Goal: Task Accomplishment & Management: Manage account settings

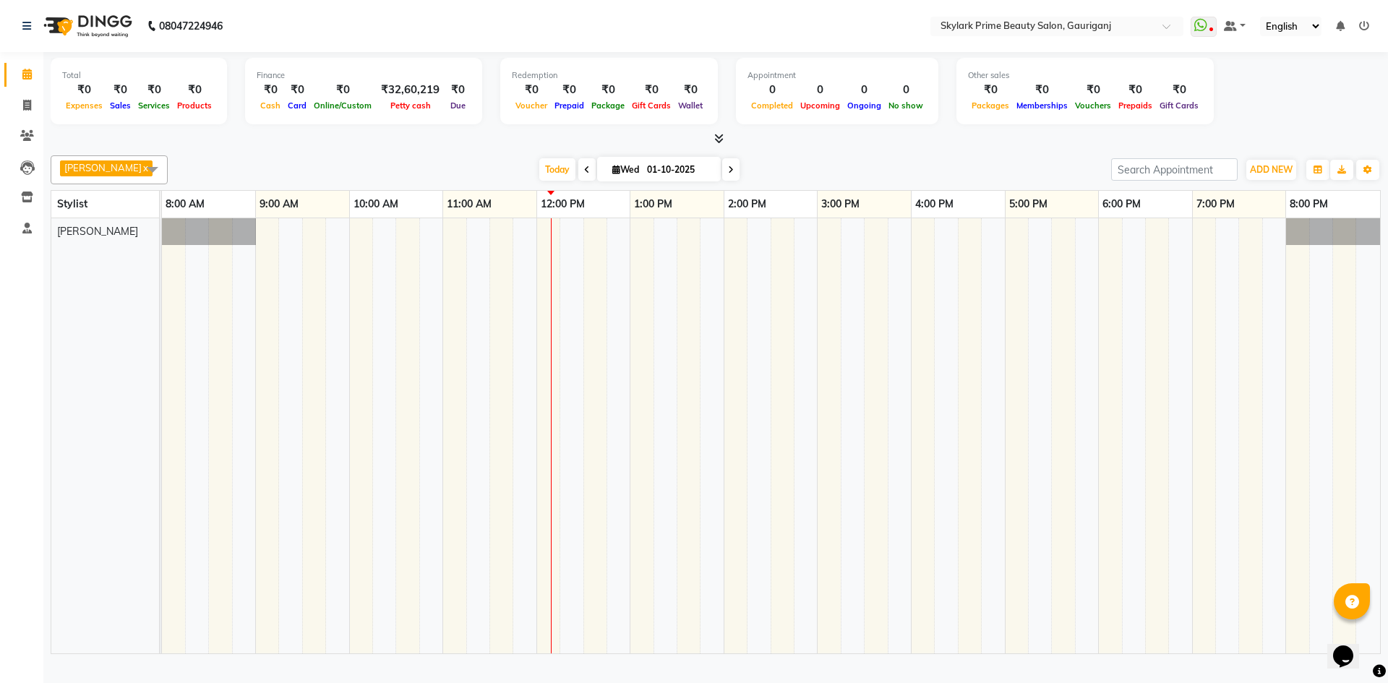
click at [561, 241] on div at bounding box center [771, 435] width 1218 height 435
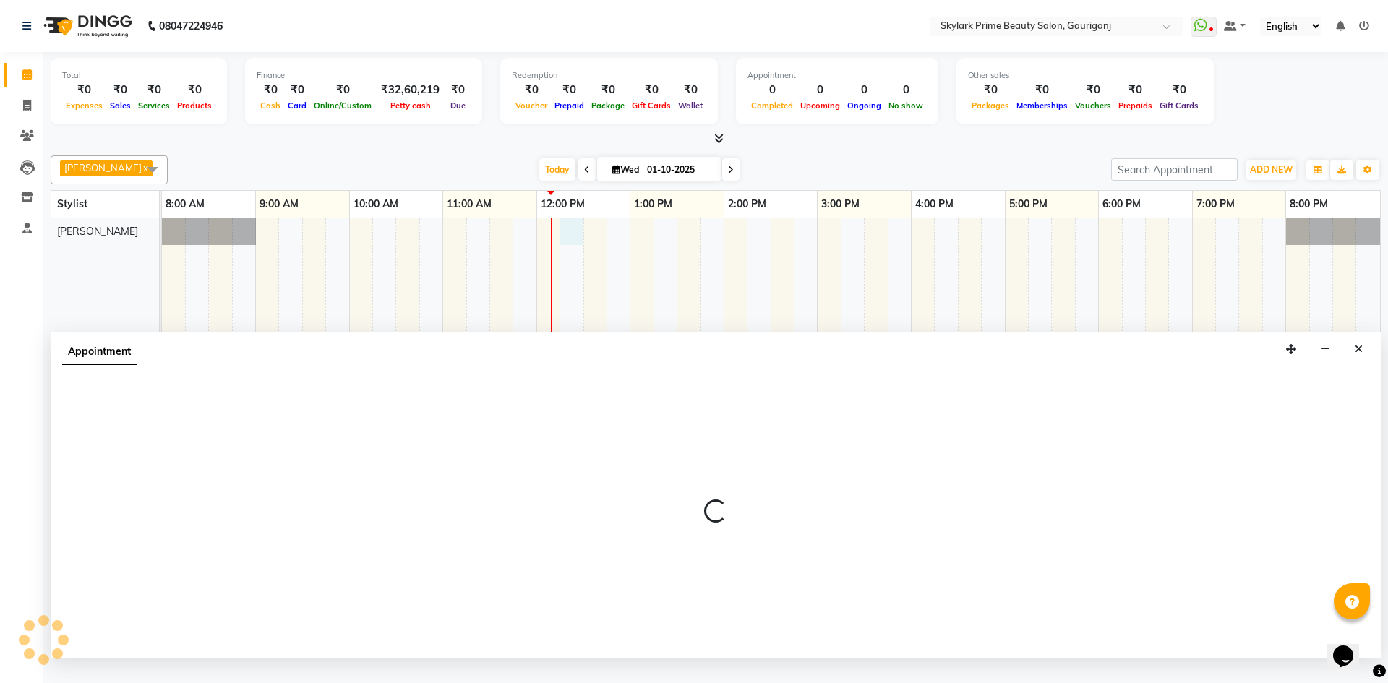
select select "30218"
select select "735"
select select "tentative"
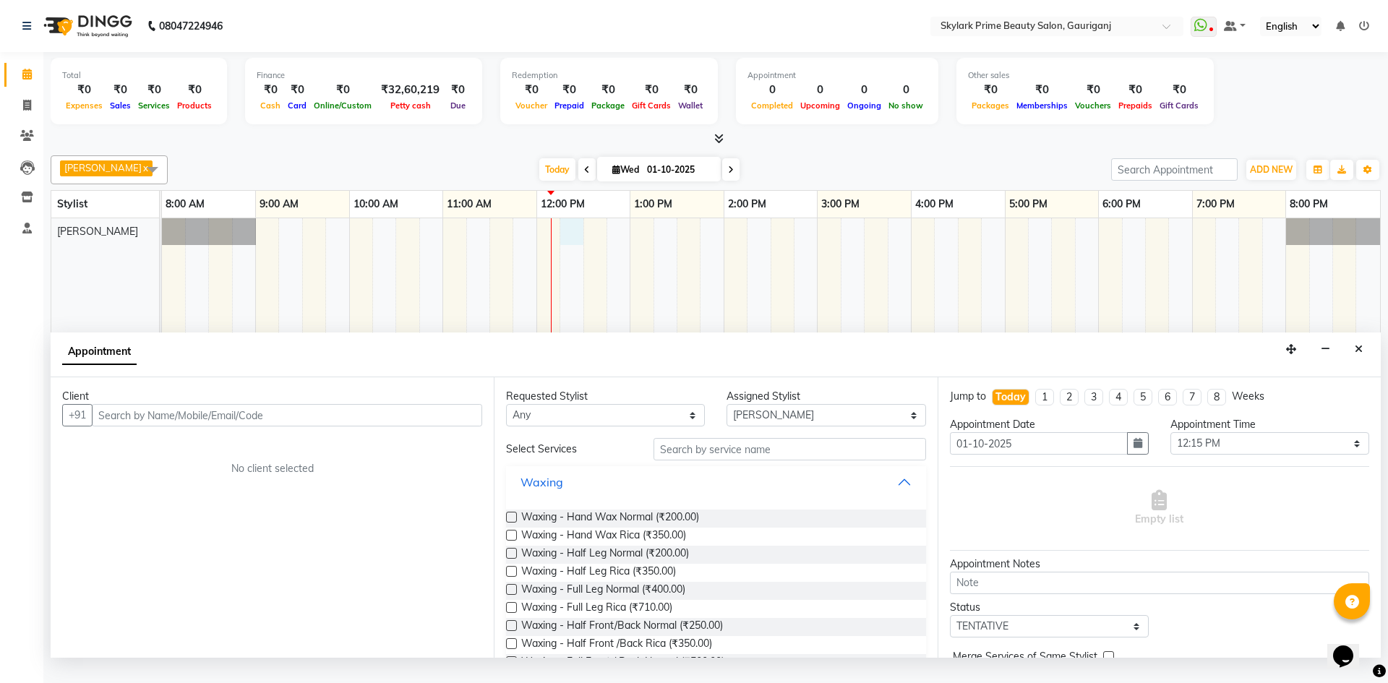
drag, startPoint x: 890, startPoint y: 498, endPoint x: 560, endPoint y: 487, distance: 330.6
click at [891, 495] on button "Waxing" at bounding box center [716, 482] width 408 height 26
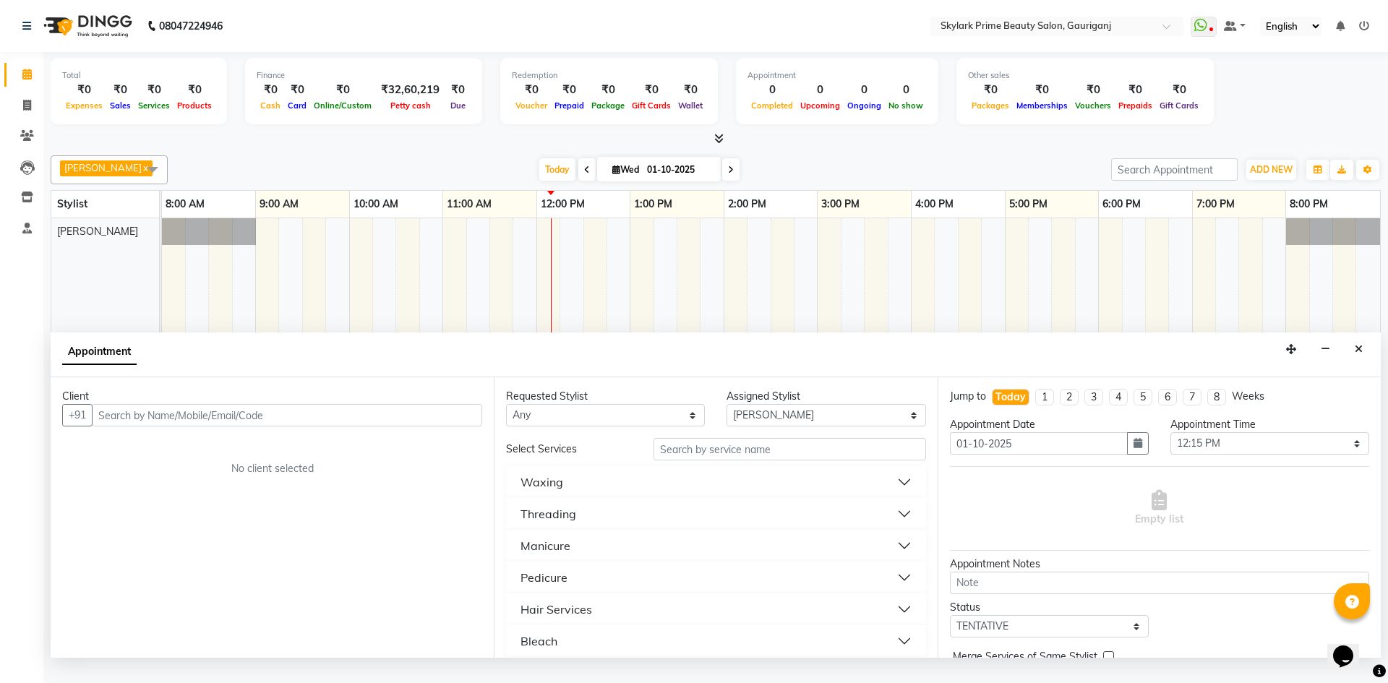
click at [584, 527] on button "Threading" at bounding box center [716, 514] width 408 height 26
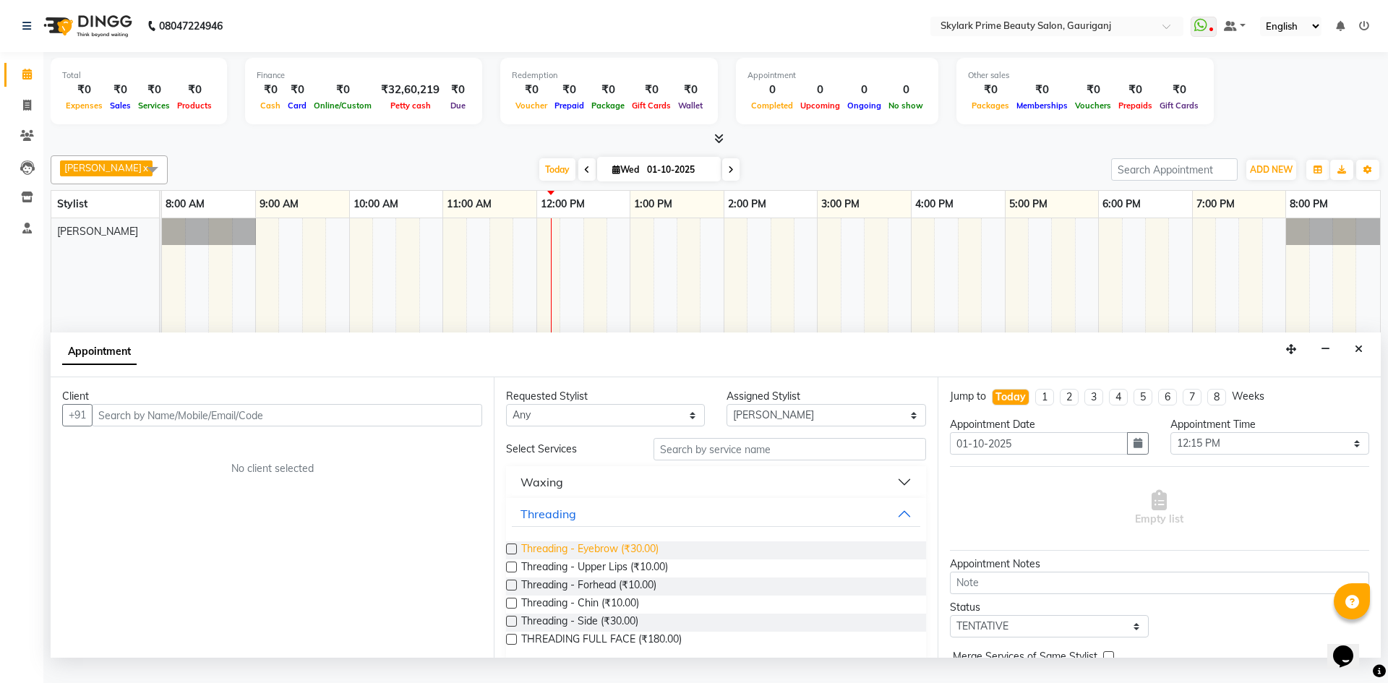
click at [578, 560] on span "Threading - Eyebrow (₹30.00)" at bounding box center [589, 551] width 137 height 18
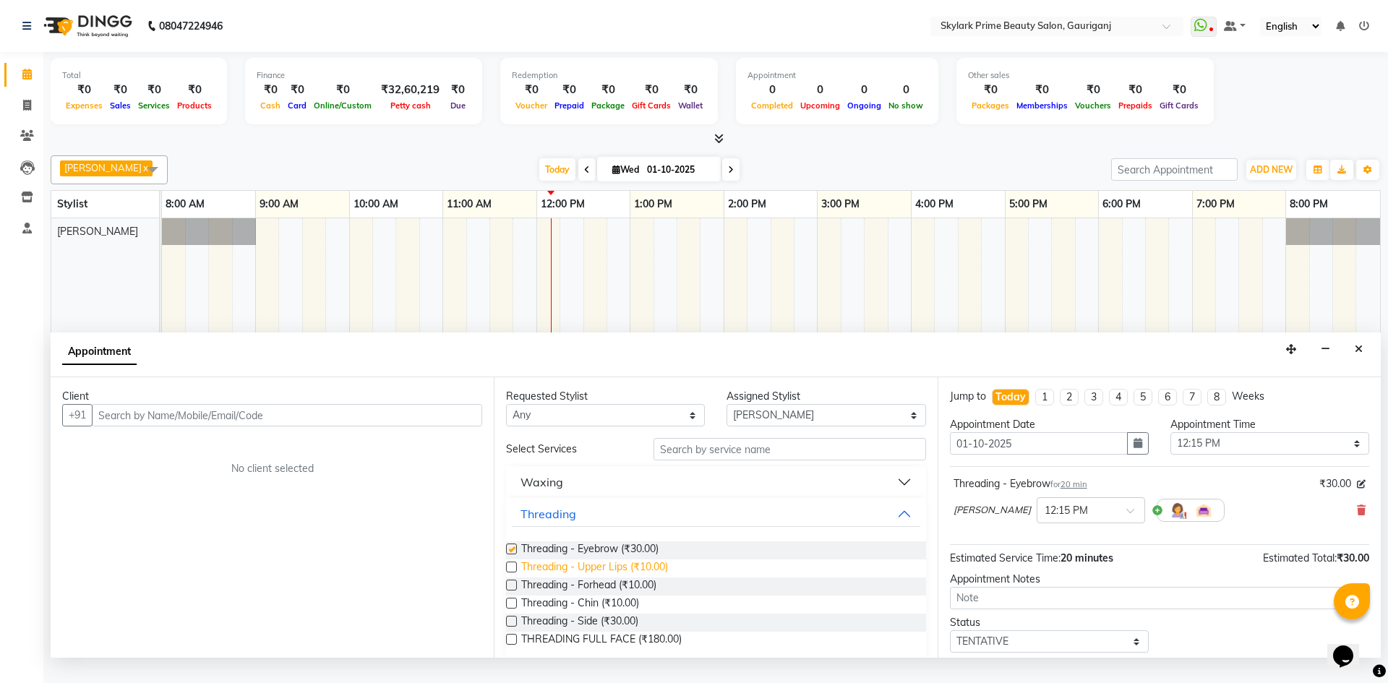
checkbox input "false"
click at [565, 596] on span "Threading - Forhead (₹10.00)" at bounding box center [588, 587] width 135 height 18
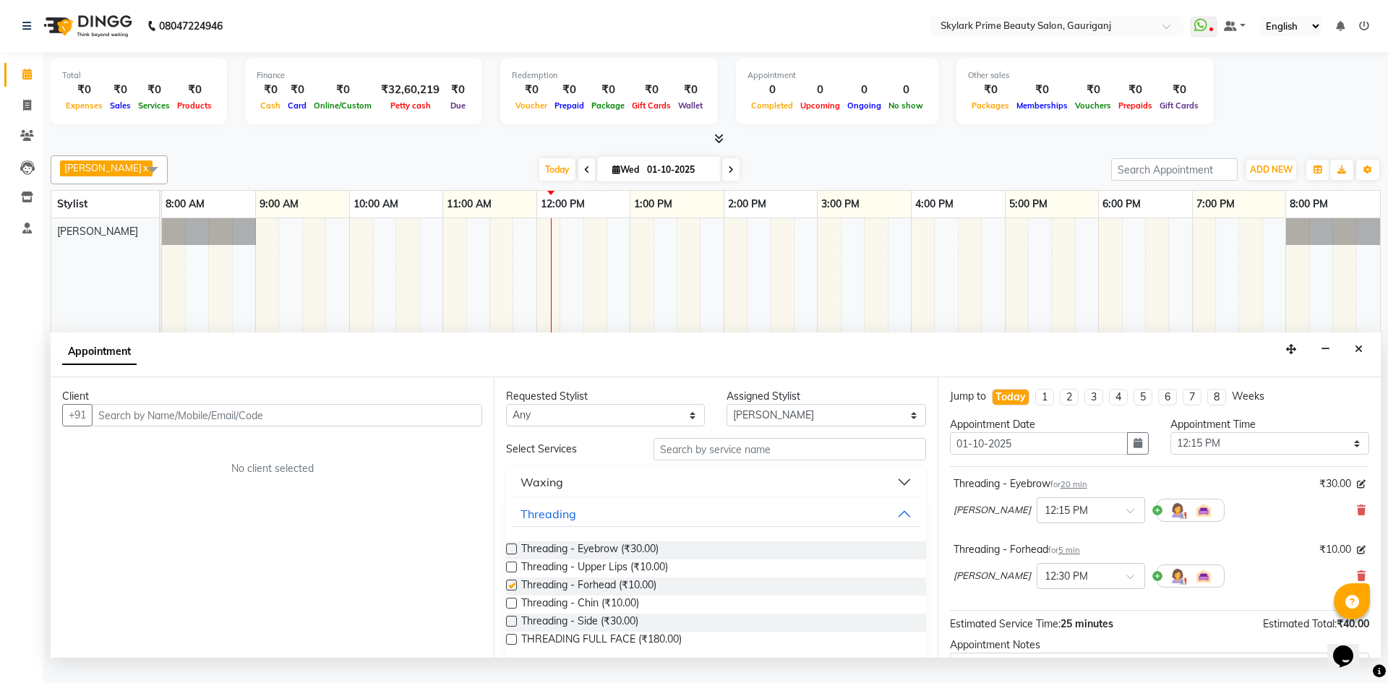
checkbox input "false"
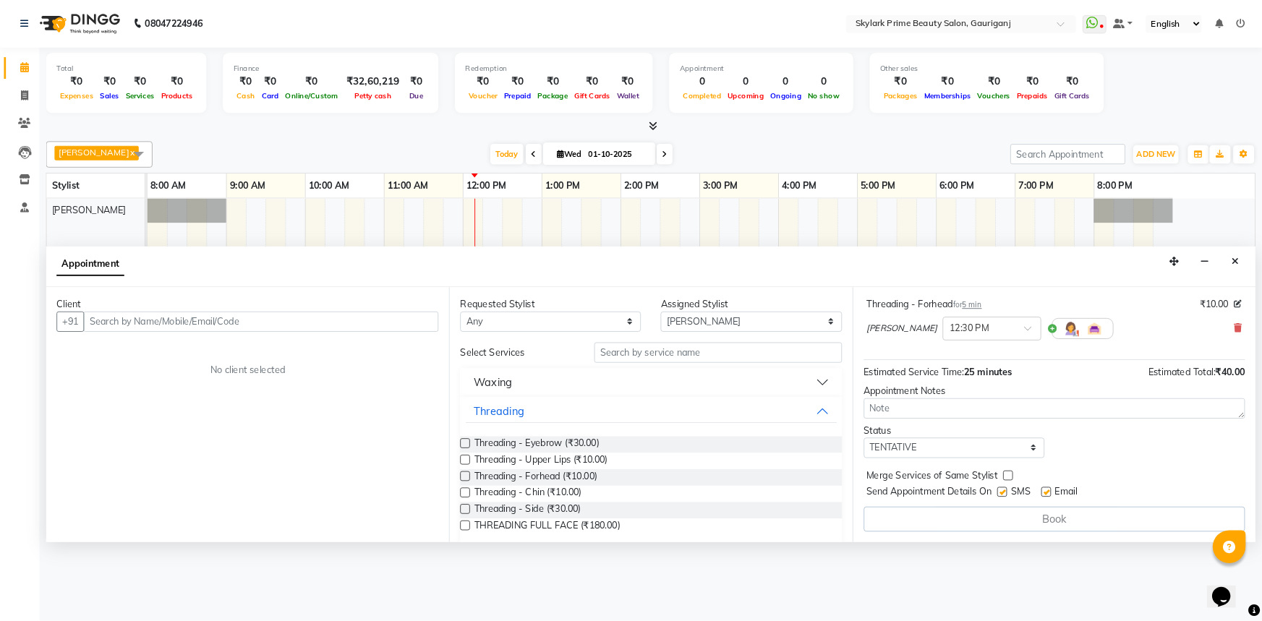
scroll to position [152, 0]
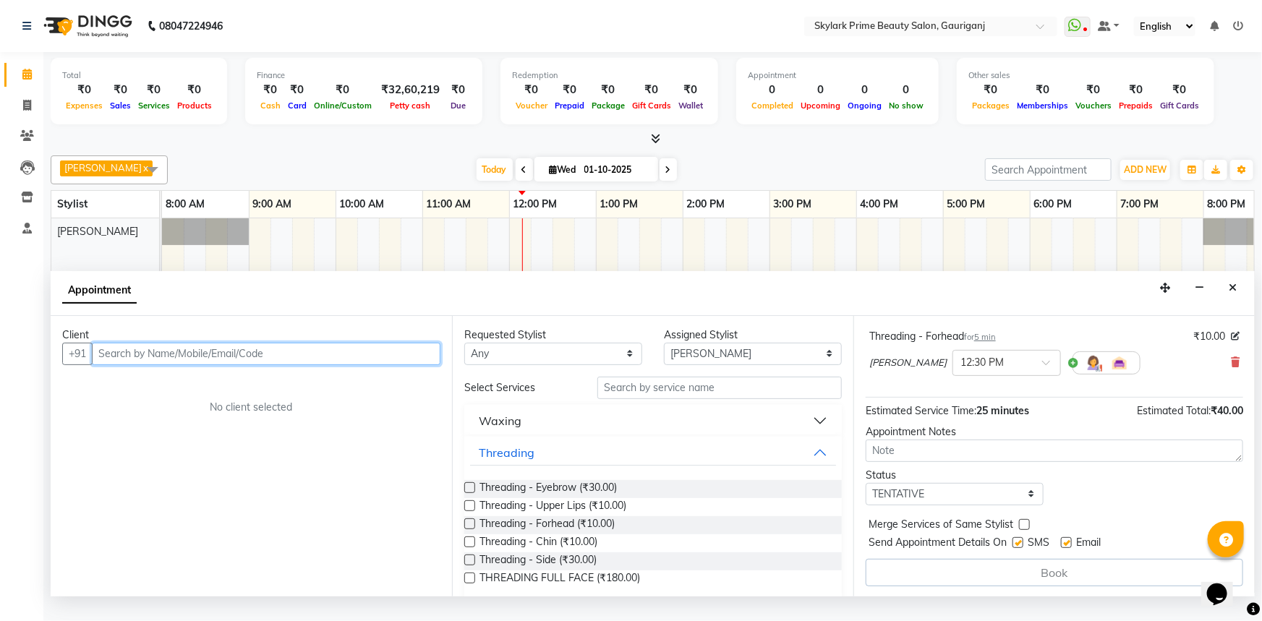
drag, startPoint x: 300, startPoint y: 368, endPoint x: 380, endPoint y: 369, distance: 79.5
click at [300, 365] on input "text" at bounding box center [266, 354] width 349 height 22
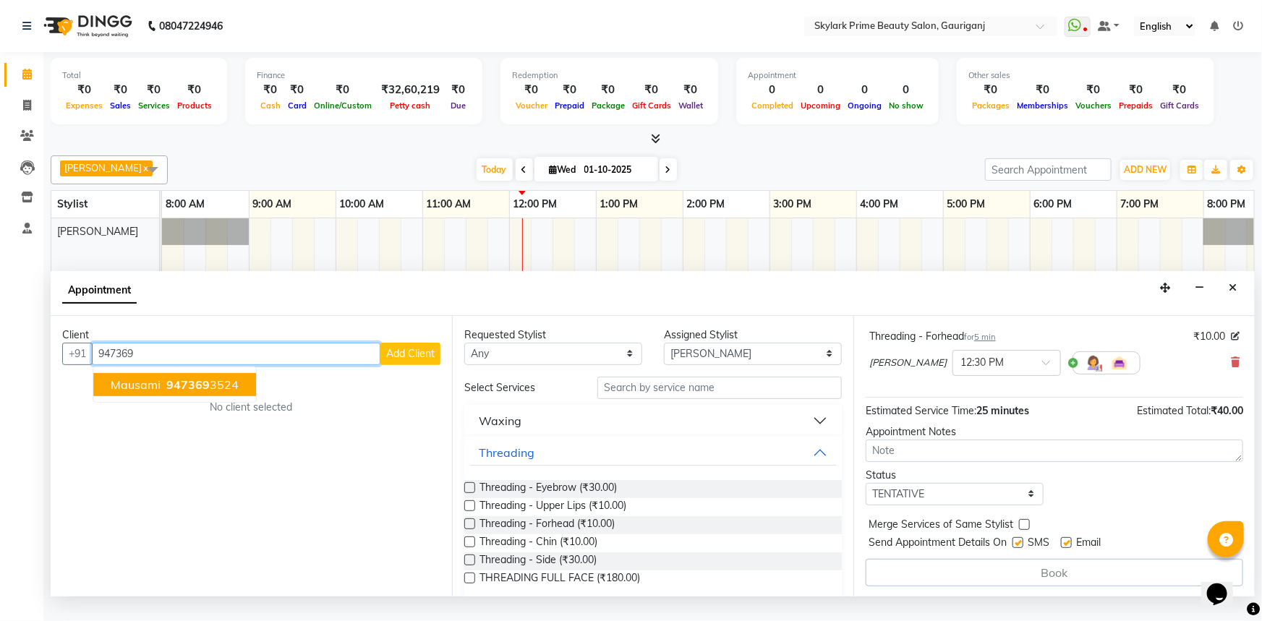
click at [166, 396] on button "mausami 947369 3524" at bounding box center [174, 384] width 163 height 23
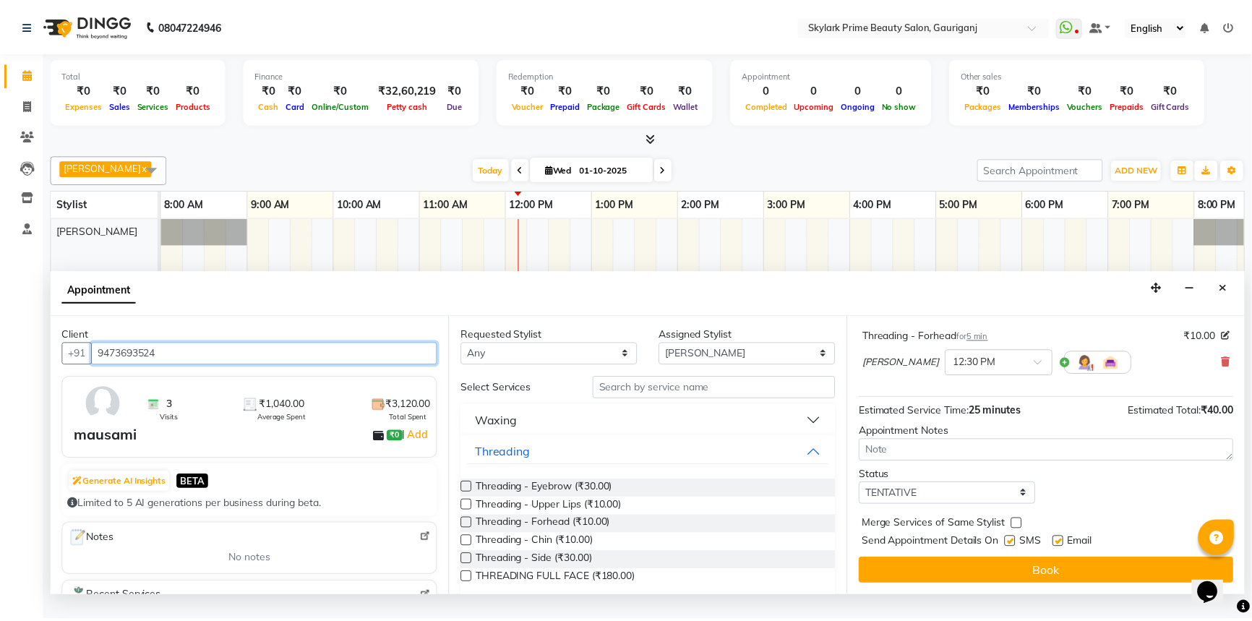
scroll to position [151, 0]
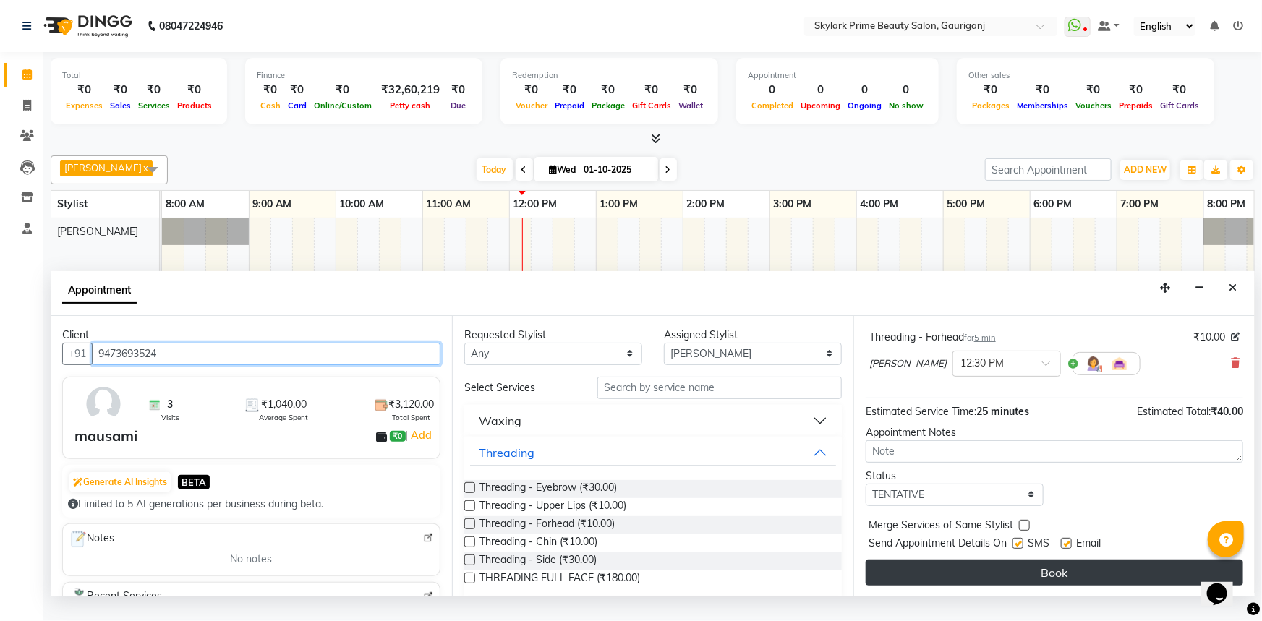
type input "9473693524"
click at [1006, 584] on button "Book" at bounding box center [1053, 573] width 377 height 26
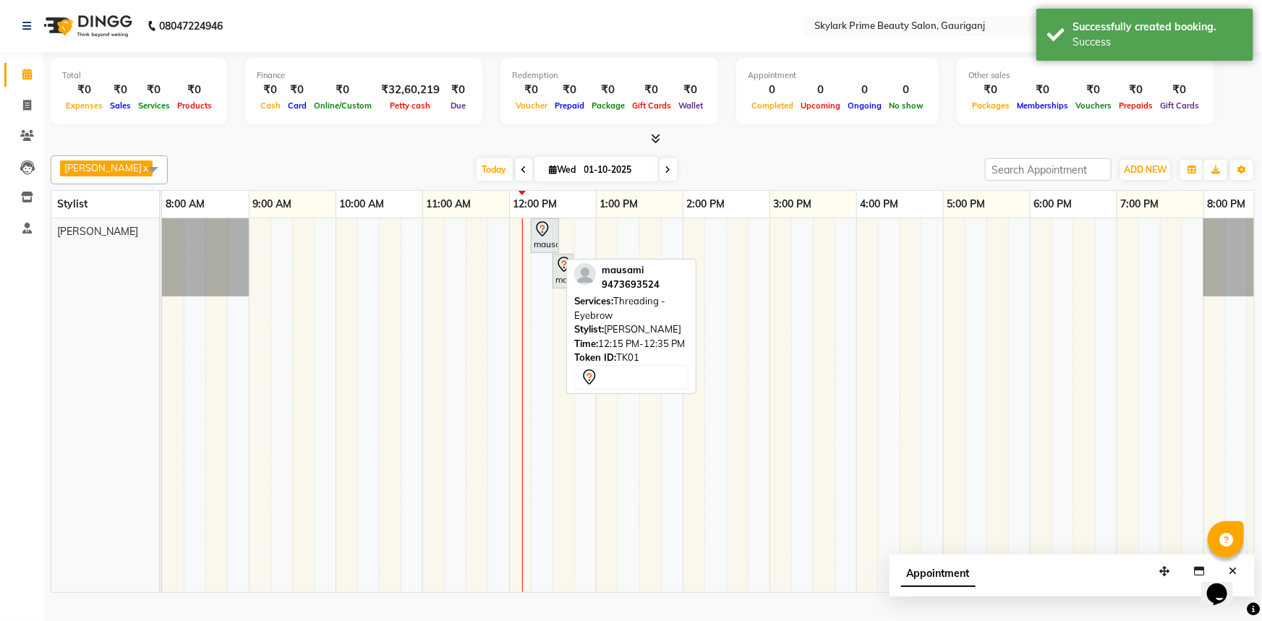
click at [543, 231] on icon at bounding box center [542, 228] width 5 height 6
select select "7"
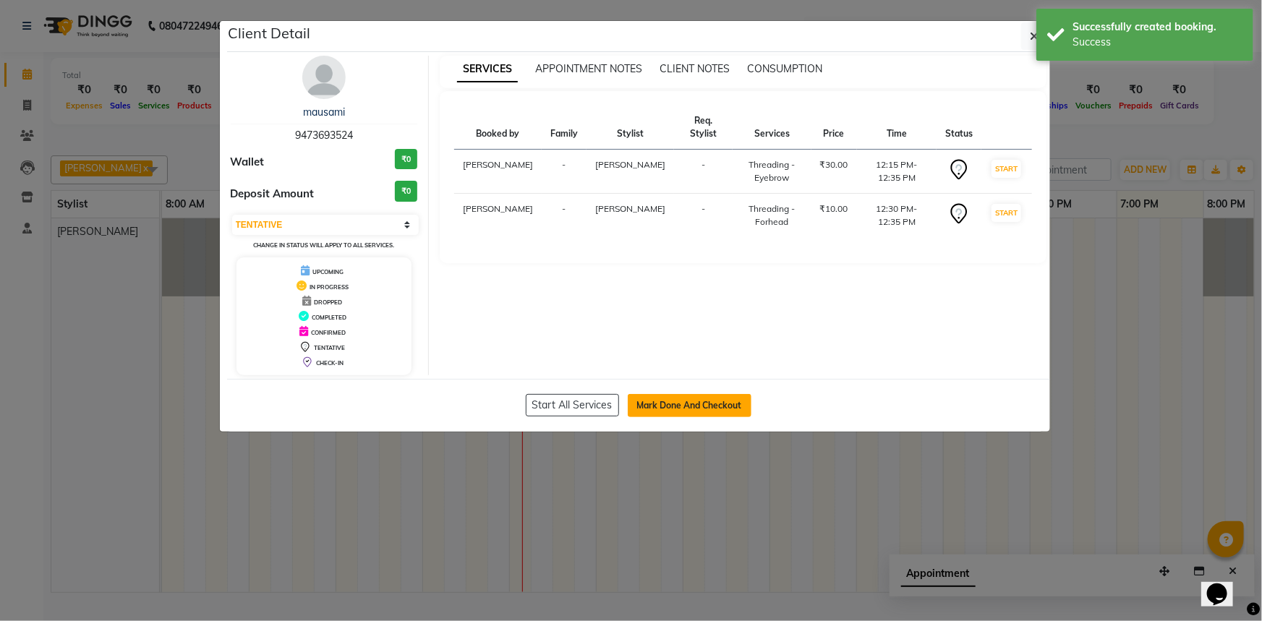
click at [705, 398] on button "Mark Done And Checkout" at bounding box center [690, 405] width 124 height 23
select select "service"
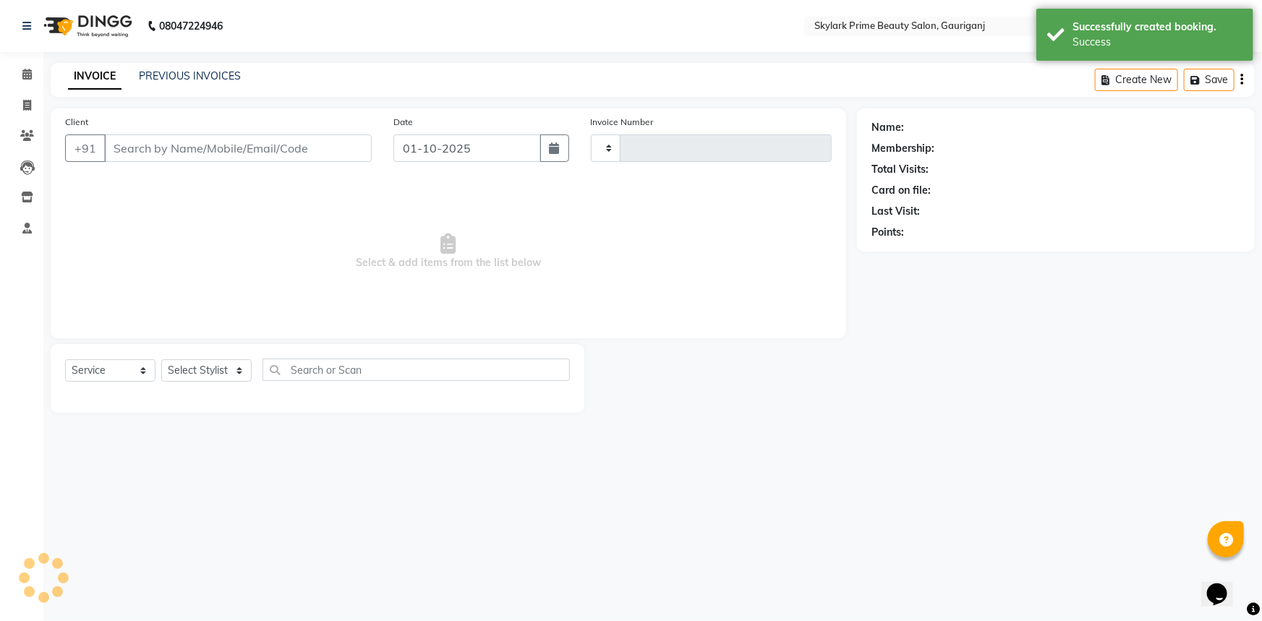
type input "3645"
select select "4735"
type input "9473693524"
select select "30218"
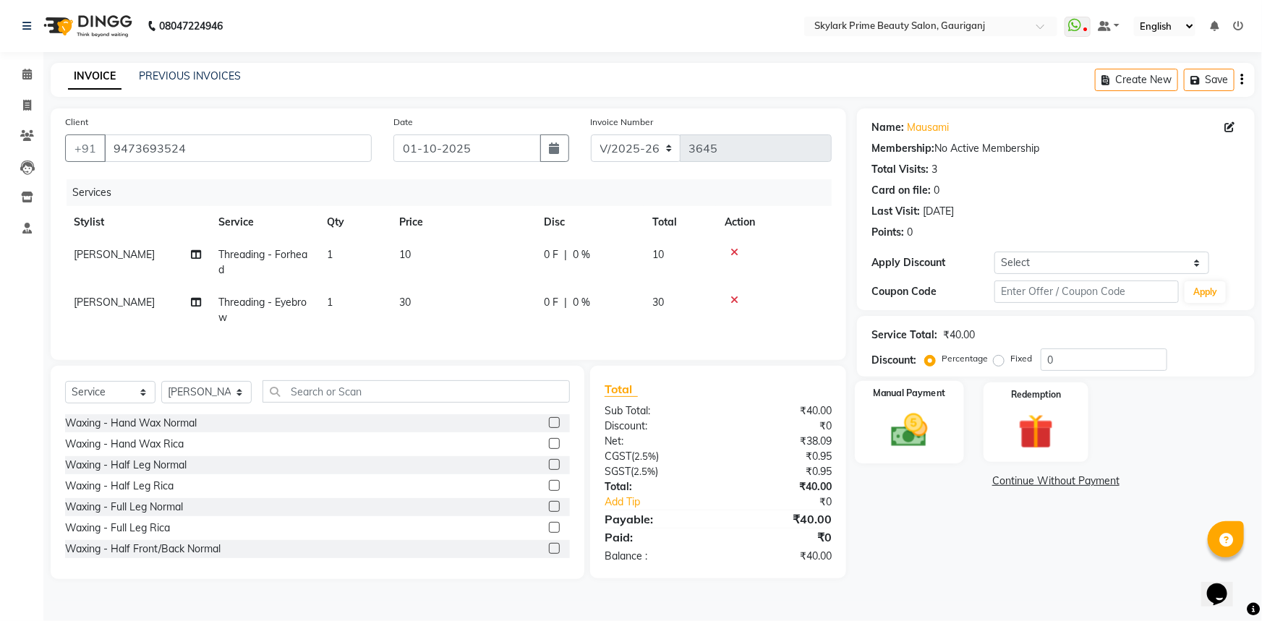
click at [908, 426] on img at bounding box center [909, 430] width 59 height 42
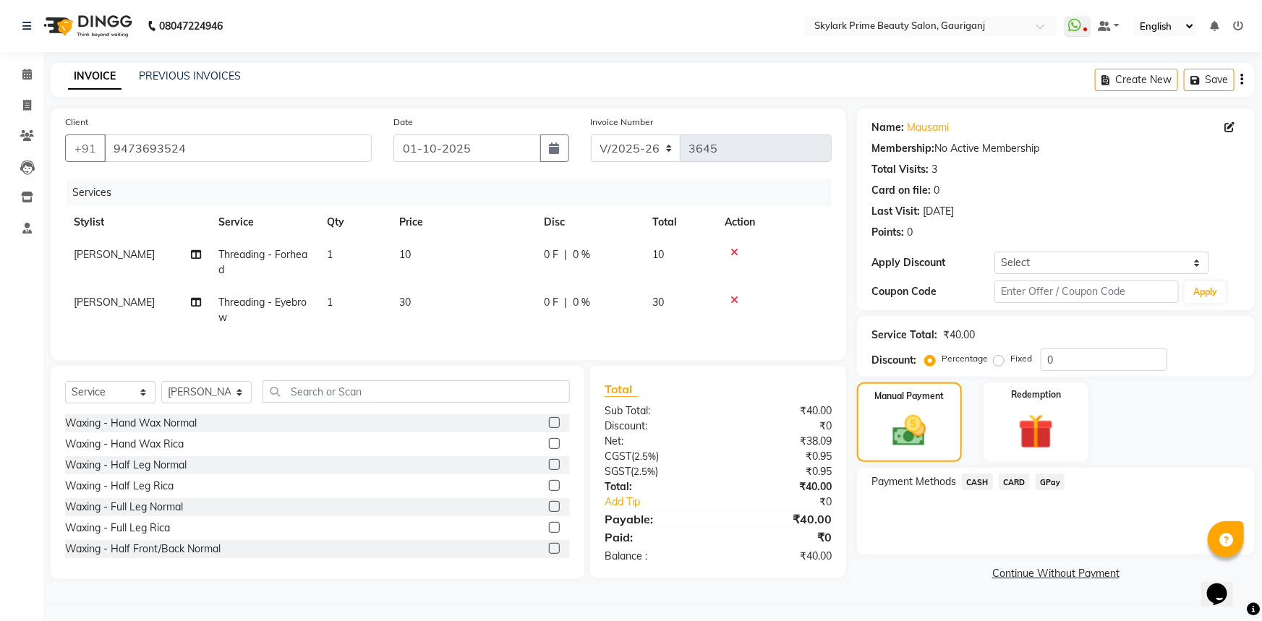
click at [1049, 483] on span "GPay" at bounding box center [1050, 482] width 30 height 17
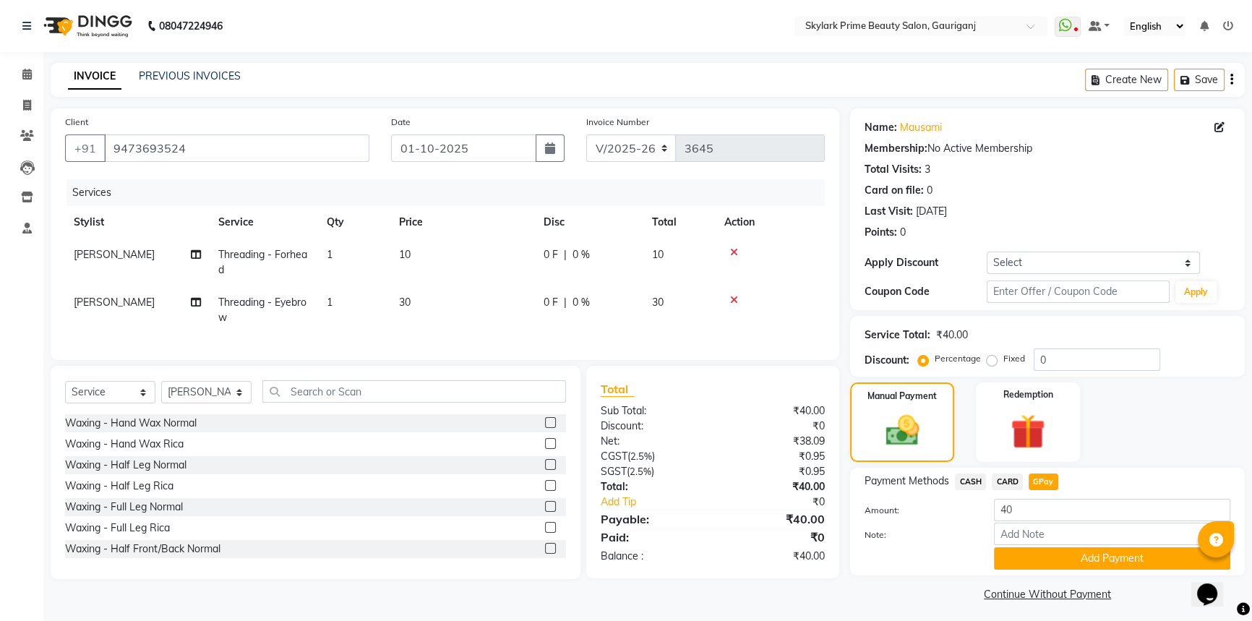
click at [1031, 555] on button "Add Payment" at bounding box center [1112, 558] width 236 height 22
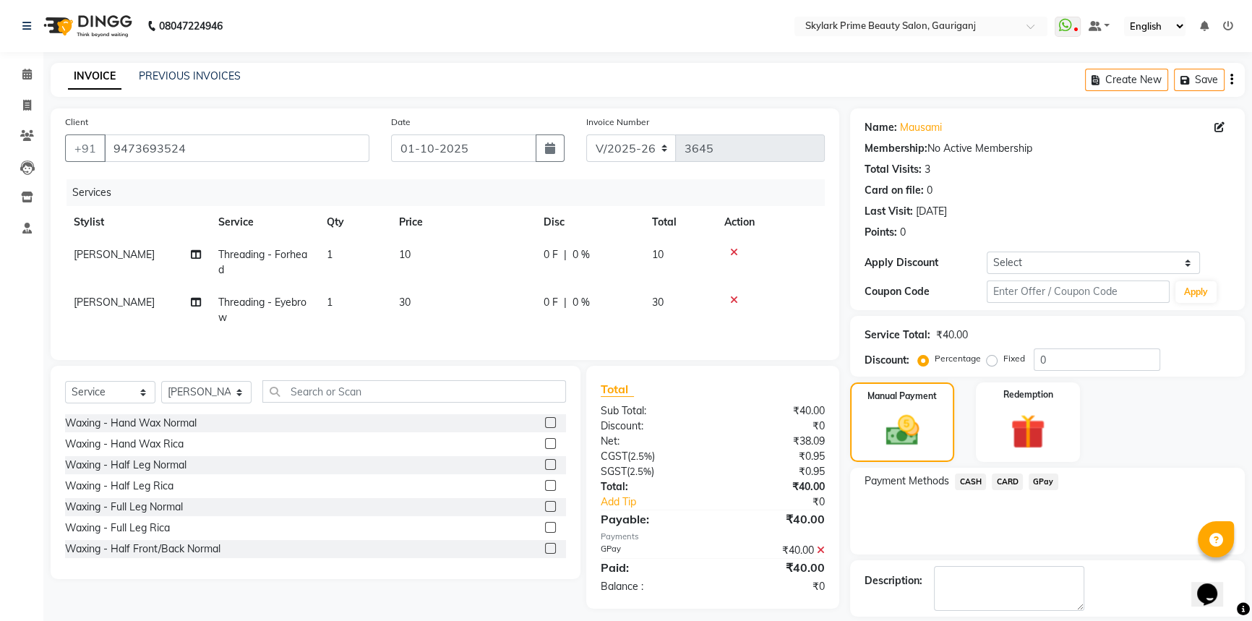
scroll to position [65, 0]
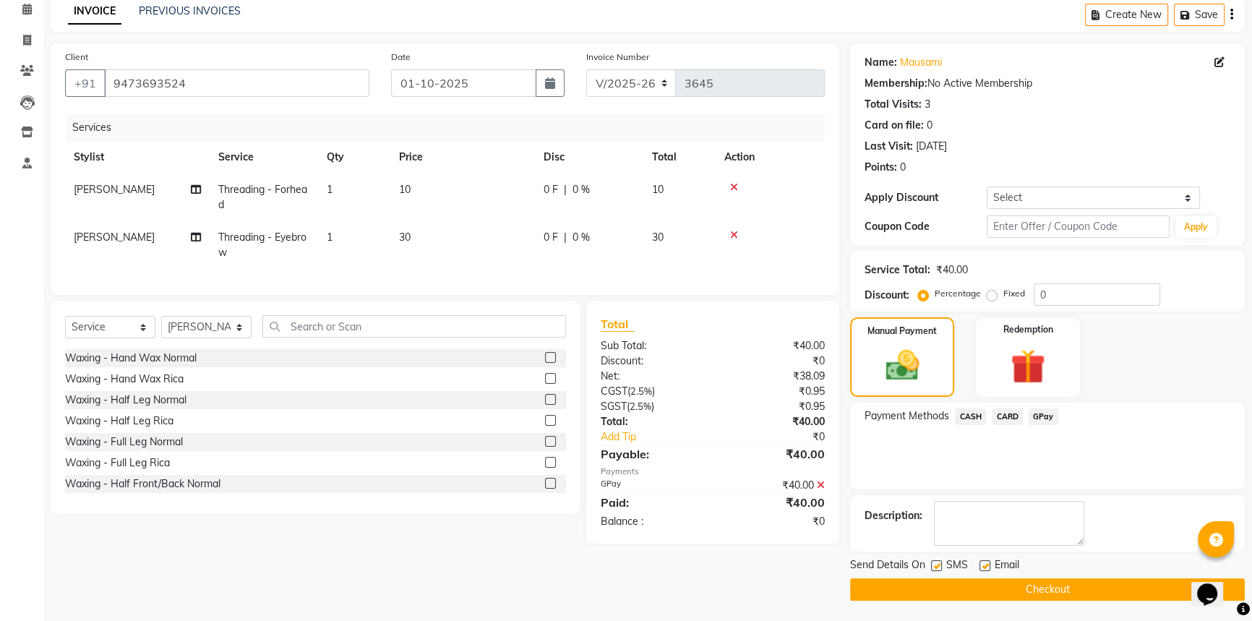
click at [1013, 588] on button "Checkout" at bounding box center [1047, 589] width 395 height 22
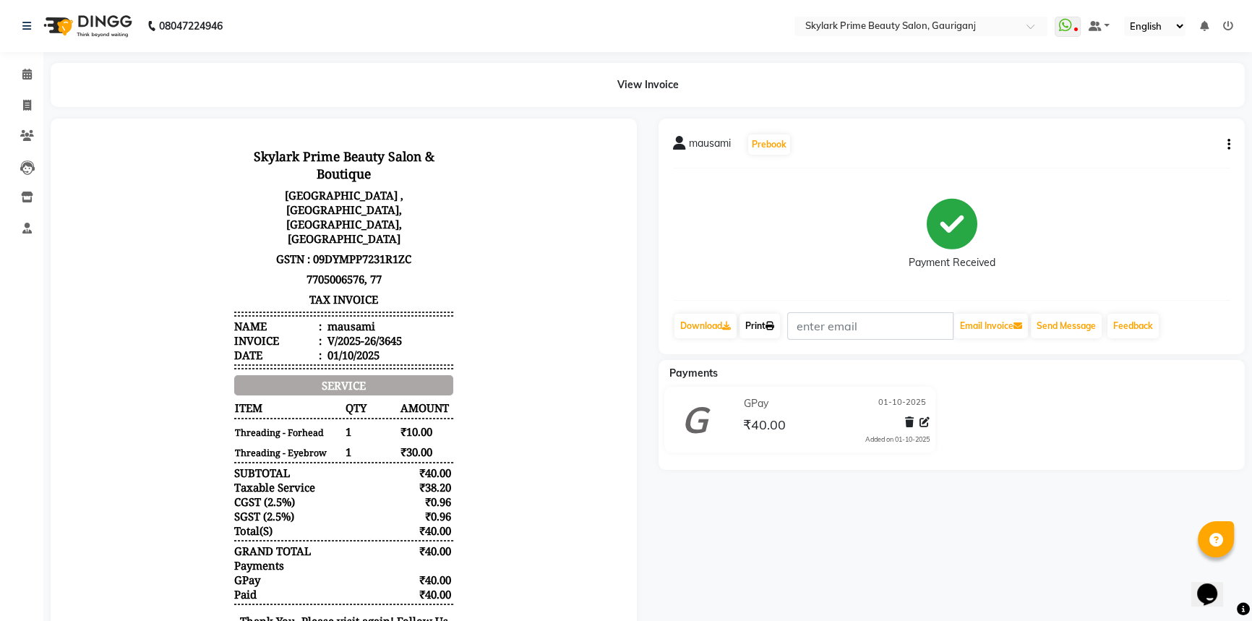
click at [743, 321] on link "Print" at bounding box center [760, 326] width 40 height 25
click at [28, 75] on icon at bounding box center [26, 74] width 9 height 11
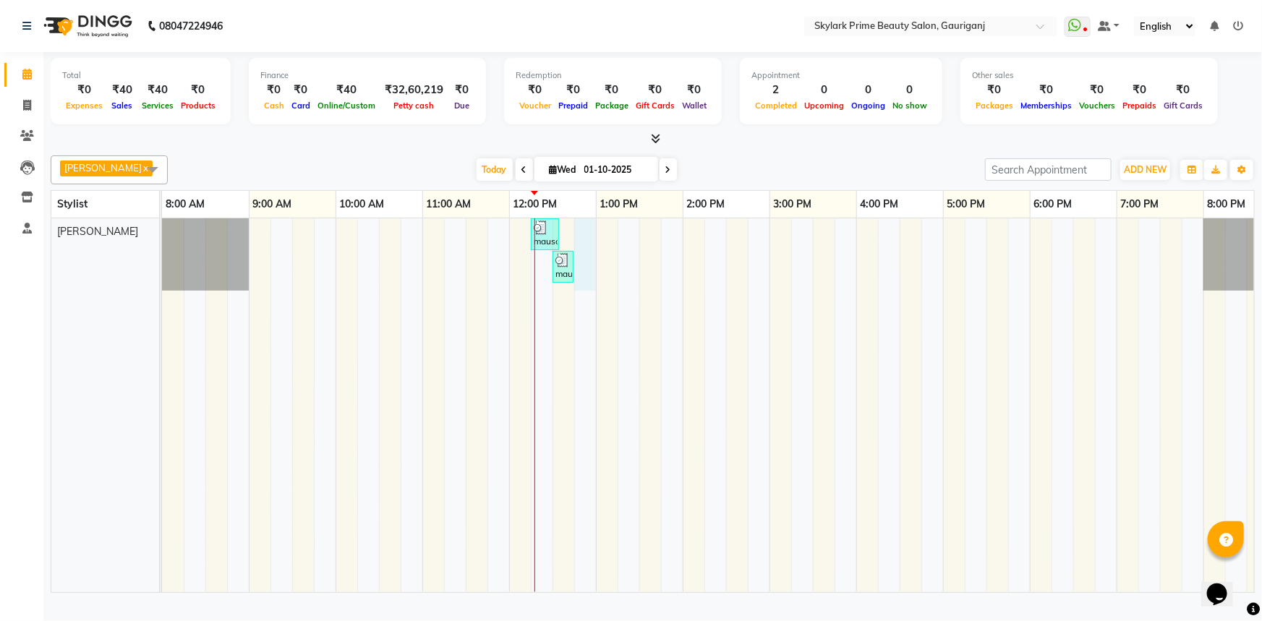
click at [586, 234] on div "mausami, TK01, 12:15 PM-12:35 PM, Threading - Eyebrow mausami, TK01, 12:30 PM-1…" at bounding box center [726, 405] width 1128 height 374
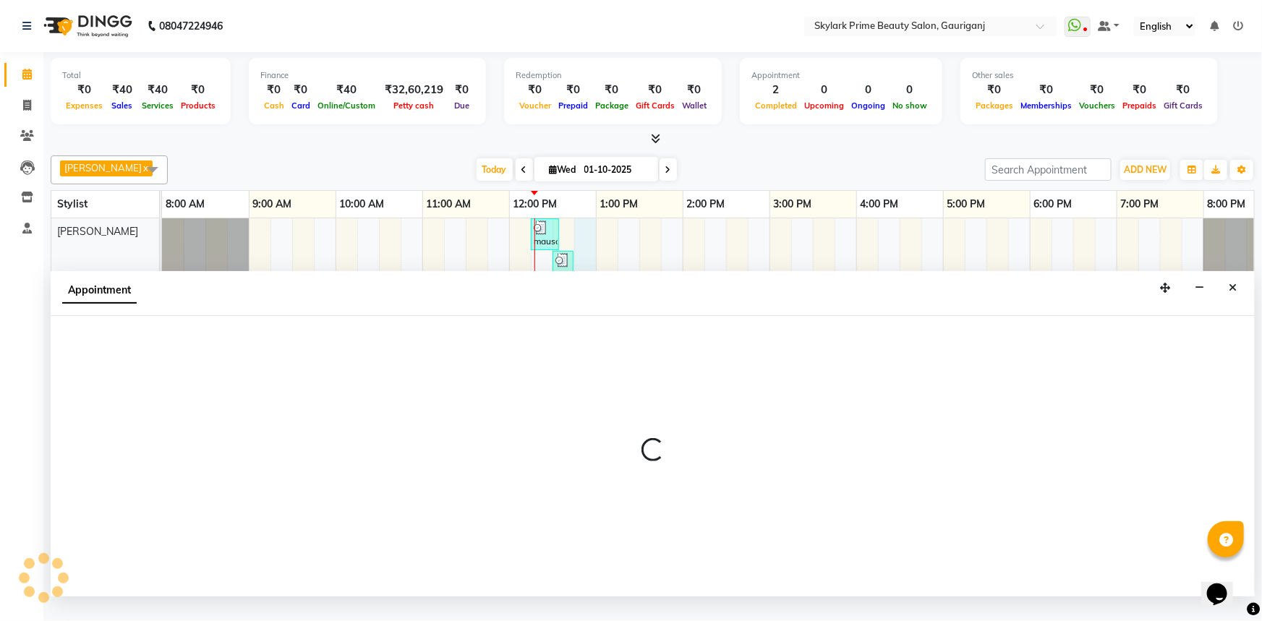
select select "30218"
select select "765"
select select "tentative"
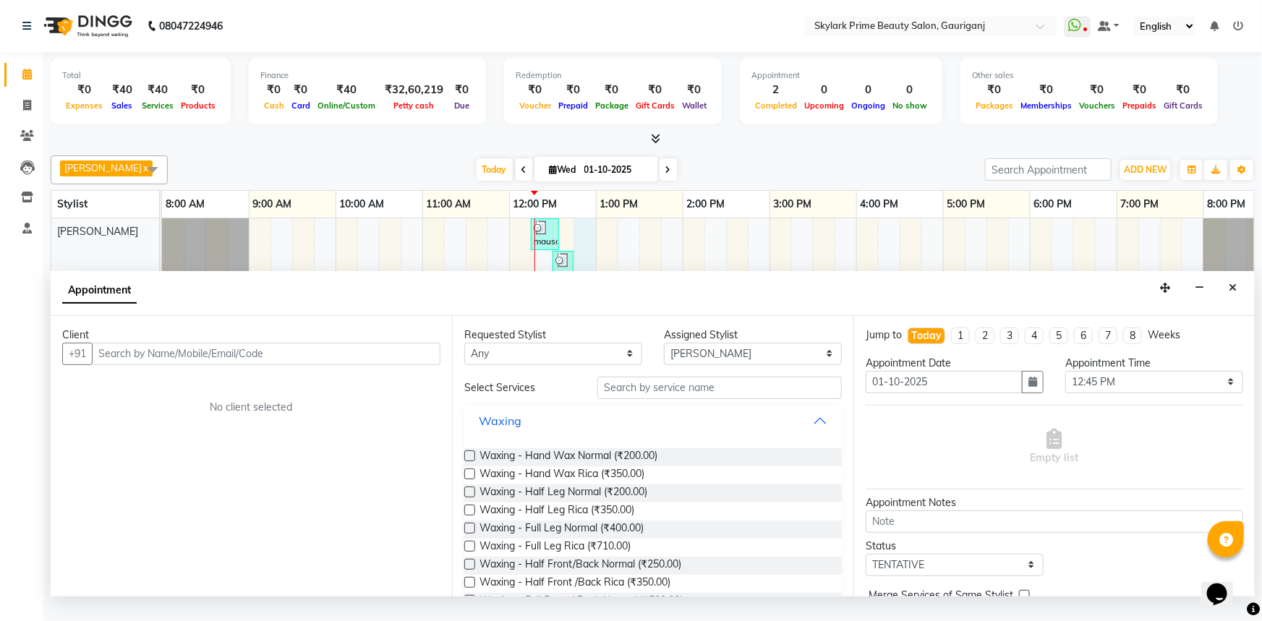
click at [806, 424] on button "Waxing" at bounding box center [653, 421] width 366 height 26
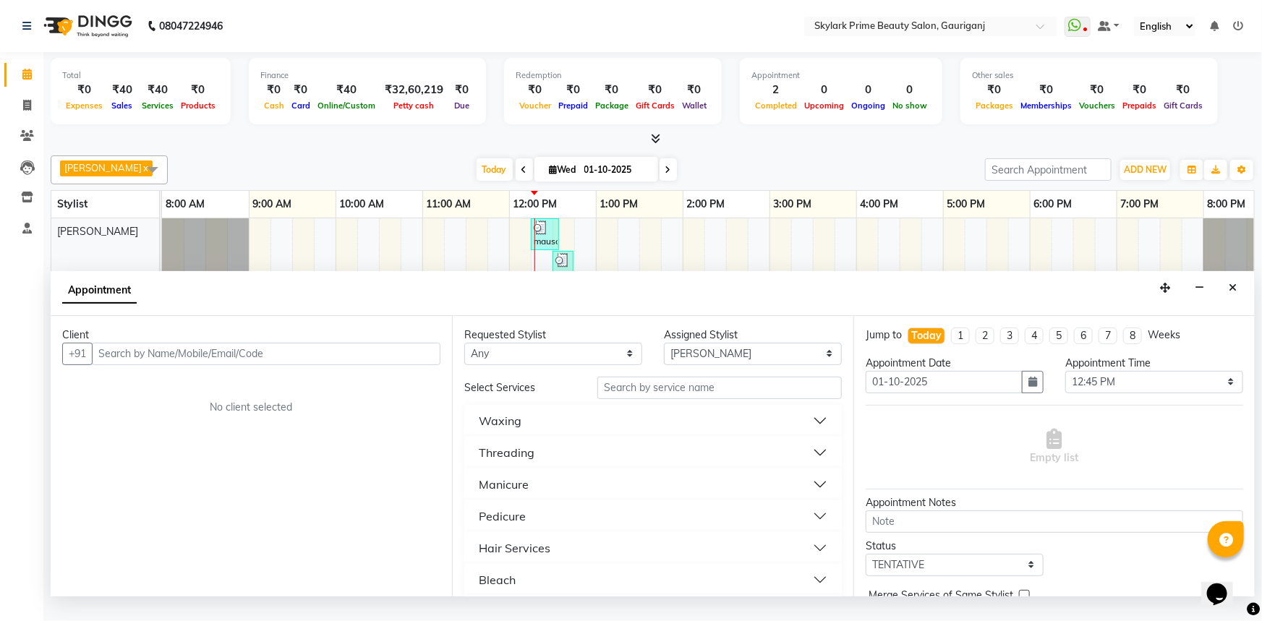
click at [550, 459] on button "Threading" at bounding box center [653, 453] width 366 height 26
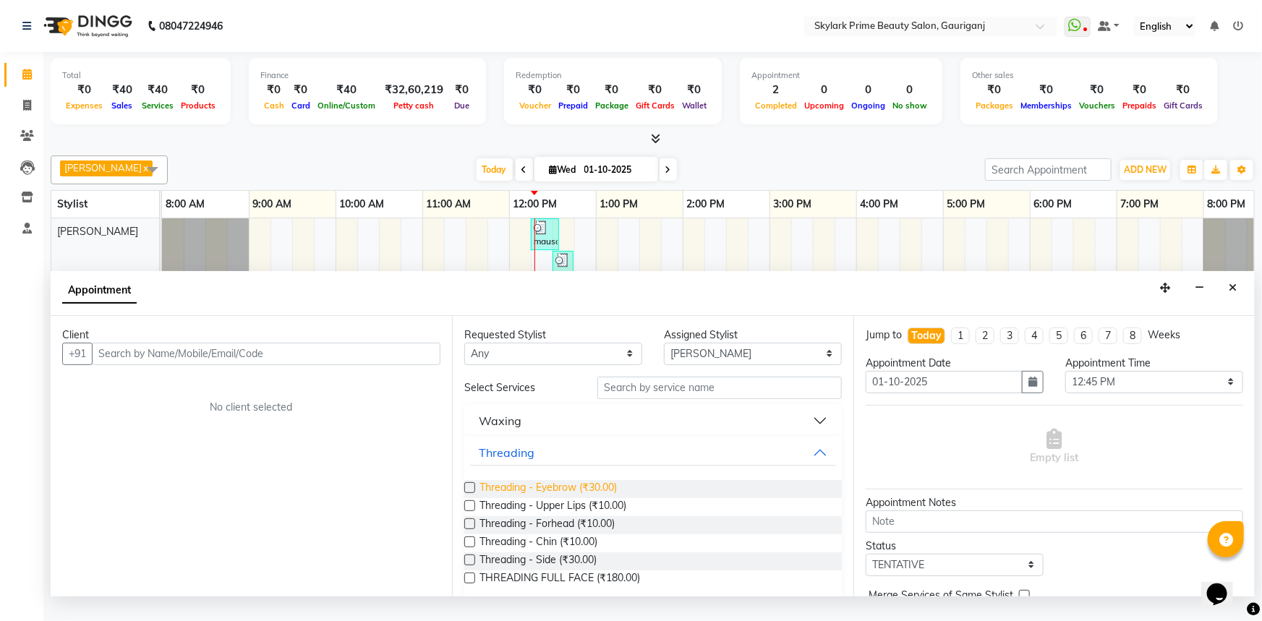
click at [534, 498] on span "Threading - Eyebrow (₹30.00)" at bounding box center [547, 489] width 137 height 18
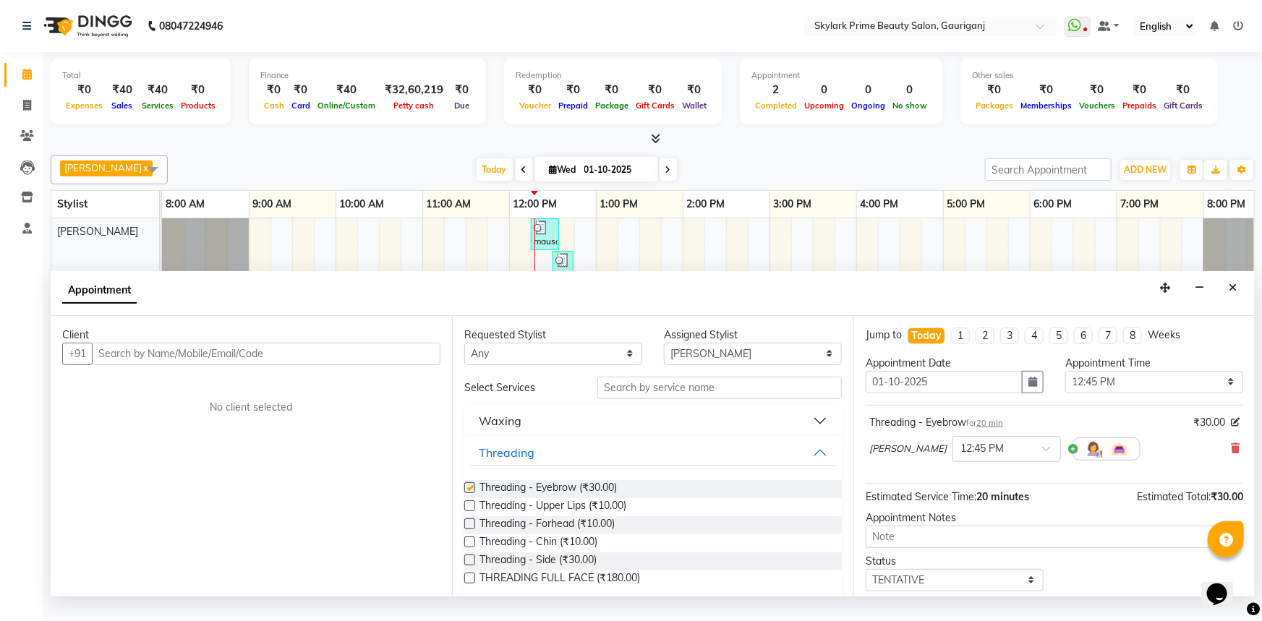
checkbox input "false"
click at [313, 365] on input "text" at bounding box center [266, 354] width 349 height 22
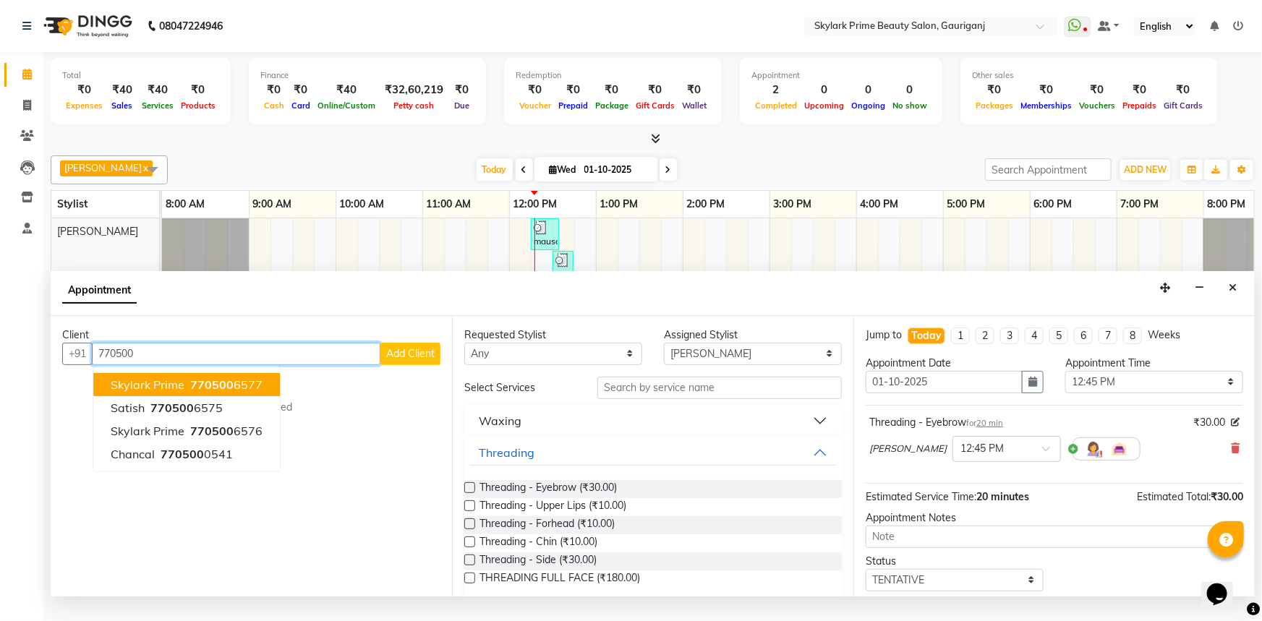
click at [200, 388] on button "skylark prime 770500 6577" at bounding box center [186, 384] width 187 height 23
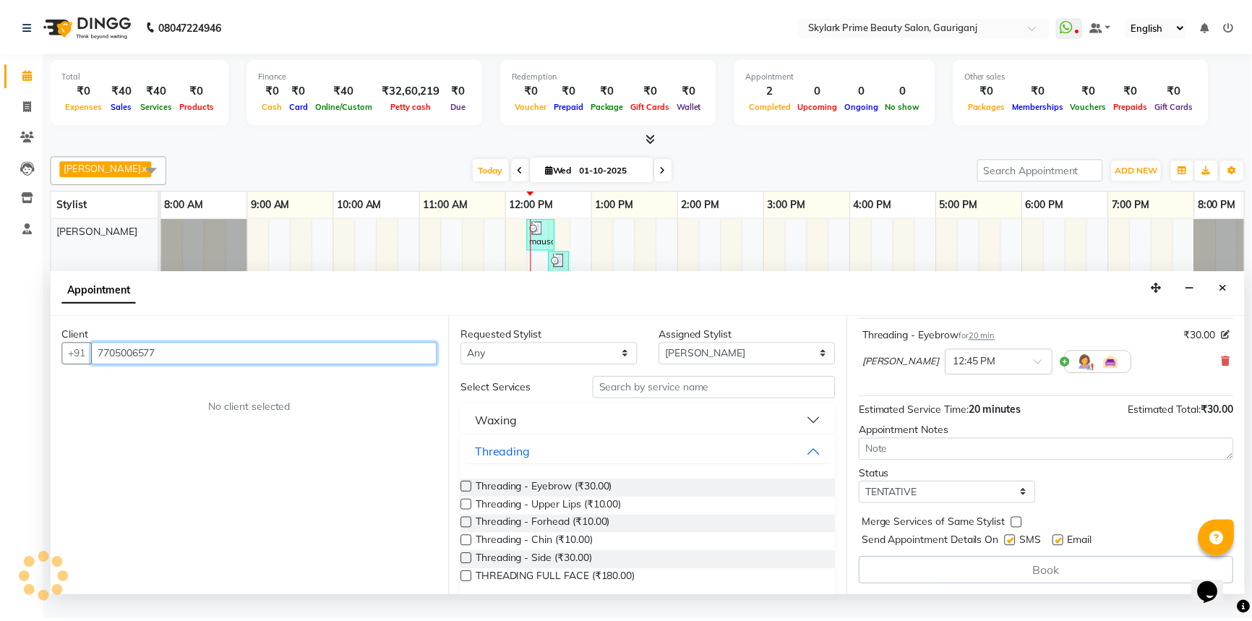
scroll to position [85, 0]
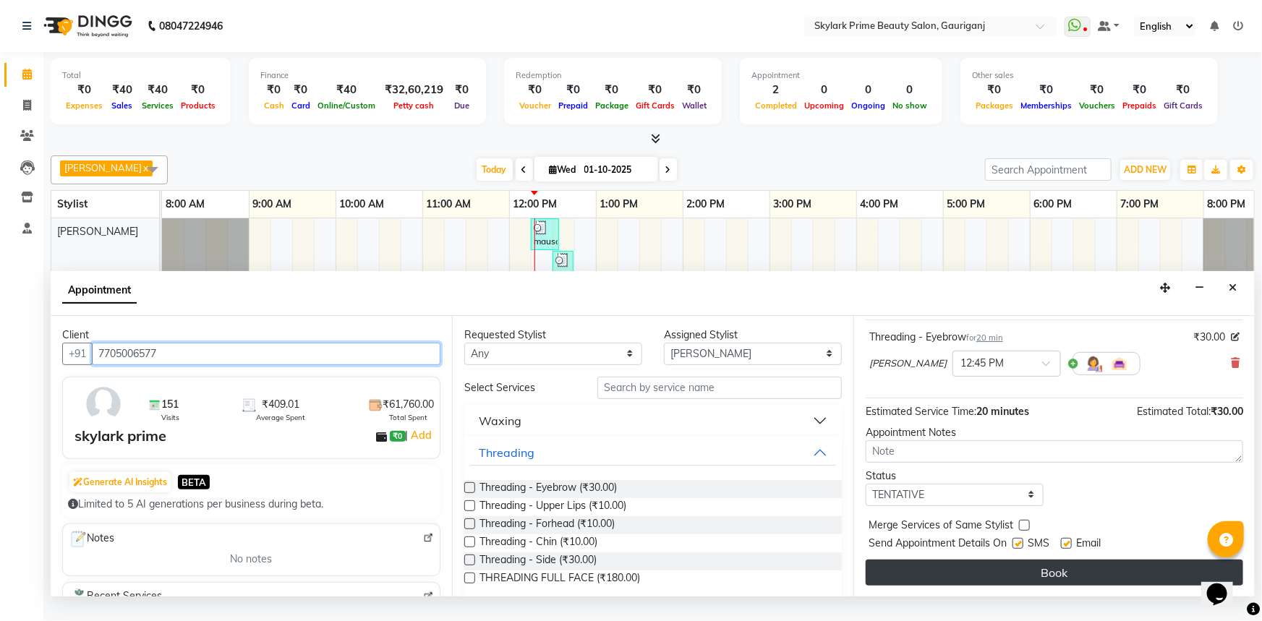
type input "7705006577"
click at [1042, 578] on button "Book" at bounding box center [1053, 573] width 377 height 26
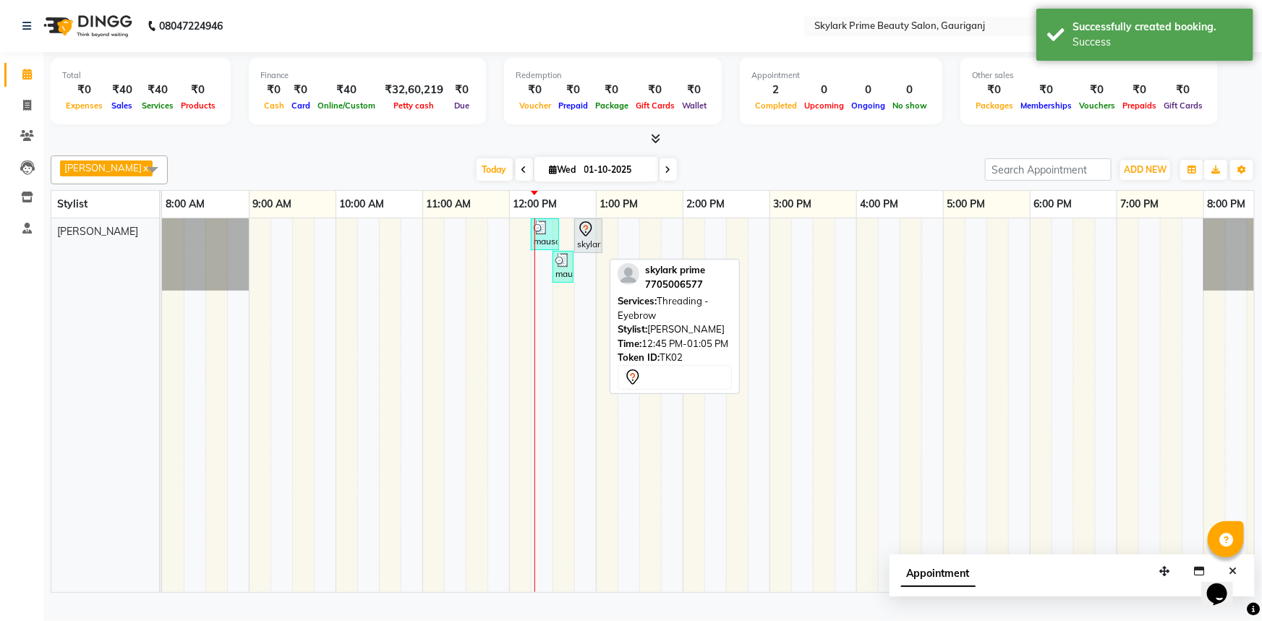
click at [580, 236] on icon at bounding box center [585, 228] width 12 height 15
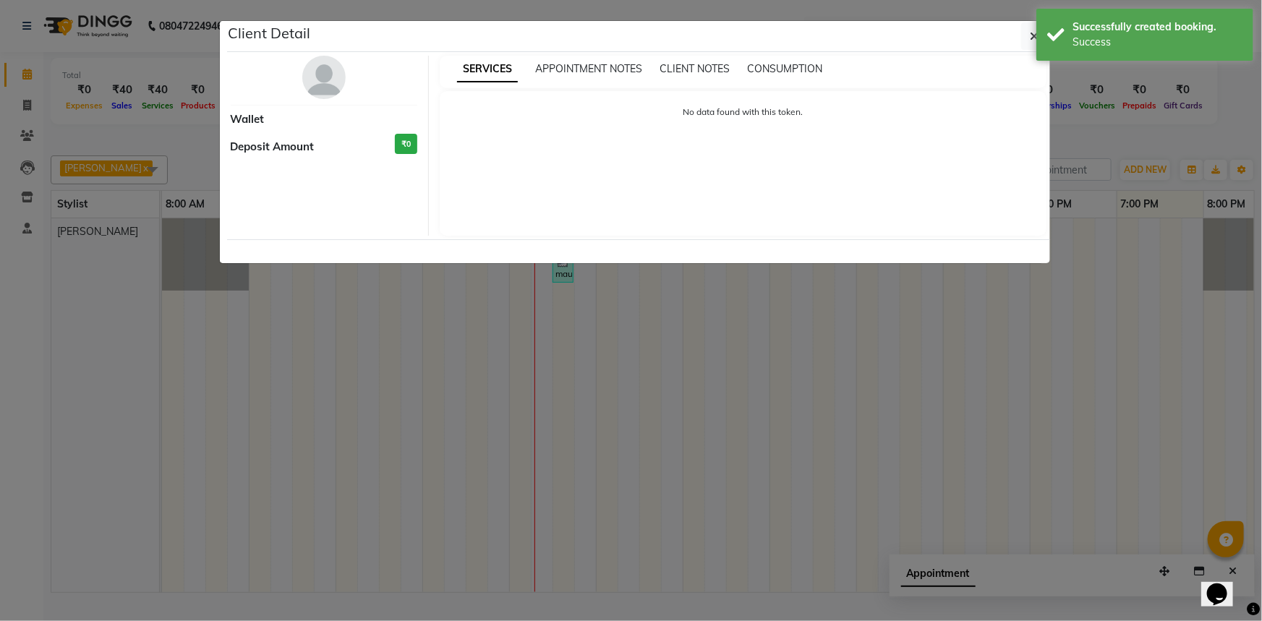
select select "7"
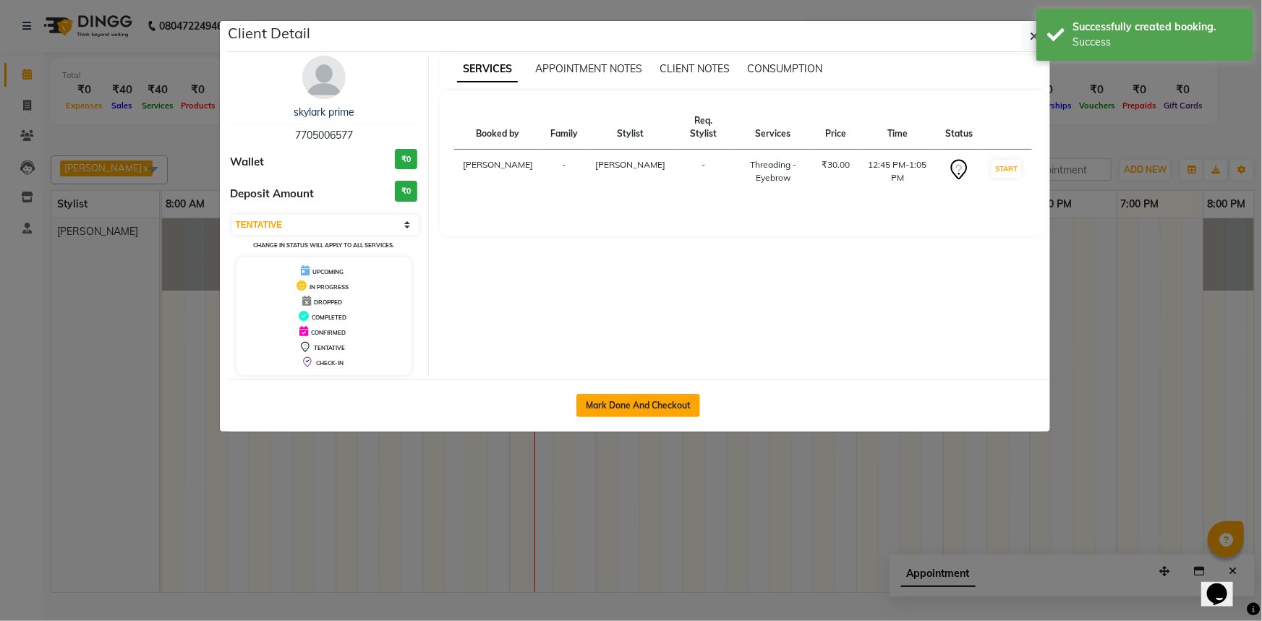
click at [629, 400] on button "Mark Done And Checkout" at bounding box center [638, 405] width 124 height 23
select select "service"
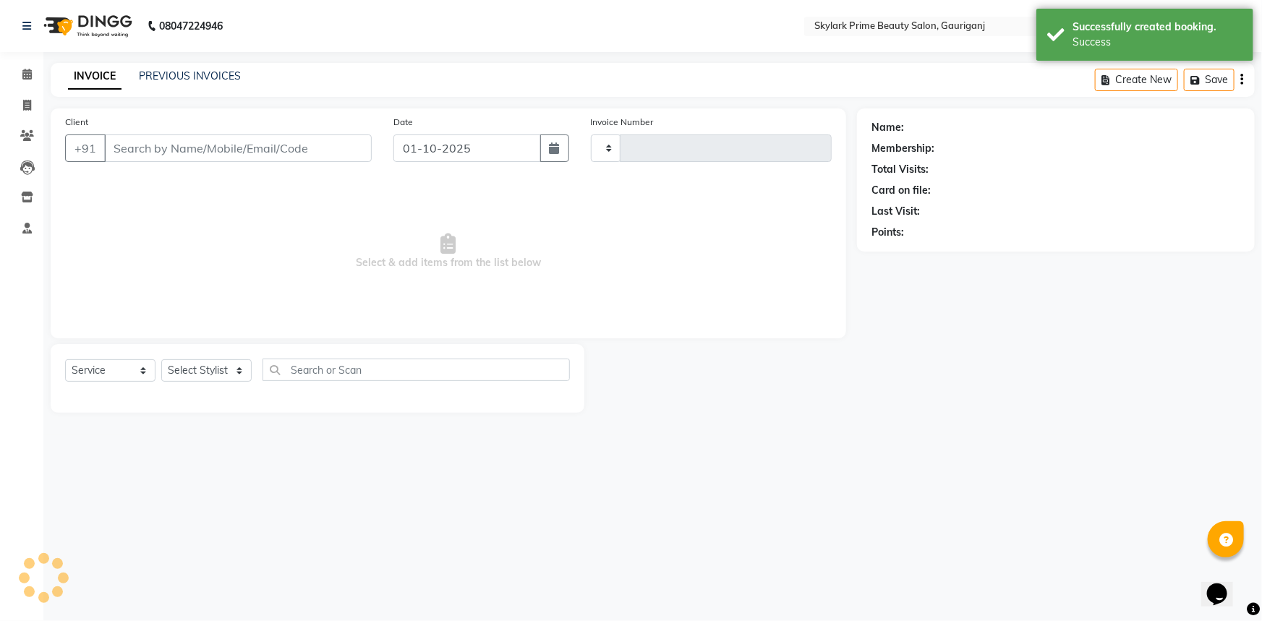
type input "3646"
select select "4735"
type input "7705006577"
select select "30218"
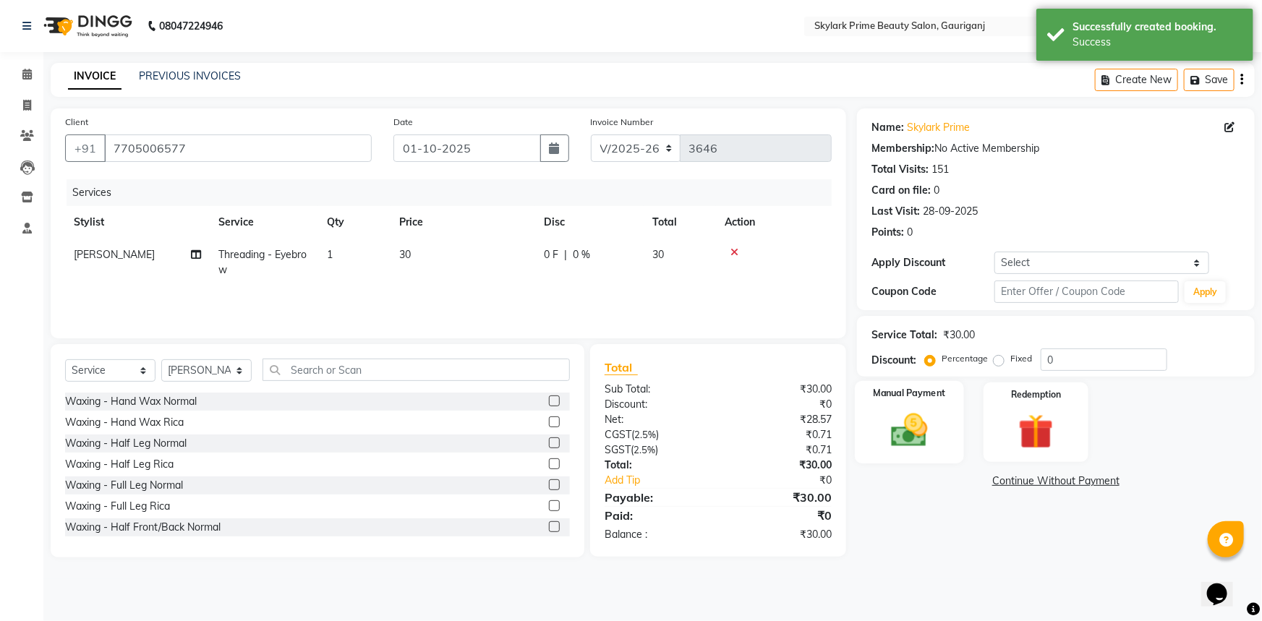
click at [917, 418] on img at bounding box center [909, 430] width 59 height 42
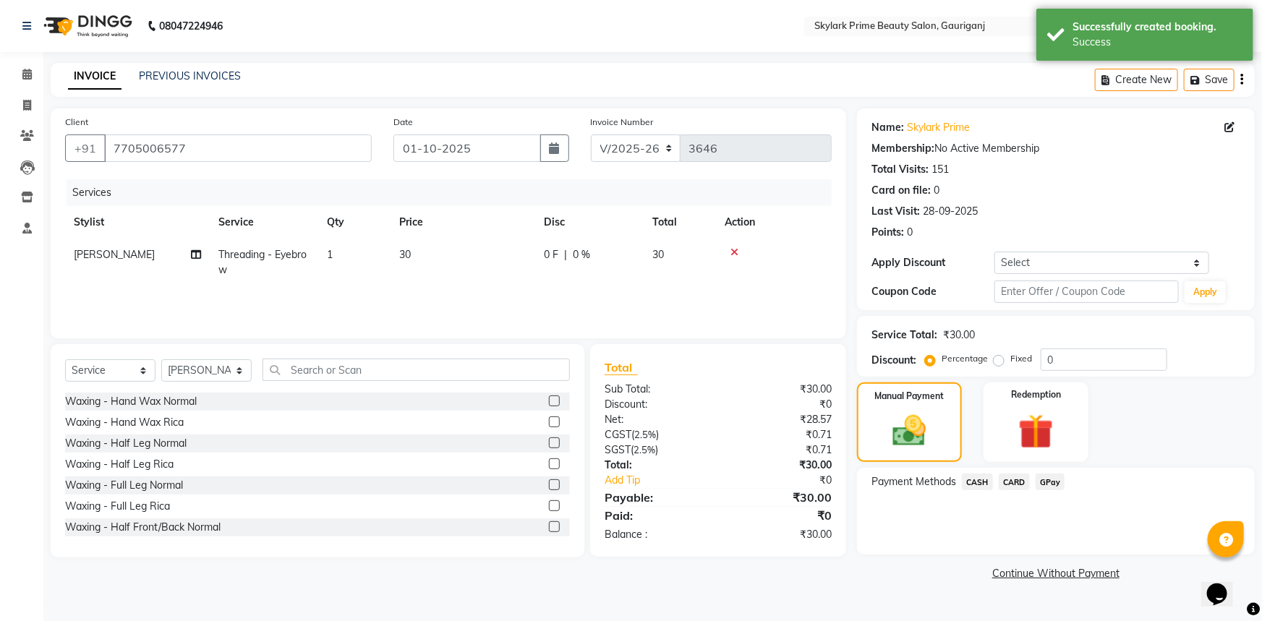
click at [971, 484] on span "CASH" at bounding box center [977, 482] width 31 height 17
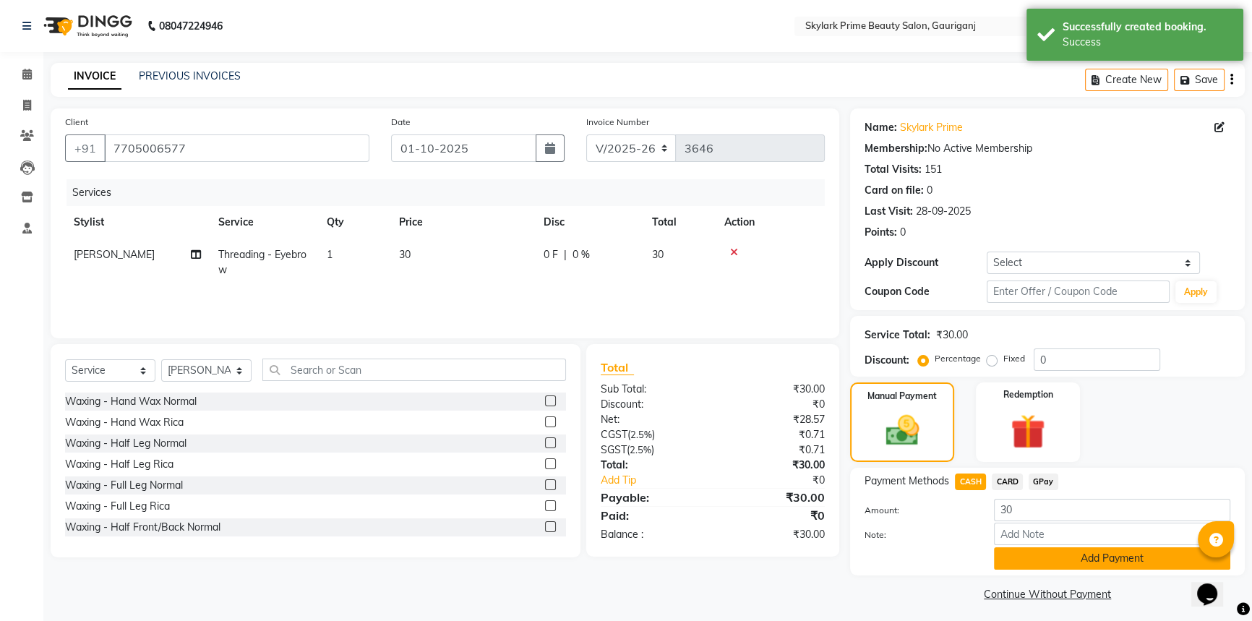
click at [1046, 549] on button "Add Payment" at bounding box center [1112, 558] width 236 height 22
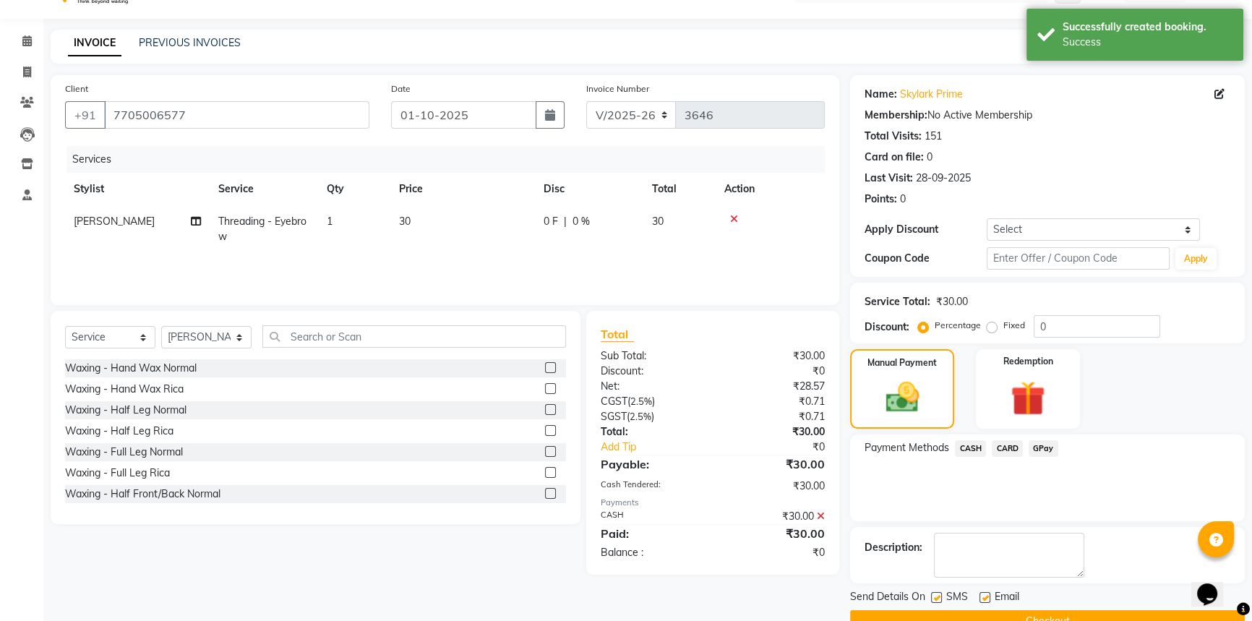
scroll to position [65, 0]
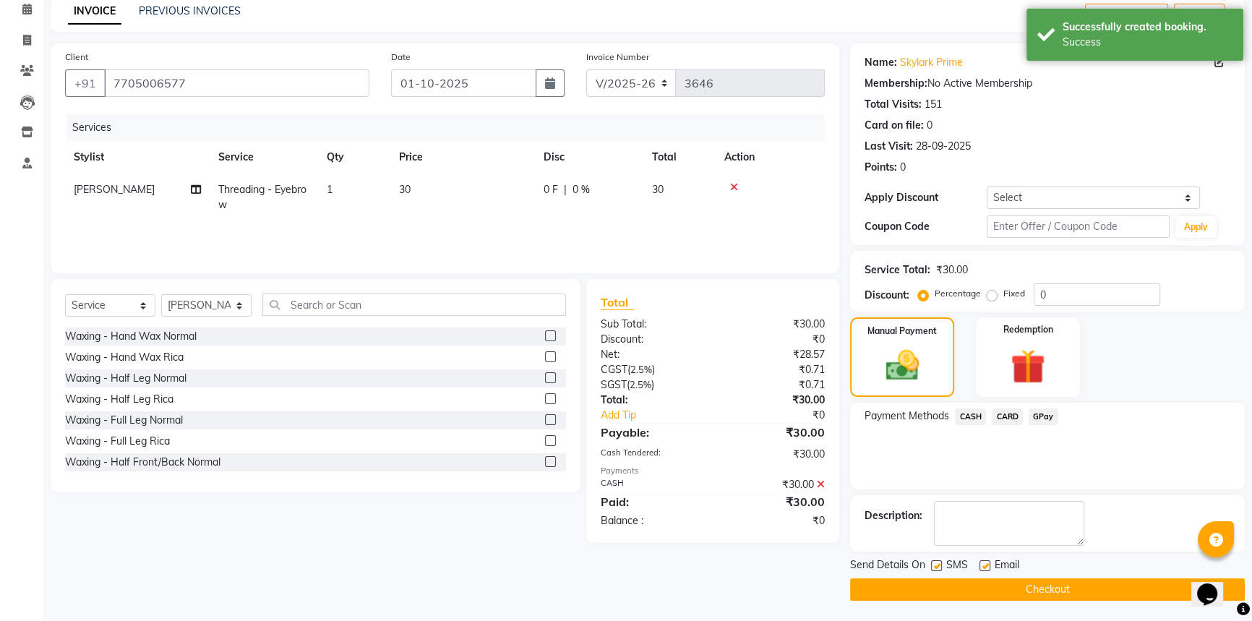
click at [1019, 588] on button "Checkout" at bounding box center [1047, 589] width 395 height 22
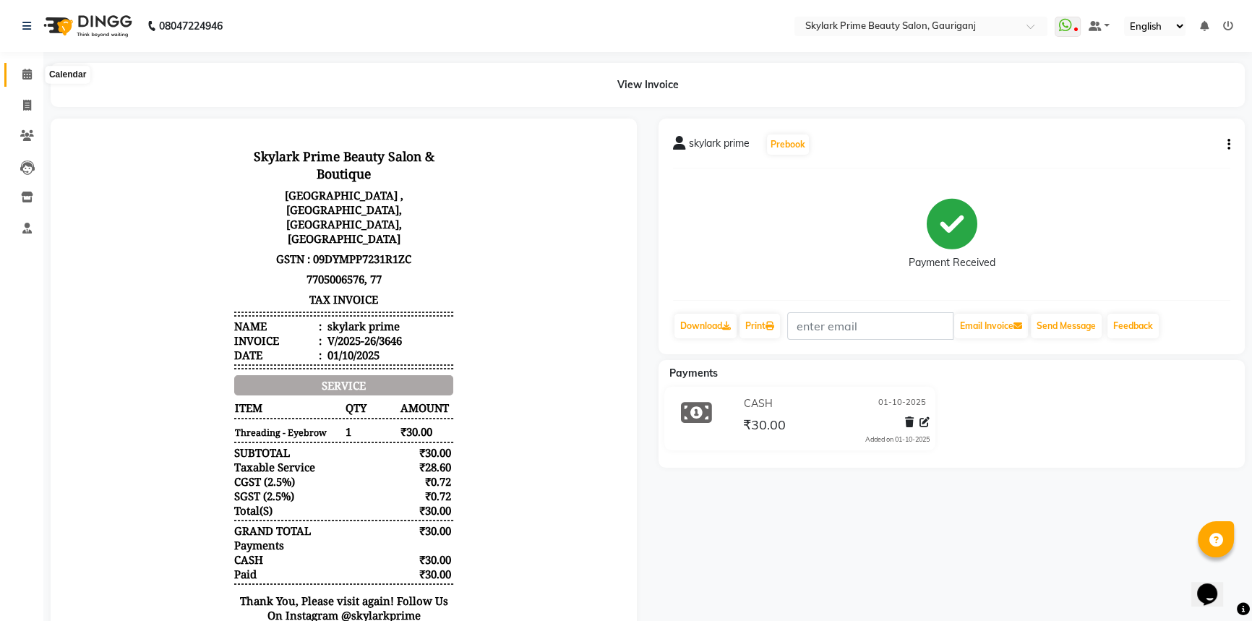
click at [30, 77] on icon at bounding box center [26, 74] width 9 height 11
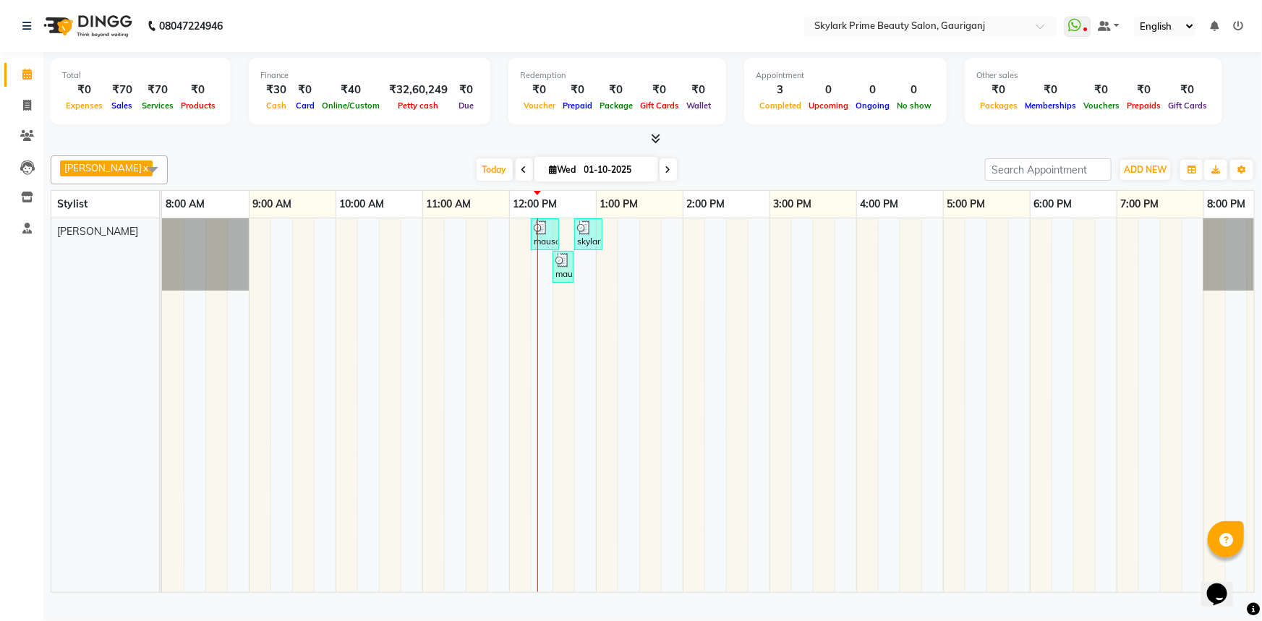
click at [562, 323] on td at bounding box center [563, 405] width 22 height 374
click at [592, 289] on div "mausami, TK01, 12:15 PM-12:35 PM, Threading - Eyebrow skylark prime, TK02, 12:4…" at bounding box center [726, 405] width 1128 height 374
select select "30218"
select select "tentative"
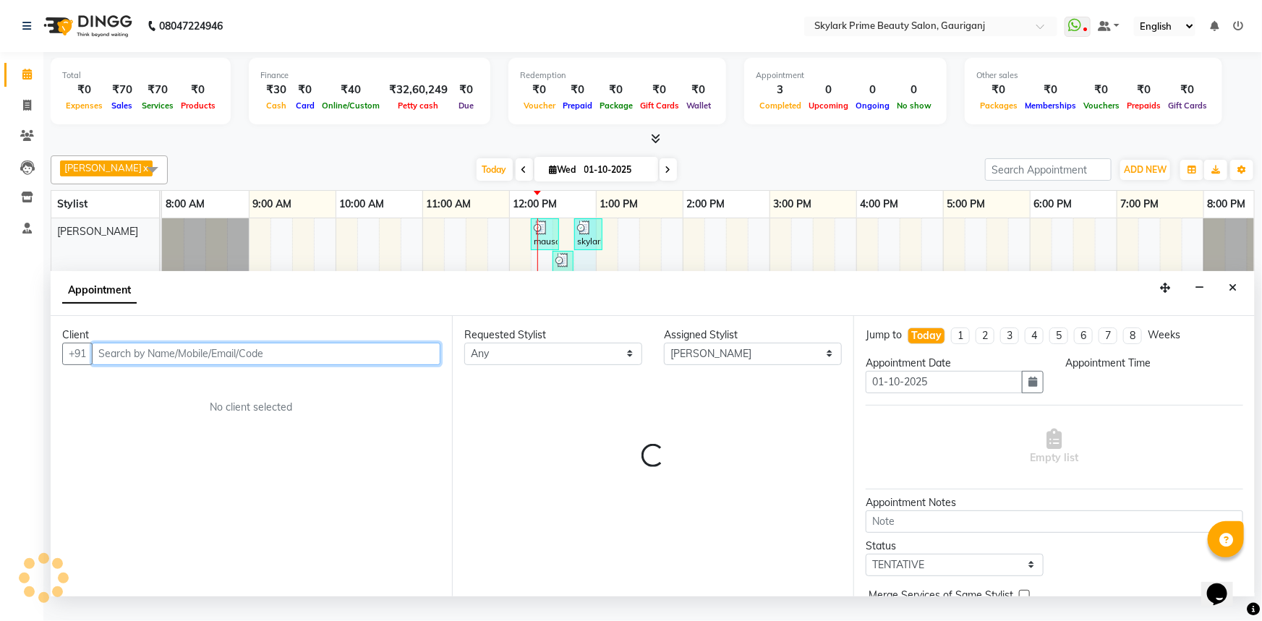
select select "765"
click at [260, 365] on input "text" at bounding box center [266, 354] width 349 height 22
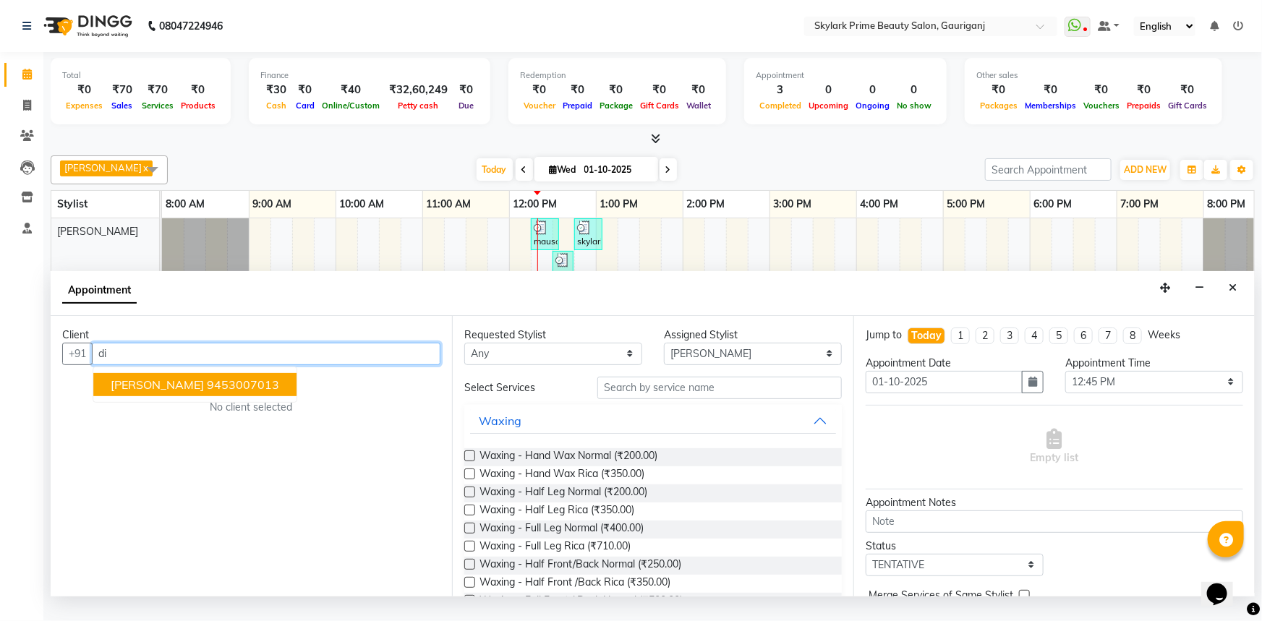
type input "d"
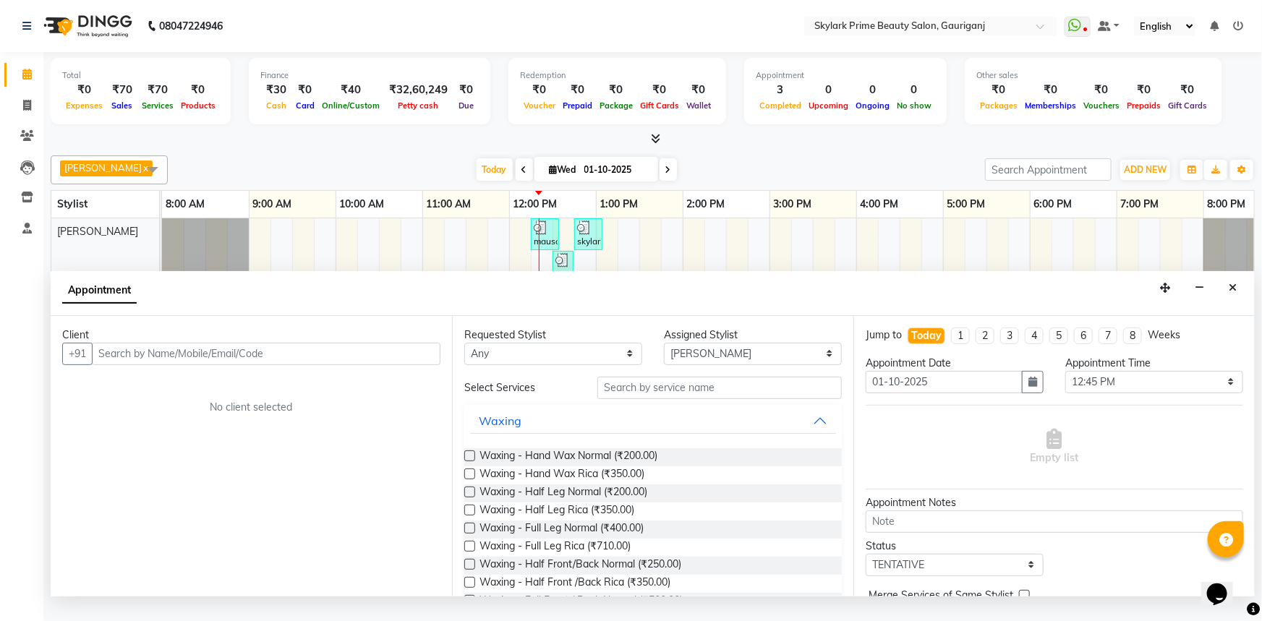
click at [1243, 307] on div "Appointment" at bounding box center [653, 293] width 1204 height 45
click at [1229, 293] on icon "Close" at bounding box center [1232, 288] width 8 height 10
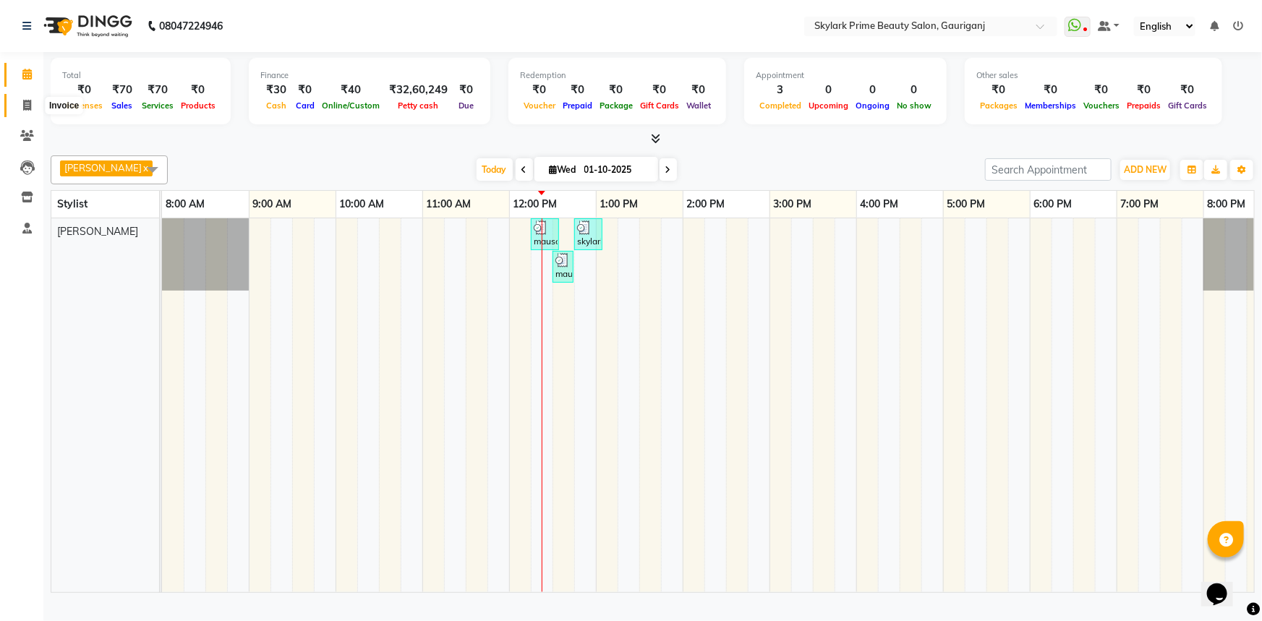
click at [24, 100] on icon at bounding box center [27, 105] width 8 height 11
select select "service"
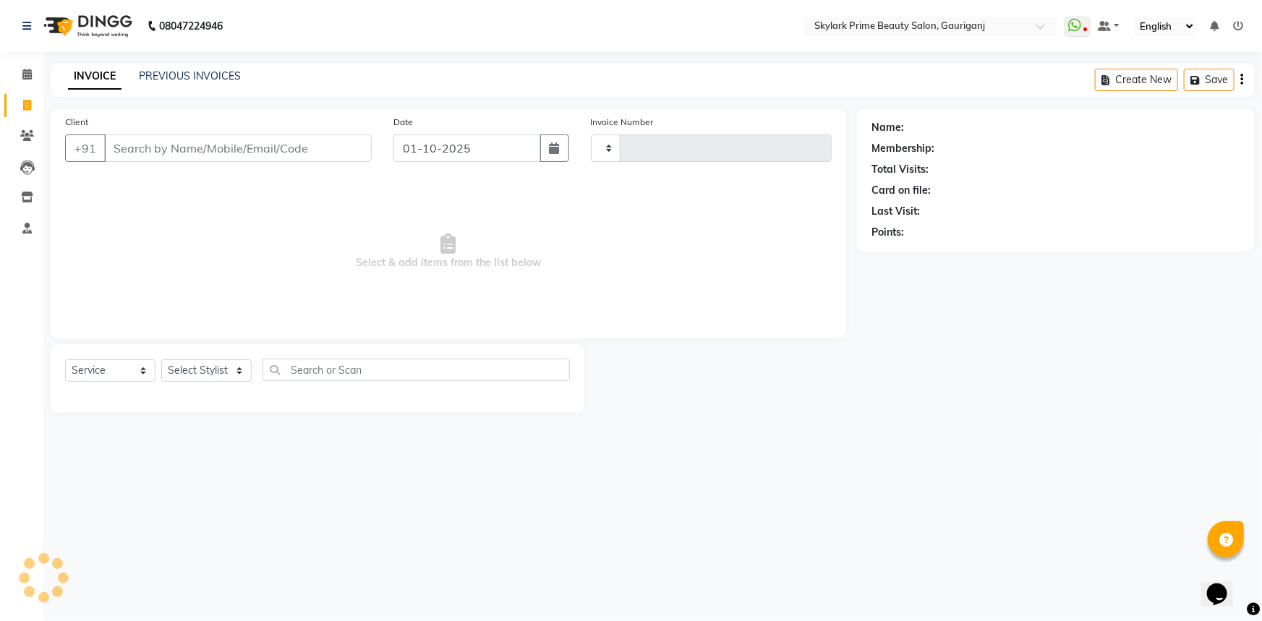
type input "3647"
select select "4735"
click at [111, 139] on input "Client" at bounding box center [238, 147] width 268 height 27
click at [158, 158] on input "Client" at bounding box center [238, 147] width 268 height 27
type input "9451576149"
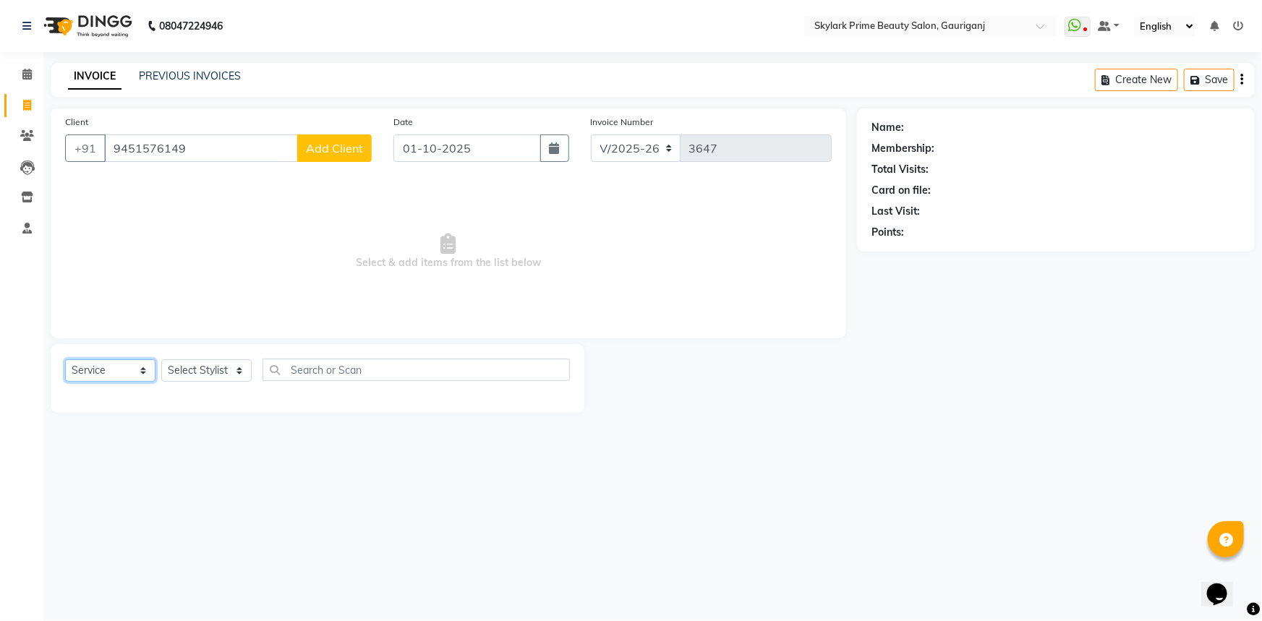
drag, startPoint x: 95, startPoint y: 364, endPoint x: 106, endPoint y: 368, distance: 11.4
click at [95, 364] on select "Select Service Product Membership Package Voucher Prepaid Gift Card" at bounding box center [110, 370] width 90 height 22
select select "V"
click at [65, 359] on select "Select Service Product Membership Package Voucher Prepaid Gift Card" at bounding box center [110, 370] width 90 height 22
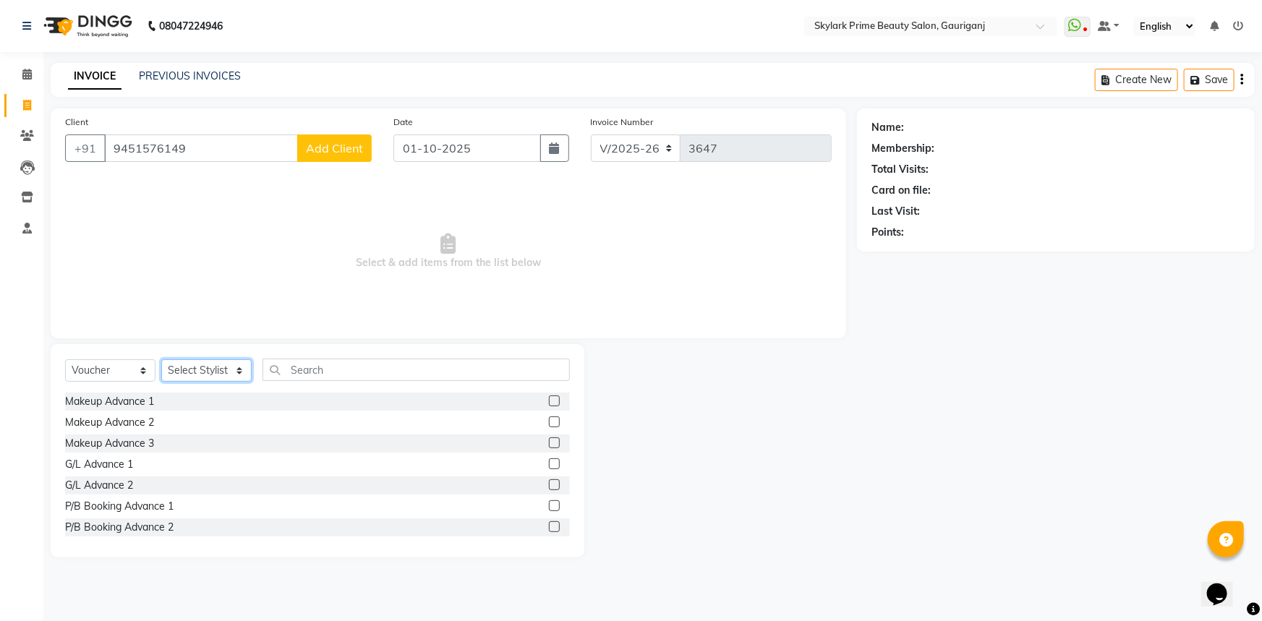
drag, startPoint x: 198, startPoint y: 368, endPoint x: 198, endPoint y: 382, distance: 13.7
click at [198, 368] on select "Select Stylist [PERSON_NAME] [PERSON_NAME] [PERSON_NAME] Sindu [PERSON_NAME]" at bounding box center [206, 370] width 90 height 22
select select "30218"
click at [161, 359] on select "Select Stylist [PERSON_NAME] [PERSON_NAME] [PERSON_NAME] Sindu [PERSON_NAME]" at bounding box center [206, 370] width 90 height 22
click at [302, 373] on input "text" at bounding box center [415, 370] width 307 height 22
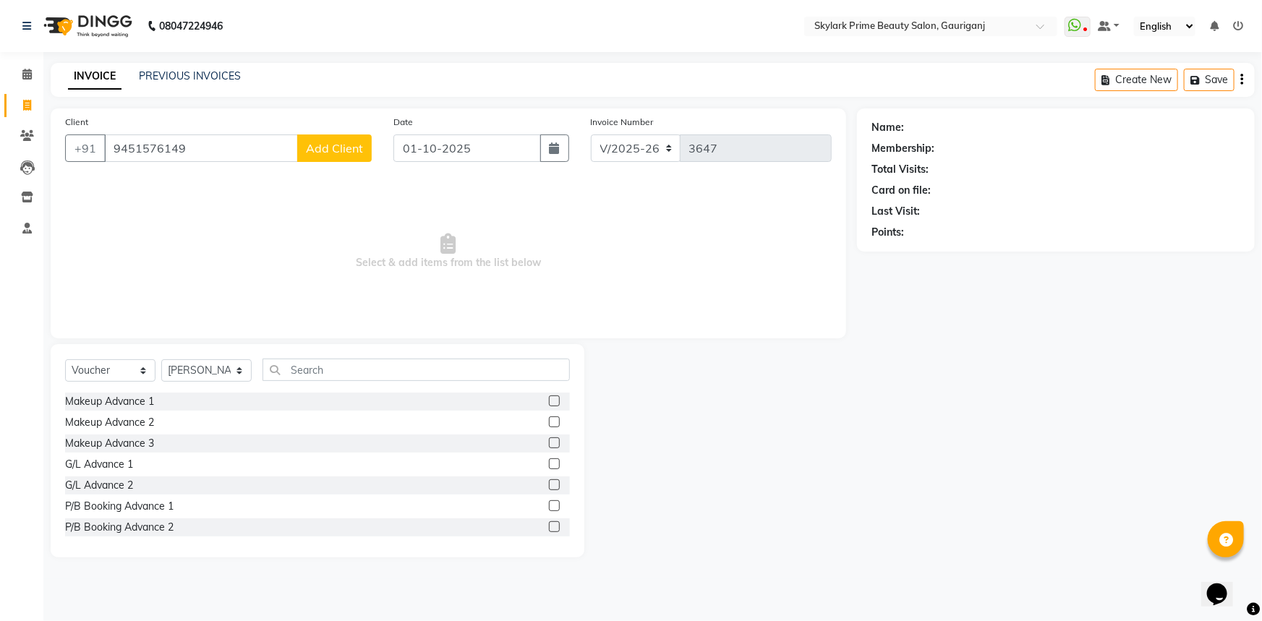
click at [549, 426] on label at bounding box center [554, 421] width 11 height 11
click at [549, 426] on input "checkbox" at bounding box center [553, 422] width 9 height 9
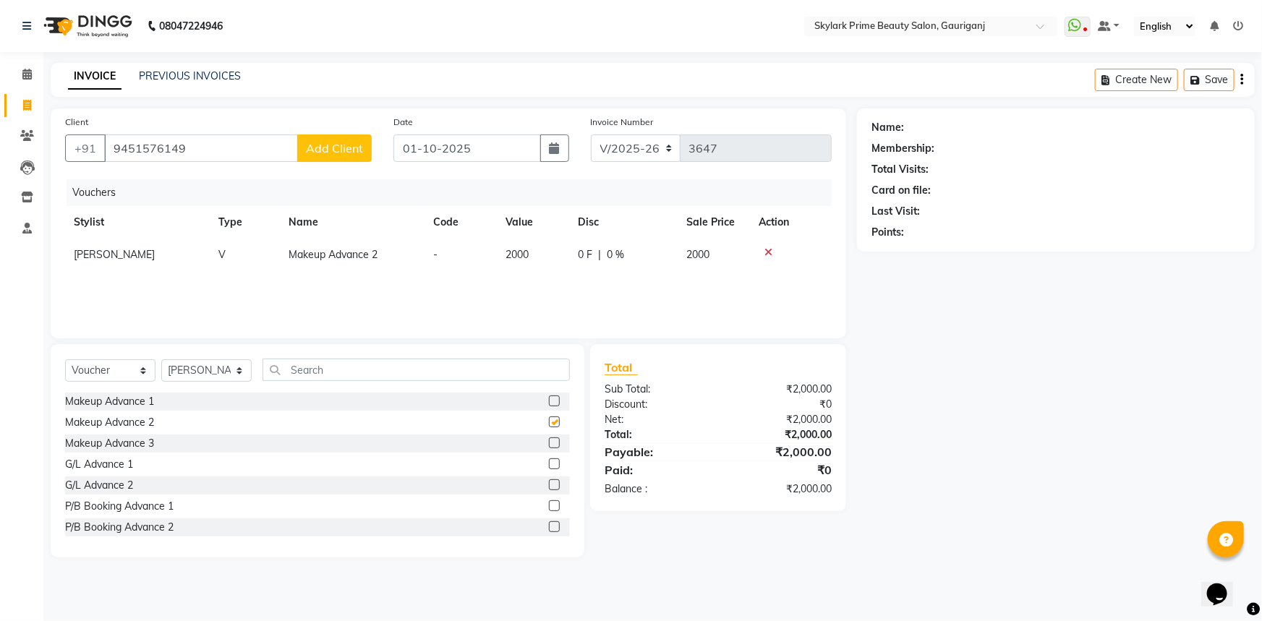
checkbox input "false"
click at [549, 398] on label at bounding box center [554, 401] width 11 height 11
click at [549, 398] on input "checkbox" at bounding box center [553, 401] width 9 height 9
checkbox input "false"
click at [549, 443] on label at bounding box center [554, 442] width 11 height 11
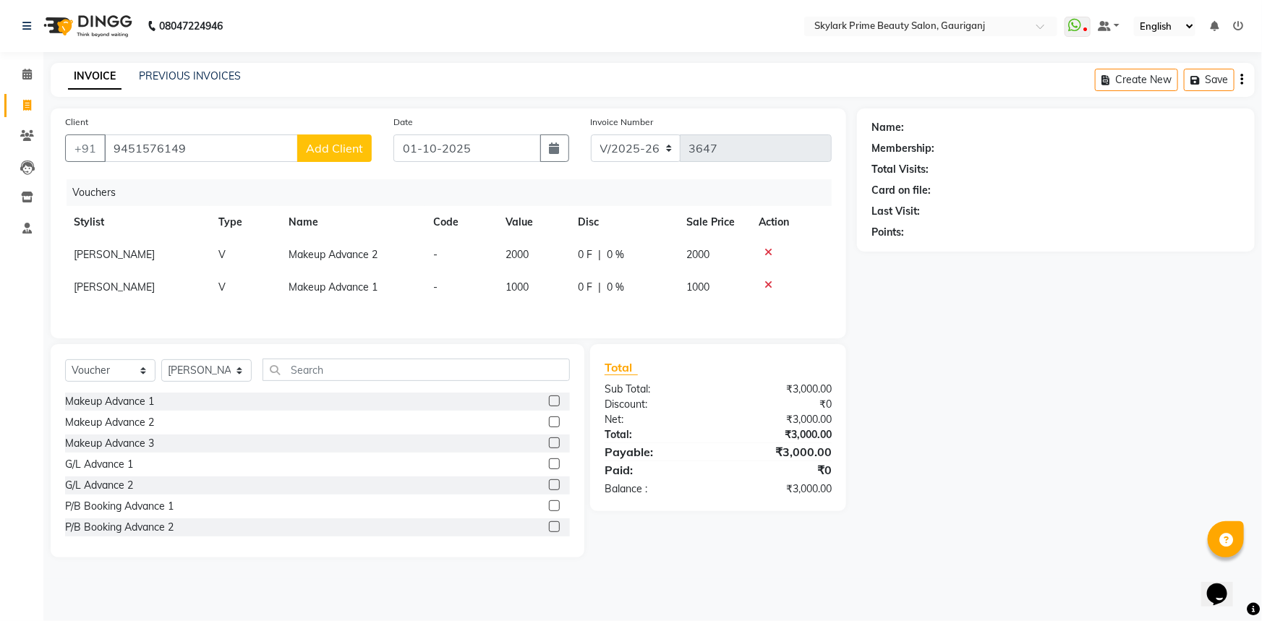
click at [549, 443] on input "checkbox" at bounding box center [553, 443] width 9 height 9
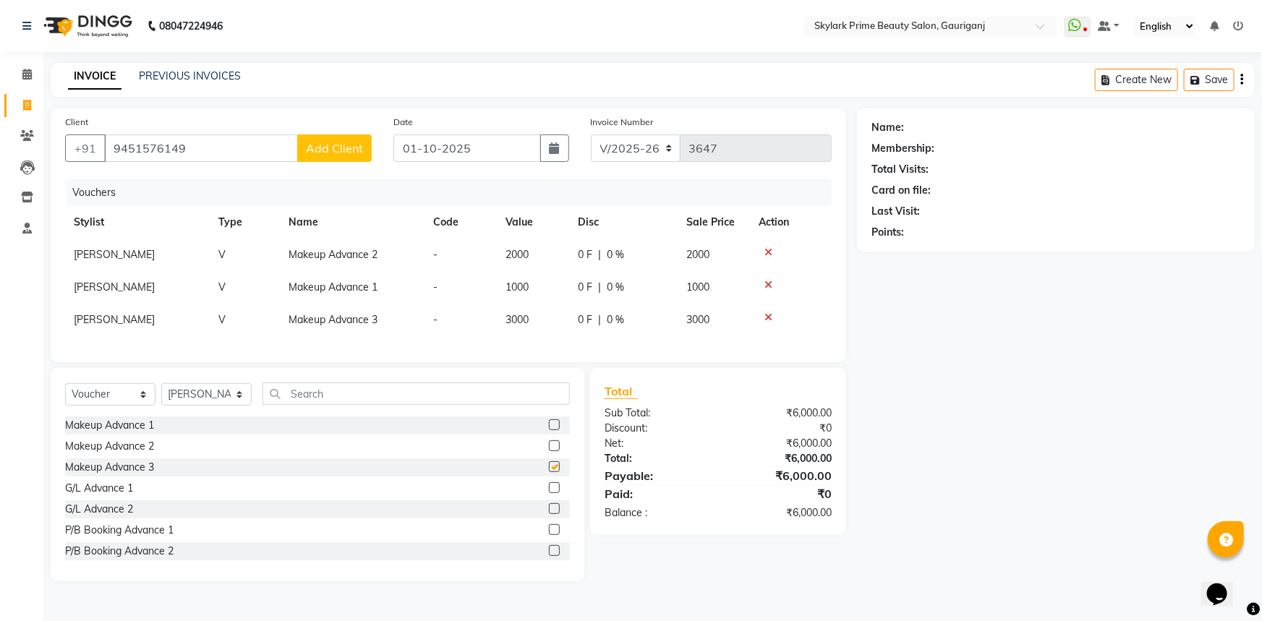
checkbox input "false"
click at [764, 278] on td at bounding box center [791, 287] width 81 height 33
click at [766, 253] on icon at bounding box center [769, 252] width 8 height 10
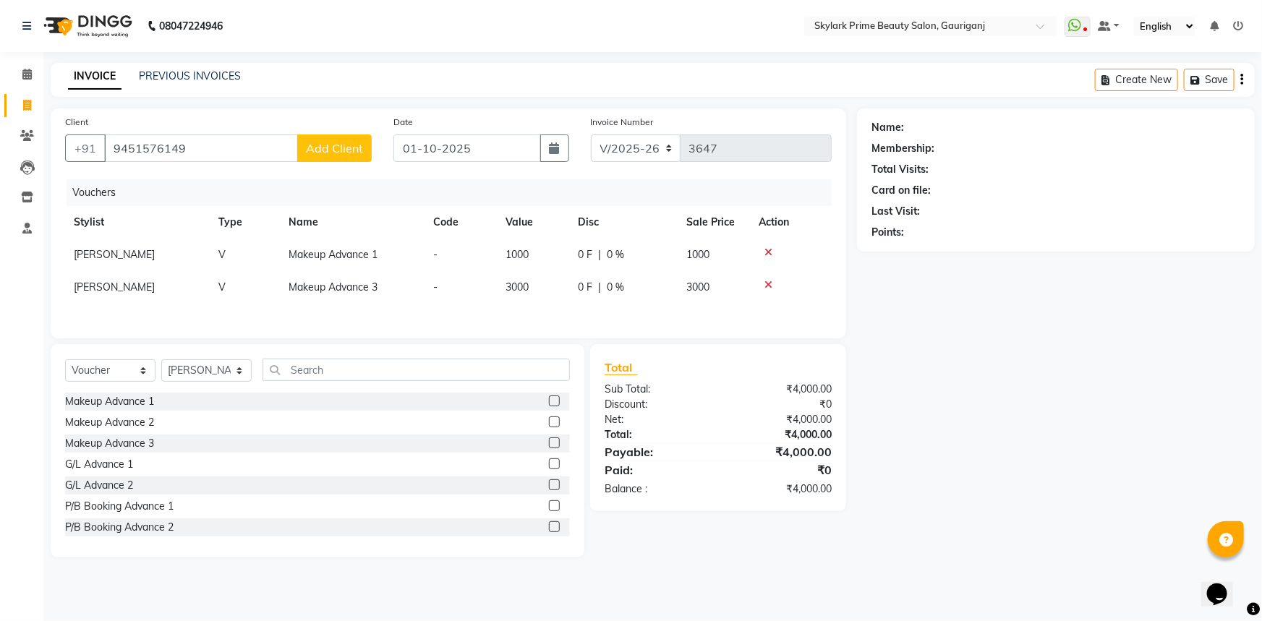
click at [766, 253] on icon at bounding box center [769, 252] width 8 height 10
click at [343, 147] on span "Add Client" at bounding box center [334, 148] width 57 height 14
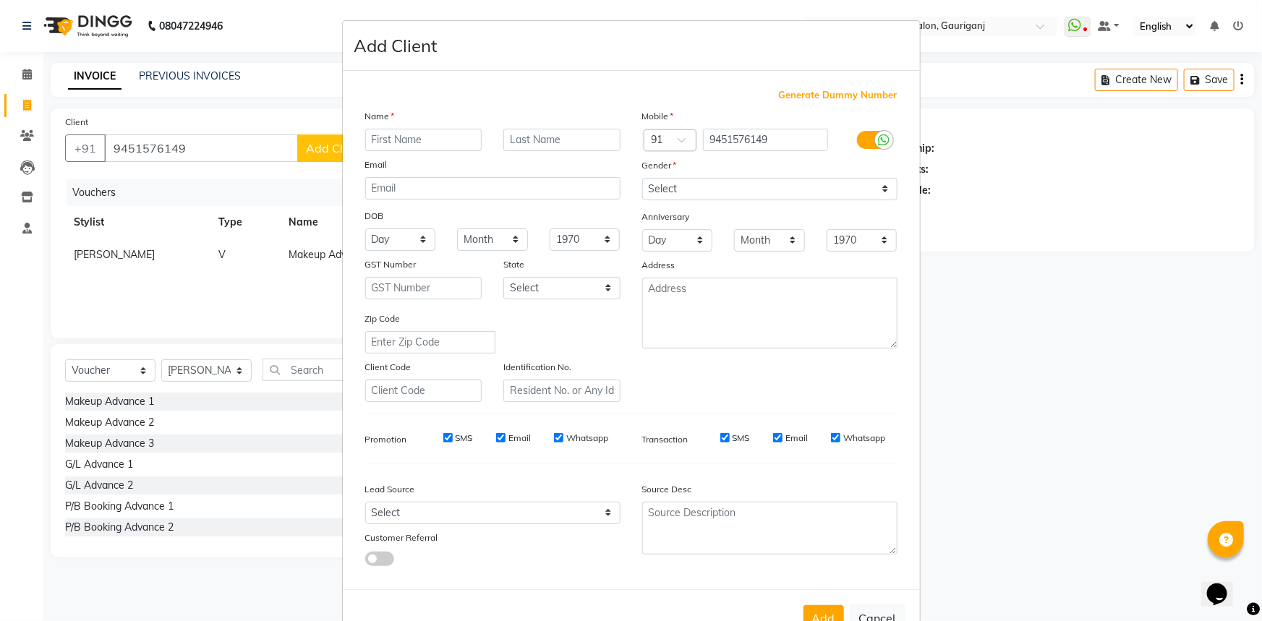
click at [384, 137] on input "text" at bounding box center [423, 140] width 117 height 22
type input "[PERSON_NAME] [DATE]"
click at [701, 190] on select "Select [DEMOGRAPHIC_DATA] [DEMOGRAPHIC_DATA] Other Prefer Not To Say" at bounding box center [769, 189] width 255 height 22
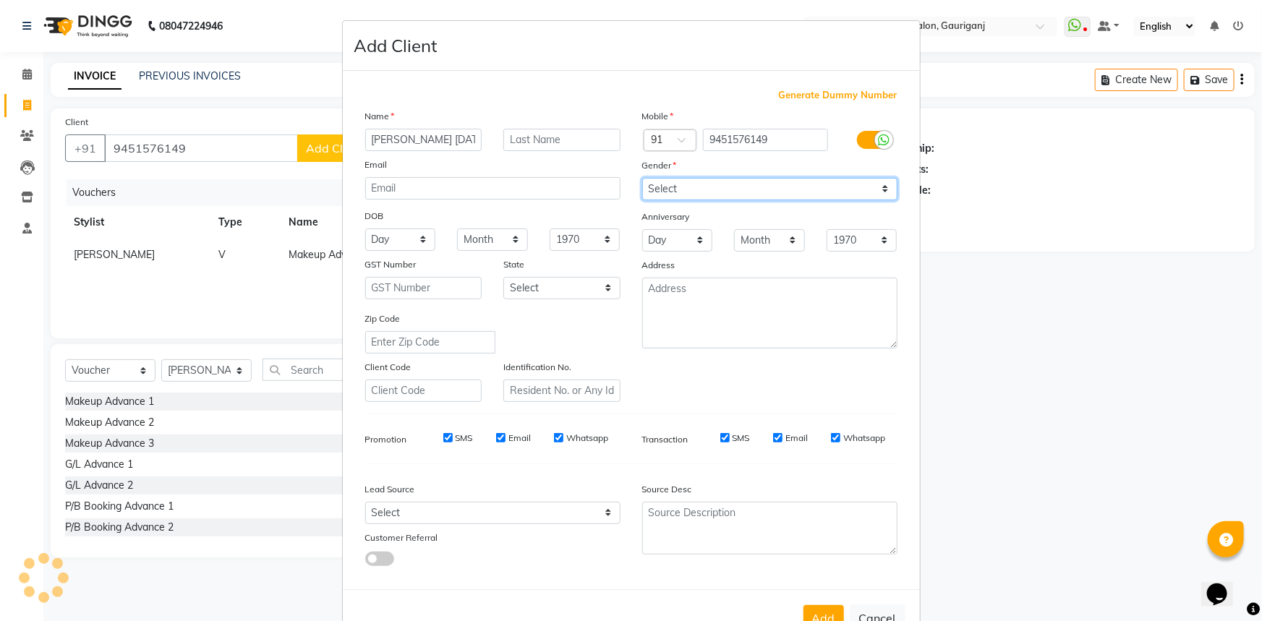
select select "[DEMOGRAPHIC_DATA]"
click at [642, 178] on select "Select [DEMOGRAPHIC_DATA] [DEMOGRAPHIC_DATA] Other Prefer Not To Say" at bounding box center [769, 189] width 255 height 22
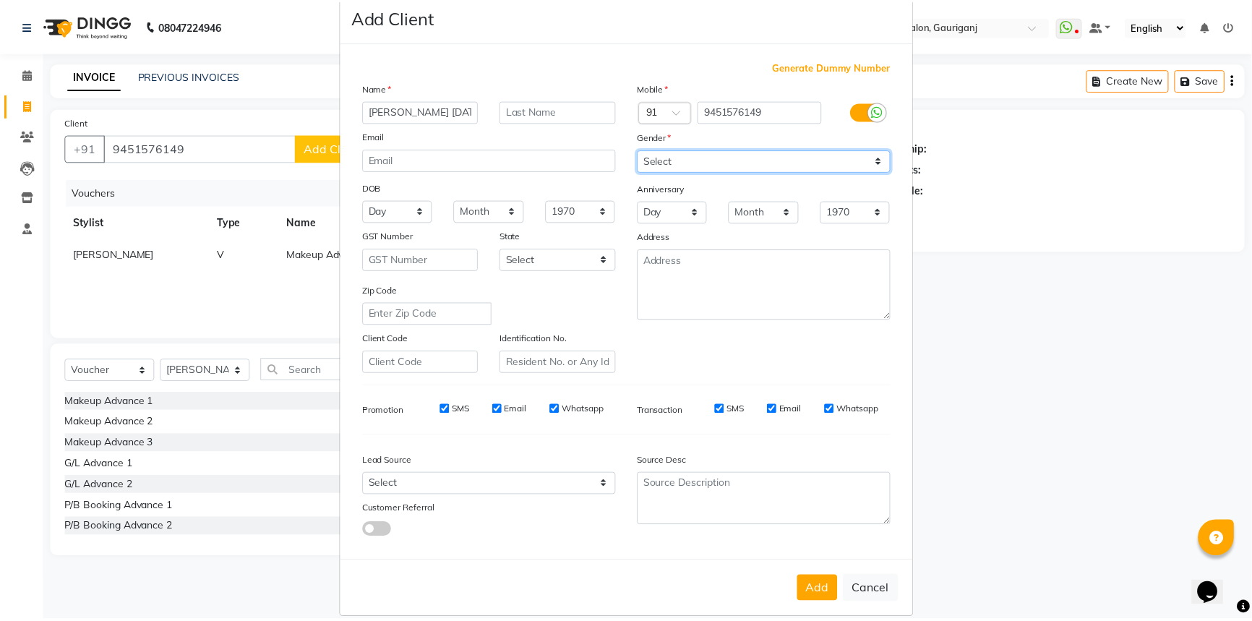
scroll to position [51, 0]
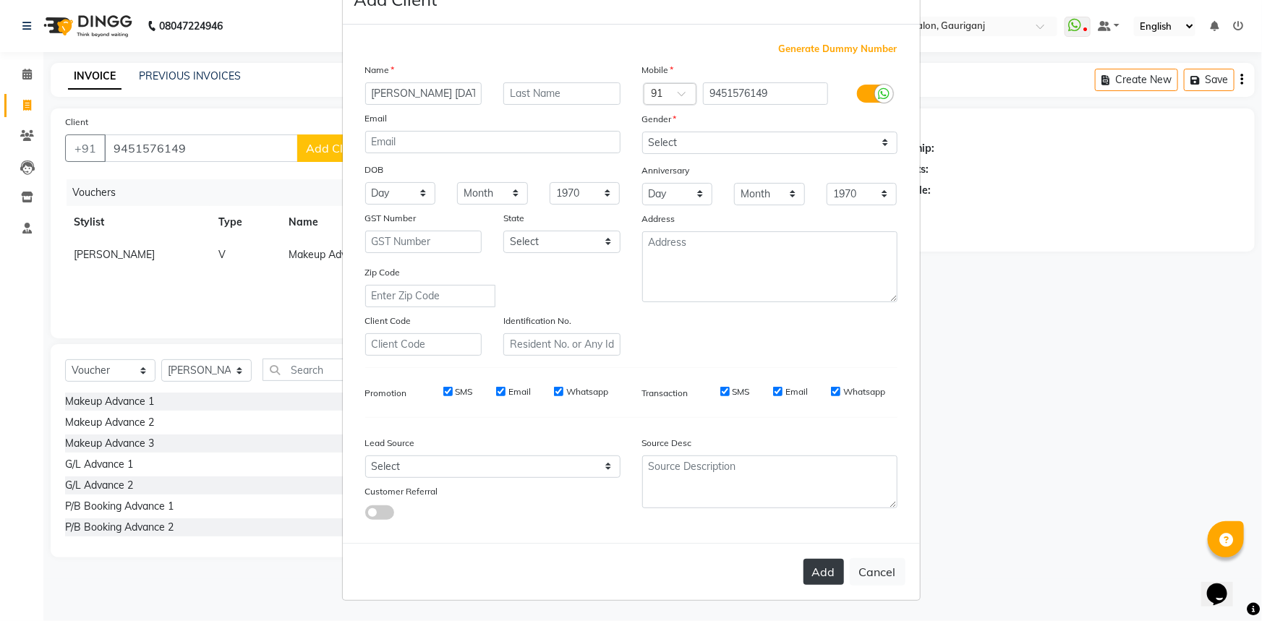
click at [823, 569] on button "Add" at bounding box center [823, 572] width 40 height 26
select select
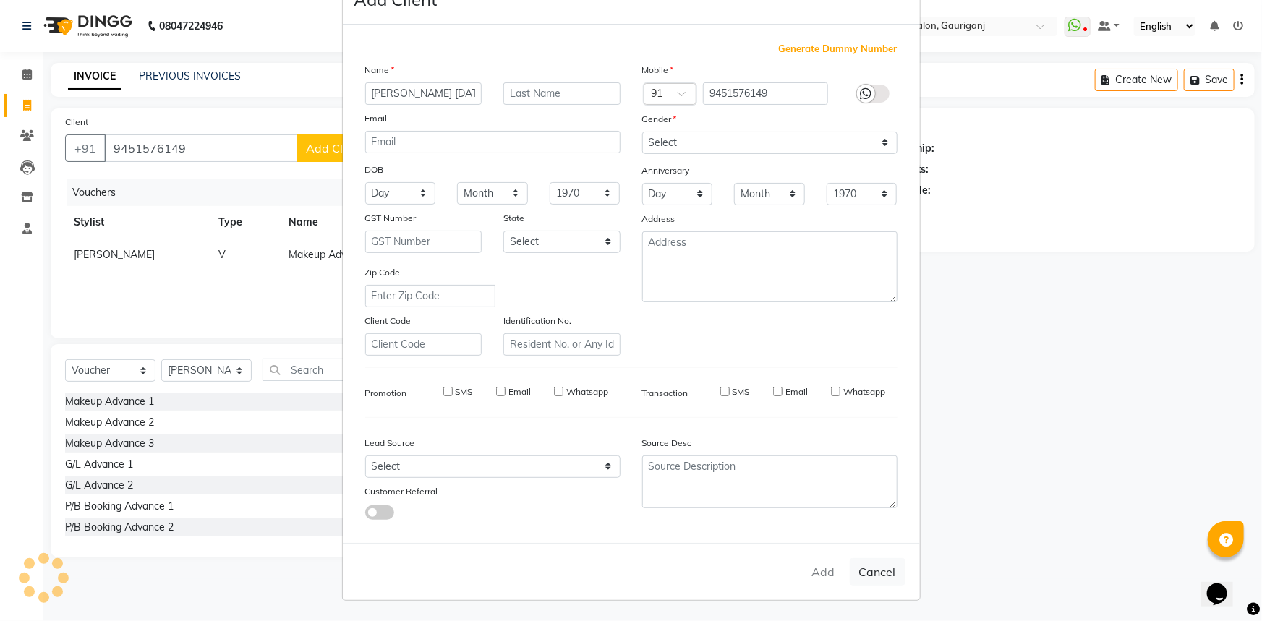
select select
checkbox input "false"
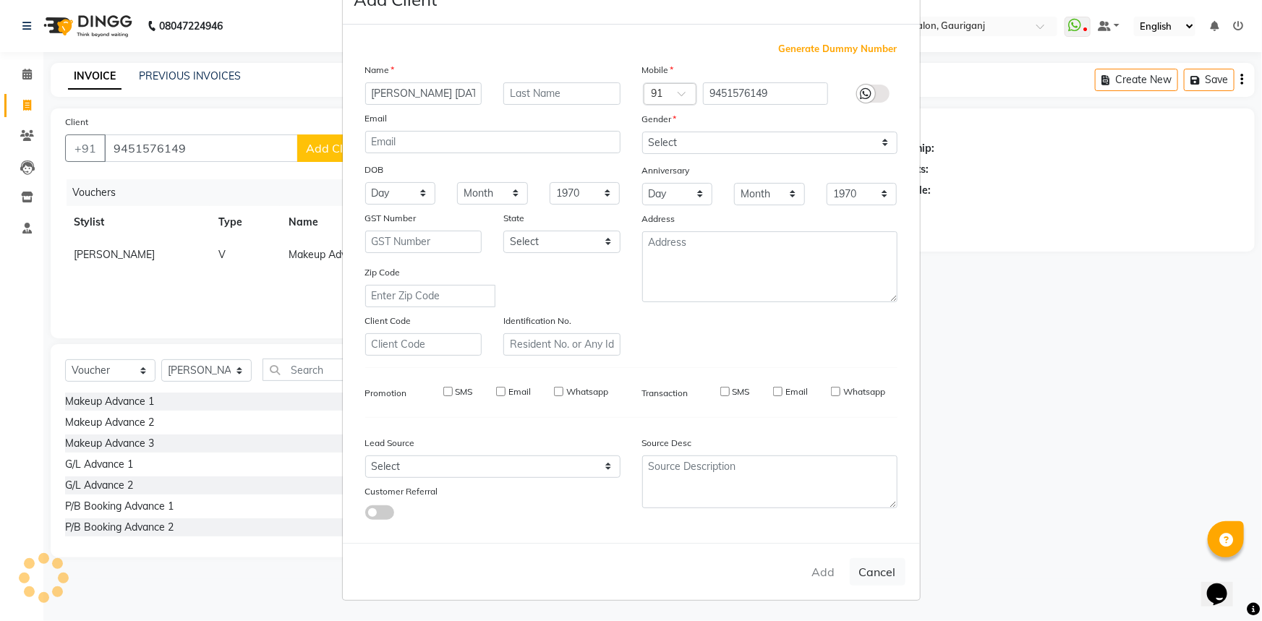
checkbox input "false"
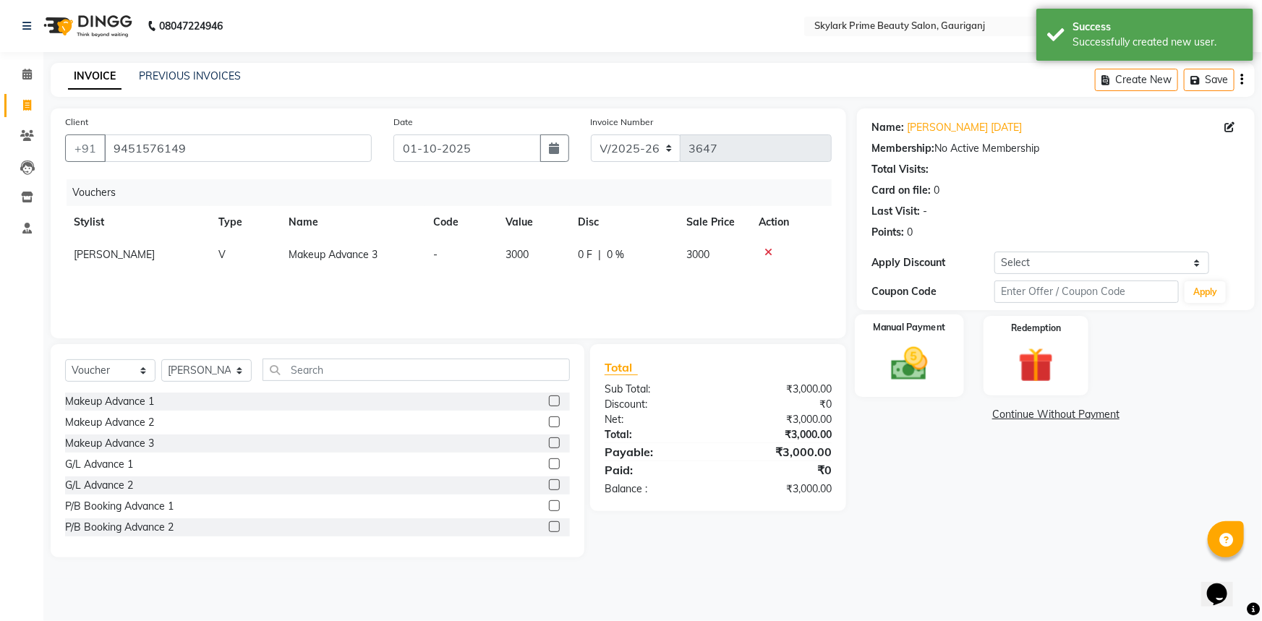
click at [911, 364] on img at bounding box center [909, 364] width 59 height 42
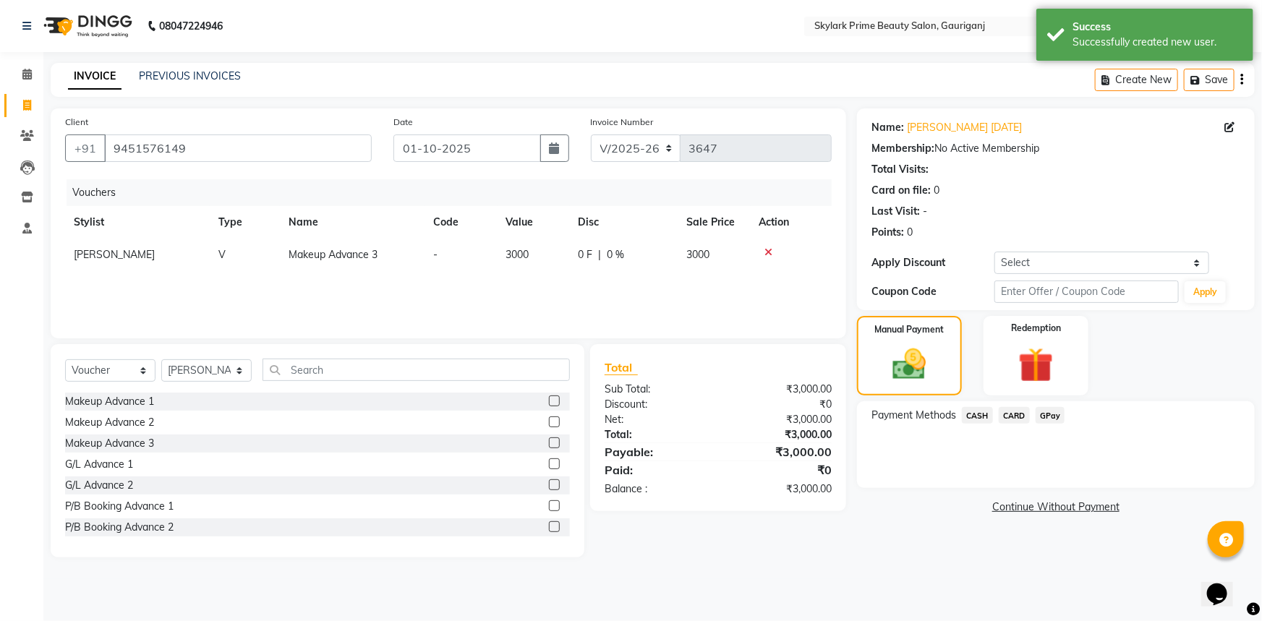
click at [983, 411] on span "CASH" at bounding box center [977, 415] width 31 height 17
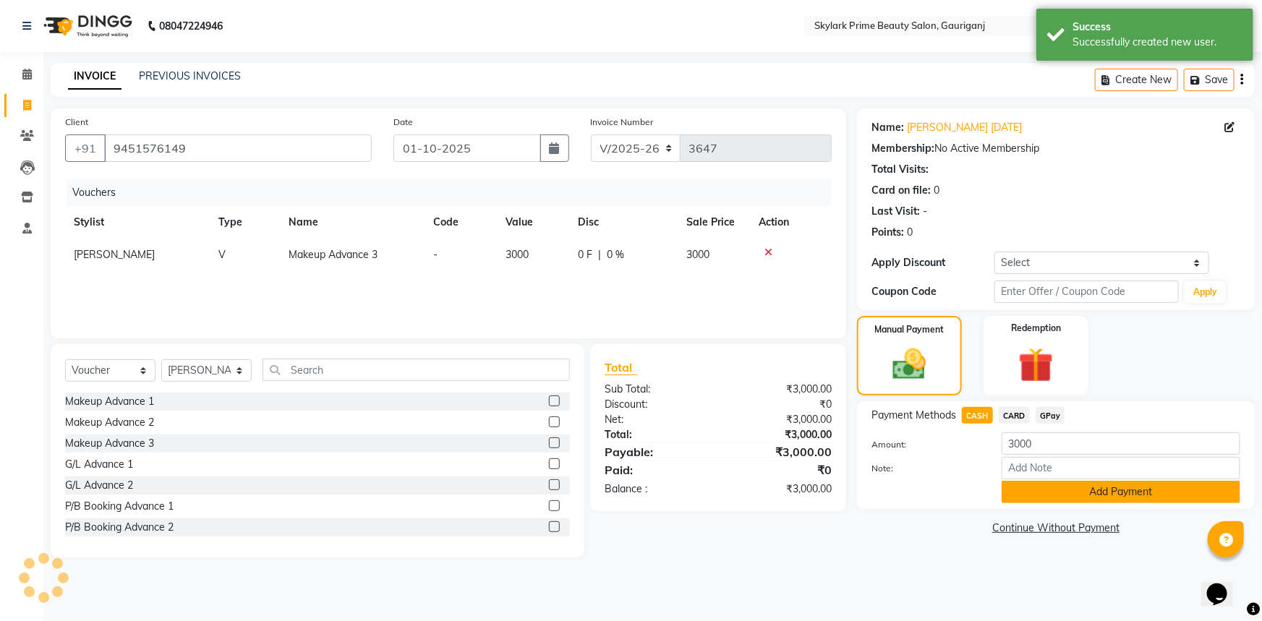
click at [1072, 495] on button "Add Payment" at bounding box center [1120, 492] width 239 height 22
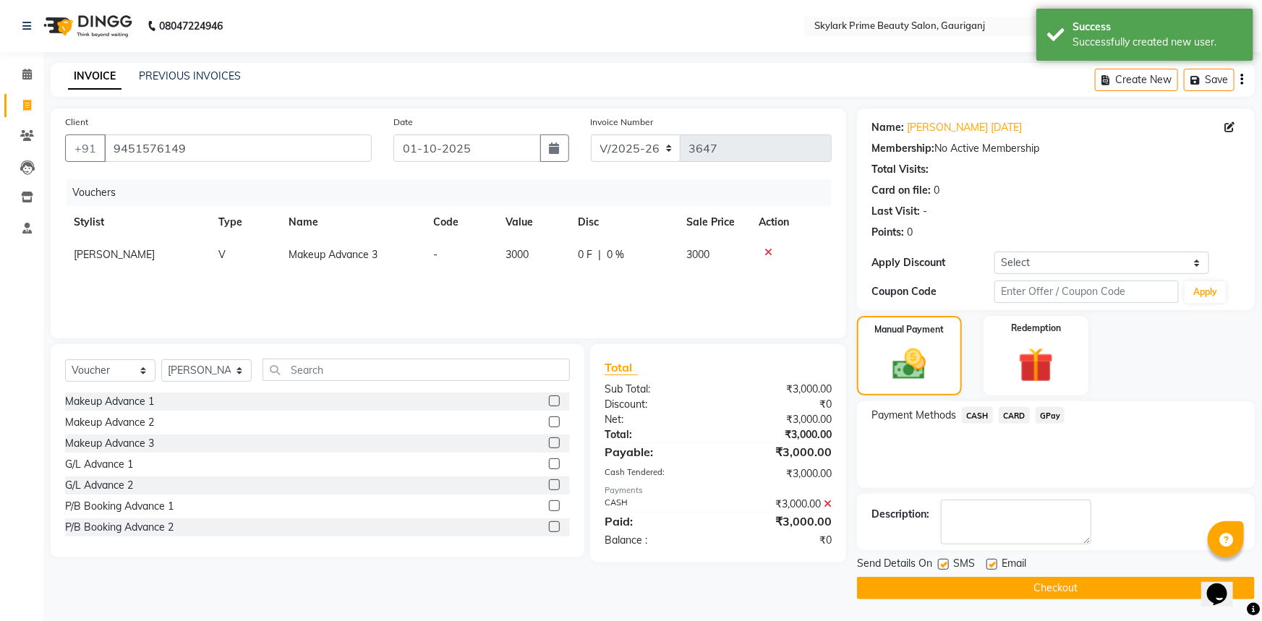
click at [1005, 587] on button "Checkout" at bounding box center [1056, 588] width 398 height 22
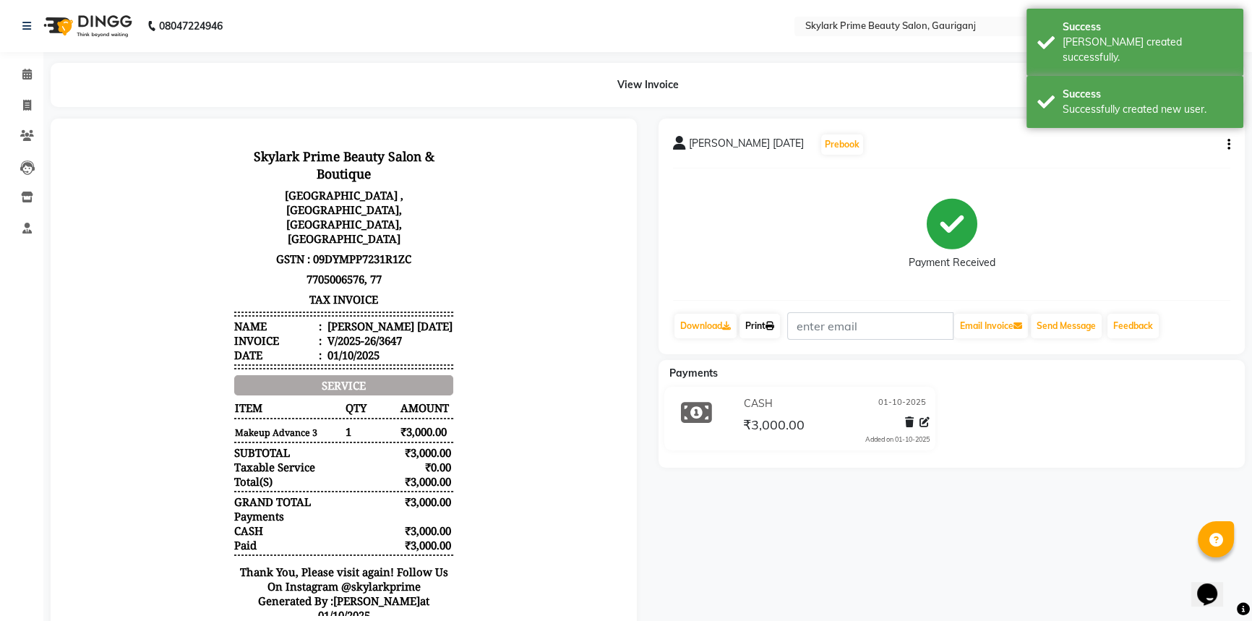
click at [759, 325] on link "Print" at bounding box center [760, 326] width 40 height 25
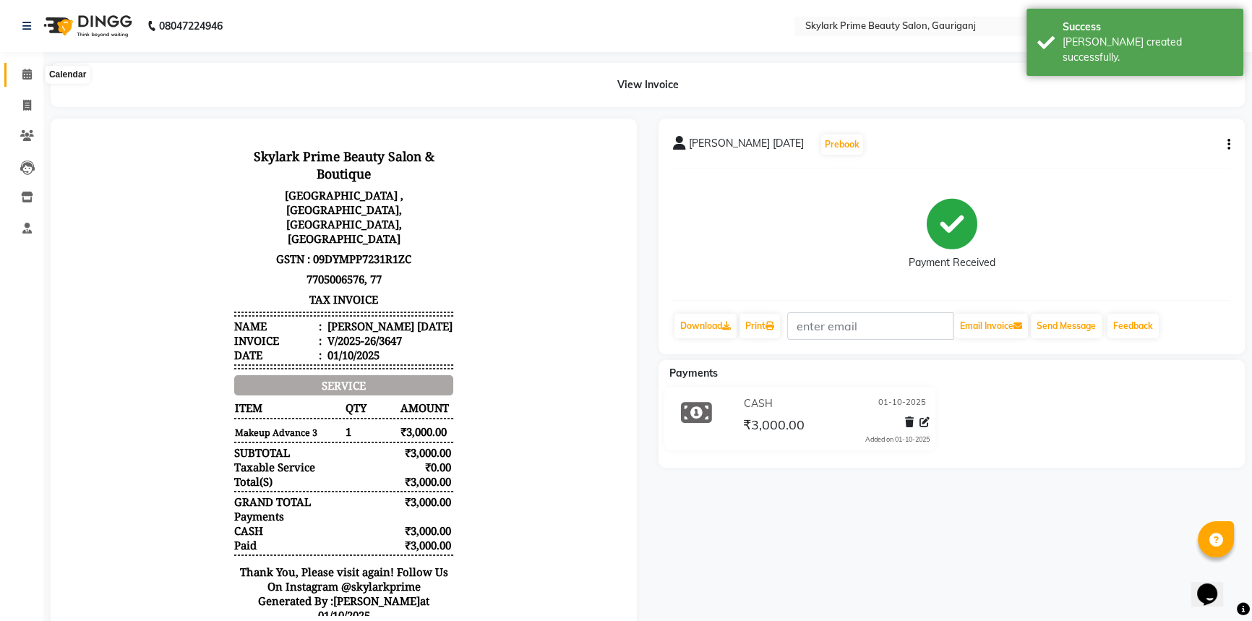
click at [24, 69] on icon at bounding box center [26, 74] width 9 height 11
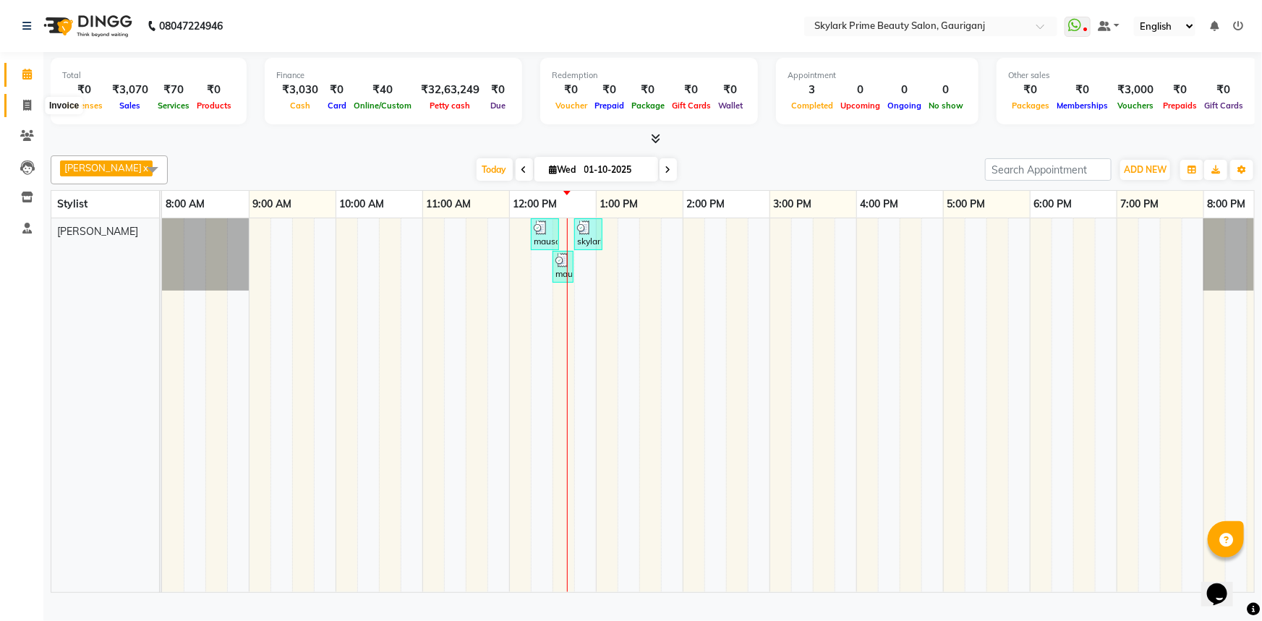
click at [21, 106] on span at bounding box center [26, 106] width 25 height 17
select select "service"
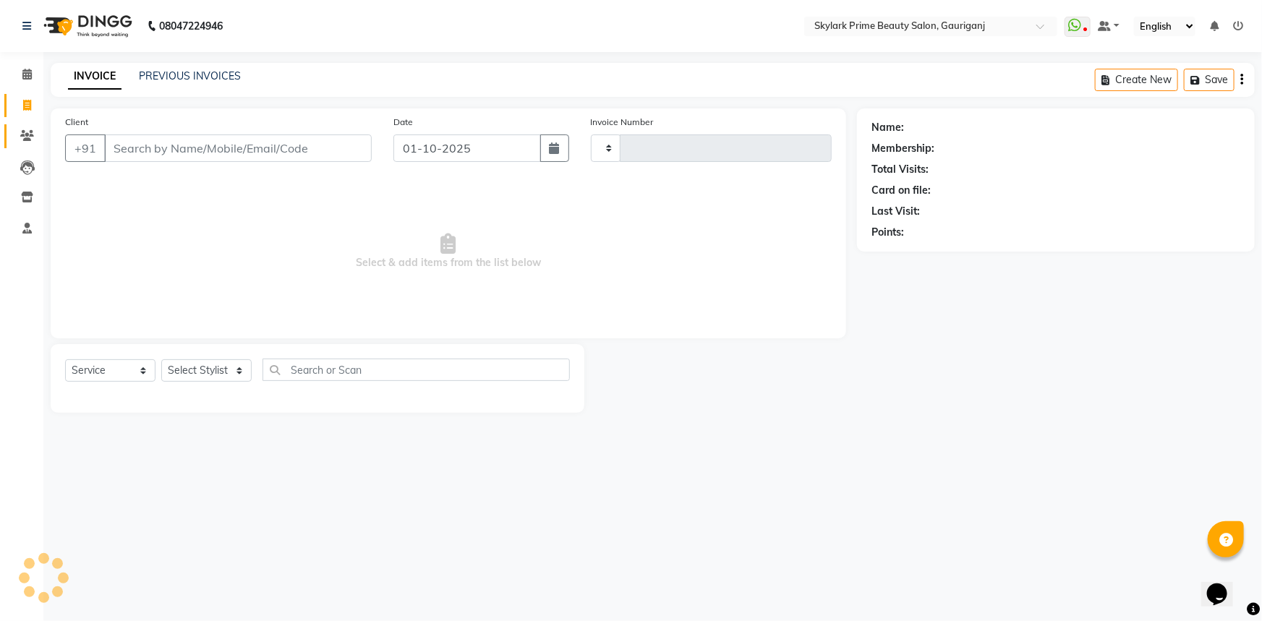
type input "3648"
select select "4735"
click at [17, 137] on span at bounding box center [26, 136] width 25 height 17
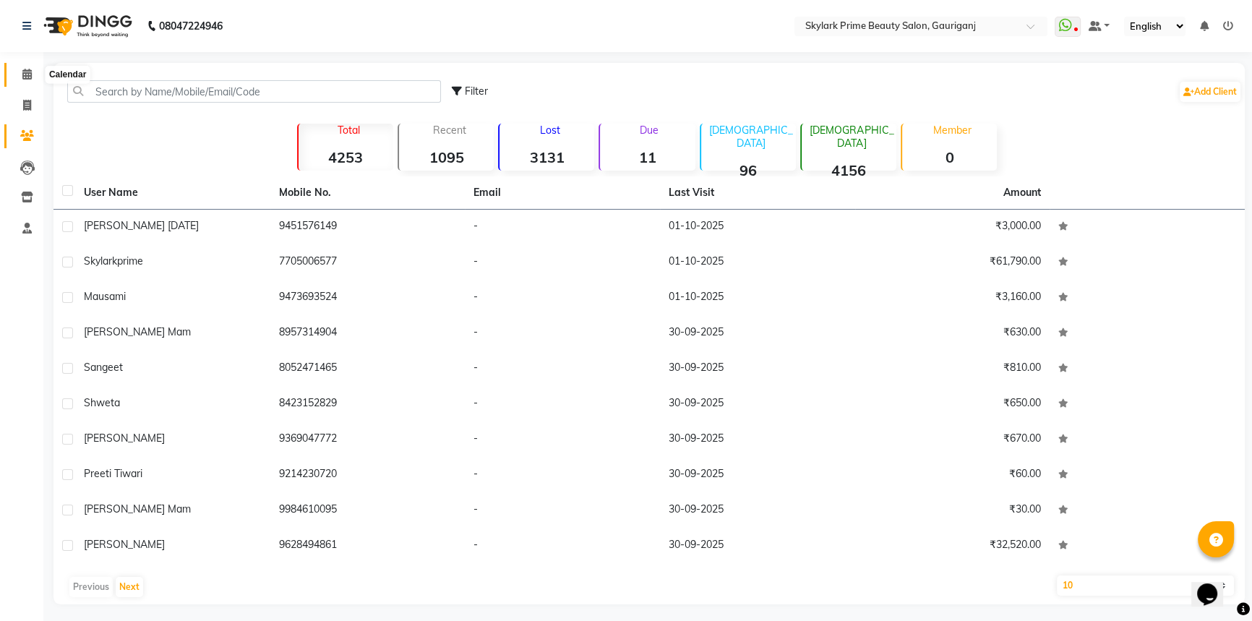
click at [21, 71] on span at bounding box center [26, 75] width 25 height 17
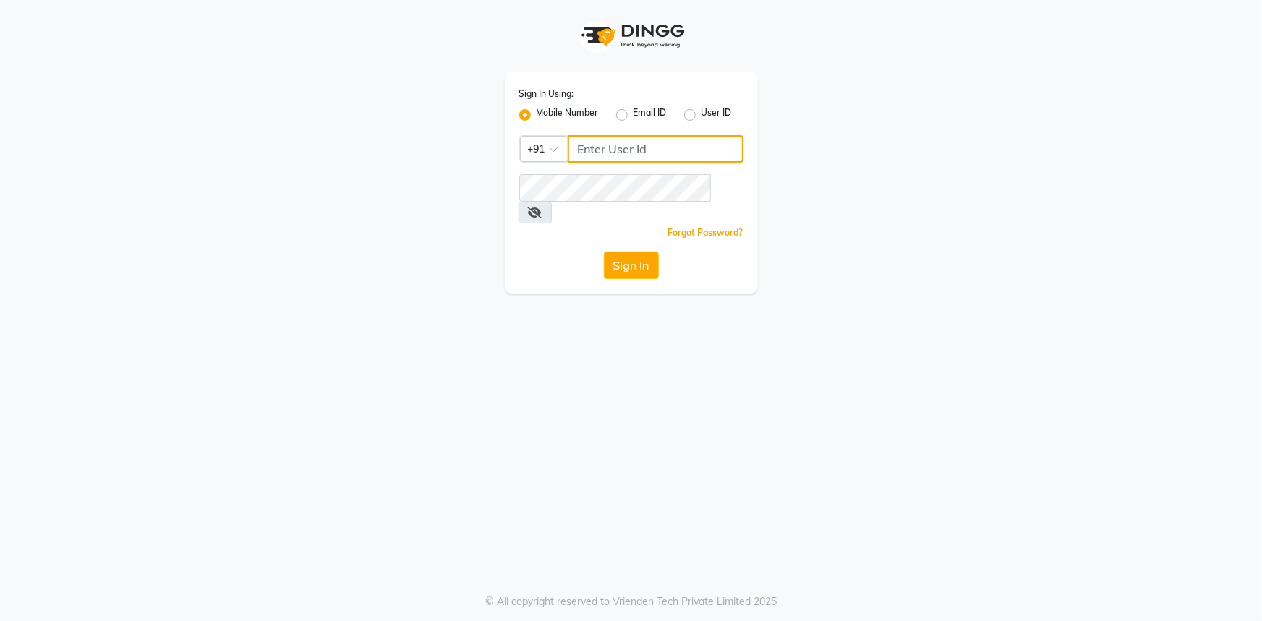
drag, startPoint x: 591, startPoint y: 151, endPoint x: 790, endPoint y: 185, distance: 201.7
click at [591, 154] on input "Username" at bounding box center [656, 148] width 176 height 27
type input "7814706716"
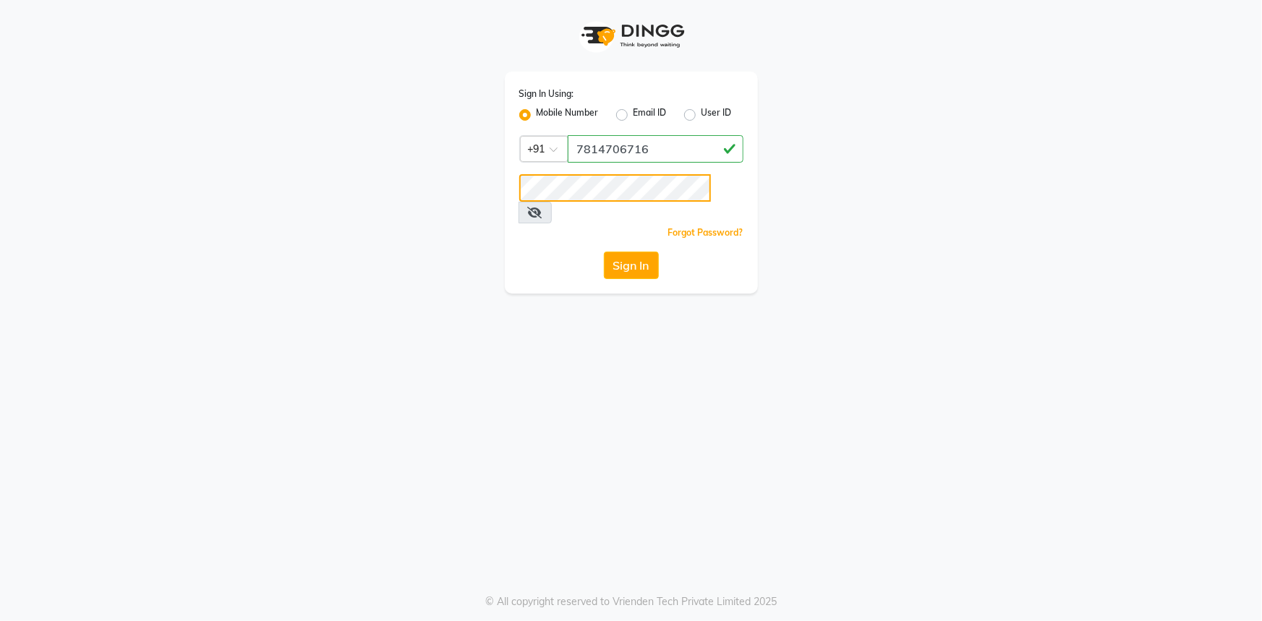
click at [604, 252] on button "Sign In" at bounding box center [631, 265] width 55 height 27
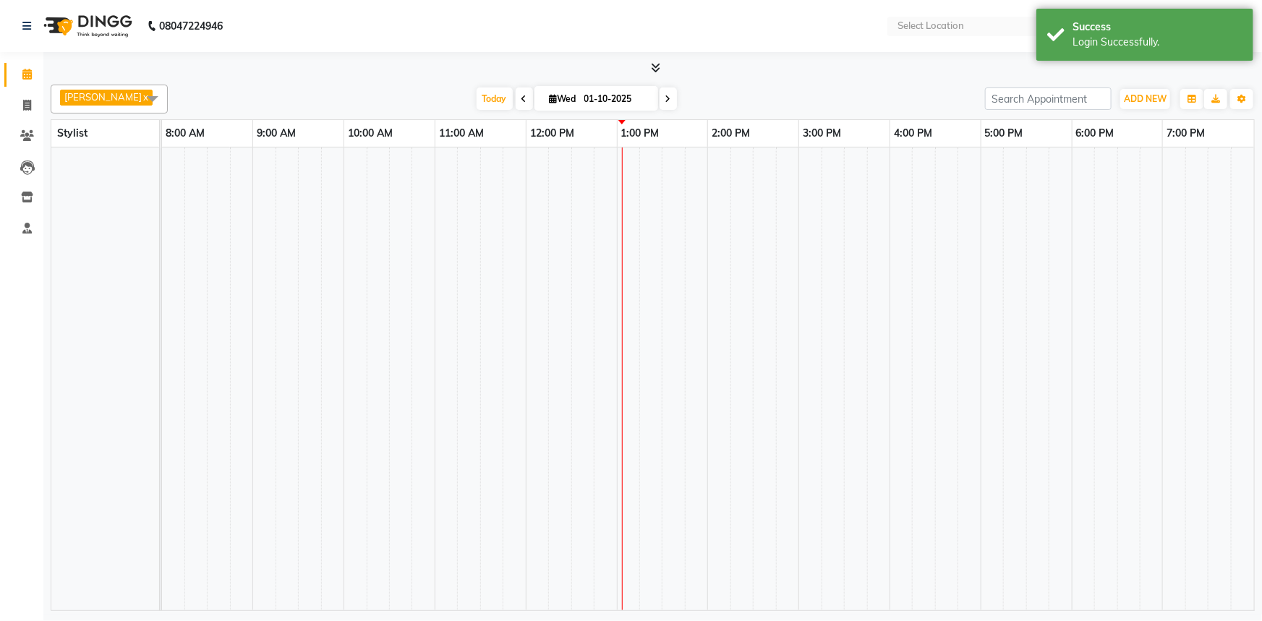
select select "en"
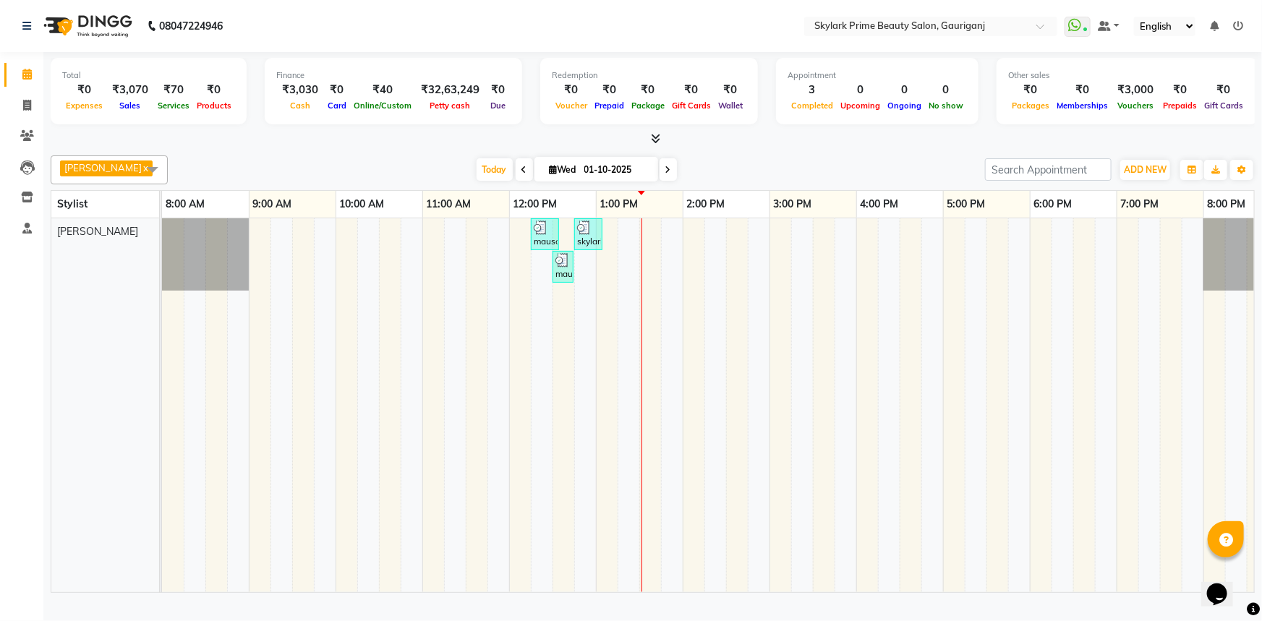
click at [657, 237] on div "mausami, TK01, 12:15 PM-12:35 PM, Threading - Eyebrow skylark prime, TK02, 12:4…" at bounding box center [726, 405] width 1128 height 374
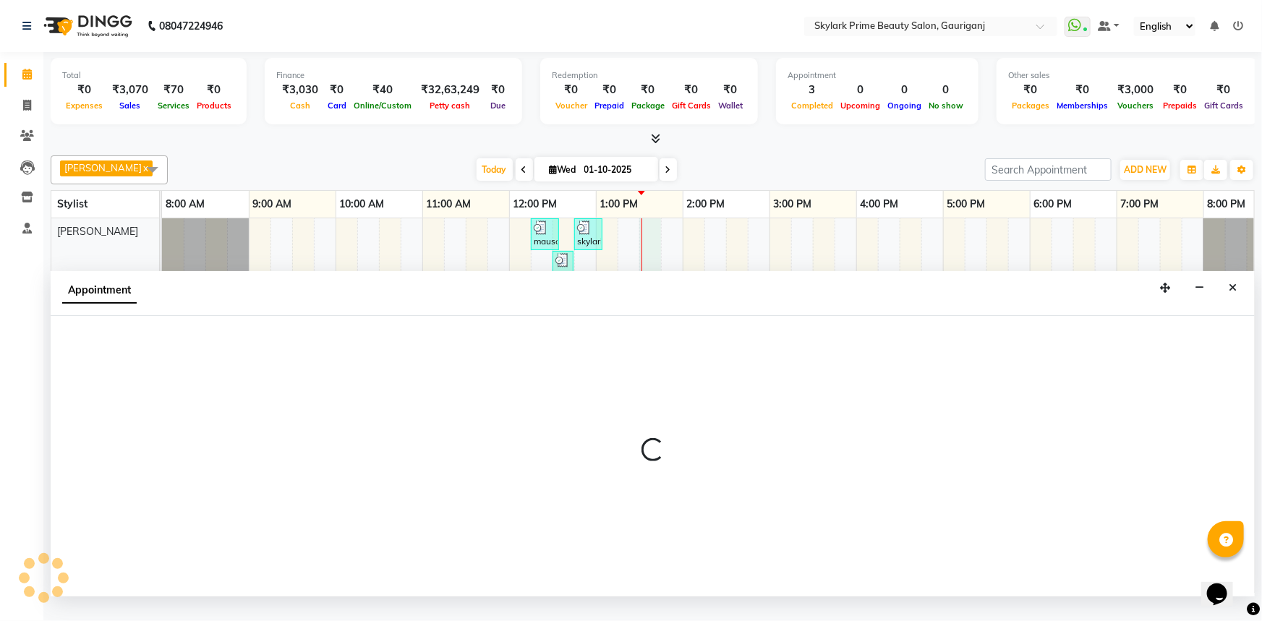
select select "30218"
select select "tentative"
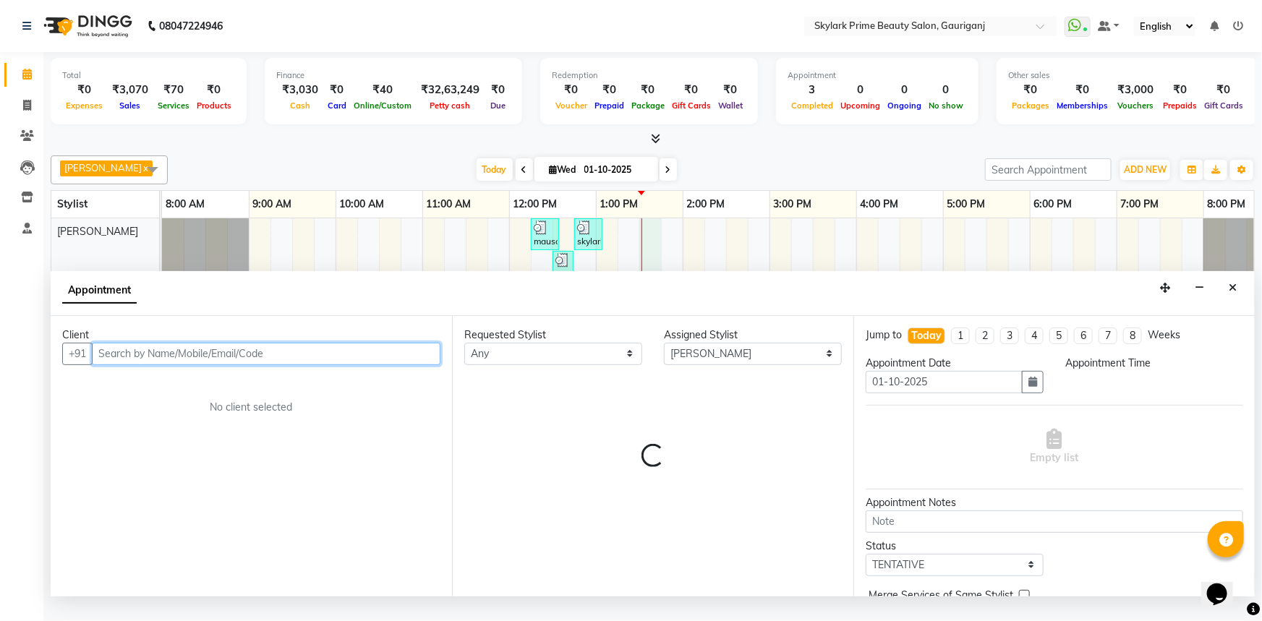
select select "810"
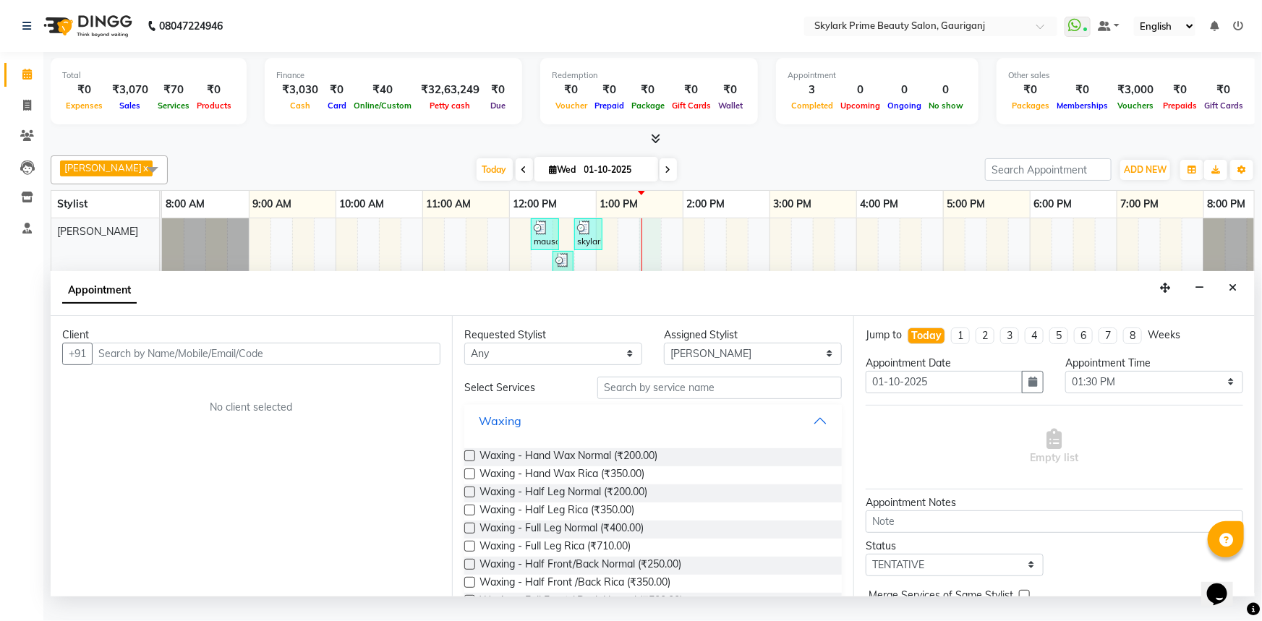
click at [806, 424] on button "Waxing" at bounding box center [653, 421] width 366 height 26
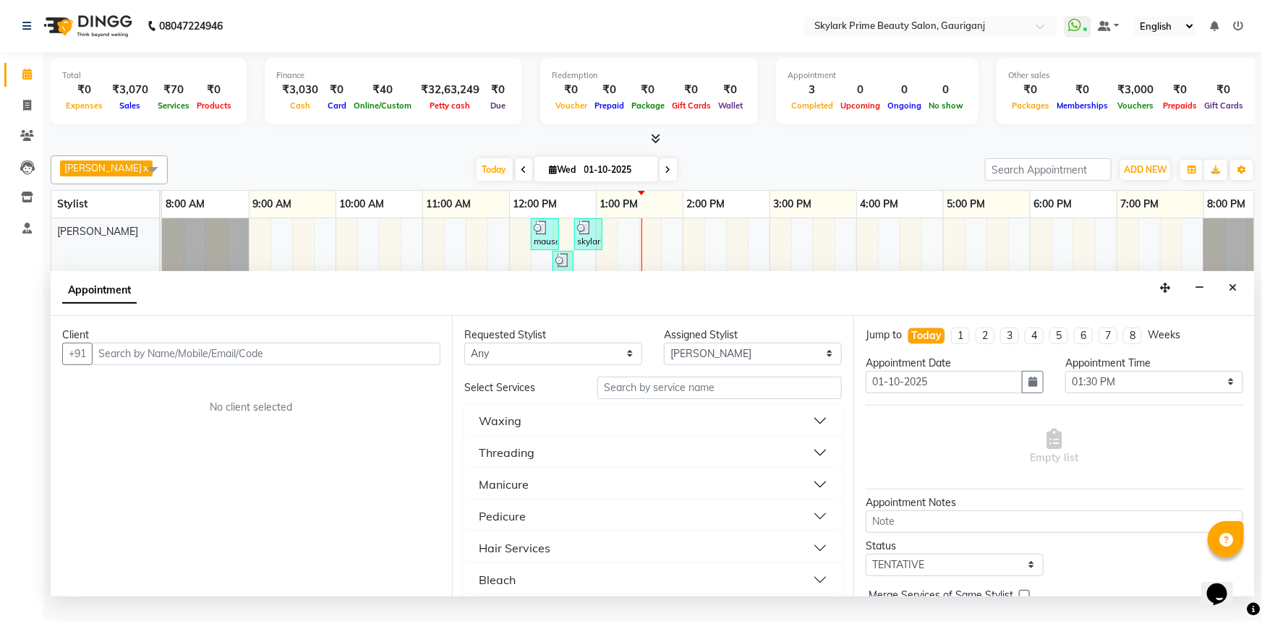
click at [521, 461] on div "Threading" at bounding box center [507, 452] width 56 height 17
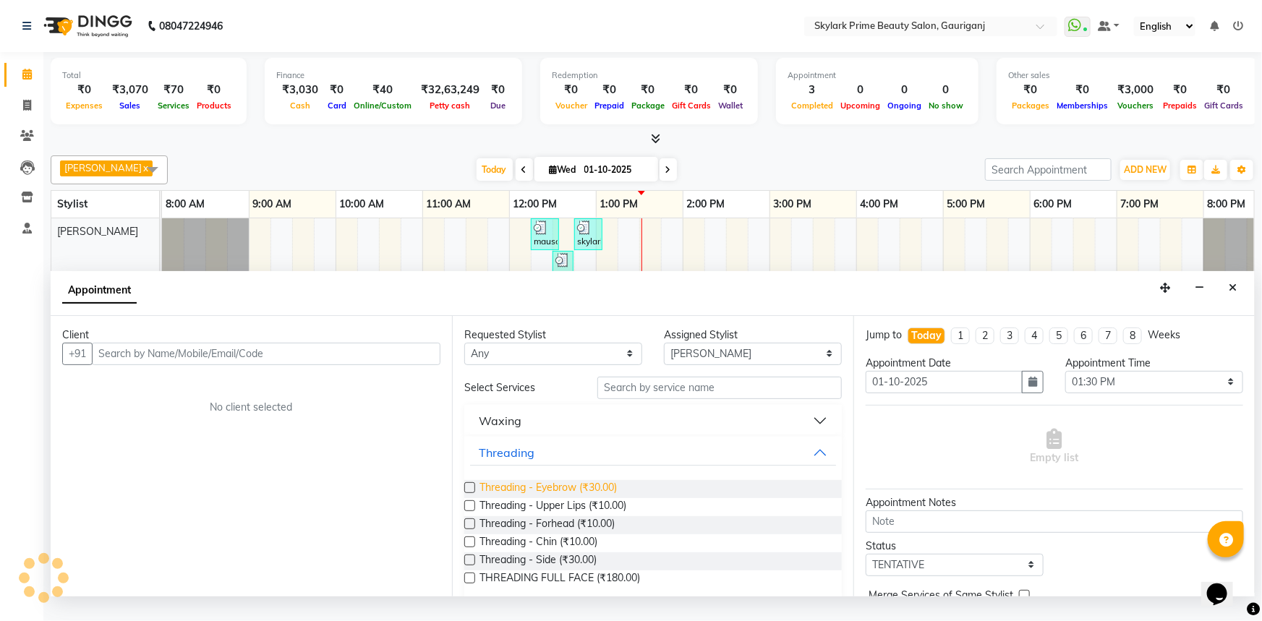
click at [535, 498] on span "Threading - Eyebrow (₹30.00)" at bounding box center [547, 489] width 137 height 18
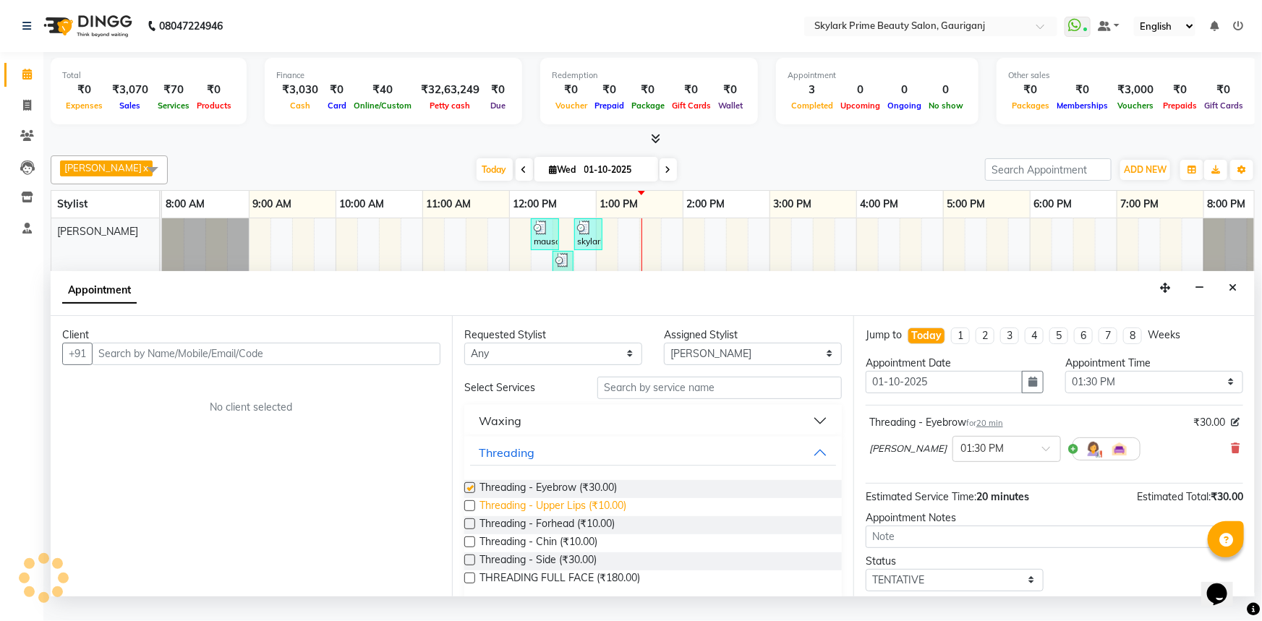
checkbox input "false"
click at [526, 532] on span "Threading - Forhead (₹10.00)" at bounding box center [546, 525] width 135 height 18
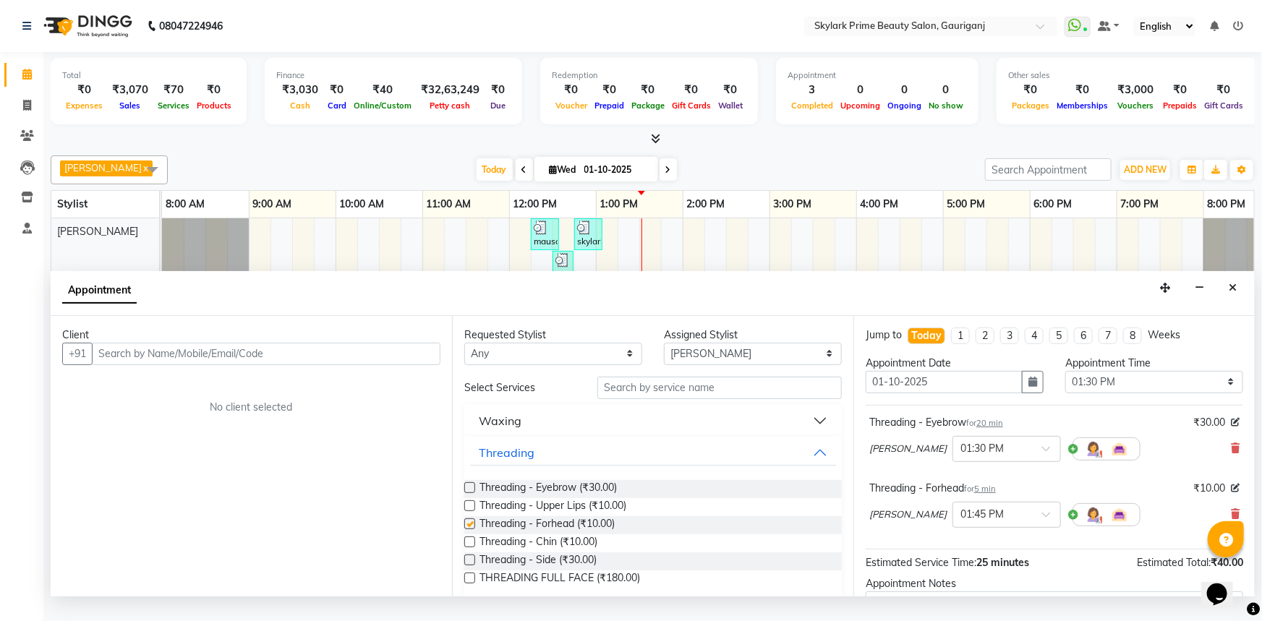
checkbox input "false"
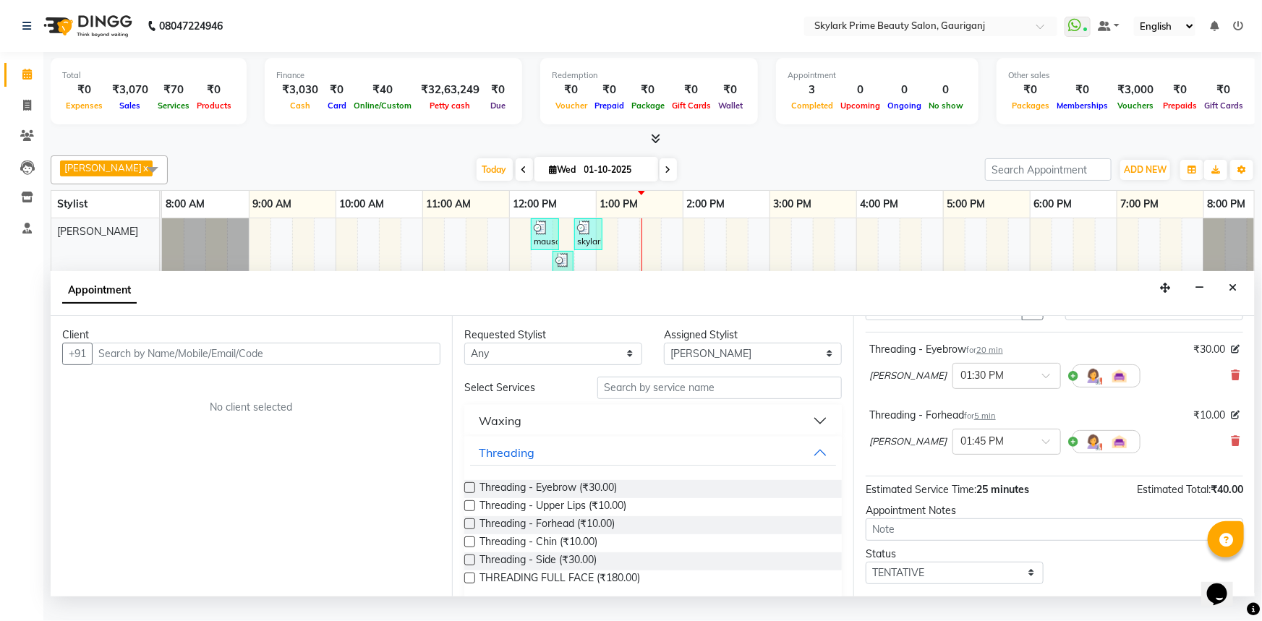
scroll to position [152, 0]
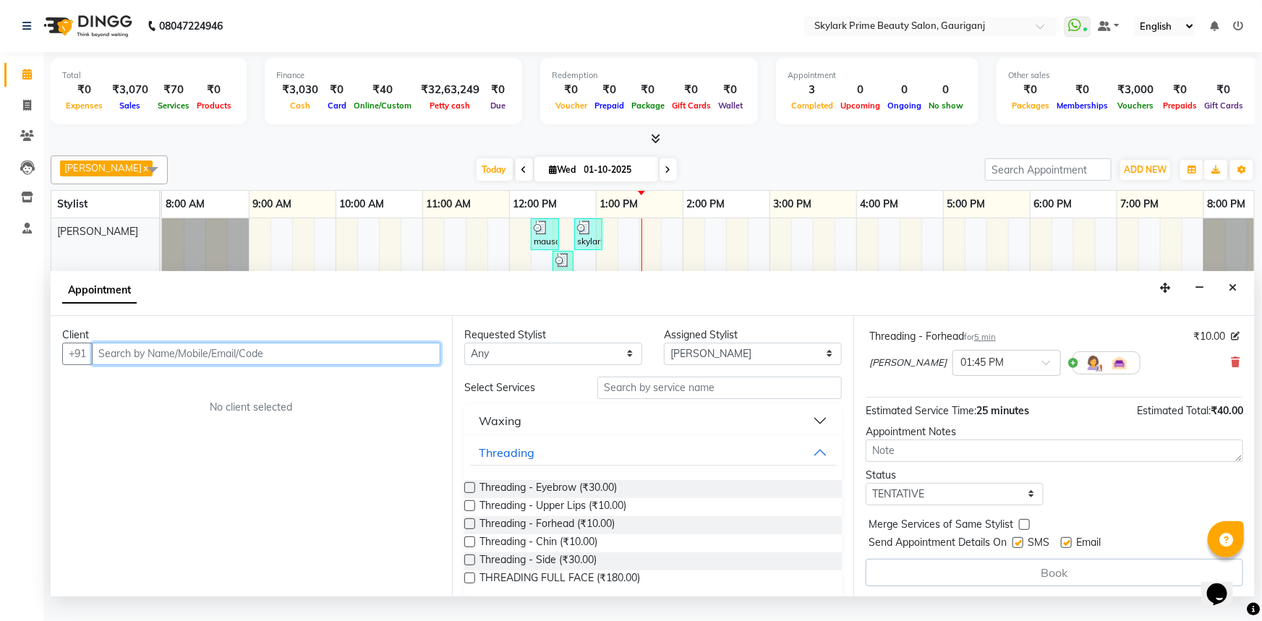
click at [346, 365] on input "text" at bounding box center [266, 354] width 349 height 22
type input "7"
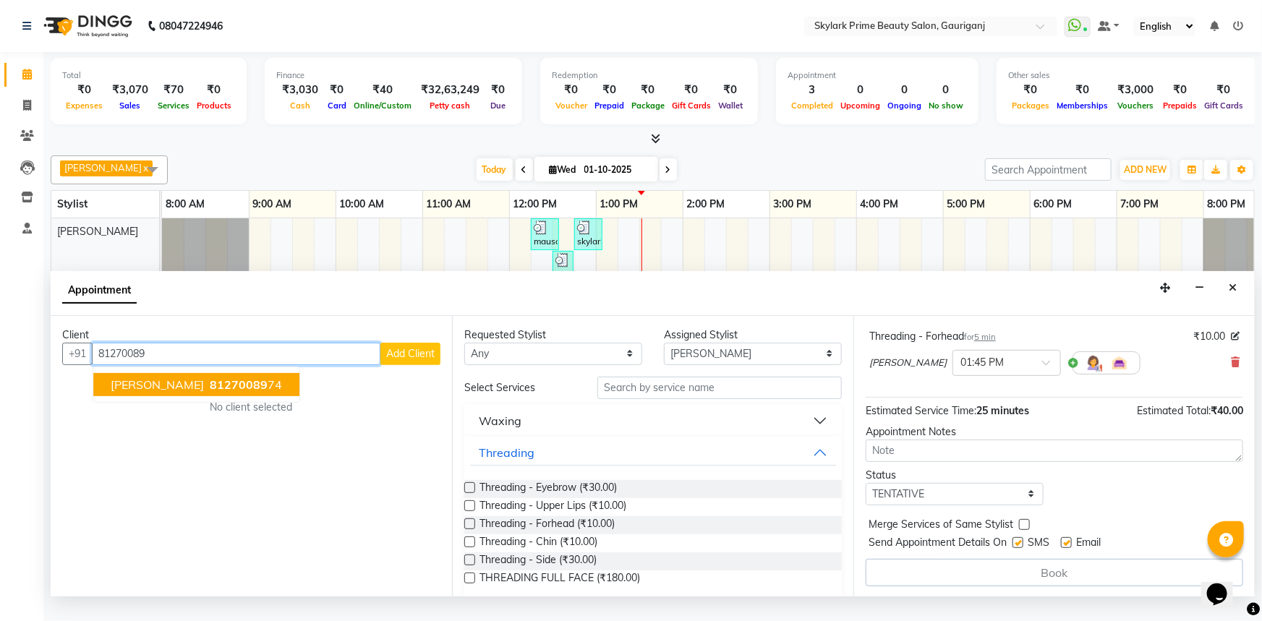
click at [210, 392] on span "81270089" at bounding box center [239, 384] width 58 height 14
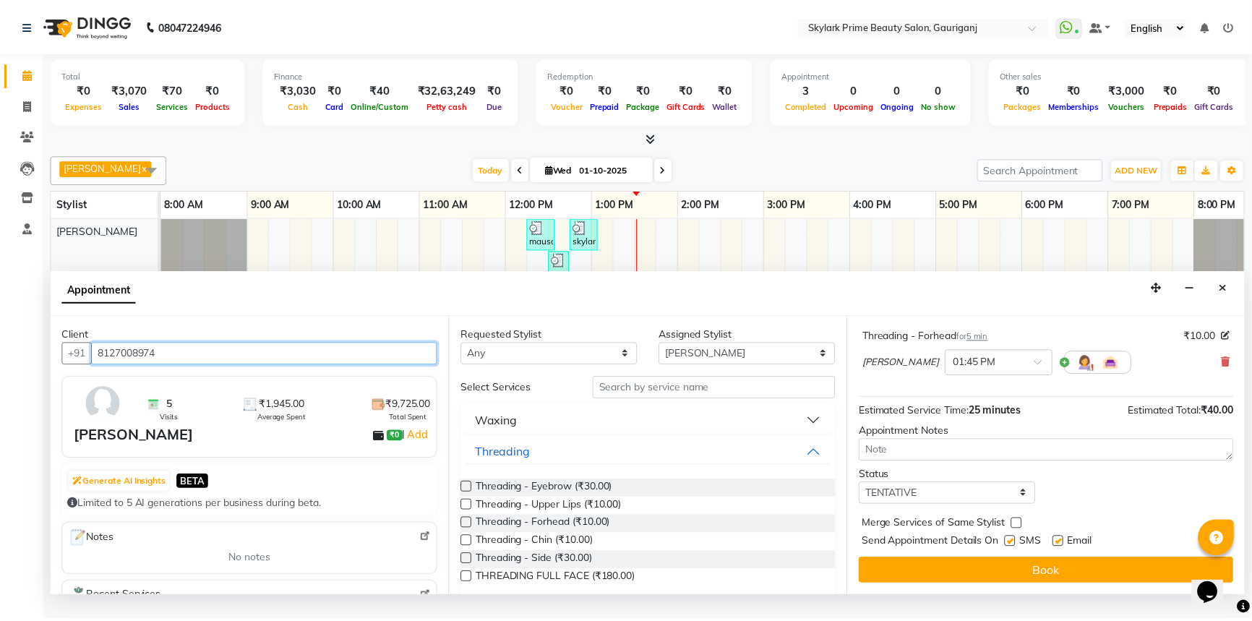
scroll to position [151, 0]
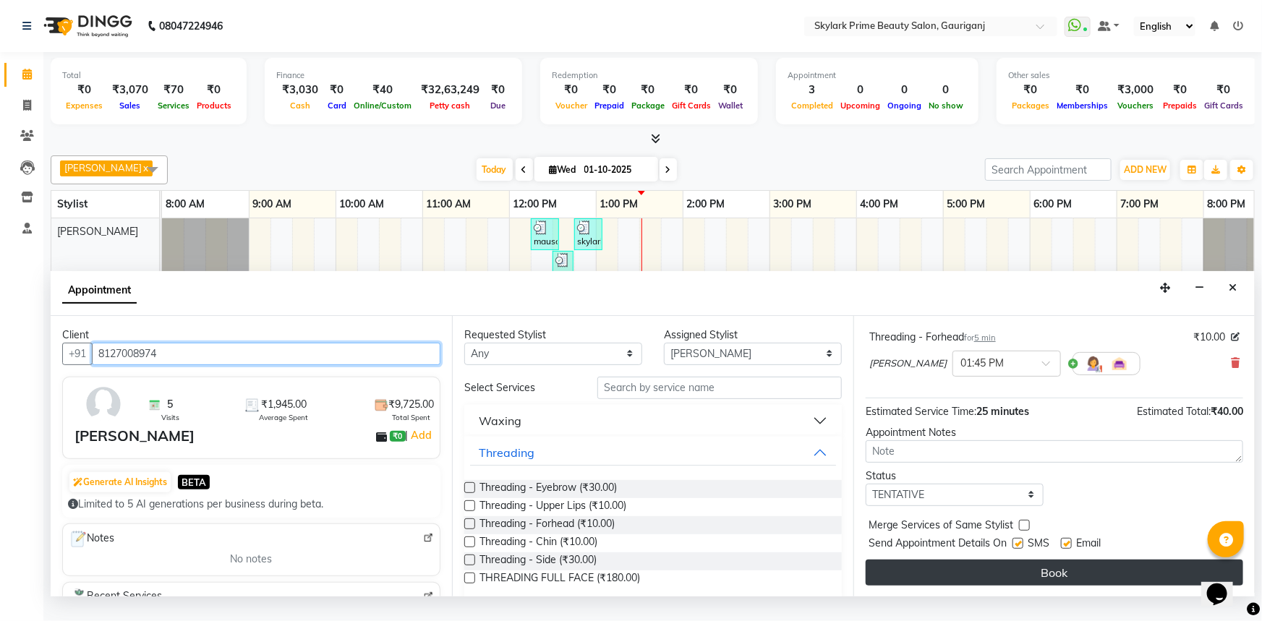
type input "8127008974"
click at [1025, 586] on button "Book" at bounding box center [1053, 573] width 377 height 26
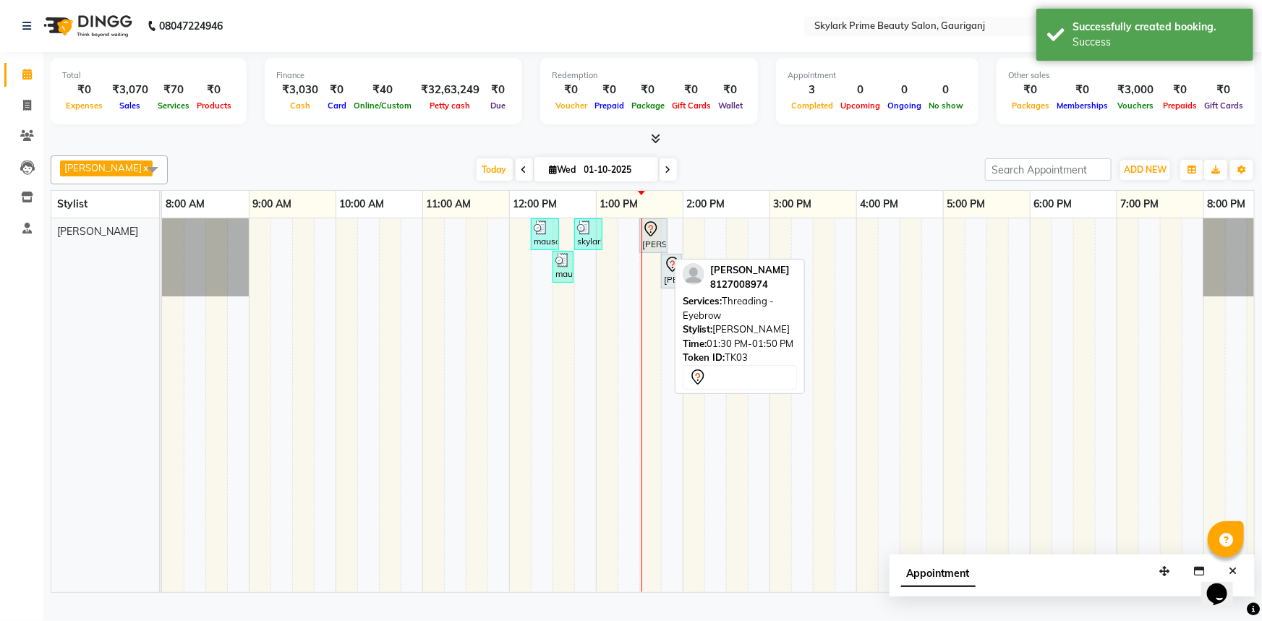
click at [661, 238] on div at bounding box center [653, 229] width 22 height 17
select select "7"
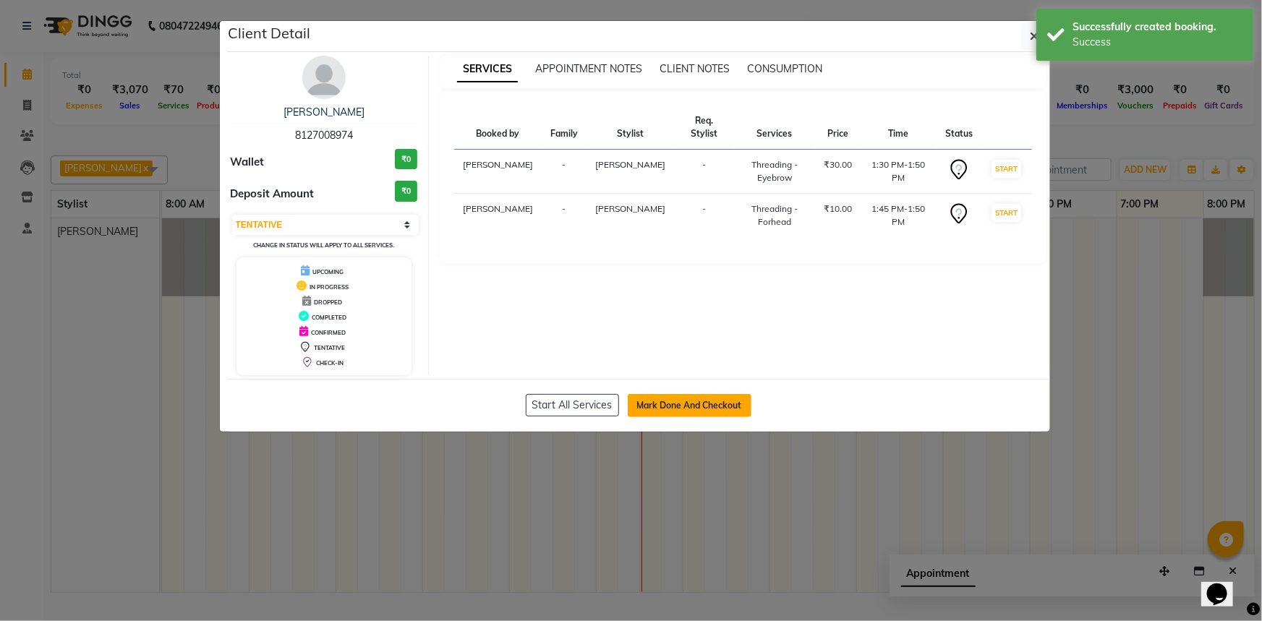
click at [672, 411] on button "Mark Done And Checkout" at bounding box center [690, 405] width 124 height 23
select select "service"
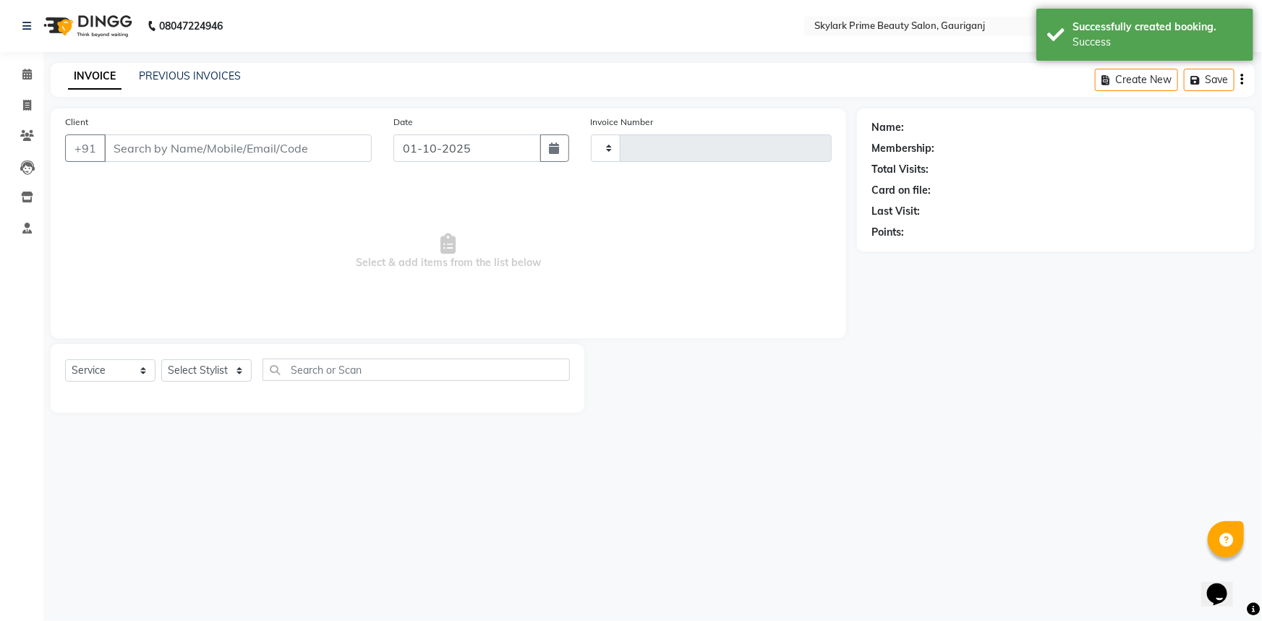
type input "3648"
select select "4735"
type input "8127008974"
select select "30218"
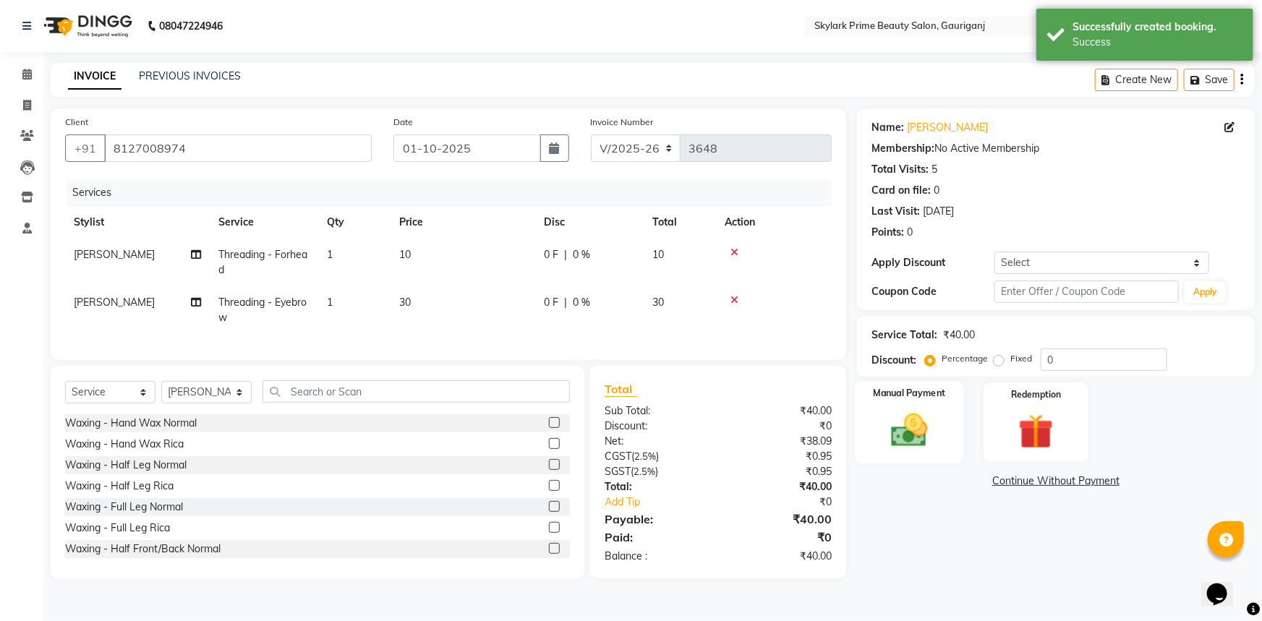
click at [931, 437] on img at bounding box center [909, 430] width 59 height 42
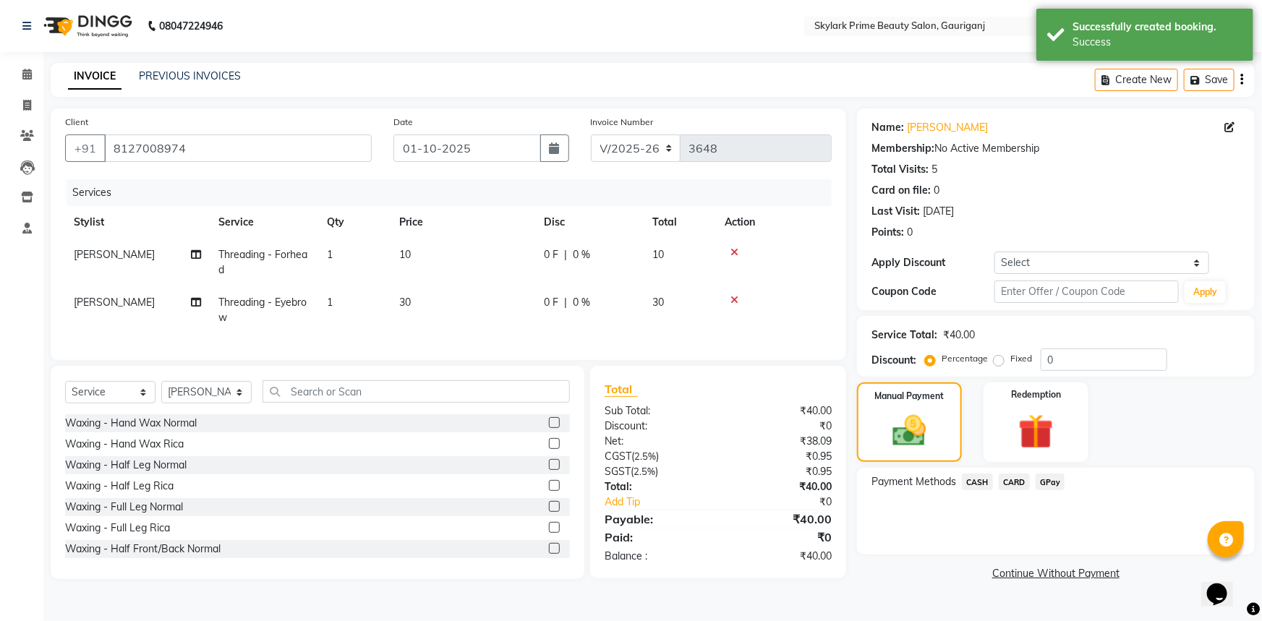
click at [1043, 479] on span "GPay" at bounding box center [1050, 482] width 30 height 17
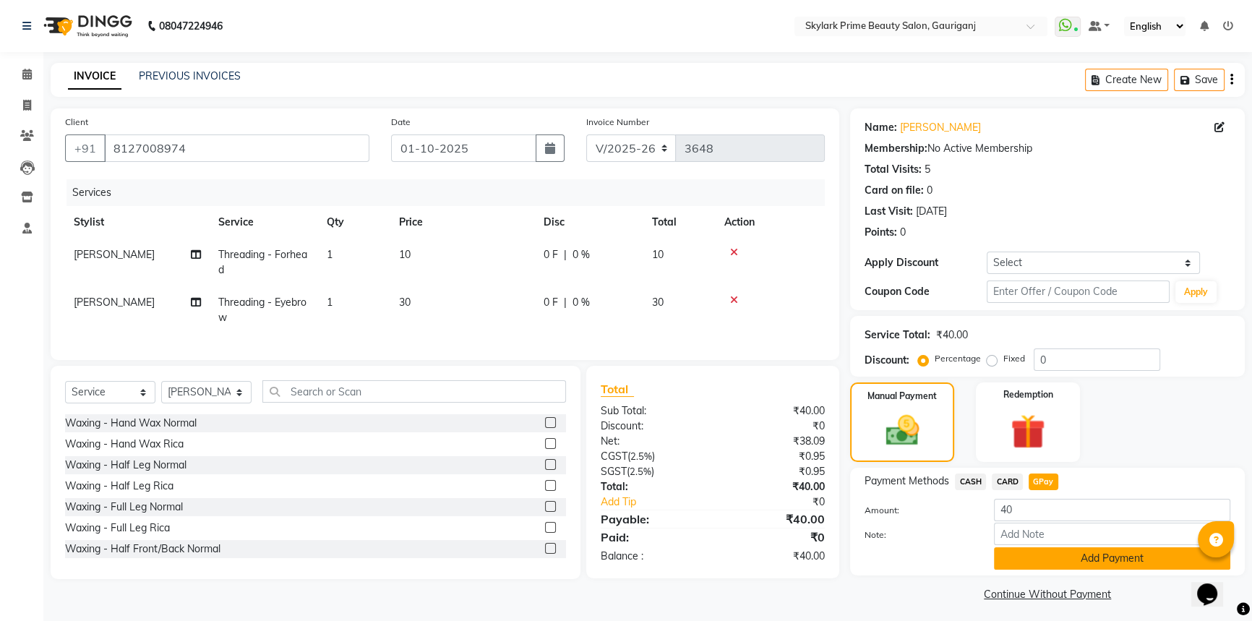
click at [1023, 555] on button "Add Payment" at bounding box center [1112, 558] width 236 height 22
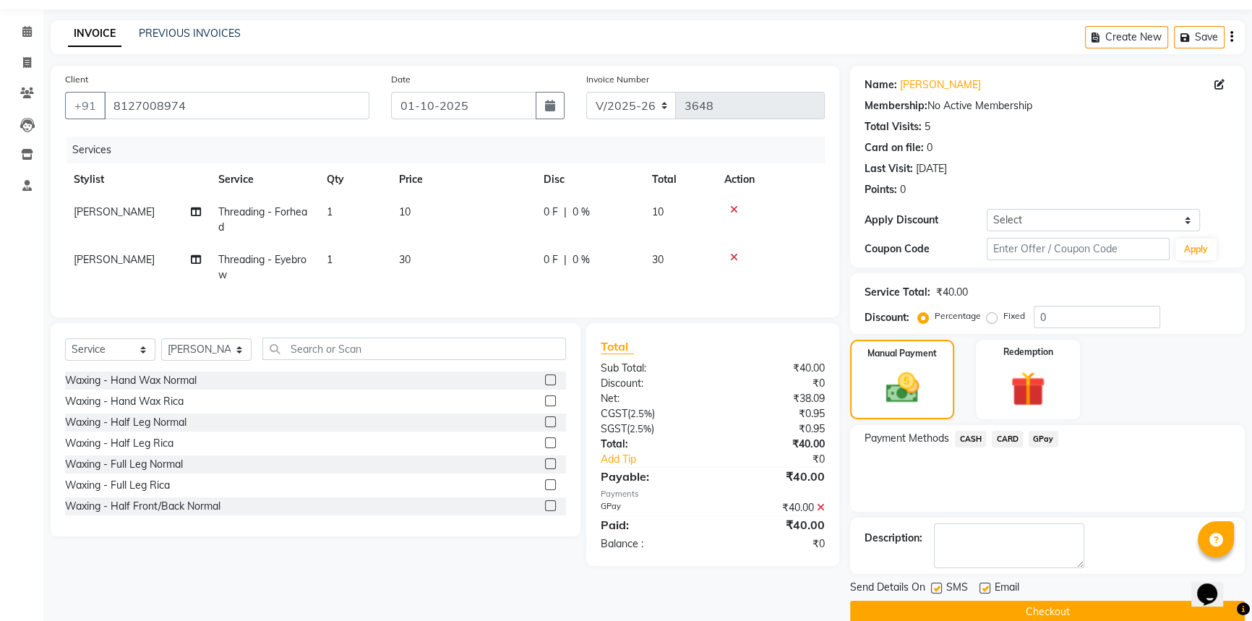
scroll to position [65, 0]
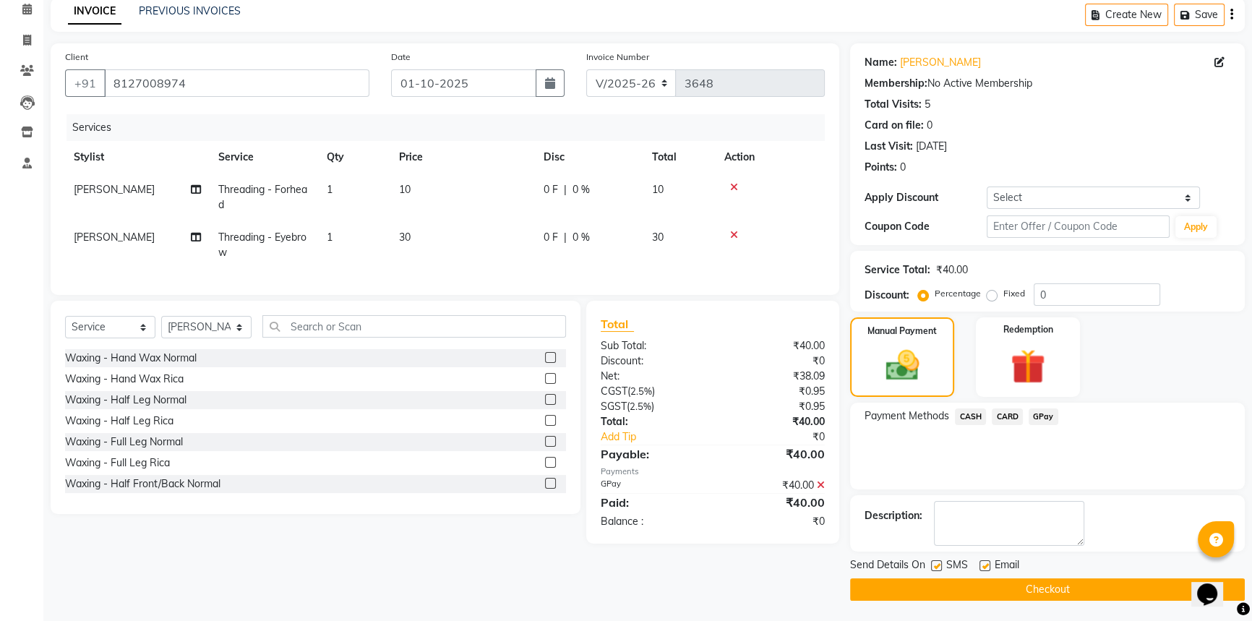
click at [981, 584] on button "Checkout" at bounding box center [1047, 589] width 395 height 22
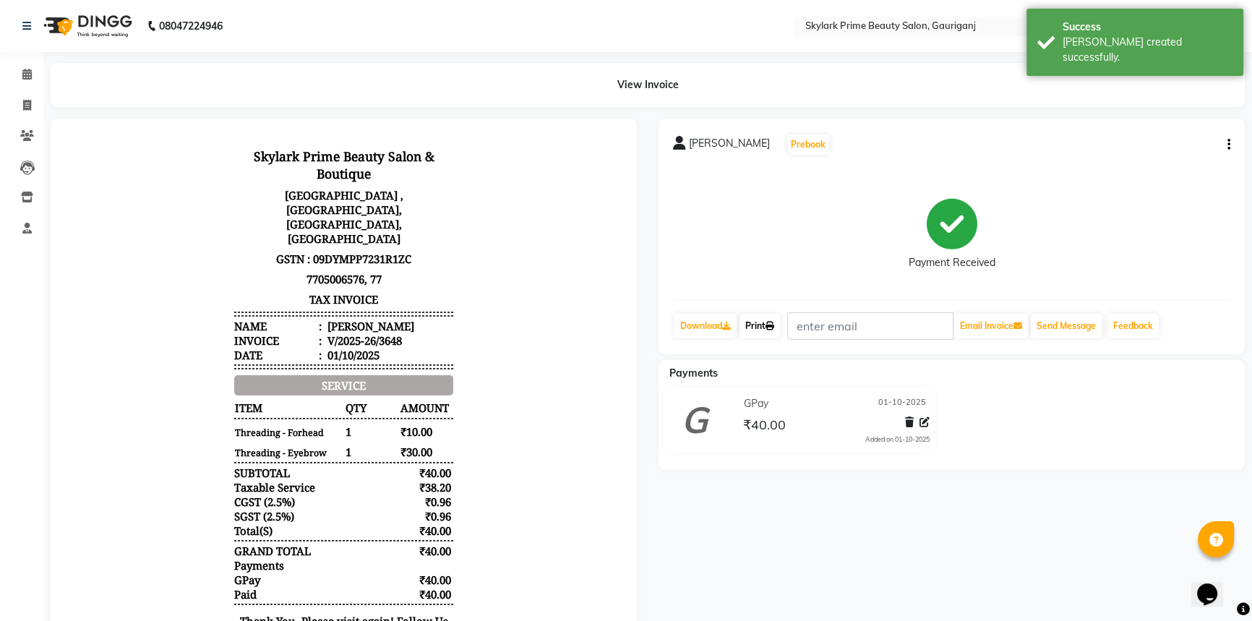
click at [753, 323] on link "Print" at bounding box center [760, 326] width 40 height 25
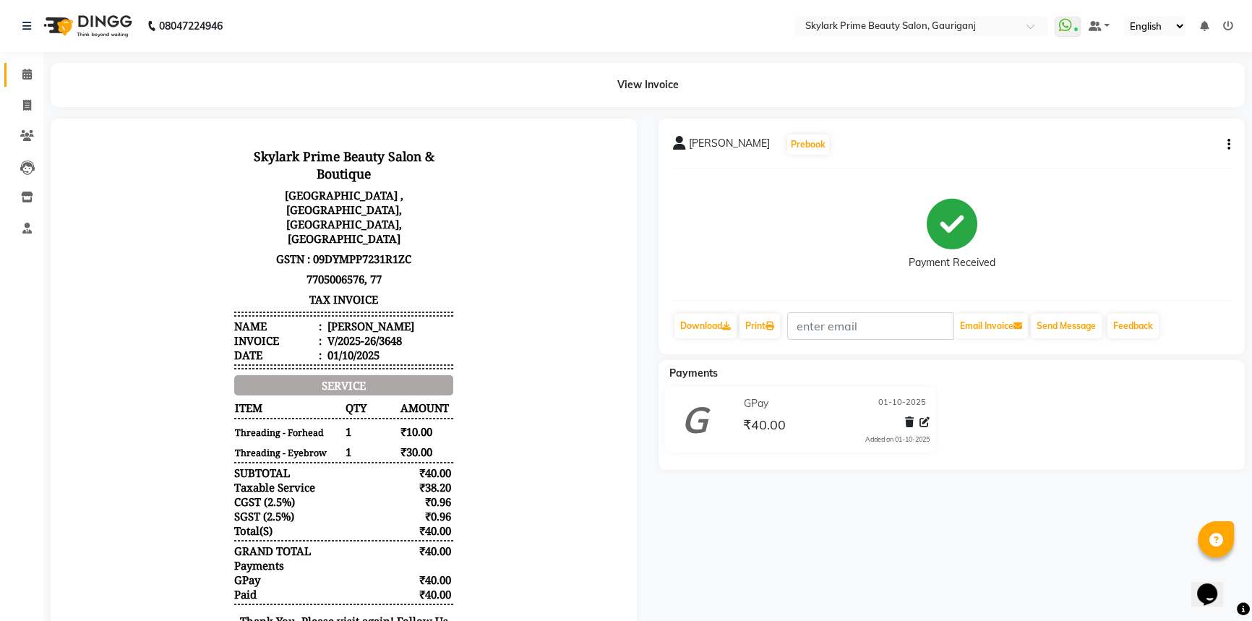
click at [29, 73] on icon at bounding box center [26, 74] width 9 height 11
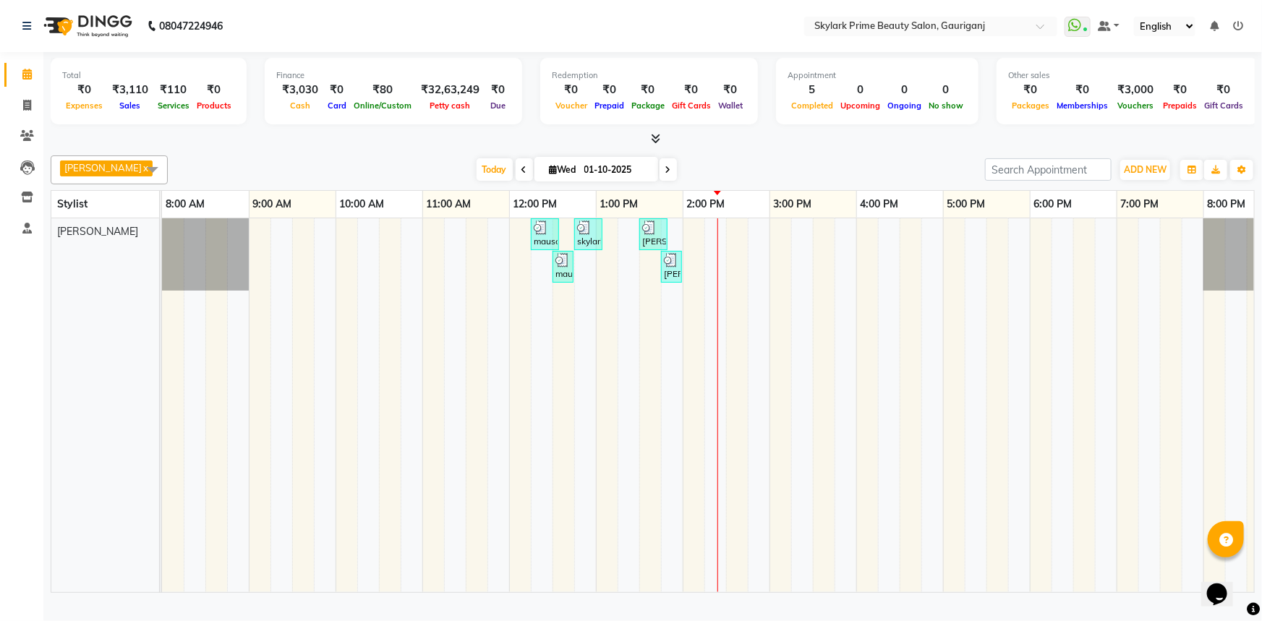
click at [740, 252] on div "mausami, TK01, 12:15 PM-12:35 PM, Threading - Eyebrow skylark prime, TK02, 12:4…" at bounding box center [726, 405] width 1128 height 374
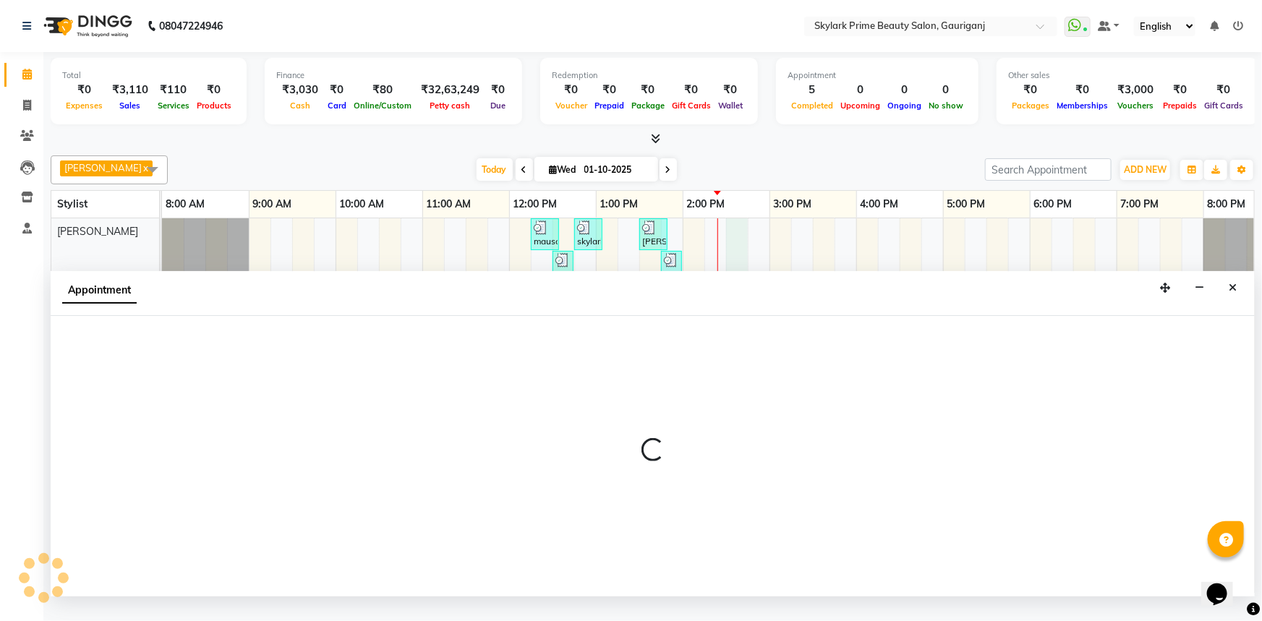
select select "30218"
select select "870"
select select "tentative"
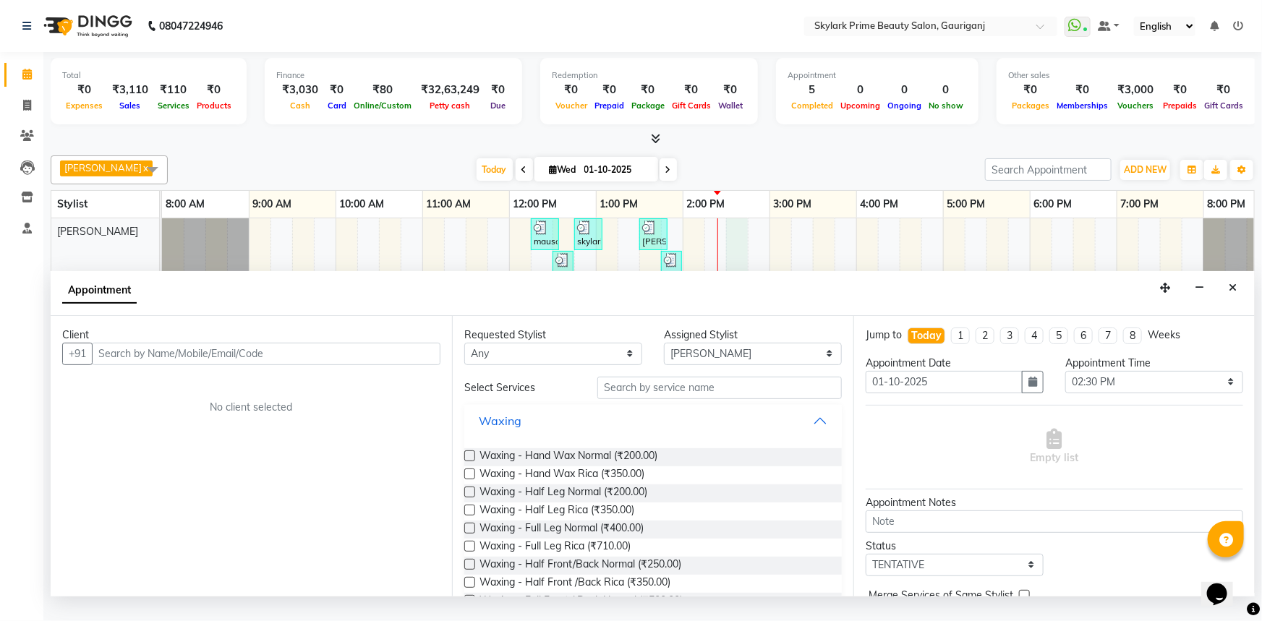
click at [814, 430] on button "Waxing" at bounding box center [653, 421] width 366 height 26
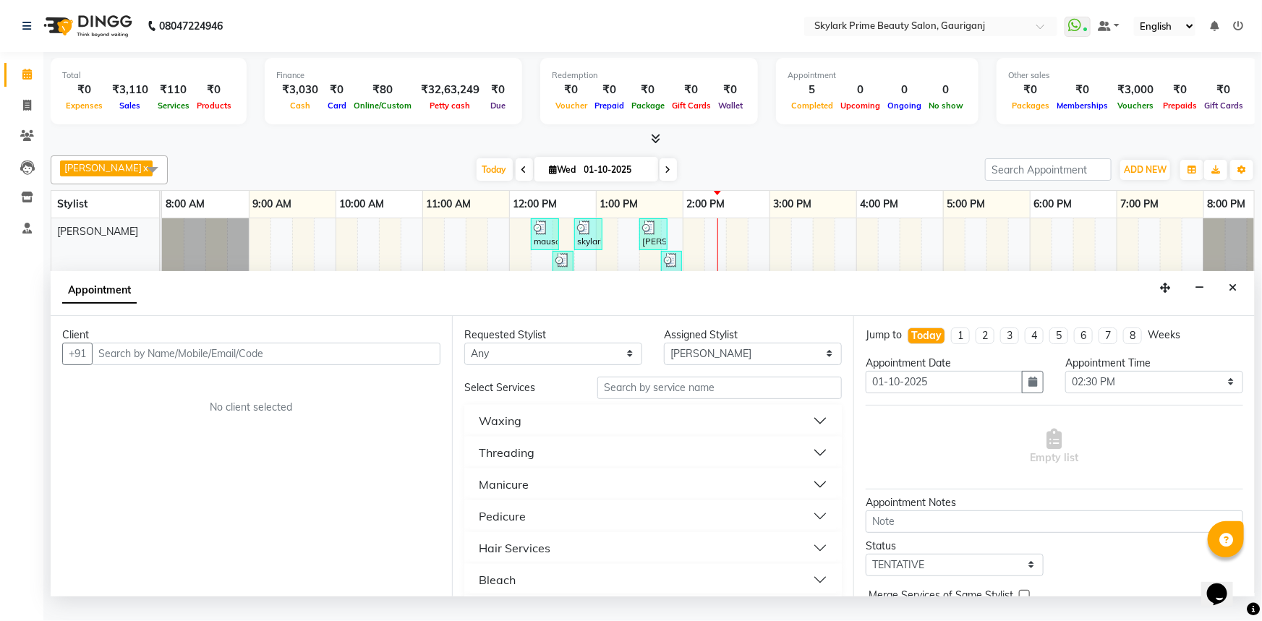
click at [524, 461] on div "Threading" at bounding box center [507, 452] width 56 height 17
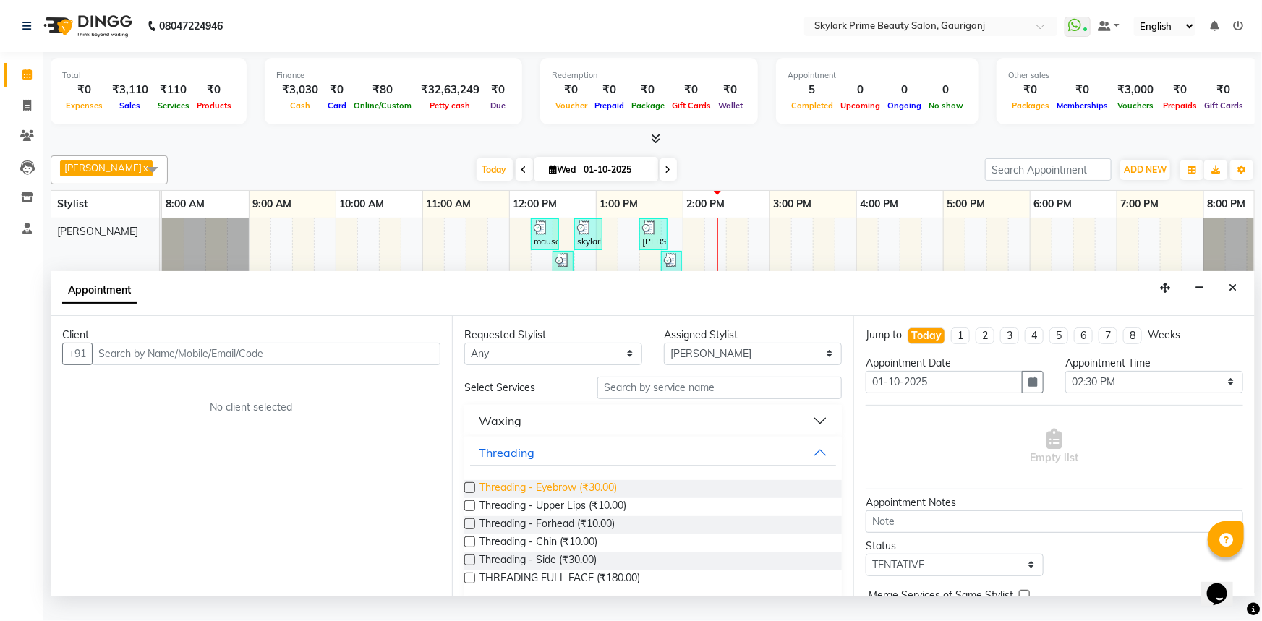
click at [528, 498] on span "Threading - Eyebrow (₹30.00)" at bounding box center [547, 489] width 137 height 18
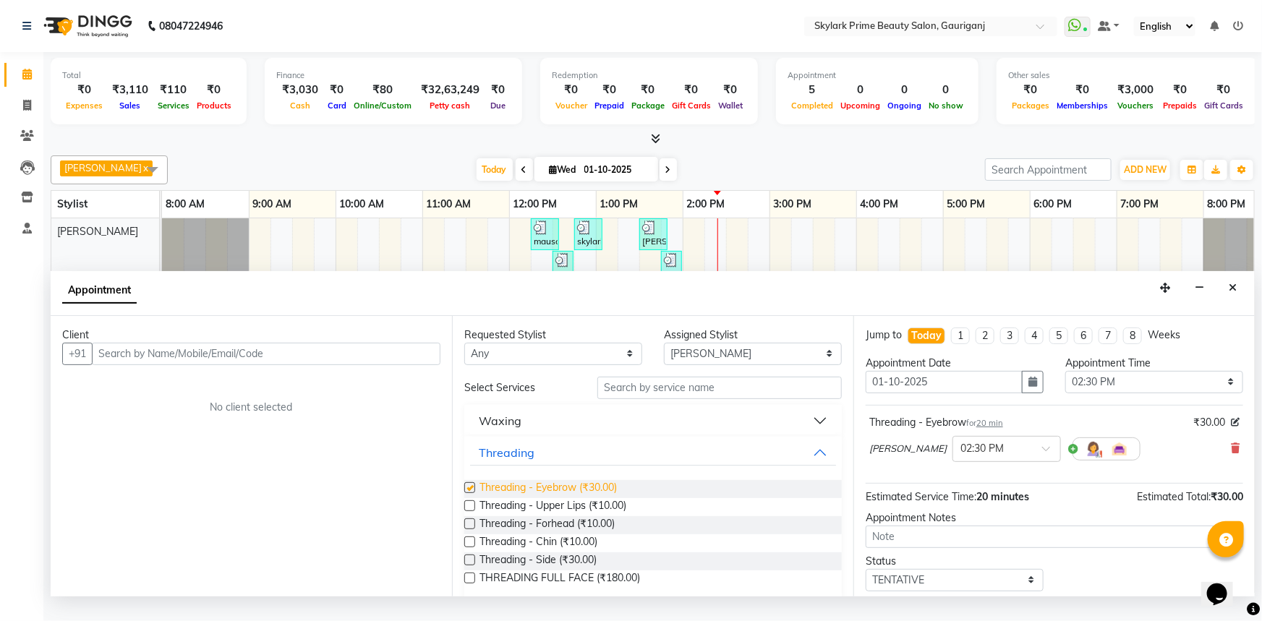
checkbox input "false"
click at [813, 465] on button "Threading" at bounding box center [653, 453] width 366 height 26
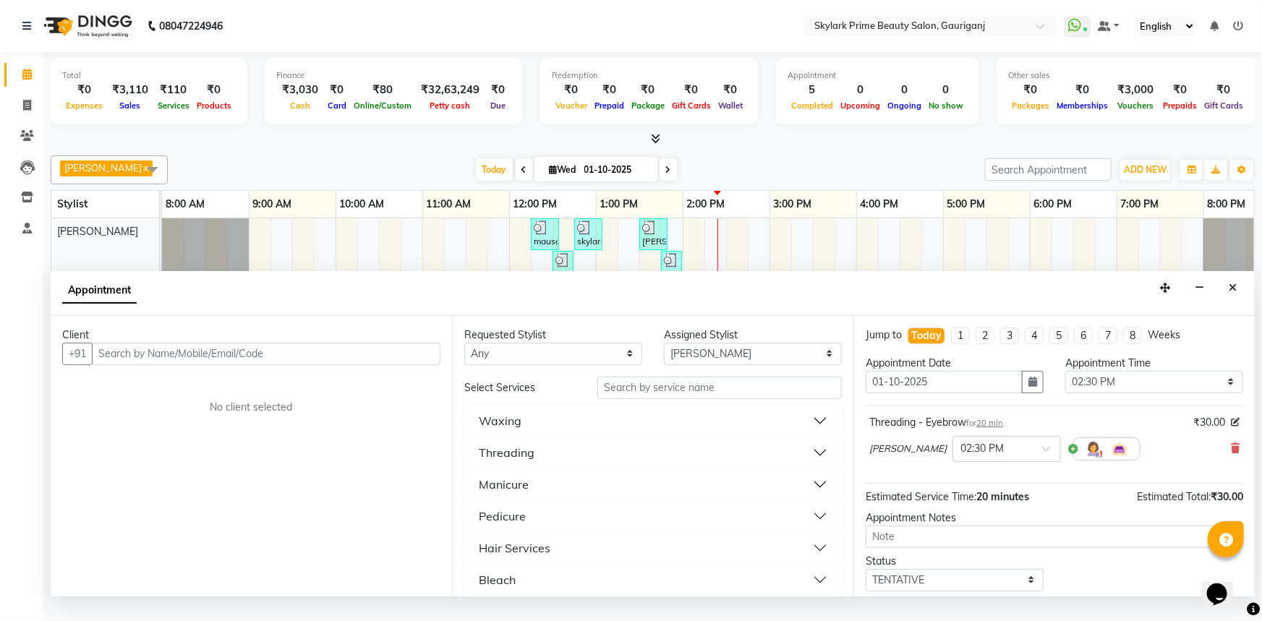
scroll to position [87, 0]
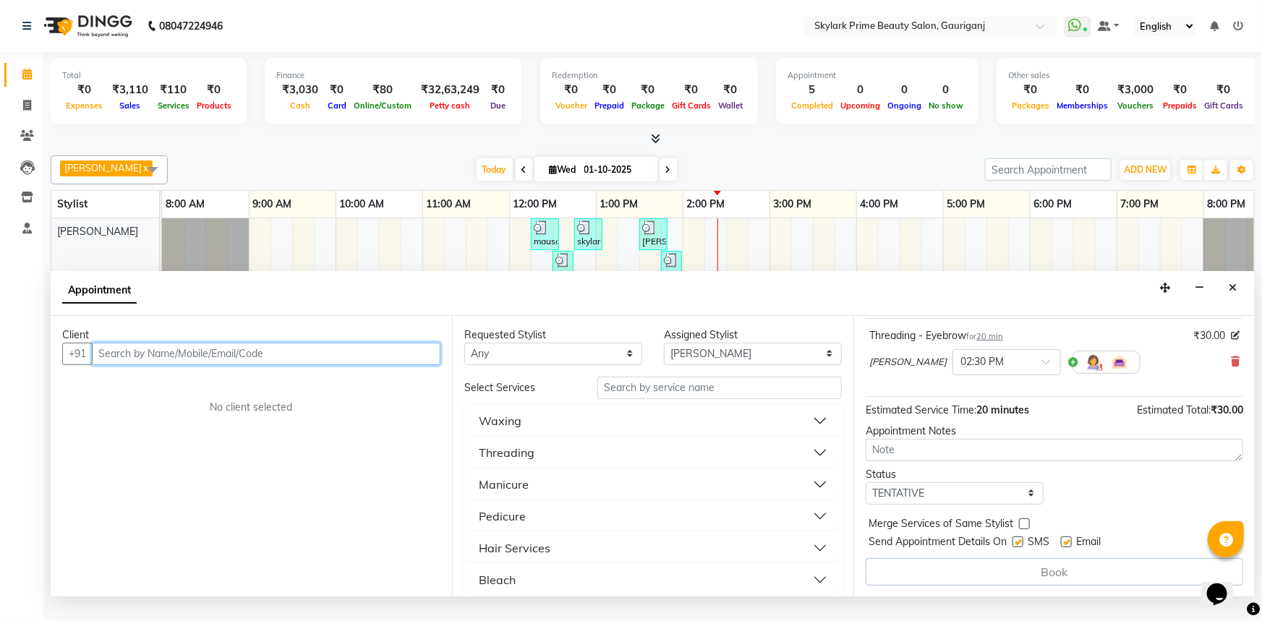
click at [320, 363] on input "text" at bounding box center [266, 354] width 349 height 22
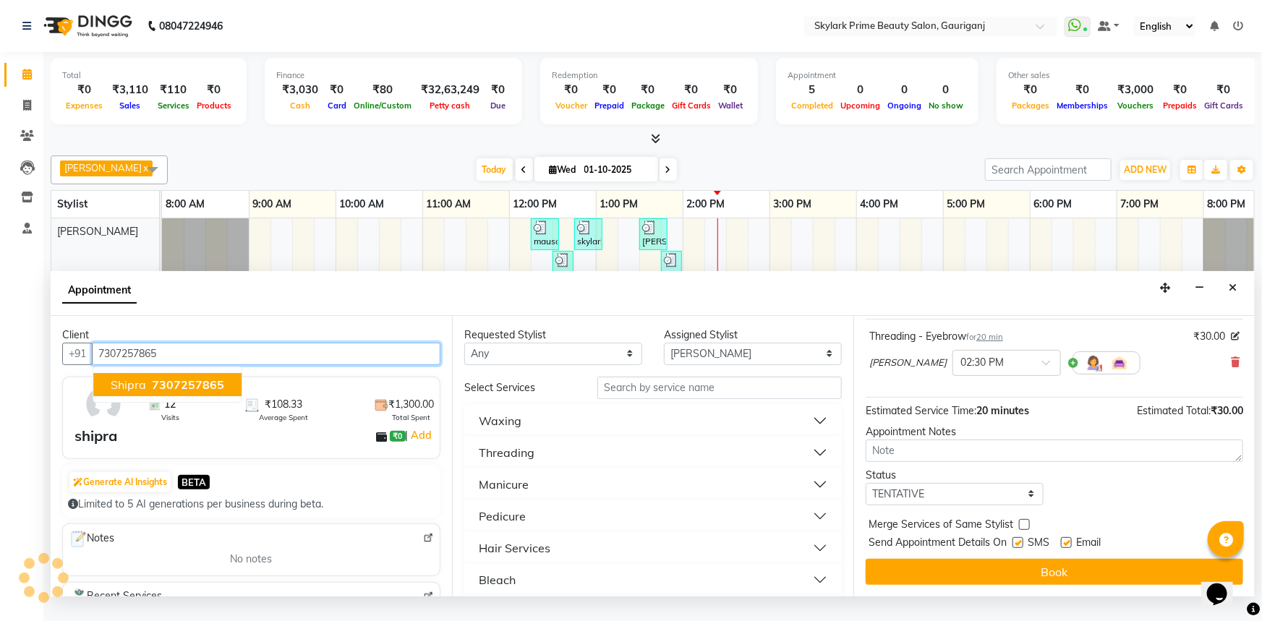
scroll to position [85, 0]
click at [145, 394] on button "shipra 7307257865" at bounding box center [167, 384] width 148 height 23
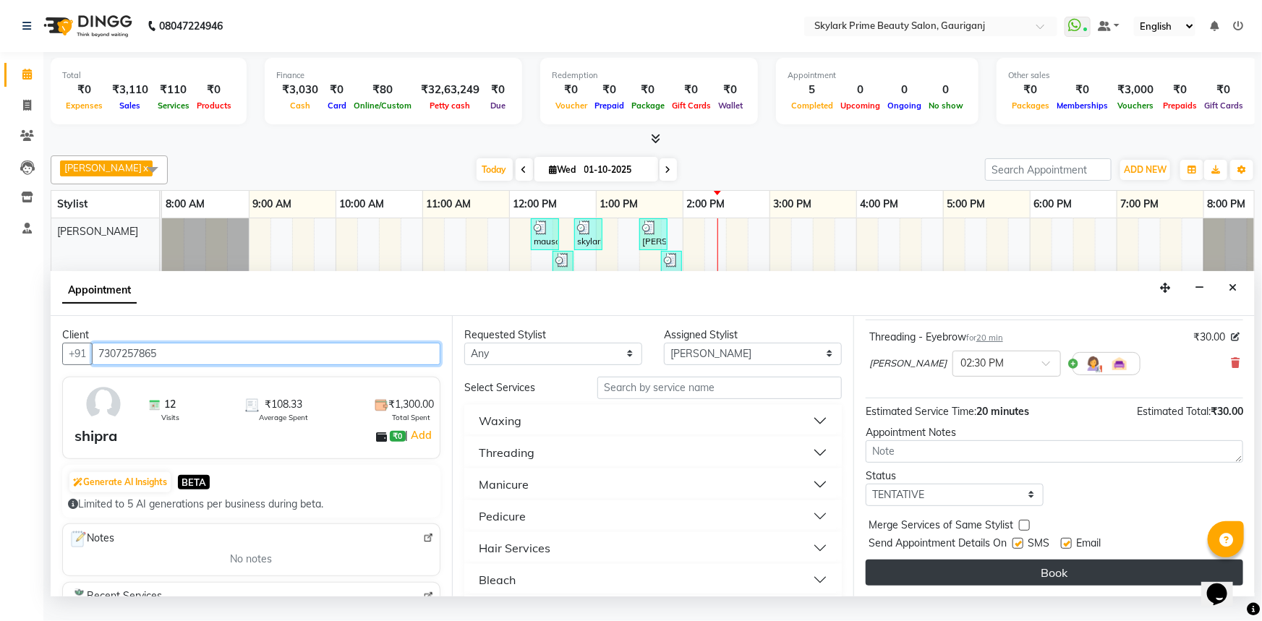
type input "7307257865"
click at [944, 583] on button "Book" at bounding box center [1053, 573] width 377 height 26
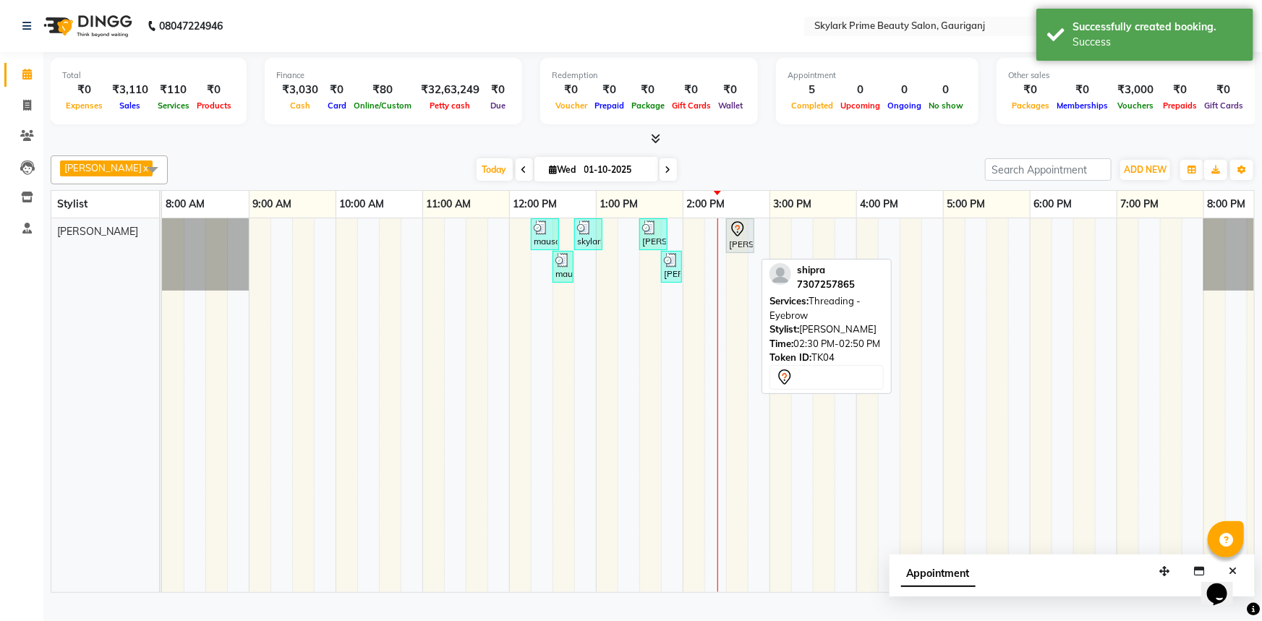
click at [737, 236] on icon at bounding box center [737, 228] width 12 height 15
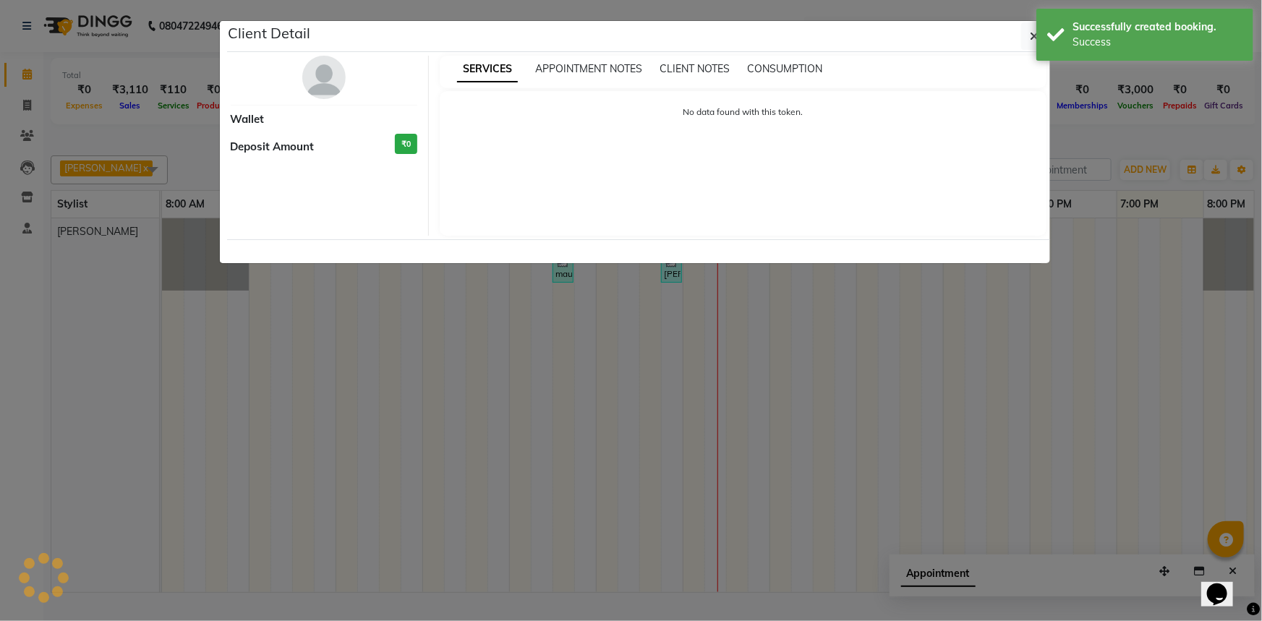
select select "7"
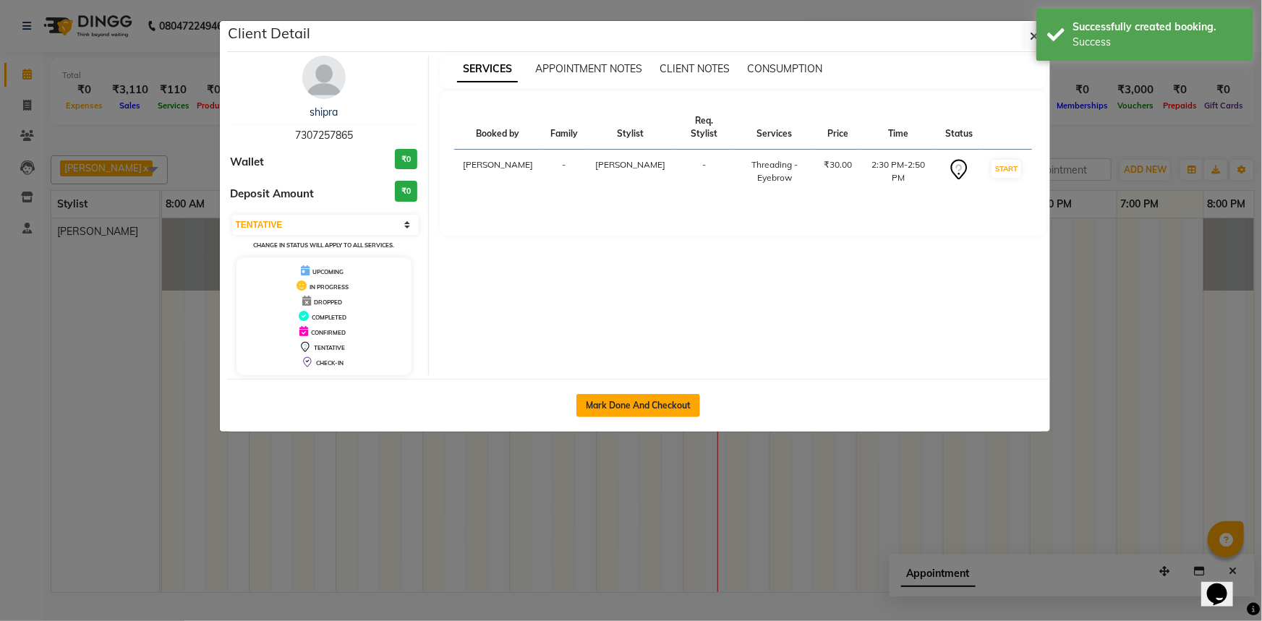
click at [620, 404] on button "Mark Done And Checkout" at bounding box center [638, 405] width 124 height 23
select select "service"
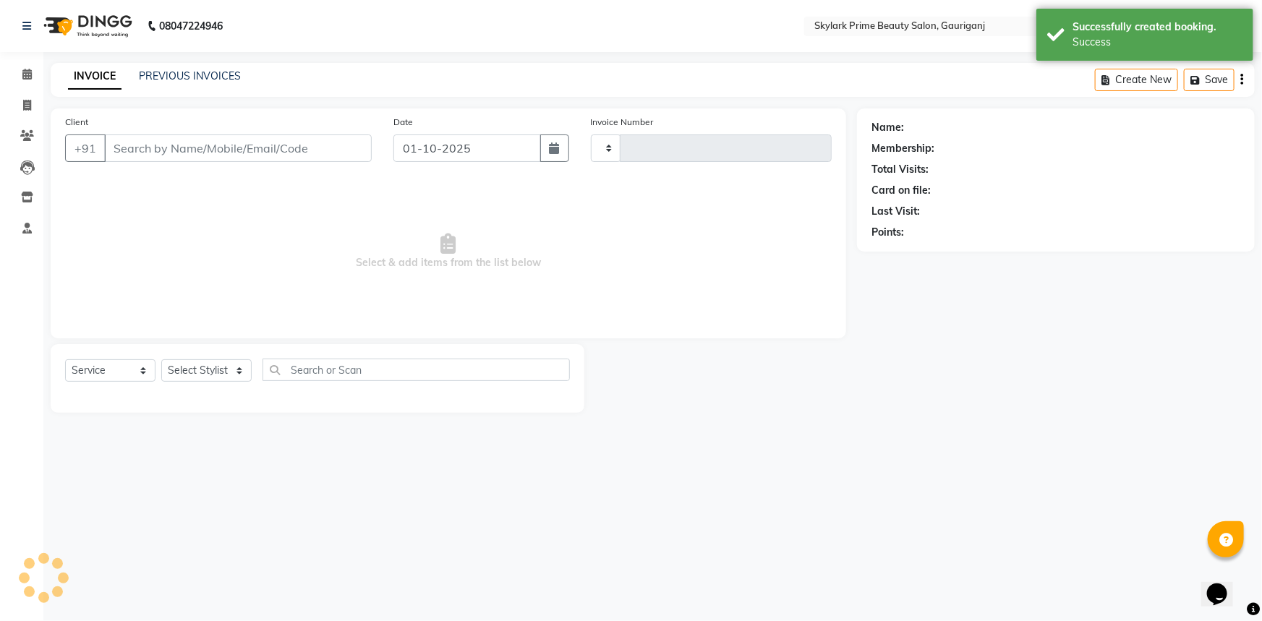
type input "3649"
select select "4735"
type input "7307257865"
select select "30218"
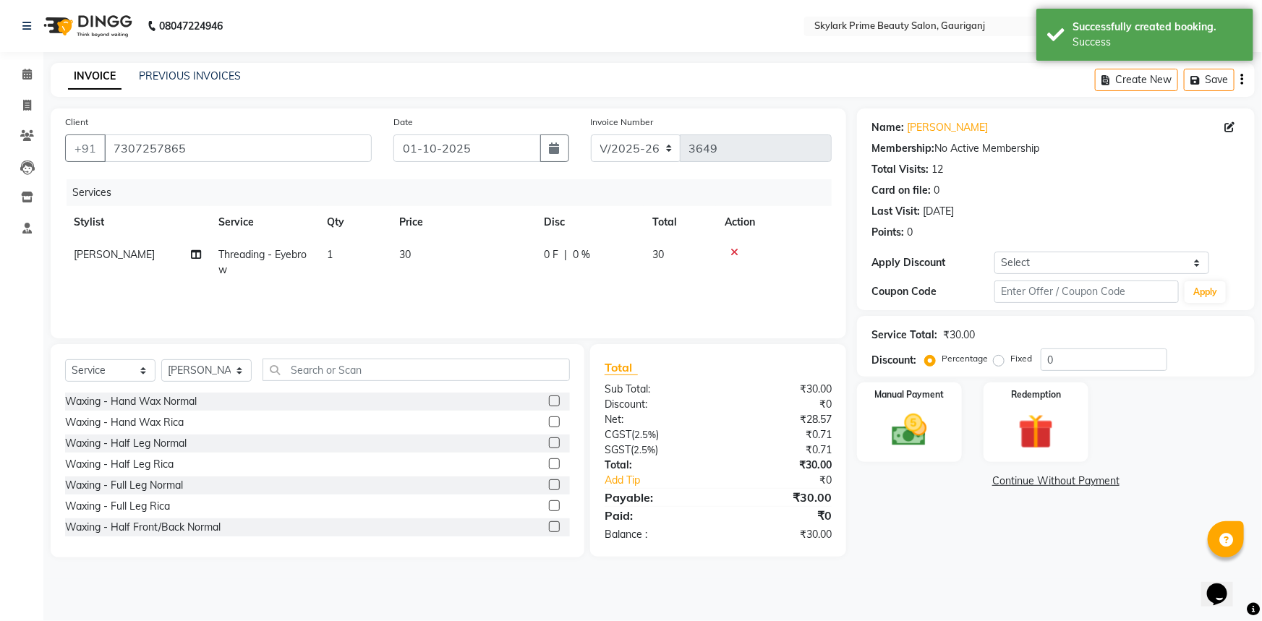
click at [333, 254] on td "1" at bounding box center [354, 263] width 72 height 48
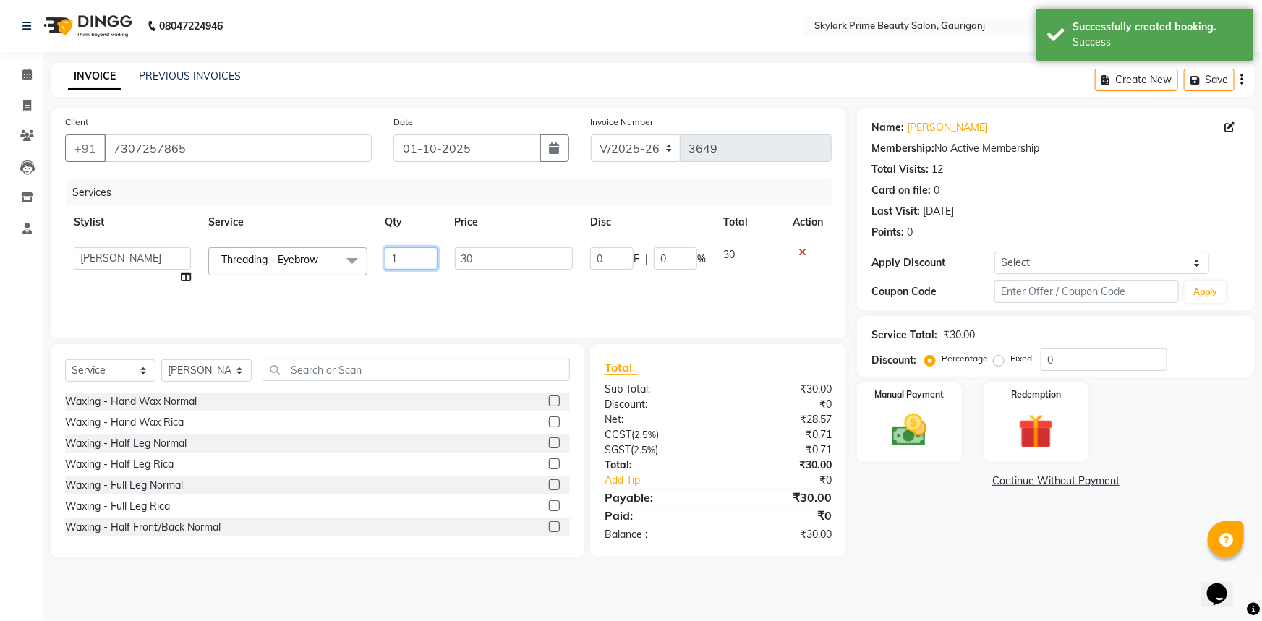
click at [415, 262] on input "1" at bounding box center [411, 258] width 53 height 22
type input "2"
click at [974, 510] on div "Name: Shipra Membership: No Active Membership Total Visits: 12 Card on file: 0 …" at bounding box center [1061, 332] width 409 height 449
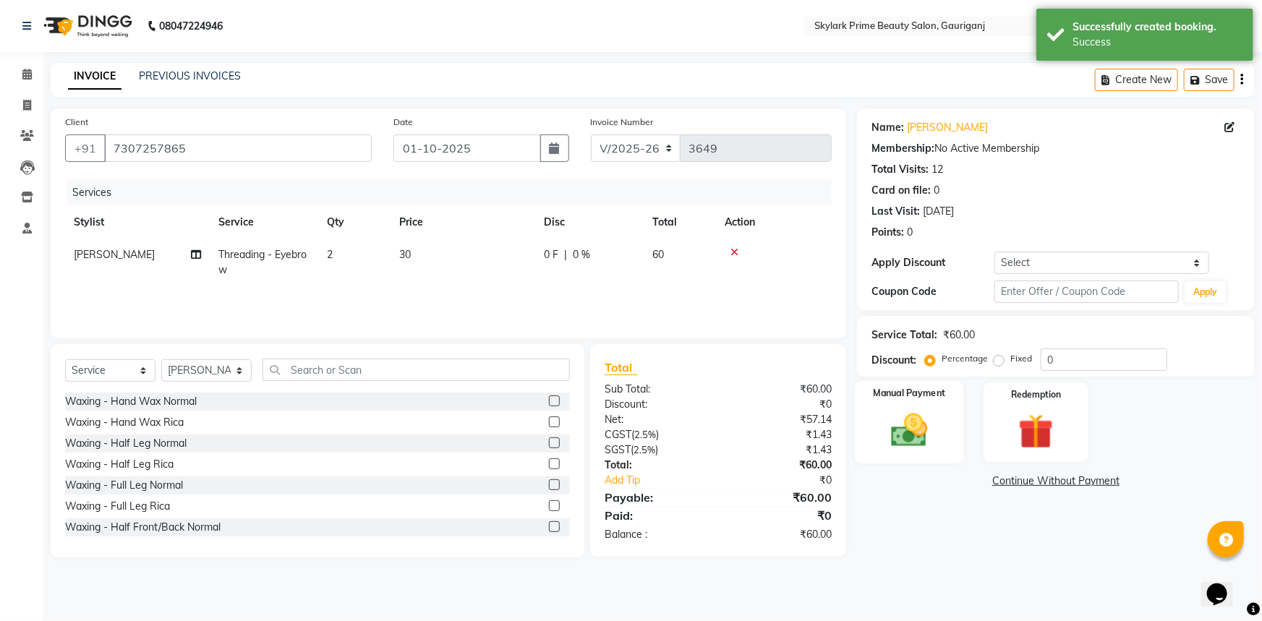
click at [920, 442] on img at bounding box center [909, 430] width 59 height 42
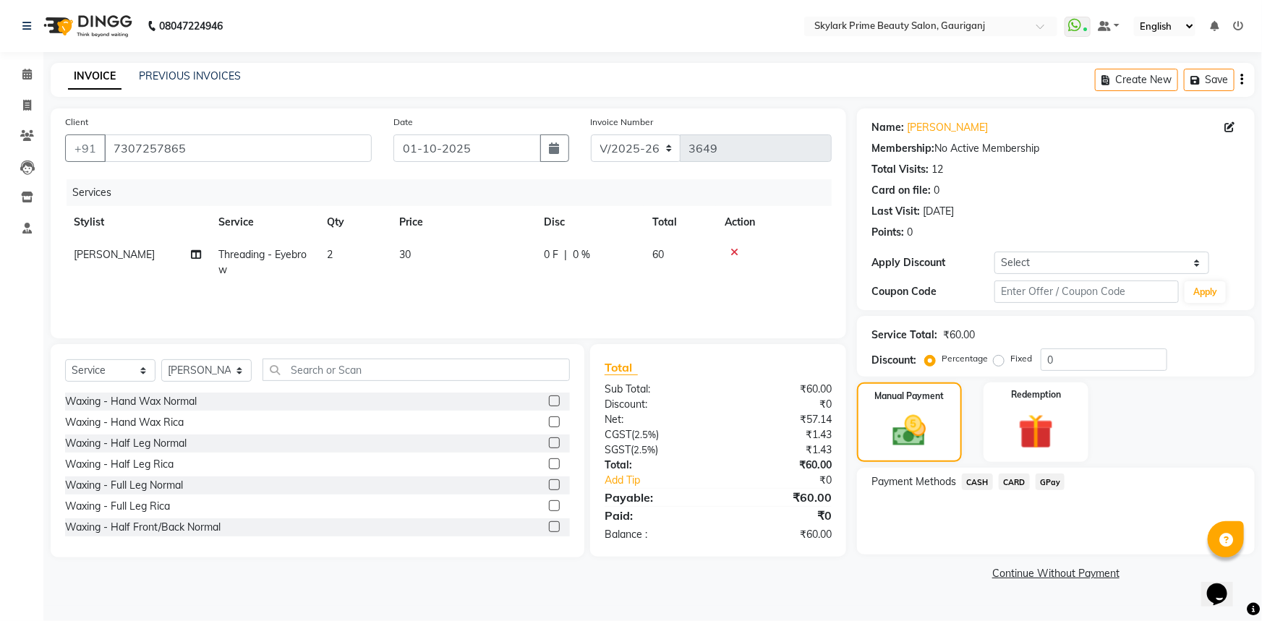
click at [970, 483] on span "CASH" at bounding box center [977, 482] width 31 height 17
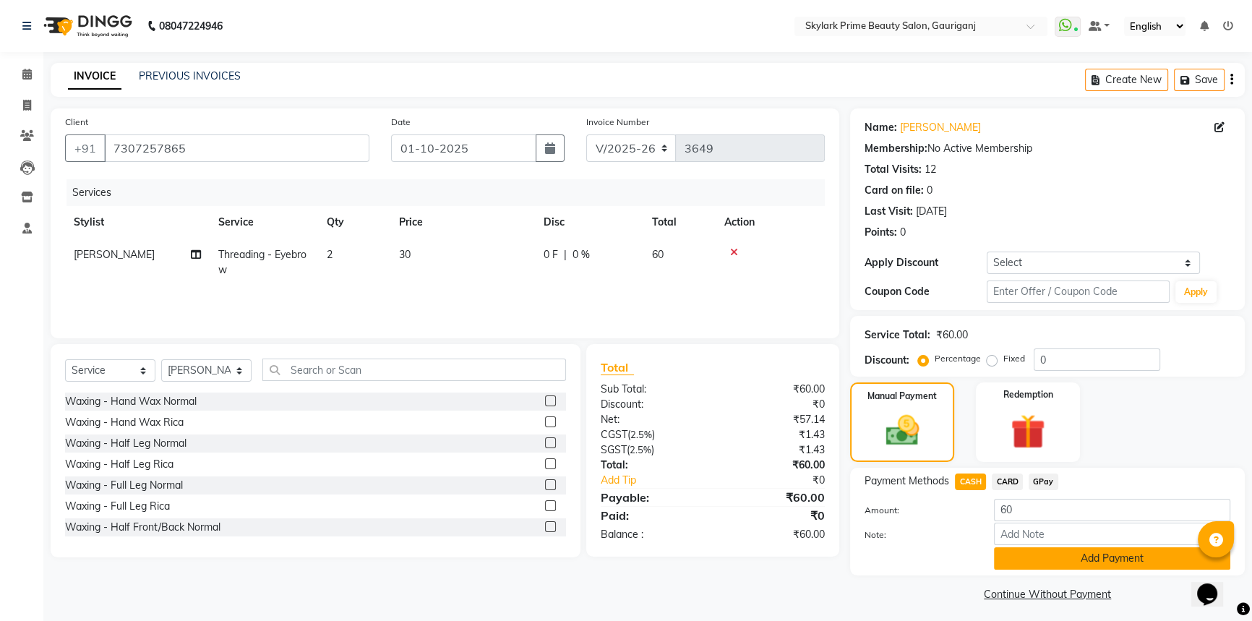
click at [1040, 556] on button "Add Payment" at bounding box center [1112, 558] width 236 height 22
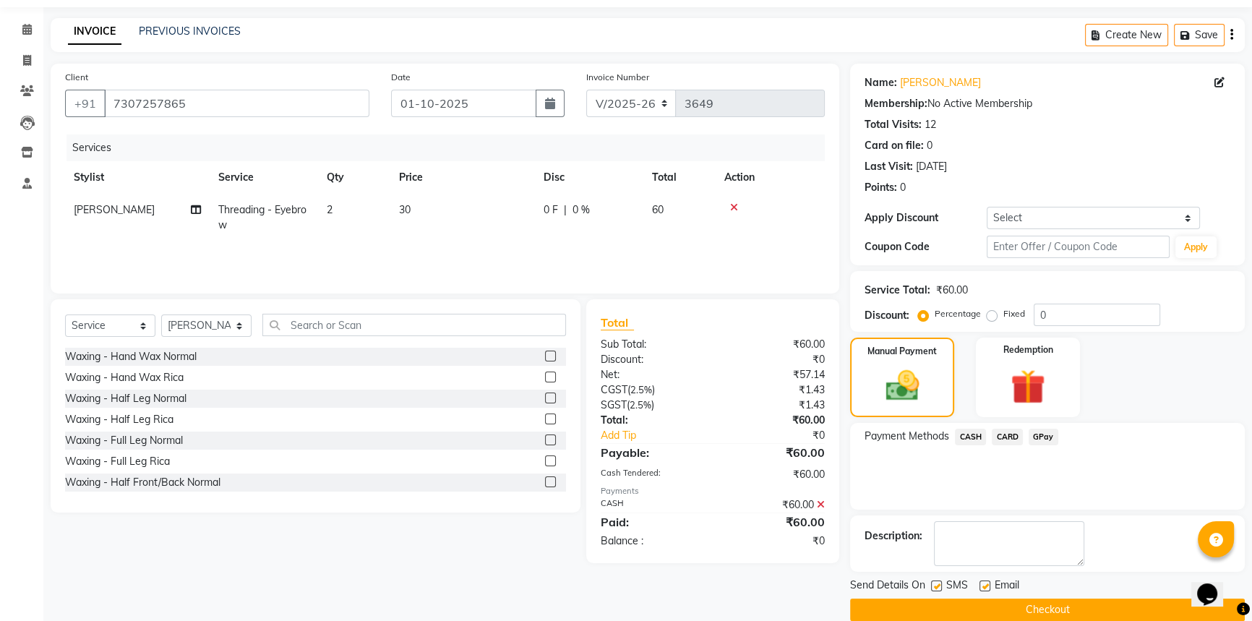
scroll to position [65, 0]
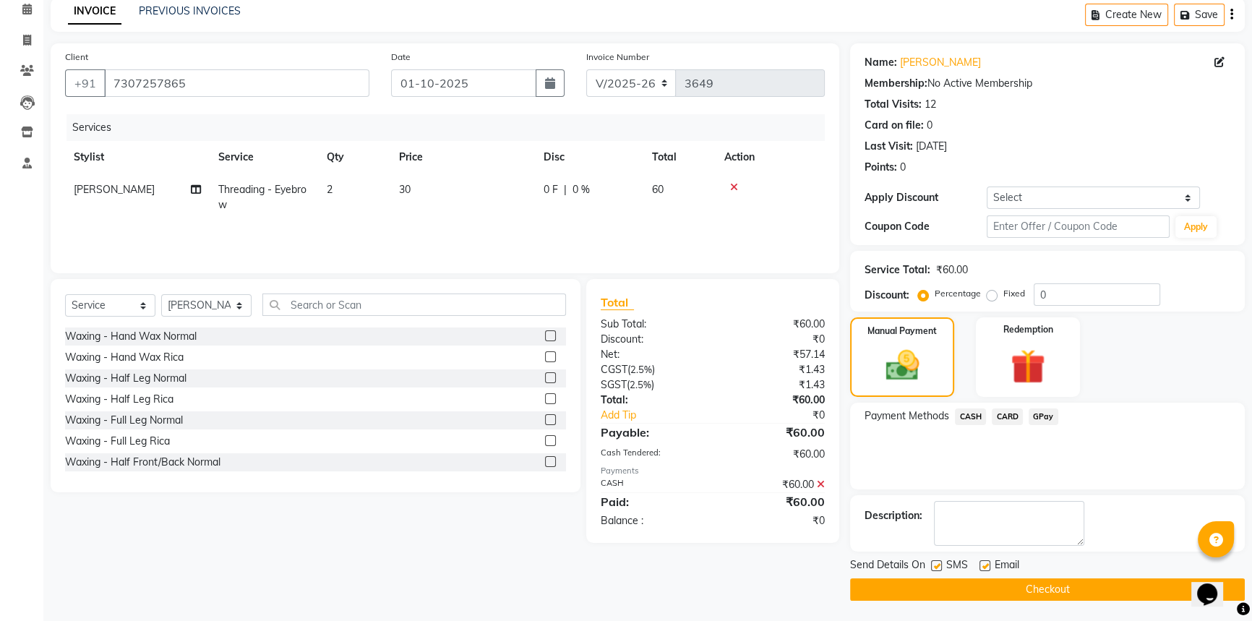
click at [1014, 583] on button "Checkout" at bounding box center [1047, 589] width 395 height 22
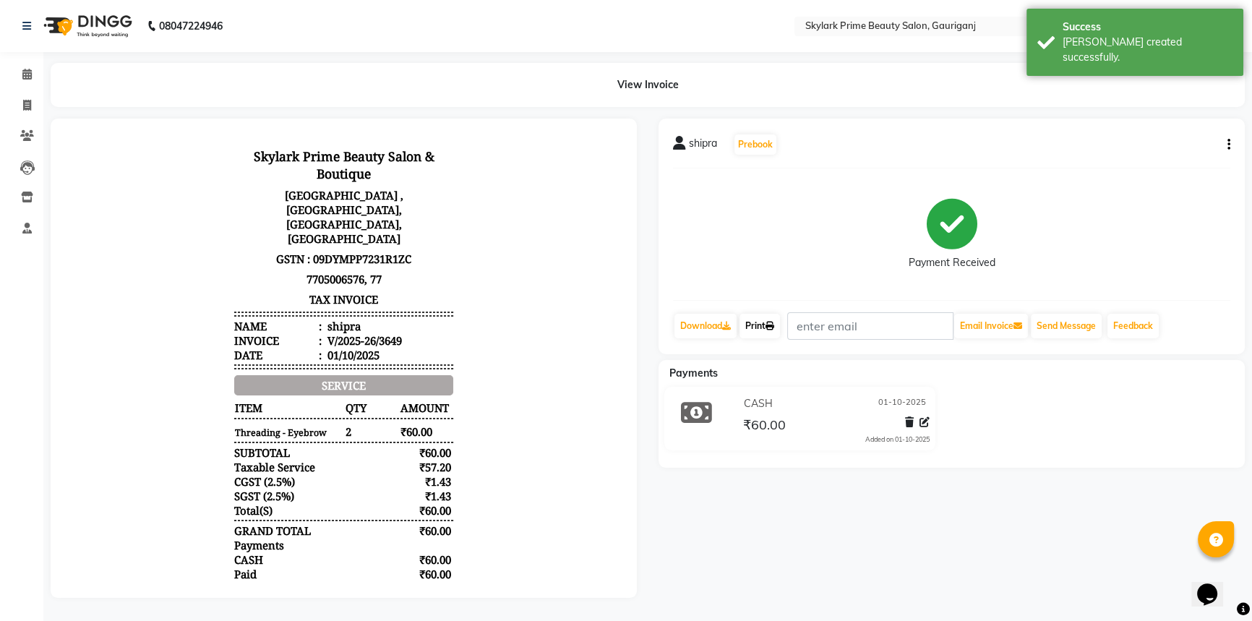
click at [766, 332] on link "Print" at bounding box center [760, 326] width 40 height 25
click at [35, 73] on span at bounding box center [26, 75] width 25 height 17
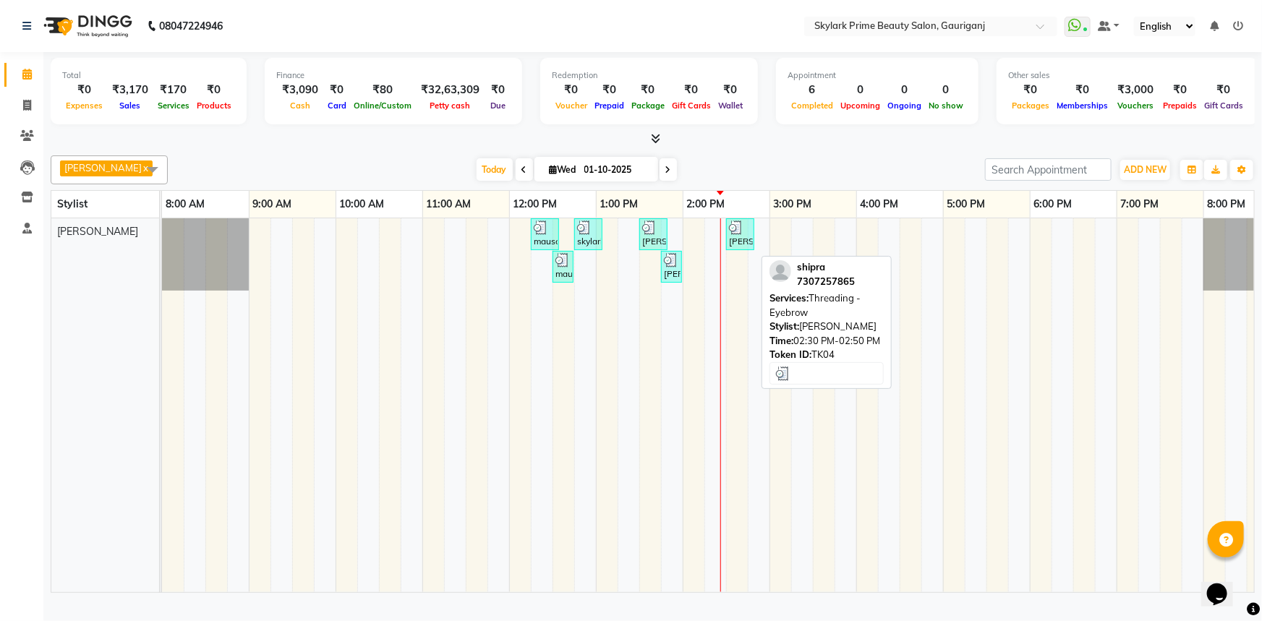
click at [739, 248] on div "[PERSON_NAME], TK04, 02:30 PM-02:50 PM, Threading - Eyebrow" at bounding box center [739, 234] width 25 height 27
select select "3"
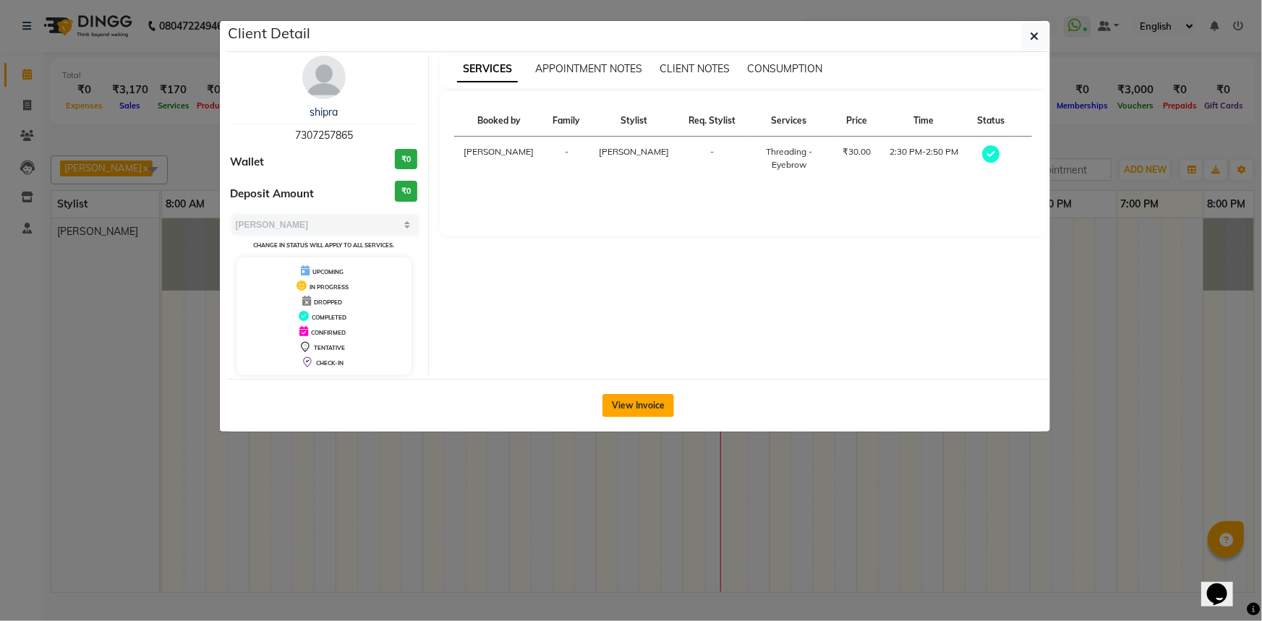
click at [630, 401] on button "View Invoice" at bounding box center [638, 405] width 72 height 23
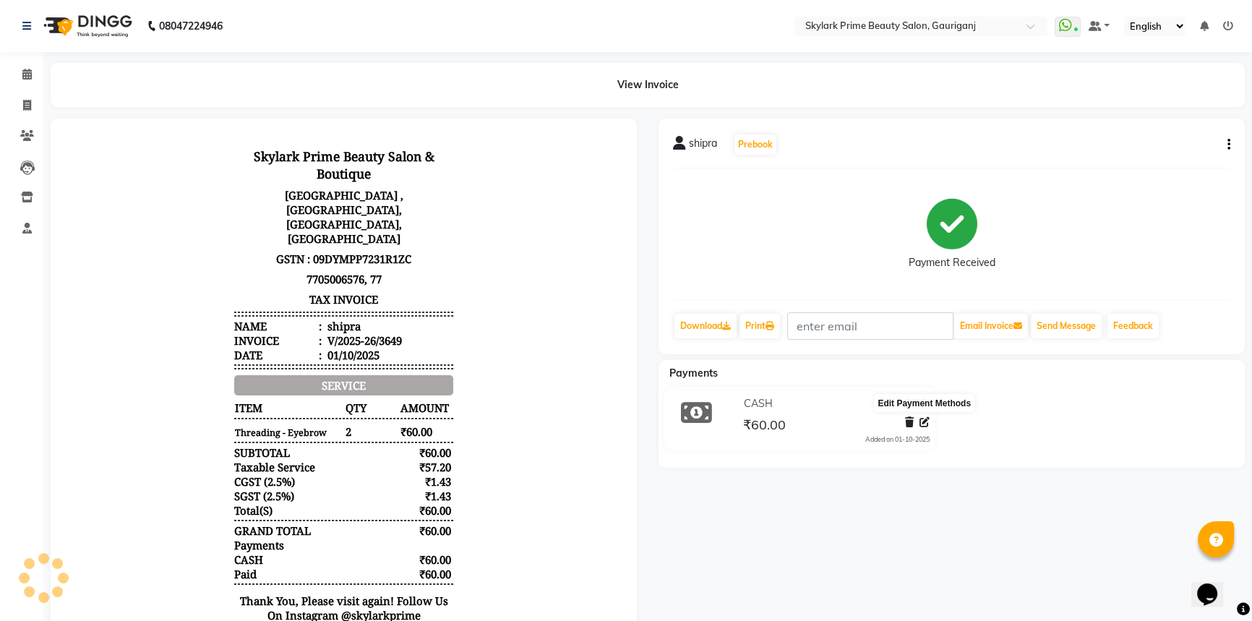
click at [923, 417] on icon at bounding box center [925, 422] width 10 height 10
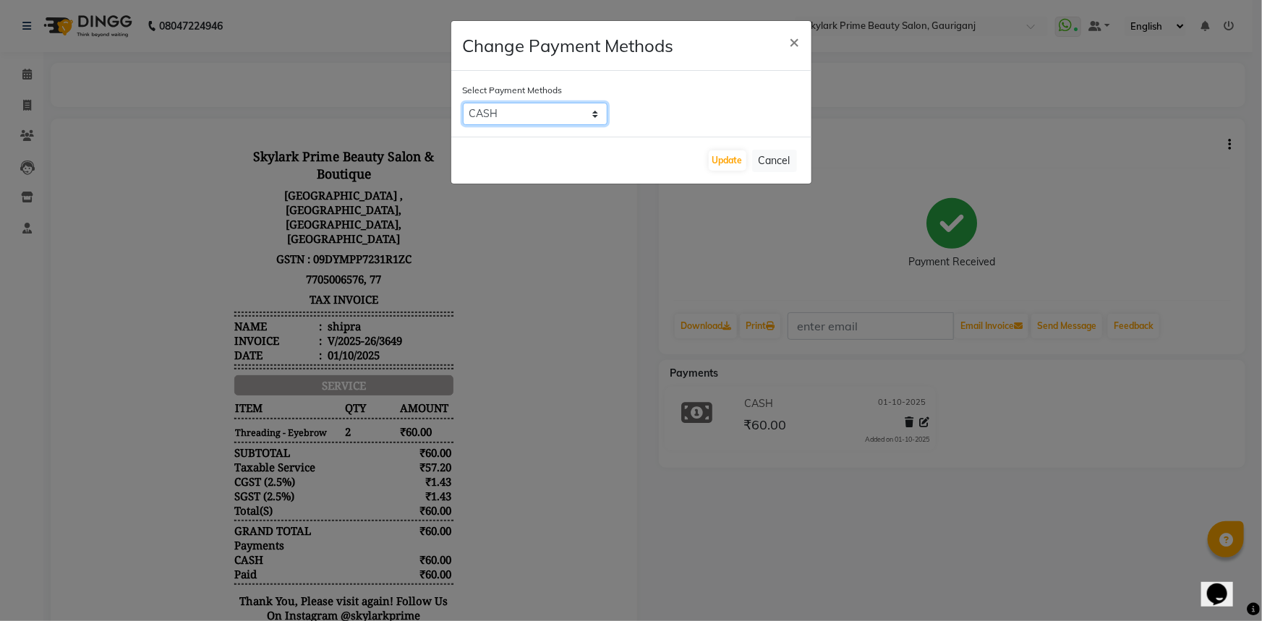
click at [544, 112] on select "CASH CARD GPay" at bounding box center [535, 114] width 145 height 22
select select "5"
click at [463, 103] on select "CASH CARD GPay" at bounding box center [535, 114] width 145 height 22
click at [722, 160] on button "Update" at bounding box center [728, 160] width 38 height 20
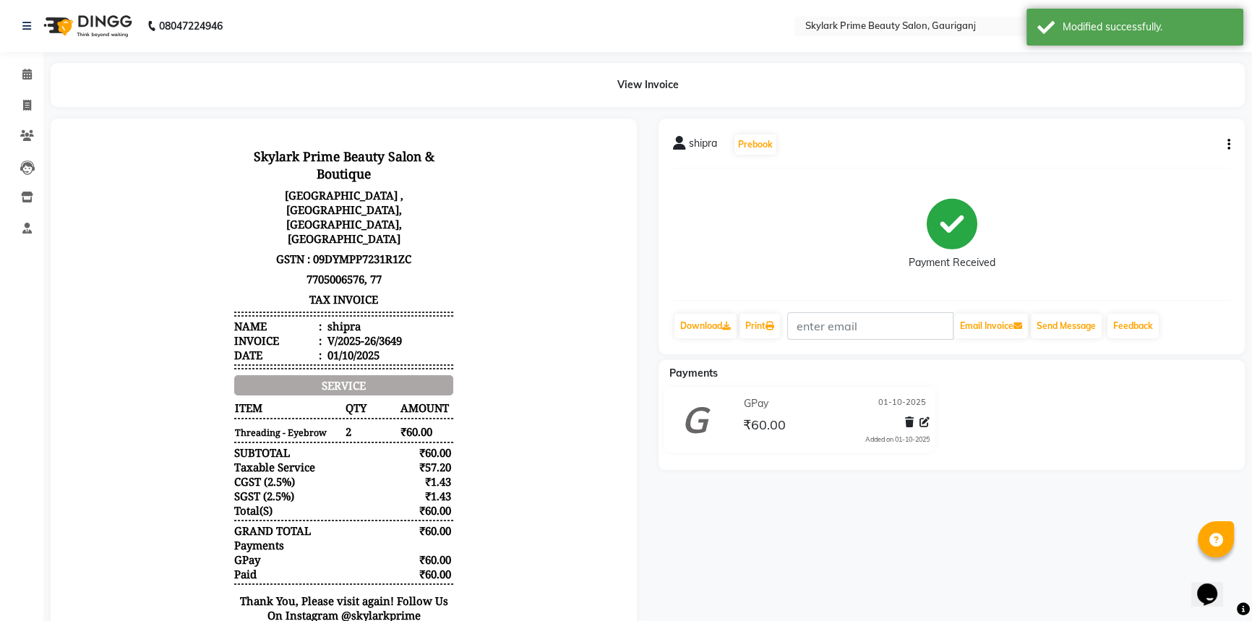
click at [1048, 556] on div "shipra Prebook Payment Received Download Print Email Invoice Send Message Feedb…" at bounding box center [952, 392] width 608 height 547
click at [20, 77] on span at bounding box center [26, 75] width 25 height 17
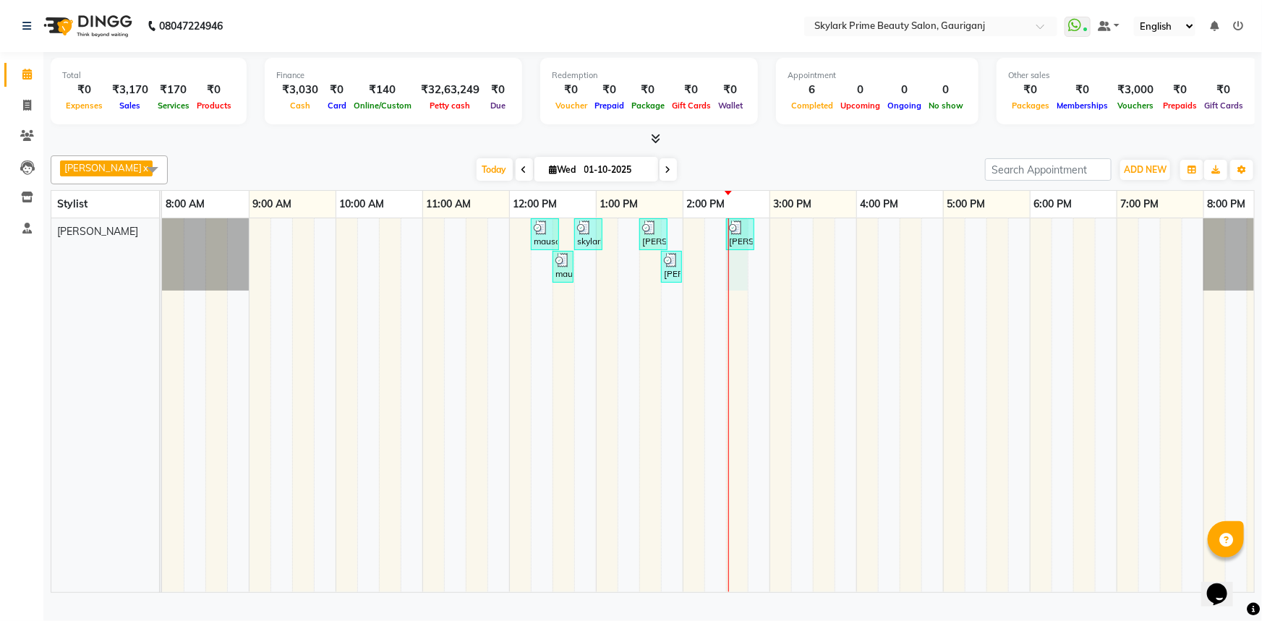
click at [746, 286] on div "mausami, TK01, 12:15 PM-12:35 PM, Threading - Eyebrow skylark prime, TK02, 12:4…" at bounding box center [726, 405] width 1128 height 374
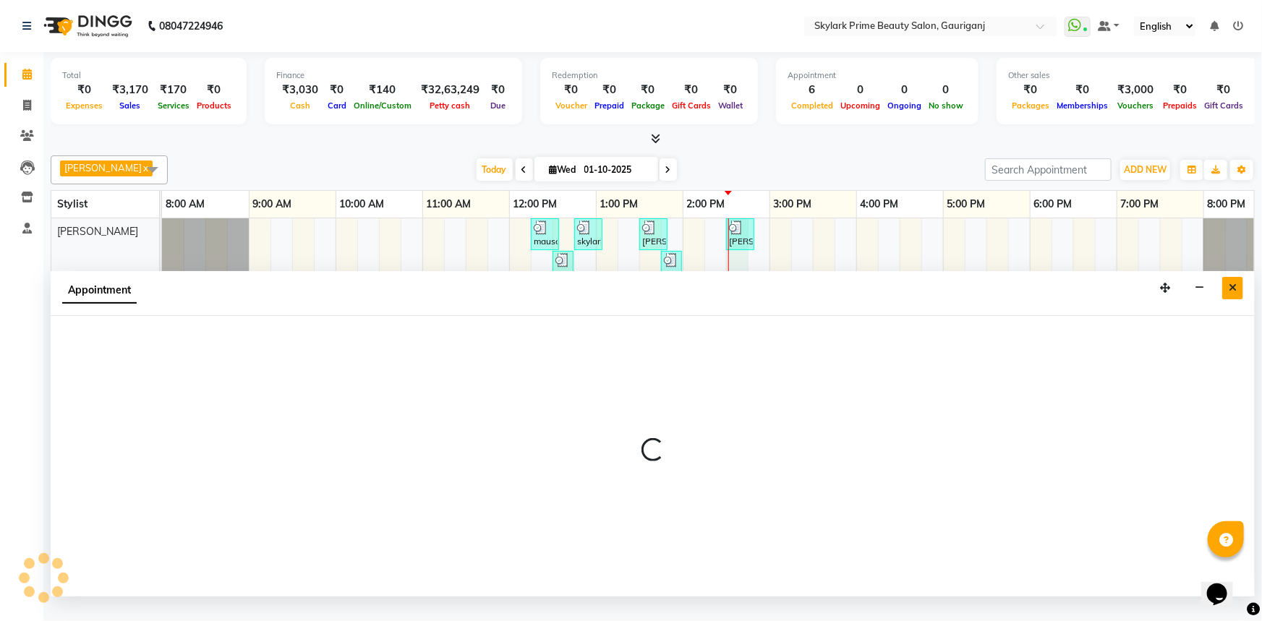
select select "30218"
select select "870"
select select "tentative"
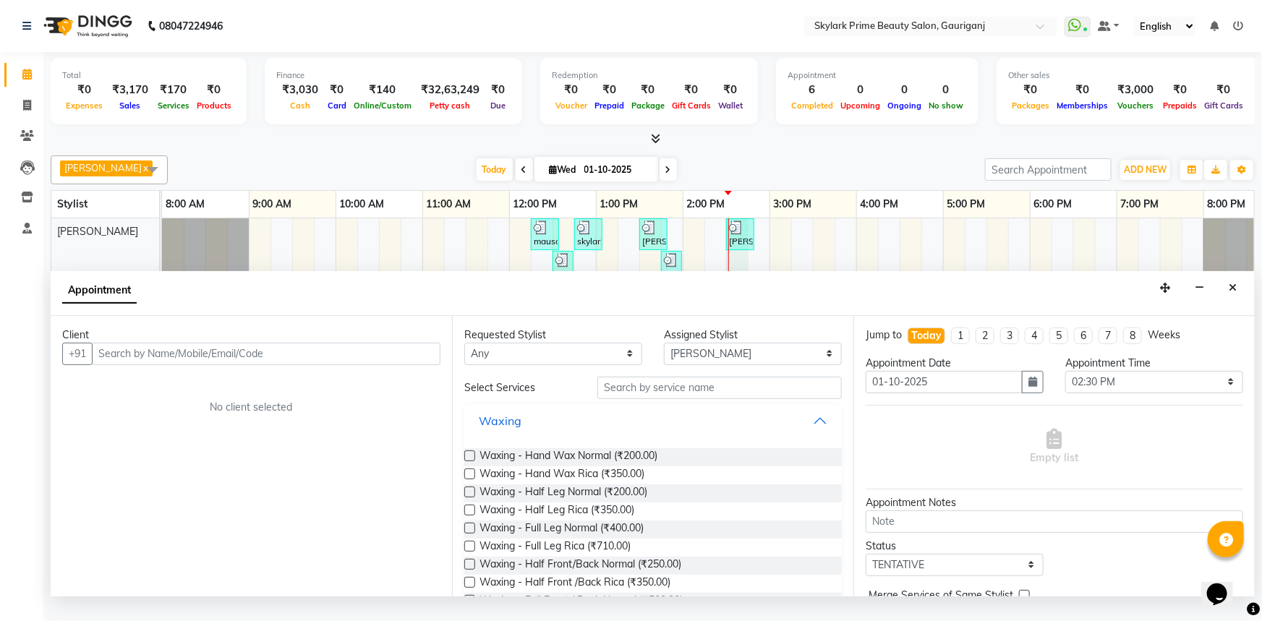
click at [813, 434] on button "Waxing" at bounding box center [653, 421] width 366 height 26
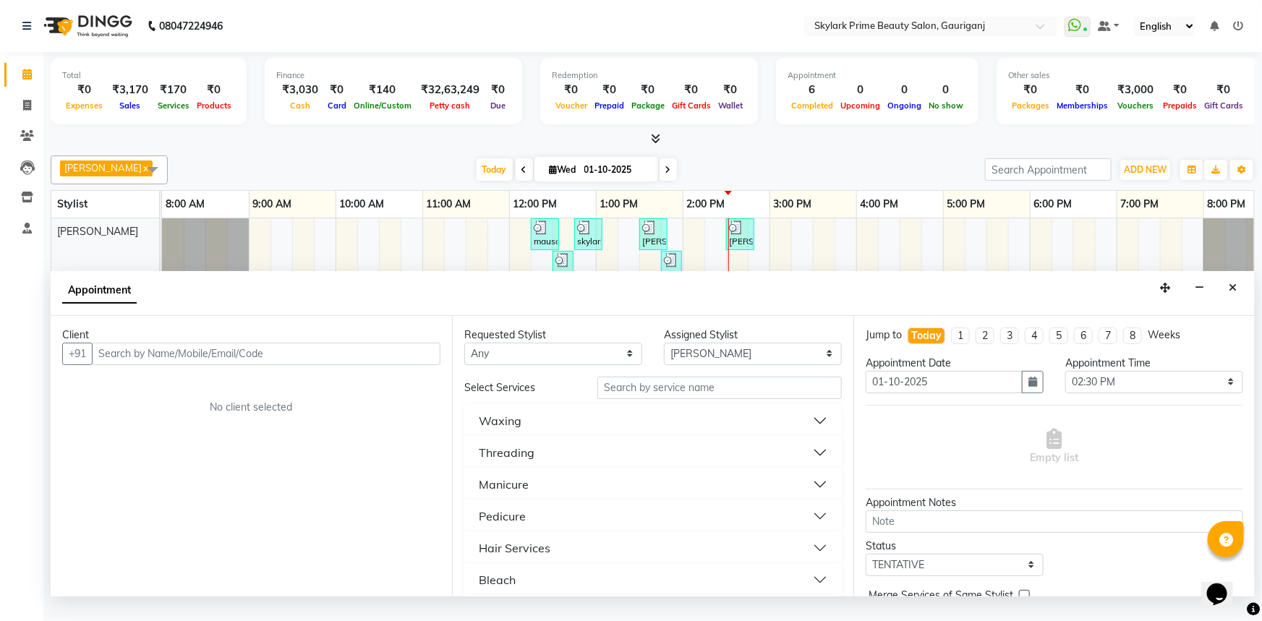
click at [548, 466] on button "Threading" at bounding box center [653, 453] width 366 height 26
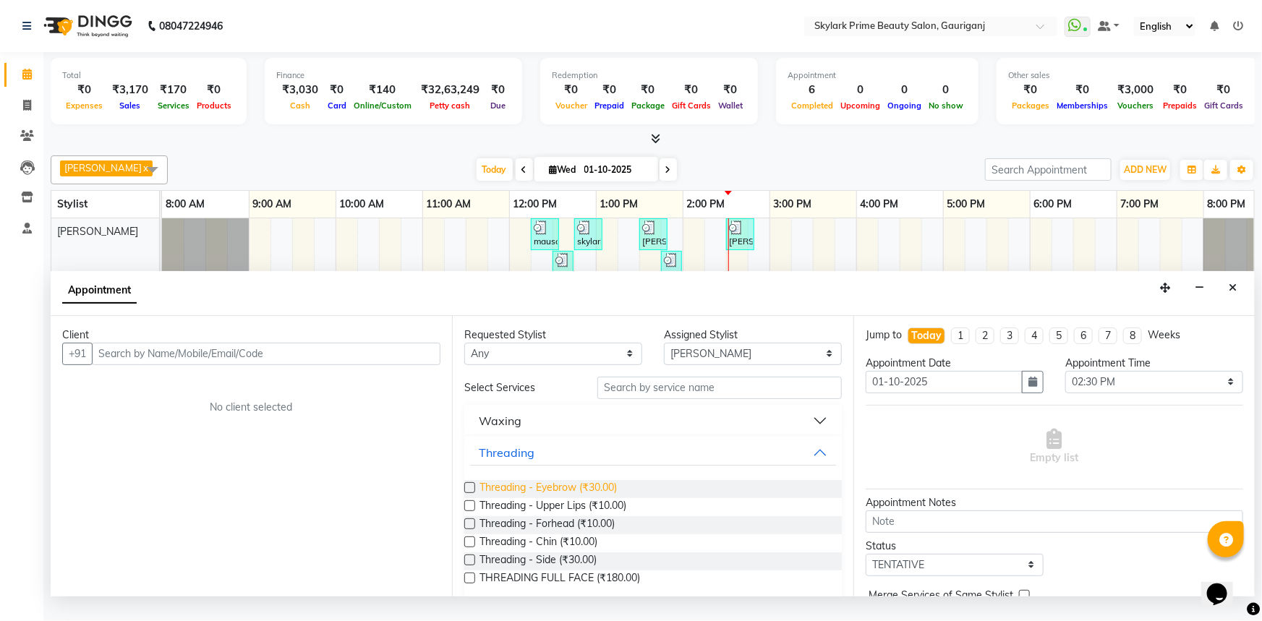
click at [531, 498] on span "Threading - Eyebrow (₹30.00)" at bounding box center [547, 489] width 137 height 18
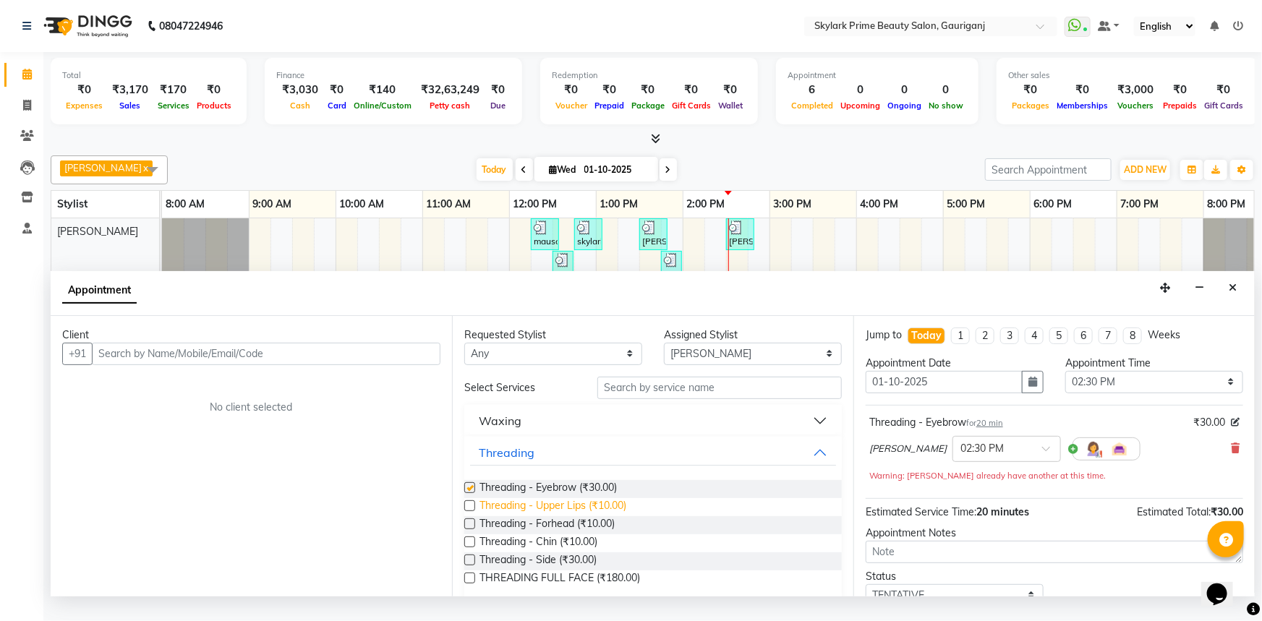
checkbox input "false"
click at [529, 516] on span "Threading - Upper Lips (₹10.00)" at bounding box center [552, 507] width 147 height 18
checkbox input "false"
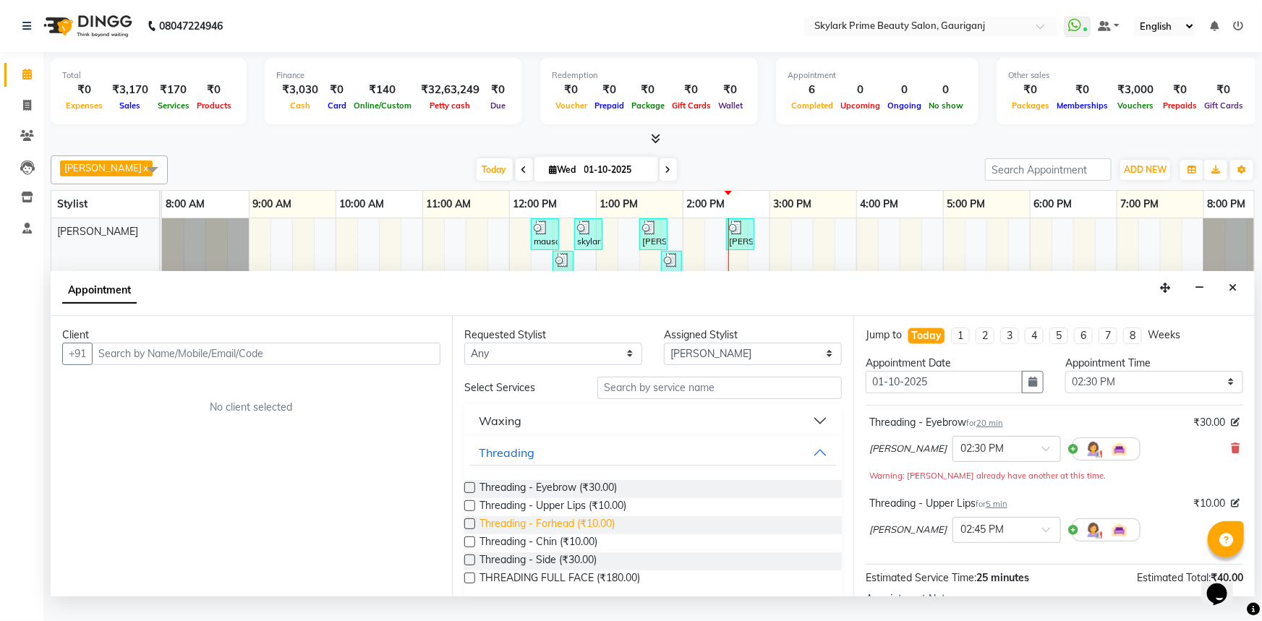
click at [531, 534] on span "Threading - Forhead (₹10.00)" at bounding box center [546, 525] width 135 height 18
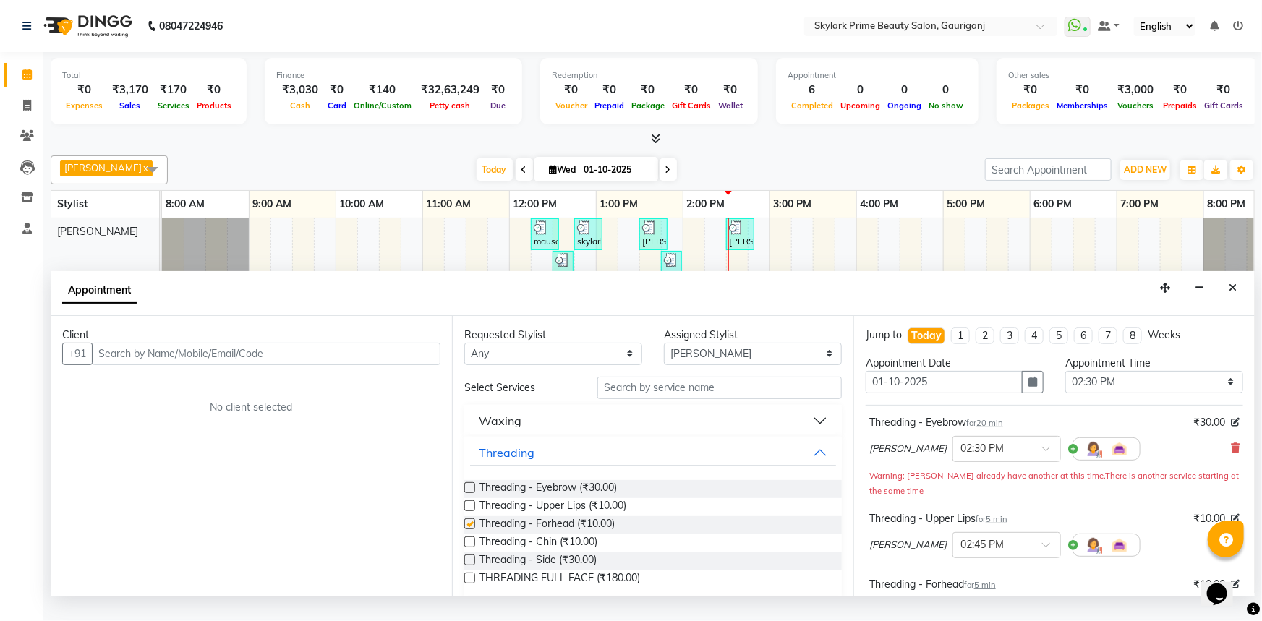
checkbox input "false"
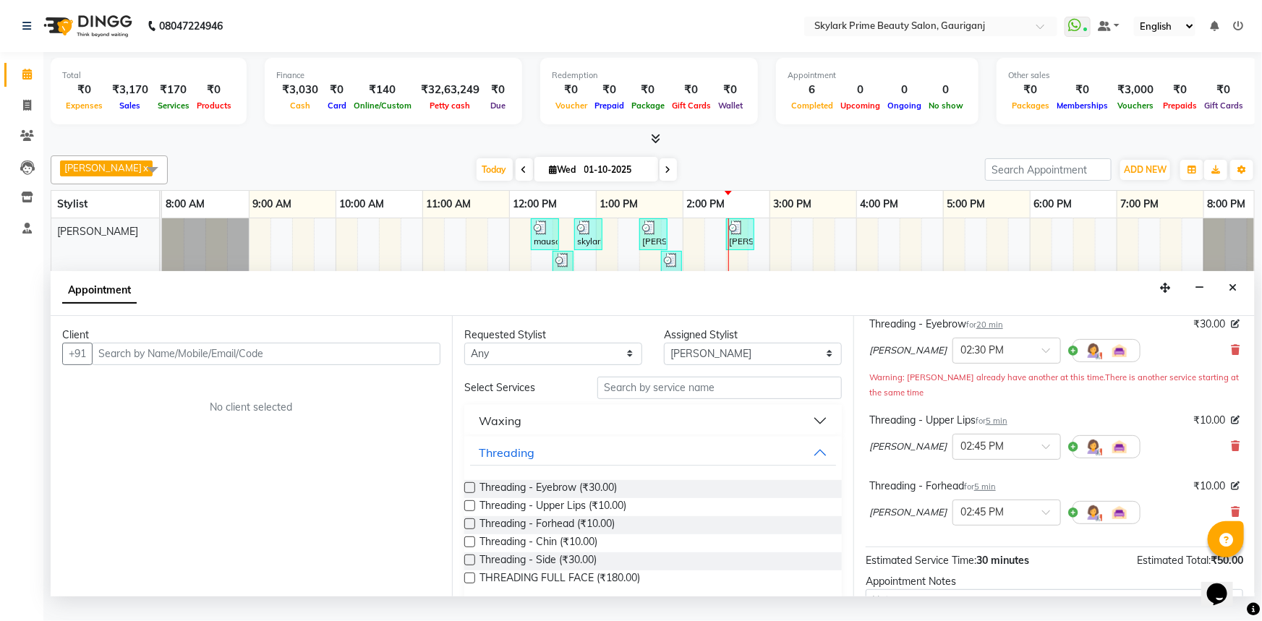
scroll to position [249, 0]
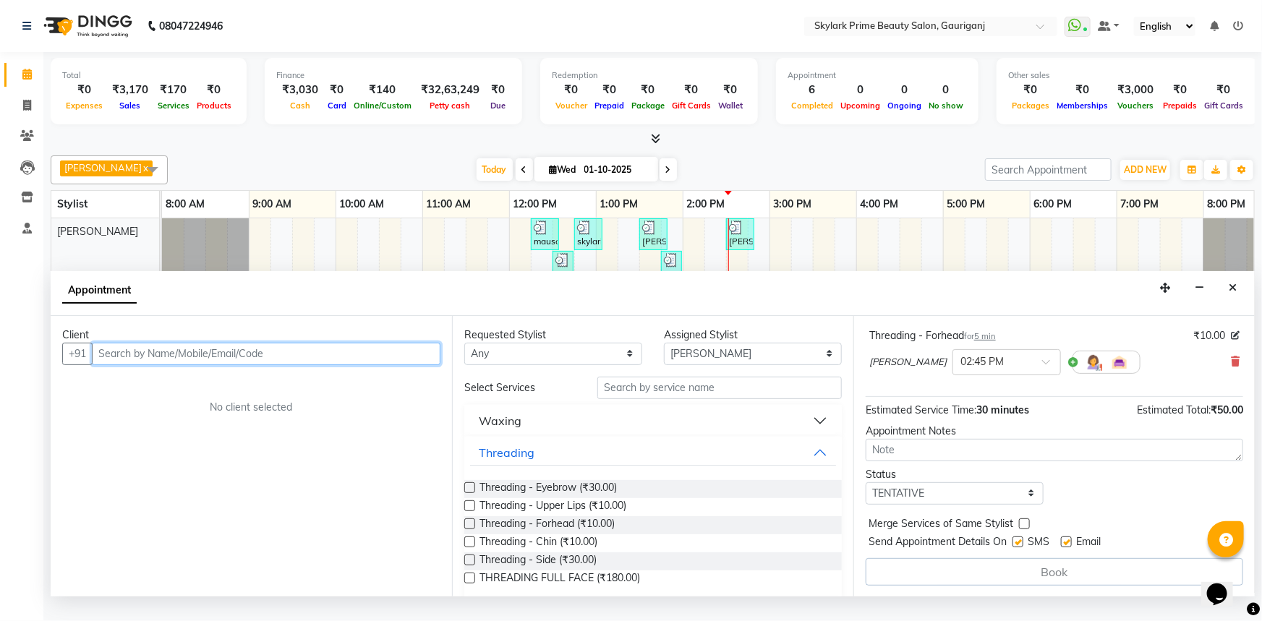
click at [294, 361] on input "text" at bounding box center [266, 354] width 349 height 22
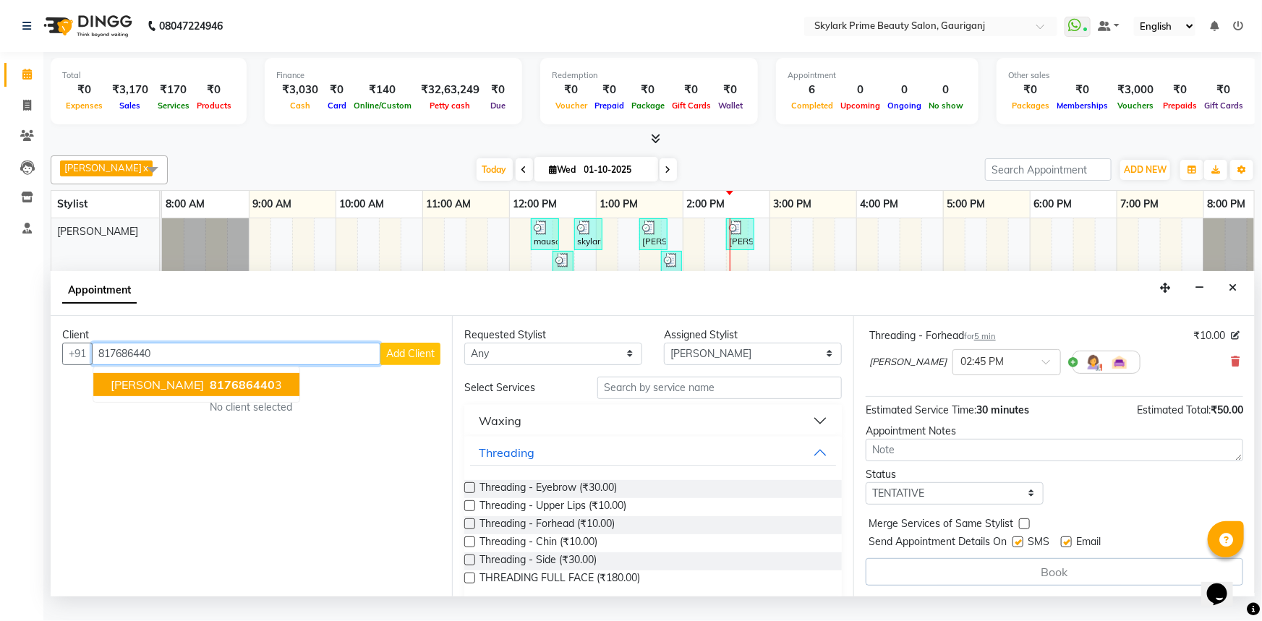
click at [207, 392] on ngb-highlight "817686440 3" at bounding box center [244, 384] width 75 height 14
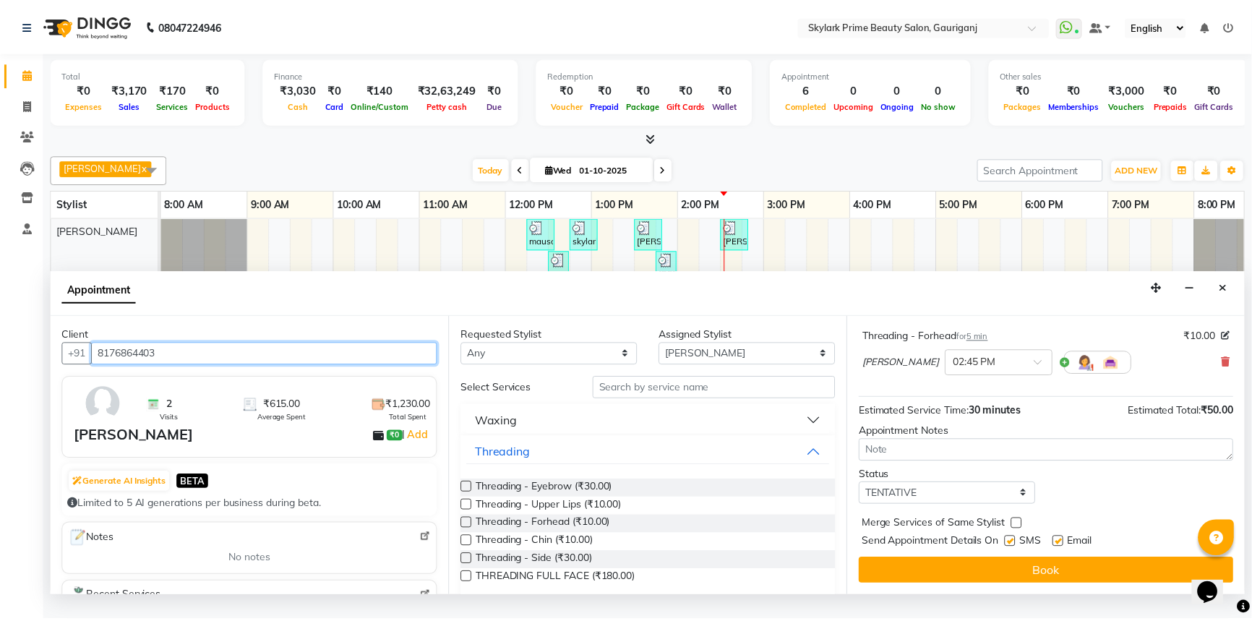
scroll to position [247, 0]
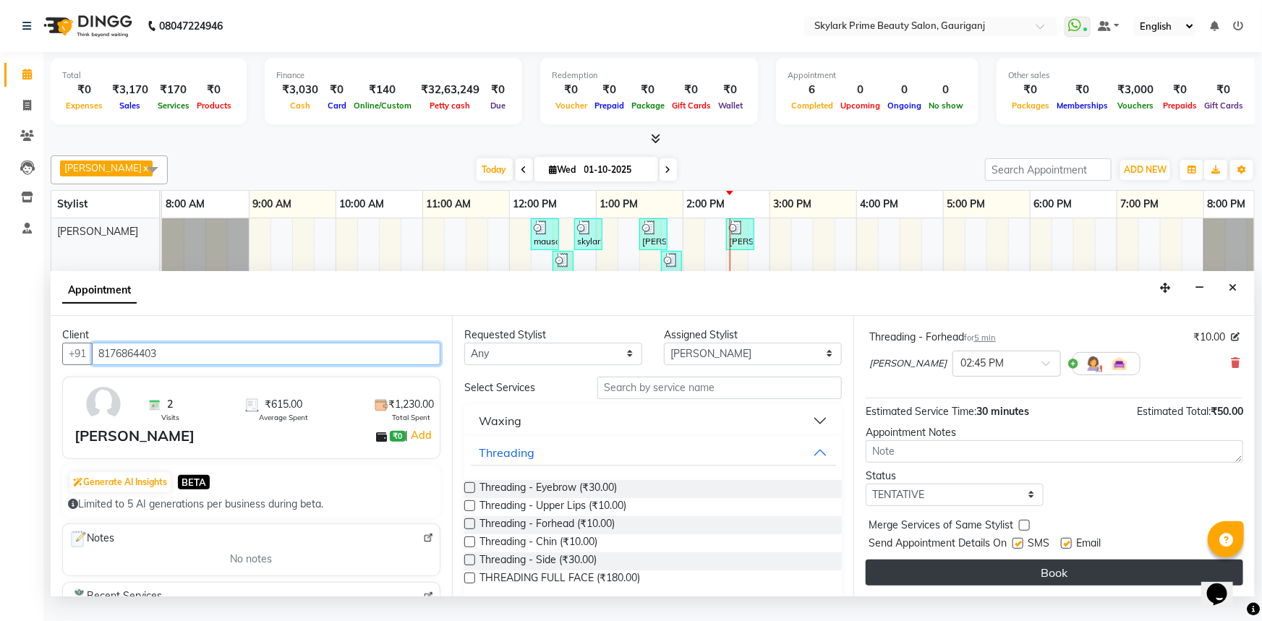
type input "8176864403"
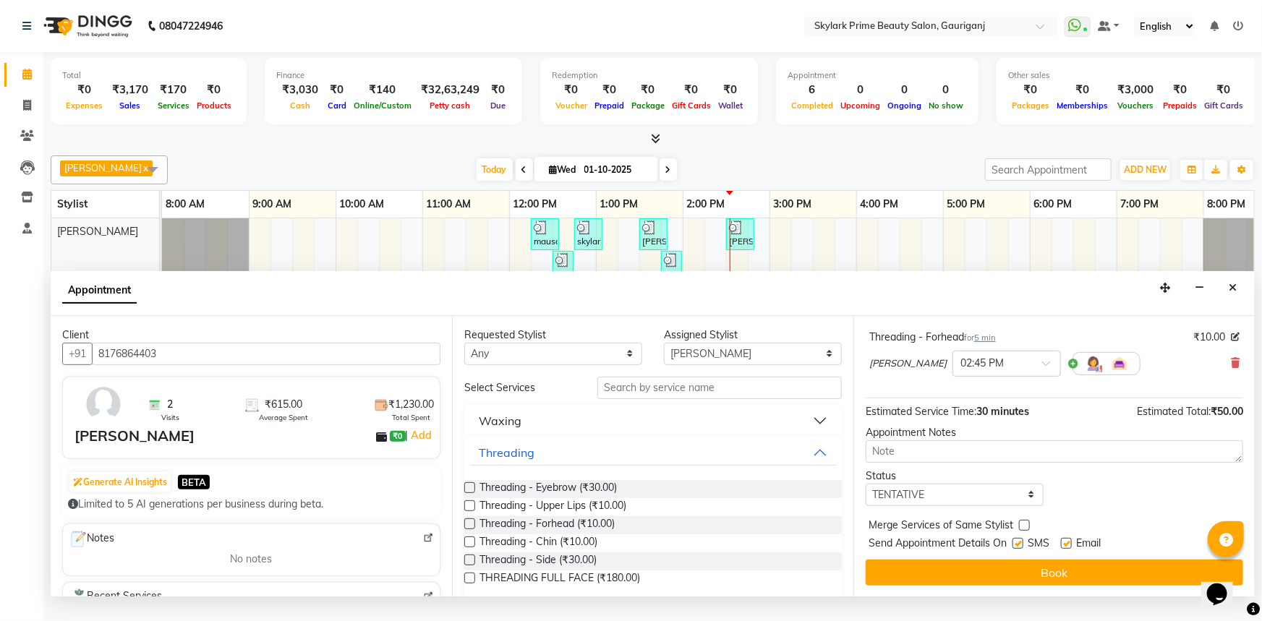
click at [966, 581] on button "Book" at bounding box center [1053, 573] width 377 height 26
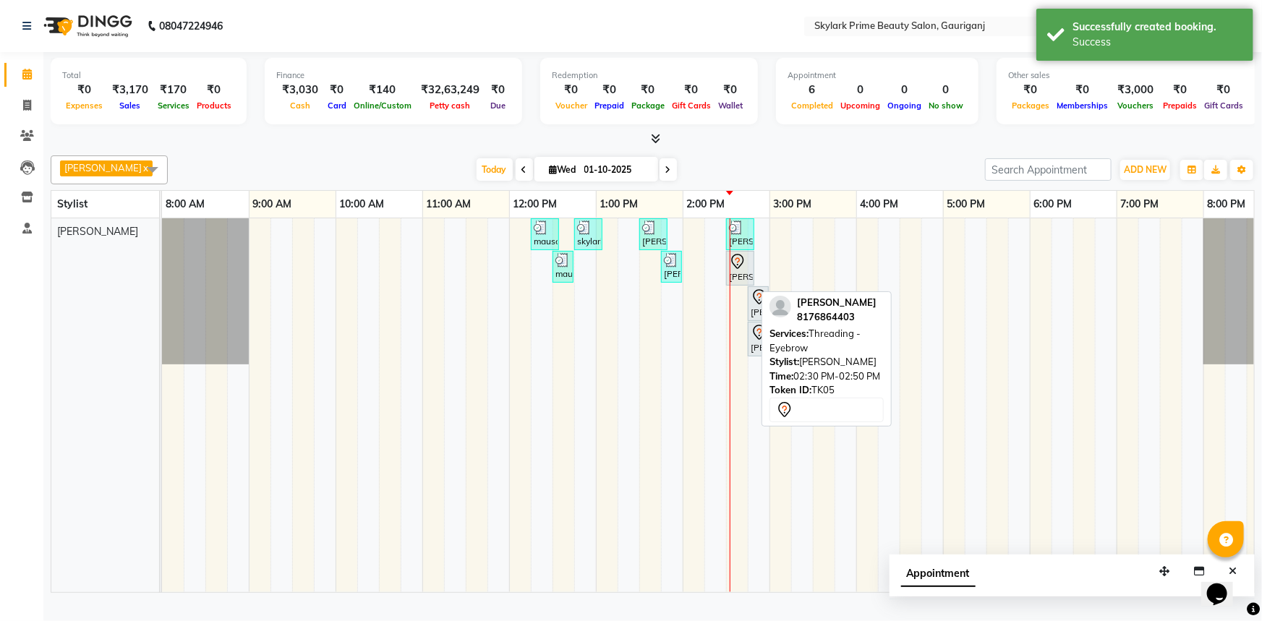
click at [745, 270] on icon at bounding box center [737, 261] width 17 height 17
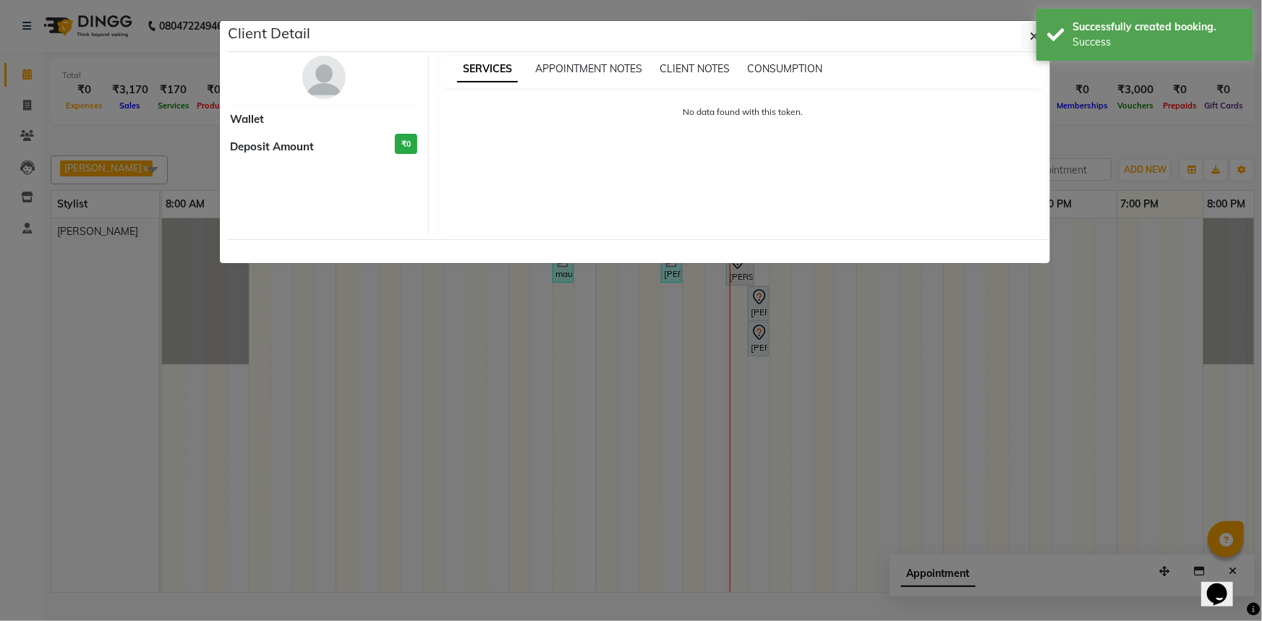
select select "7"
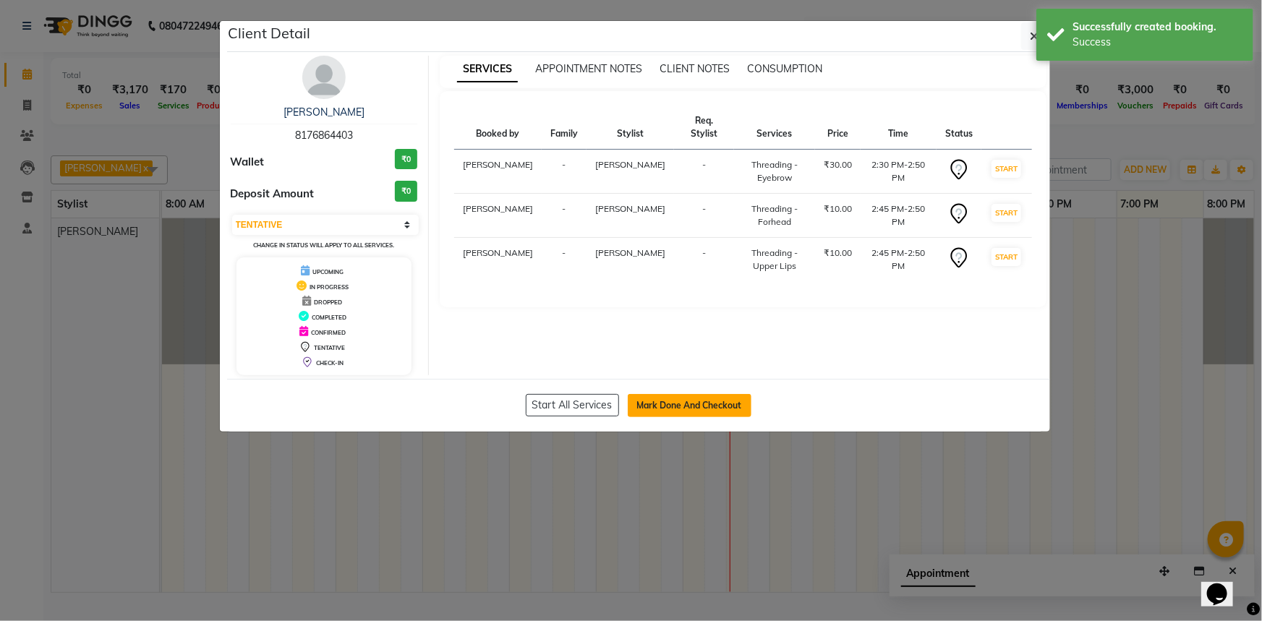
click at [672, 404] on button "Mark Done And Checkout" at bounding box center [690, 405] width 124 height 23
select select "4735"
select select "service"
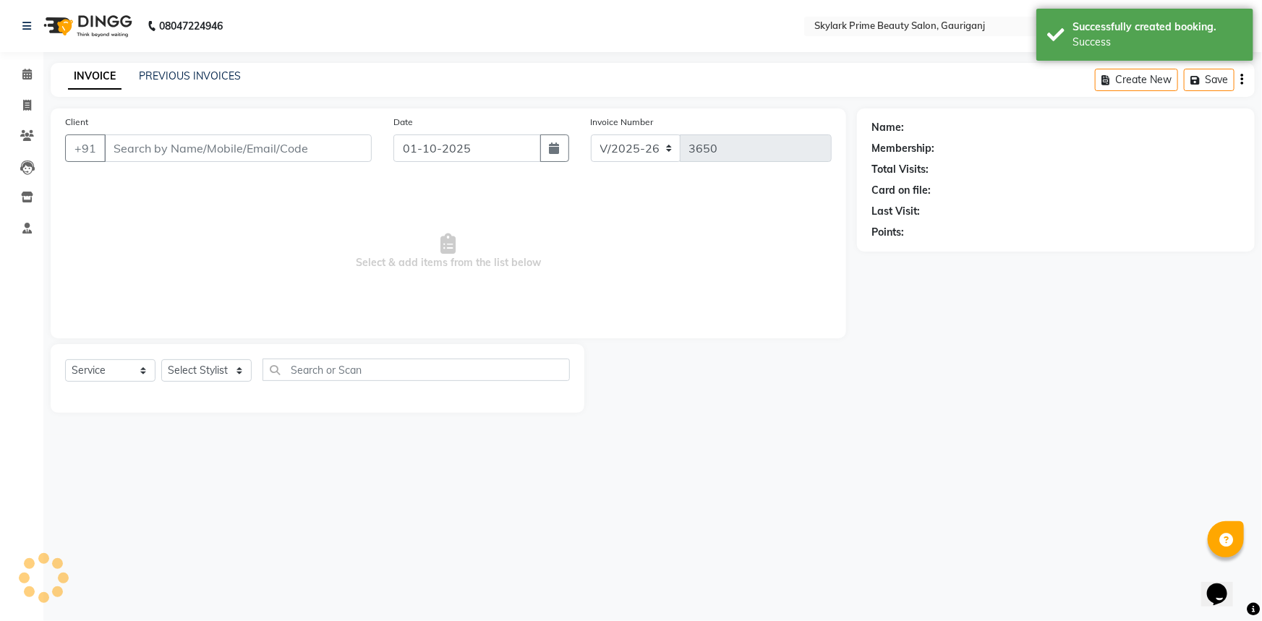
type input "8176864403"
select select "30218"
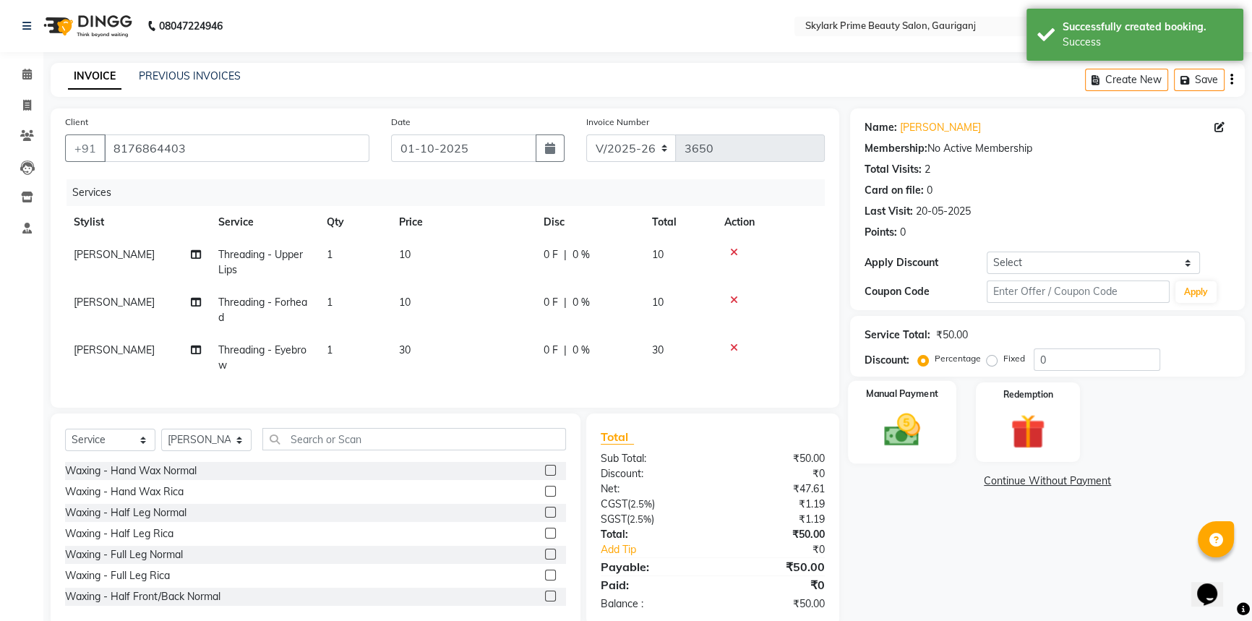
click at [907, 430] on img at bounding box center [902, 429] width 59 height 41
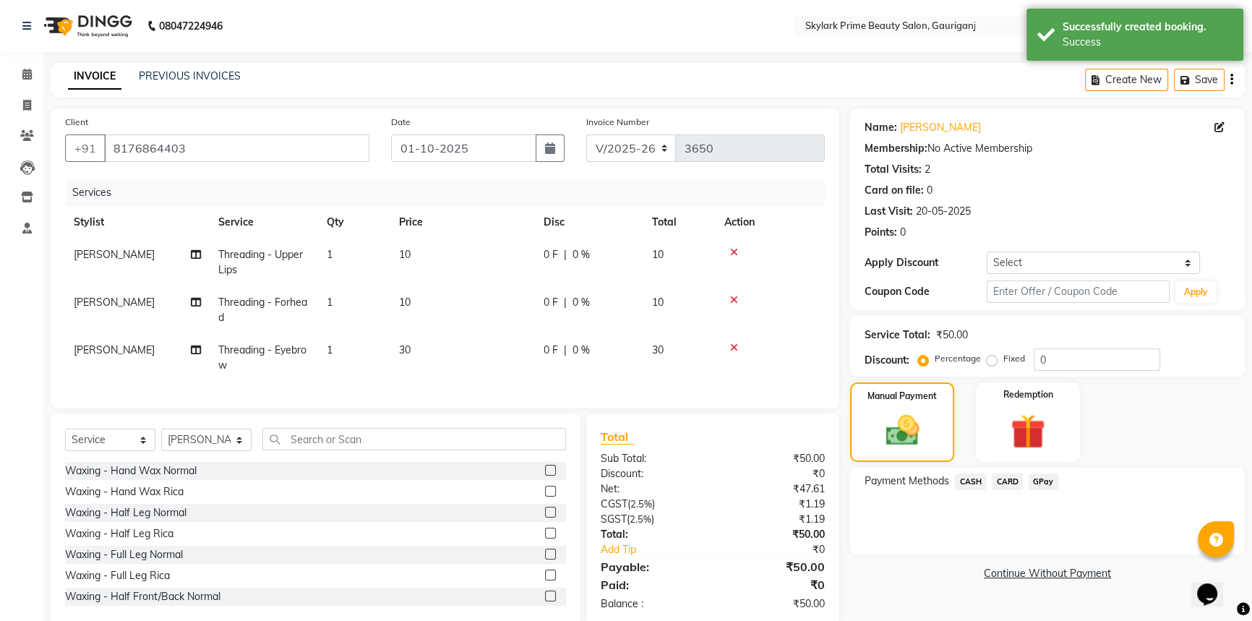
click at [970, 477] on span "CASH" at bounding box center [970, 482] width 31 height 17
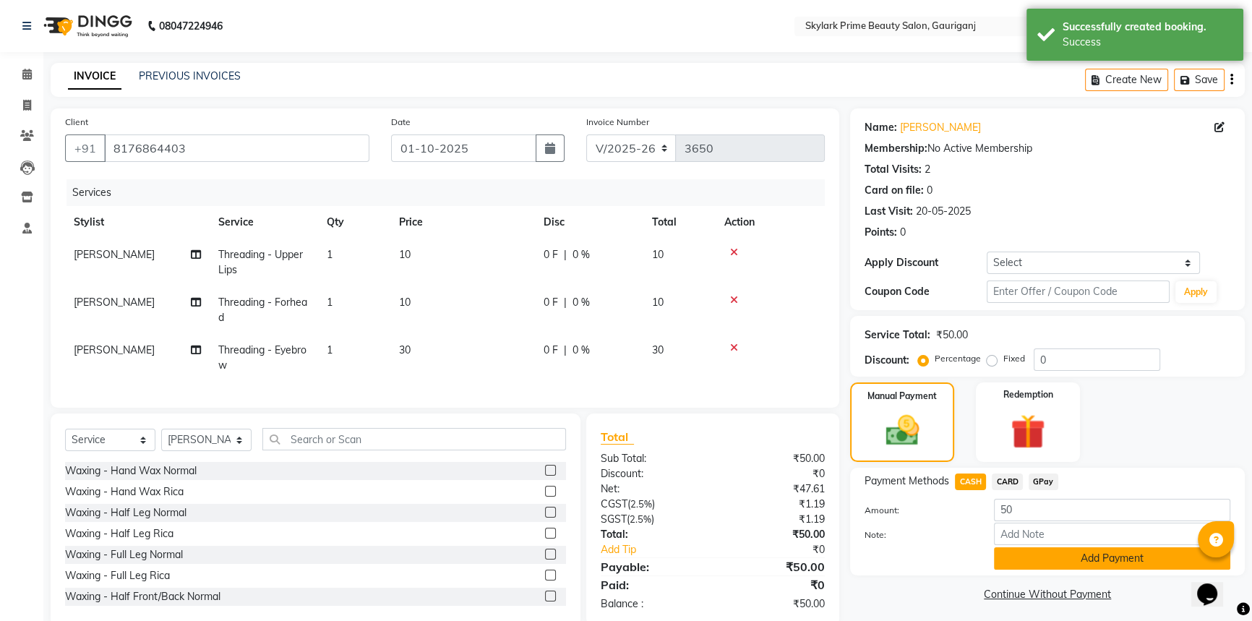
click at [1046, 555] on button "Add Payment" at bounding box center [1112, 558] width 236 height 22
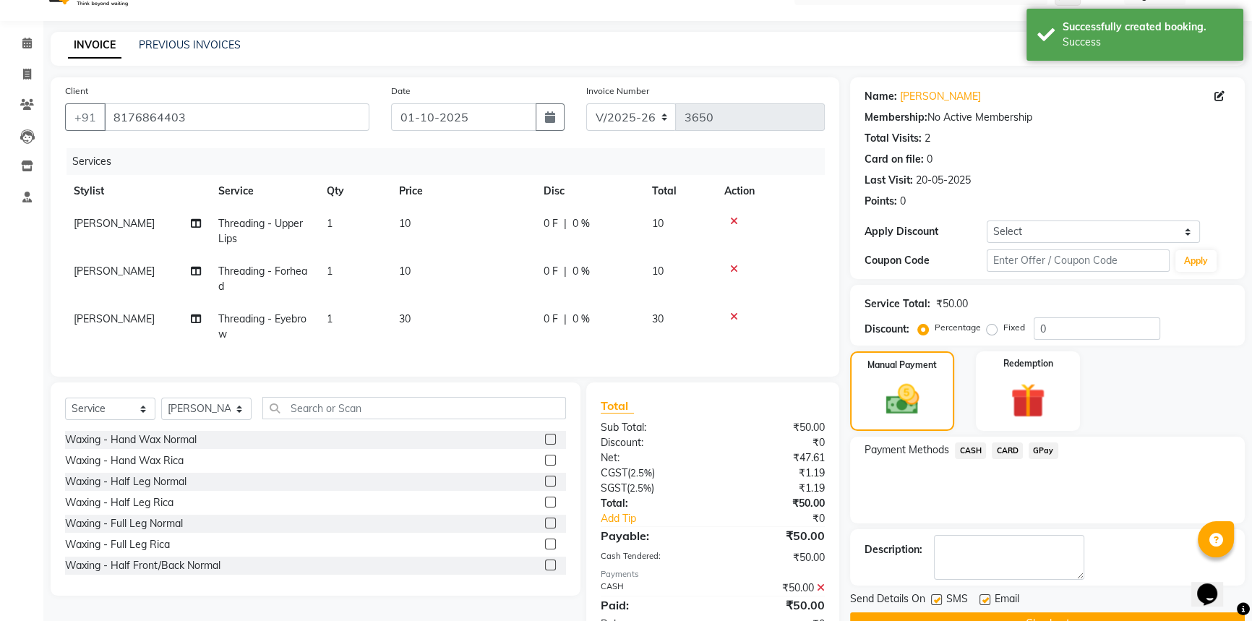
scroll to position [87, 0]
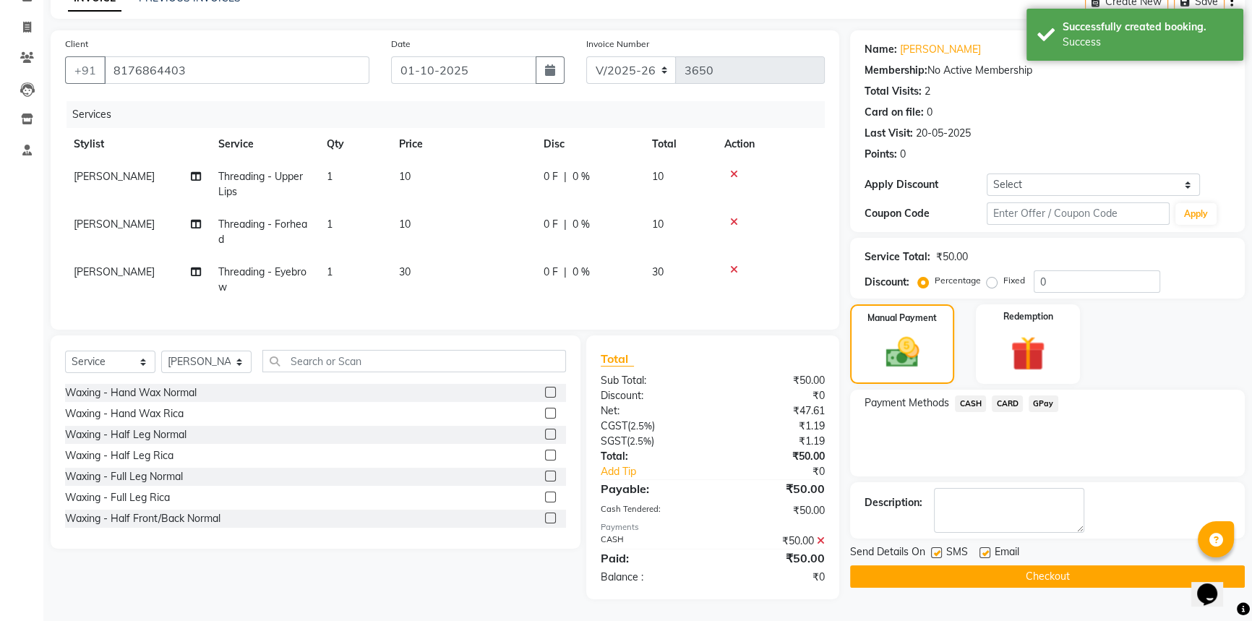
click at [1055, 565] on button "Checkout" at bounding box center [1047, 576] width 395 height 22
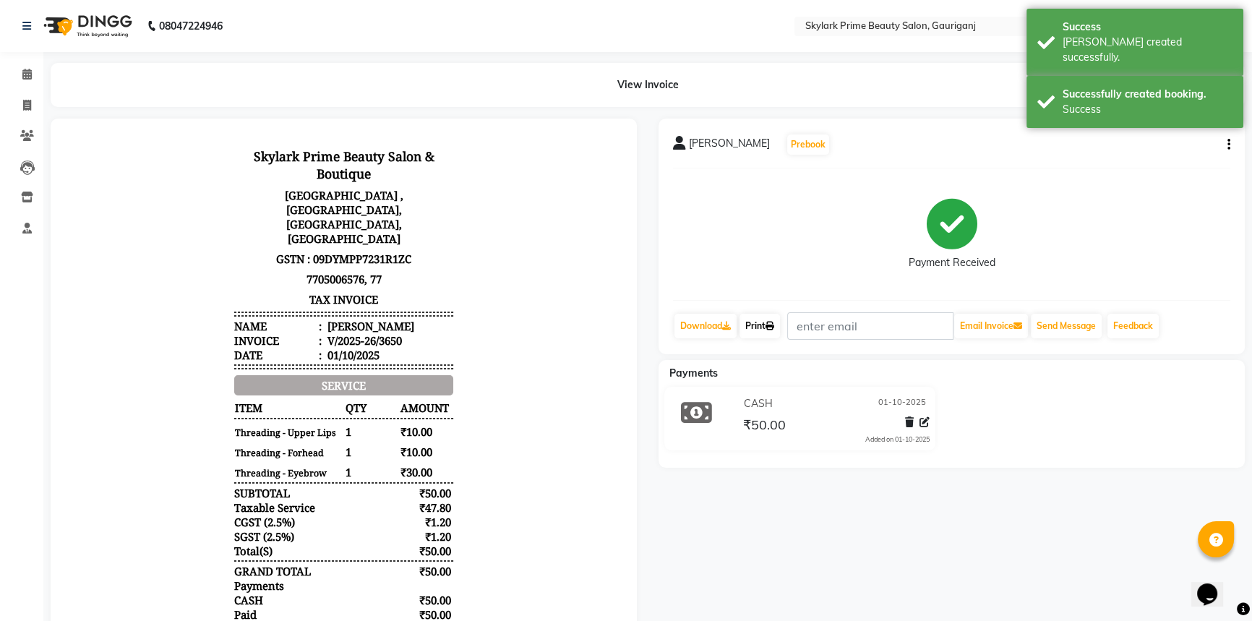
click at [761, 320] on link "Print" at bounding box center [760, 326] width 40 height 25
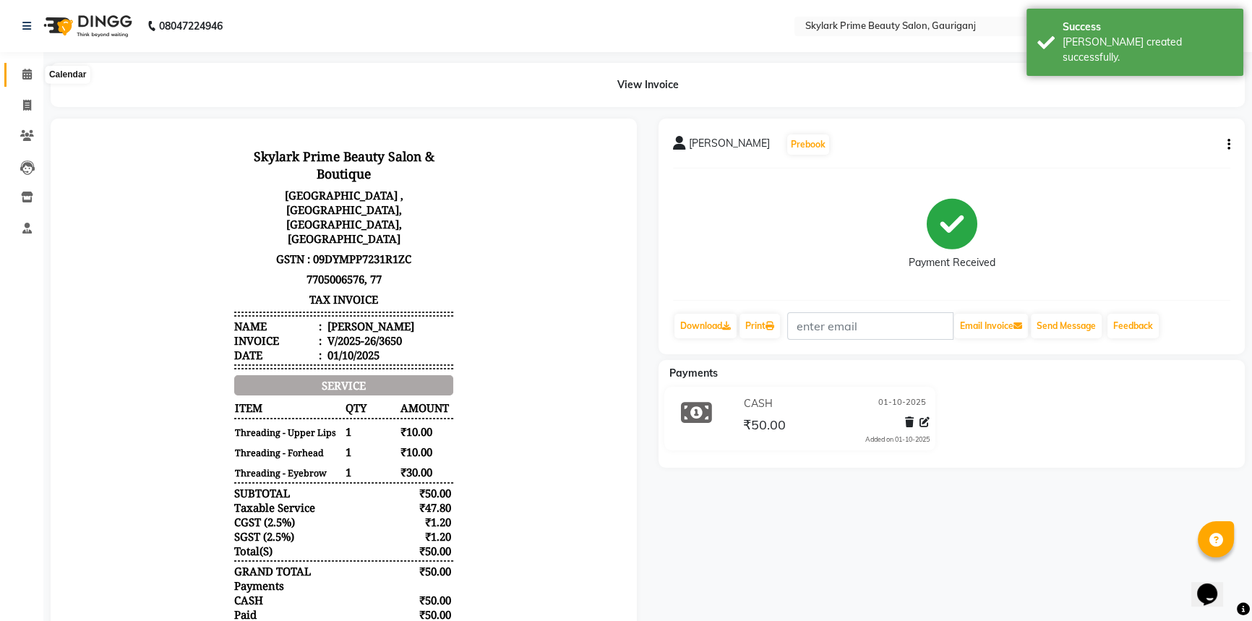
click at [29, 69] on icon at bounding box center [26, 74] width 9 height 11
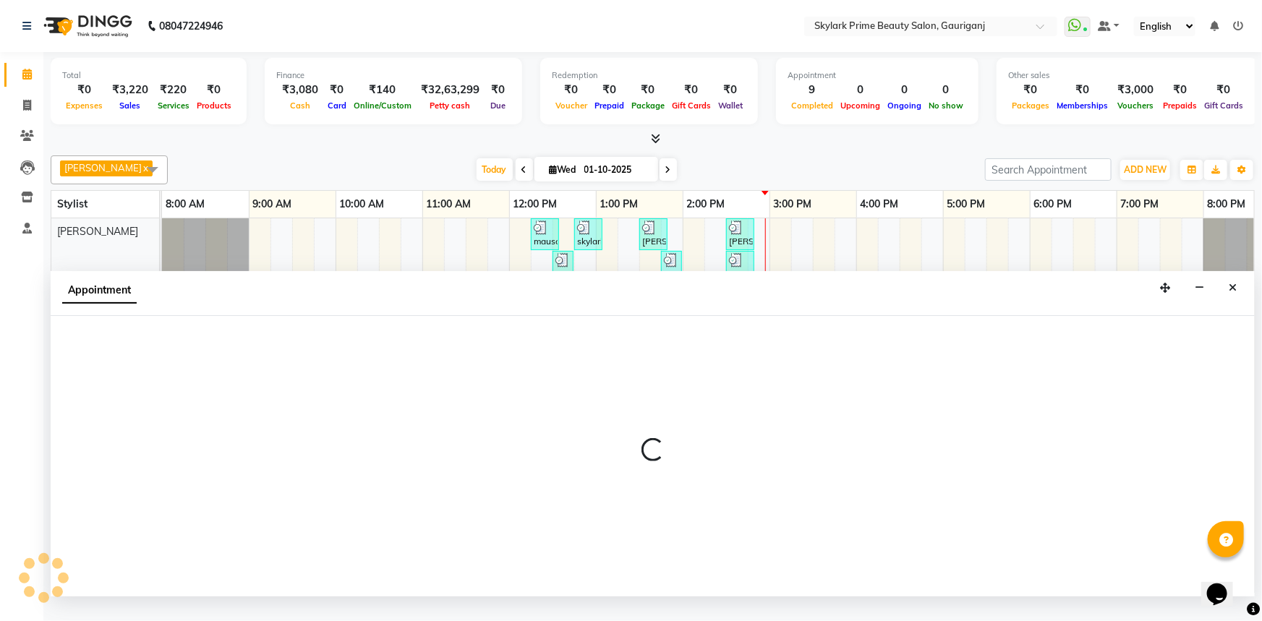
select select "30218"
select select "tentative"
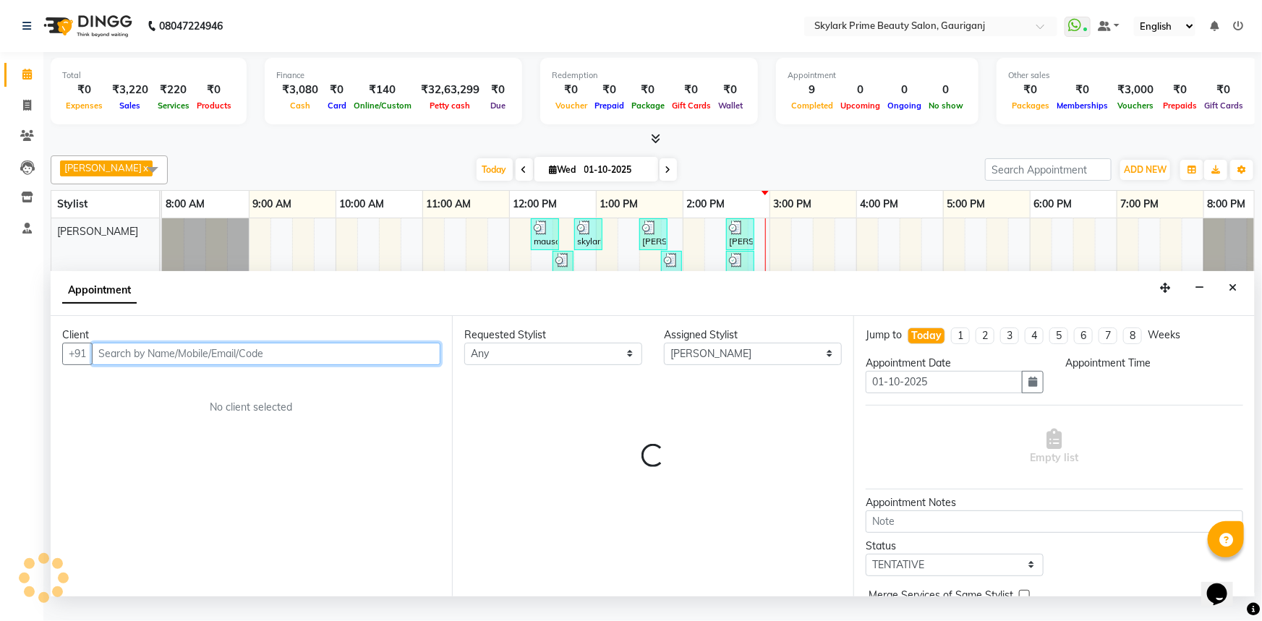
select select "900"
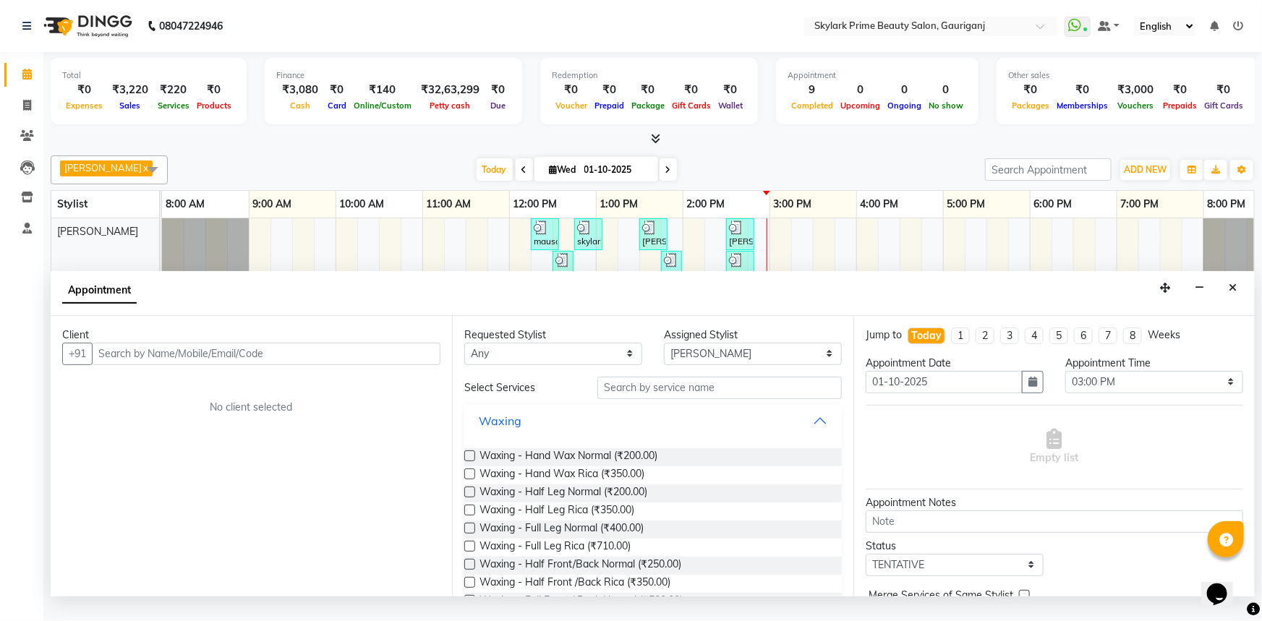
click at [803, 421] on button "Waxing" at bounding box center [653, 421] width 366 height 26
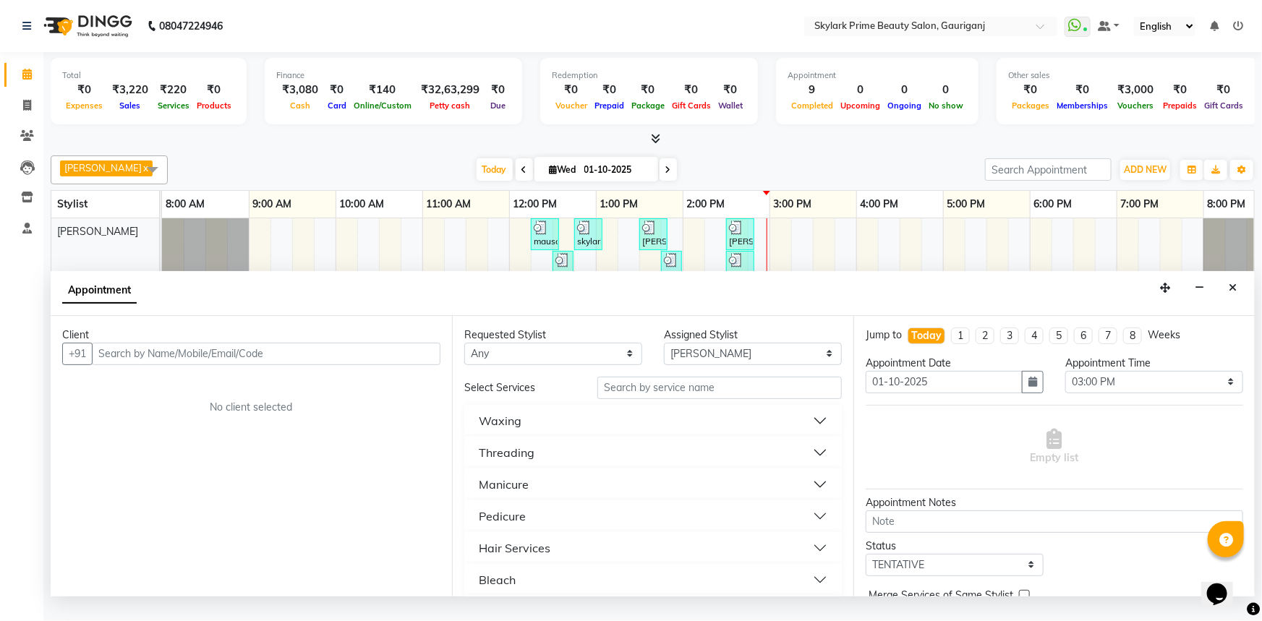
click at [554, 466] on button "Threading" at bounding box center [653, 453] width 366 height 26
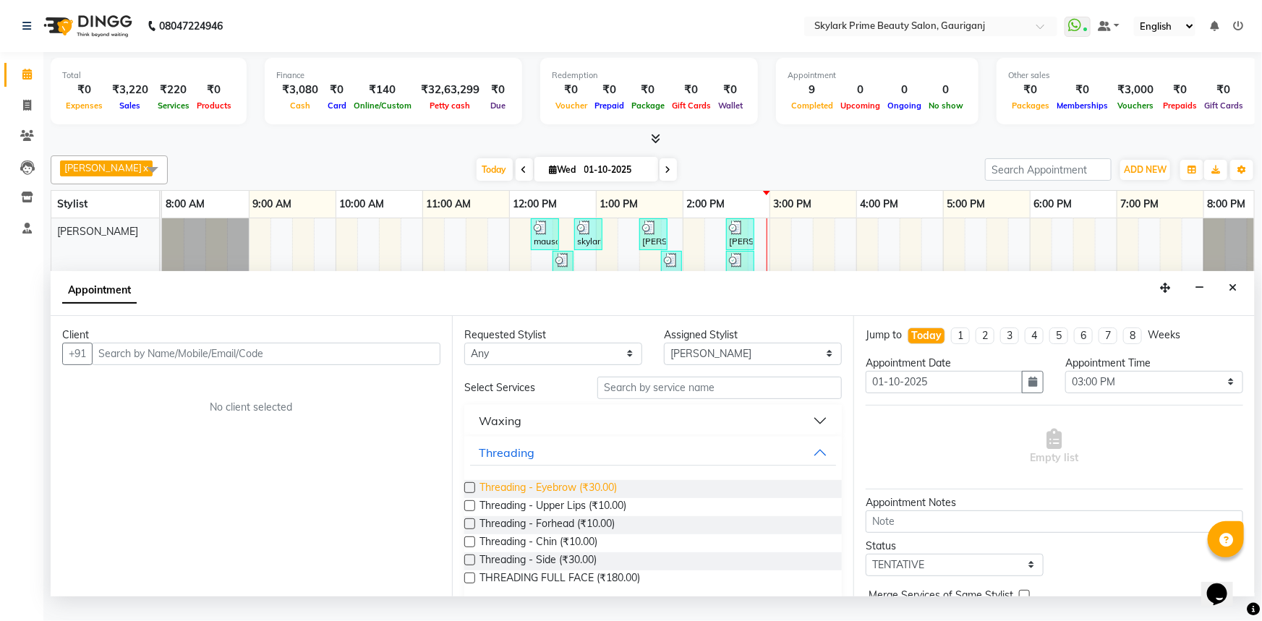
click at [535, 498] on span "Threading - Eyebrow (₹30.00)" at bounding box center [547, 489] width 137 height 18
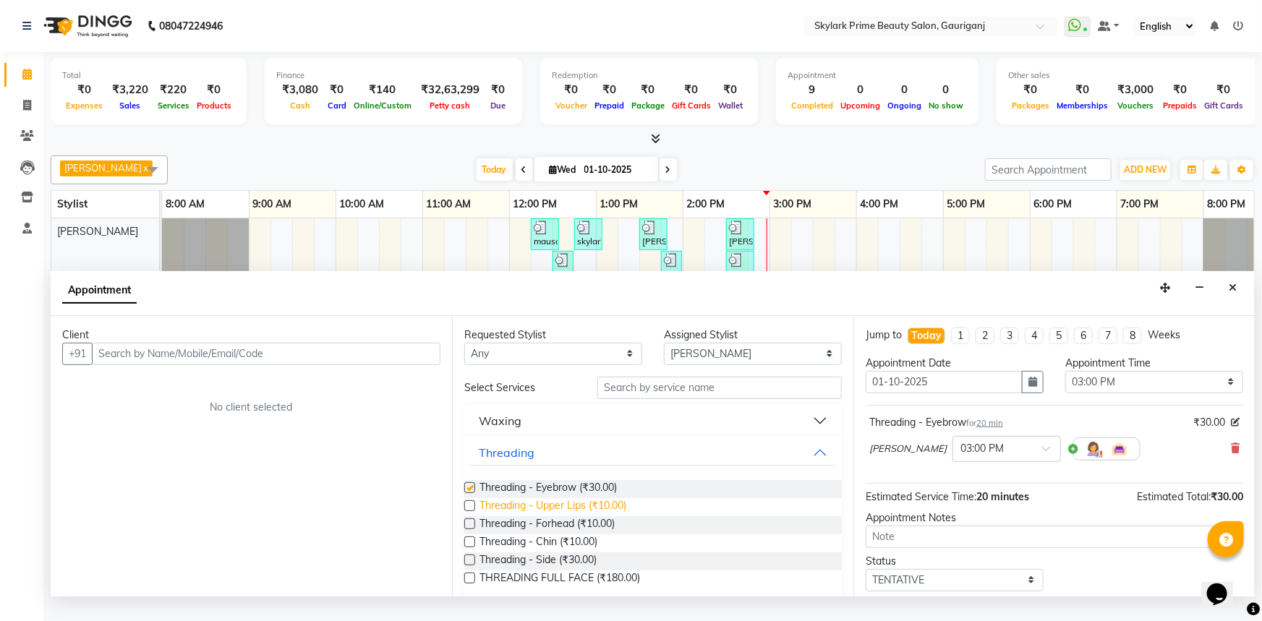
checkbox input "false"
click at [532, 514] on span "Threading - Upper Lips (₹10.00)" at bounding box center [552, 507] width 147 height 18
checkbox input "false"
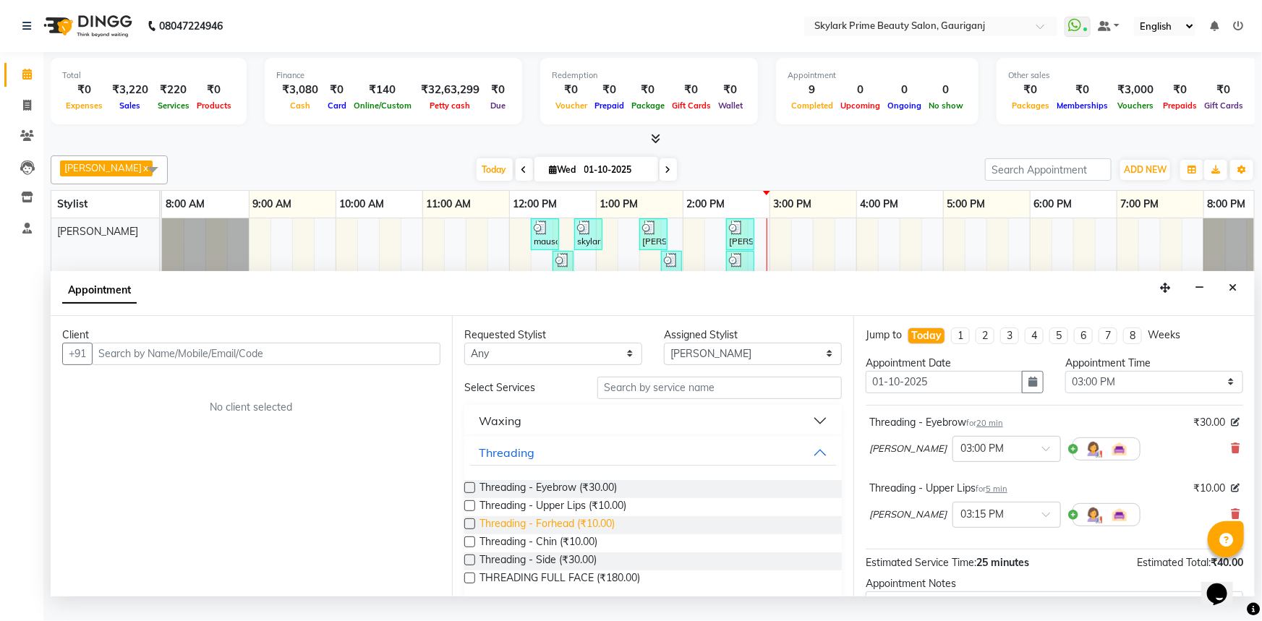
click at [525, 534] on span "Threading - Forhead (₹10.00)" at bounding box center [546, 525] width 135 height 18
checkbox input "false"
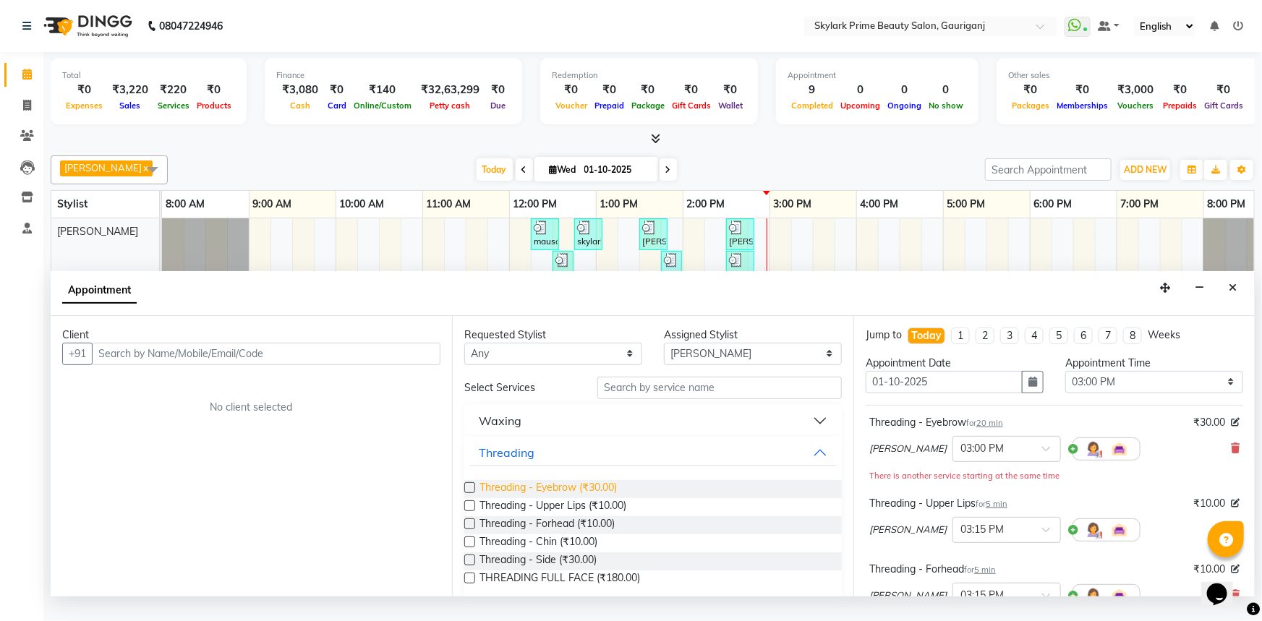
click at [524, 493] on span "Threading - Eyebrow (₹30.00)" at bounding box center [547, 489] width 137 height 18
checkbox input "false"
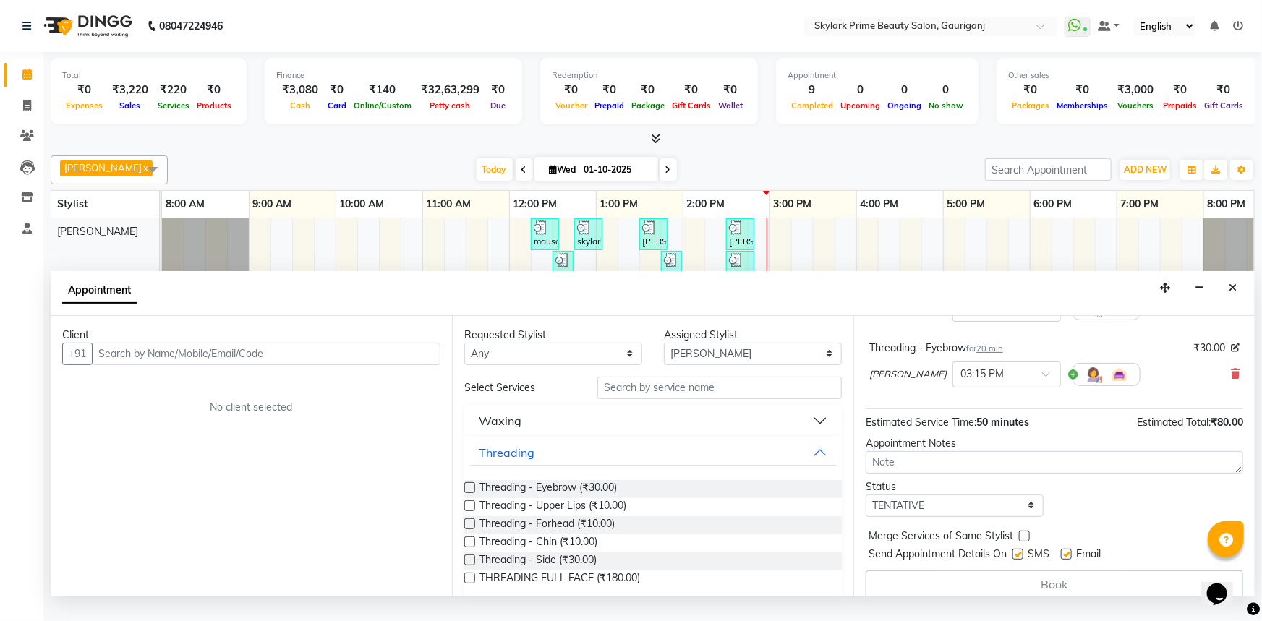
scroll to position [299, 0]
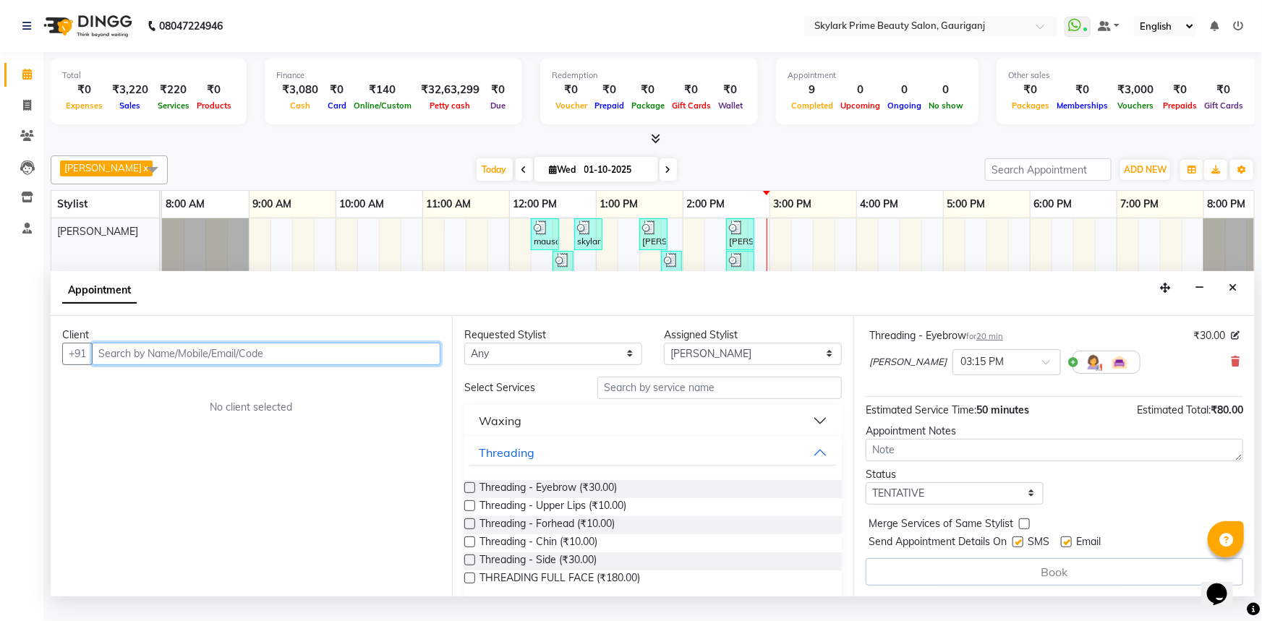
click at [289, 362] on input "text" at bounding box center [266, 354] width 349 height 22
type input "9"
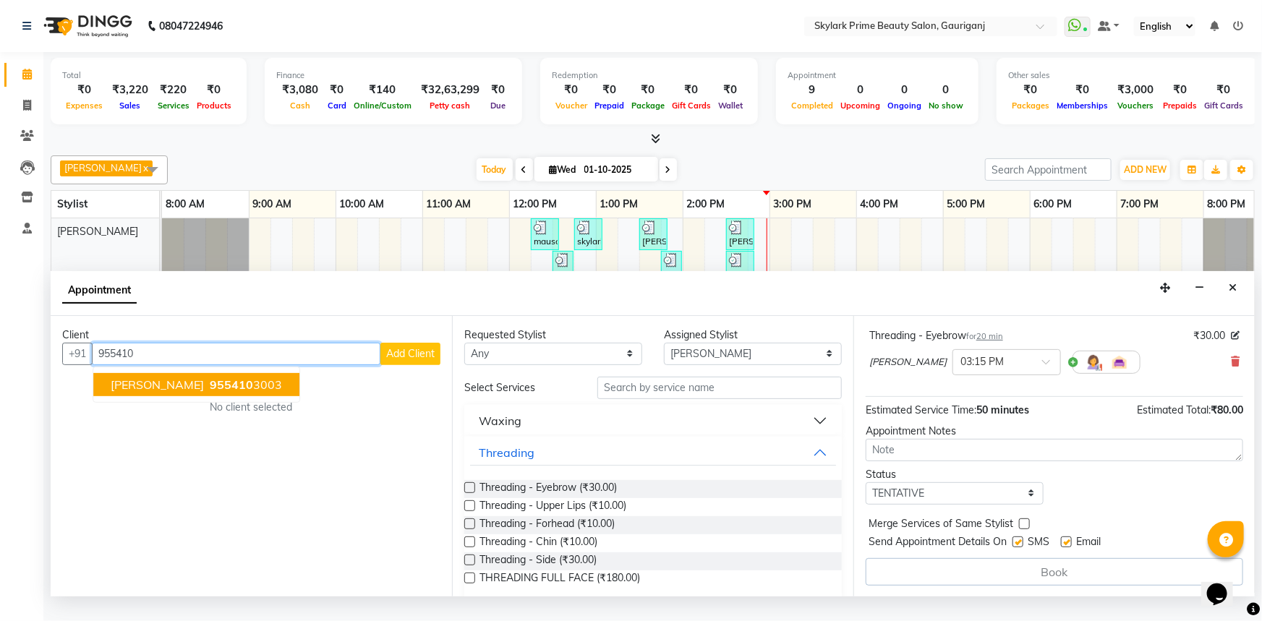
click at [158, 392] on span "[PERSON_NAME]" at bounding box center [157, 384] width 93 height 14
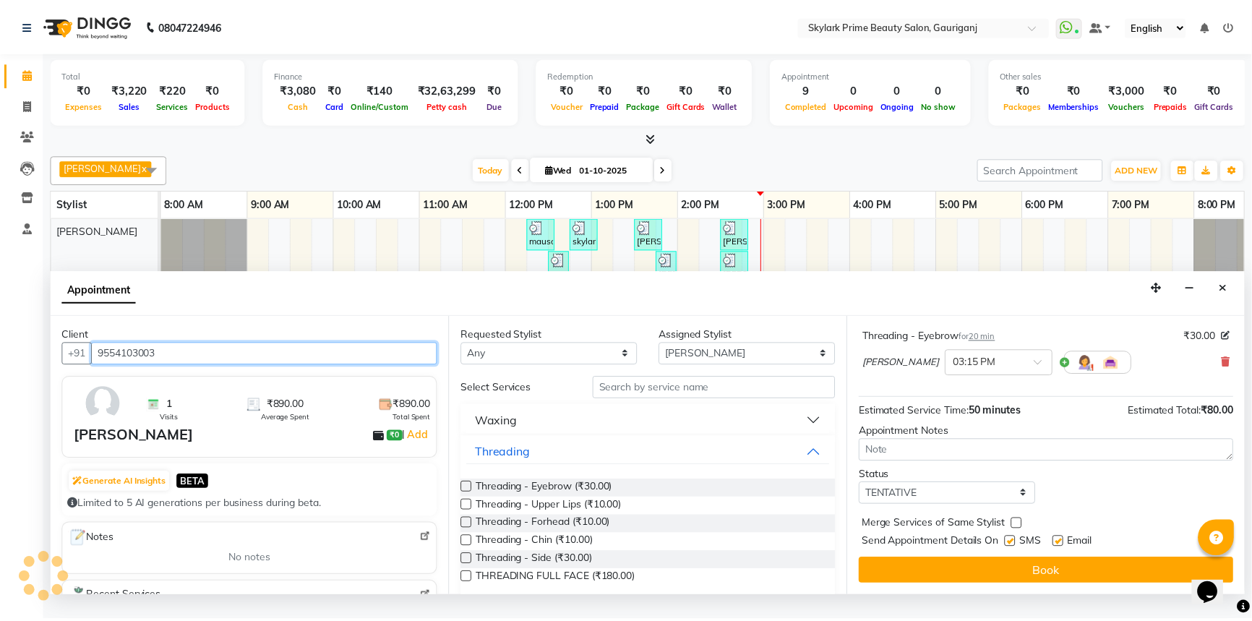
scroll to position [298, 0]
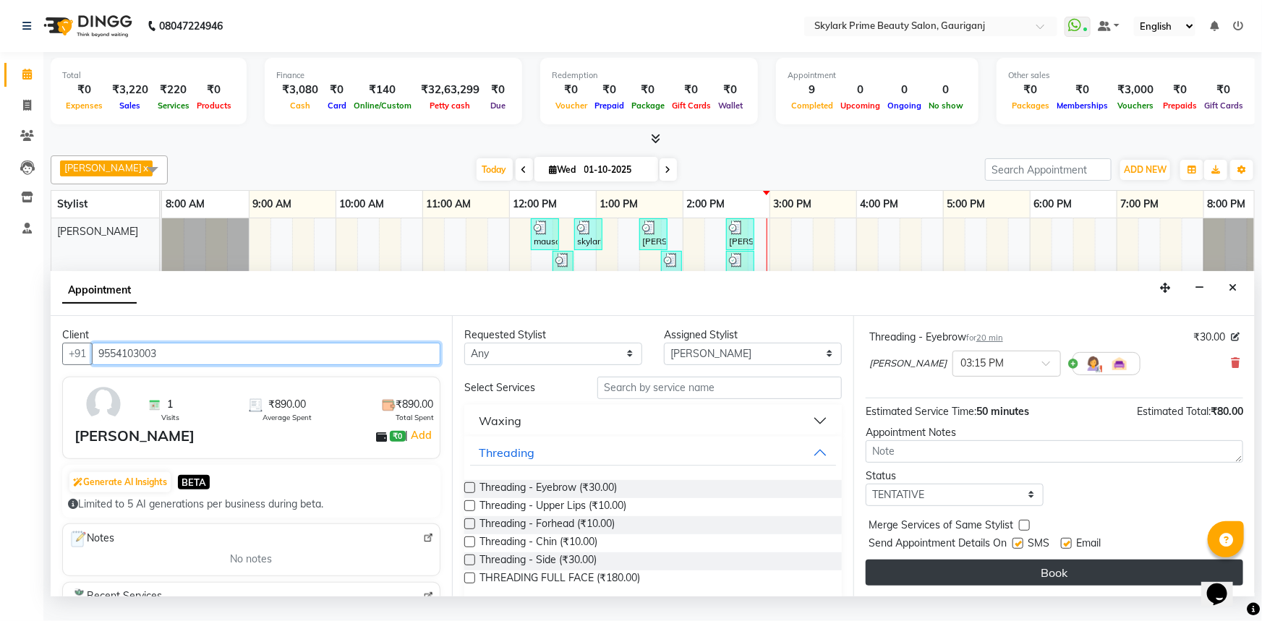
type input "9554103003"
click at [1035, 581] on button "Book" at bounding box center [1053, 573] width 377 height 26
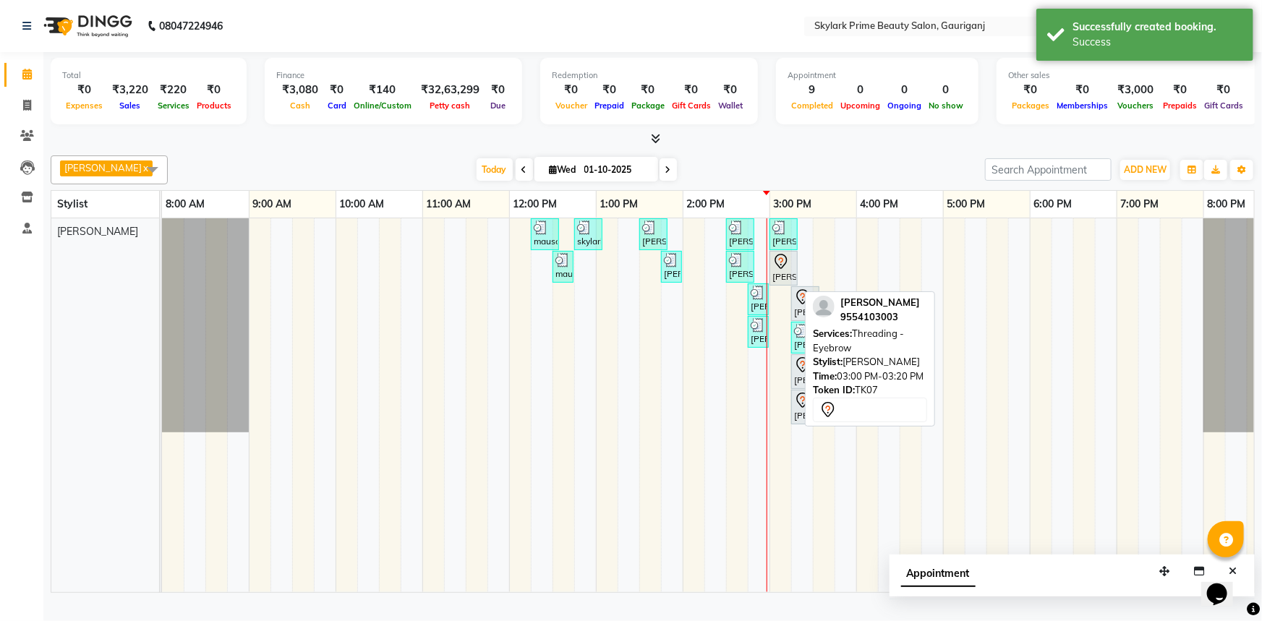
click at [787, 270] on icon at bounding box center [780, 261] width 17 height 17
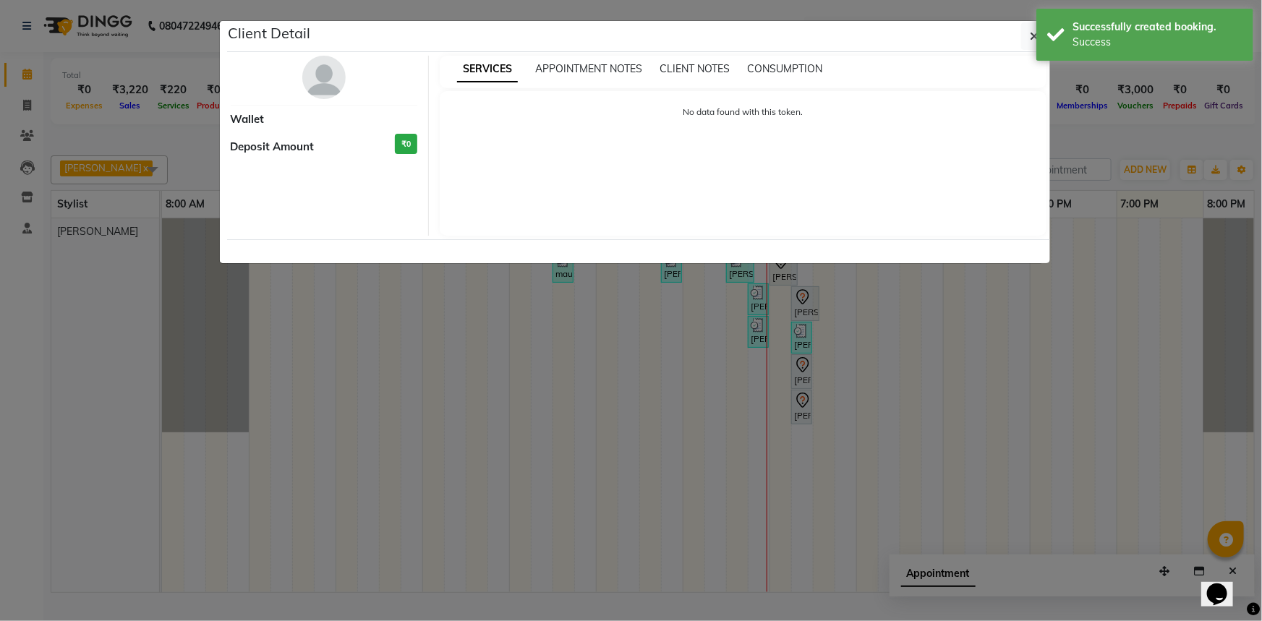
select select "7"
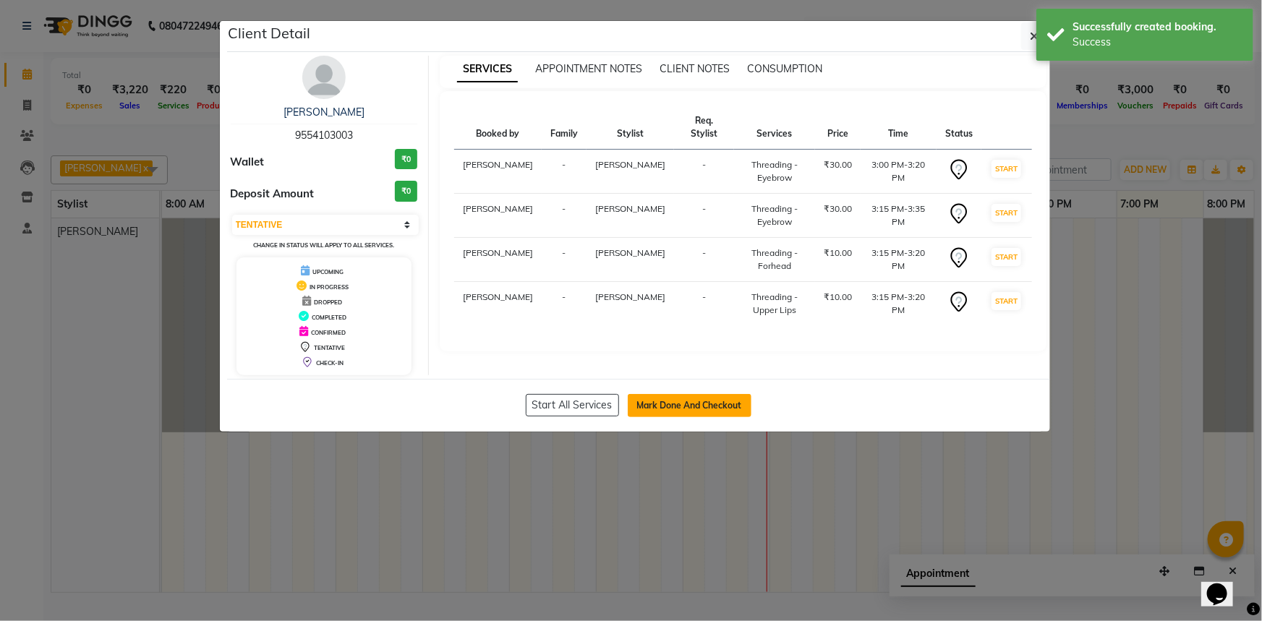
click at [681, 409] on button "Mark Done And Checkout" at bounding box center [690, 405] width 124 height 23
select select "service"
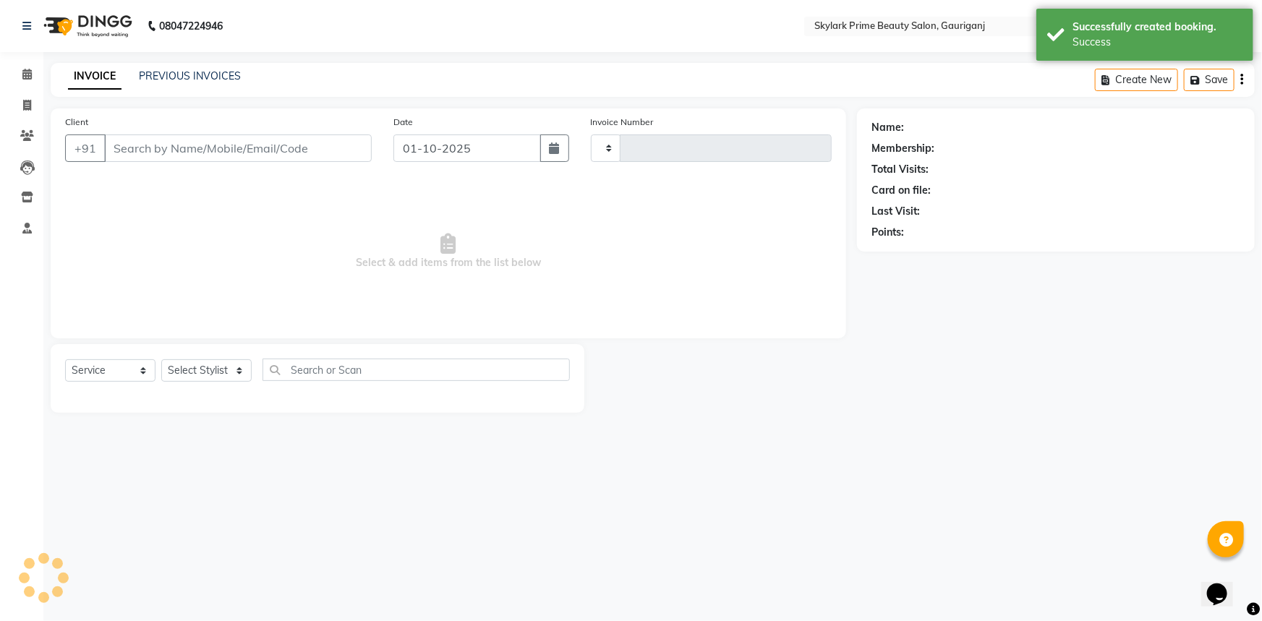
type input "3652"
select select "4735"
type input "9554103003"
select select "30218"
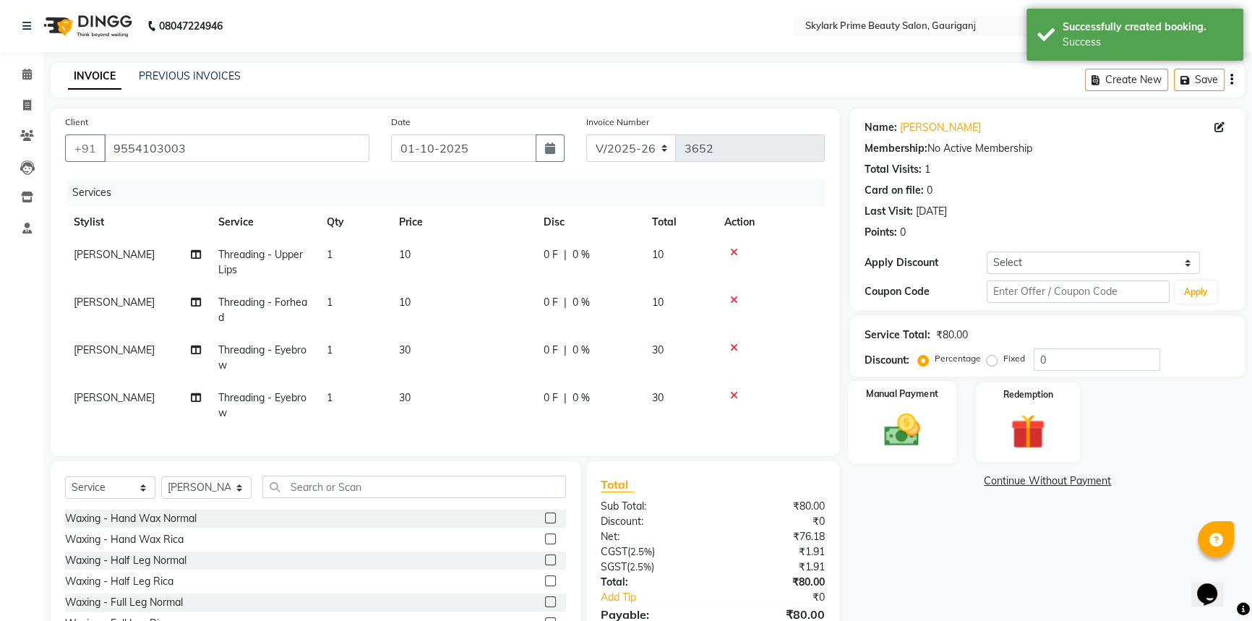
click at [890, 429] on img at bounding box center [902, 429] width 59 height 41
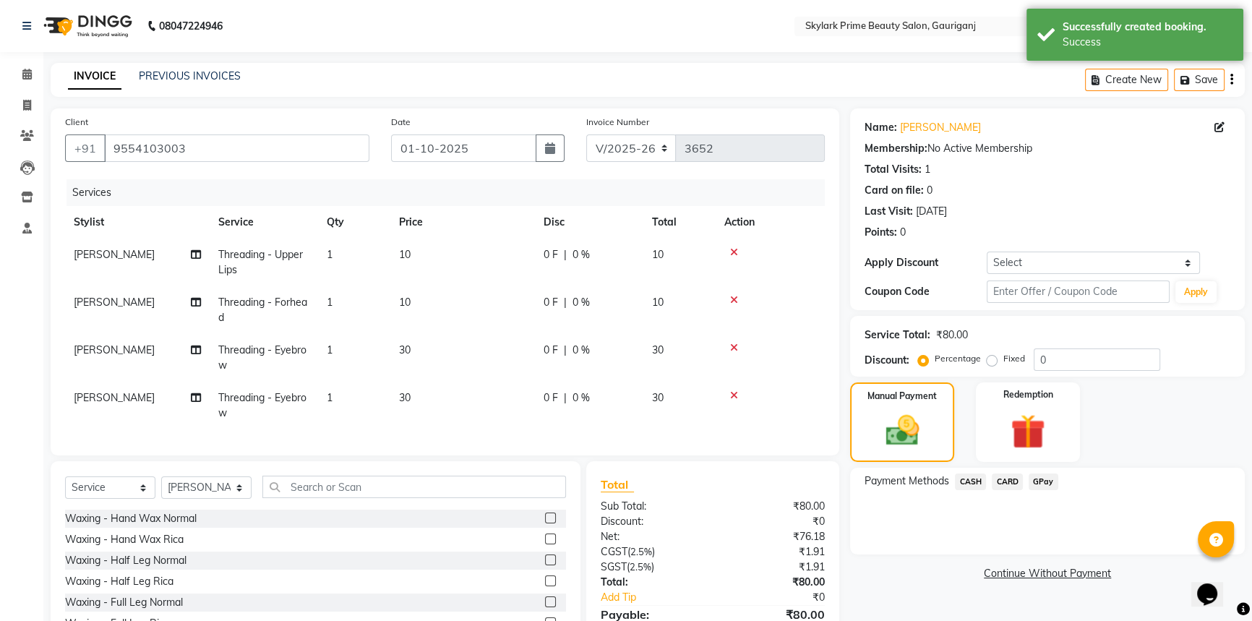
click at [970, 477] on span "CASH" at bounding box center [970, 482] width 31 height 17
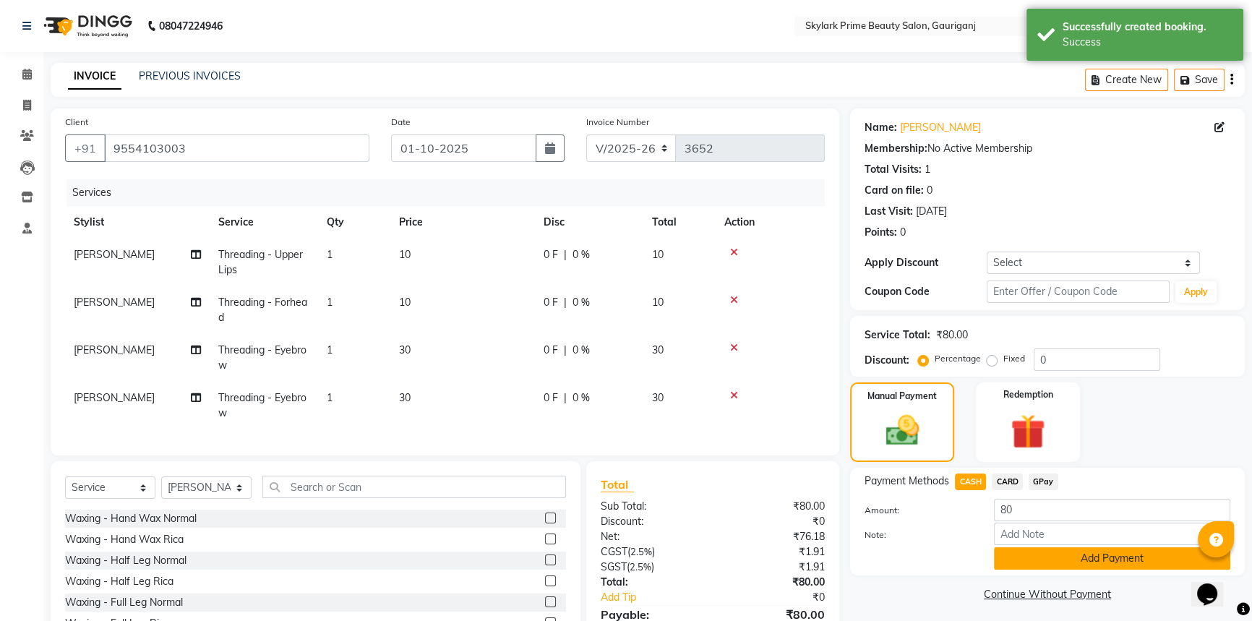
click at [1031, 562] on button "Add Payment" at bounding box center [1112, 558] width 236 height 22
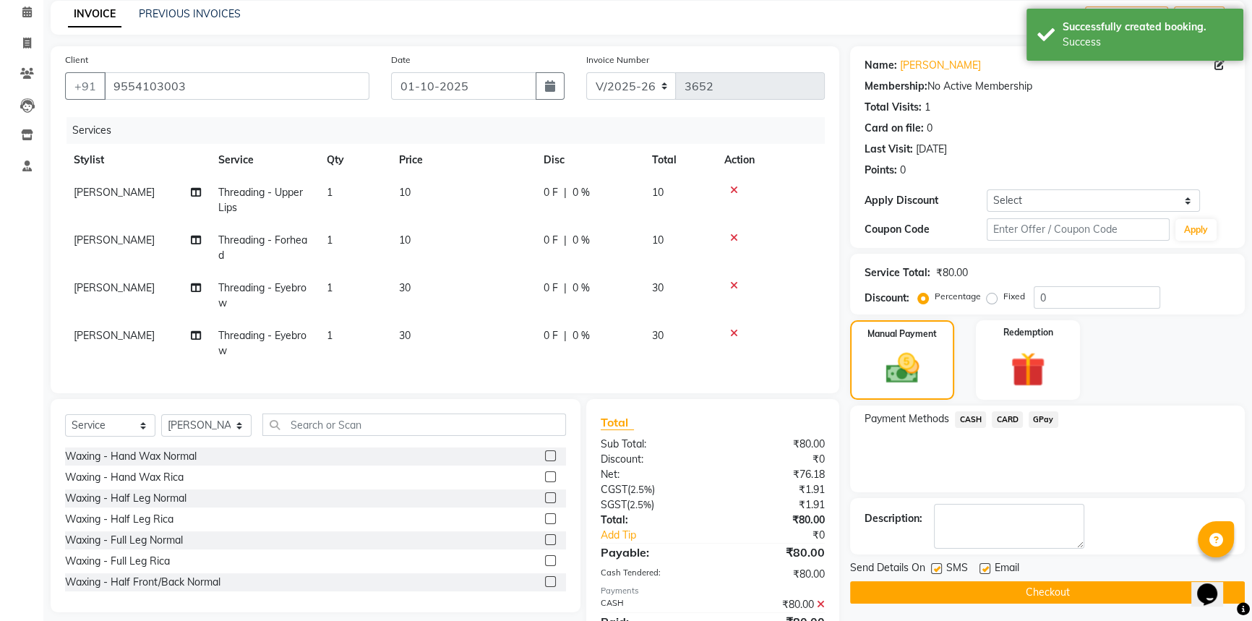
scroll to position [136, 0]
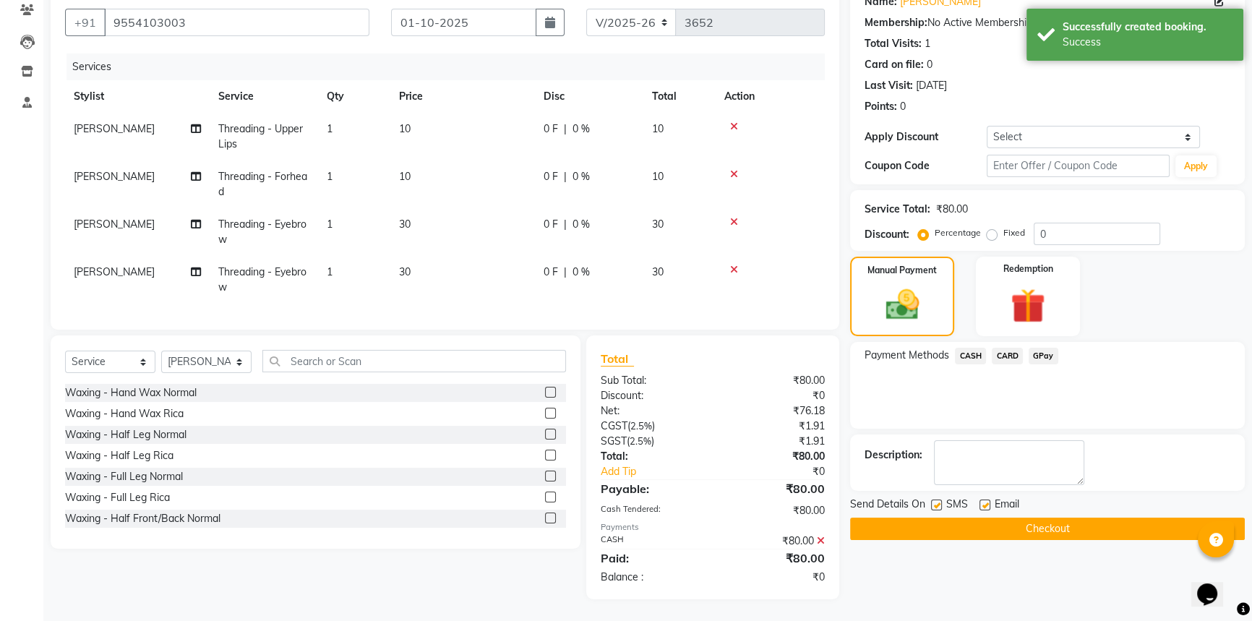
click at [1040, 521] on button "Checkout" at bounding box center [1047, 529] width 395 height 22
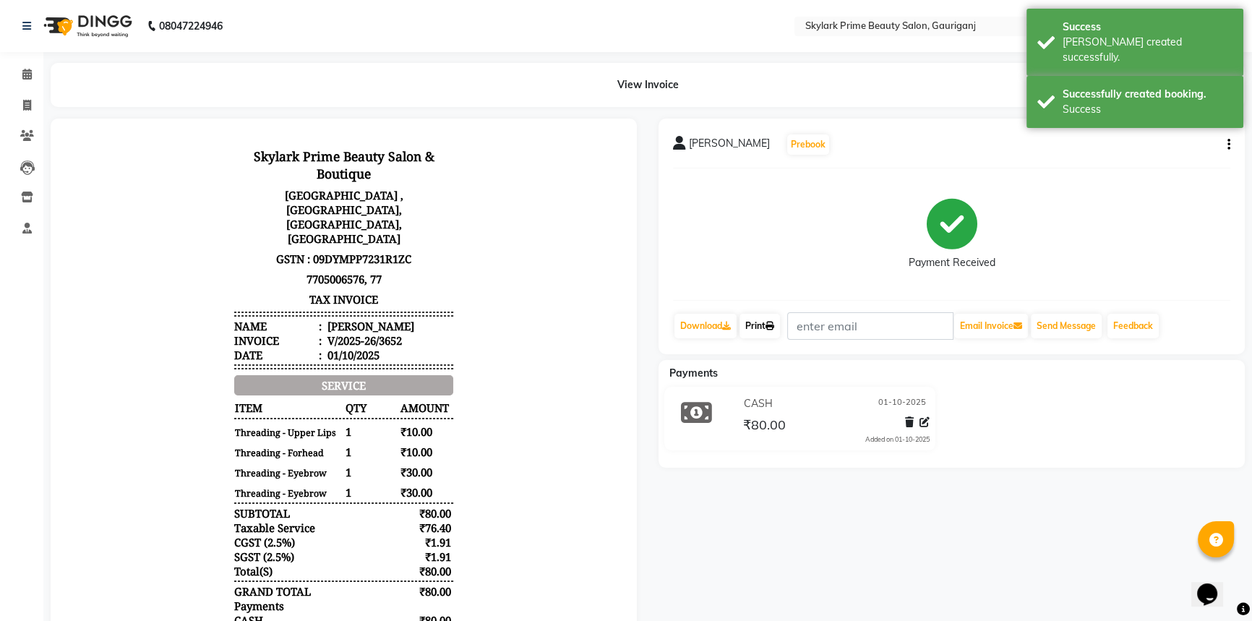
click at [766, 322] on link "Print" at bounding box center [760, 326] width 40 height 25
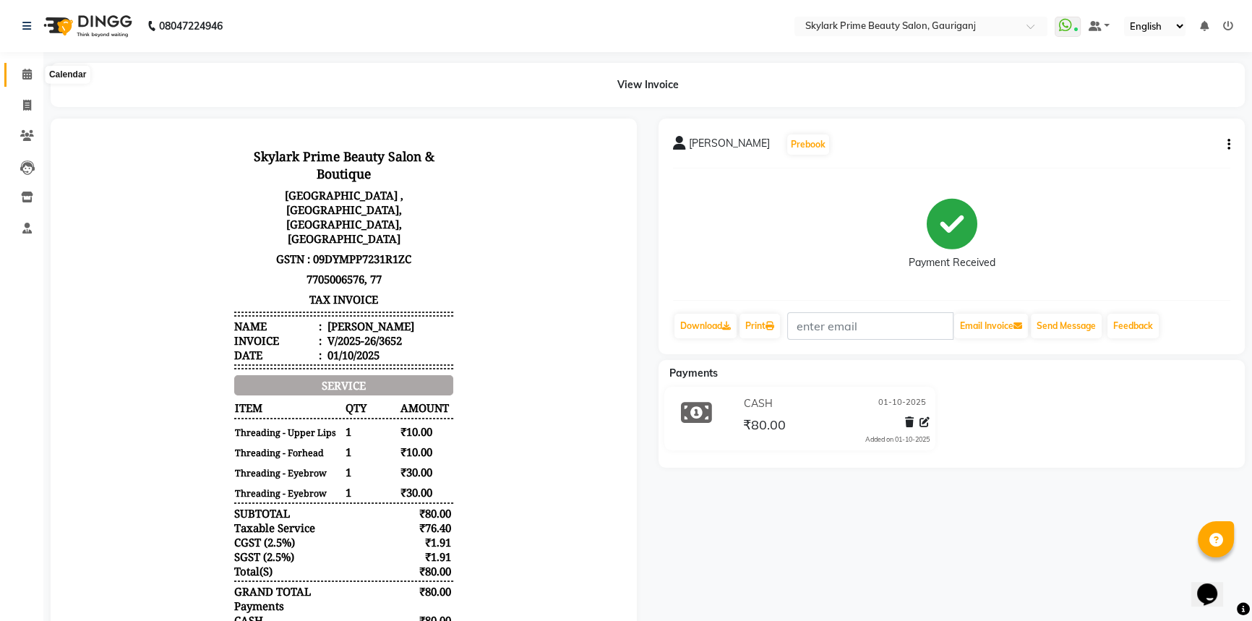
click at [16, 72] on span at bounding box center [26, 75] width 25 height 17
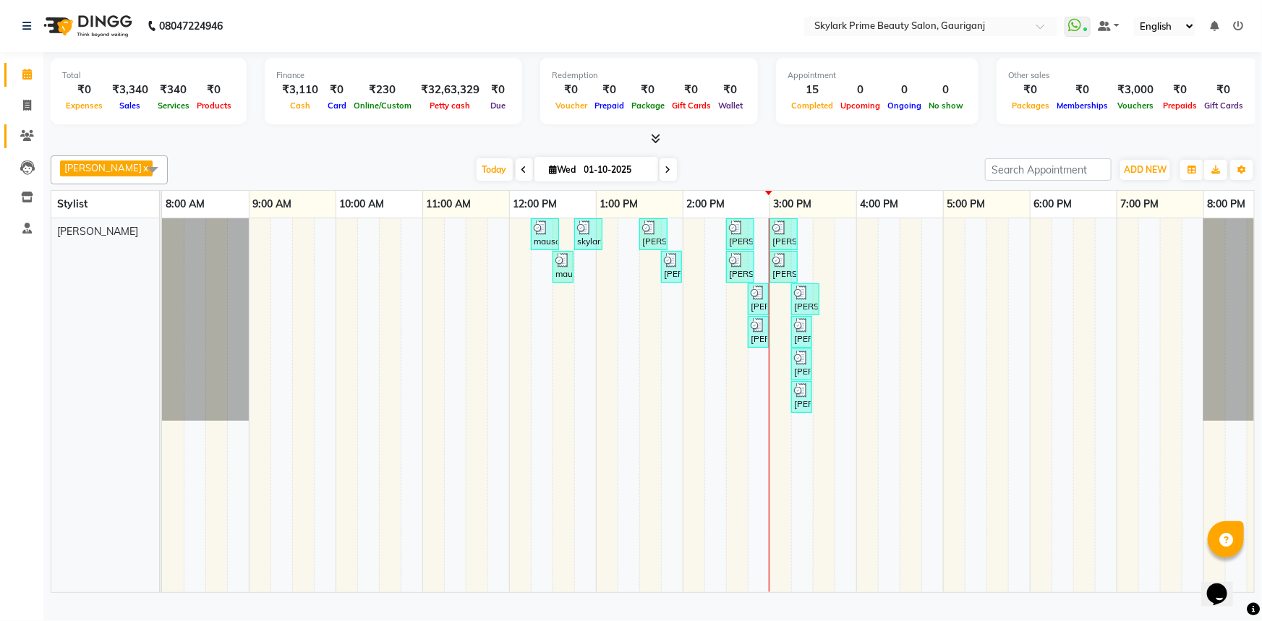
click at [35, 134] on span at bounding box center [26, 136] width 25 height 17
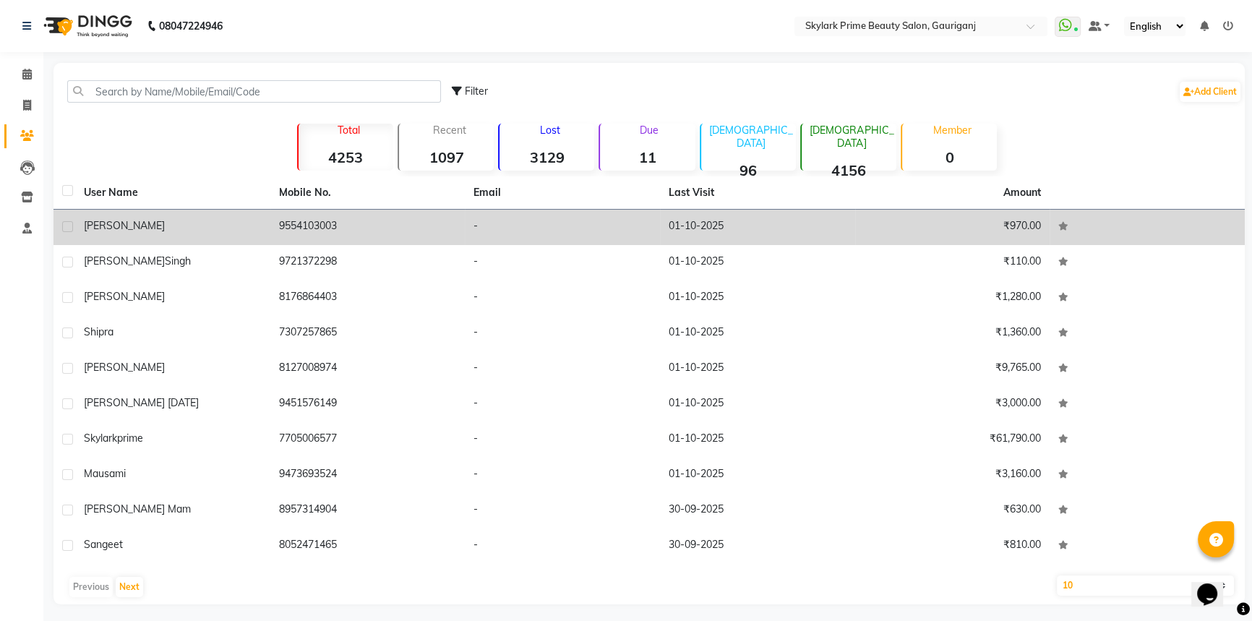
click at [386, 216] on td "9554103003" at bounding box center [367, 227] width 195 height 35
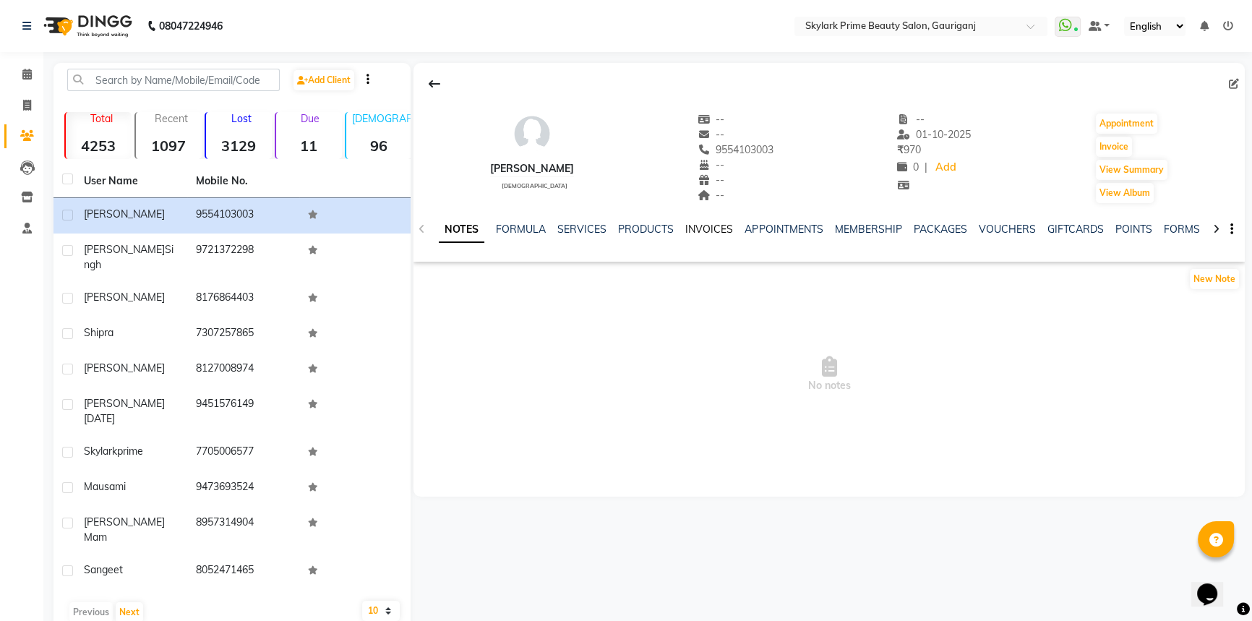
click at [698, 229] on link "INVOICES" at bounding box center [709, 229] width 48 height 13
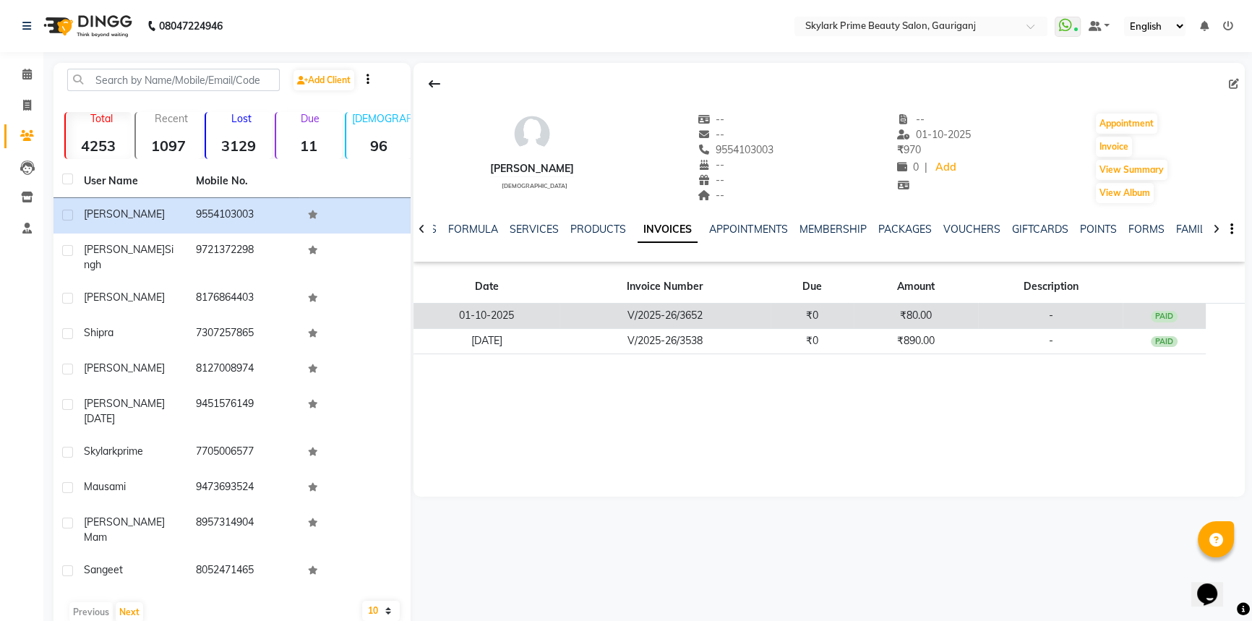
click at [748, 309] on td "V/2025-26/3652" at bounding box center [665, 316] width 211 height 25
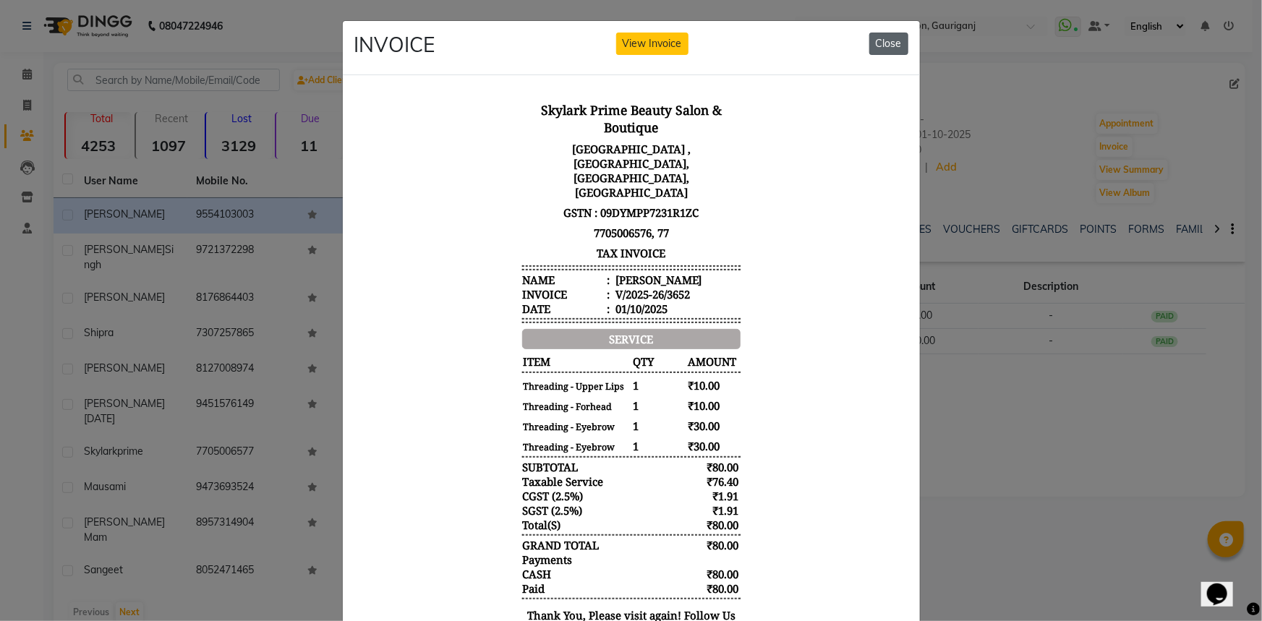
click at [876, 35] on button "Close" at bounding box center [888, 44] width 39 height 22
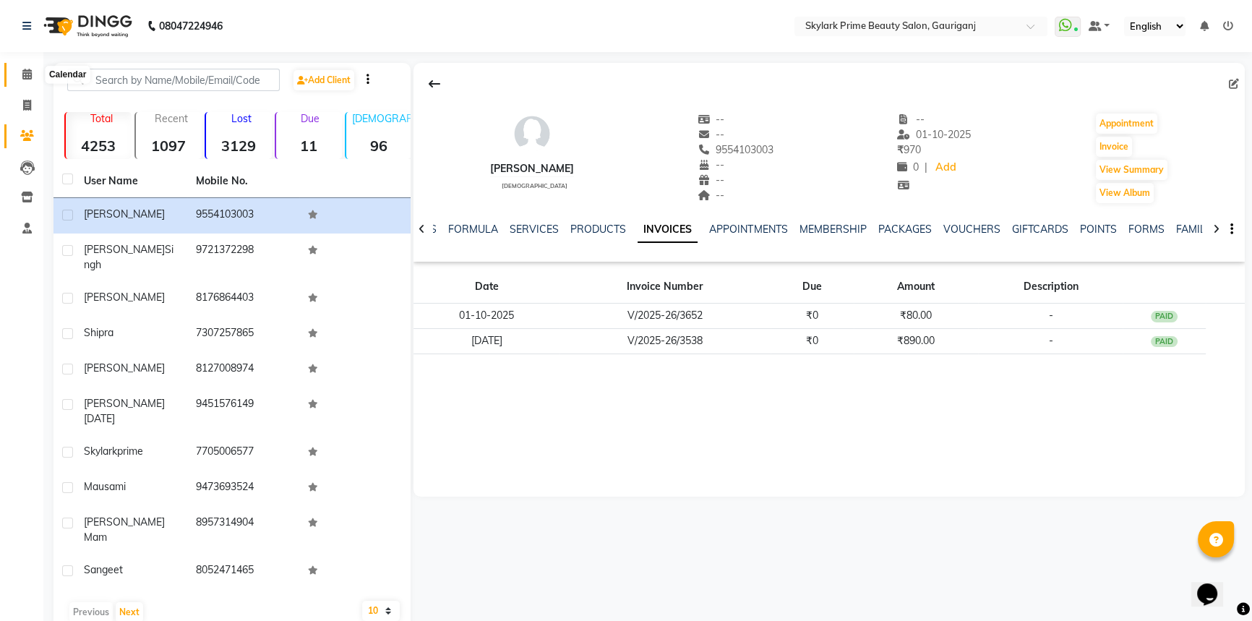
click at [33, 70] on span at bounding box center [26, 75] width 25 height 17
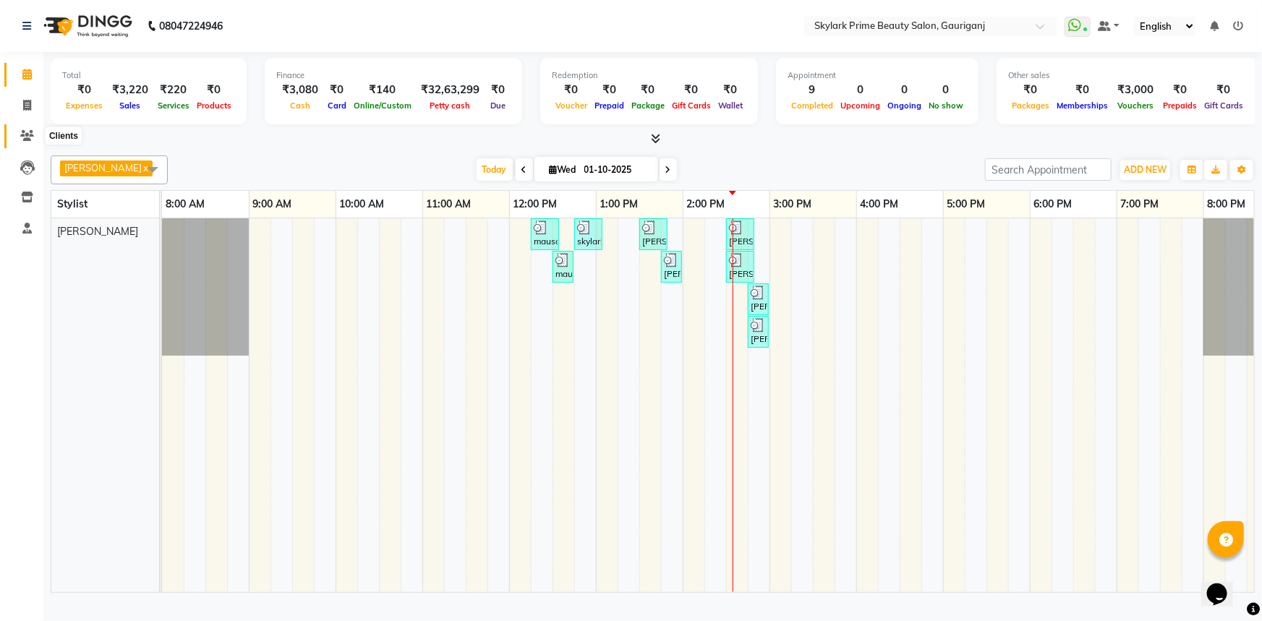
click at [28, 130] on icon at bounding box center [27, 135] width 14 height 11
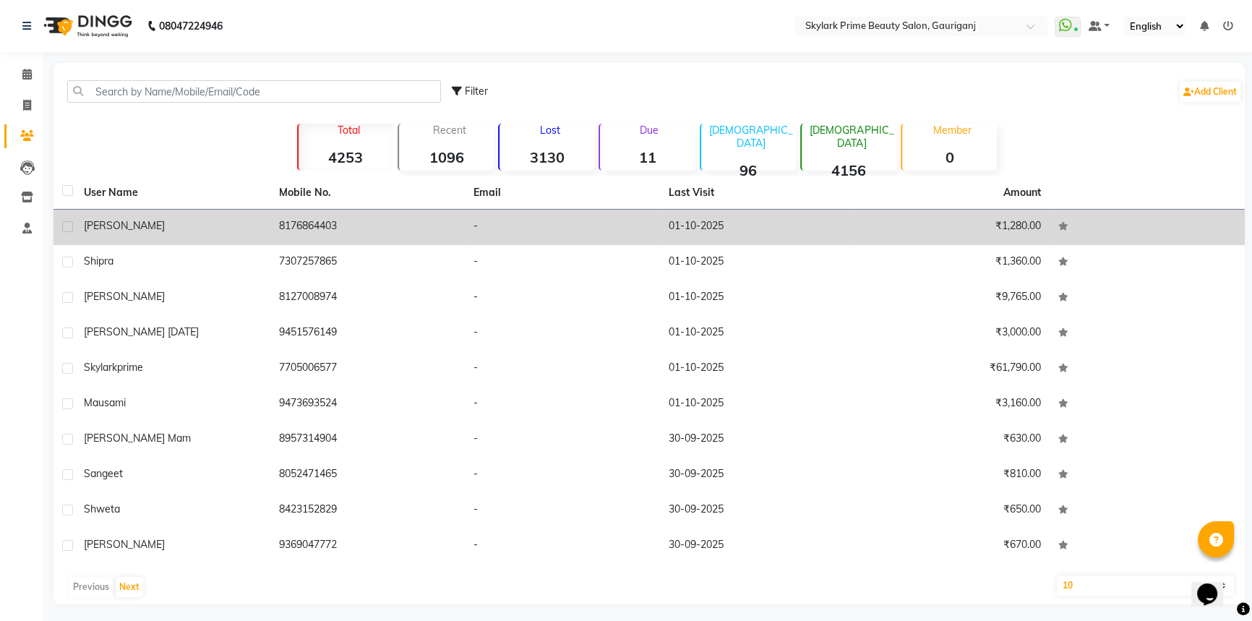
click at [450, 215] on td "8176864403" at bounding box center [367, 227] width 195 height 35
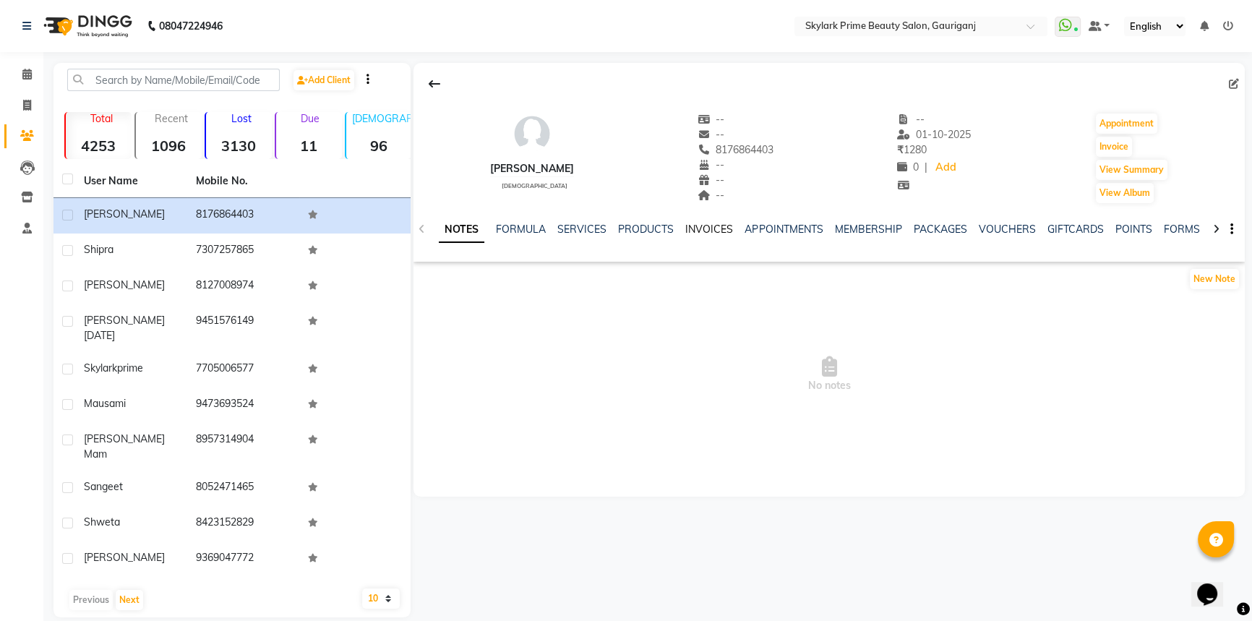
click at [700, 230] on link "INVOICES" at bounding box center [709, 229] width 48 height 13
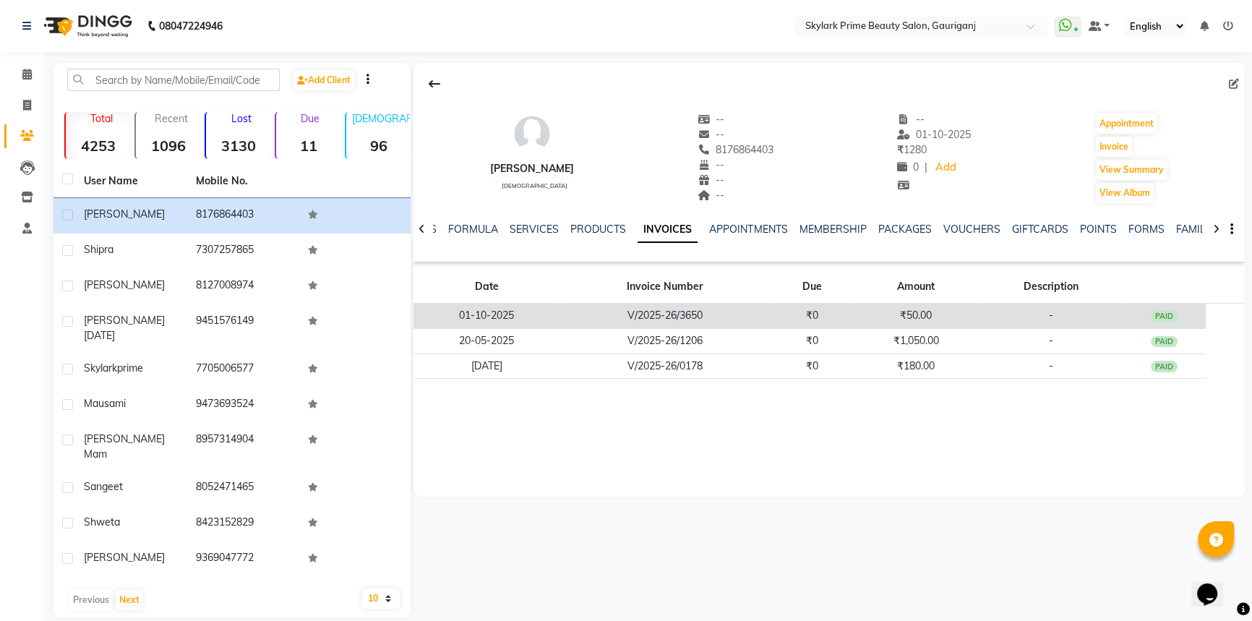
click at [732, 314] on td "V/2025-26/3650" at bounding box center [665, 316] width 211 height 25
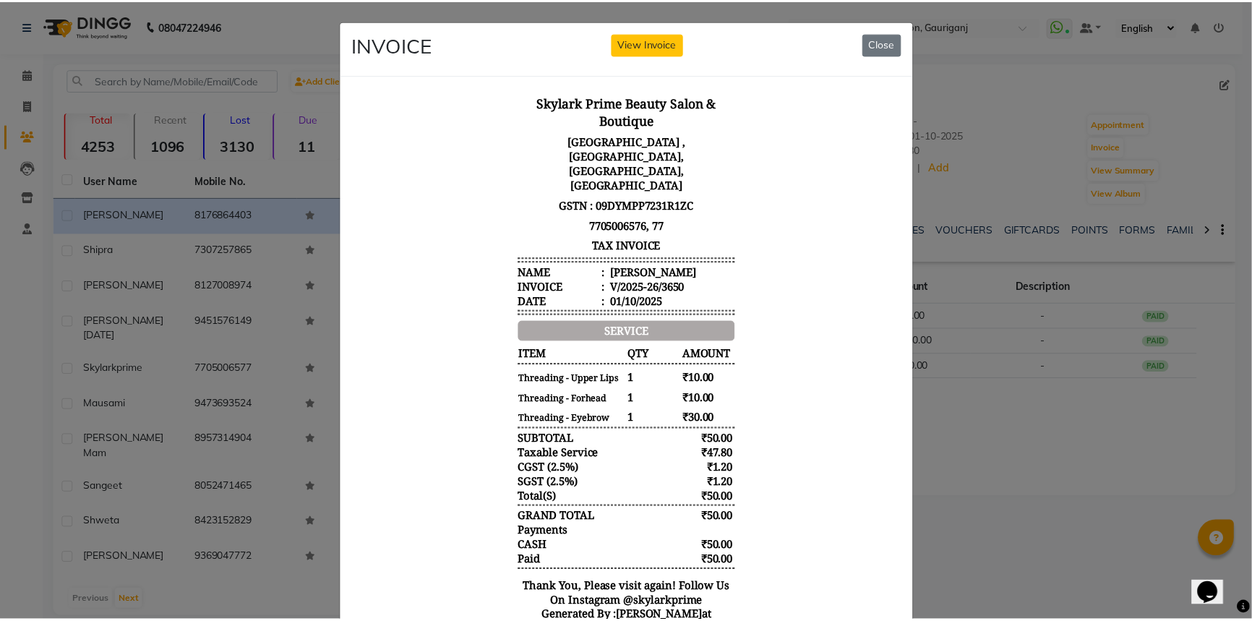
scroll to position [11, 0]
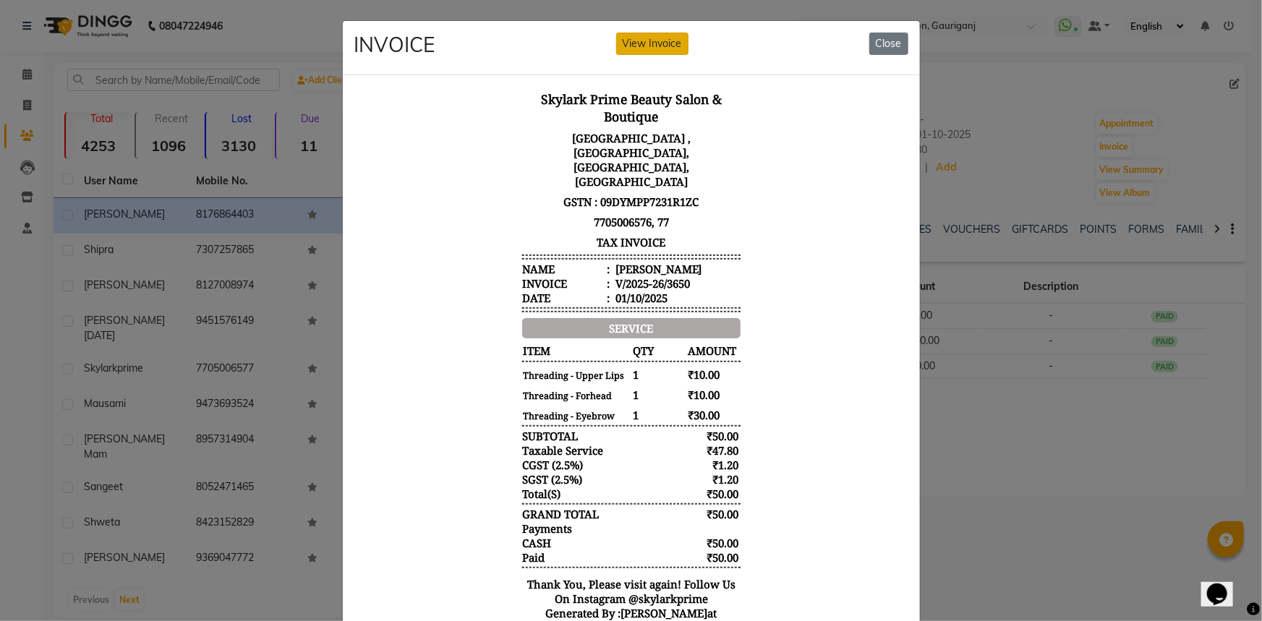
click at [639, 41] on button "View Invoice" at bounding box center [652, 44] width 72 height 22
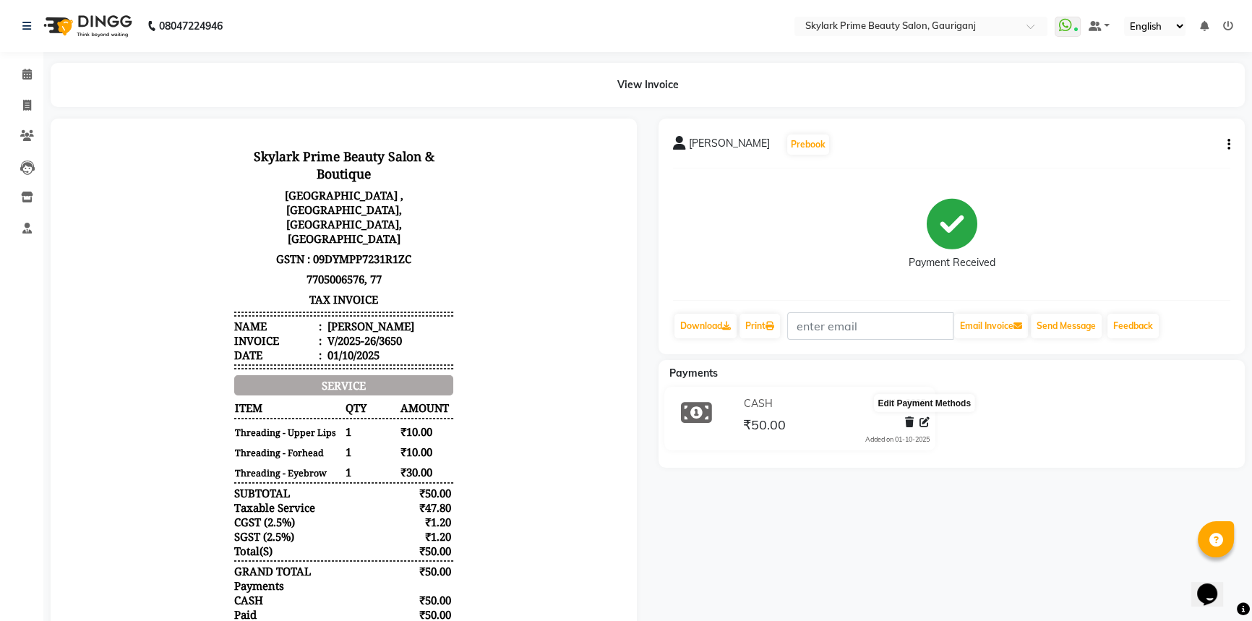
click at [924, 425] on icon at bounding box center [925, 422] width 10 height 10
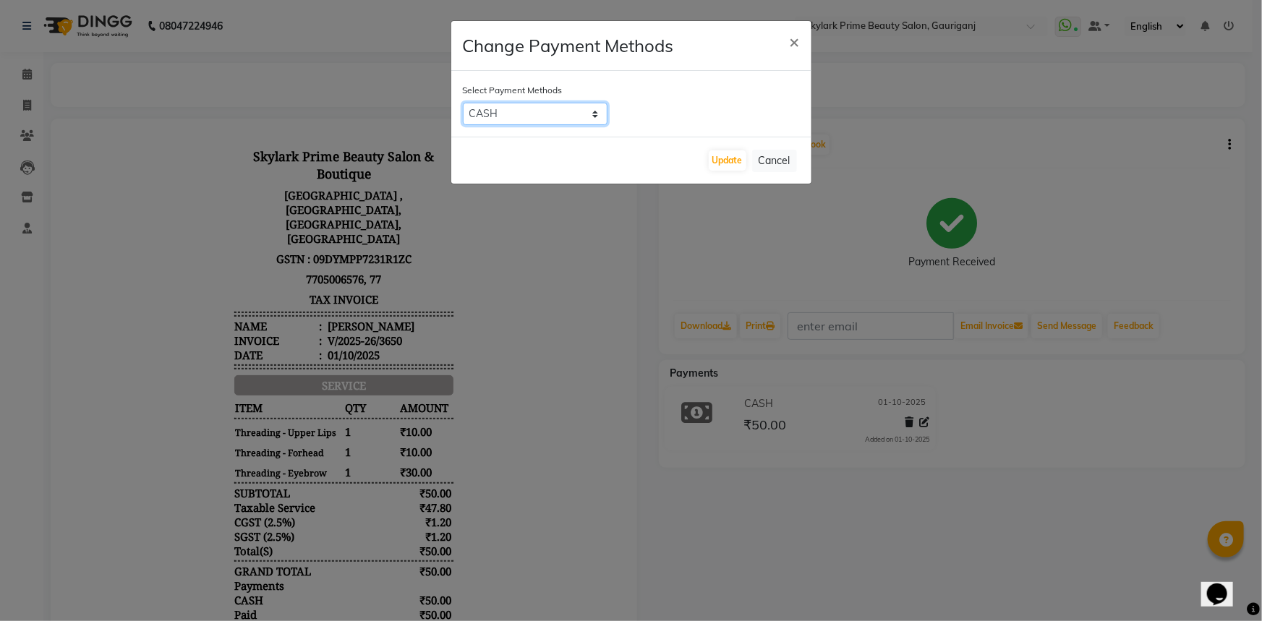
click at [510, 113] on select "CASH CARD GPay" at bounding box center [535, 114] width 145 height 22
select select "5"
click at [463, 103] on select "CASH CARD GPay" at bounding box center [535, 114] width 145 height 22
click at [719, 155] on button "Update" at bounding box center [728, 160] width 38 height 20
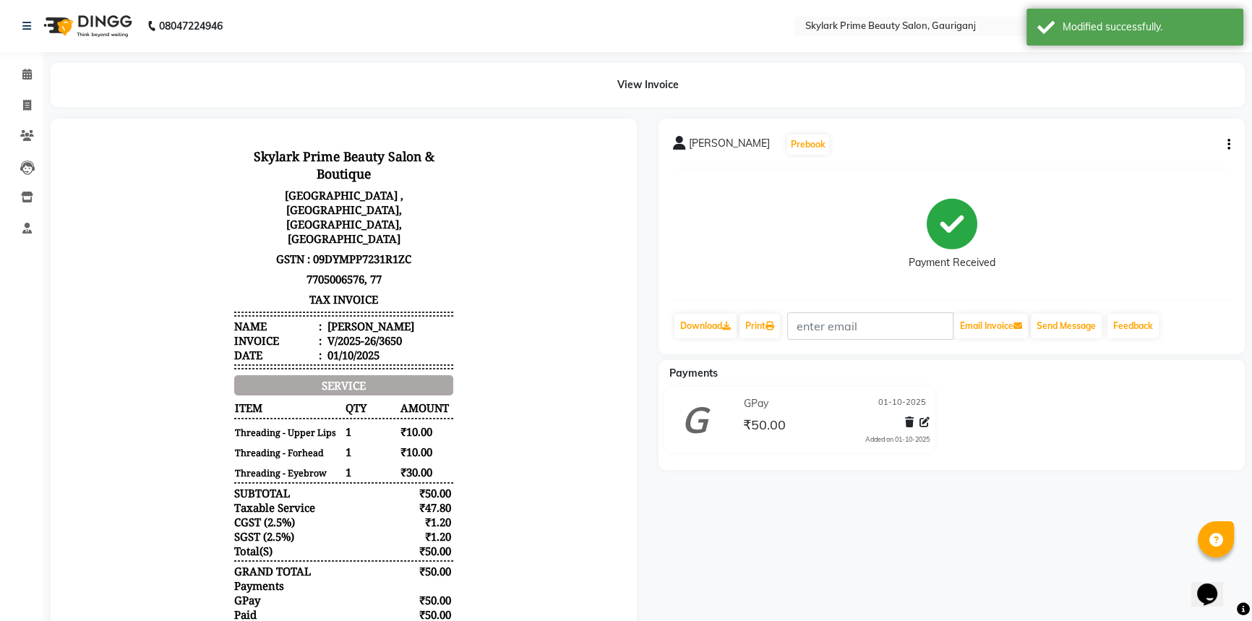
click at [1048, 434] on div "GPay 01-10-2025 ₹50.00 Added on 01-10-2025" at bounding box center [952, 423] width 608 height 72
click at [22, 75] on icon at bounding box center [26, 74] width 9 height 11
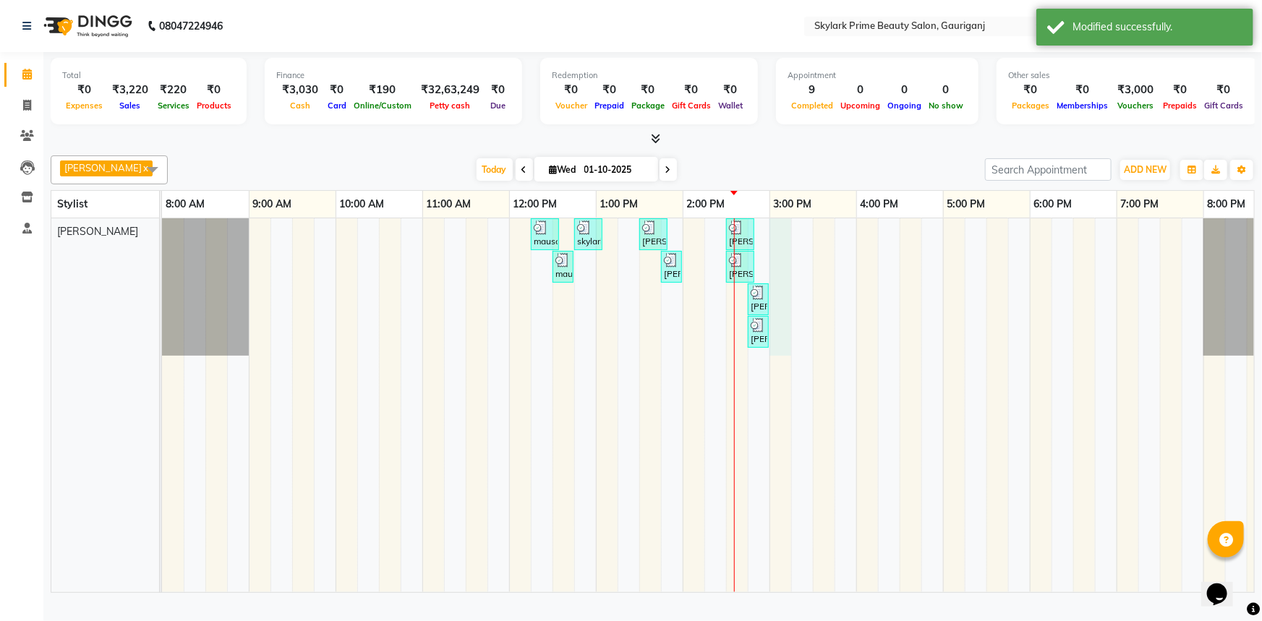
click at [778, 244] on div "mausami, TK01, 12:15 PM-12:35 PM, Threading - Eyebrow skylark prime, TK02, 12:4…" at bounding box center [726, 405] width 1128 height 374
select select "30218"
select select "tentative"
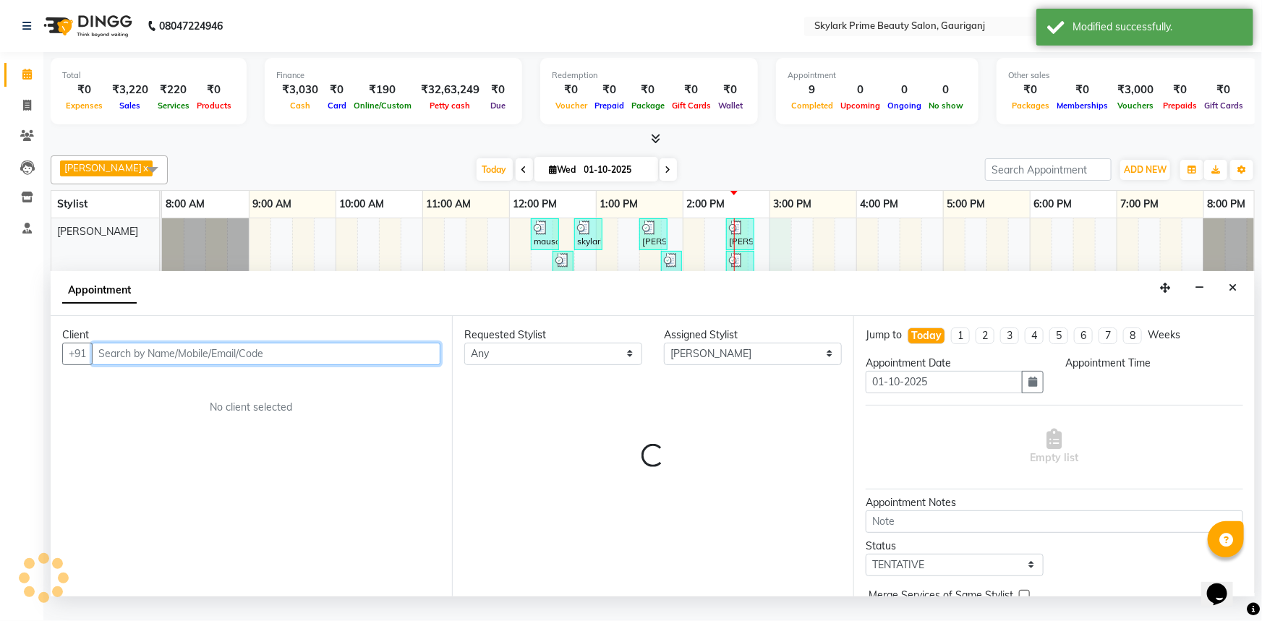
select select "900"
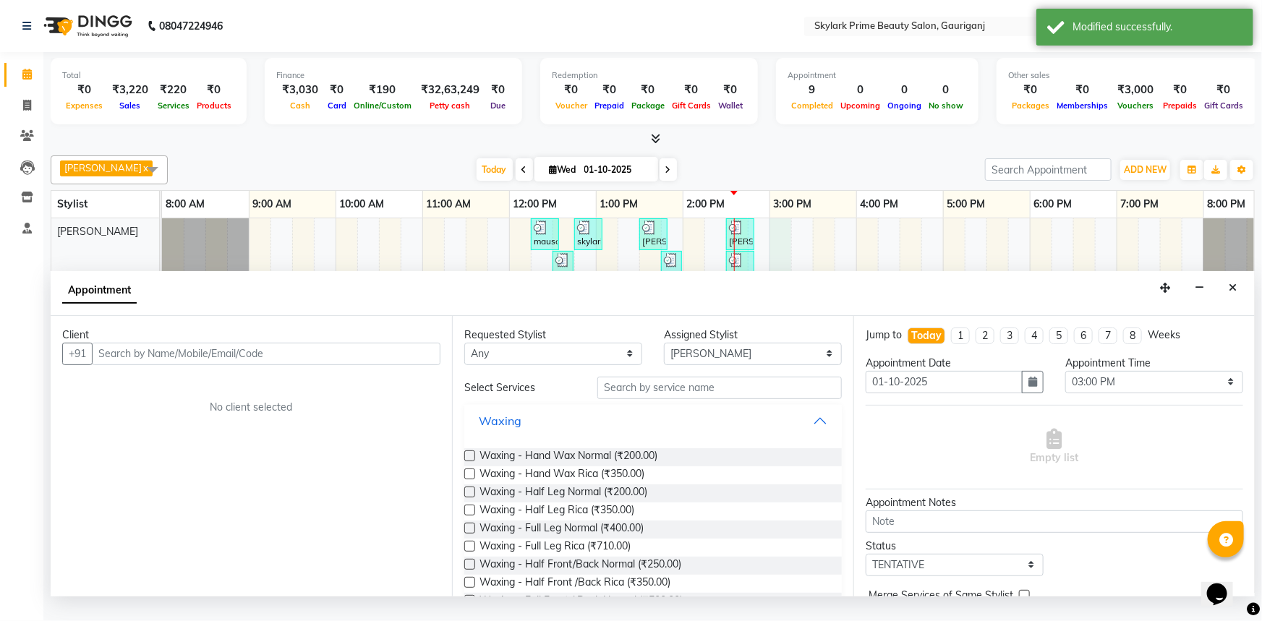
click at [805, 429] on button "Waxing" at bounding box center [653, 421] width 366 height 26
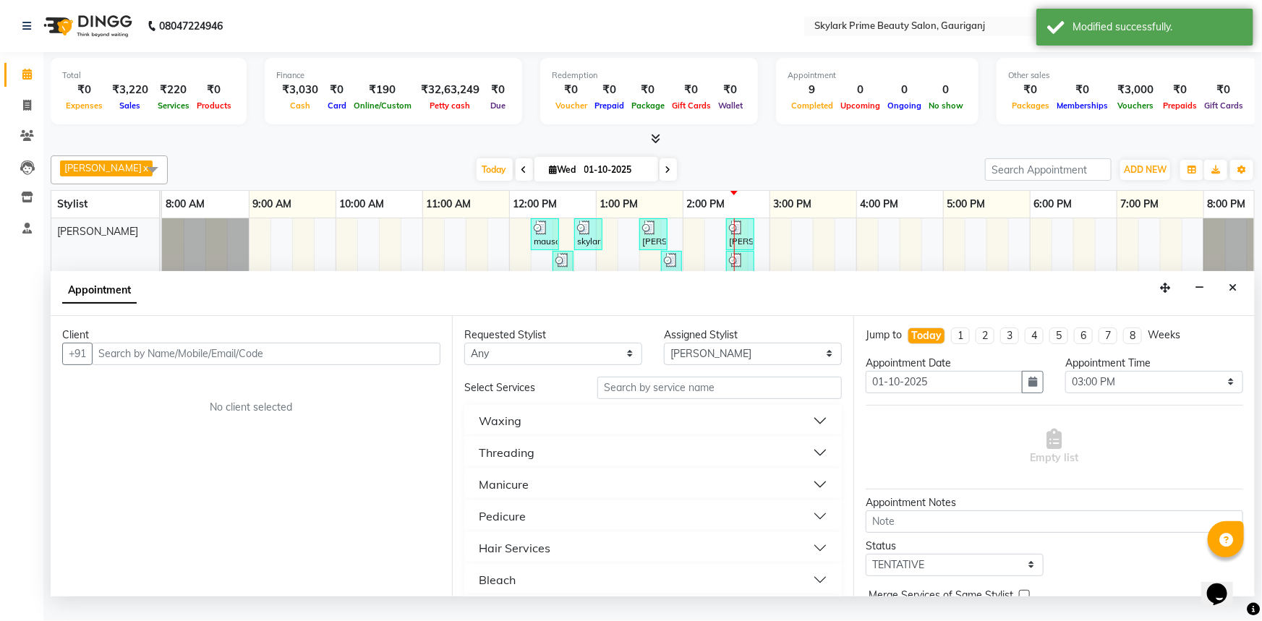
click at [541, 466] on button "Threading" at bounding box center [653, 453] width 366 height 26
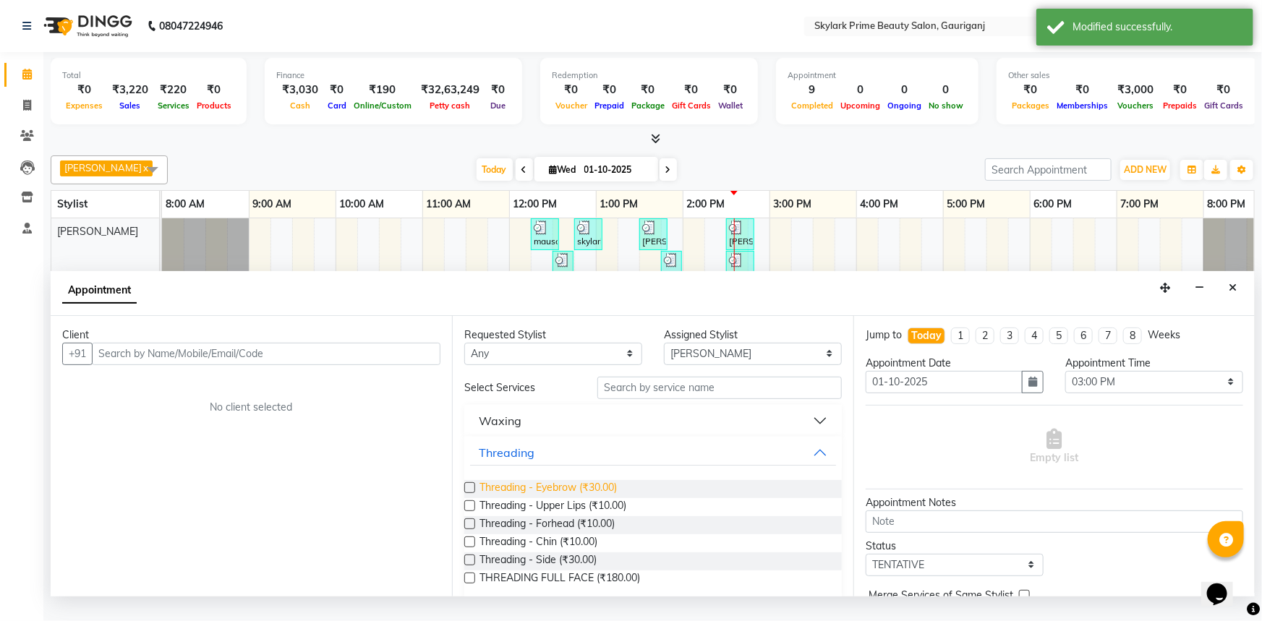
drag, startPoint x: 543, startPoint y: 493, endPoint x: 535, endPoint y: 513, distance: 21.8
click at [543, 494] on span "Threading - Eyebrow (₹30.00)" at bounding box center [547, 489] width 137 height 18
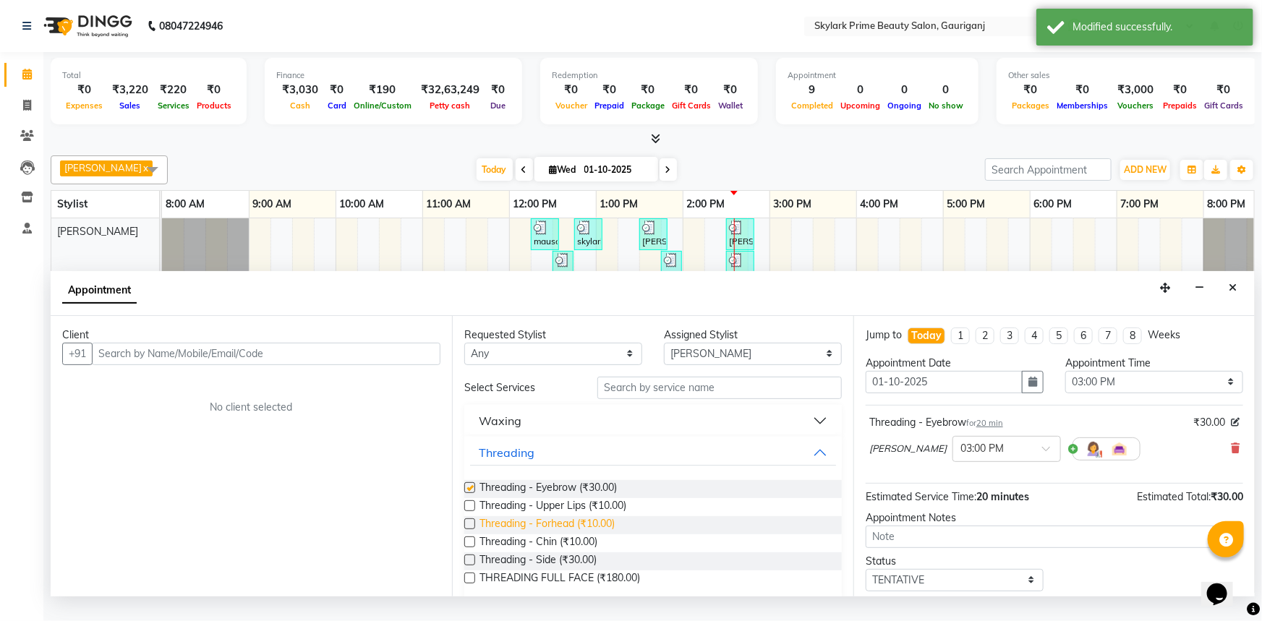
checkbox input "false"
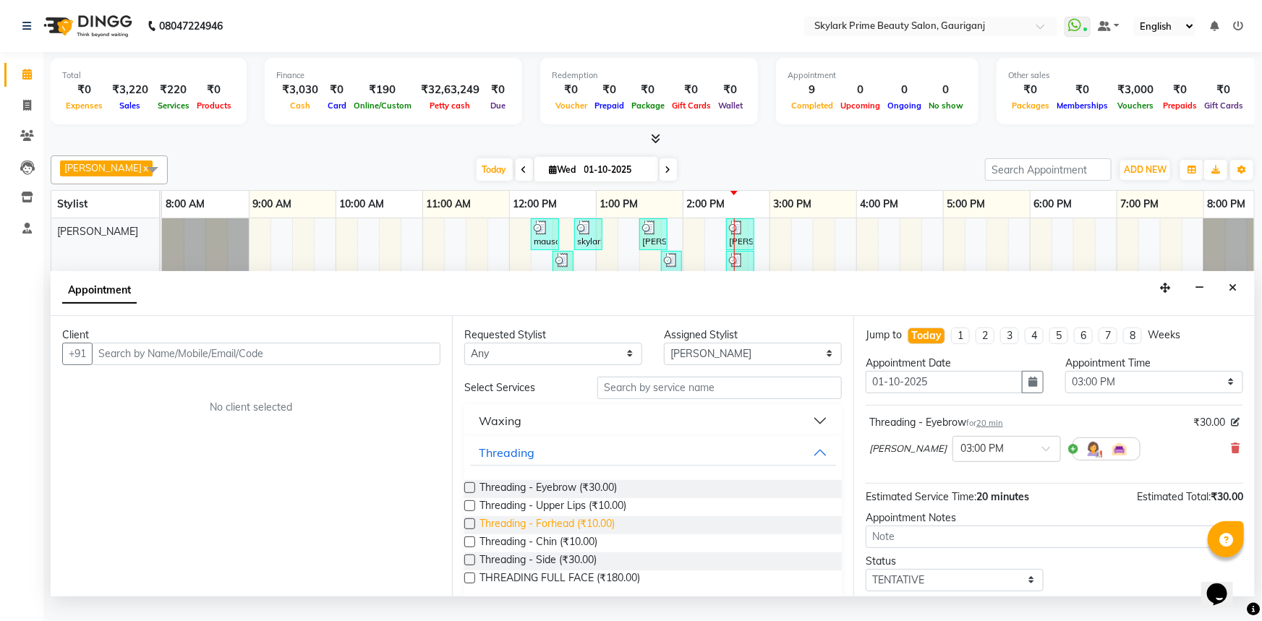
click at [535, 534] on span "Threading - Forhead (₹10.00)" at bounding box center [546, 525] width 135 height 18
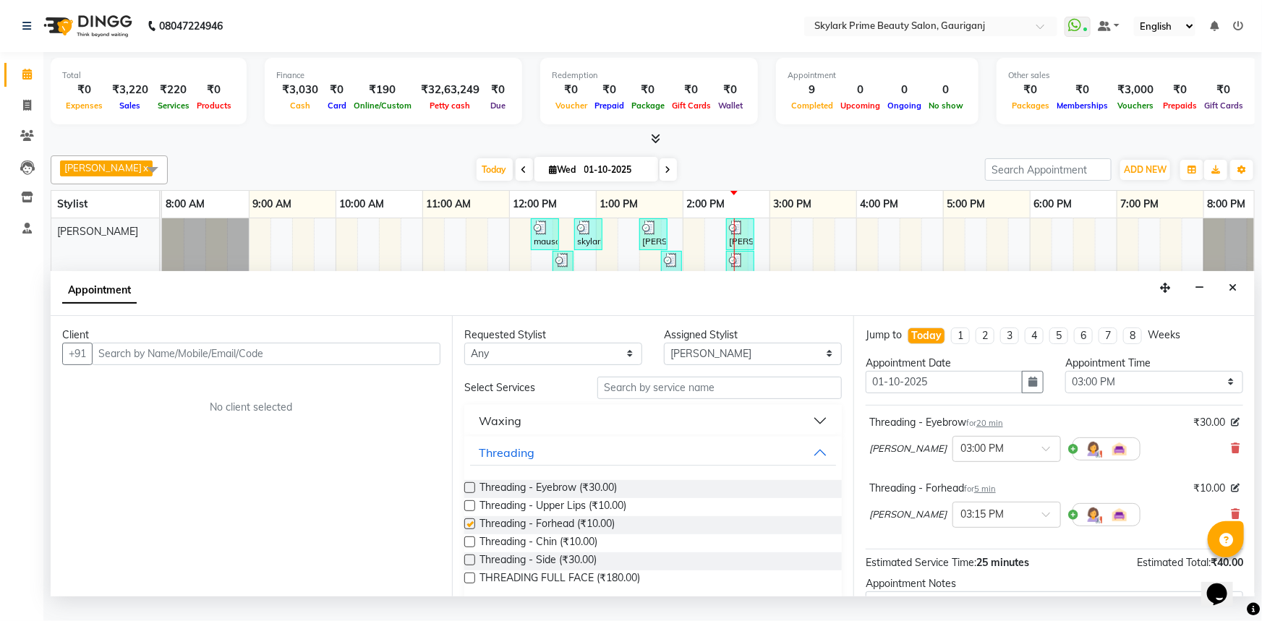
checkbox input "false"
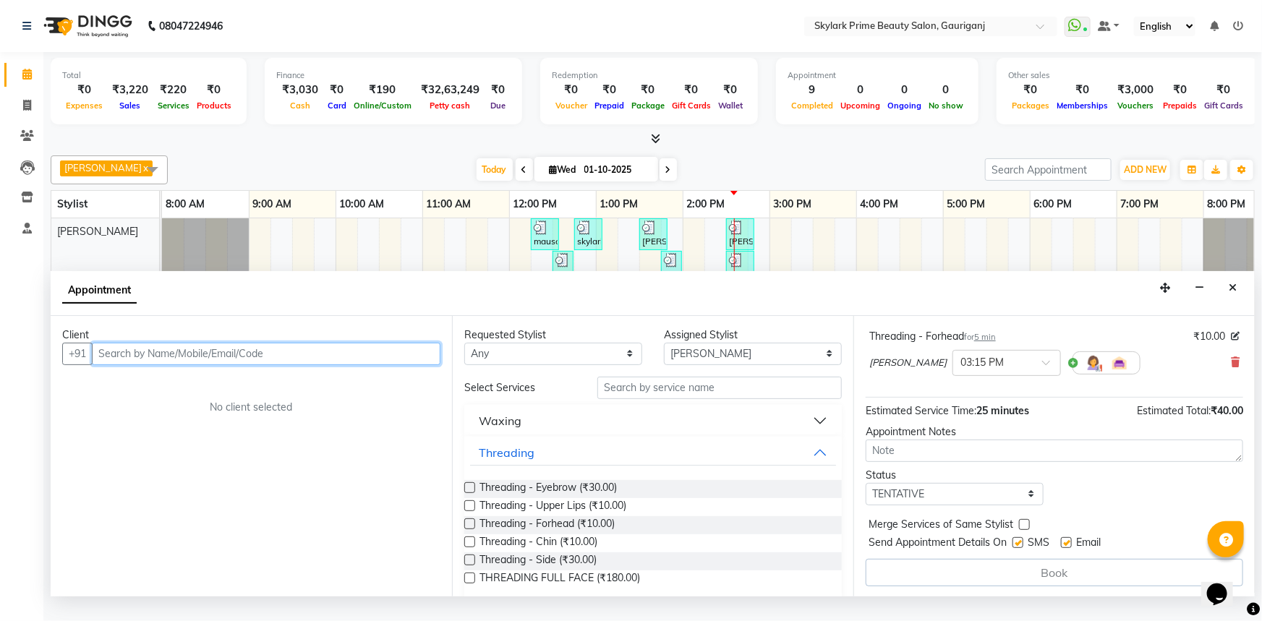
click at [279, 365] on input "text" at bounding box center [266, 354] width 349 height 22
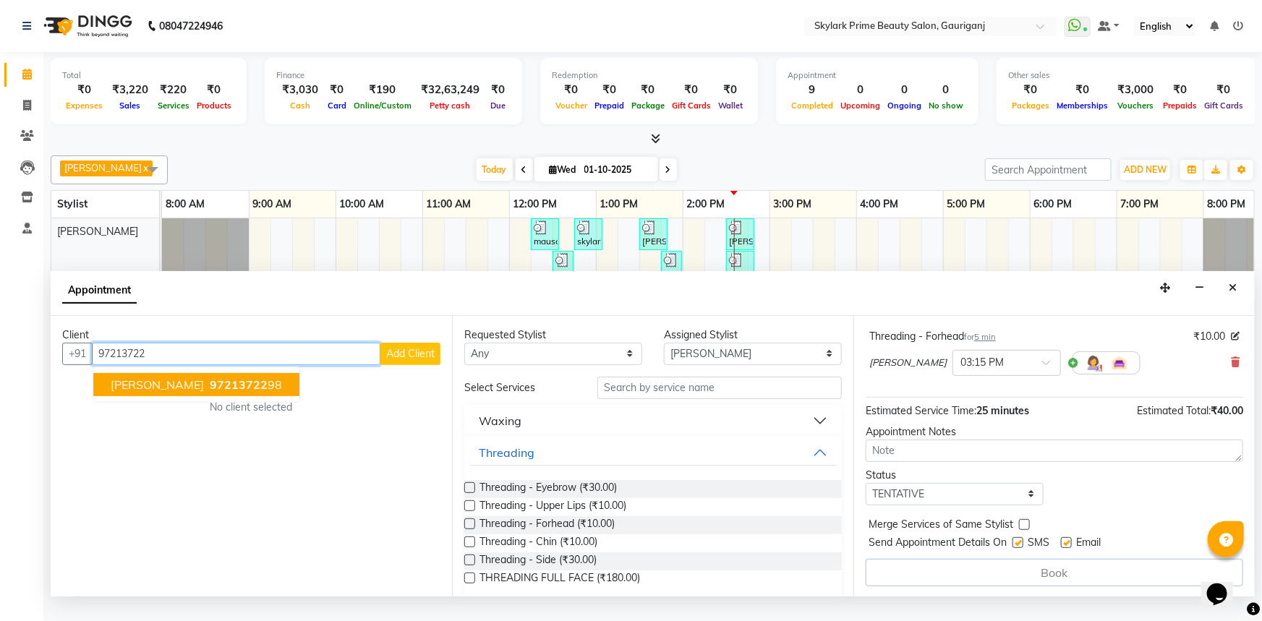
click at [210, 392] on span "97213722" at bounding box center [239, 384] width 58 height 14
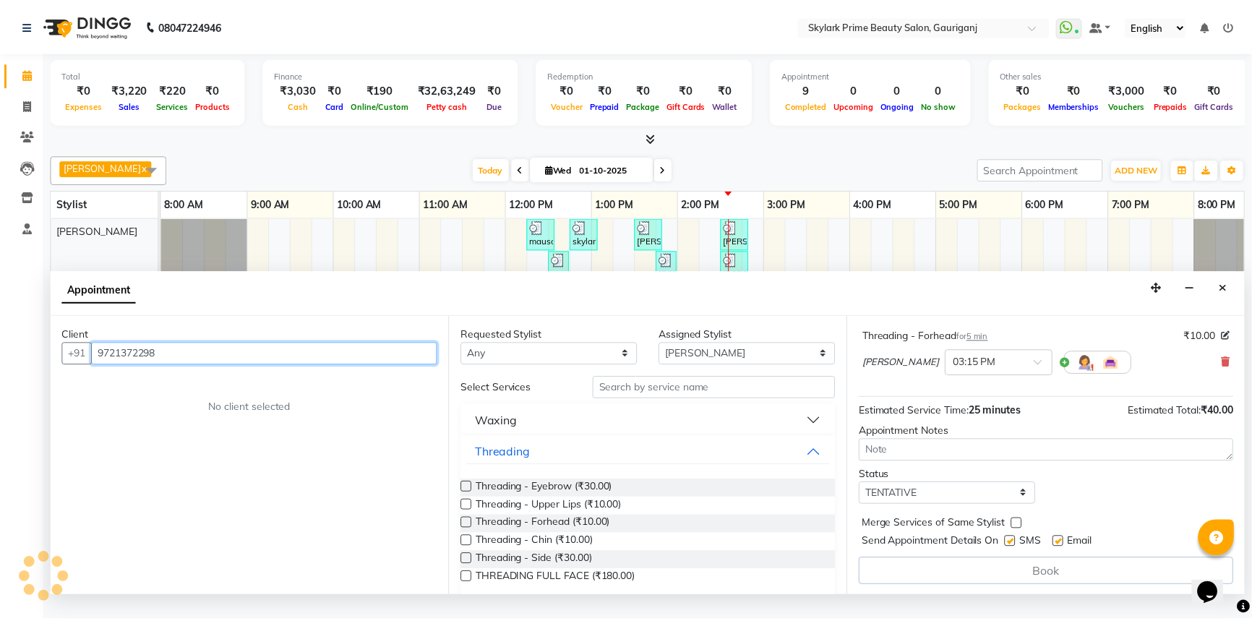
scroll to position [151, 0]
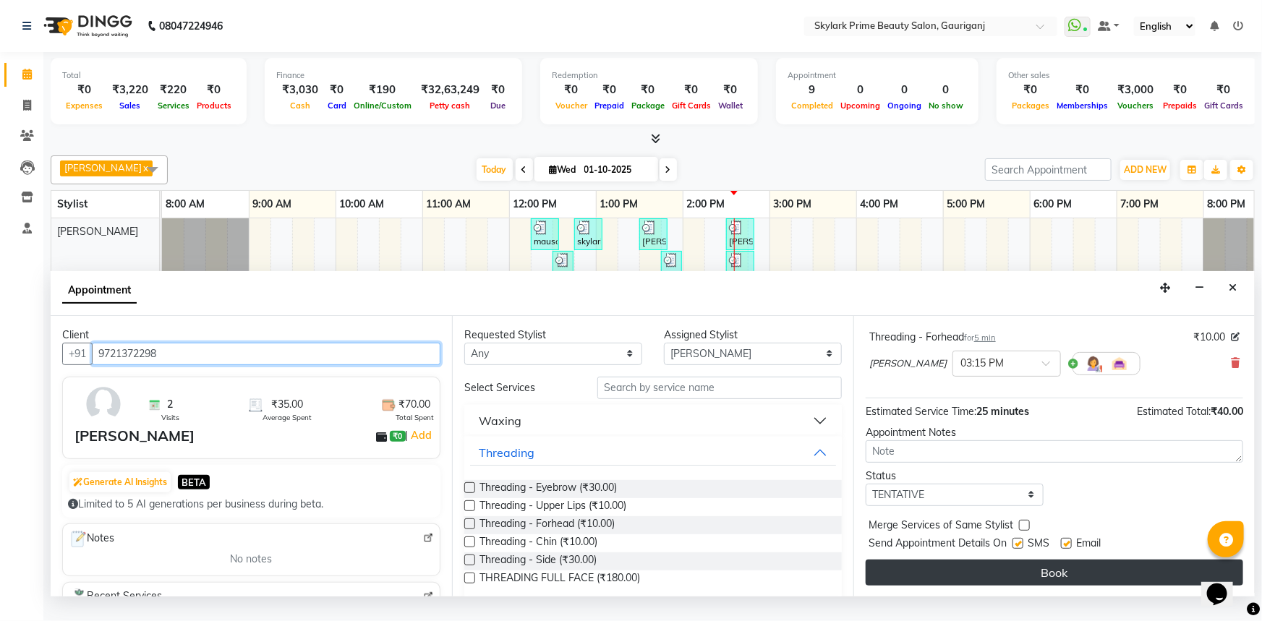
type input "9721372298"
click at [1050, 585] on button "Book" at bounding box center [1053, 573] width 377 height 26
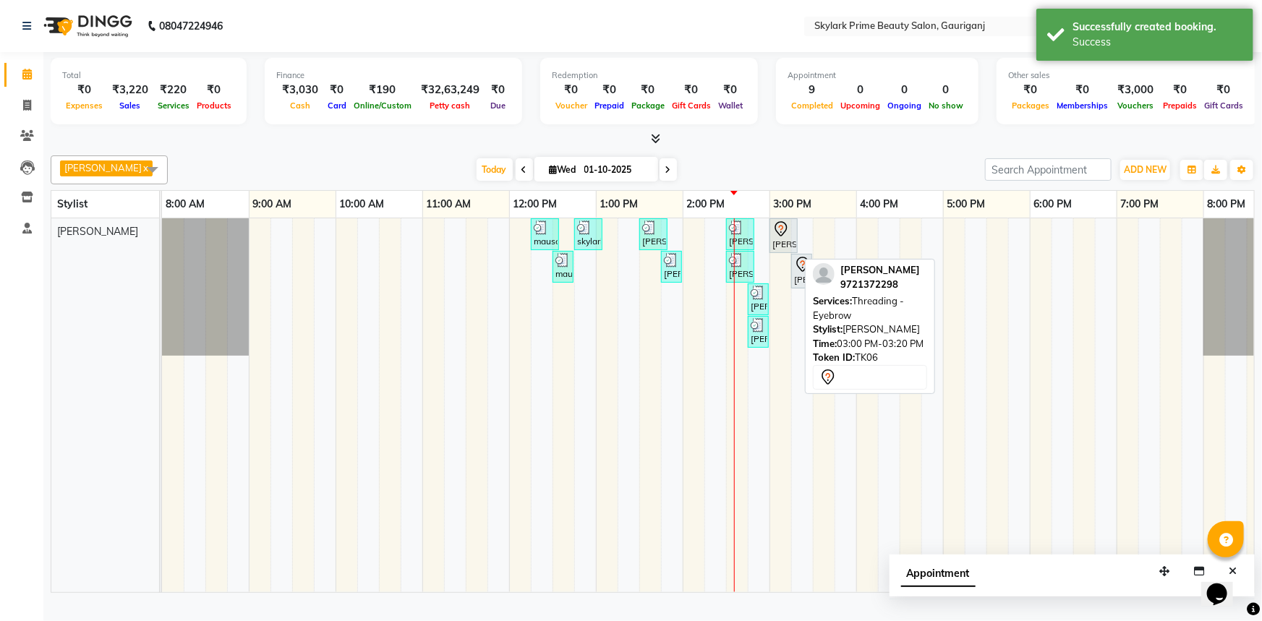
click at [775, 238] on icon at bounding box center [780, 229] width 17 height 17
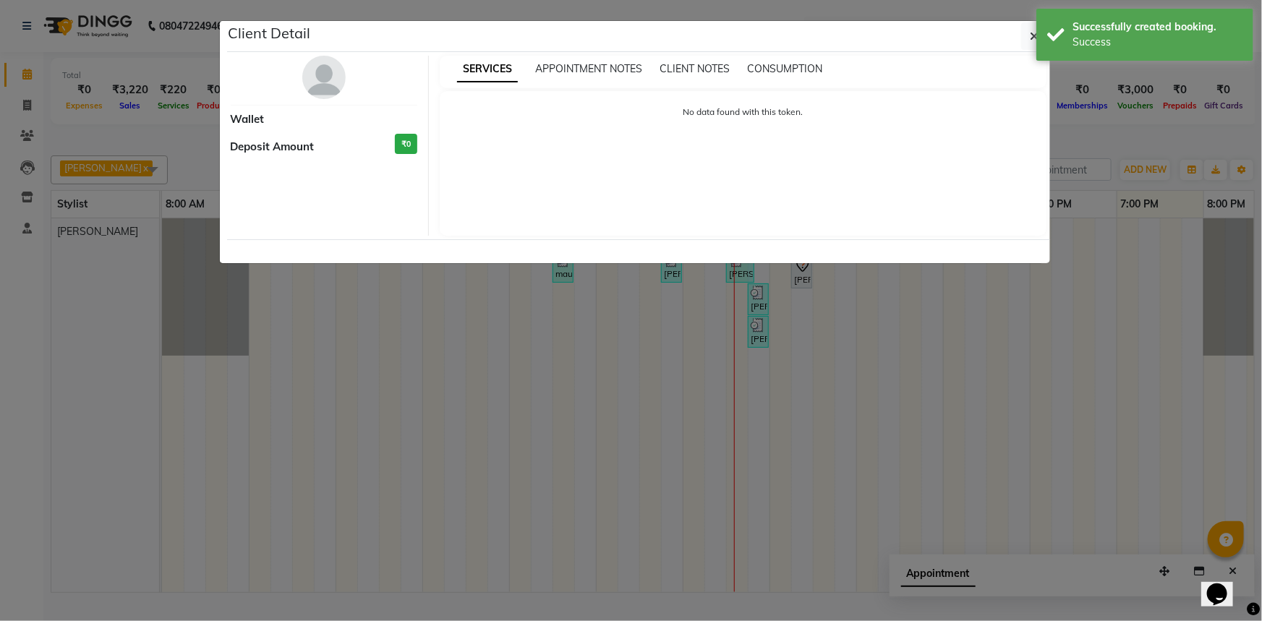
select select "7"
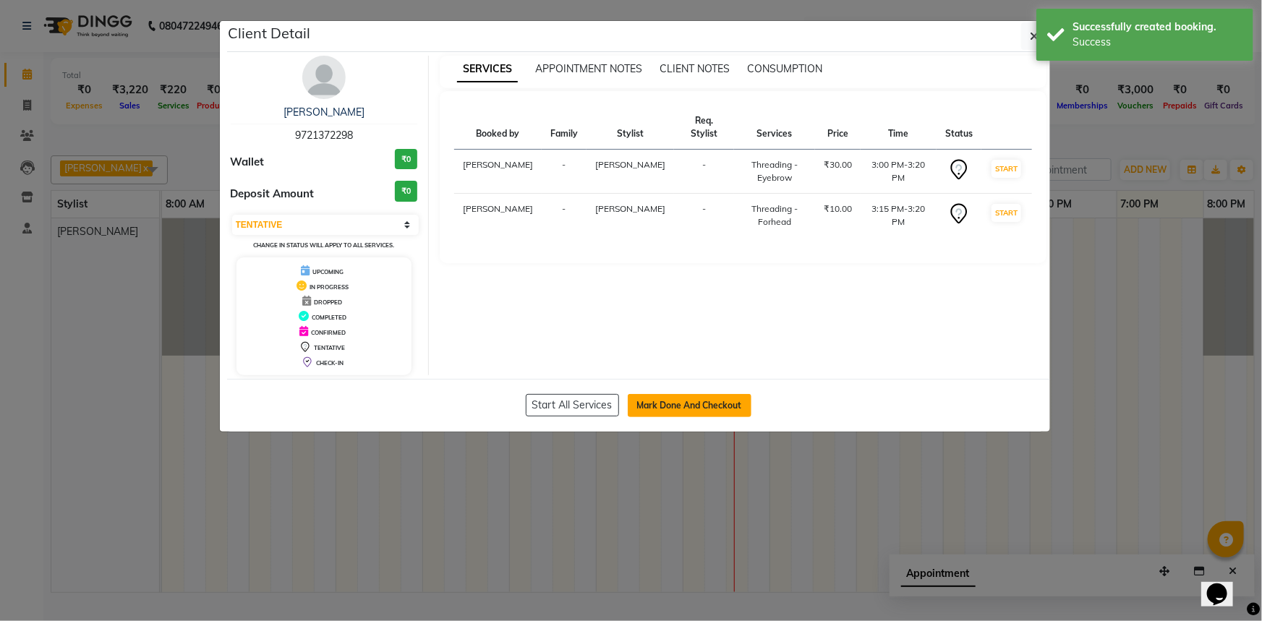
click at [685, 403] on button "Mark Done And Checkout" at bounding box center [690, 405] width 124 height 23
select select "service"
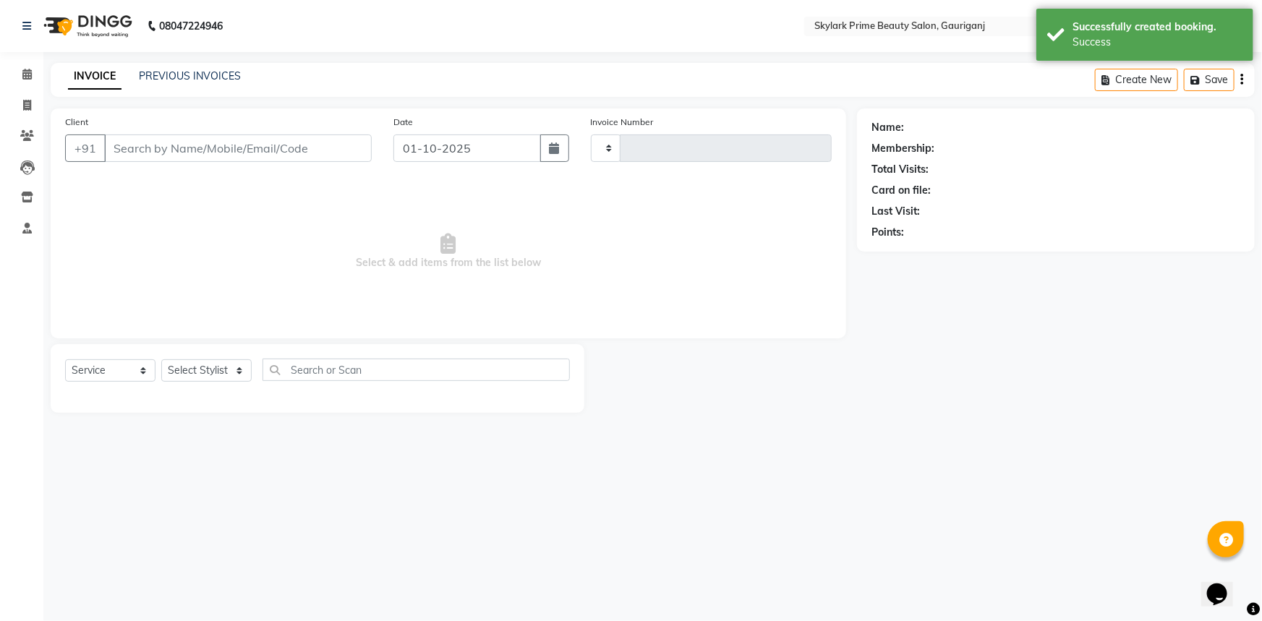
type input "3651"
select select "4735"
type input "9721372298"
select select "30218"
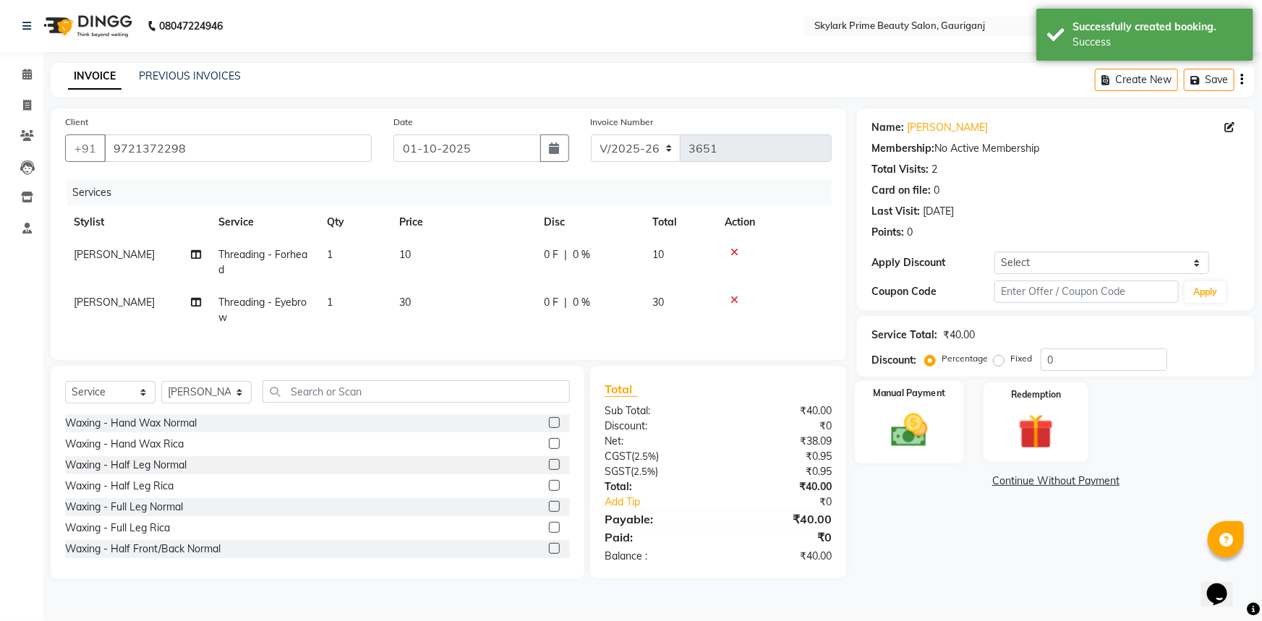
click at [912, 437] on img at bounding box center [909, 430] width 59 height 42
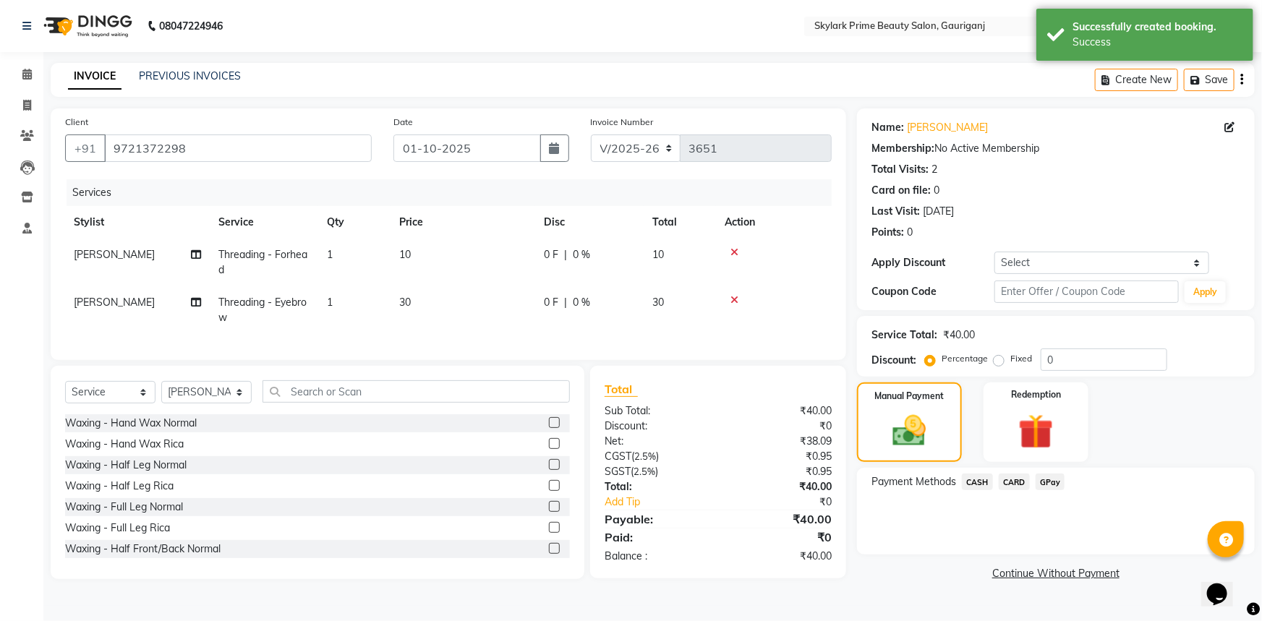
click at [1053, 477] on span "GPay" at bounding box center [1050, 482] width 30 height 17
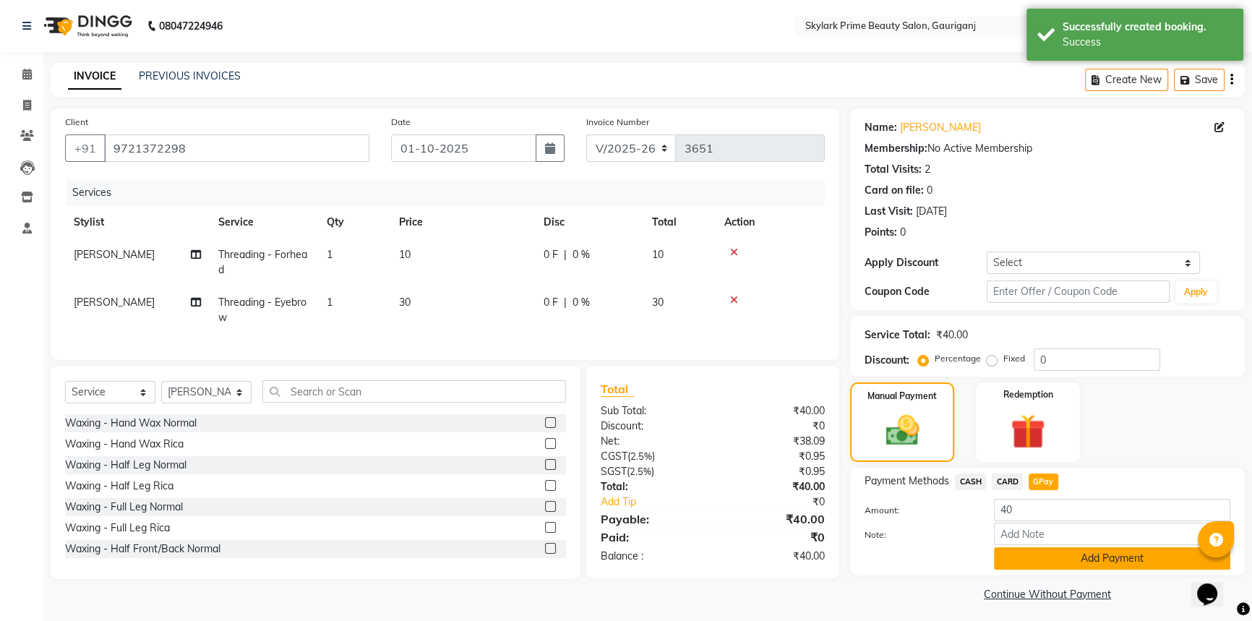
click at [1059, 561] on button "Add Payment" at bounding box center [1112, 558] width 236 height 22
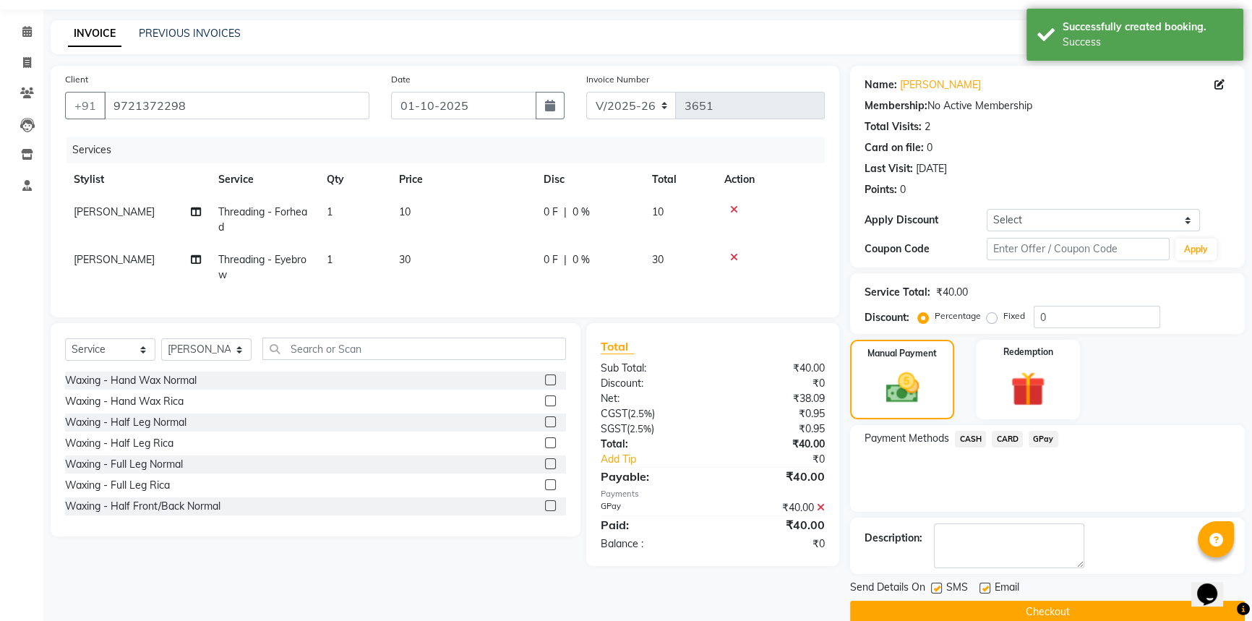
scroll to position [65, 0]
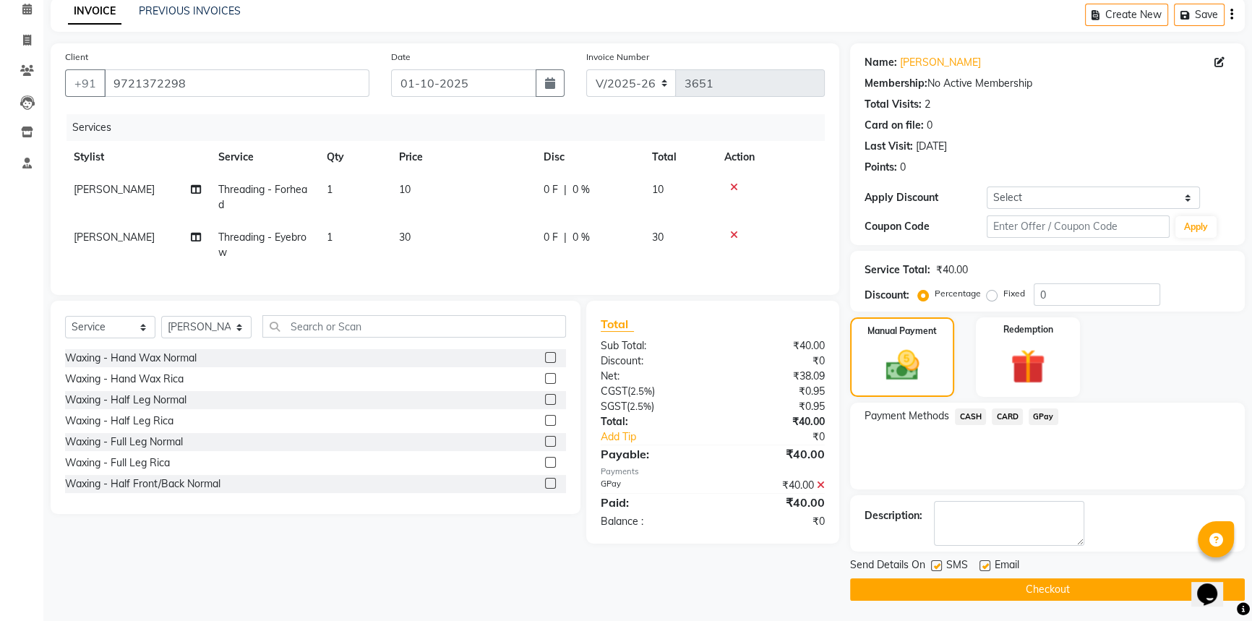
click at [992, 586] on button "Checkout" at bounding box center [1047, 589] width 395 height 22
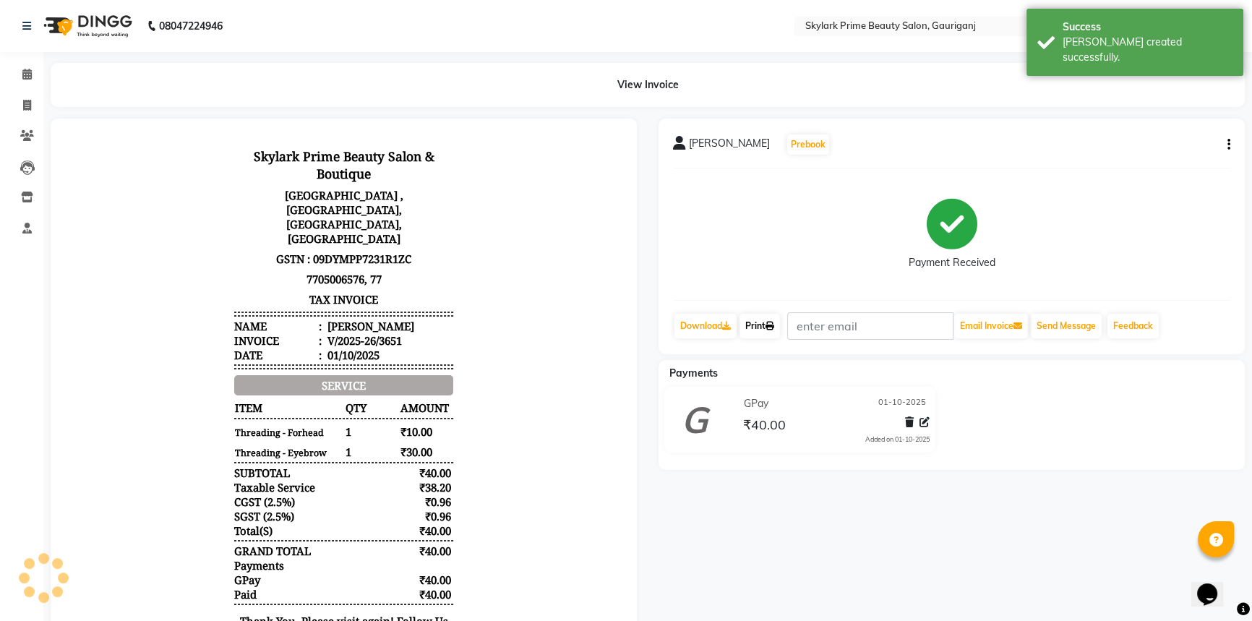
click at [756, 325] on link "Print" at bounding box center [760, 326] width 40 height 25
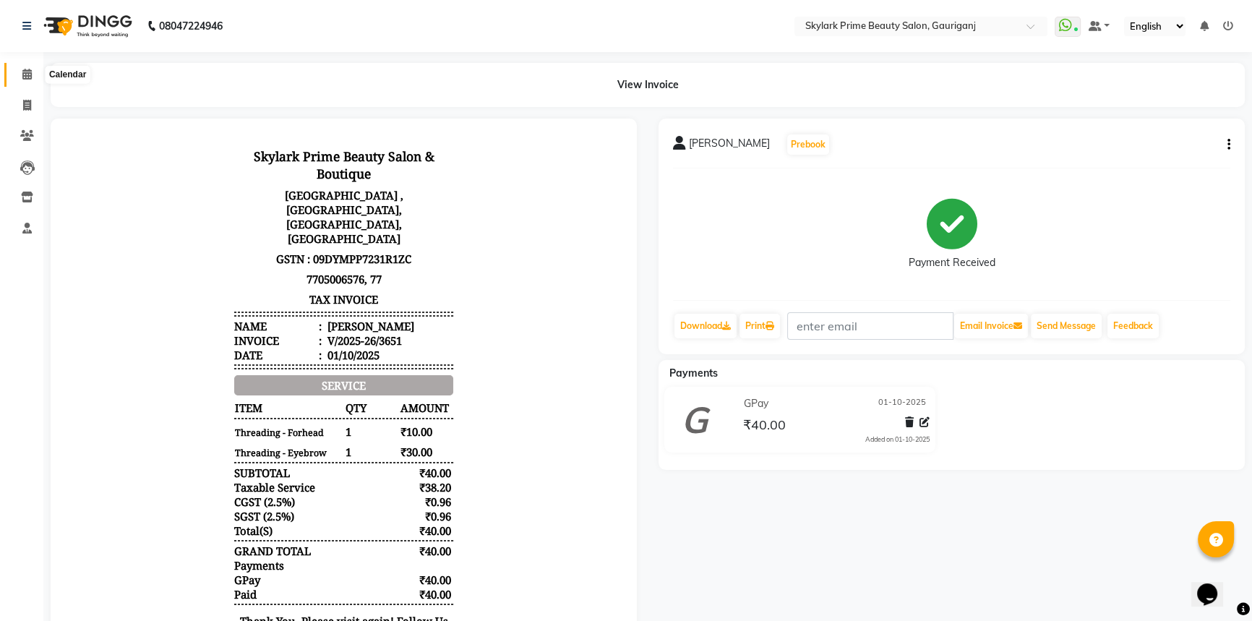
click at [15, 68] on span at bounding box center [26, 75] width 25 height 17
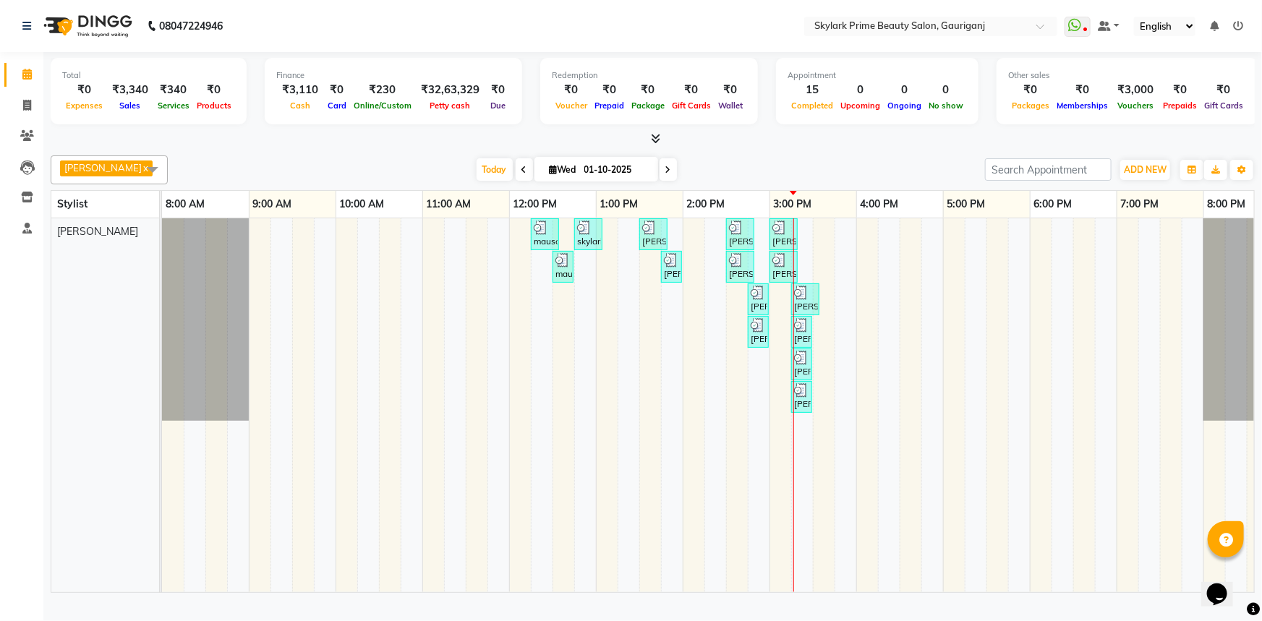
click at [818, 244] on div "mausami, TK01, 12:15 PM-12:35 PM, Threading - Eyebrow skylark prime, TK02, 12:4…" at bounding box center [726, 405] width 1128 height 374
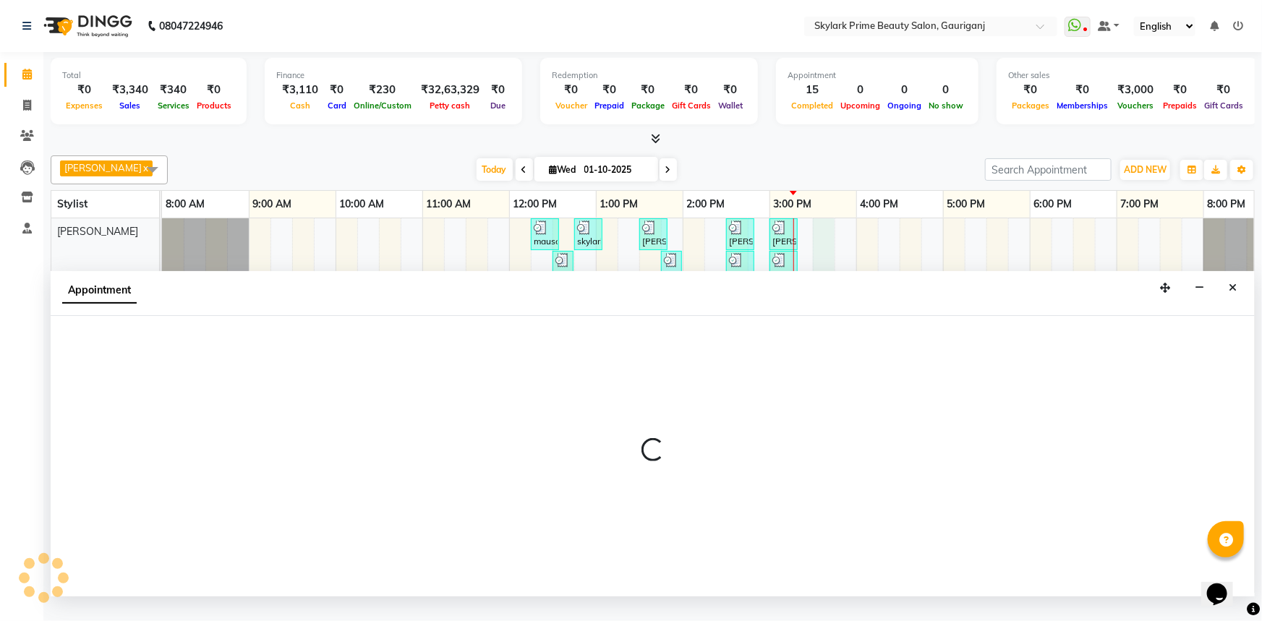
select select "30218"
select select "930"
select select "tentative"
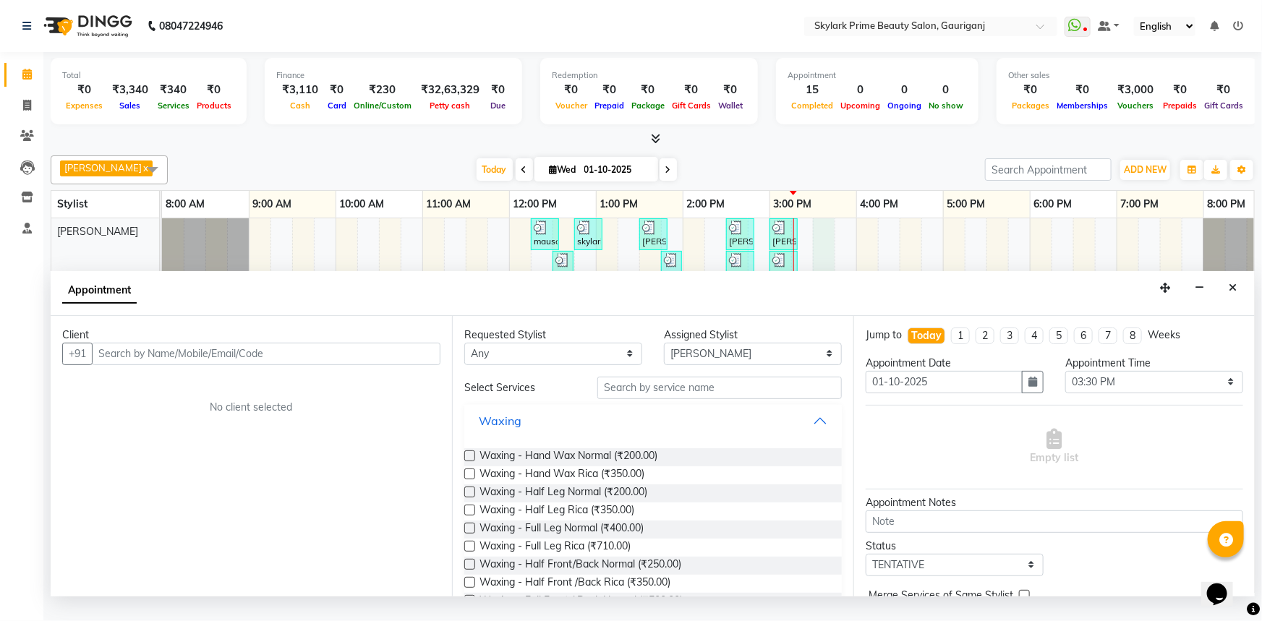
click at [810, 434] on button "Waxing" at bounding box center [653, 421] width 366 height 26
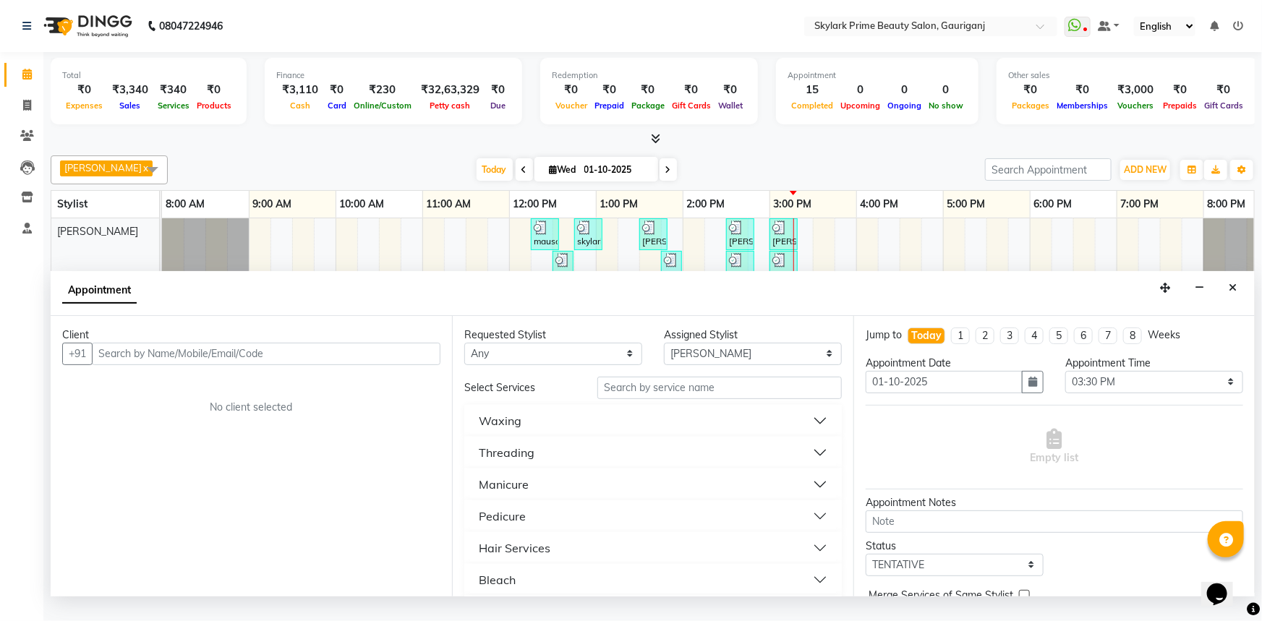
click at [527, 461] on div "Threading" at bounding box center [507, 452] width 56 height 17
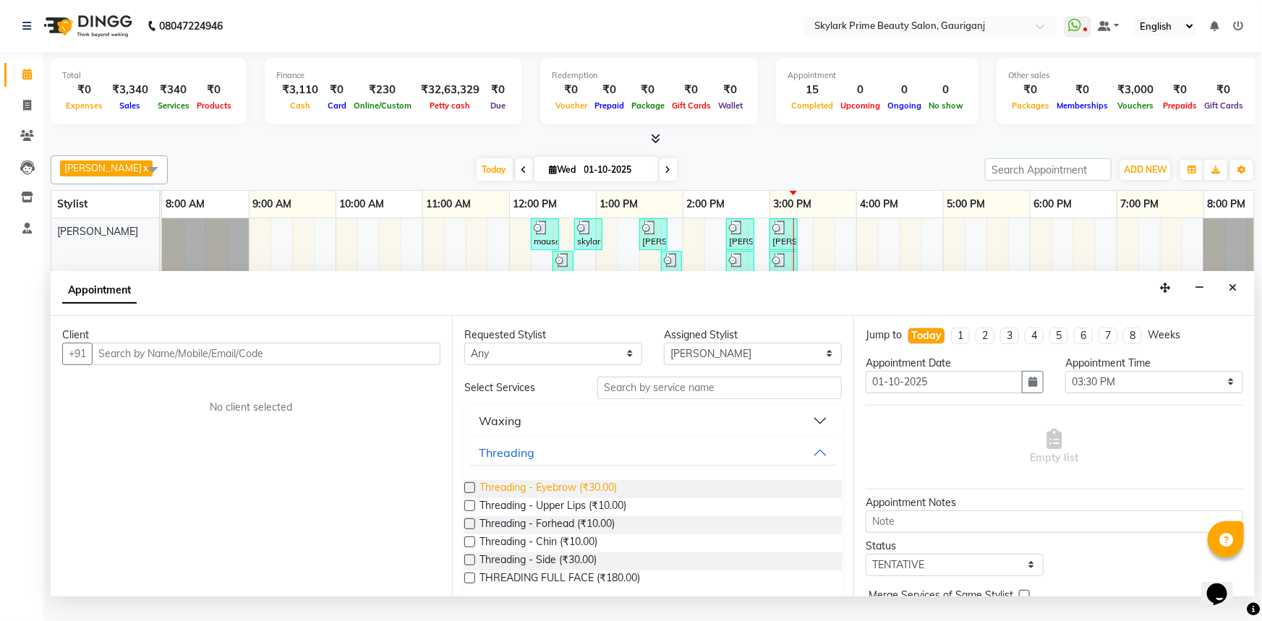
click at [528, 495] on span "Threading - Eyebrow (₹30.00)" at bounding box center [547, 489] width 137 height 18
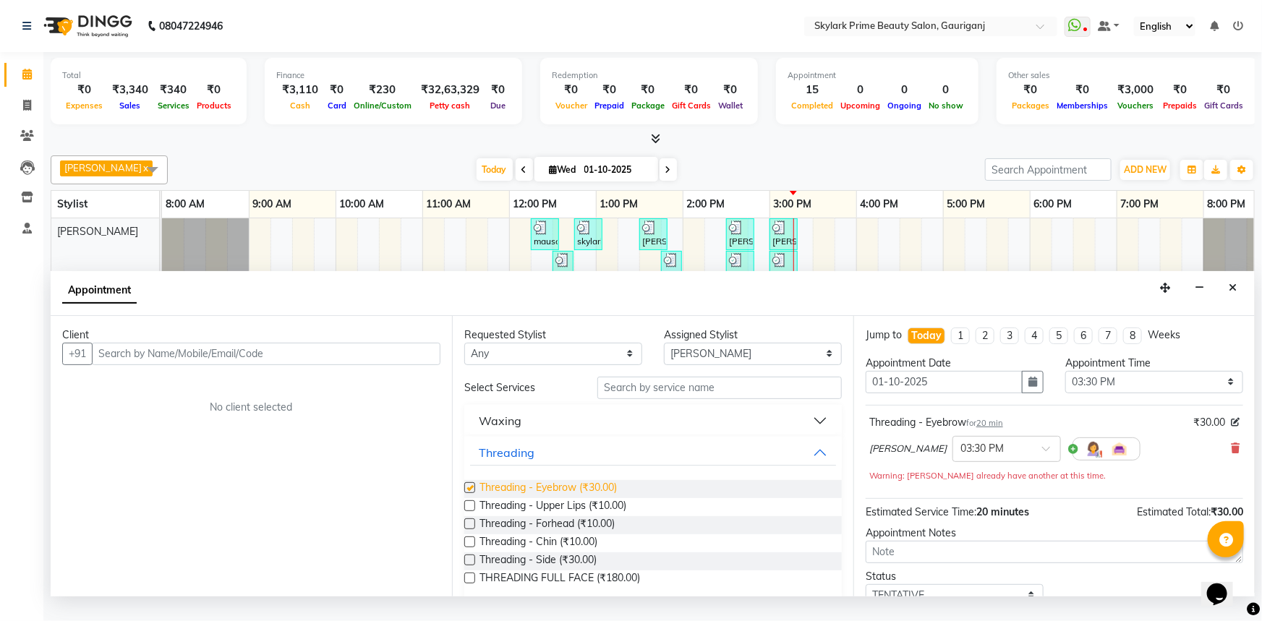
checkbox input "false"
drag, startPoint x: 805, startPoint y: 462, endPoint x: 795, endPoint y: 468, distance: 11.7
click at [804, 463] on button "Threading" at bounding box center [653, 453] width 366 height 26
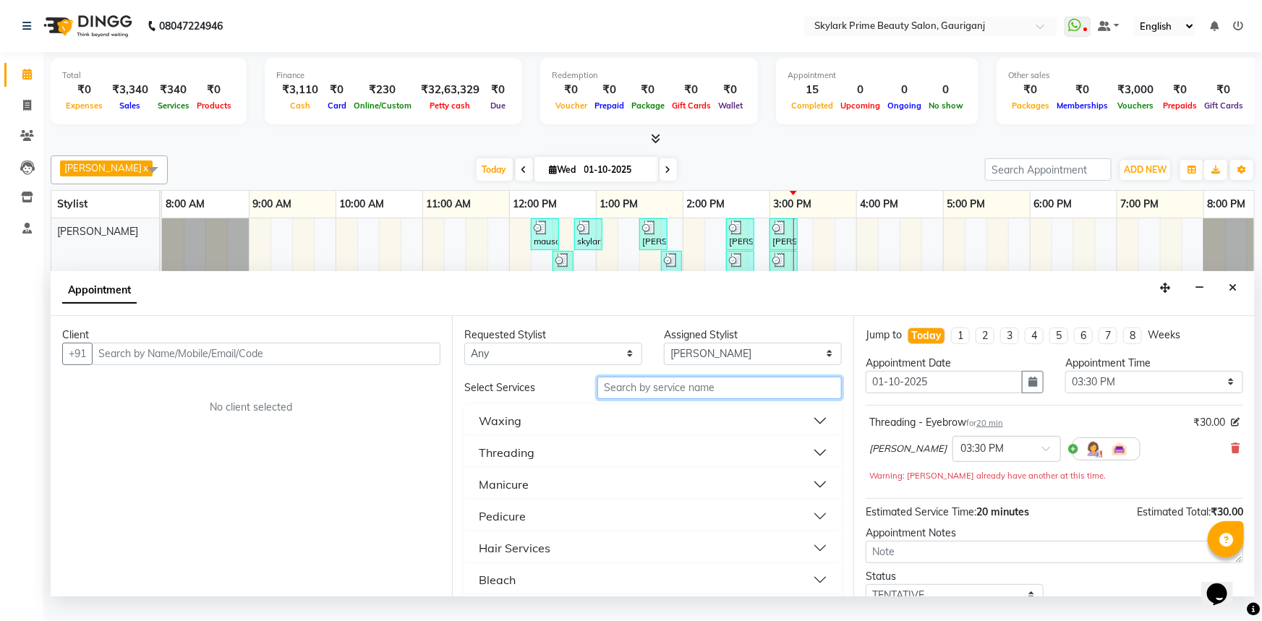
click at [659, 399] on input "text" at bounding box center [719, 388] width 244 height 22
type input "cutt"
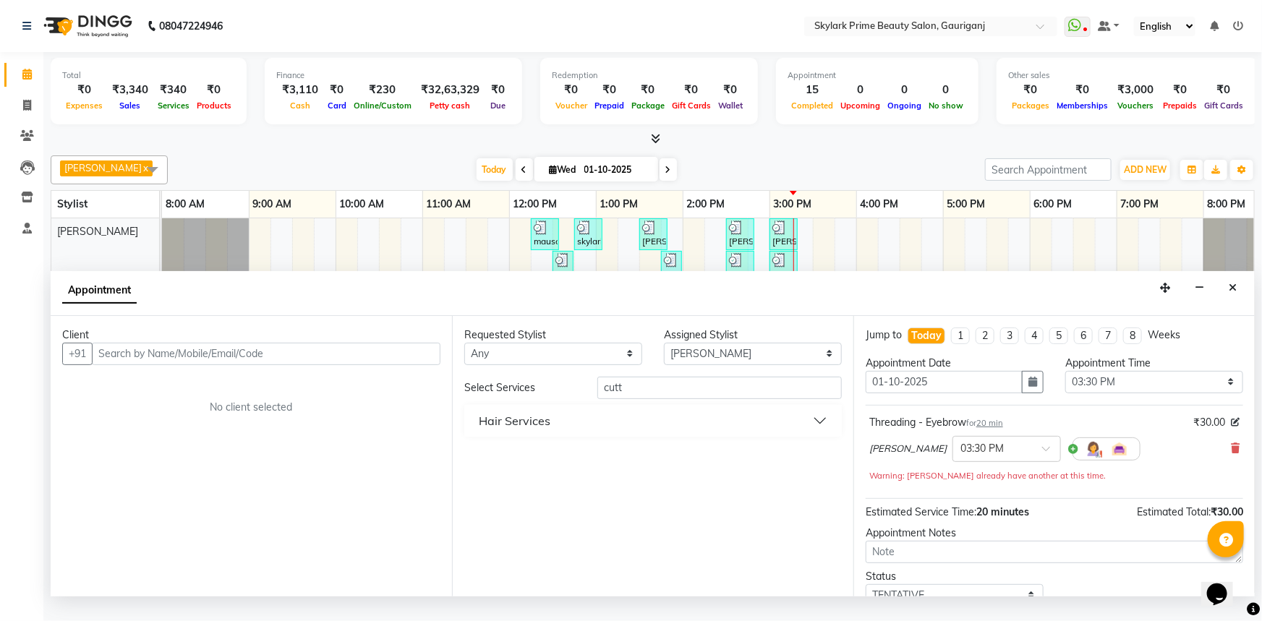
click at [582, 434] on button "Hair Services" at bounding box center [653, 421] width 366 height 26
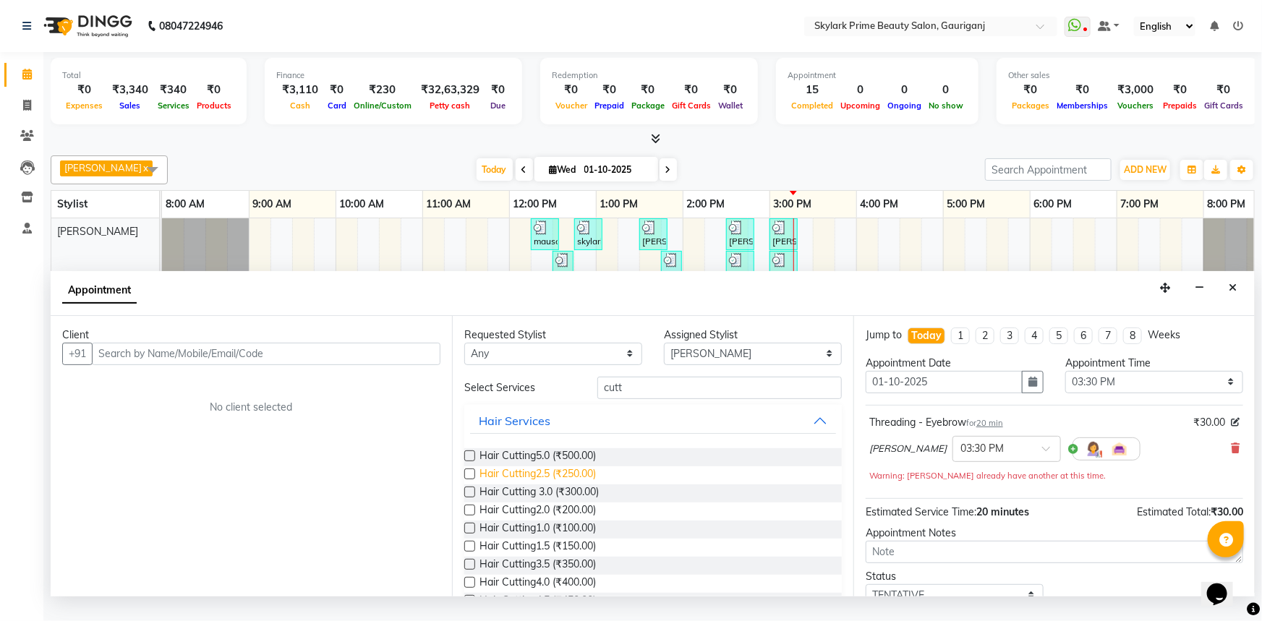
click at [550, 484] on span "Hair Cutting2.5 (₹250.00)" at bounding box center [537, 475] width 116 height 18
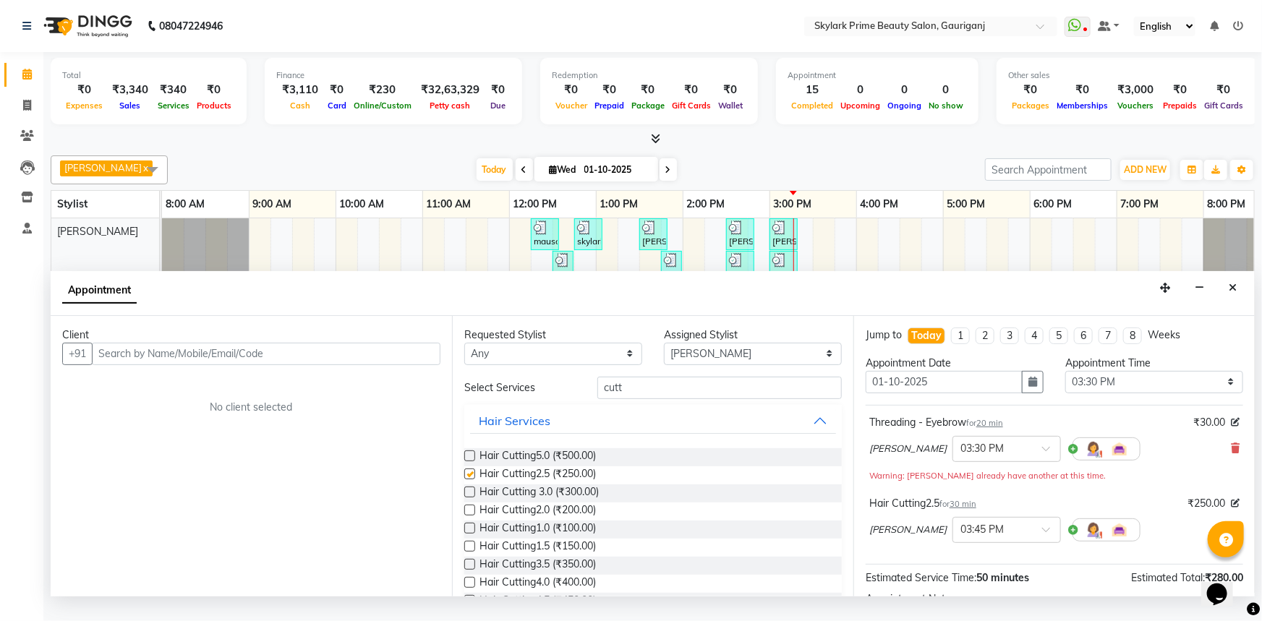
checkbox input "false"
click at [679, 398] on input "cutt" at bounding box center [719, 388] width 244 height 22
type input "c"
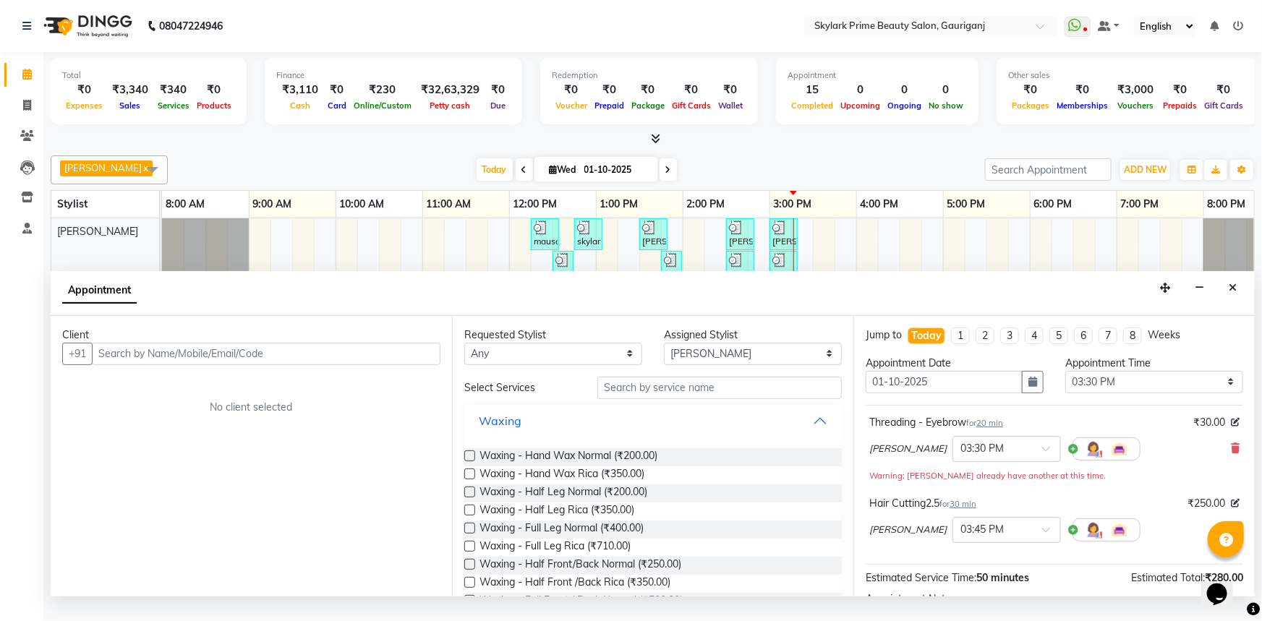
click at [799, 426] on button "Waxing" at bounding box center [653, 421] width 366 height 26
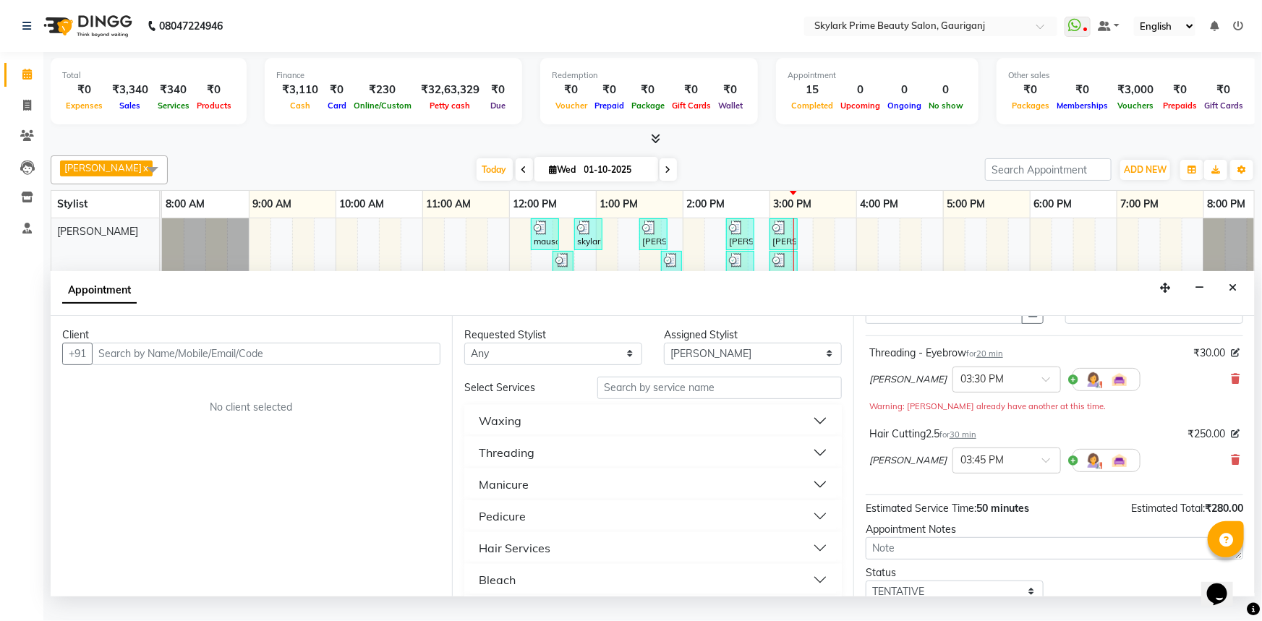
scroll to position [167, 0]
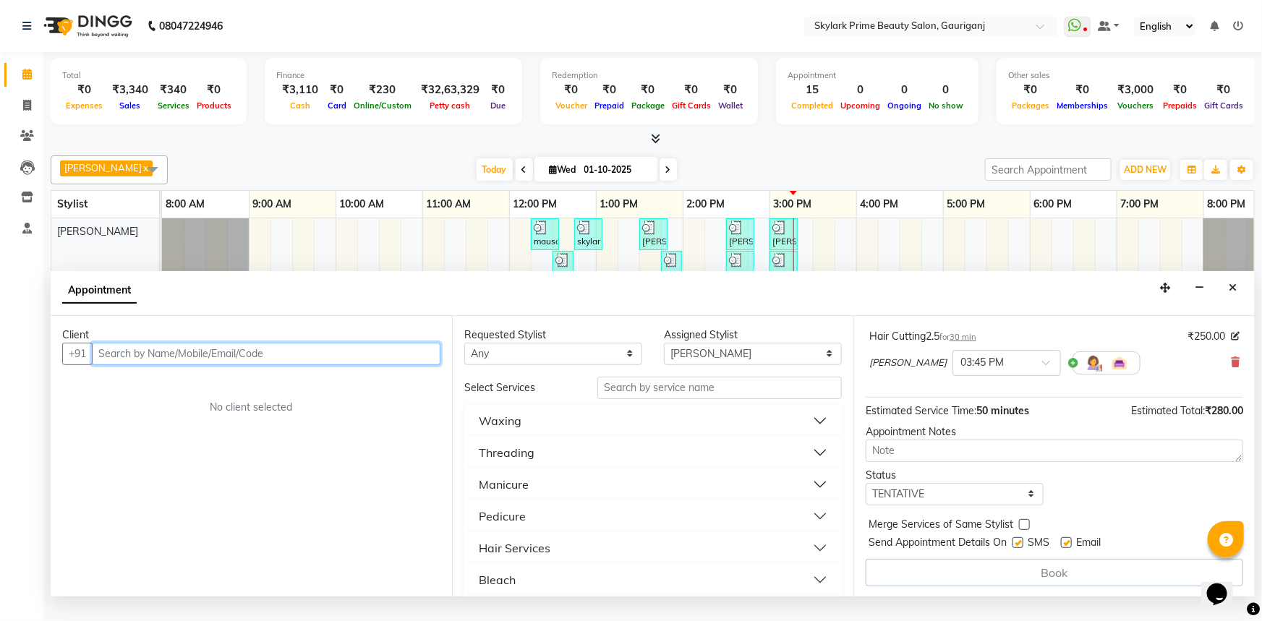
click at [221, 365] on input "text" at bounding box center [266, 354] width 349 height 22
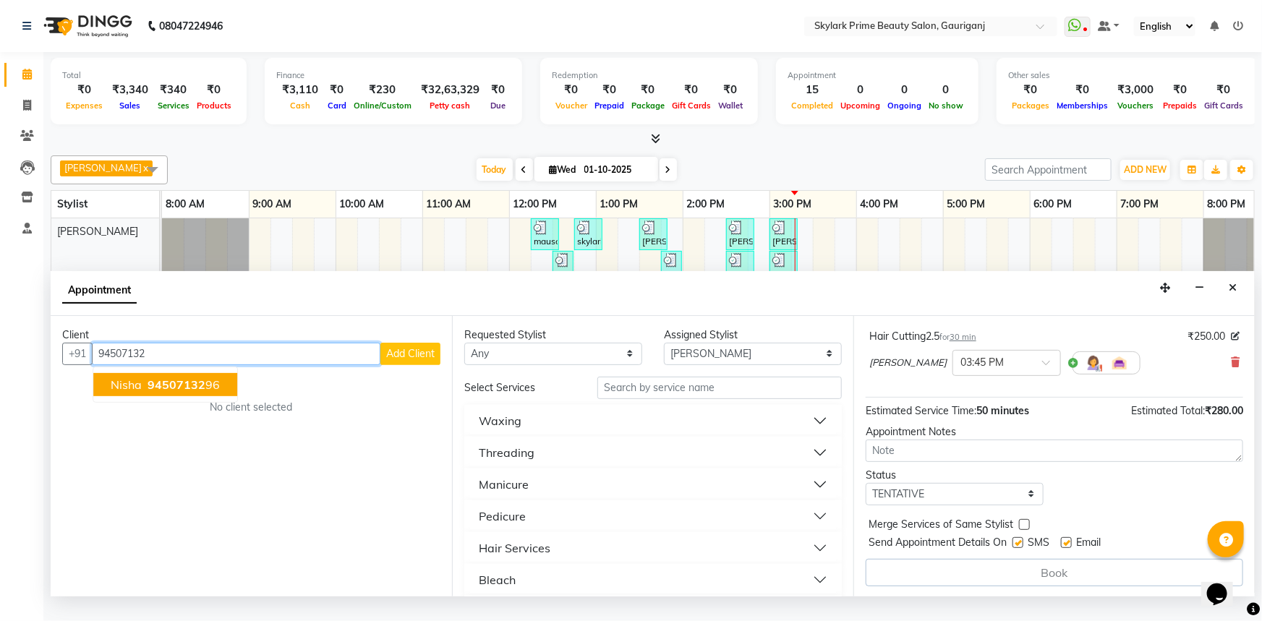
click at [166, 392] on span "94507132" at bounding box center [177, 384] width 58 height 14
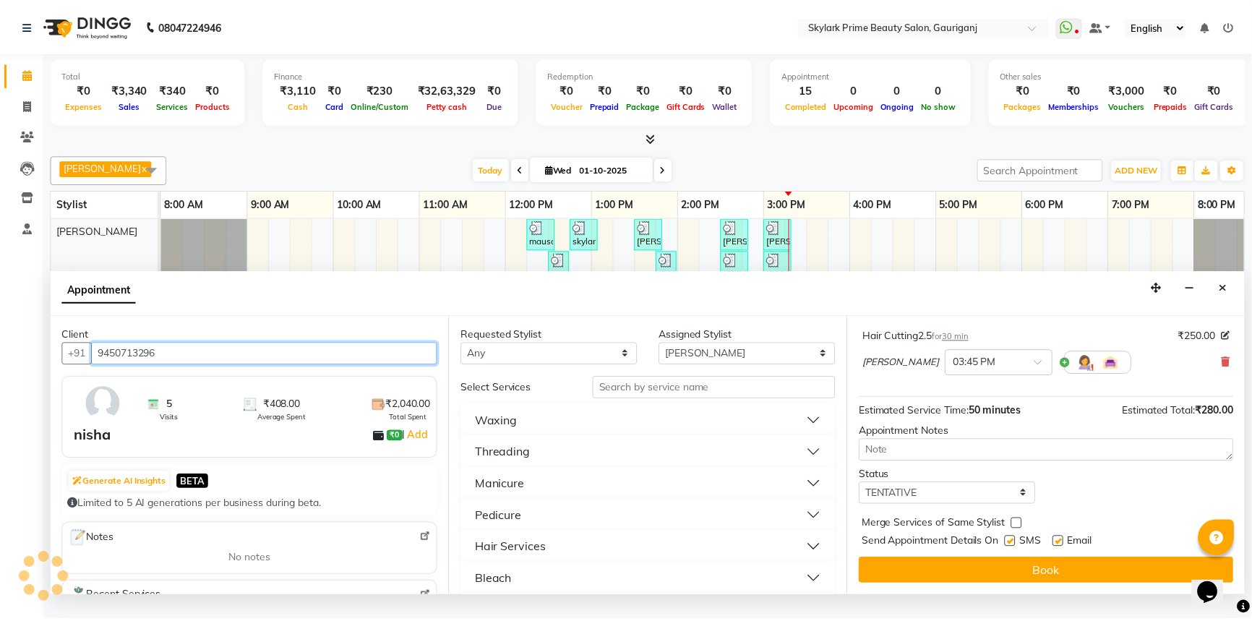
scroll to position [166, 0]
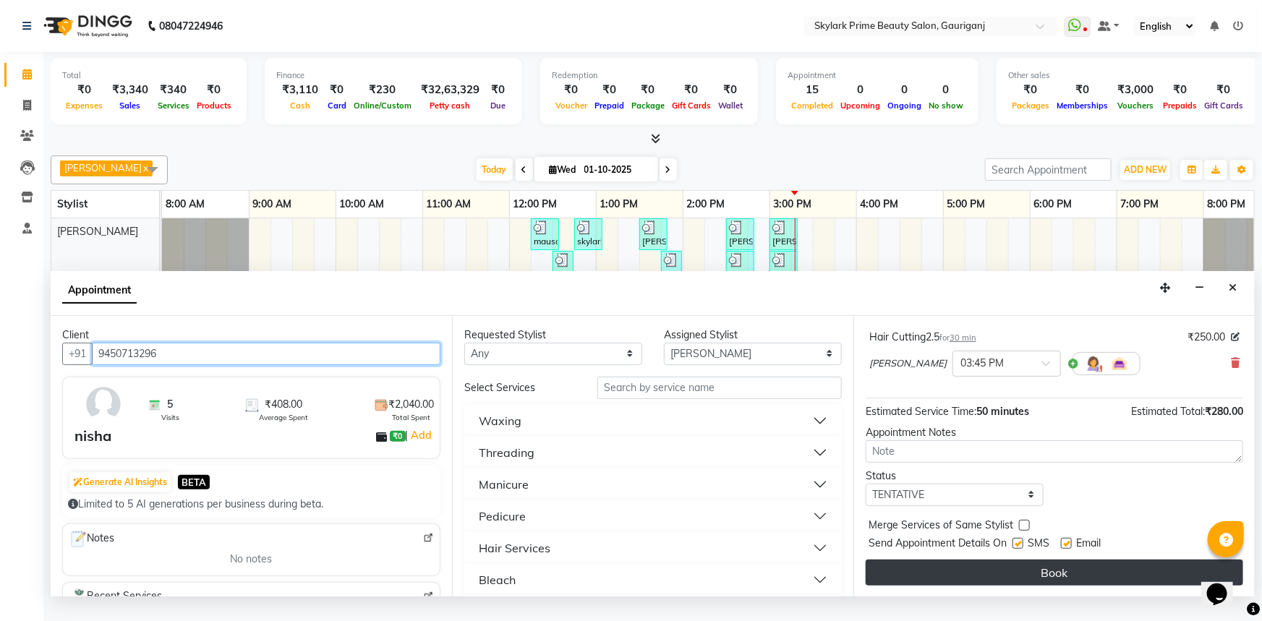
type input "9450713296"
click at [1023, 586] on button "Book" at bounding box center [1053, 573] width 377 height 26
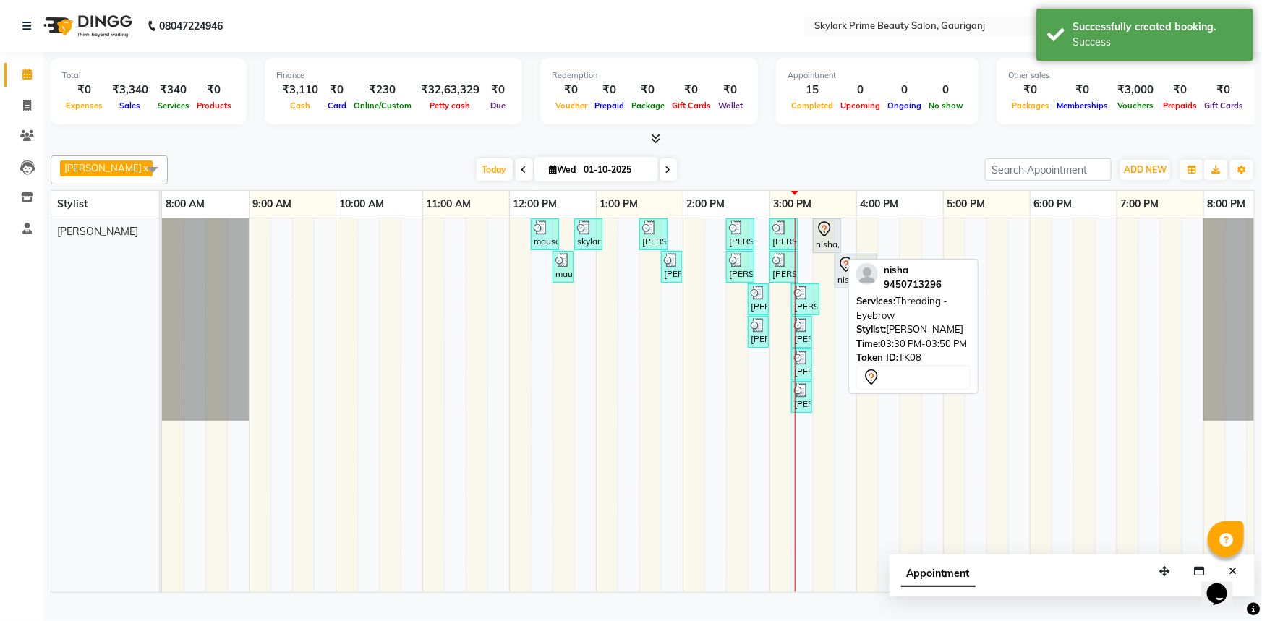
click at [832, 238] on div at bounding box center [827, 229] width 22 height 17
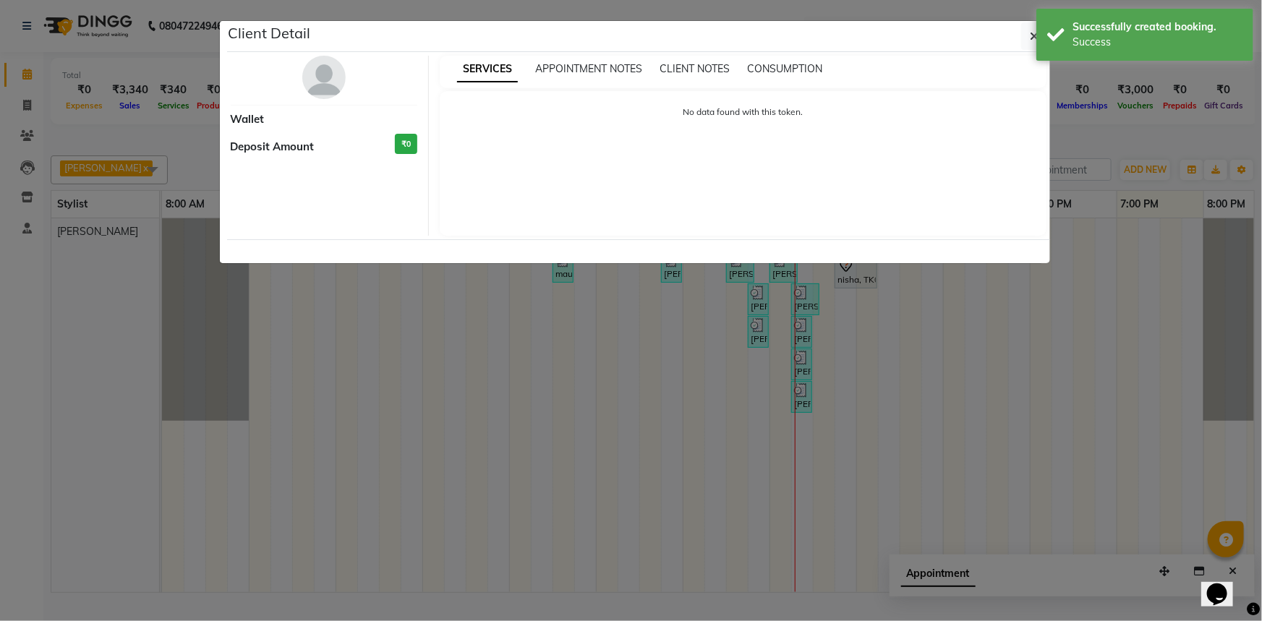
select select "7"
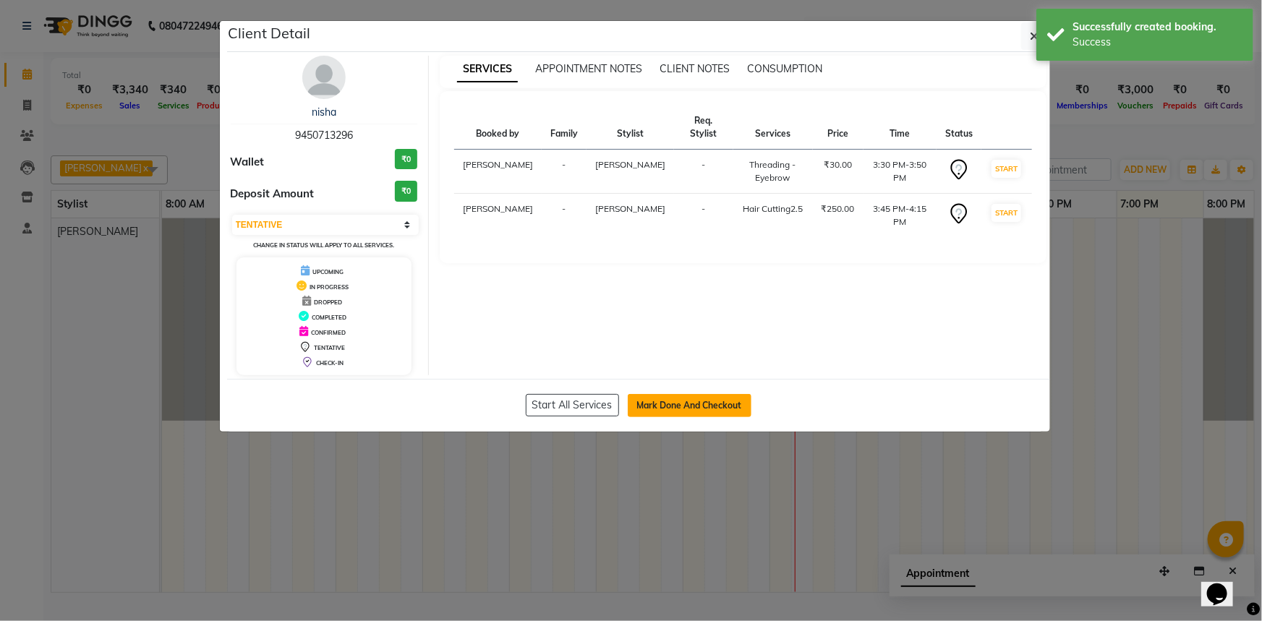
click at [682, 399] on button "Mark Done And Checkout" at bounding box center [690, 405] width 124 height 23
select select "service"
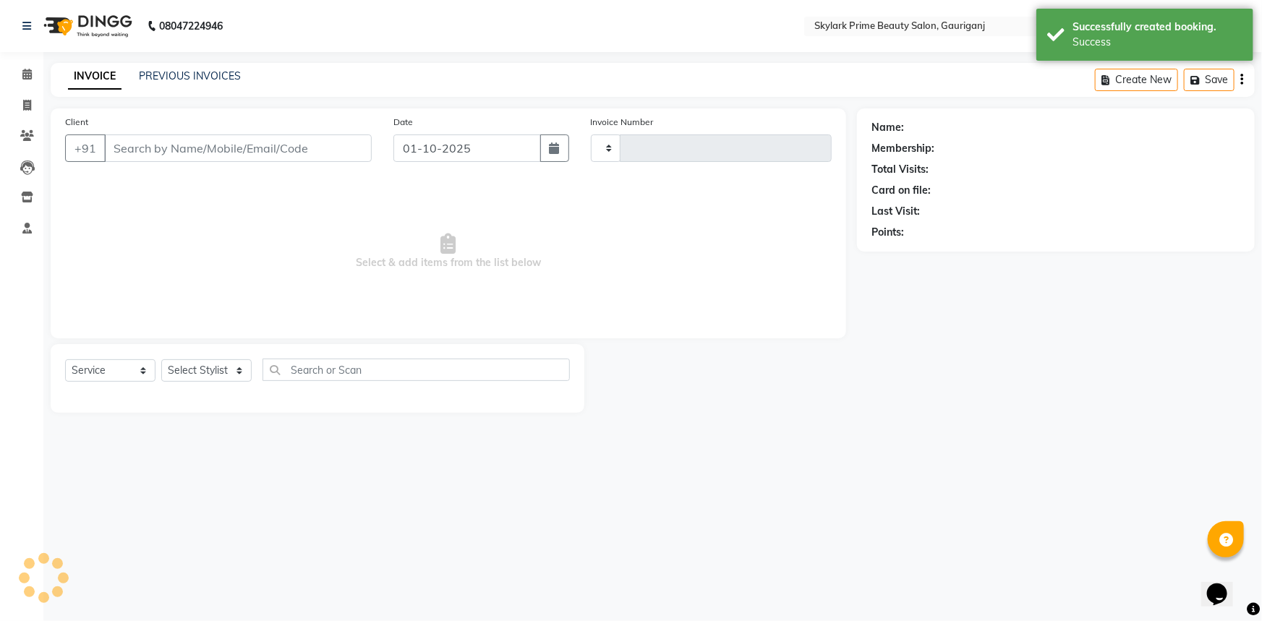
type input "3653"
select select "4735"
type input "9450713296"
select select "30218"
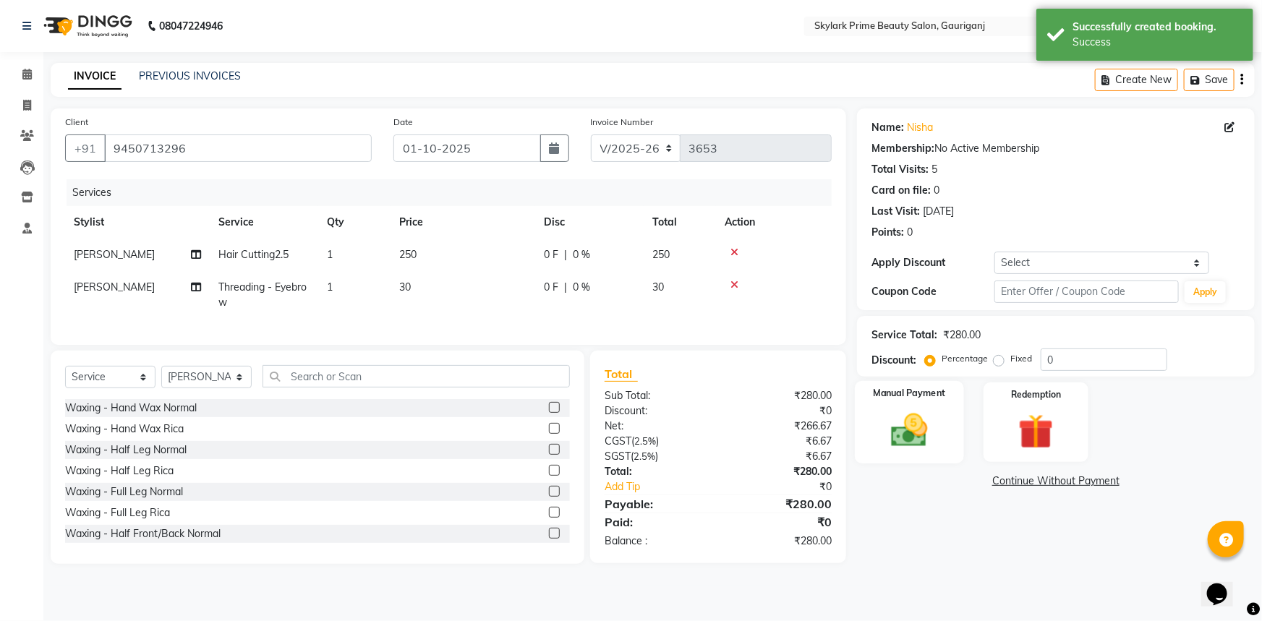
click at [912, 419] on img at bounding box center [909, 430] width 59 height 42
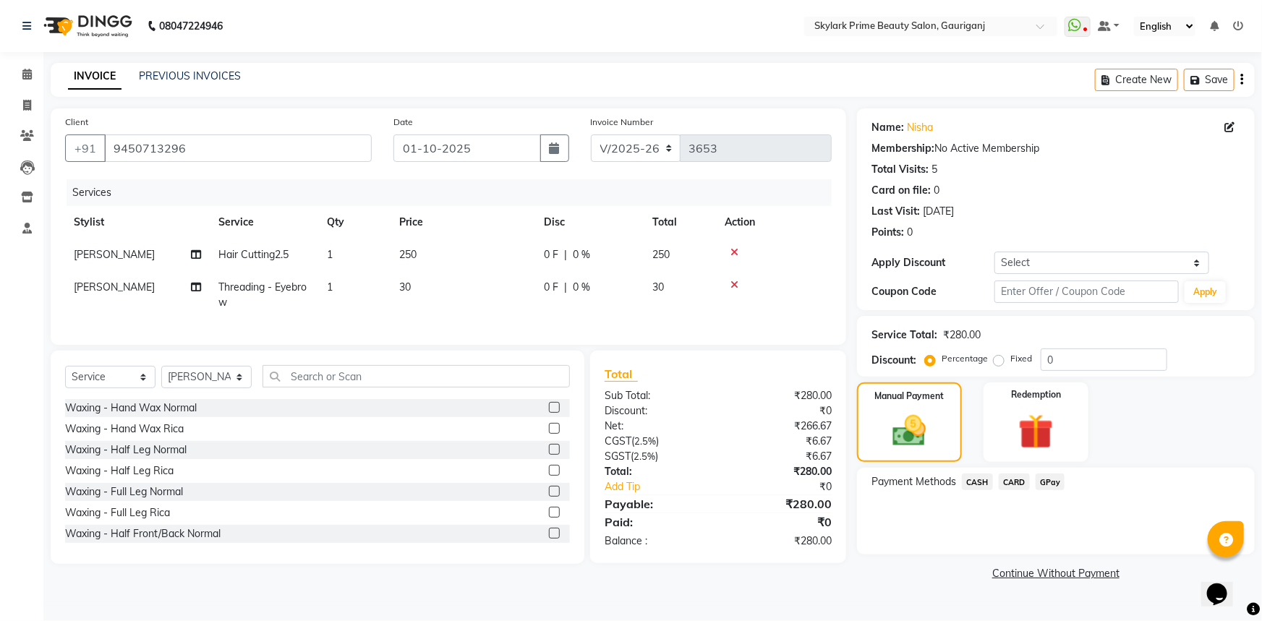
click at [975, 487] on span "CASH" at bounding box center [977, 482] width 31 height 17
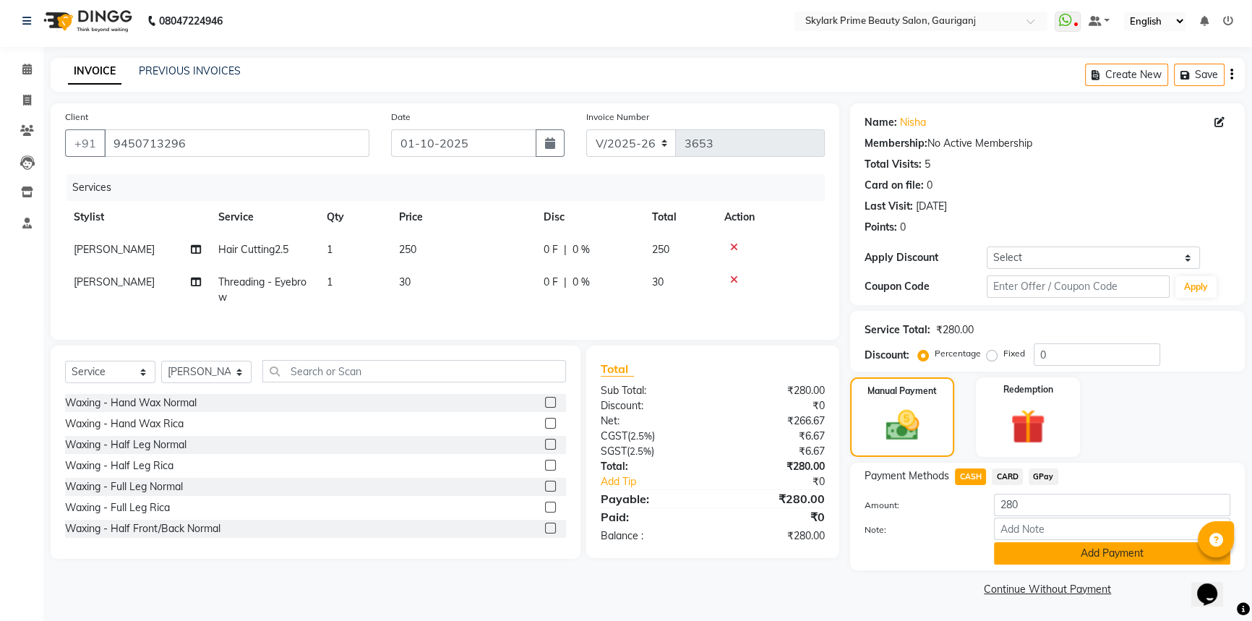
click at [1031, 552] on button "Add Payment" at bounding box center [1112, 553] width 236 height 22
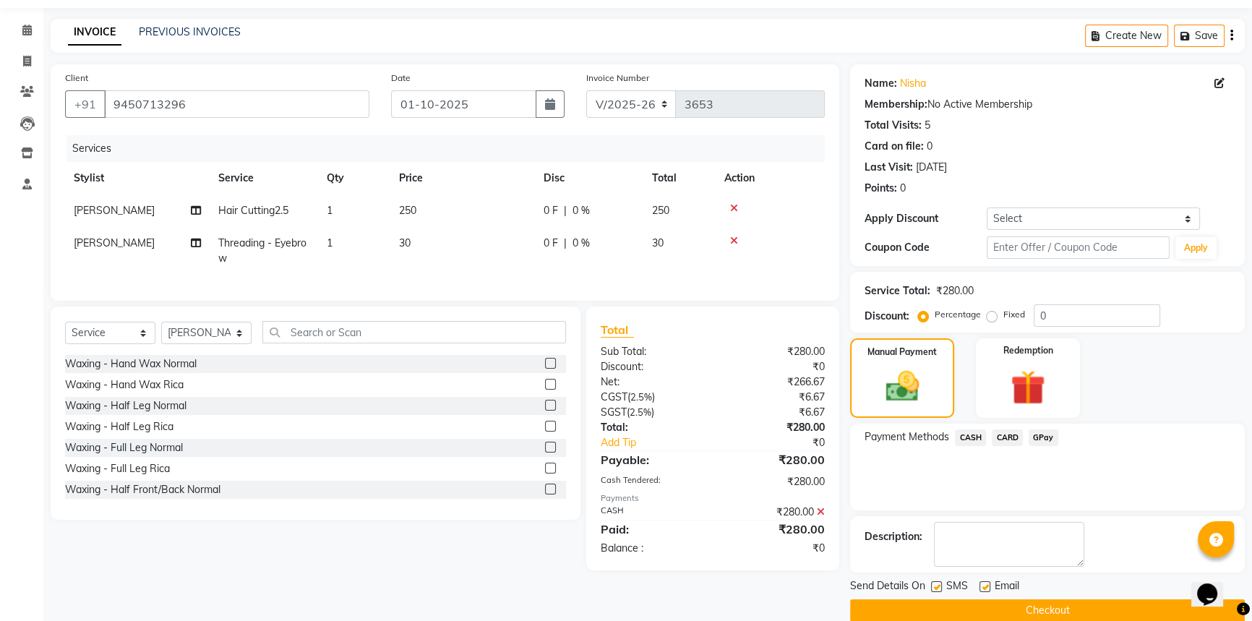
scroll to position [65, 0]
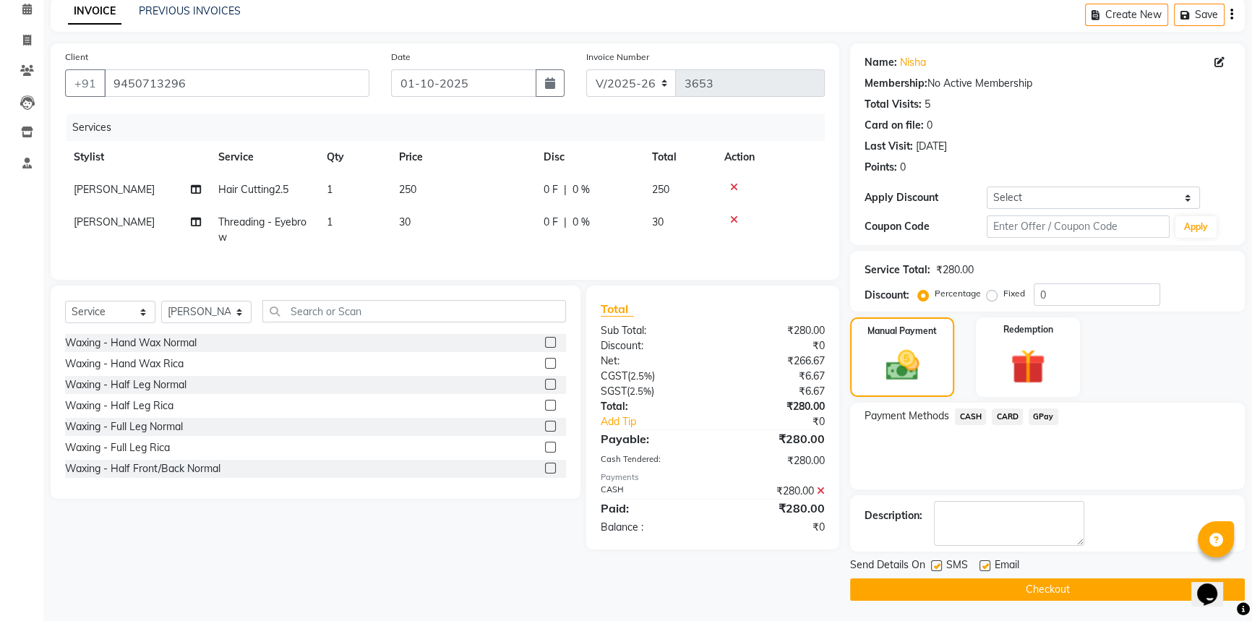
click at [968, 595] on button "Checkout" at bounding box center [1047, 589] width 395 height 22
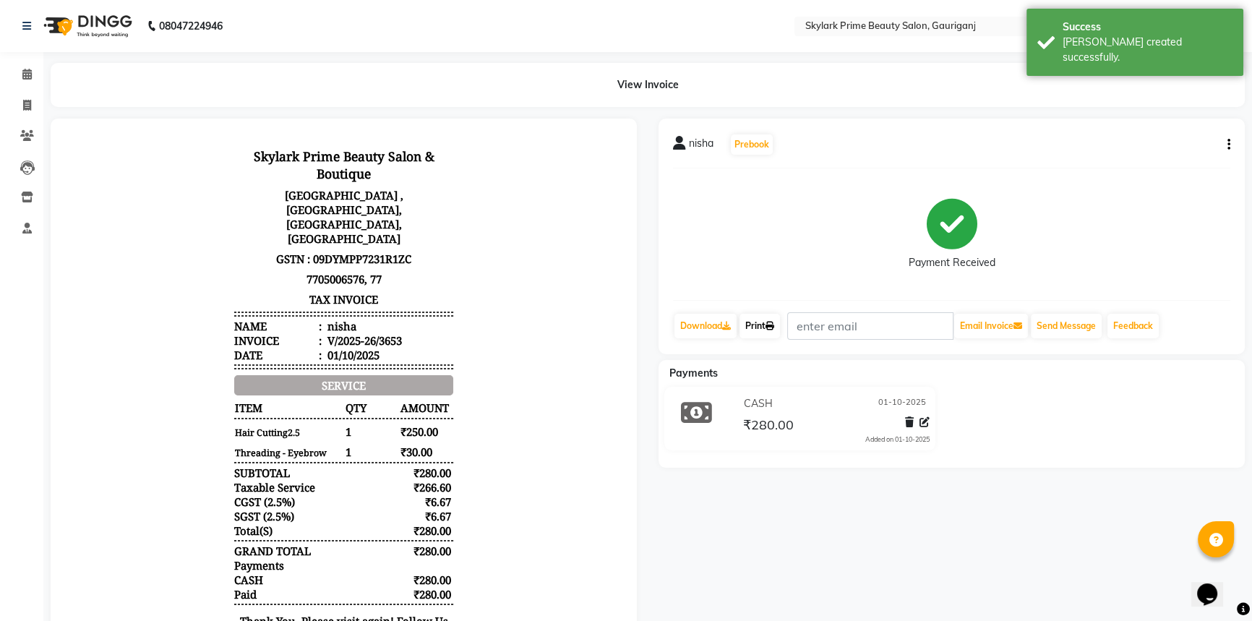
click at [761, 317] on link "Print" at bounding box center [760, 326] width 40 height 25
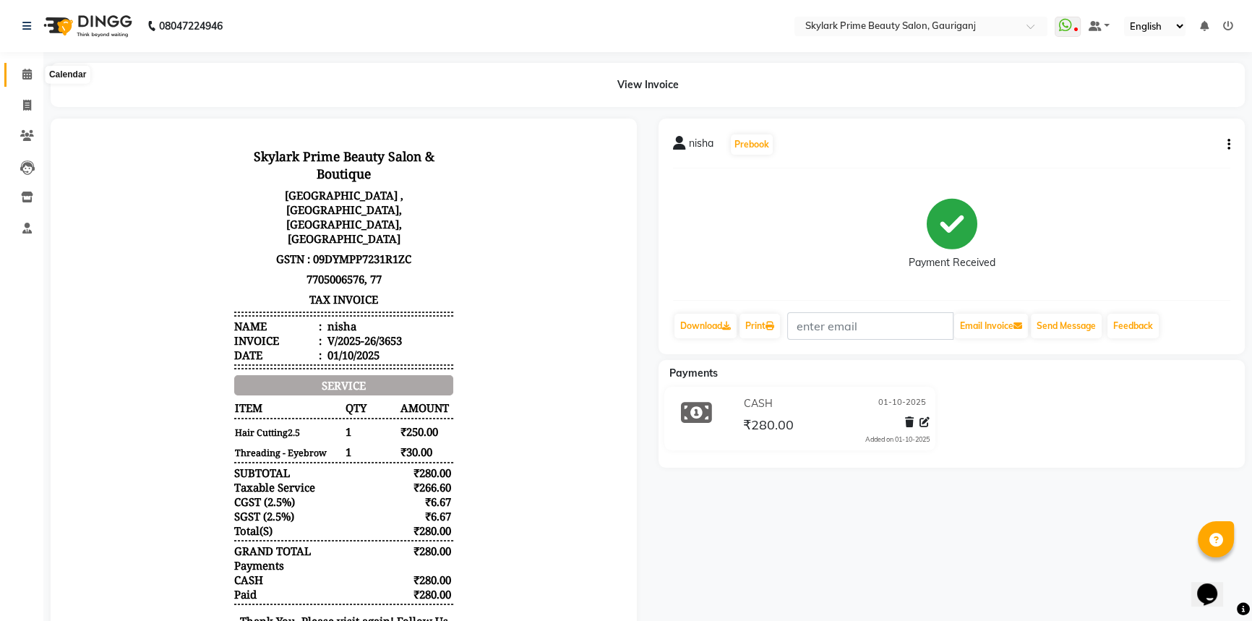
click at [29, 72] on icon at bounding box center [26, 74] width 9 height 11
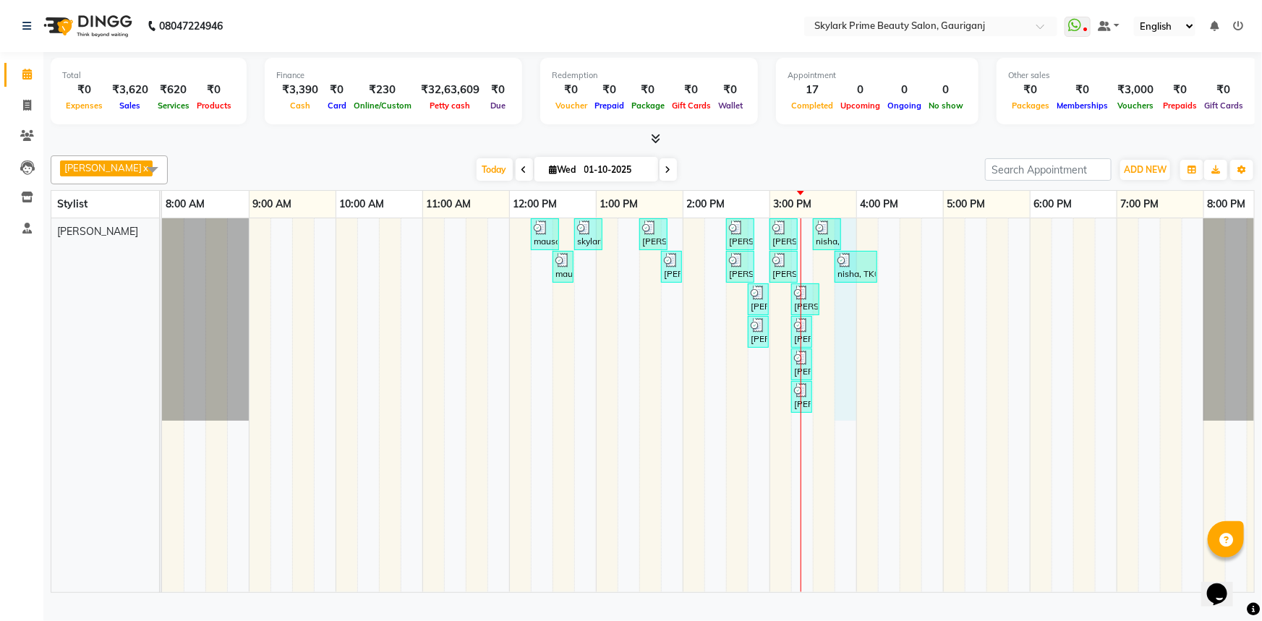
click at [850, 320] on div "mausami, TK01, 12:15 PM-12:35 PM, Threading - Eyebrow skylark prime, TK02, 12:4…" at bounding box center [726, 405] width 1128 height 374
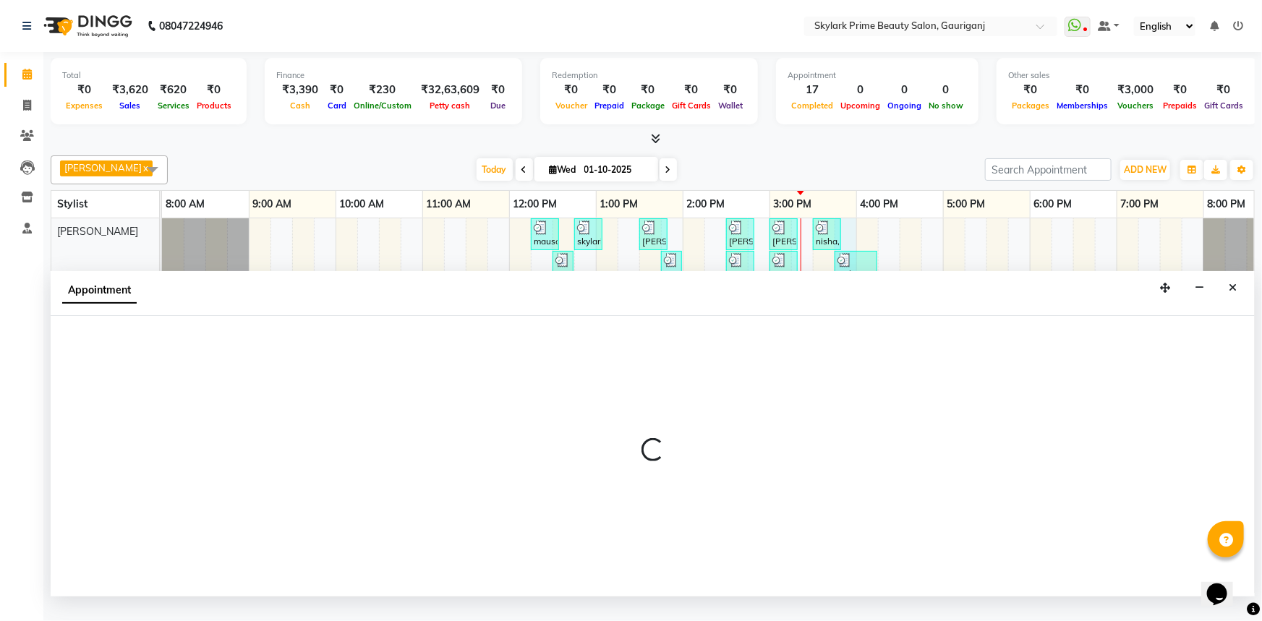
select select "30218"
select select "945"
select select "tentative"
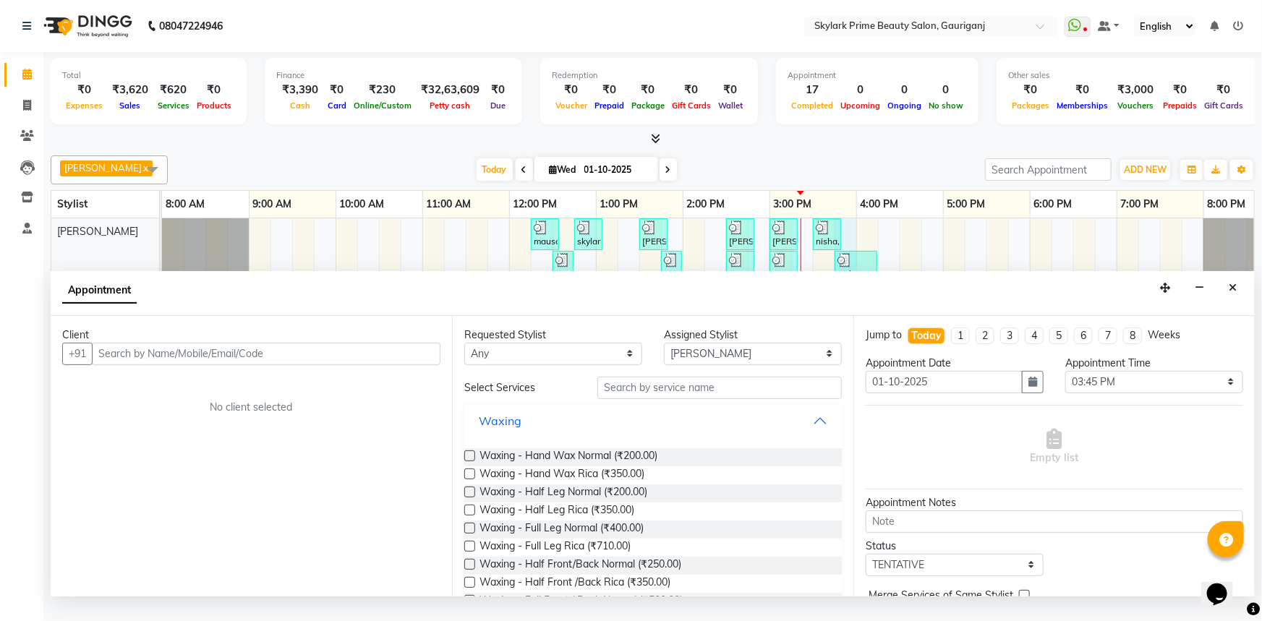
click at [804, 427] on button "Waxing" at bounding box center [653, 421] width 366 height 26
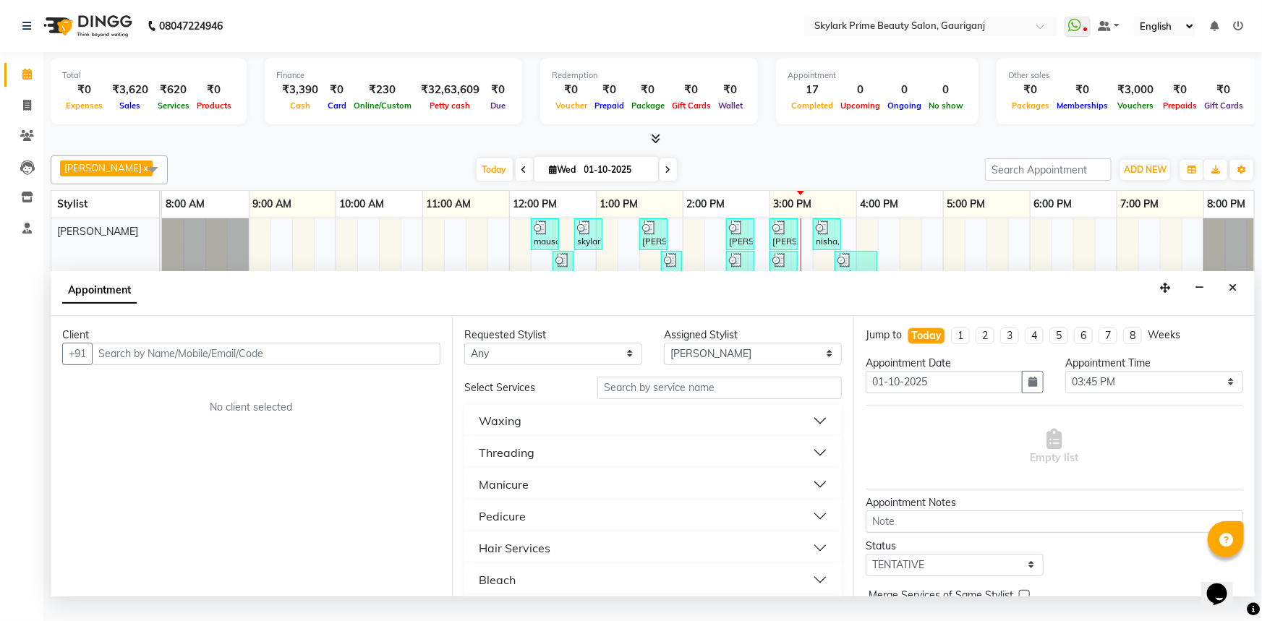
click at [530, 461] on div "Threading" at bounding box center [507, 452] width 56 height 17
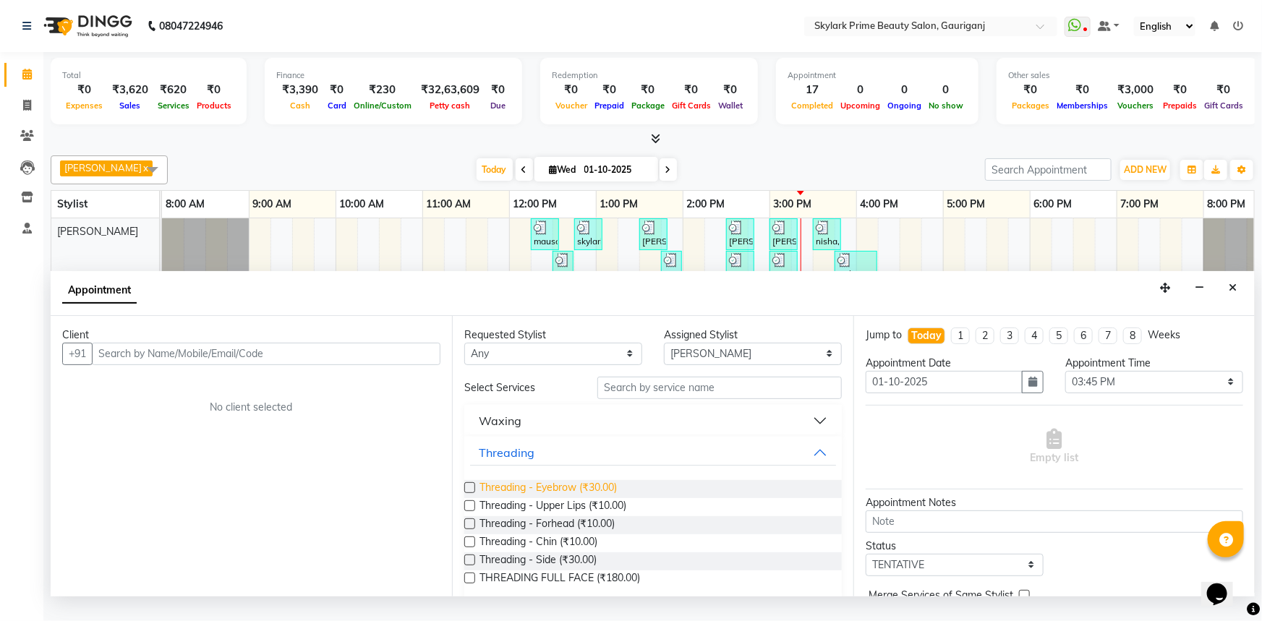
click at [526, 498] on span "Threading - Eyebrow (₹30.00)" at bounding box center [547, 489] width 137 height 18
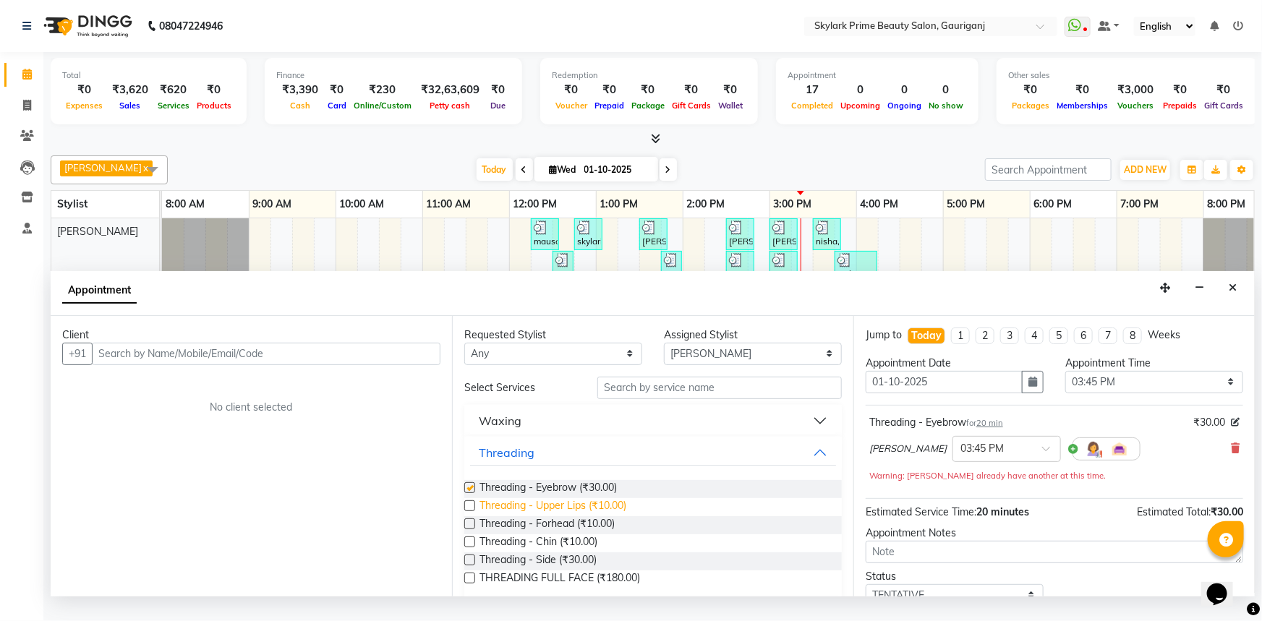
checkbox input "false"
click at [529, 534] on span "Threading - Forhead (₹10.00)" at bounding box center [546, 525] width 135 height 18
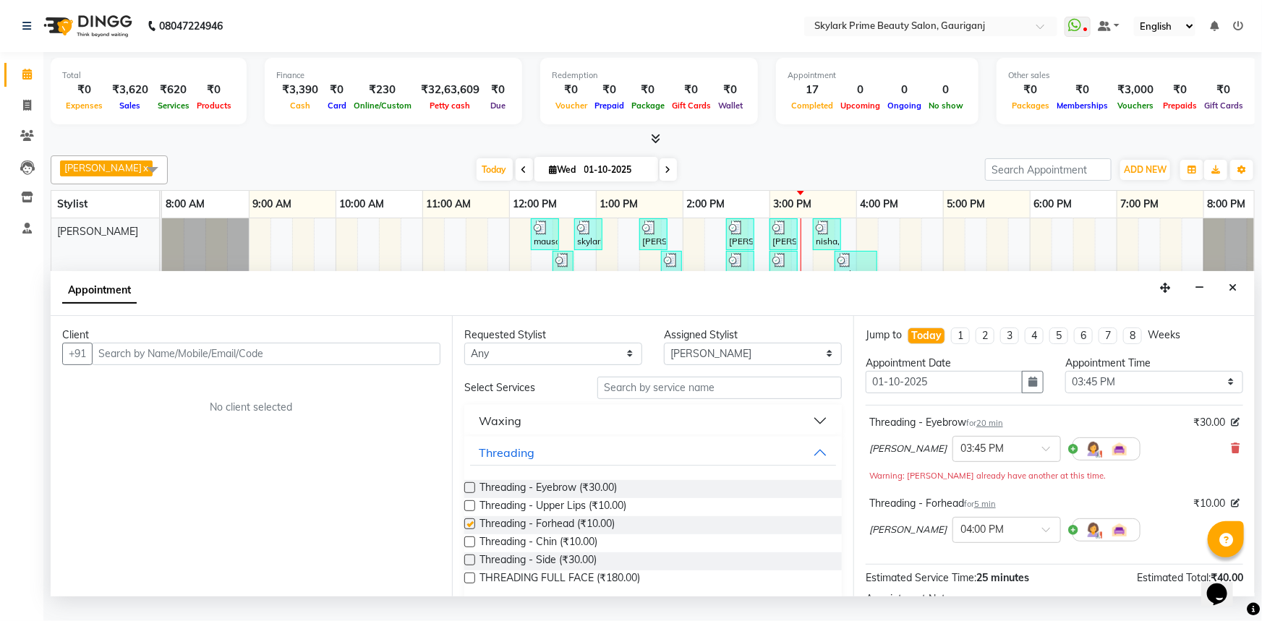
checkbox input "false"
click at [801, 463] on button "Threading" at bounding box center [653, 453] width 366 height 26
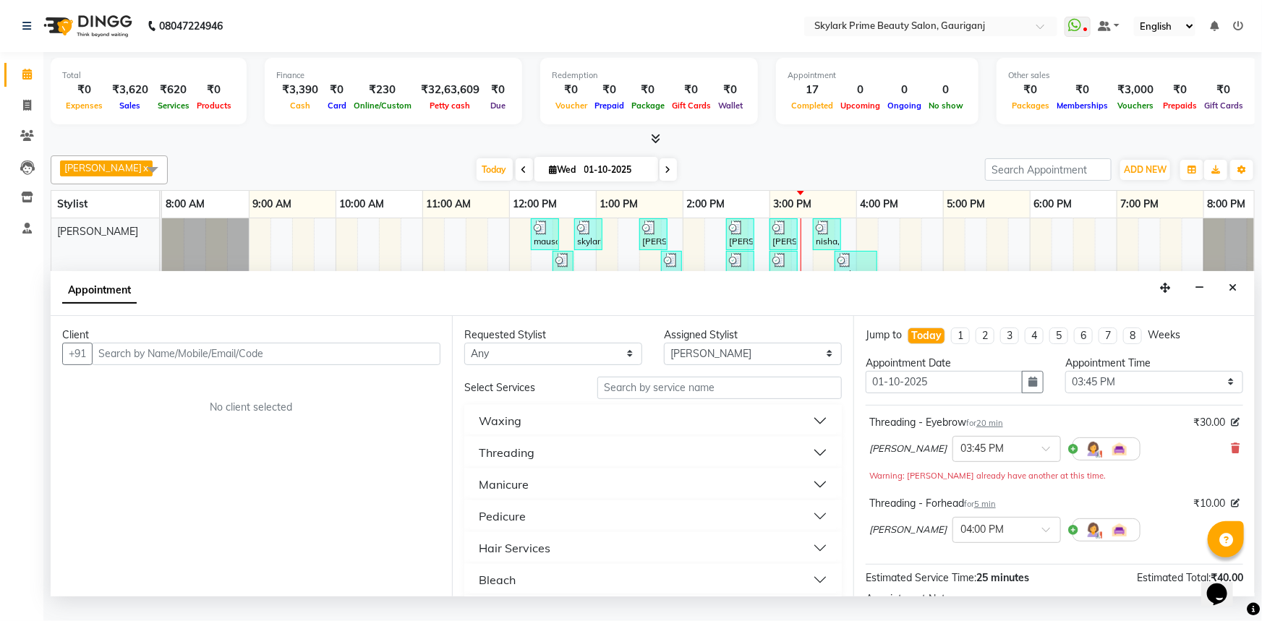
click at [528, 432] on button "Waxing" at bounding box center [653, 421] width 366 height 26
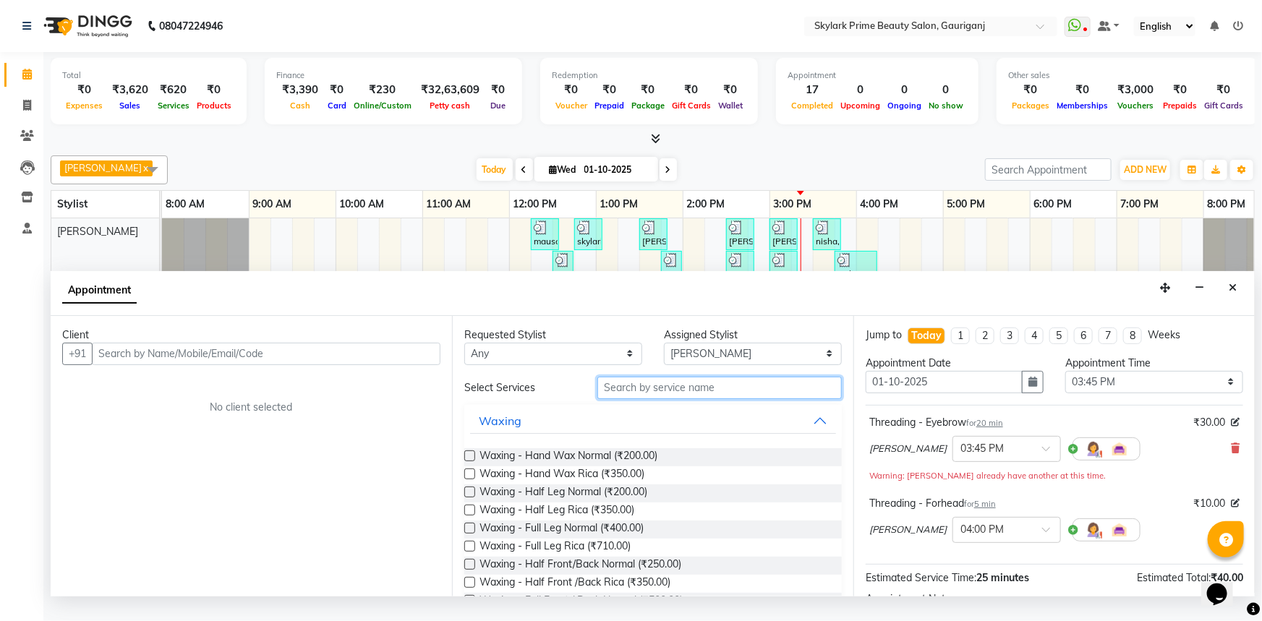
click at [620, 398] on input "text" at bounding box center [719, 388] width 244 height 22
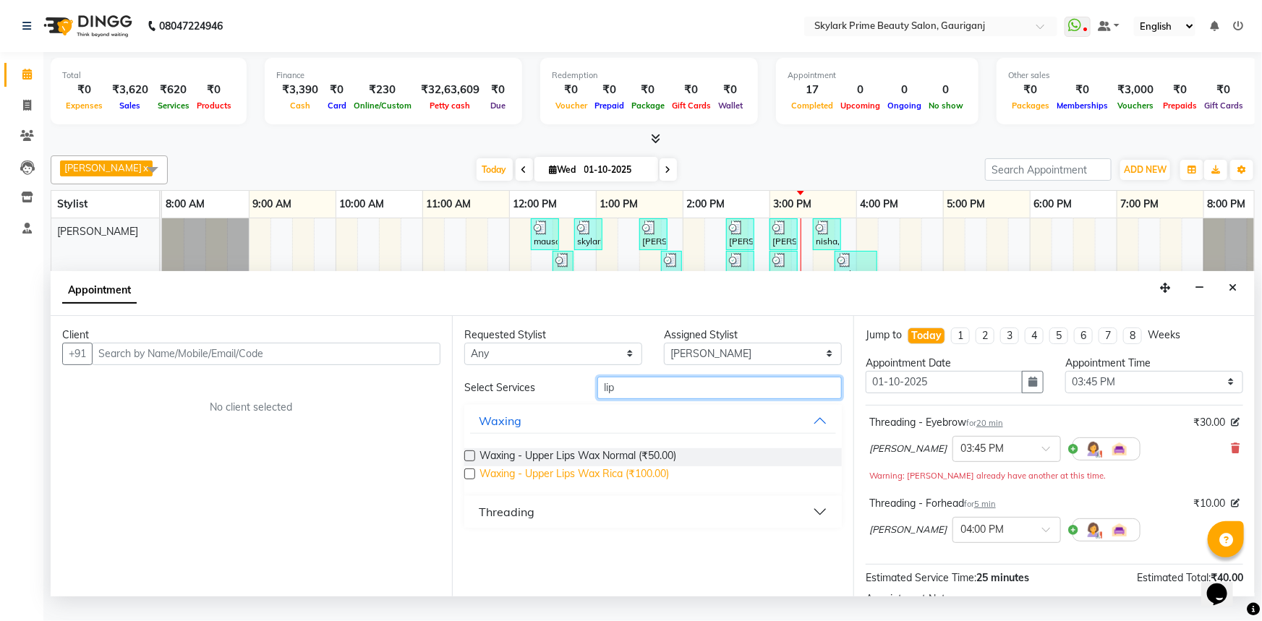
type input "lip"
click at [552, 484] on span "Waxing - Upper Lips Wax Rica (₹100.00)" at bounding box center [573, 475] width 189 height 18
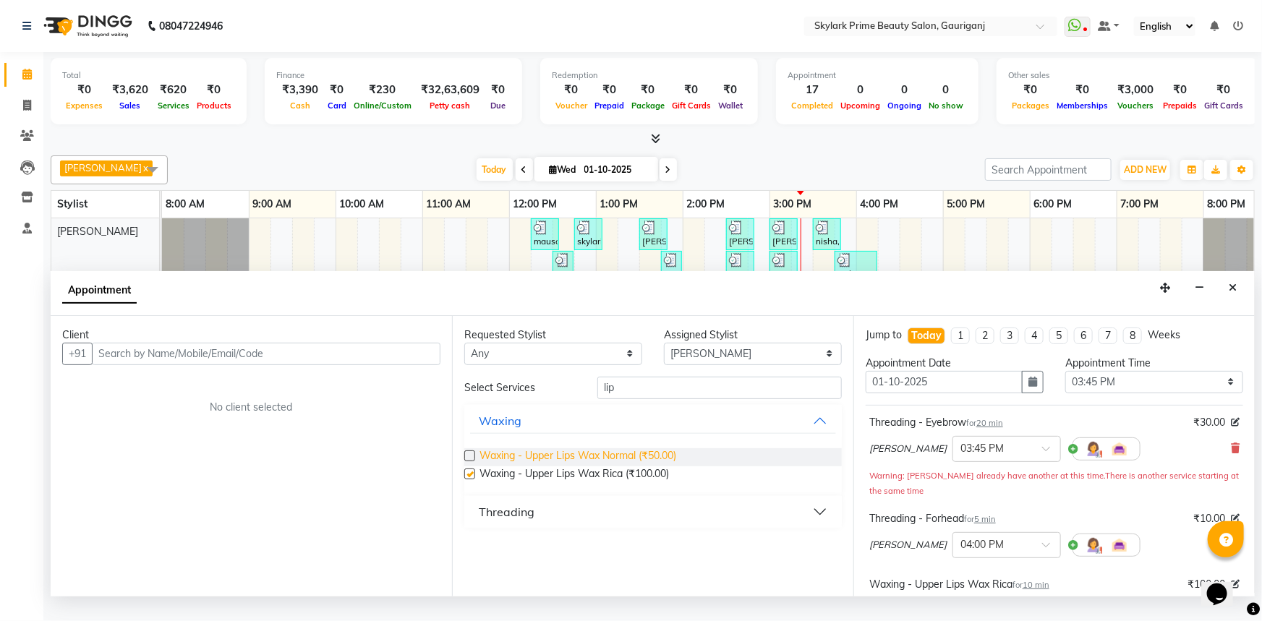
checkbox input "false"
click at [642, 398] on input "lip" at bounding box center [719, 388] width 244 height 22
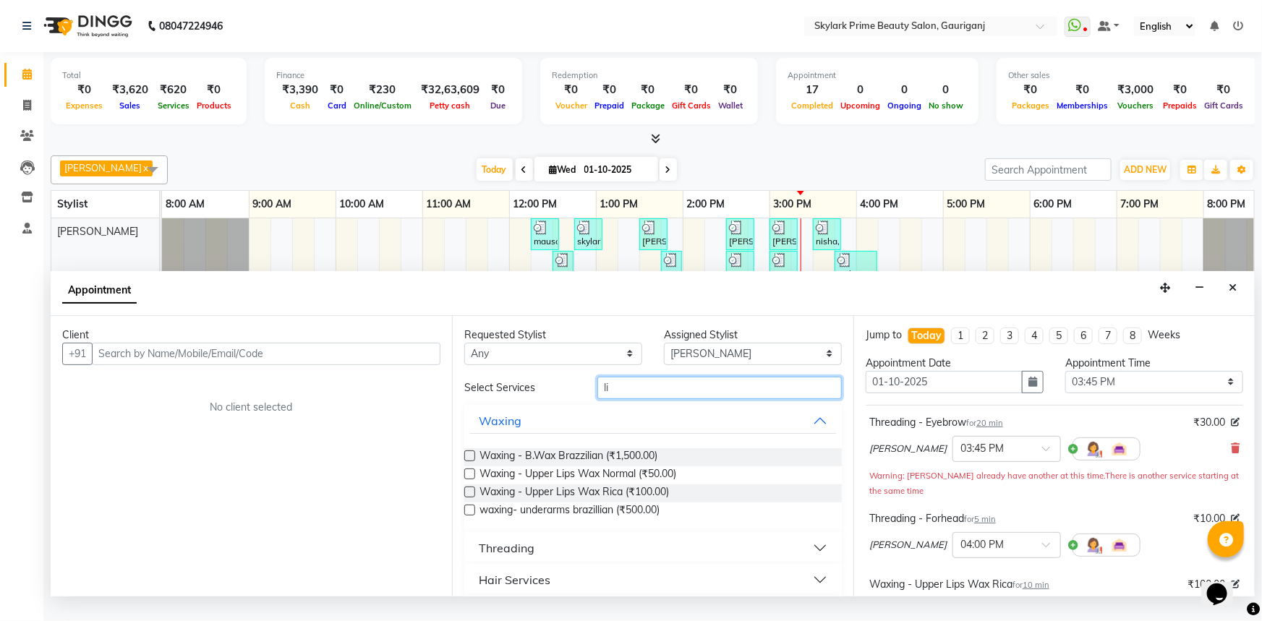
type input "l"
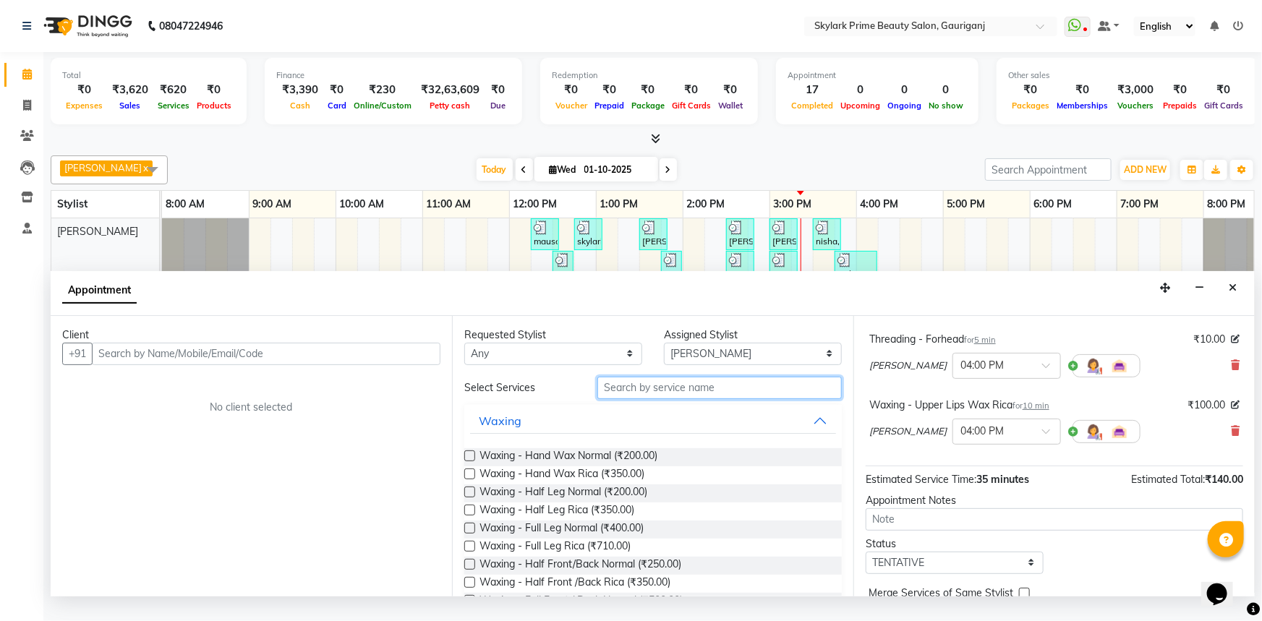
scroll to position [197, 0]
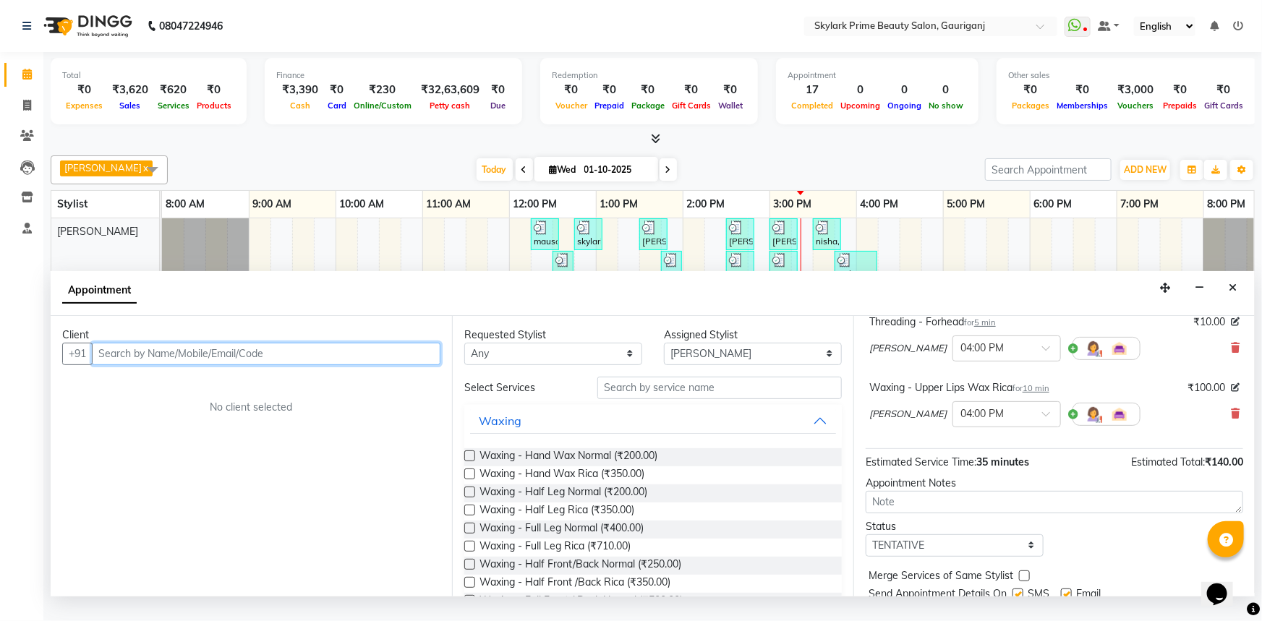
click at [119, 365] on input "text" at bounding box center [266, 354] width 349 height 22
type input "8840338454"
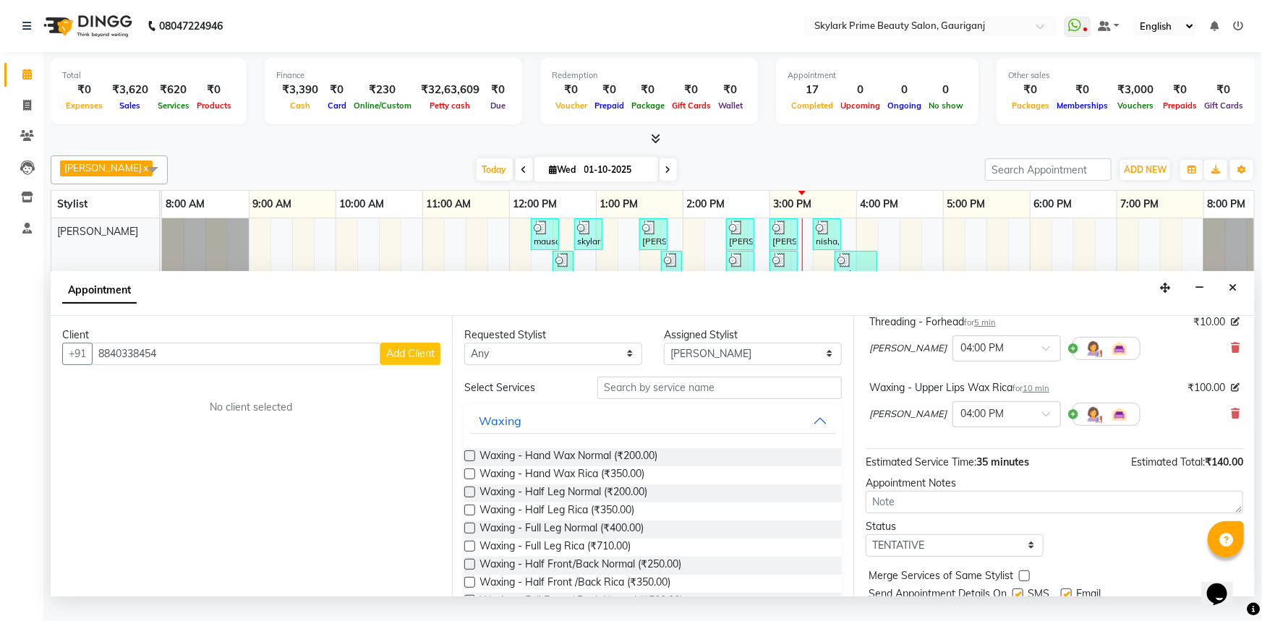
click at [391, 360] on span "Add Client" at bounding box center [410, 353] width 48 height 13
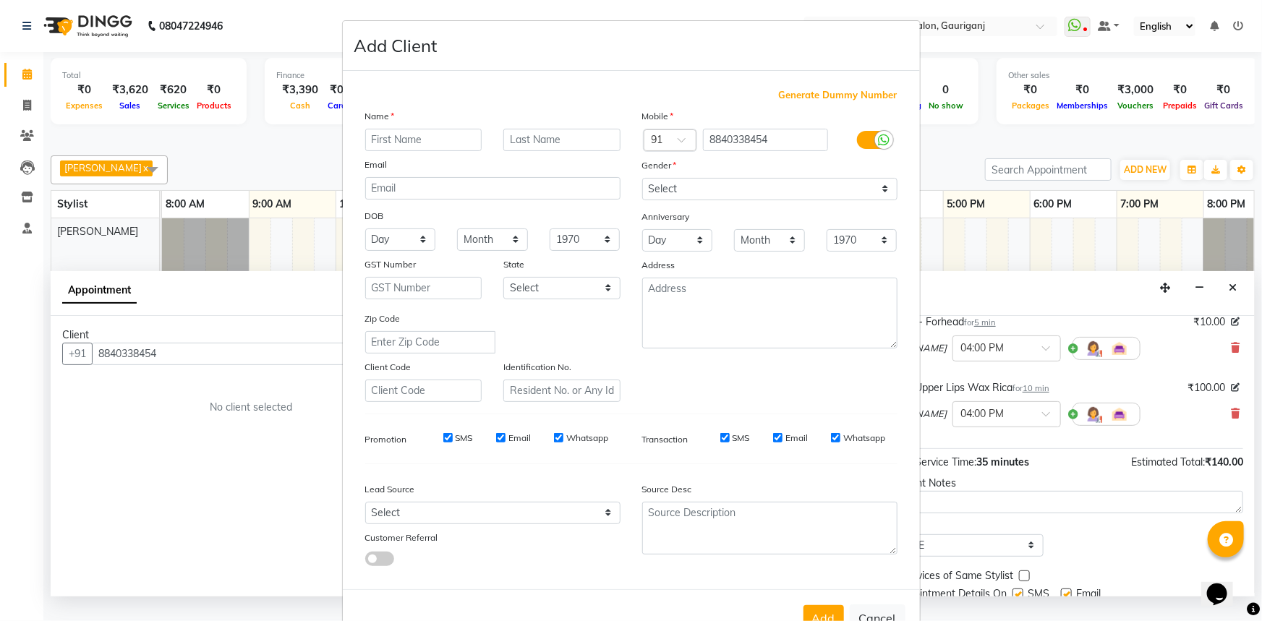
click at [408, 142] on input "text" at bounding box center [423, 140] width 117 height 22
type input "i"
type input "[PERSON_NAME]"
click at [751, 176] on div "Gender" at bounding box center [769, 168] width 277 height 20
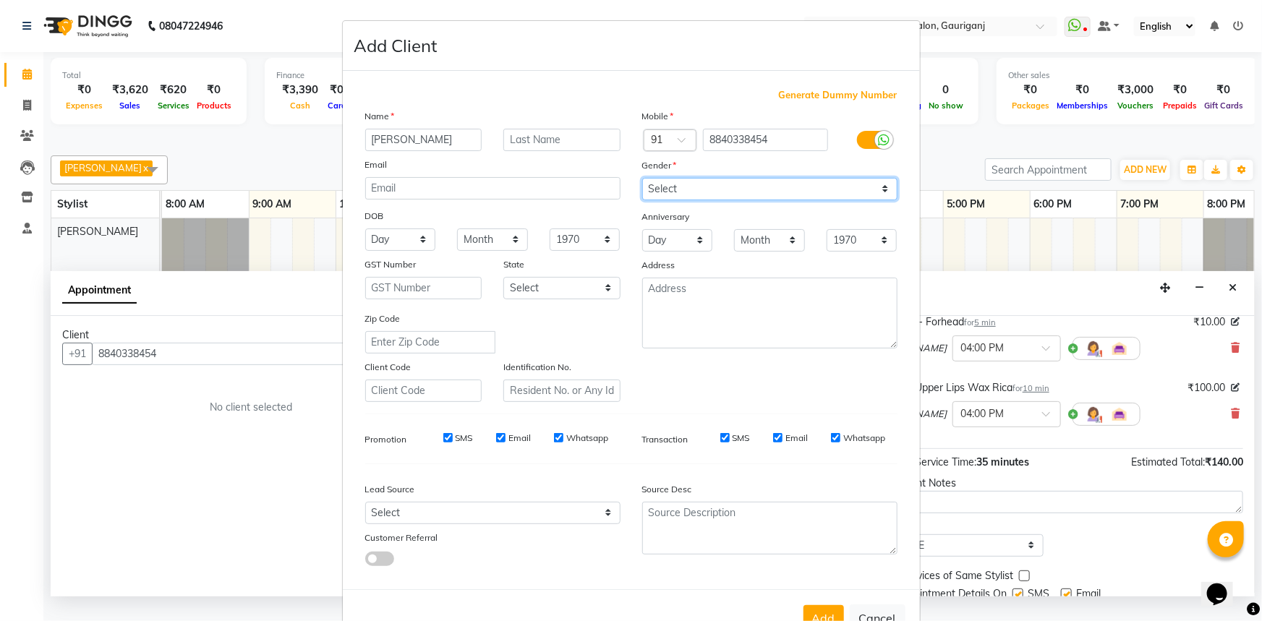
drag, startPoint x: 687, startPoint y: 181, endPoint x: 688, endPoint y: 200, distance: 18.1
click at [687, 181] on select "Select [DEMOGRAPHIC_DATA] [DEMOGRAPHIC_DATA] Other Prefer Not To Say" at bounding box center [769, 189] width 255 height 22
select select "[DEMOGRAPHIC_DATA]"
click at [642, 178] on select "Select [DEMOGRAPHIC_DATA] [DEMOGRAPHIC_DATA] Other Prefer Not To Say" at bounding box center [769, 189] width 255 height 22
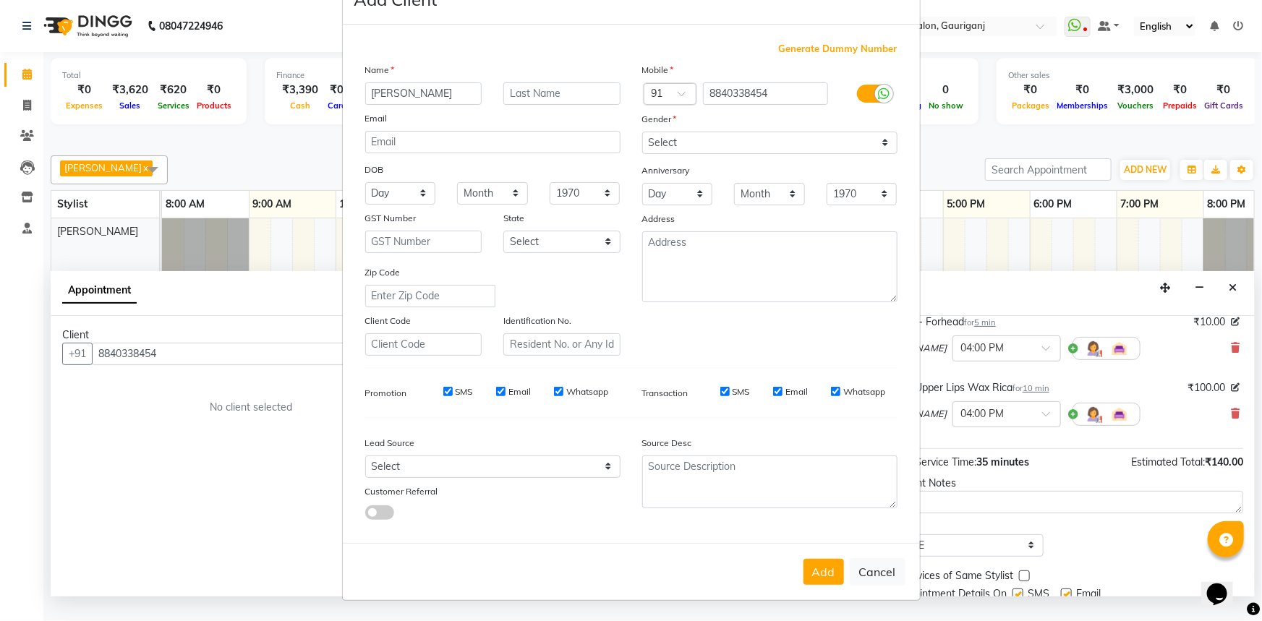
click at [815, 565] on button "Add" at bounding box center [823, 572] width 40 height 26
select select
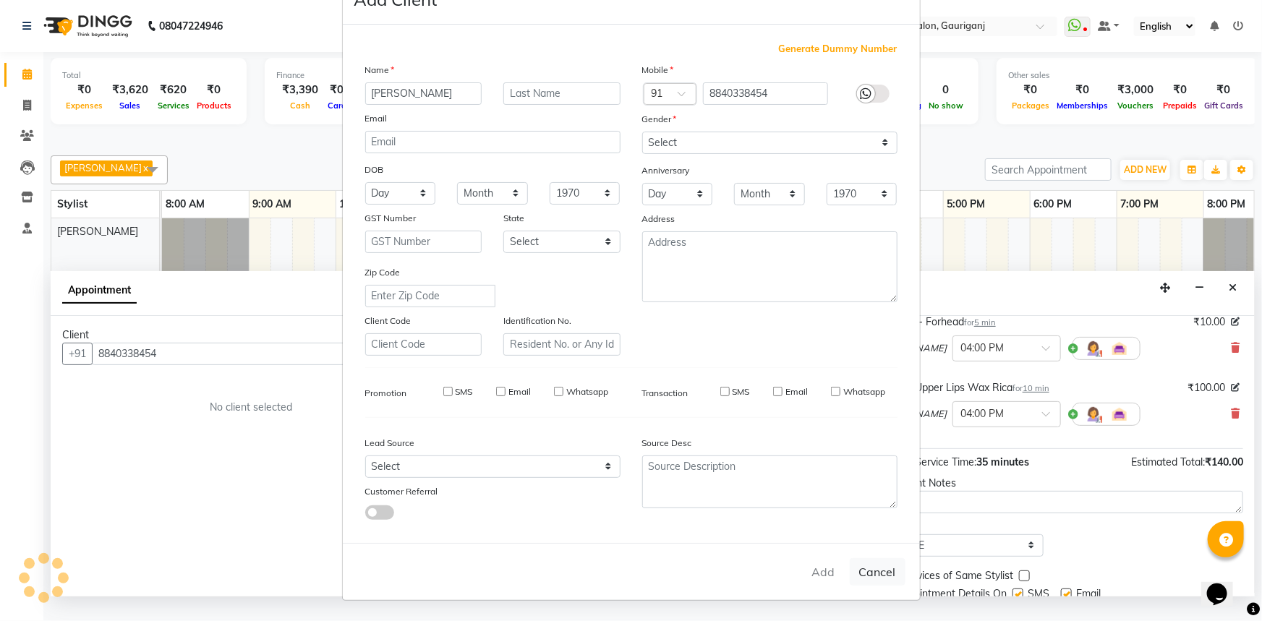
select select
checkbox input "false"
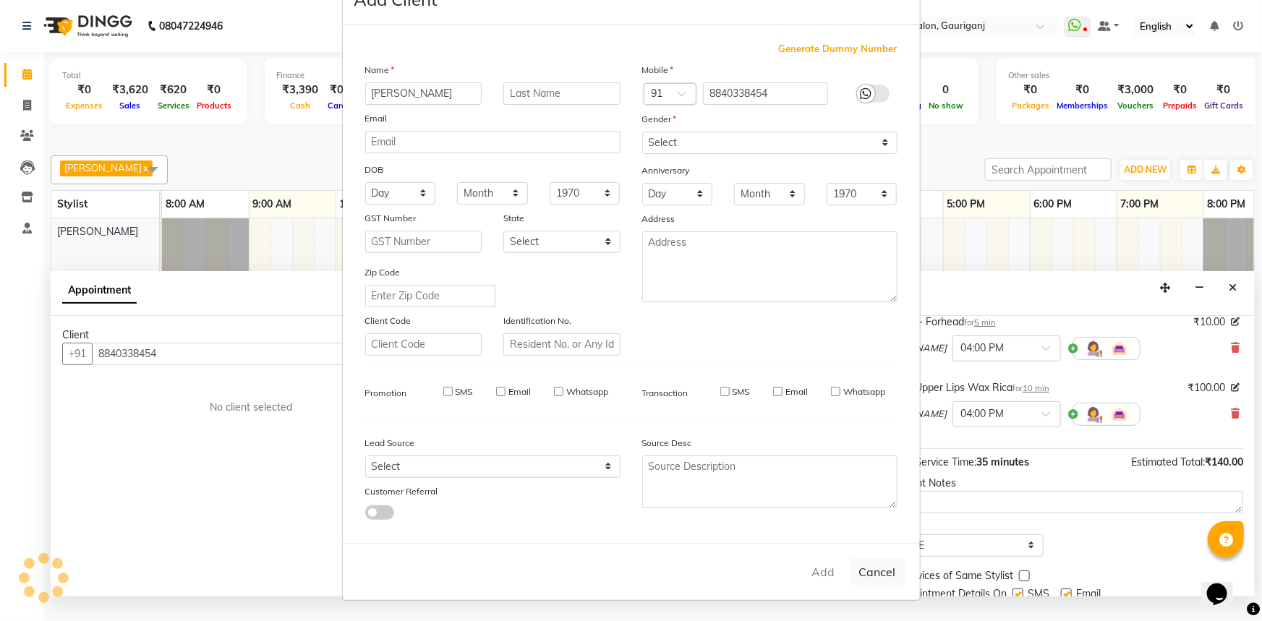
checkbox input "false"
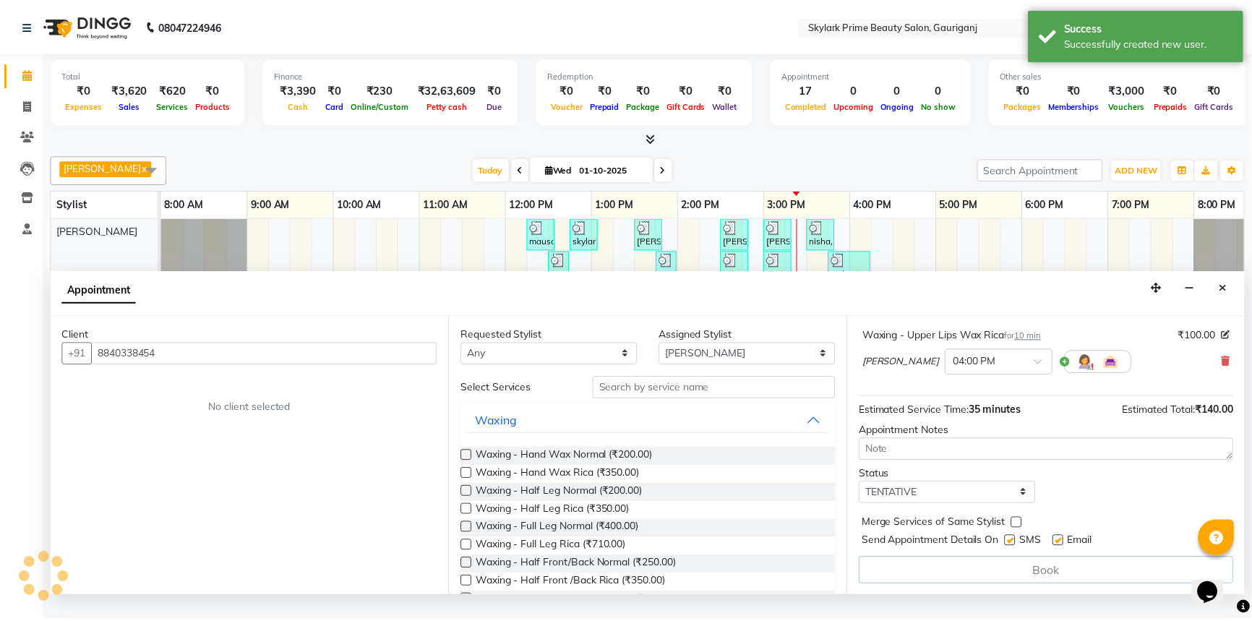
scroll to position [247, 0]
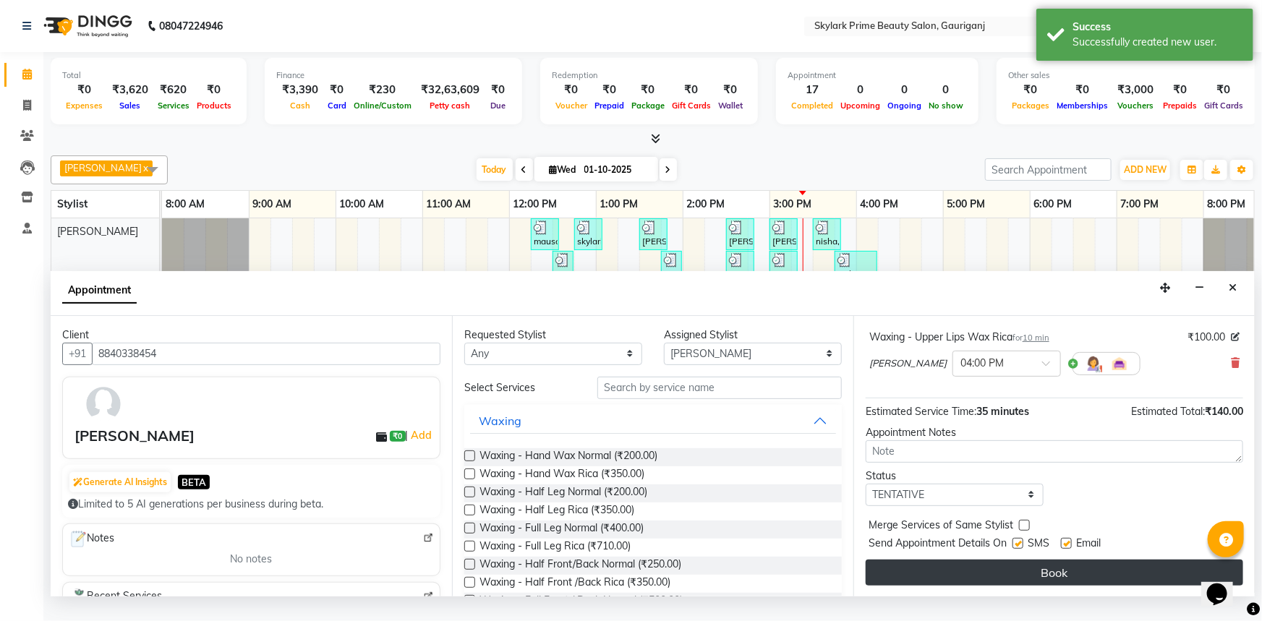
click at [1041, 586] on button "Book" at bounding box center [1053, 573] width 377 height 26
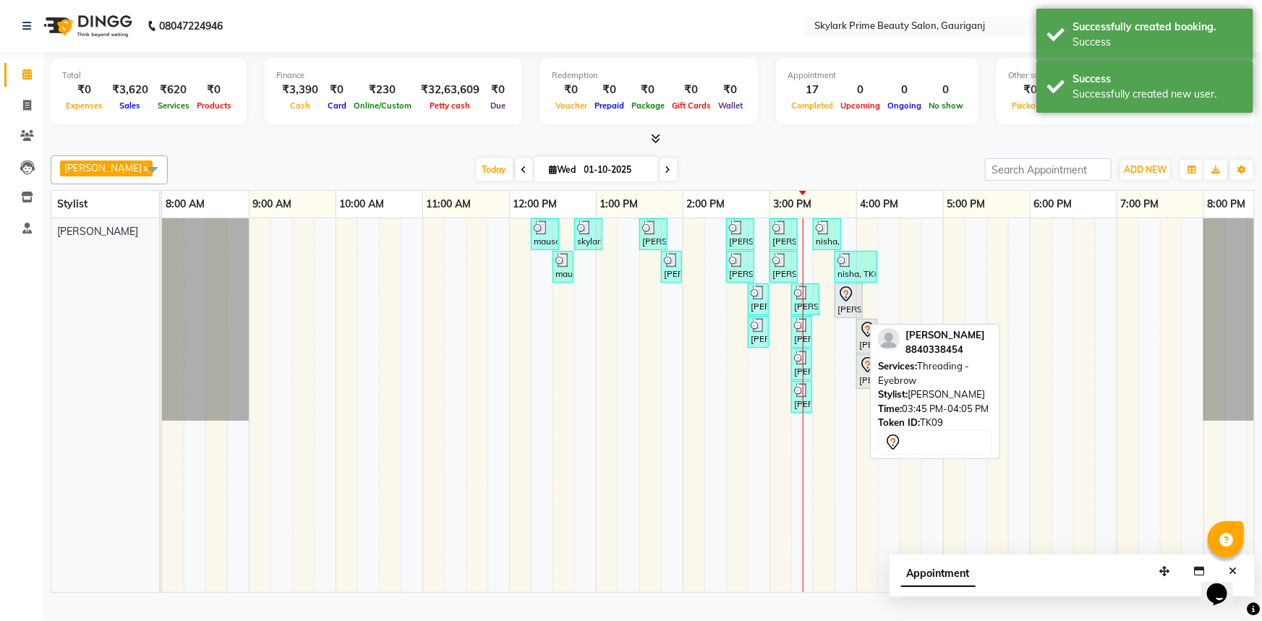
click at [852, 316] on div "[PERSON_NAME] mam, TK09, 03:45 PM-04:05 PM, Threading - Eyebrow" at bounding box center [848, 301] width 25 height 30
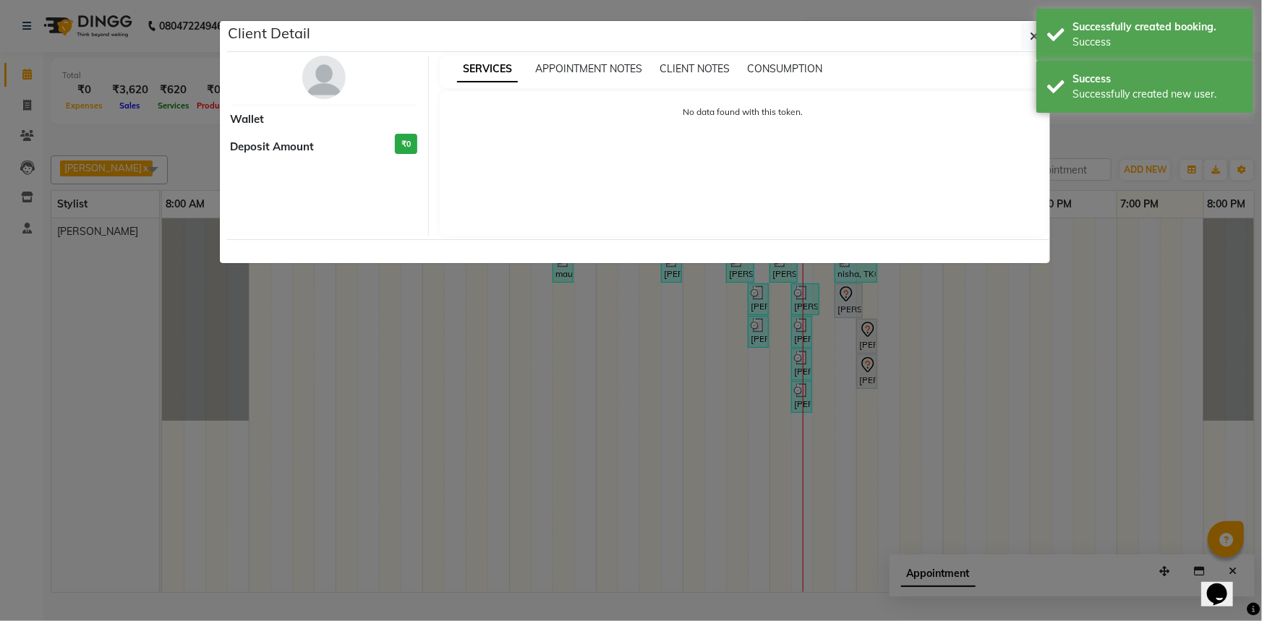
select select "7"
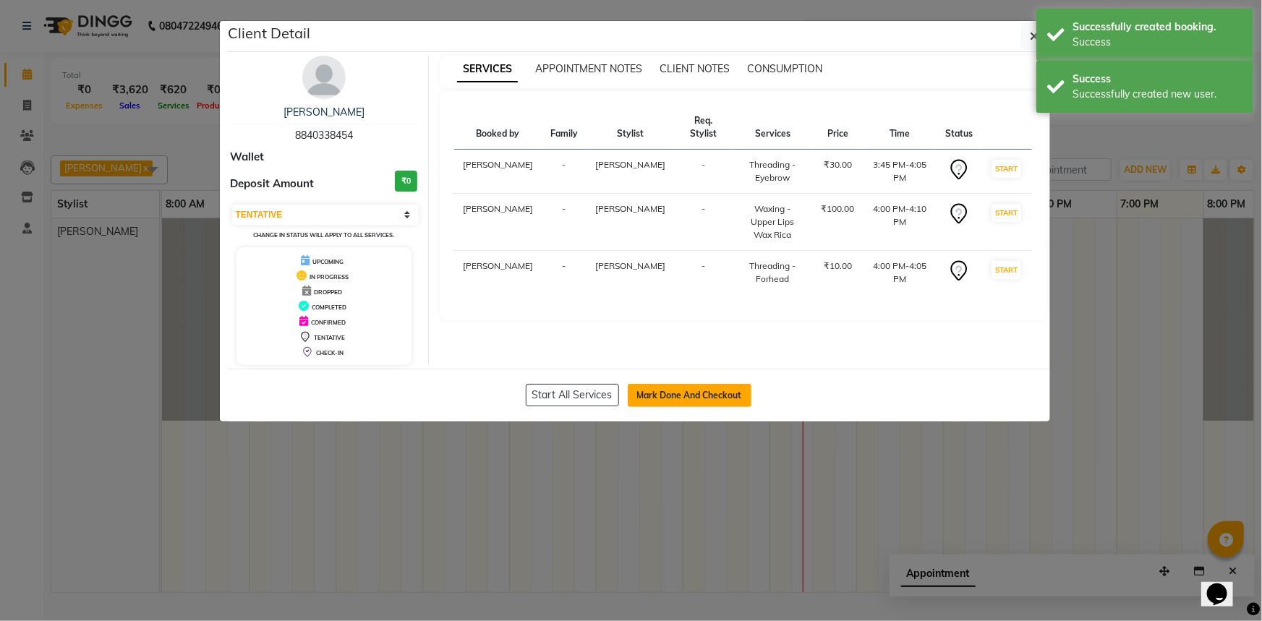
click at [714, 391] on button "Mark Done And Checkout" at bounding box center [690, 395] width 124 height 23
select select "4735"
select select "service"
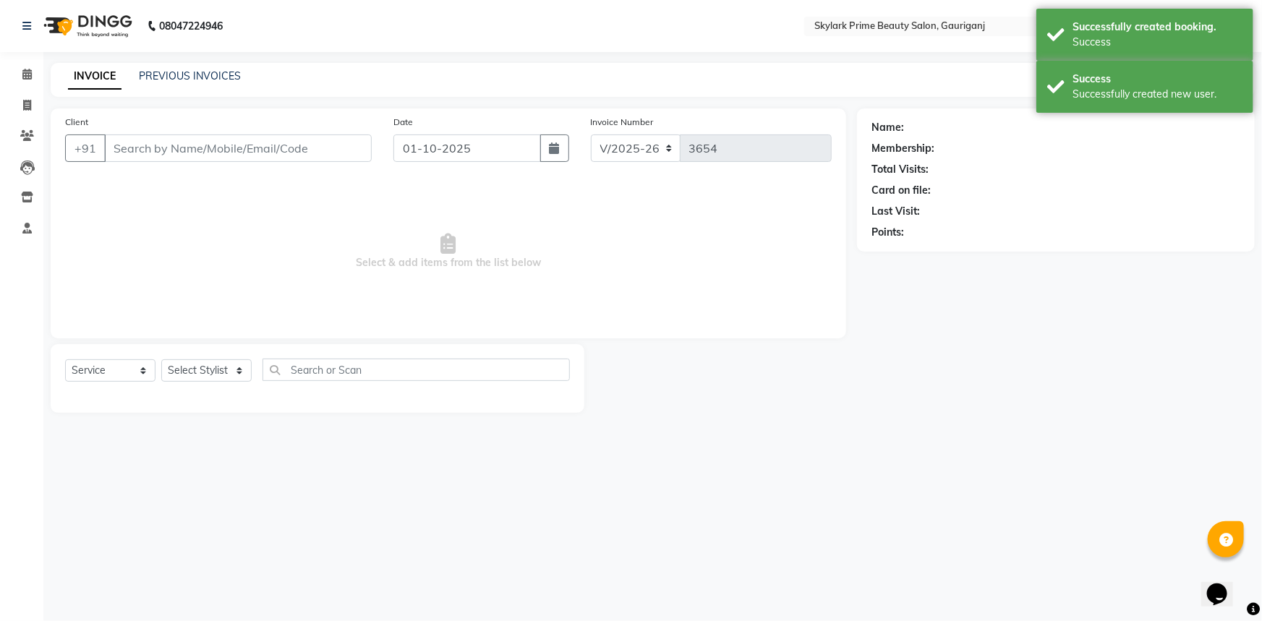
type input "8840338454"
select select "30218"
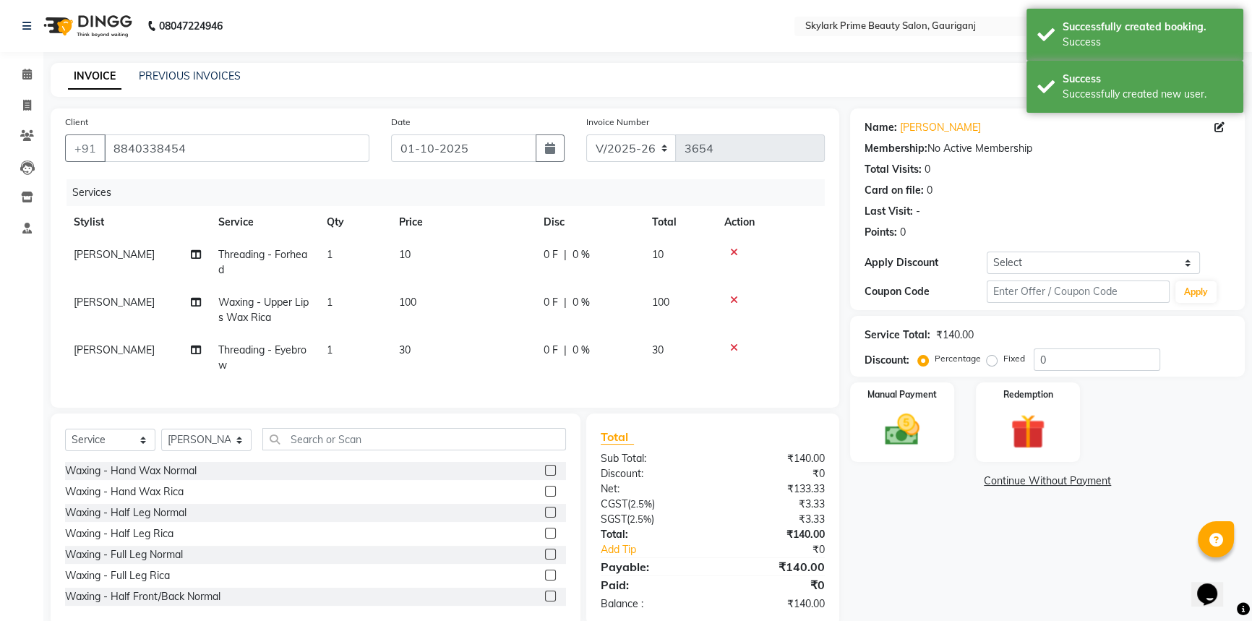
click at [341, 301] on td "1" at bounding box center [354, 310] width 72 height 48
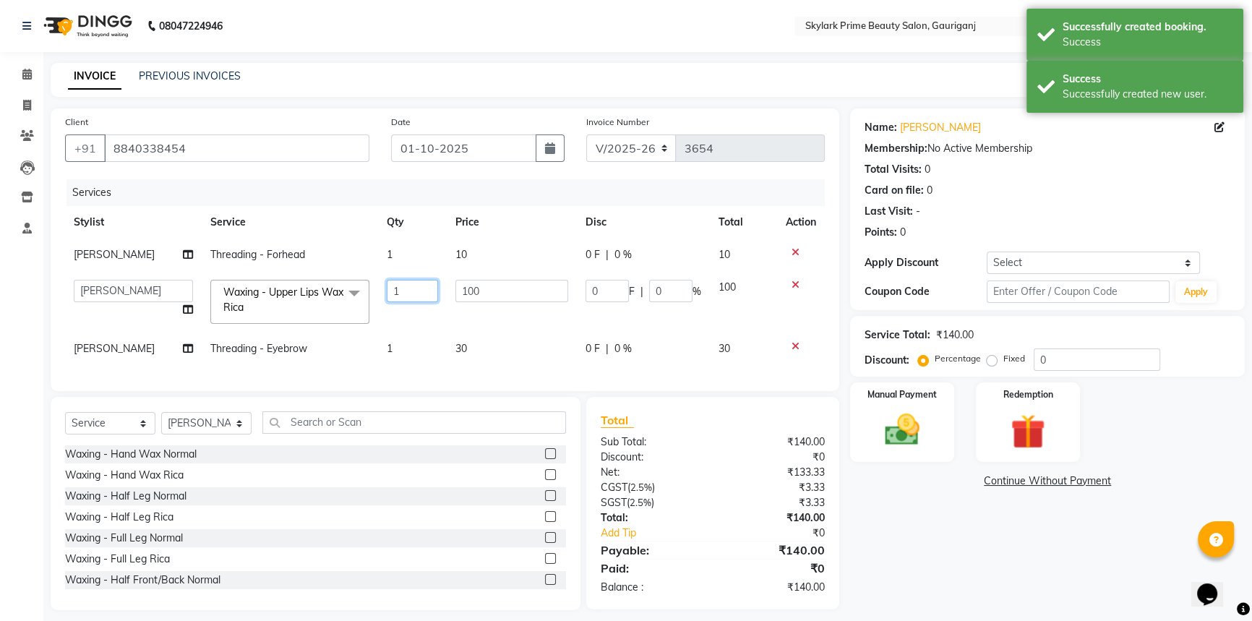
click at [427, 288] on input "1" at bounding box center [412, 291] width 51 height 22
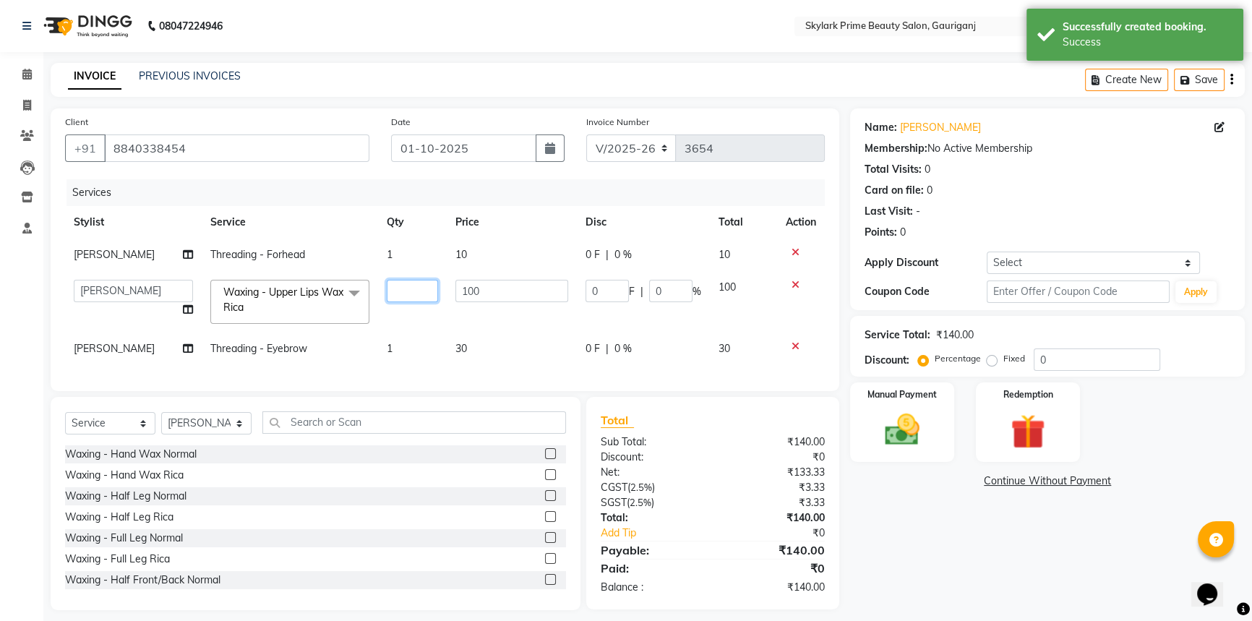
type input "2"
click at [902, 524] on div "Name: [PERSON_NAME] Membership: No Active Membership Total Visits: 0 Card on fi…" at bounding box center [1053, 359] width 406 height 502
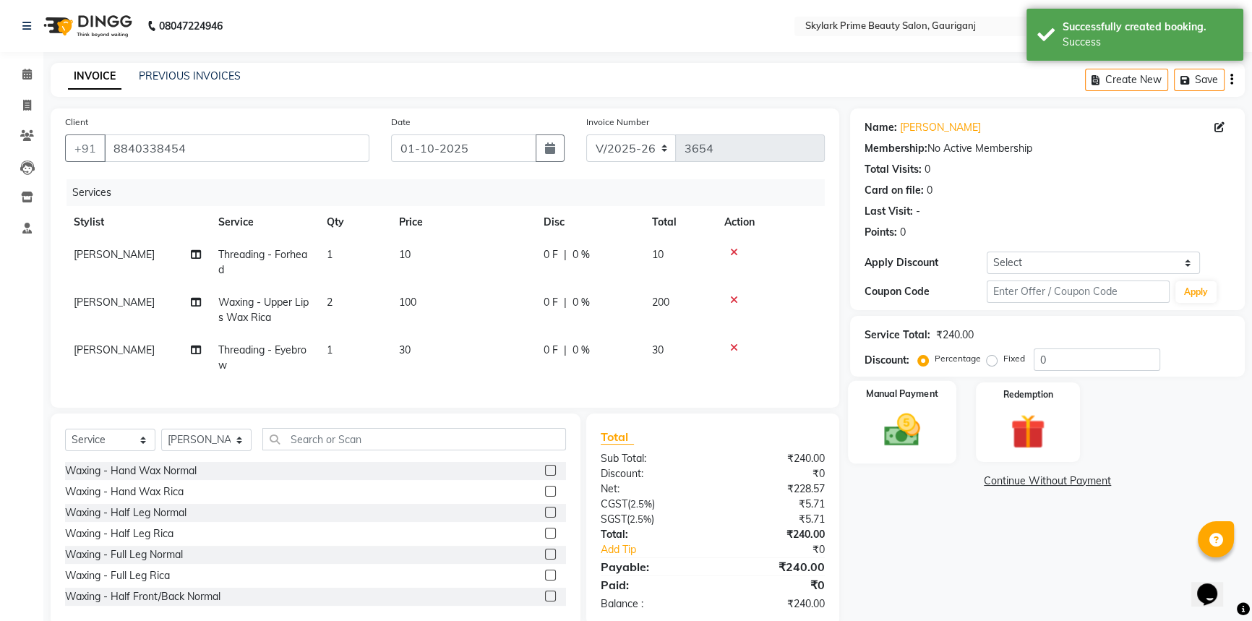
click at [920, 402] on div "Manual Payment" at bounding box center [902, 422] width 108 height 82
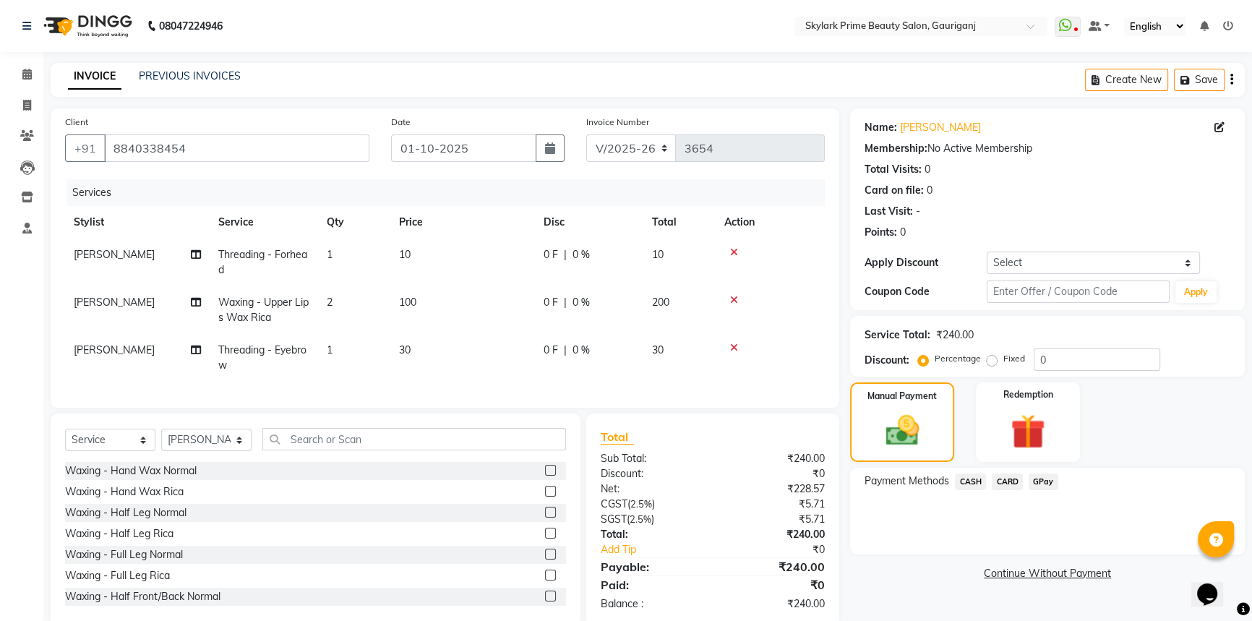
click at [964, 474] on span "CASH" at bounding box center [970, 482] width 31 height 17
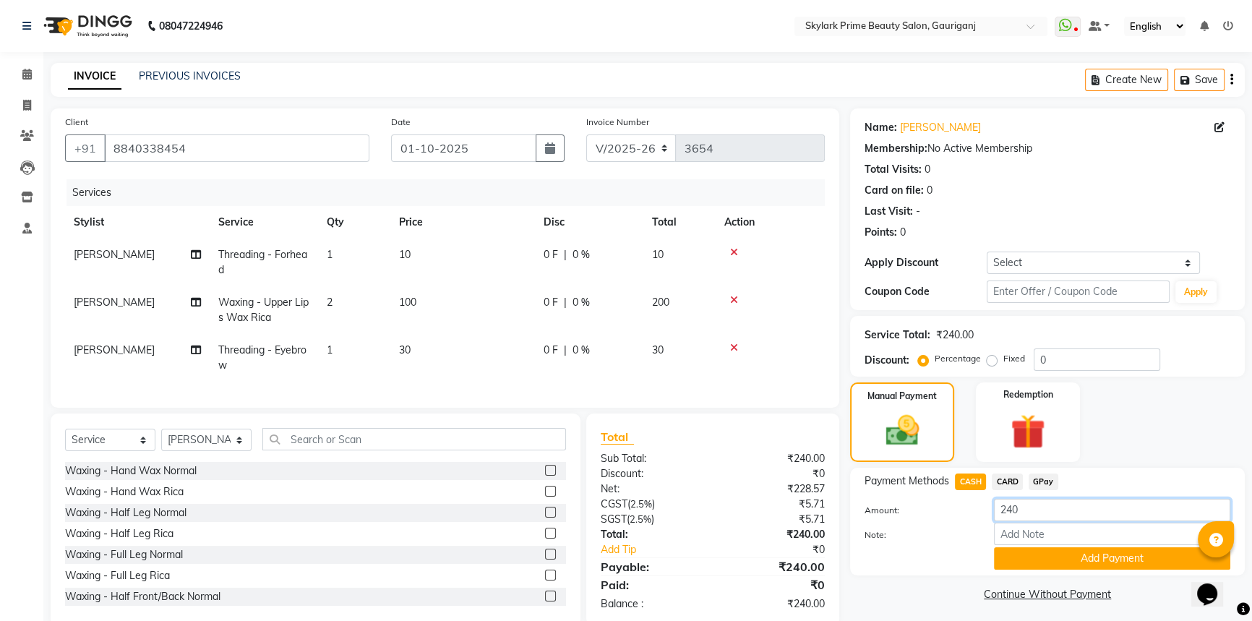
click at [1027, 505] on input "240" at bounding box center [1112, 510] width 236 height 22
type input "200"
click at [1061, 555] on button "Add Payment" at bounding box center [1112, 558] width 236 height 22
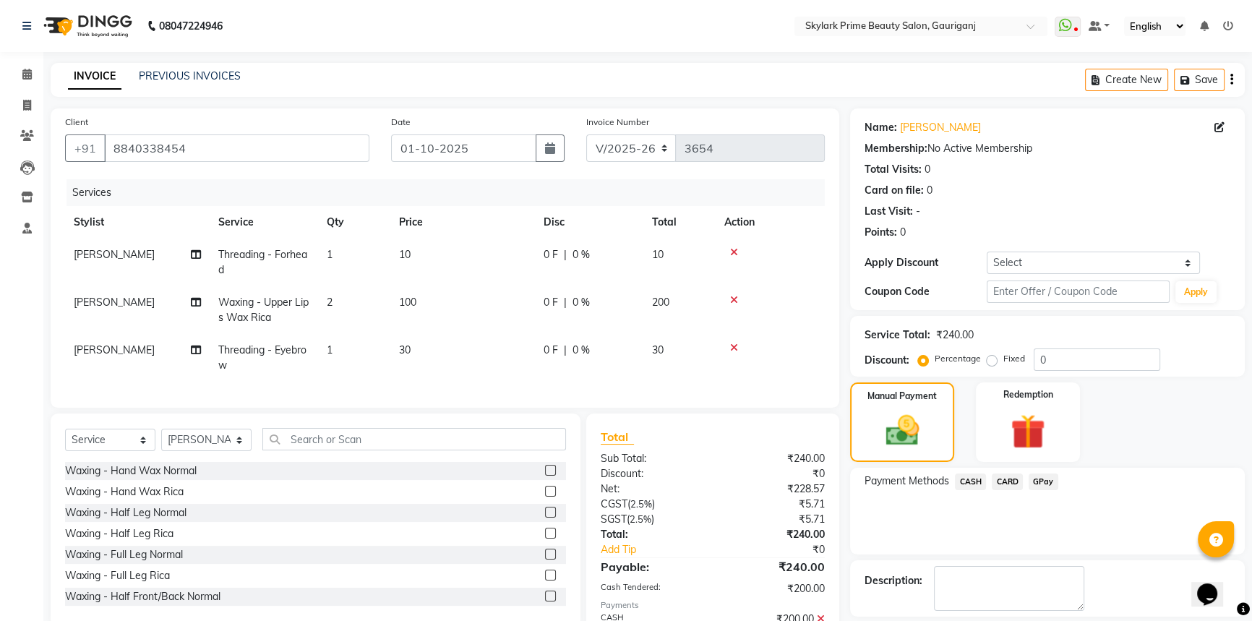
click at [1043, 477] on span "GPay" at bounding box center [1044, 482] width 30 height 17
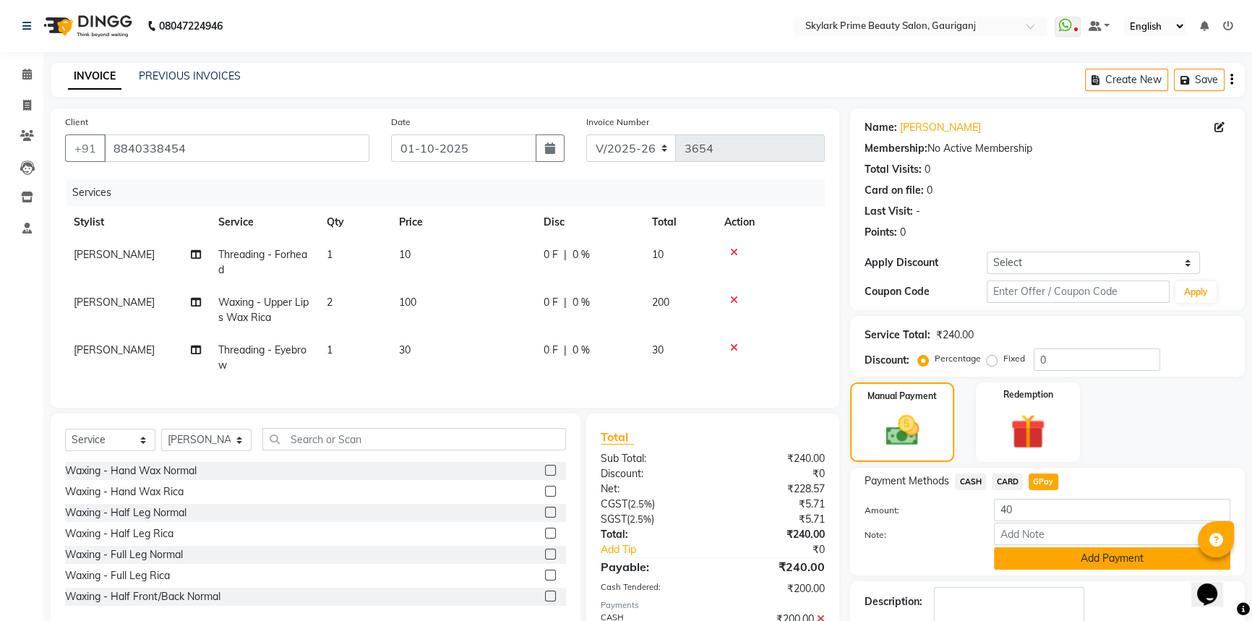
click at [1030, 556] on button "Add Payment" at bounding box center [1112, 558] width 236 height 22
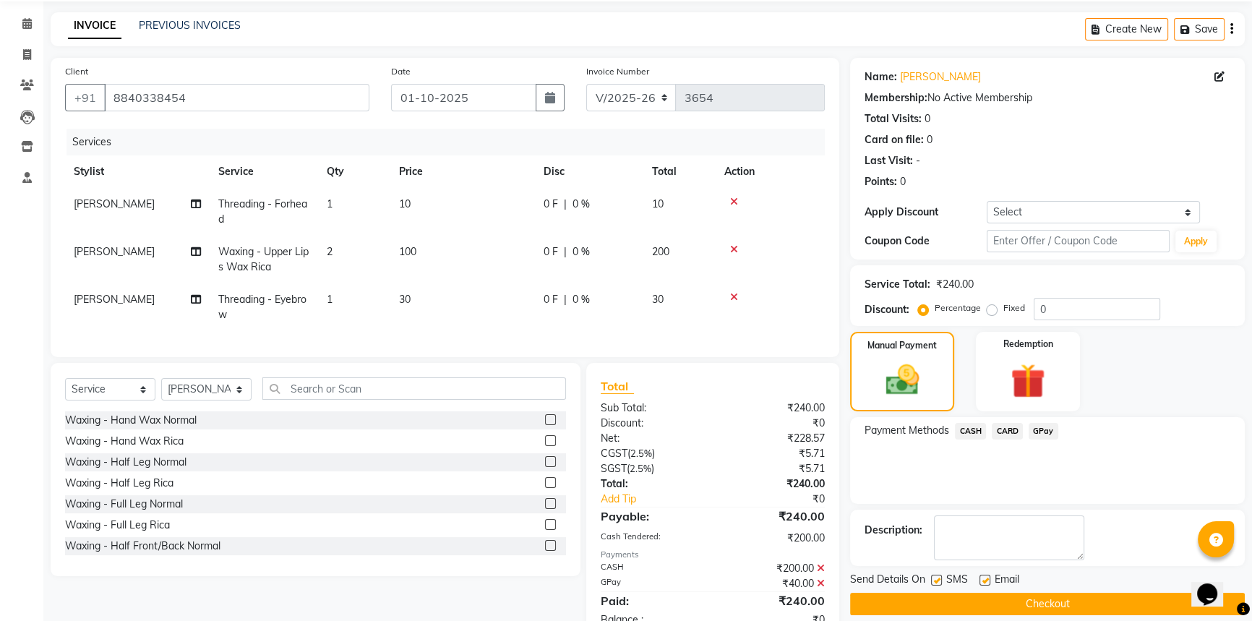
scroll to position [103, 0]
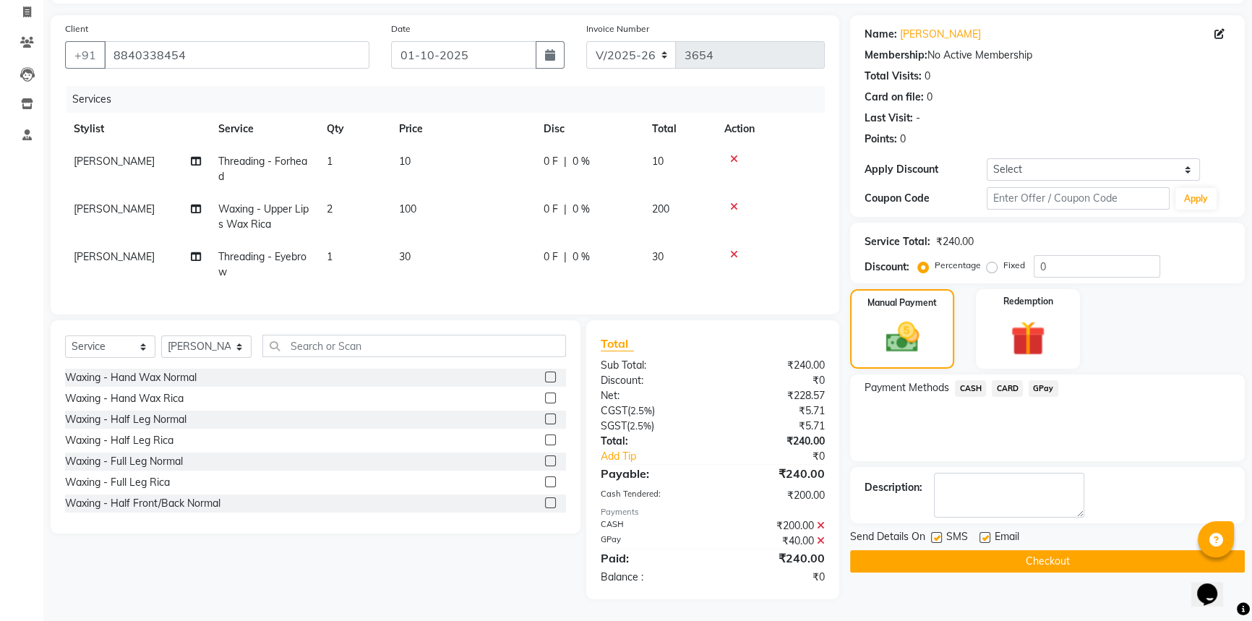
click at [1040, 557] on button "Checkout" at bounding box center [1047, 561] width 395 height 22
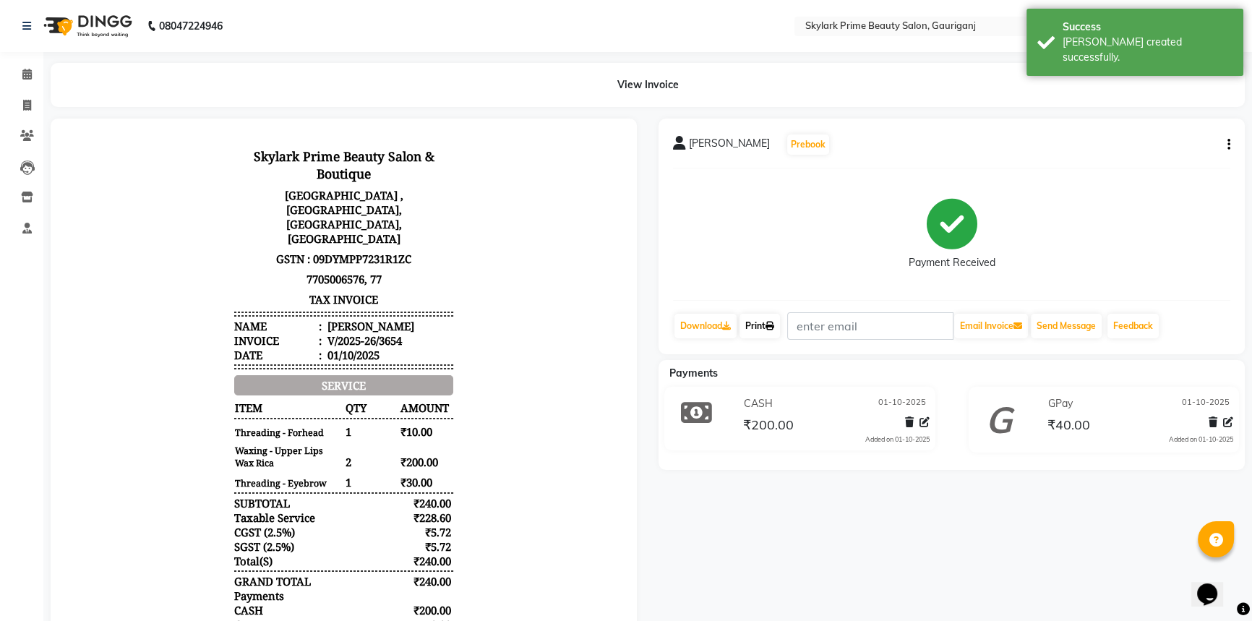
click at [771, 323] on icon at bounding box center [770, 326] width 9 height 9
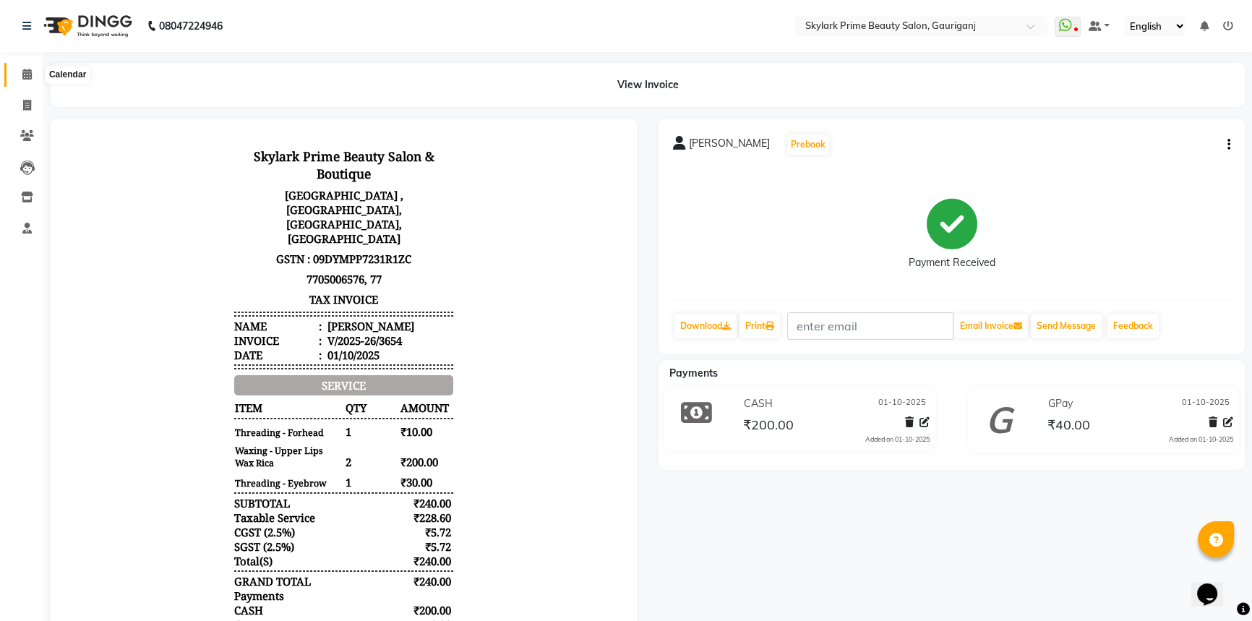
click at [24, 72] on icon at bounding box center [26, 74] width 9 height 11
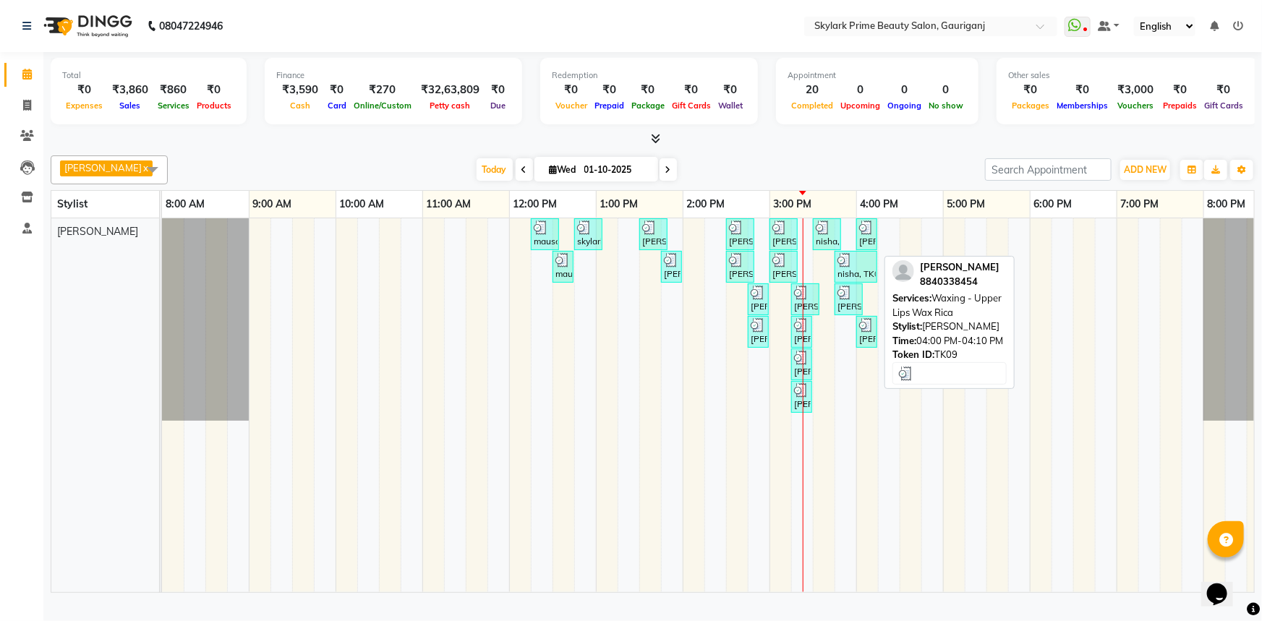
click at [860, 248] on div "[PERSON_NAME] mam, TK09, 04:00 PM-04:10 PM, Waxing - Upper Lips [GEOGRAPHIC_DAT…" at bounding box center [867, 234] width 18 height 27
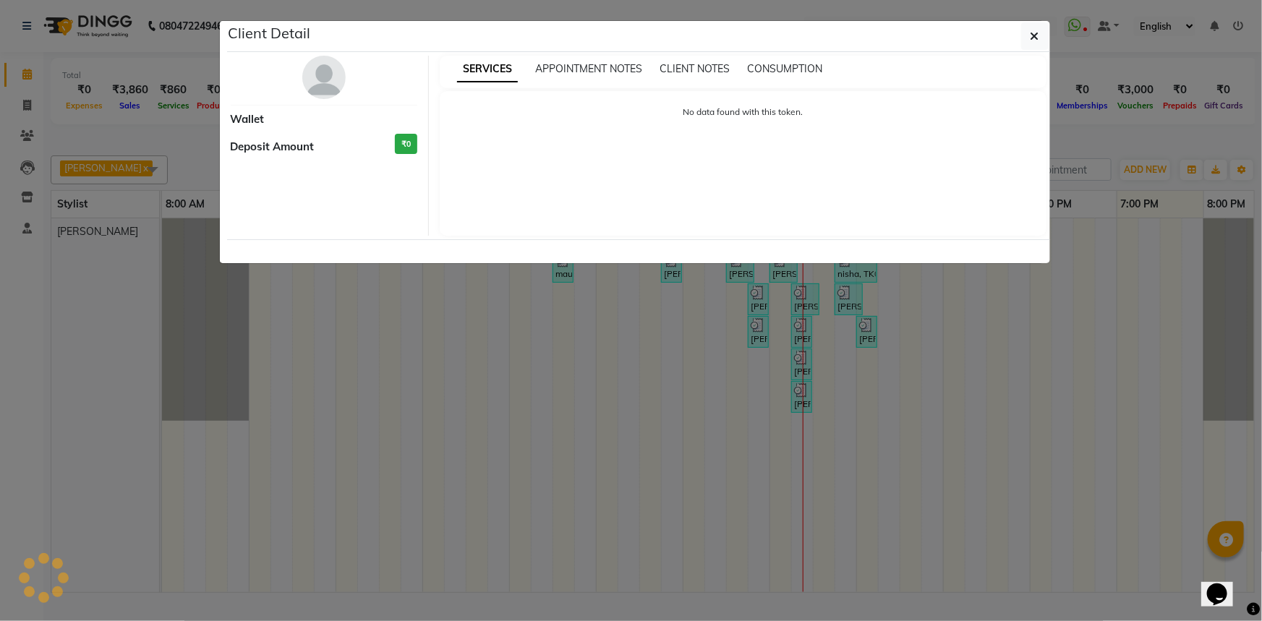
select select "3"
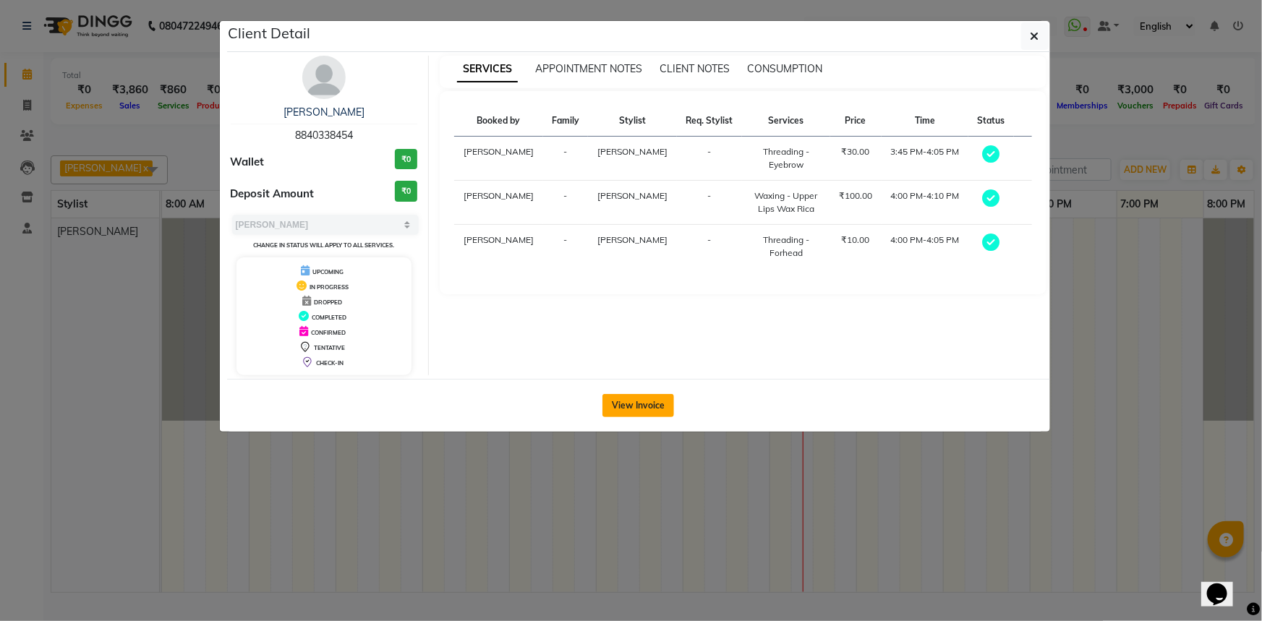
click at [647, 414] on button "View Invoice" at bounding box center [638, 405] width 72 height 23
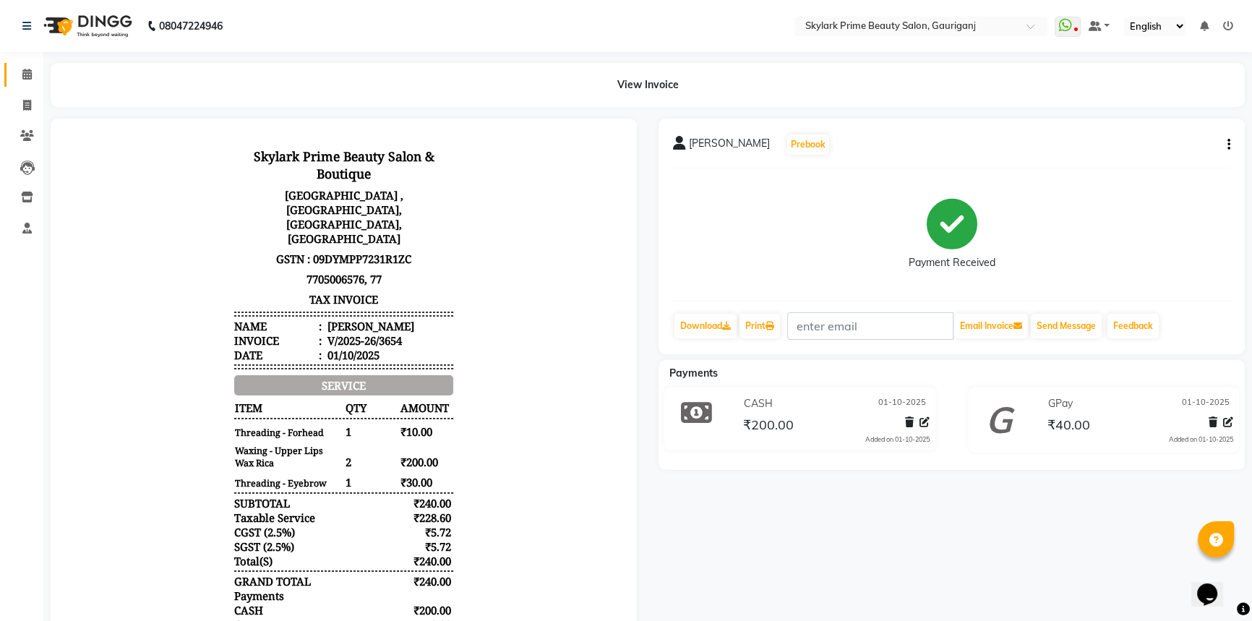
click at [27, 63] on link "Calendar" at bounding box center [21, 75] width 35 height 24
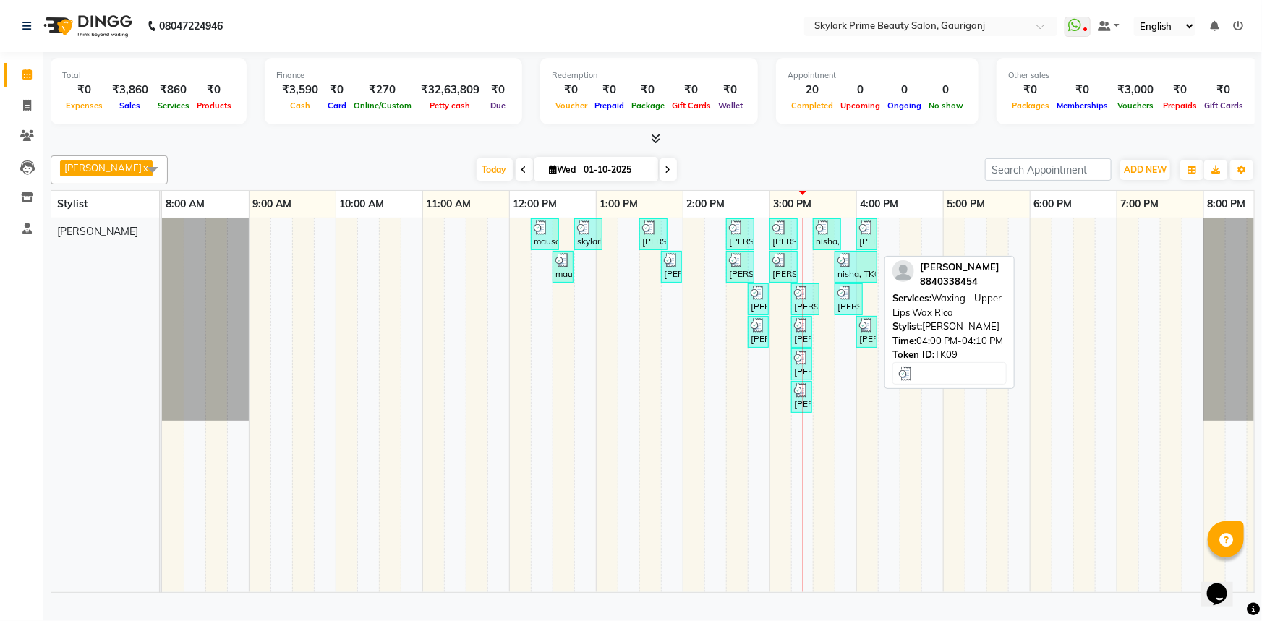
click at [872, 235] on img at bounding box center [866, 228] width 14 height 14
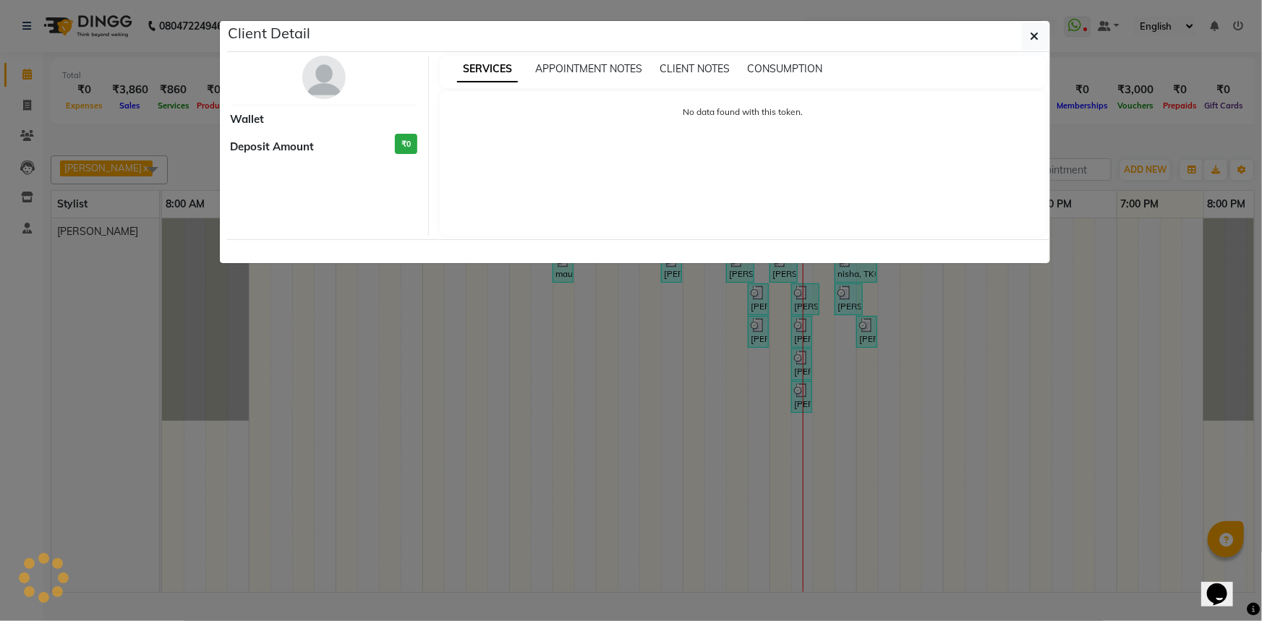
select select "3"
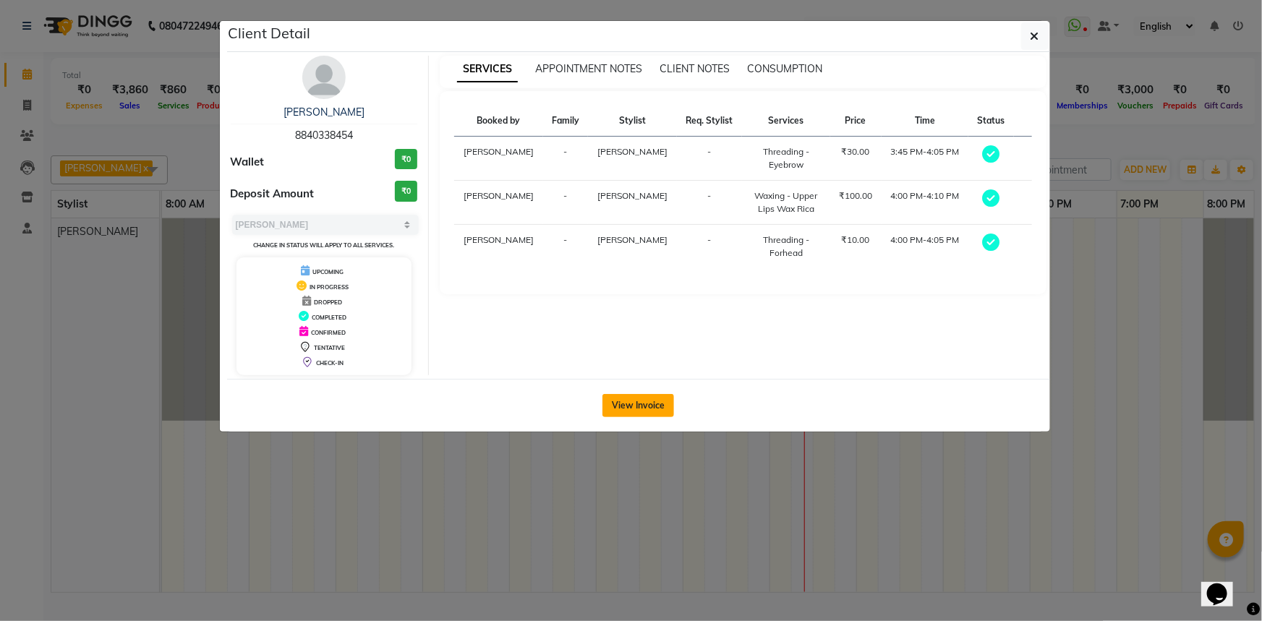
click at [648, 408] on button "View Invoice" at bounding box center [638, 405] width 72 height 23
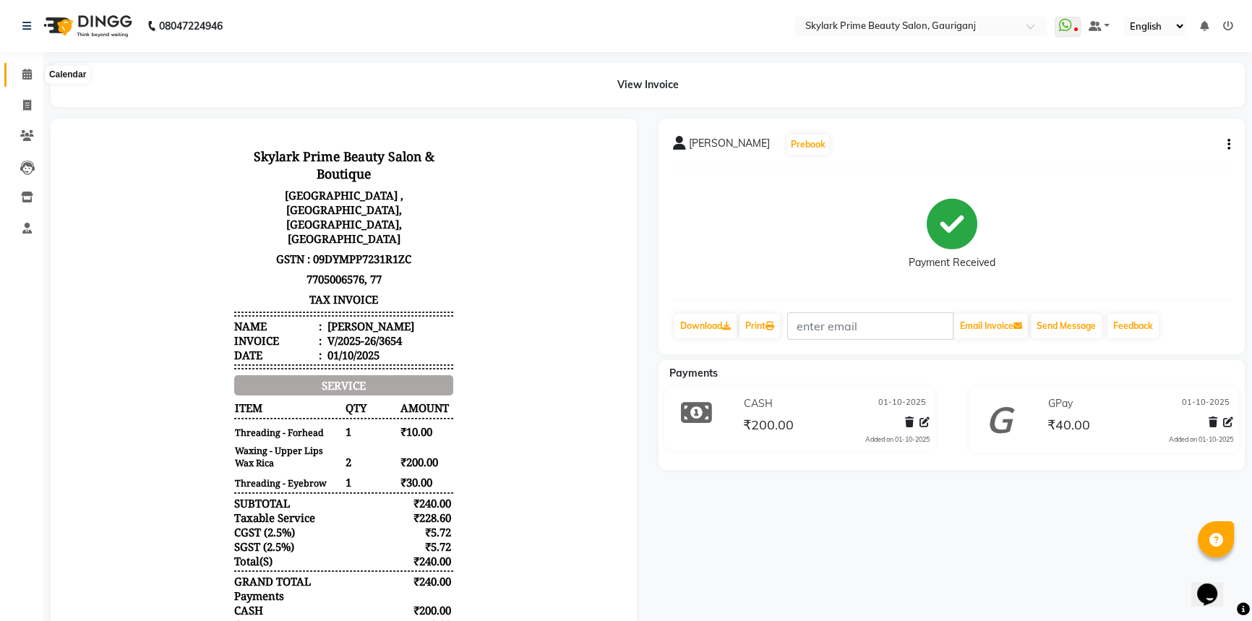
click at [30, 74] on icon at bounding box center [26, 74] width 9 height 11
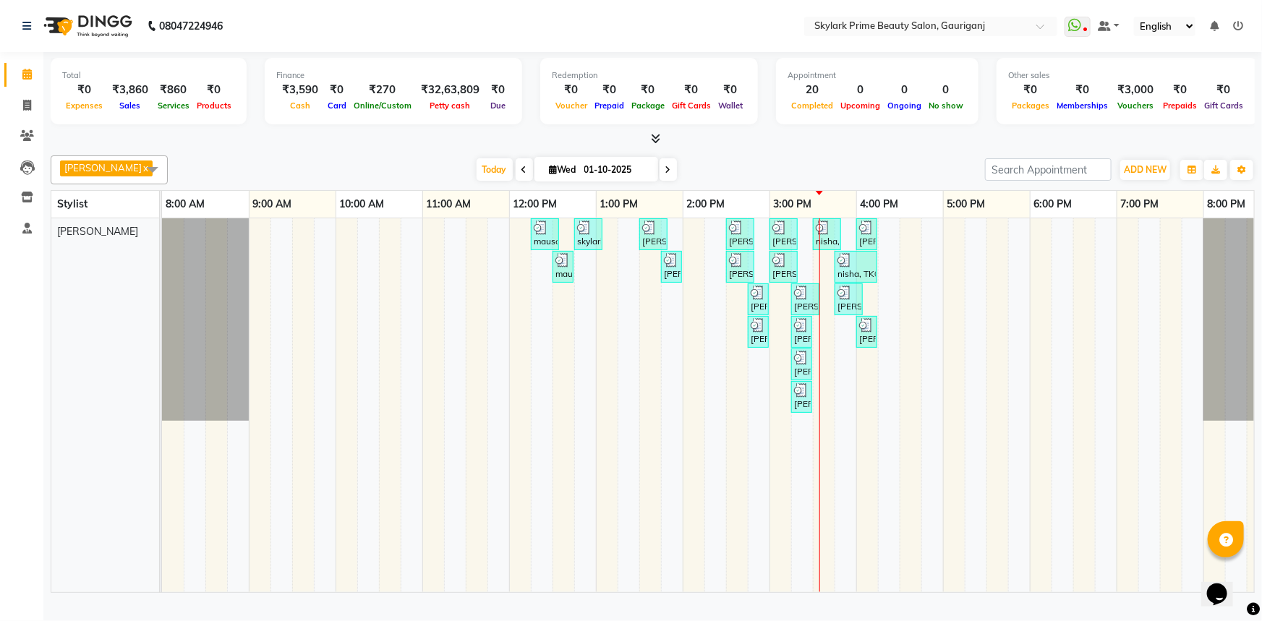
click at [833, 343] on div "mausami, TK01, 12:15 PM-12:35 PM, Threading - Eyebrow skylark prime, TK02, 12:4…" at bounding box center [726, 405] width 1128 height 374
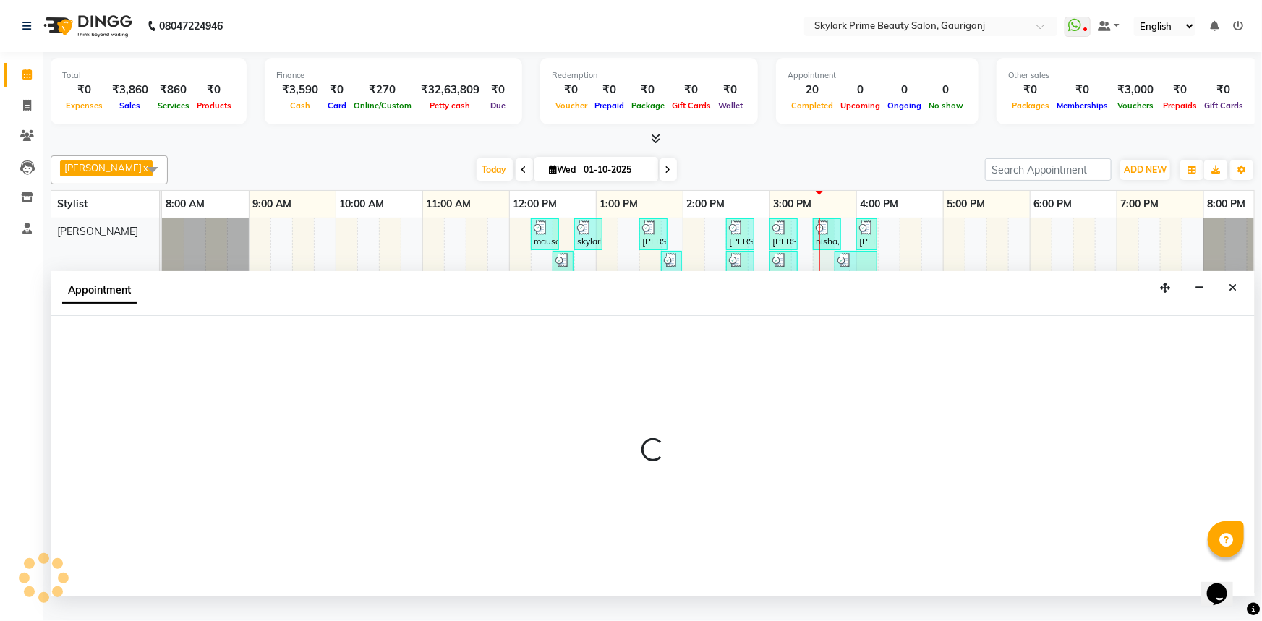
select select "30218"
select select "930"
select select "tentative"
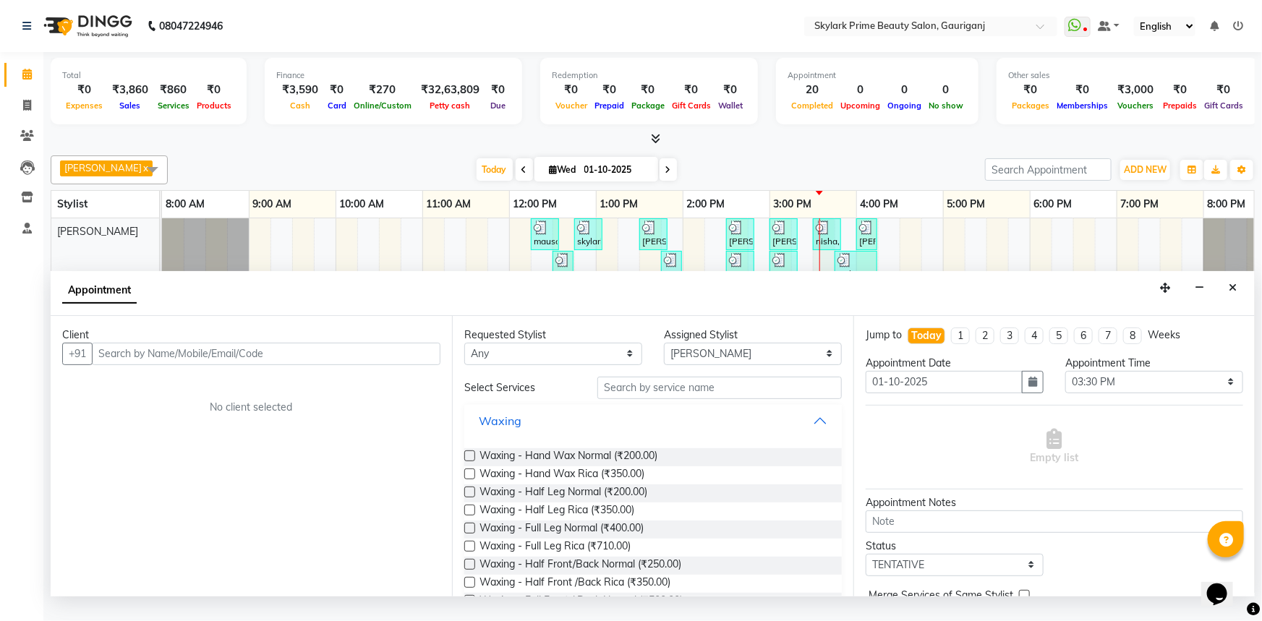
click at [816, 434] on button "Waxing" at bounding box center [653, 421] width 366 height 26
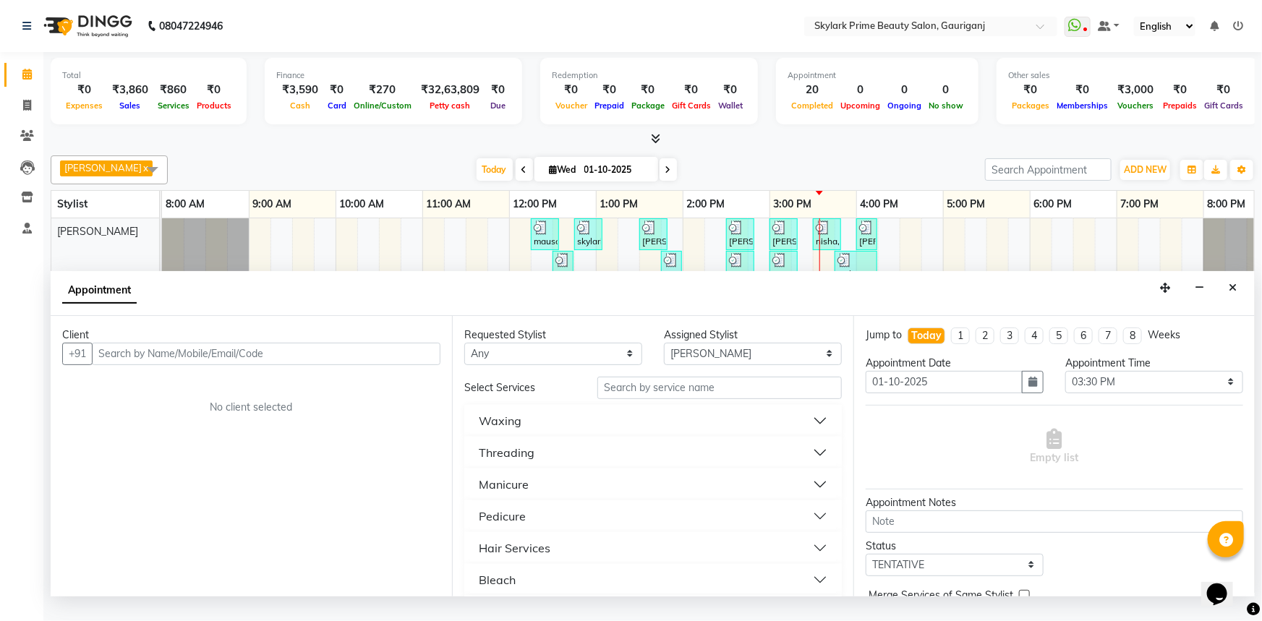
click at [552, 466] on button "Threading" at bounding box center [653, 453] width 366 height 26
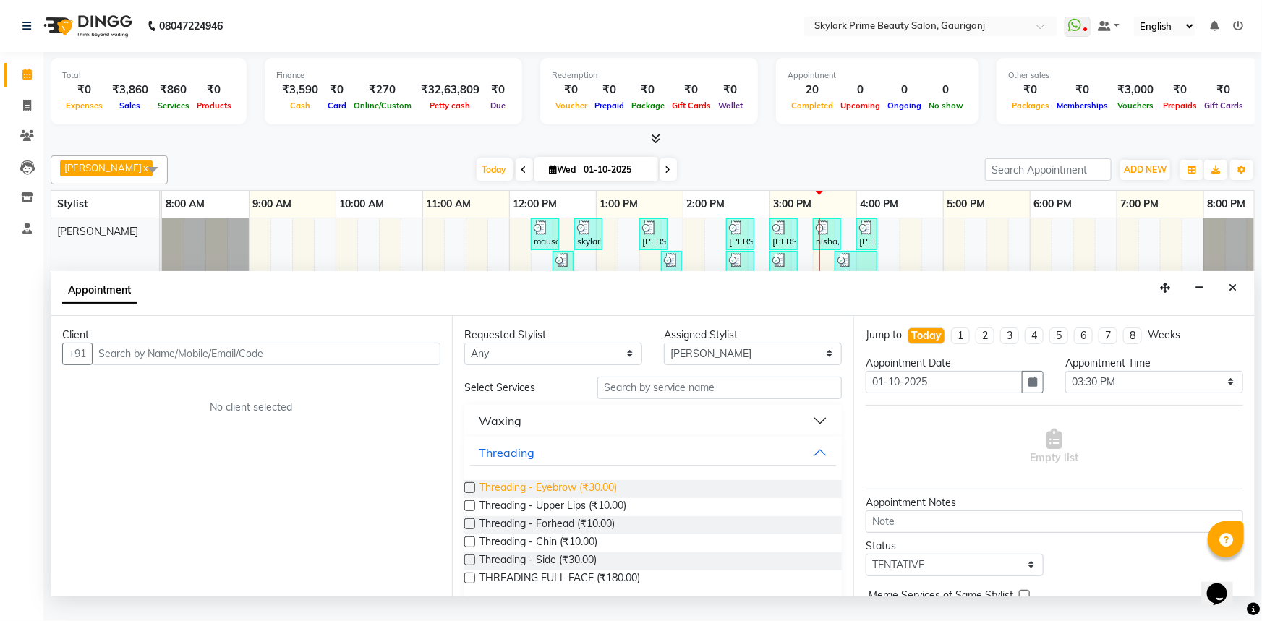
click at [526, 498] on span "Threading - Eyebrow (₹30.00)" at bounding box center [547, 489] width 137 height 18
checkbox input "false"
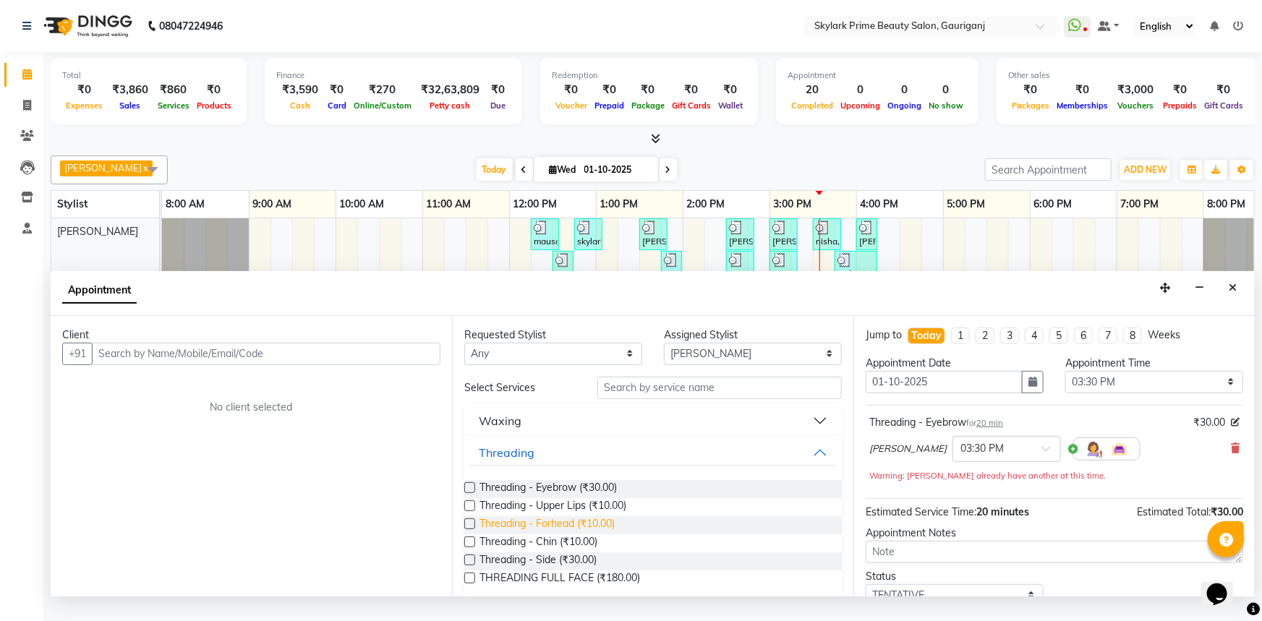
click at [531, 534] on span "Threading - Forhead (₹10.00)" at bounding box center [546, 525] width 135 height 18
checkbox input "false"
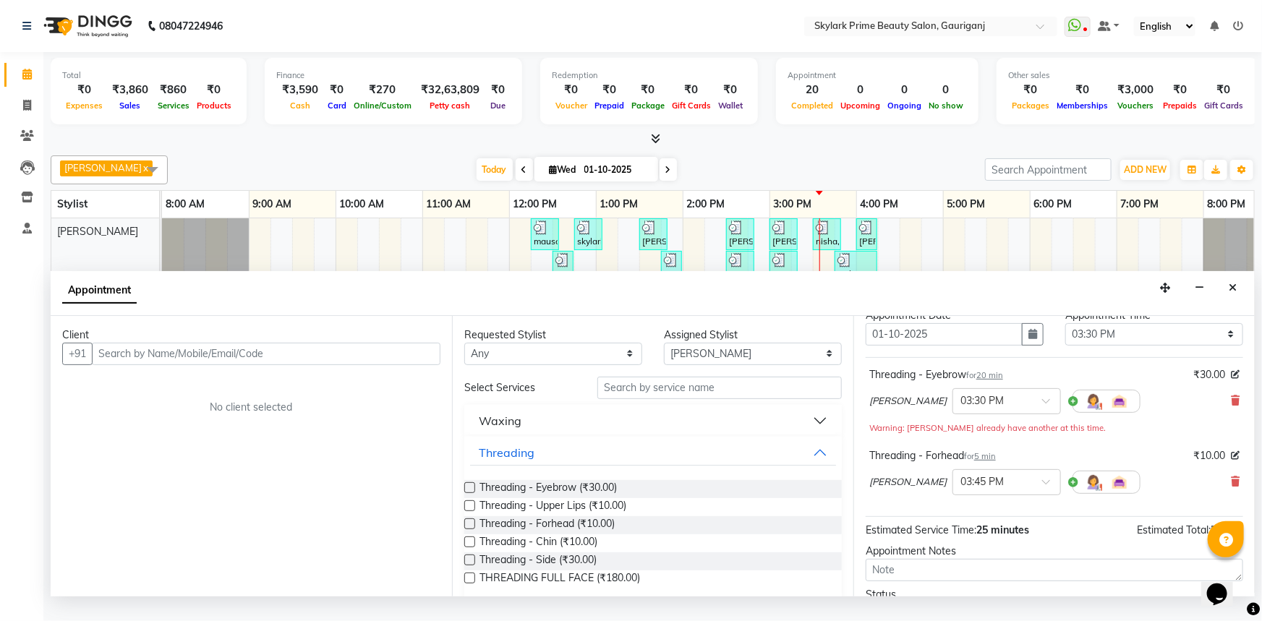
scroll to position [167, 0]
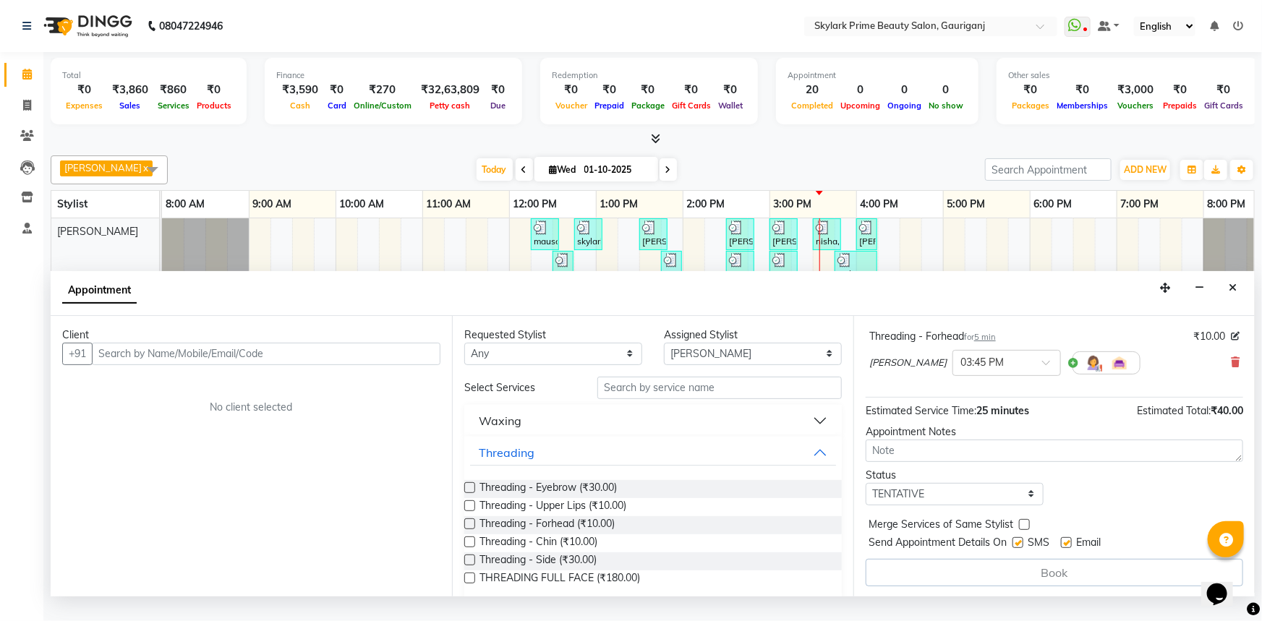
click at [349, 343] on div "Client" at bounding box center [251, 335] width 378 height 15
click at [324, 365] on input "text" at bounding box center [266, 354] width 349 height 22
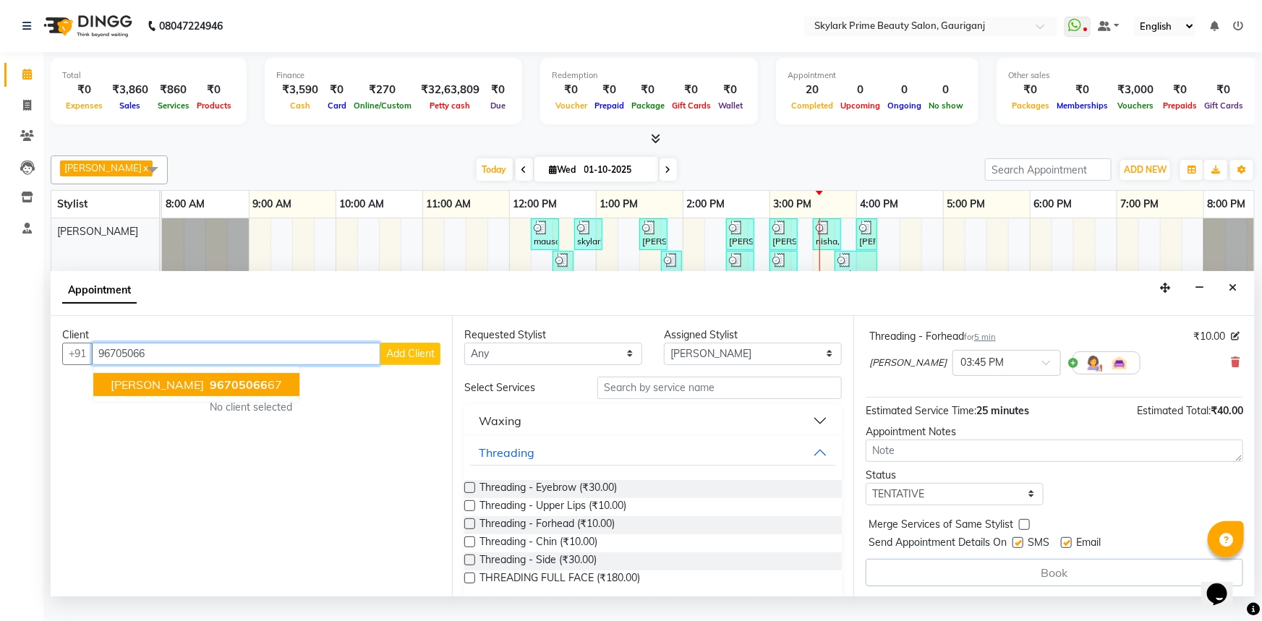
click at [154, 392] on span "[PERSON_NAME]" at bounding box center [157, 384] width 93 height 14
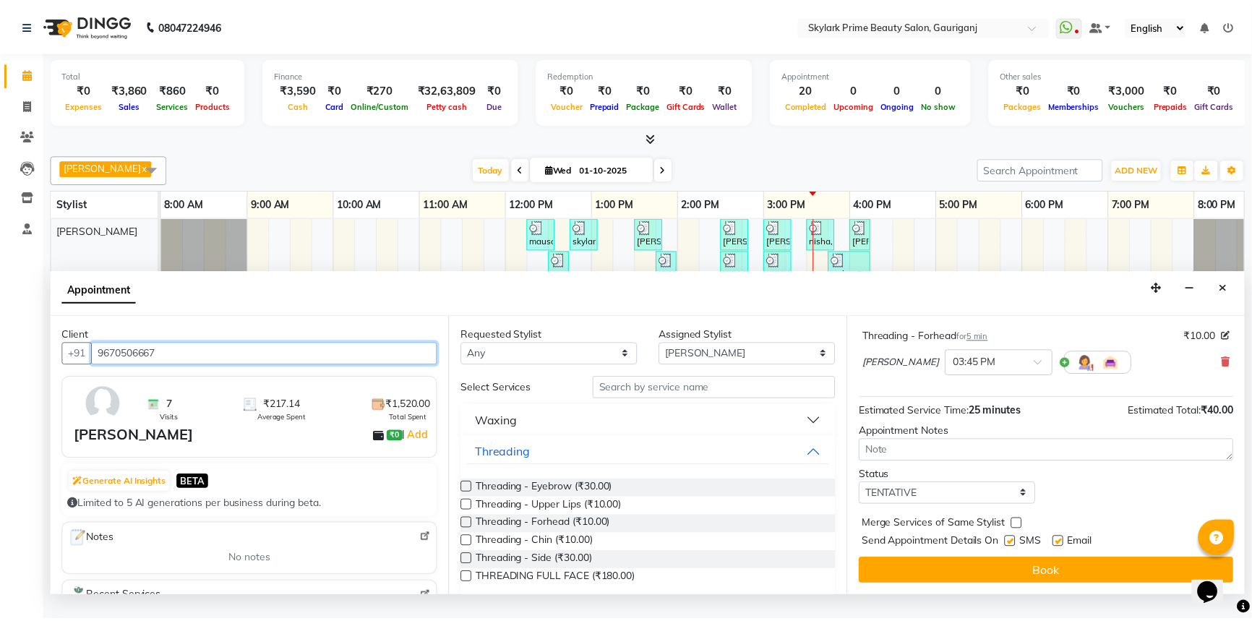
scroll to position [166, 0]
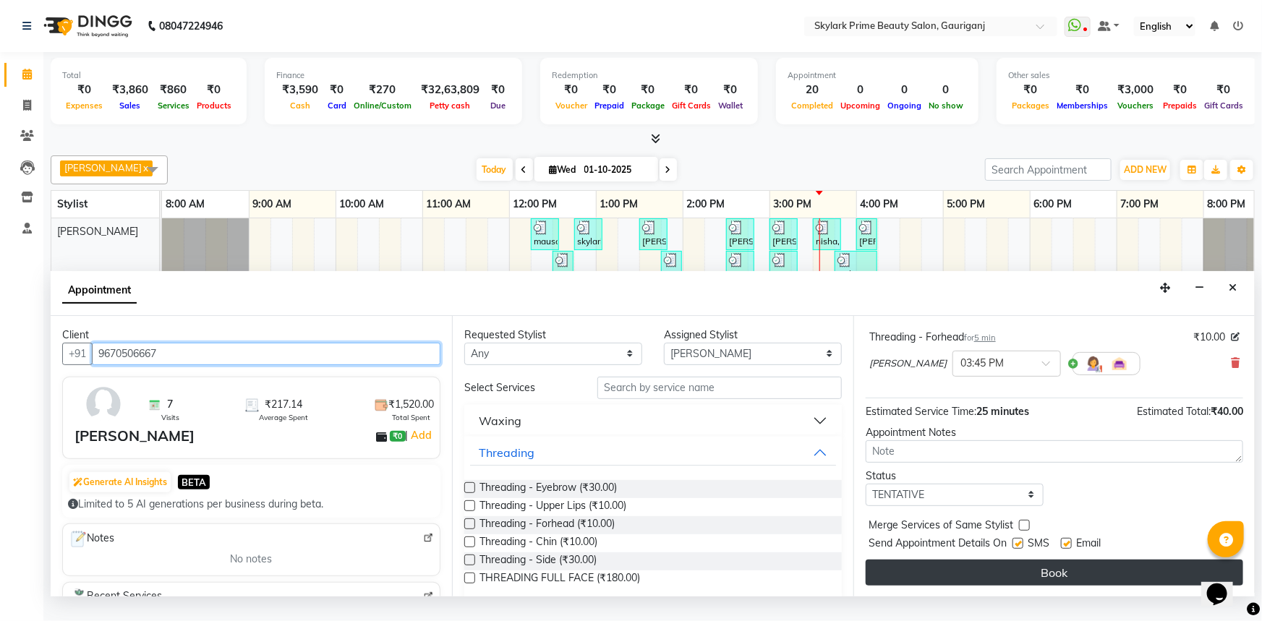
type input "9670506667"
click at [1055, 583] on button "Book" at bounding box center [1053, 573] width 377 height 26
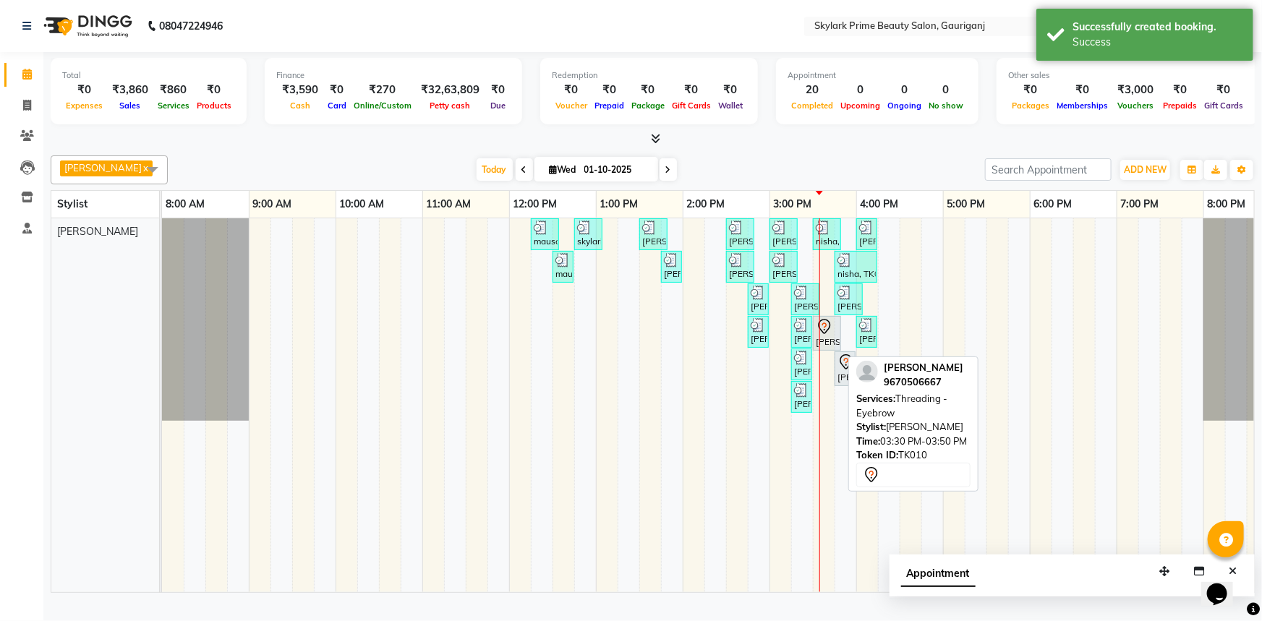
click at [836, 335] on div at bounding box center [827, 326] width 22 height 17
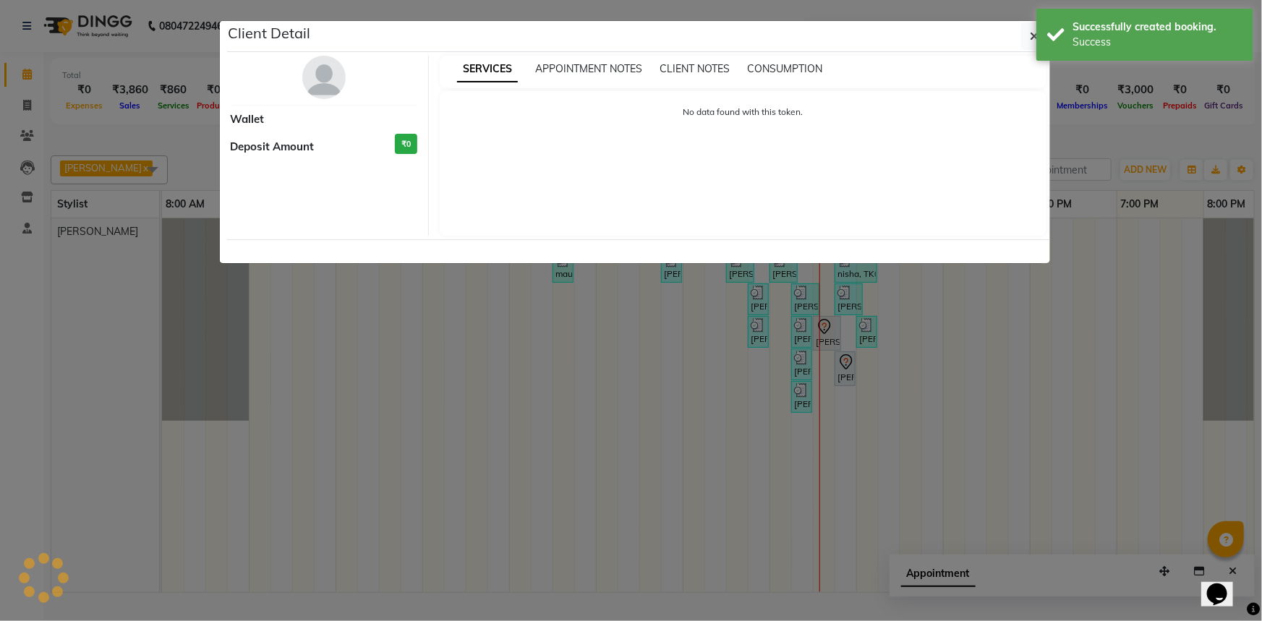
select select "7"
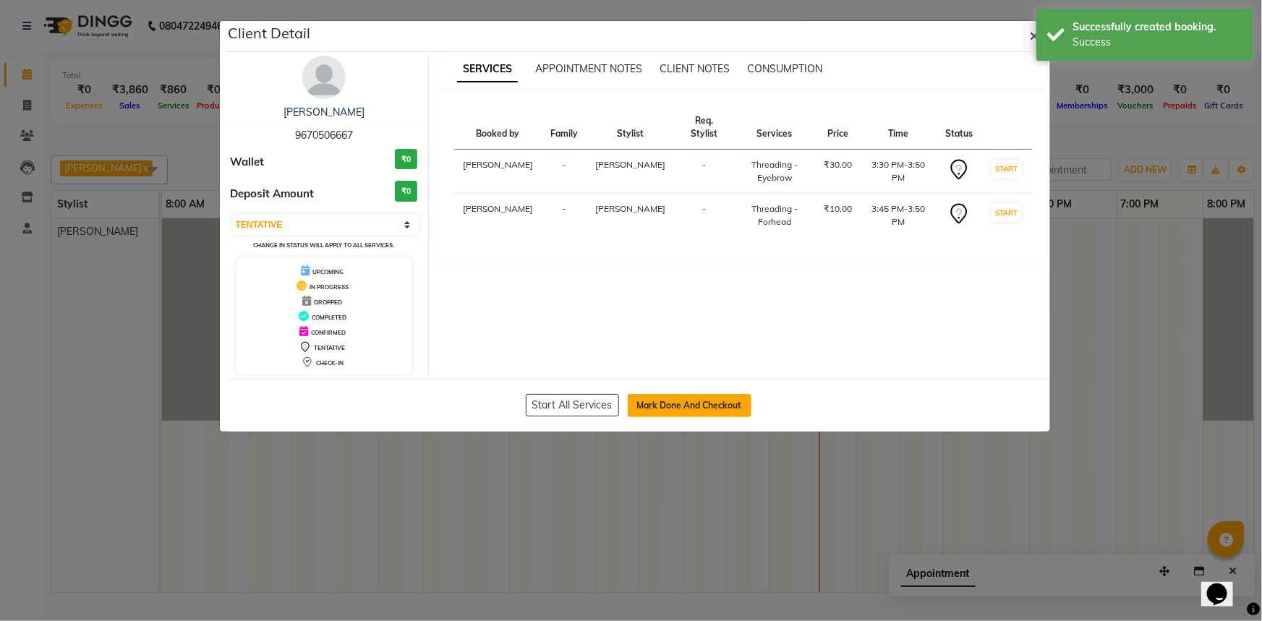
click at [717, 398] on button "Mark Done And Checkout" at bounding box center [690, 405] width 124 height 23
select select "service"
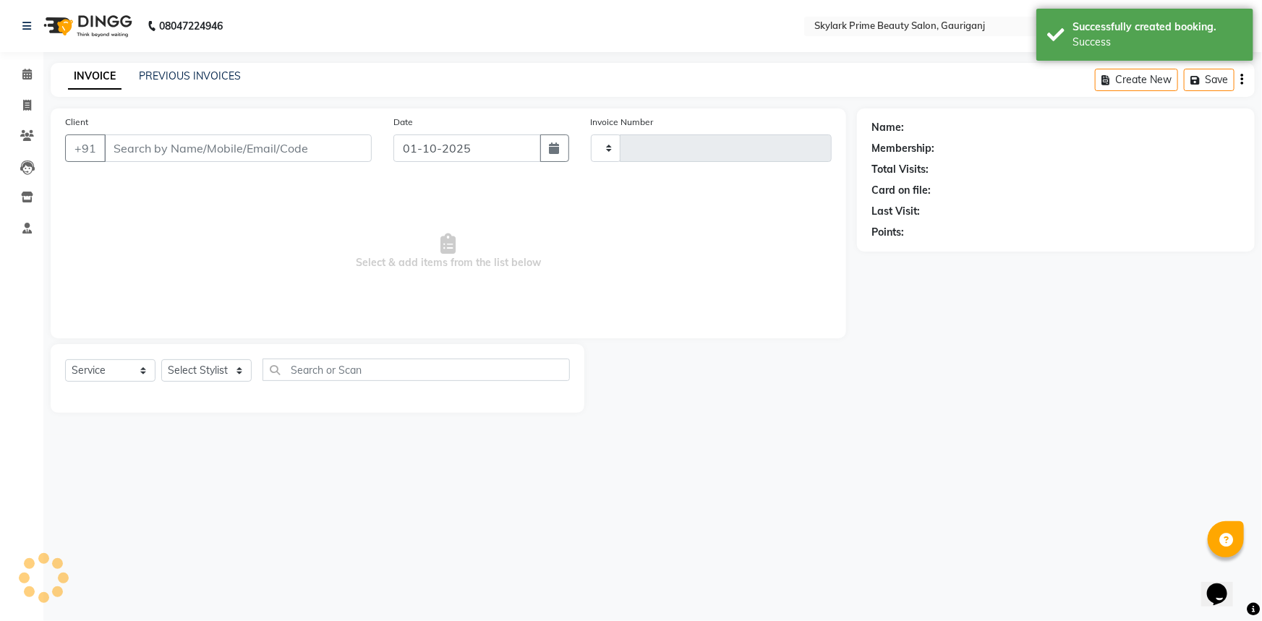
type input "3655"
select select "4735"
type input "9670506667"
select select "30218"
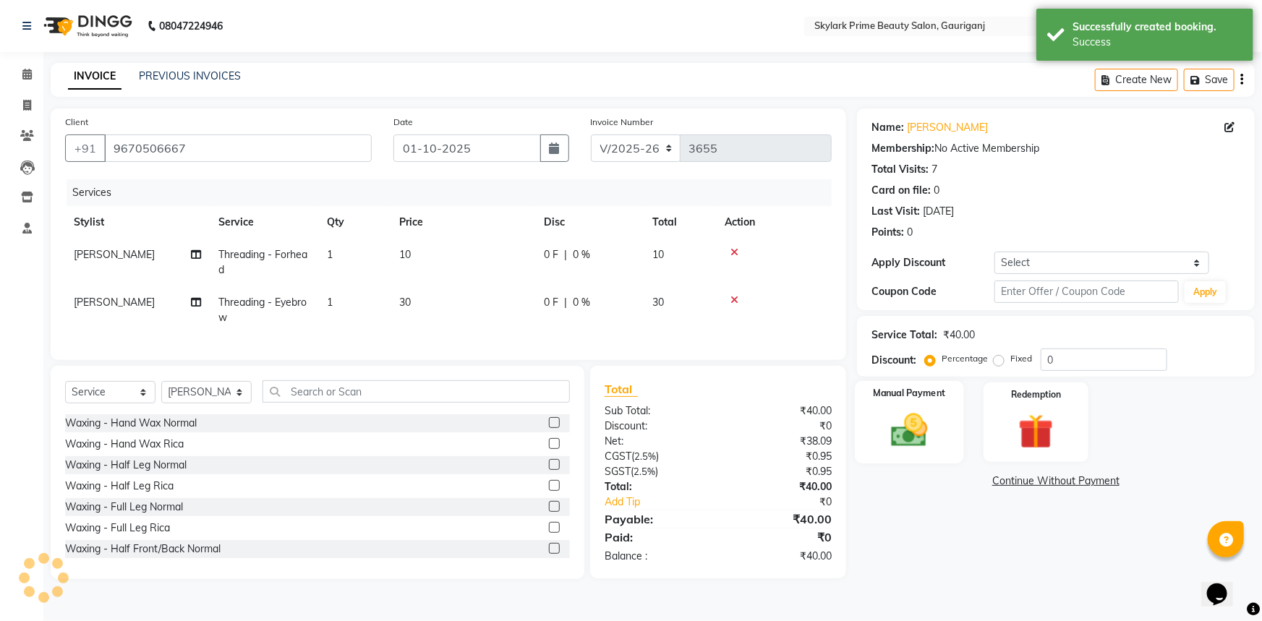
click at [910, 412] on img at bounding box center [909, 430] width 59 height 42
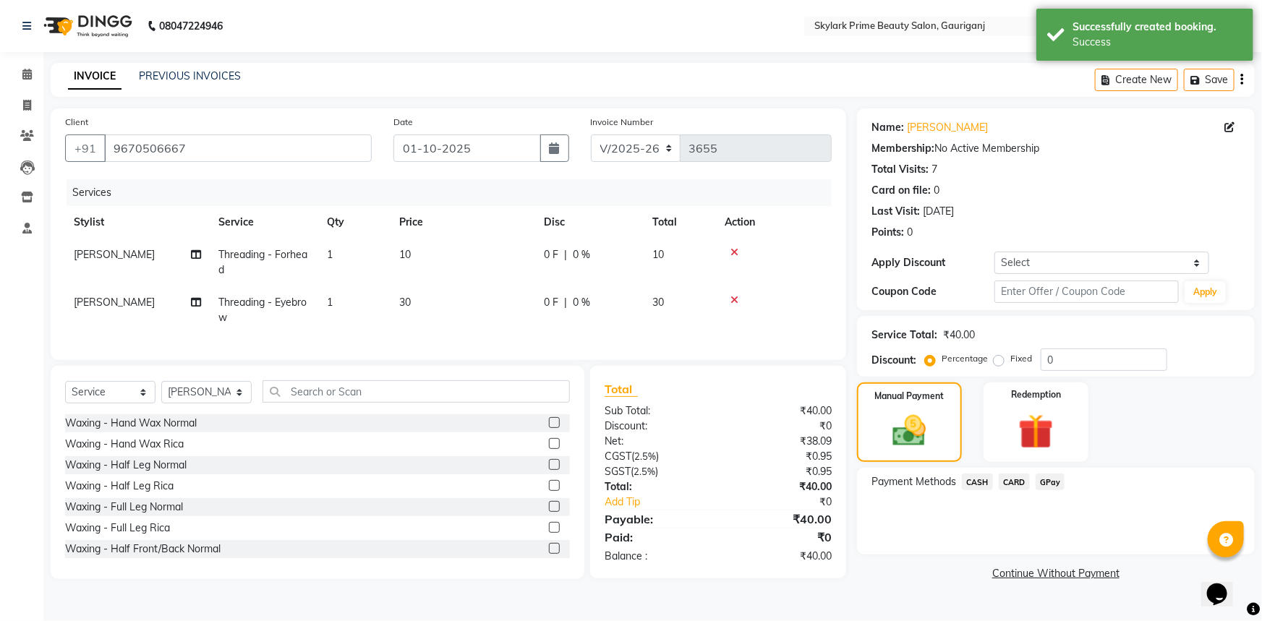
click at [976, 483] on span "CASH" at bounding box center [977, 482] width 31 height 17
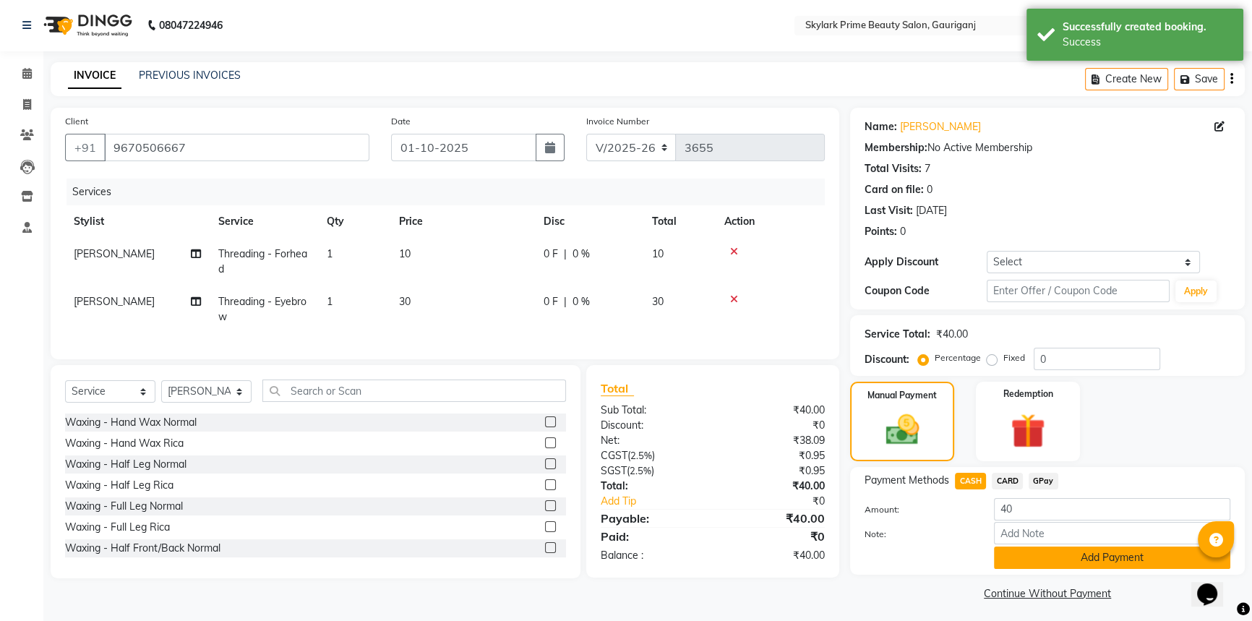
scroll to position [5, 0]
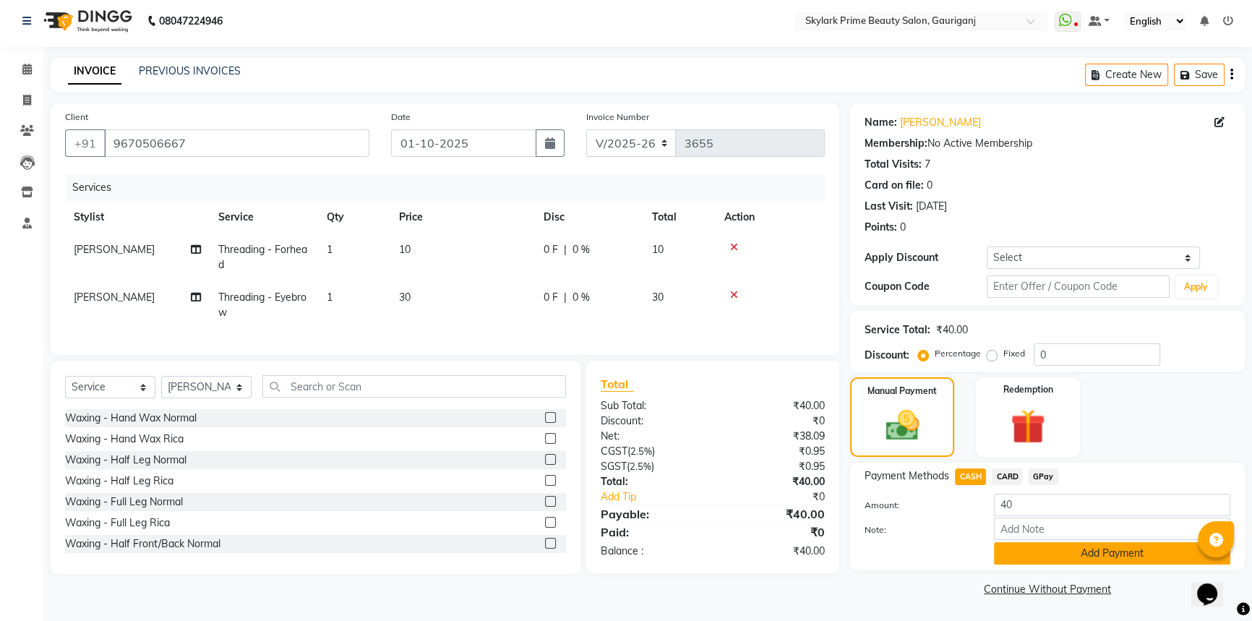
click at [1048, 551] on button "Add Payment" at bounding box center [1112, 553] width 236 height 22
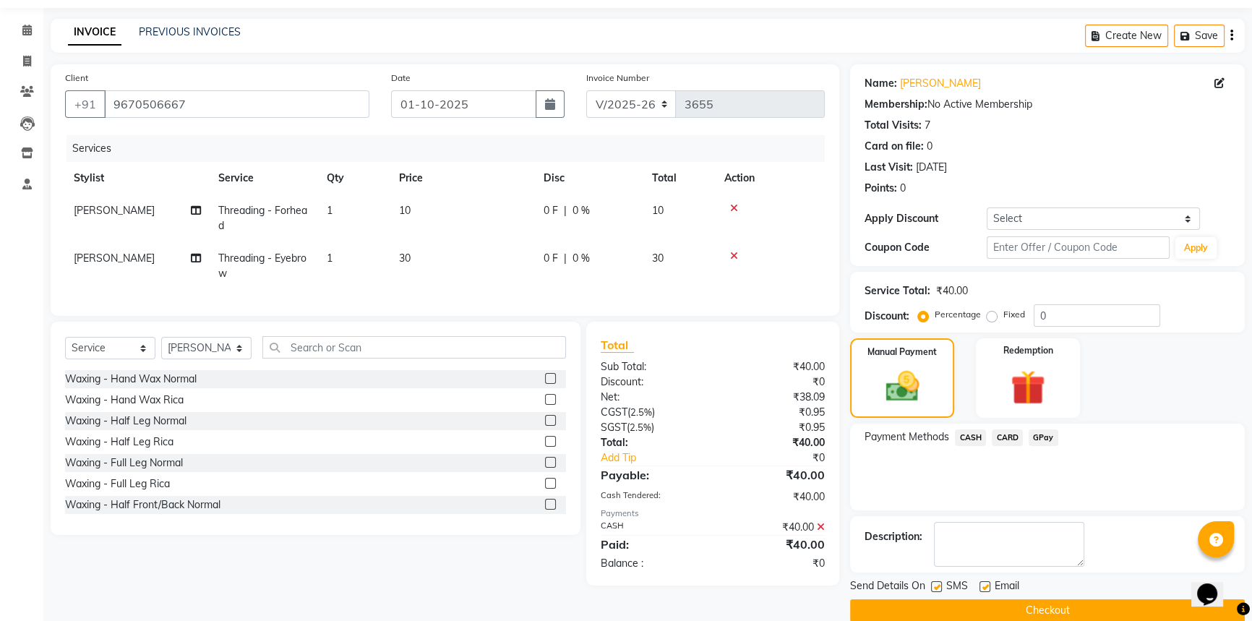
scroll to position [65, 0]
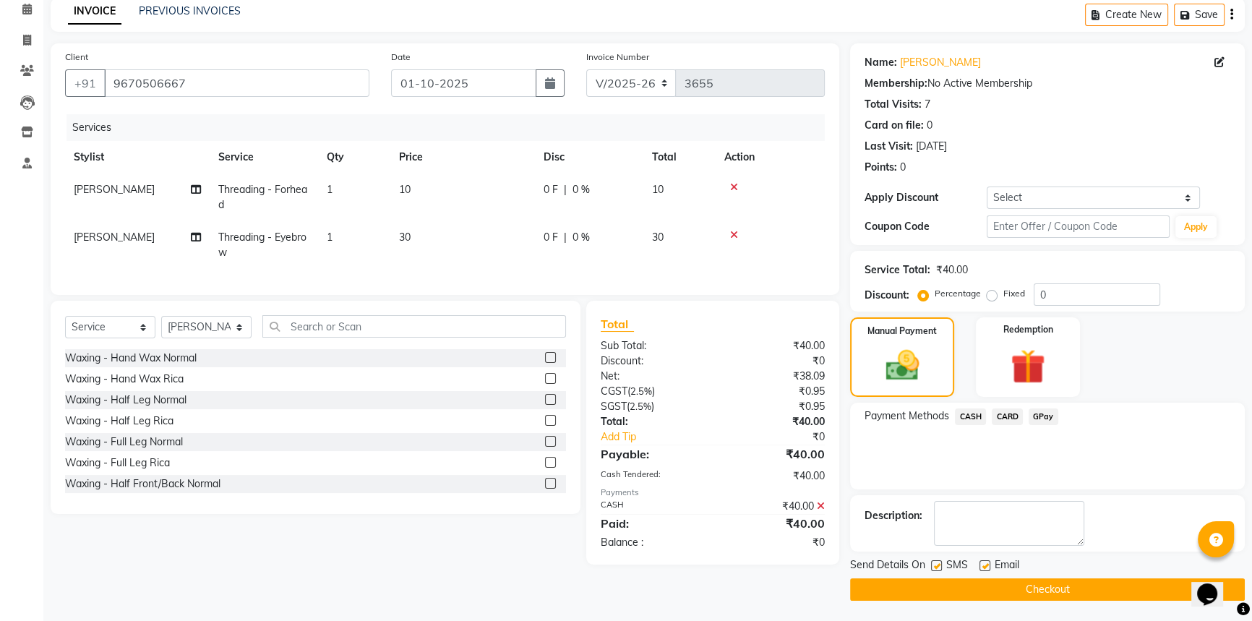
click at [1000, 583] on button "Checkout" at bounding box center [1047, 589] width 395 height 22
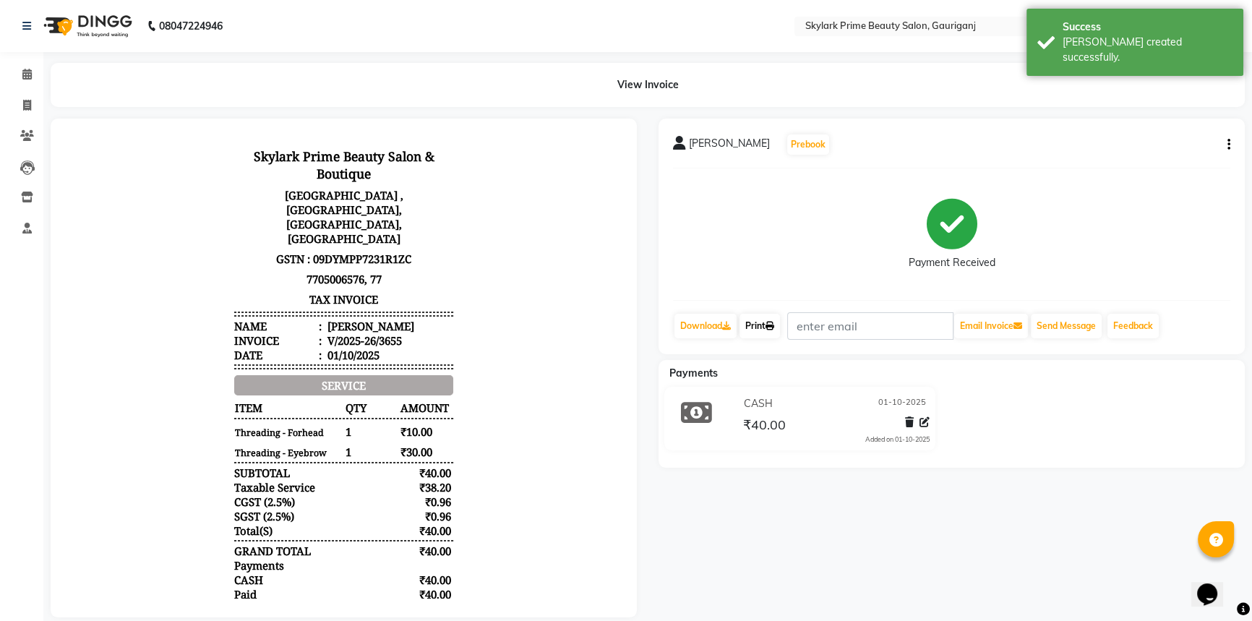
click at [761, 314] on link "Print" at bounding box center [760, 326] width 40 height 25
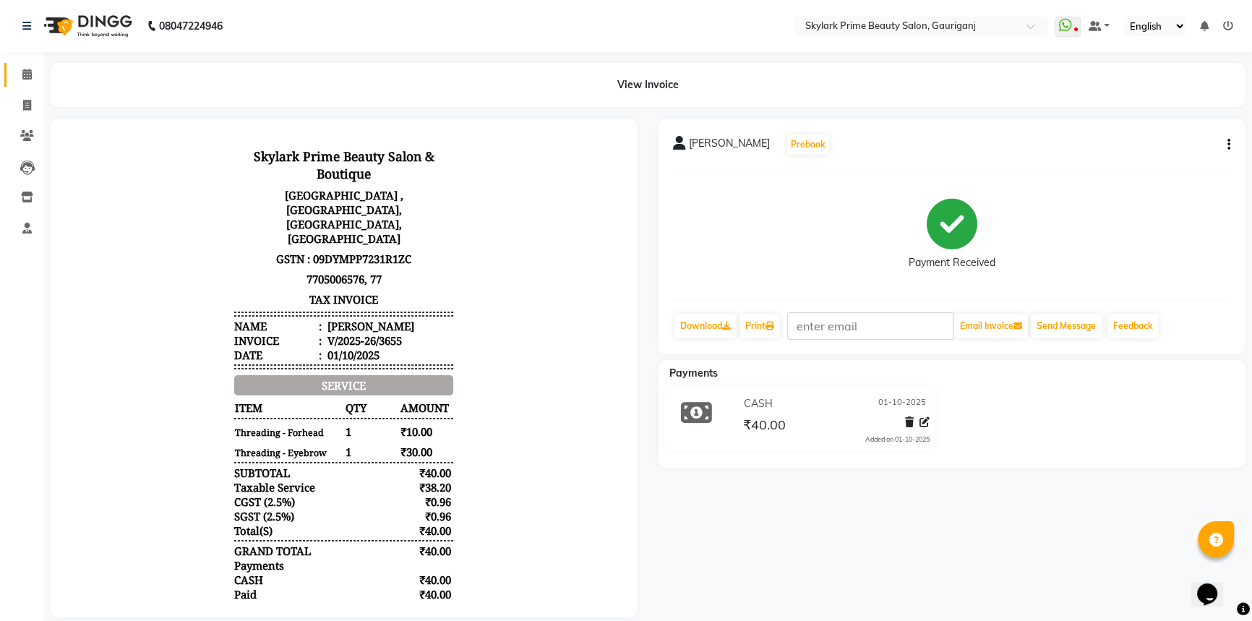
click at [29, 67] on span at bounding box center [26, 75] width 25 height 17
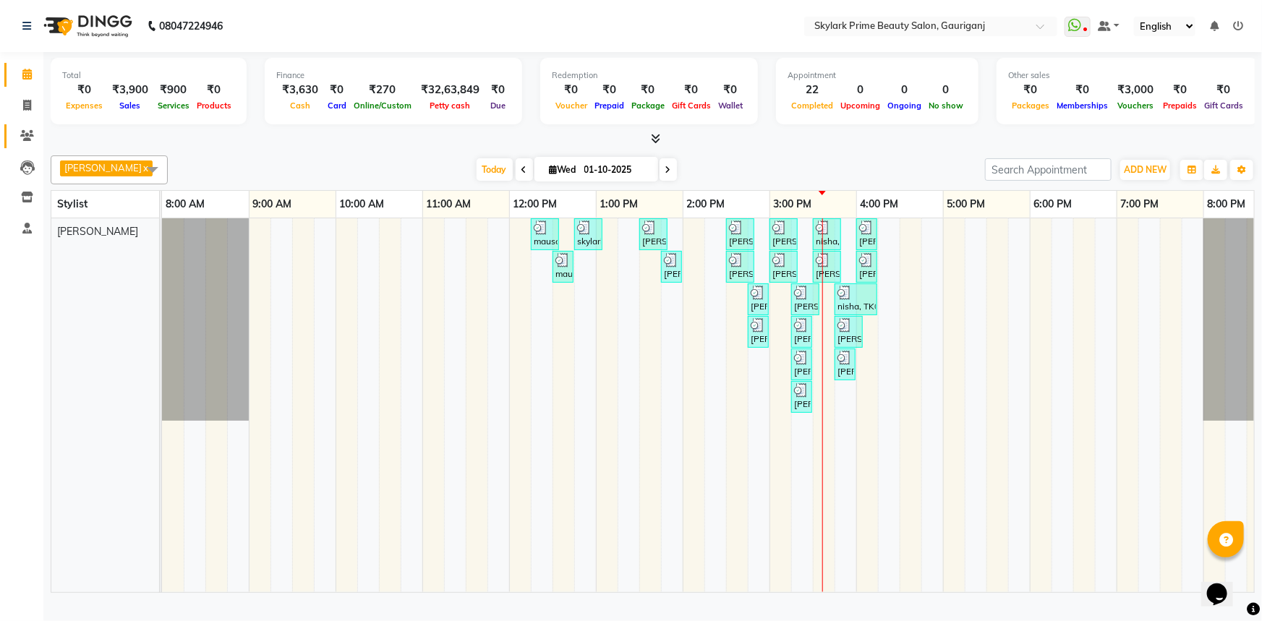
click at [30, 137] on icon at bounding box center [27, 135] width 14 height 11
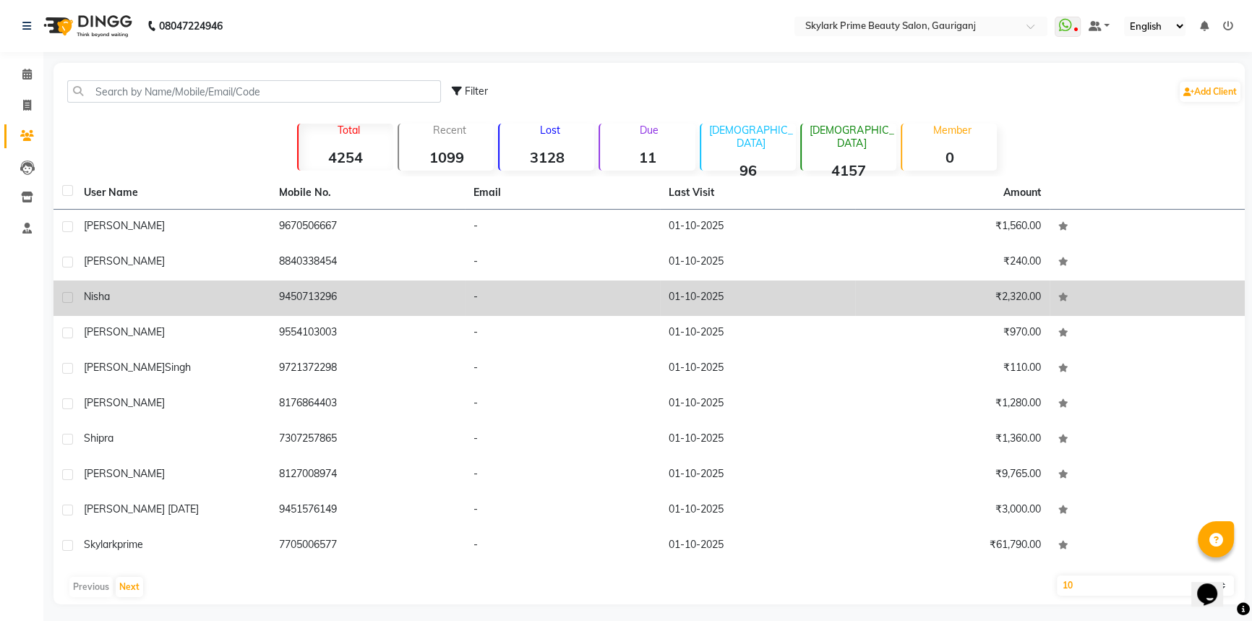
click at [367, 295] on td "9450713296" at bounding box center [367, 298] width 195 height 35
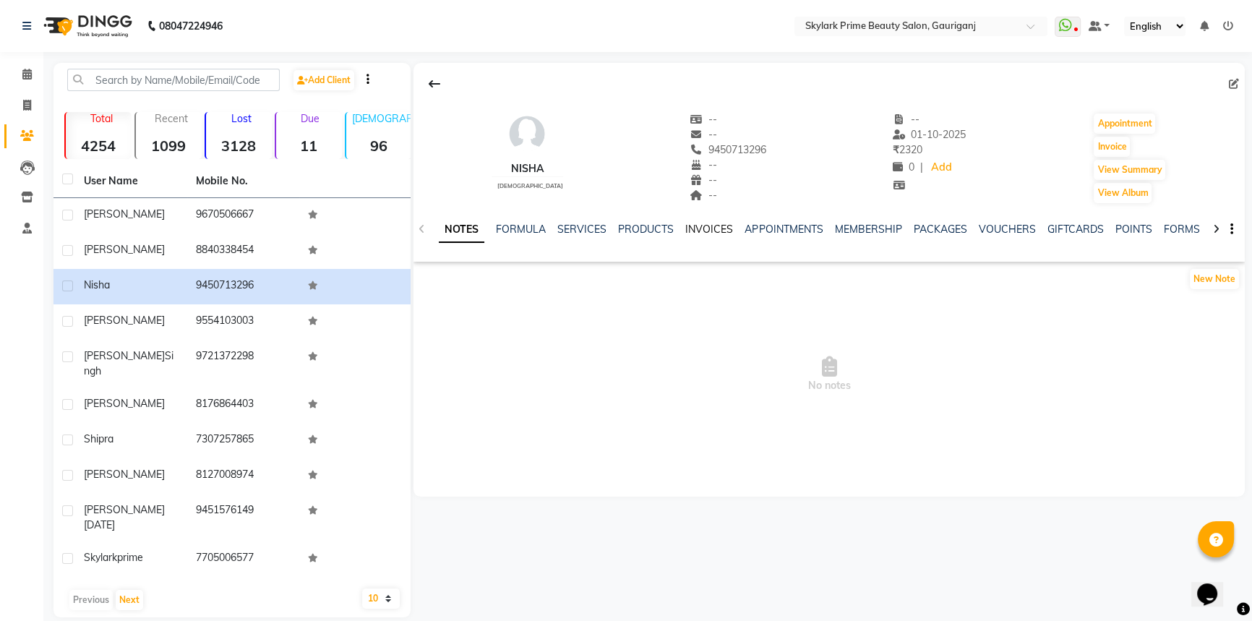
click at [705, 228] on link "INVOICES" at bounding box center [709, 229] width 48 height 13
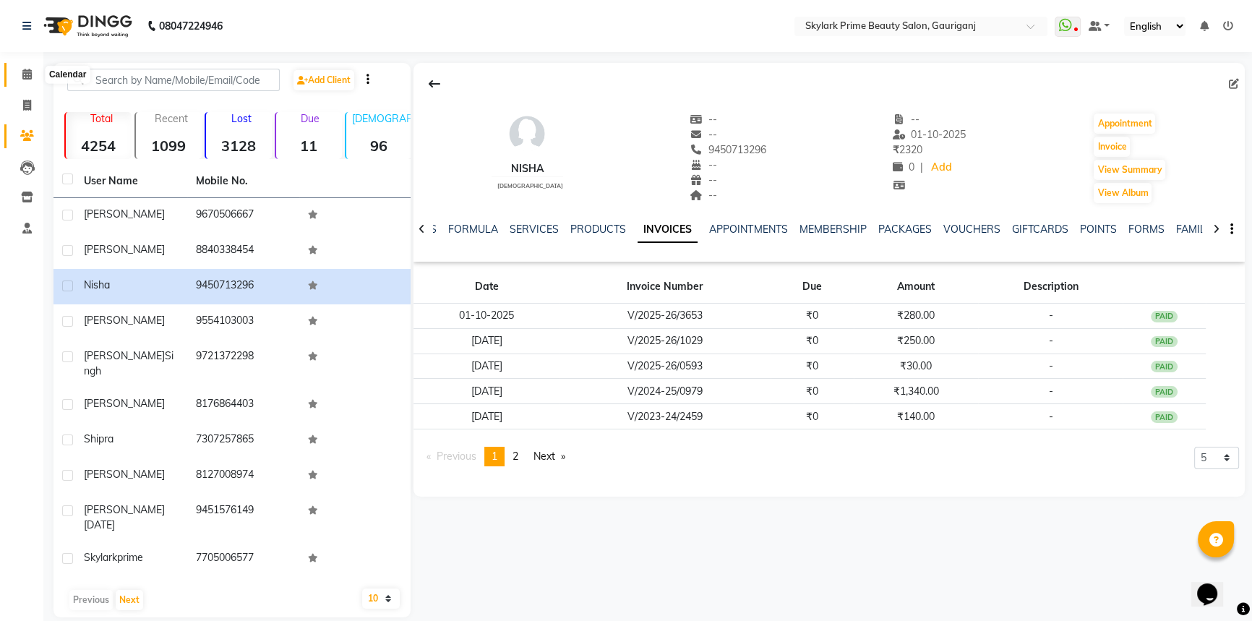
click at [30, 76] on icon at bounding box center [26, 74] width 9 height 11
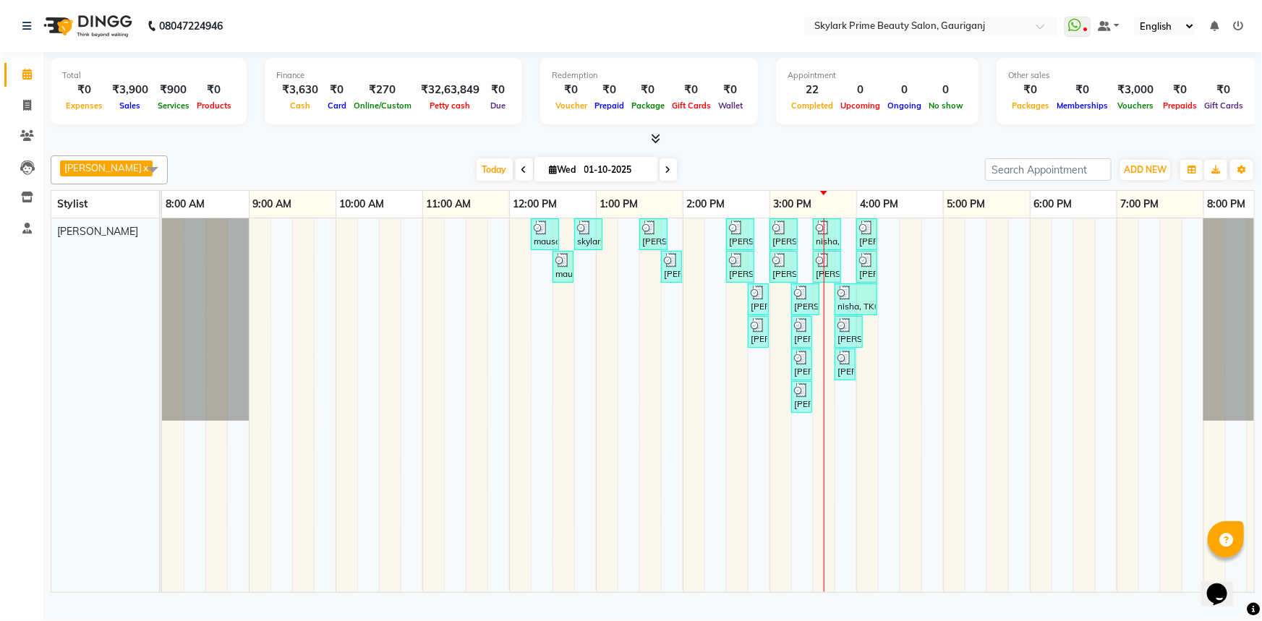
click at [886, 247] on div "mausami, TK01, 12:15 PM-12:35 PM, Threading - Eyebrow skylark prime, TK02, 12:4…" at bounding box center [726, 405] width 1128 height 374
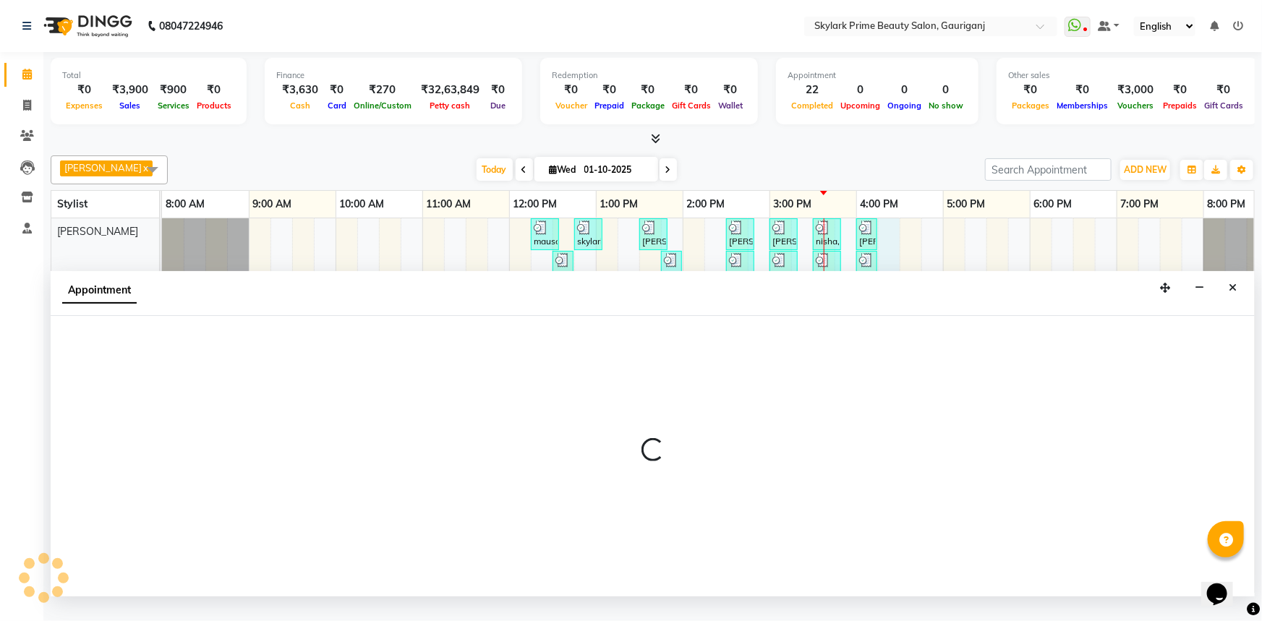
select select "30218"
select select "975"
select select "tentative"
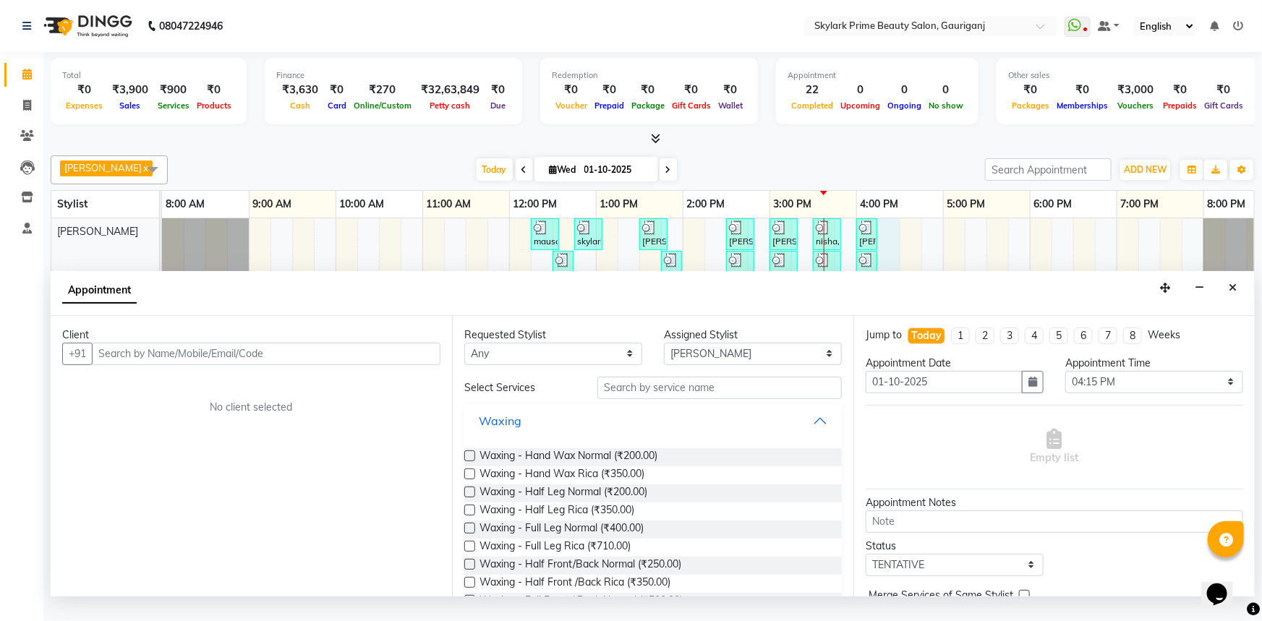
click at [812, 434] on button "Waxing" at bounding box center [653, 421] width 366 height 26
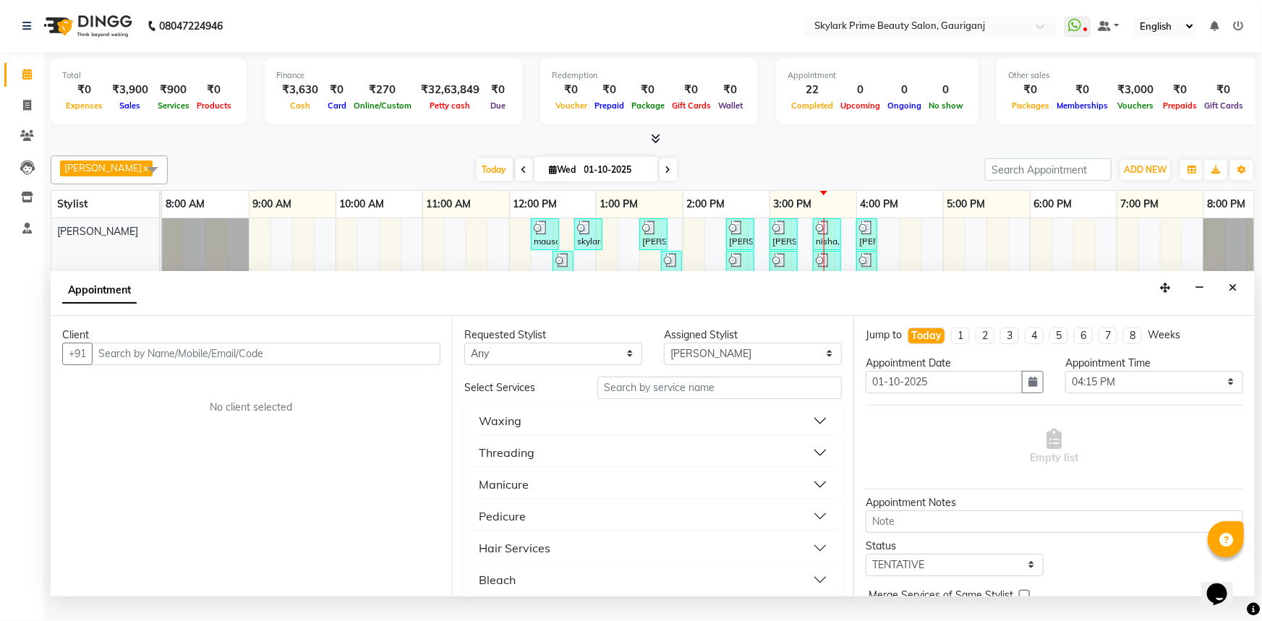
click at [528, 461] on div "Threading" at bounding box center [507, 452] width 56 height 17
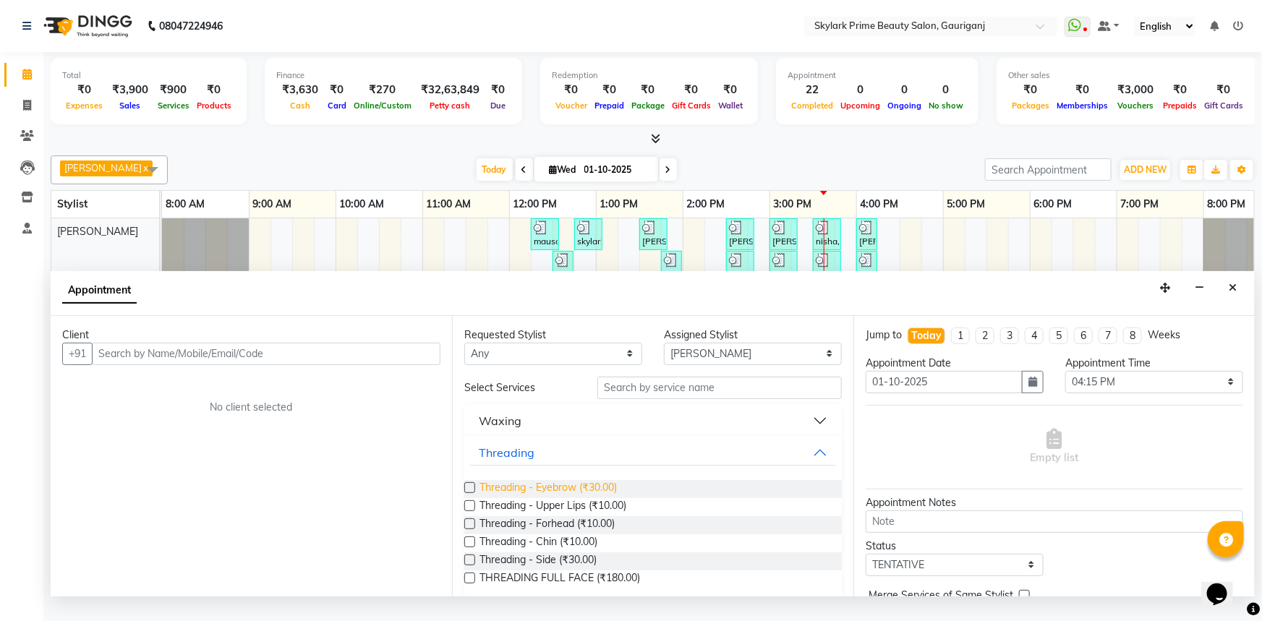
click at [531, 498] on span "Threading - Eyebrow (₹30.00)" at bounding box center [547, 489] width 137 height 18
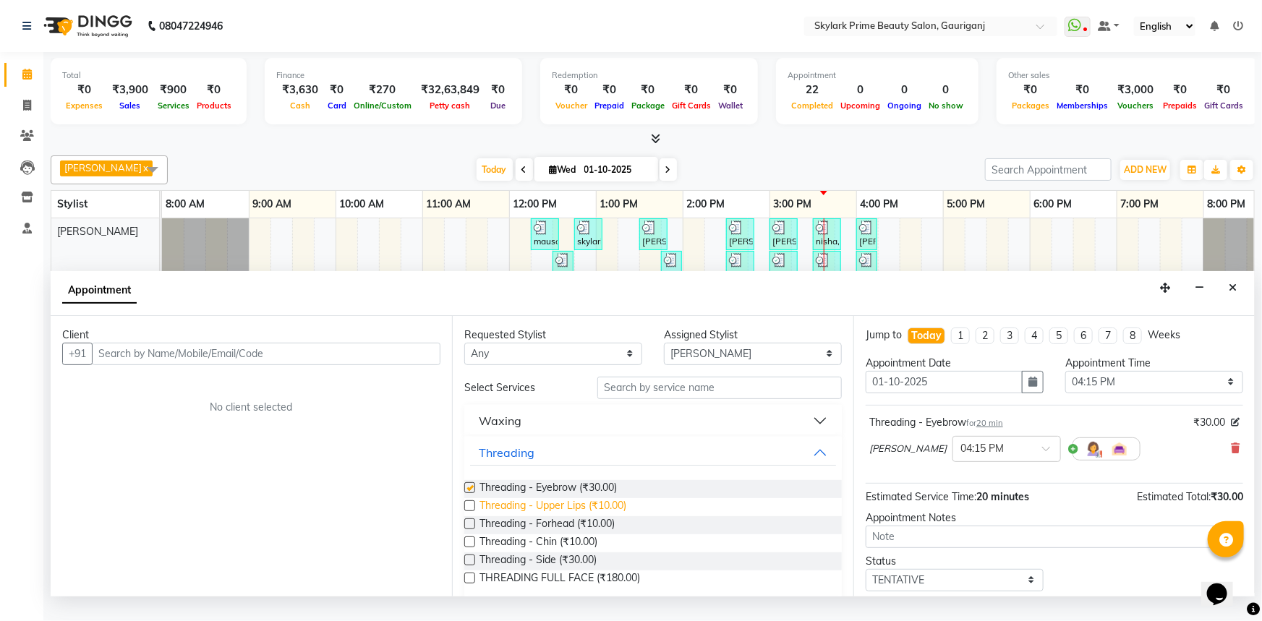
checkbox input "false"
click at [526, 534] on span "Threading - Forhead (₹10.00)" at bounding box center [546, 525] width 135 height 18
checkbox input "false"
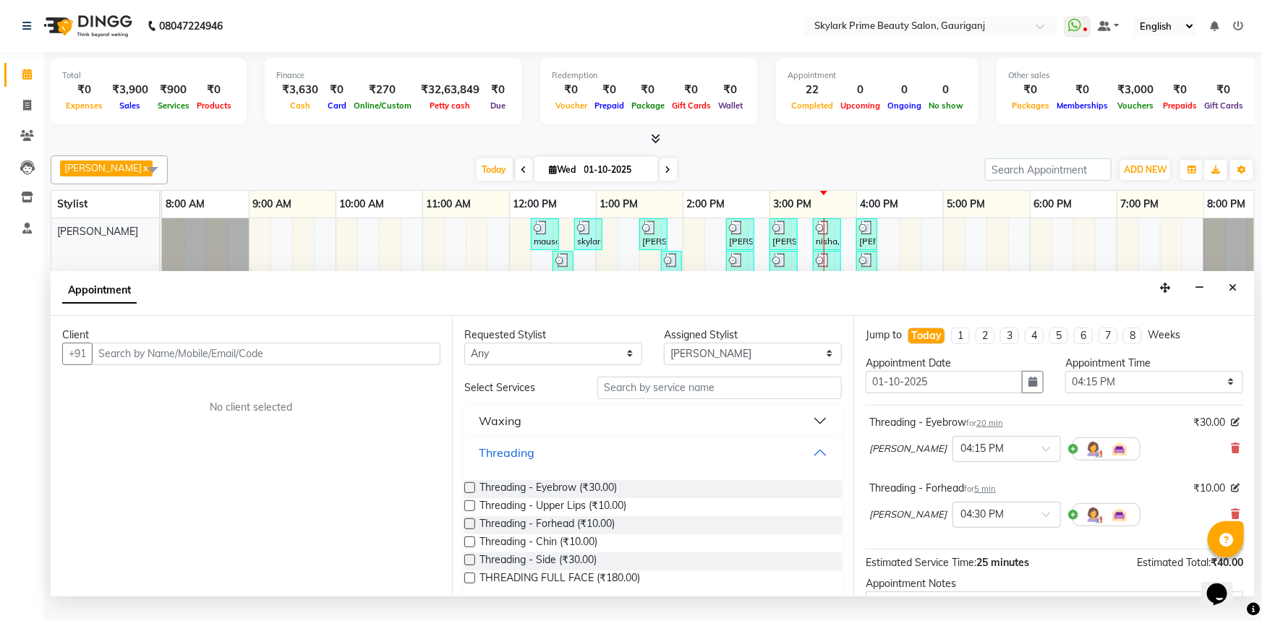
click at [816, 461] on button "Threading" at bounding box center [653, 453] width 366 height 26
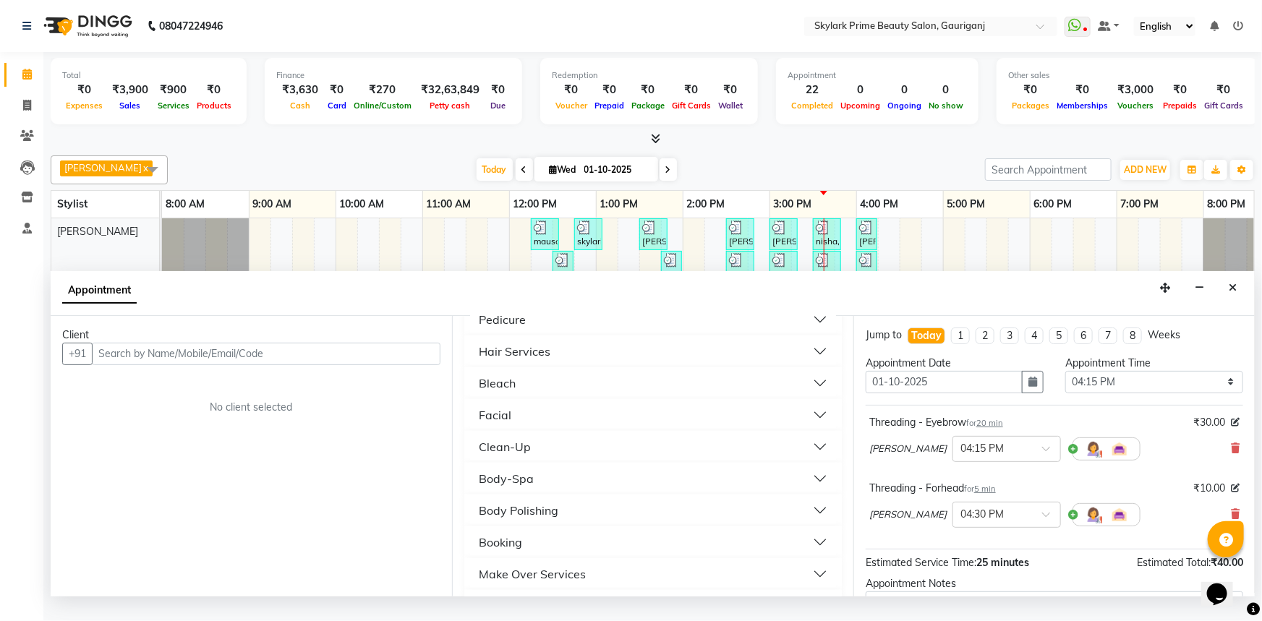
scroll to position [152, 0]
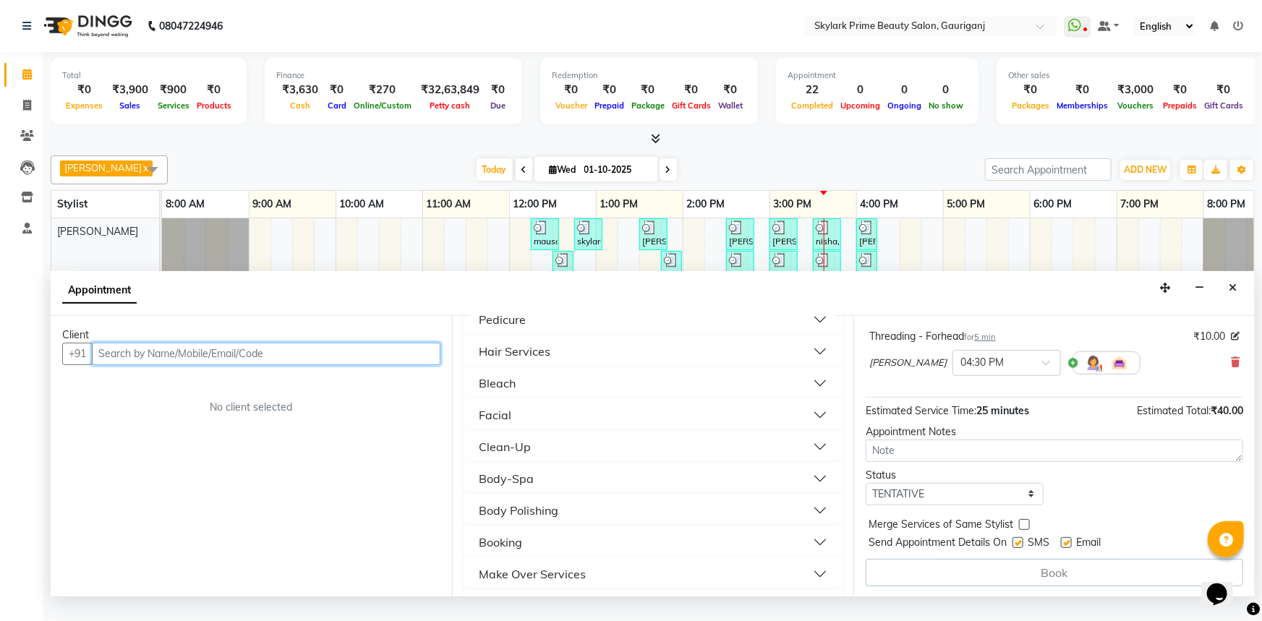
click at [323, 365] on input "text" at bounding box center [266, 354] width 349 height 22
click at [158, 365] on input "text" at bounding box center [266, 354] width 349 height 22
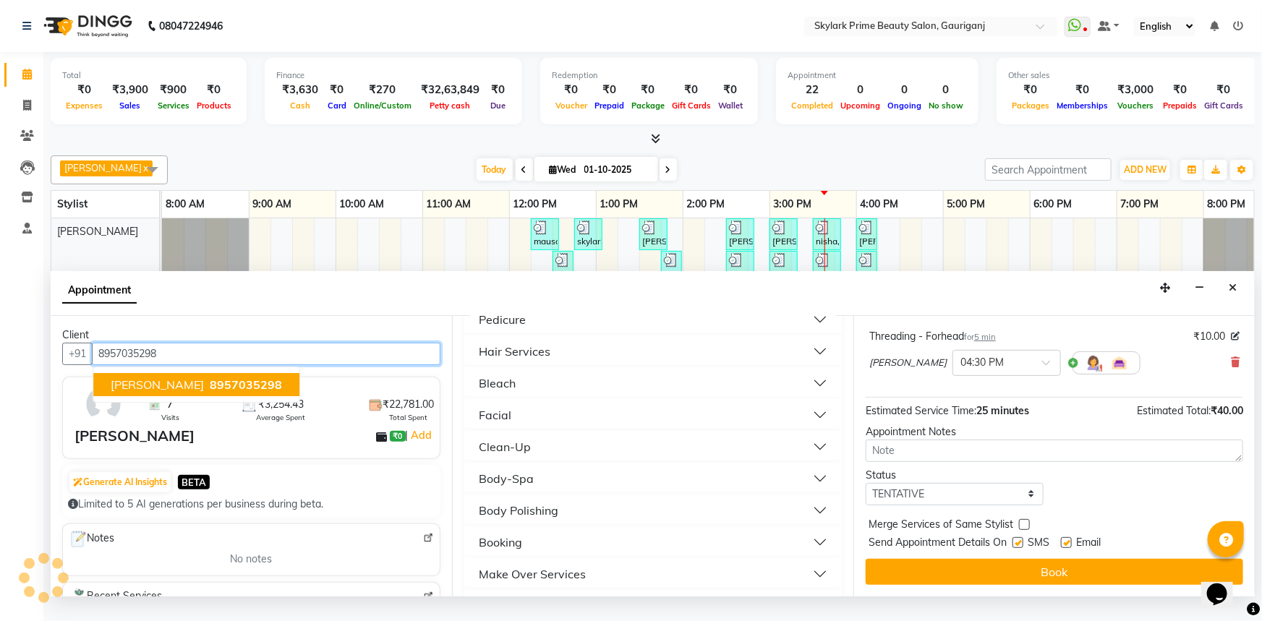
scroll to position [151, 0]
click at [179, 396] on button "[PERSON_NAME] 8957035298" at bounding box center [196, 384] width 206 height 23
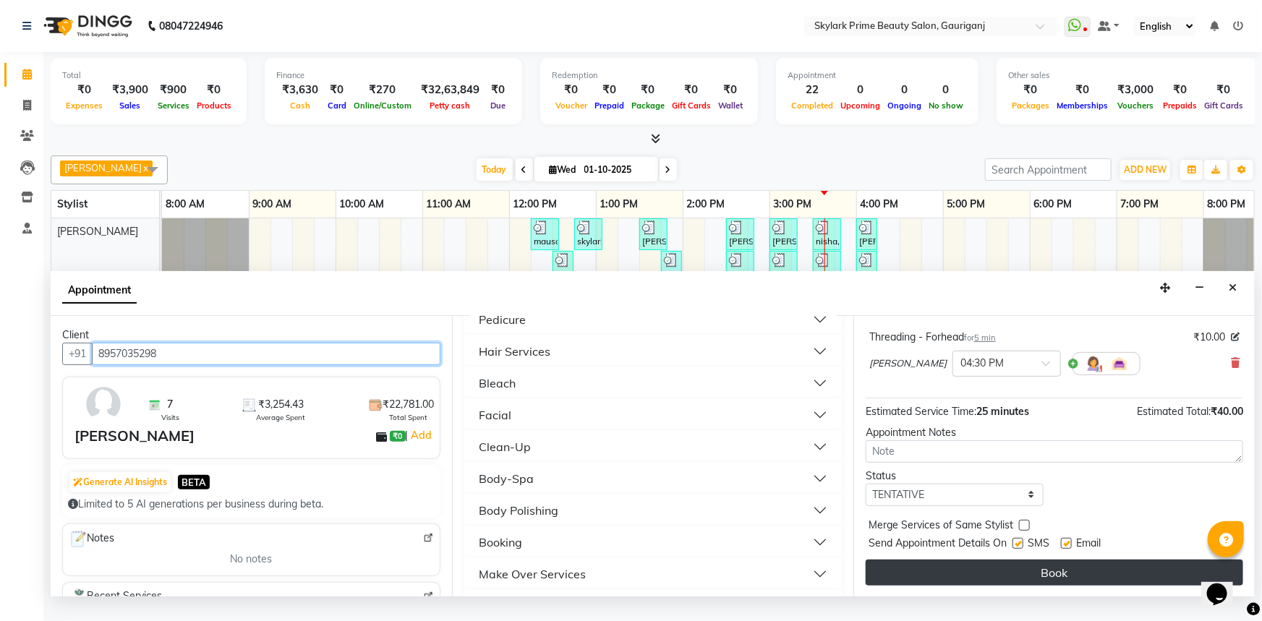
type input "8957035298"
click at [1055, 586] on button "Book" at bounding box center [1053, 573] width 377 height 26
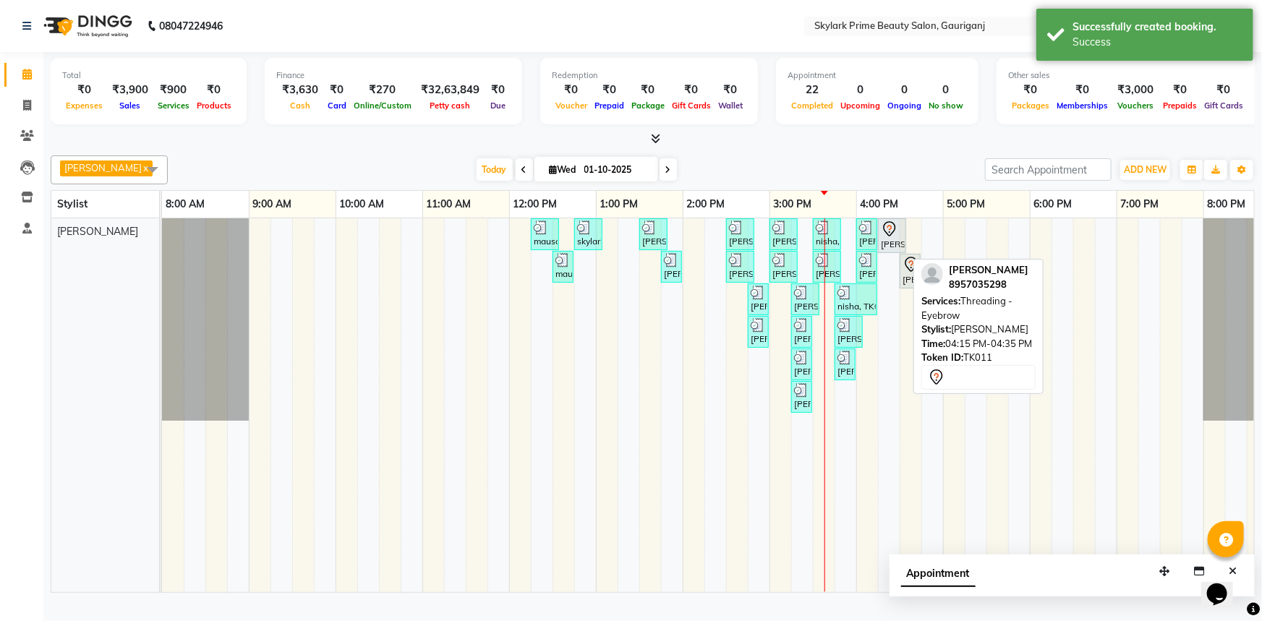
click at [889, 238] on icon at bounding box center [889, 229] width 17 height 17
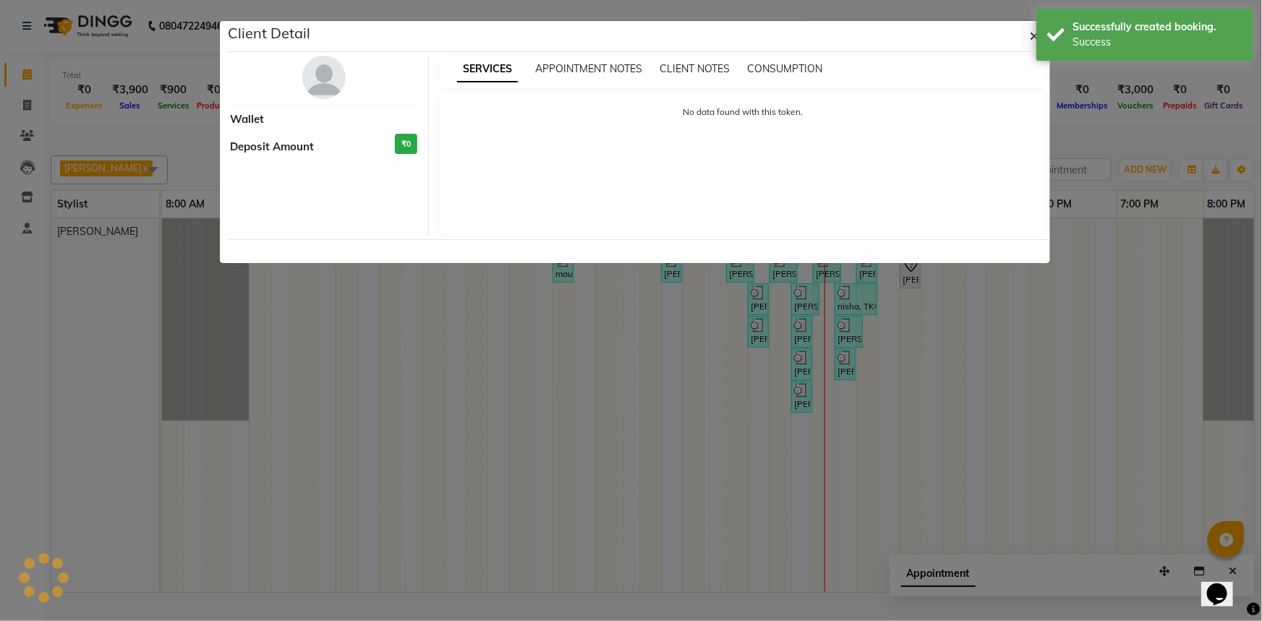
select select "7"
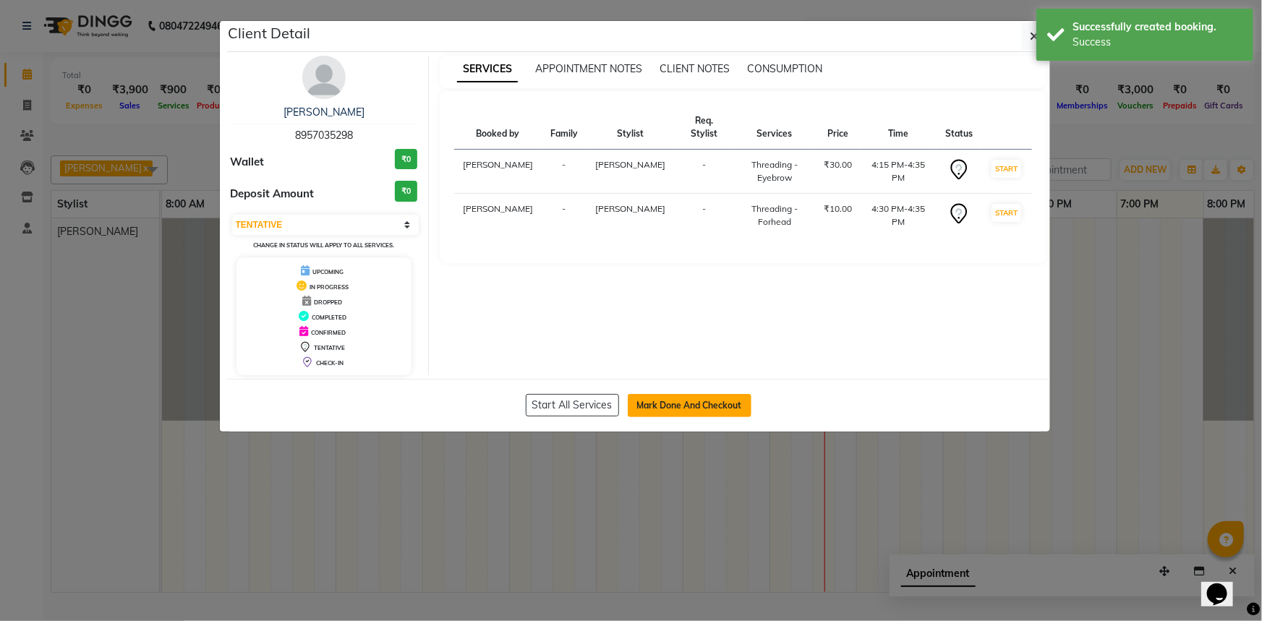
click at [683, 403] on button "Mark Done And Checkout" at bounding box center [690, 405] width 124 height 23
select select "service"
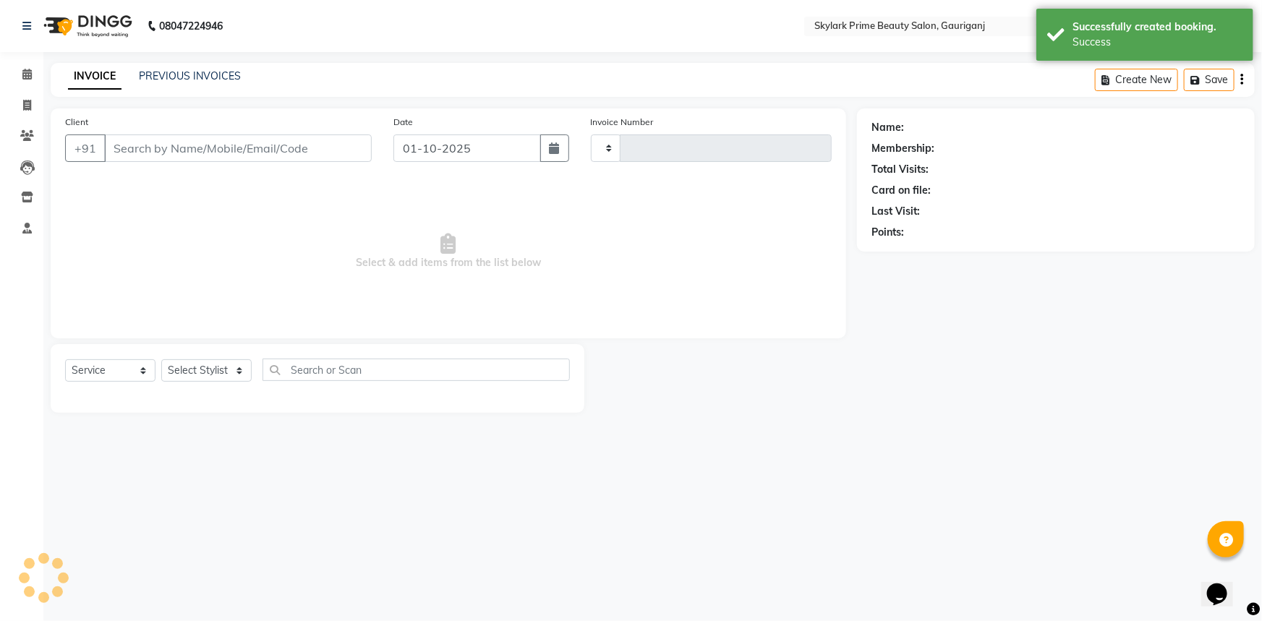
type input "3656"
select select "4735"
type input "8957035298"
select select "30218"
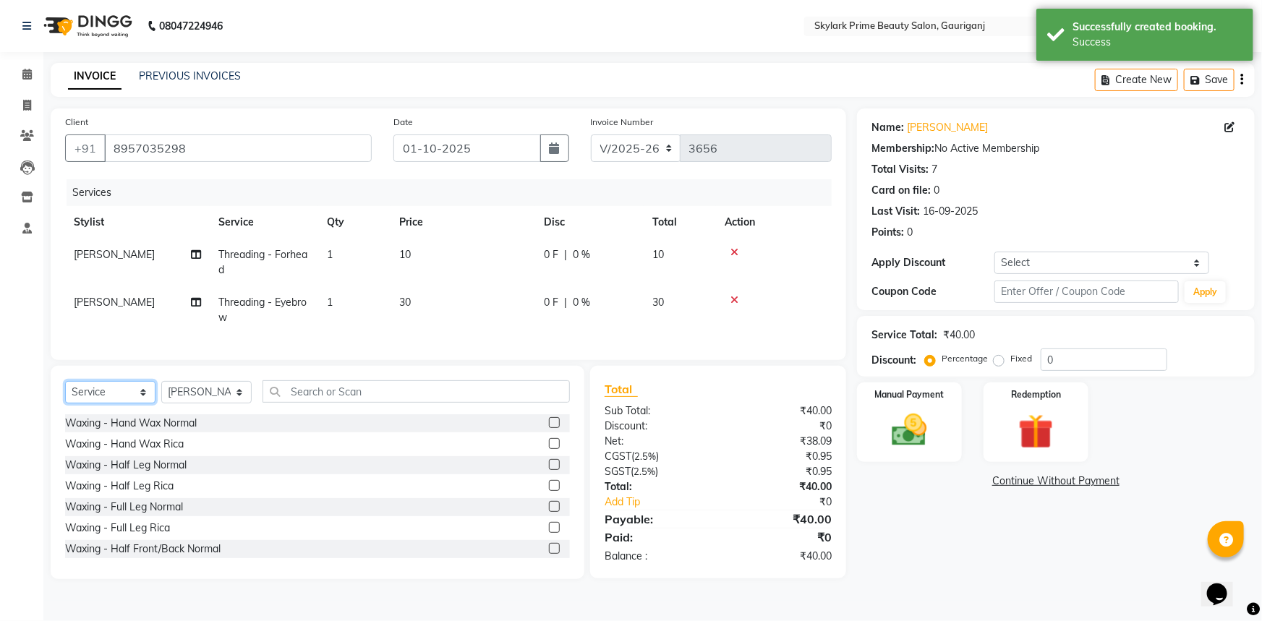
click at [123, 401] on select "Select Service Product Membership Package Voucher Prepaid Gift Card" at bounding box center [110, 392] width 90 height 22
select select "product"
click at [65, 391] on select "Select Service Product Membership Package Voucher Prepaid Gift Card" at bounding box center [110, 392] width 90 height 22
click at [227, 403] on select "Select Stylist [PERSON_NAME] [PERSON_NAME] [PERSON_NAME] Sindu [PERSON_NAME]" at bounding box center [206, 392] width 90 height 22
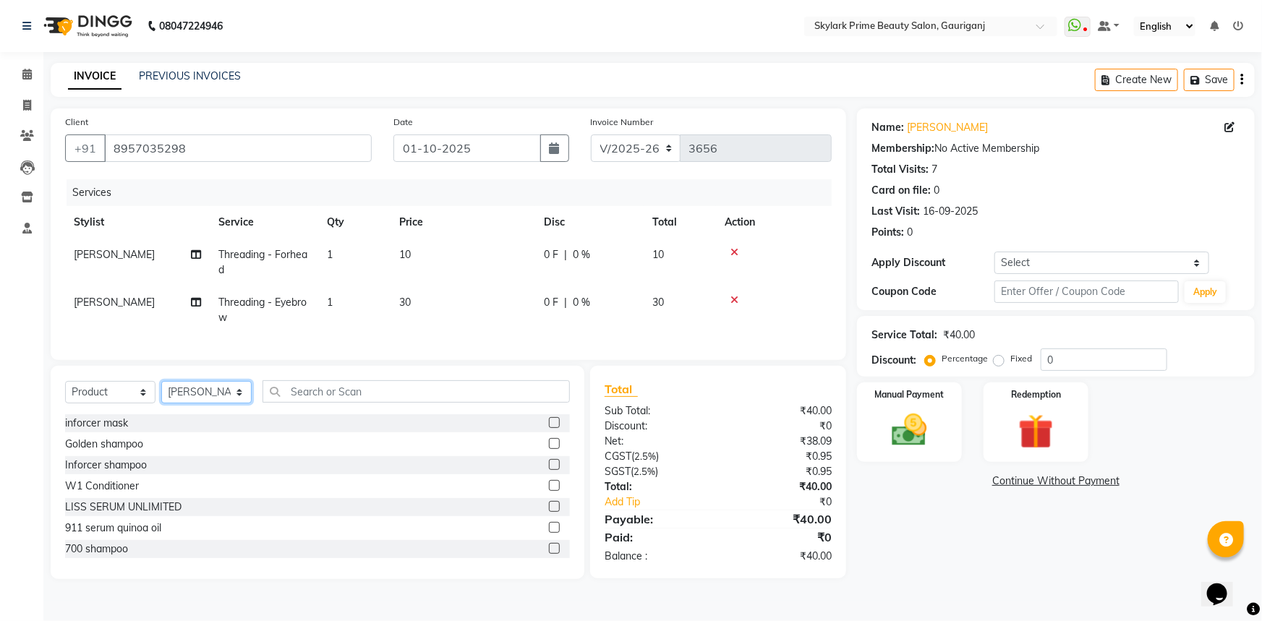
click at [221, 403] on select "Select Stylist [PERSON_NAME] [PERSON_NAME] [PERSON_NAME] Sindu [PERSON_NAME]" at bounding box center [206, 392] width 90 height 22
click at [333, 400] on input "text" at bounding box center [415, 391] width 307 height 22
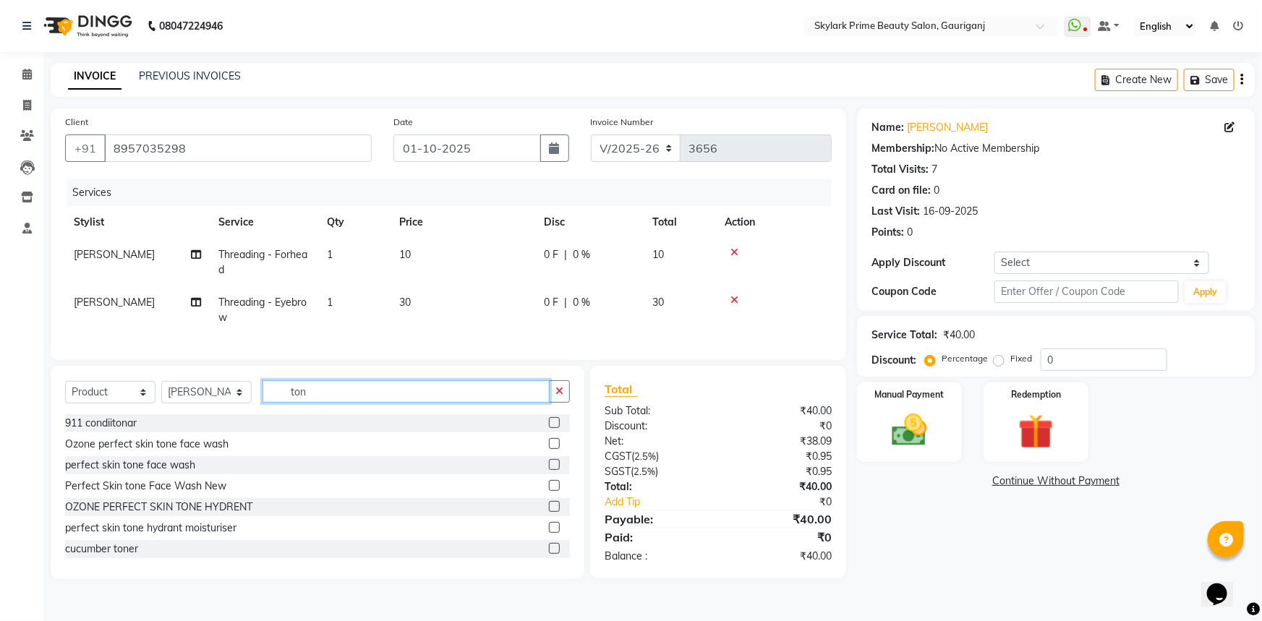
click at [323, 403] on input "ton" at bounding box center [405, 391] width 287 height 22
type input "t"
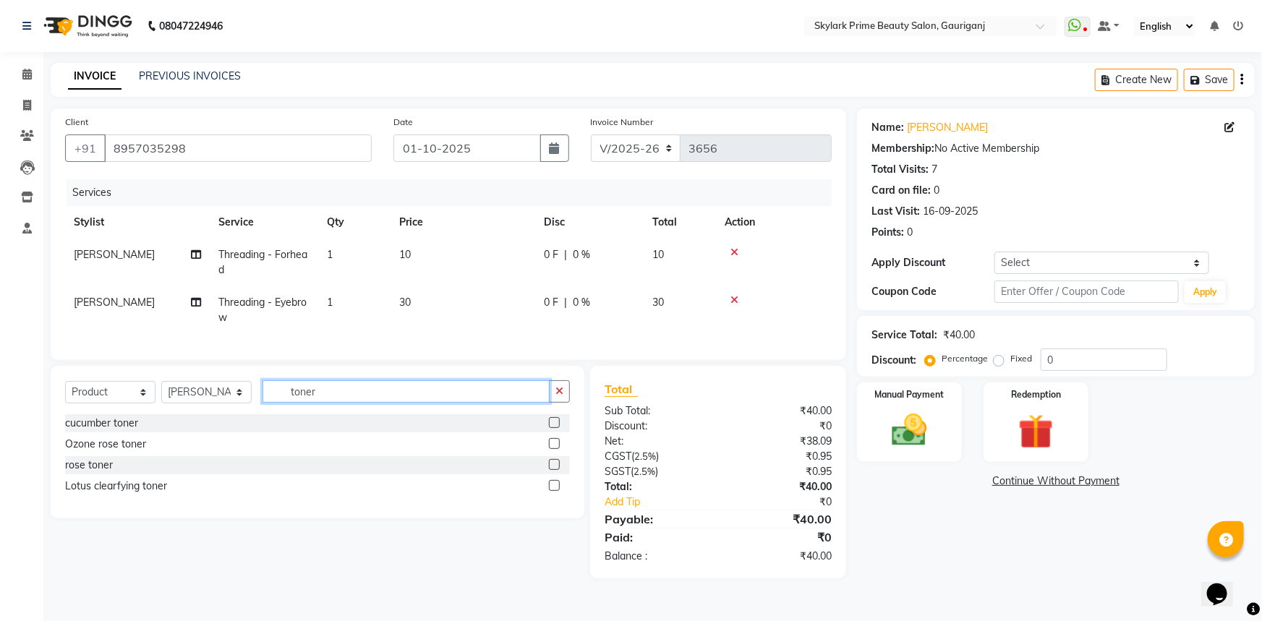
type input "toner"
click at [561, 427] on div at bounding box center [559, 423] width 21 height 18
click at [554, 428] on label at bounding box center [554, 422] width 11 height 11
click at [554, 428] on input "checkbox" at bounding box center [553, 423] width 9 height 9
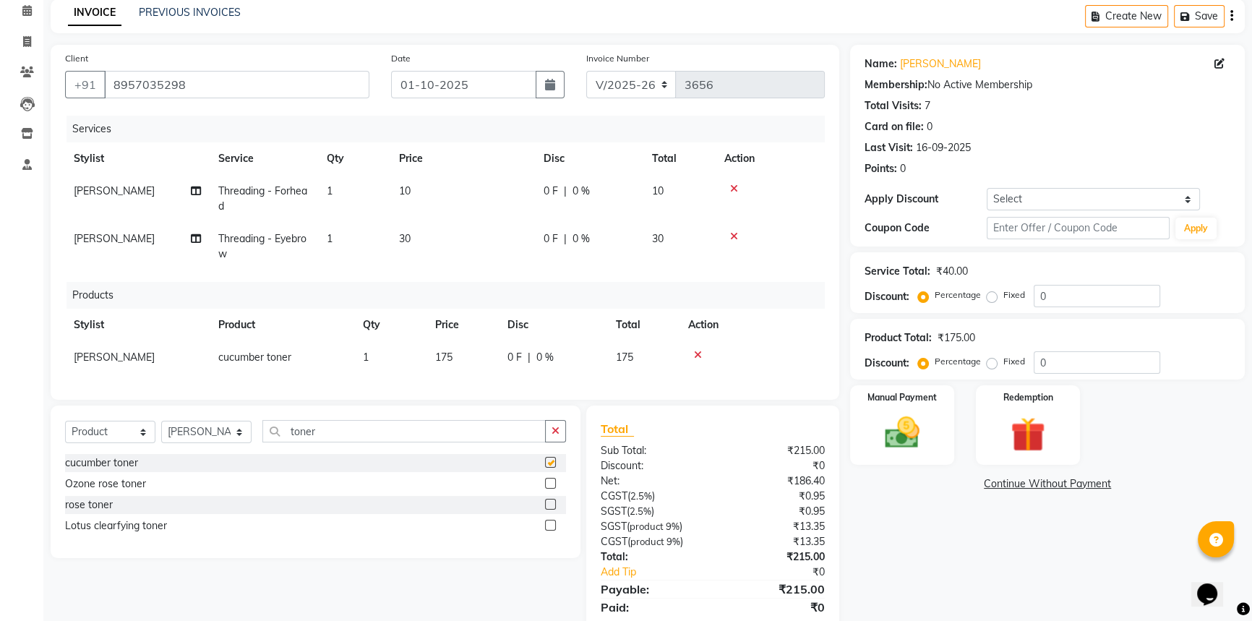
checkbox input "false"
click at [552, 487] on label at bounding box center [550, 481] width 11 height 11
click at [552, 487] on input "checkbox" at bounding box center [549, 482] width 9 height 9
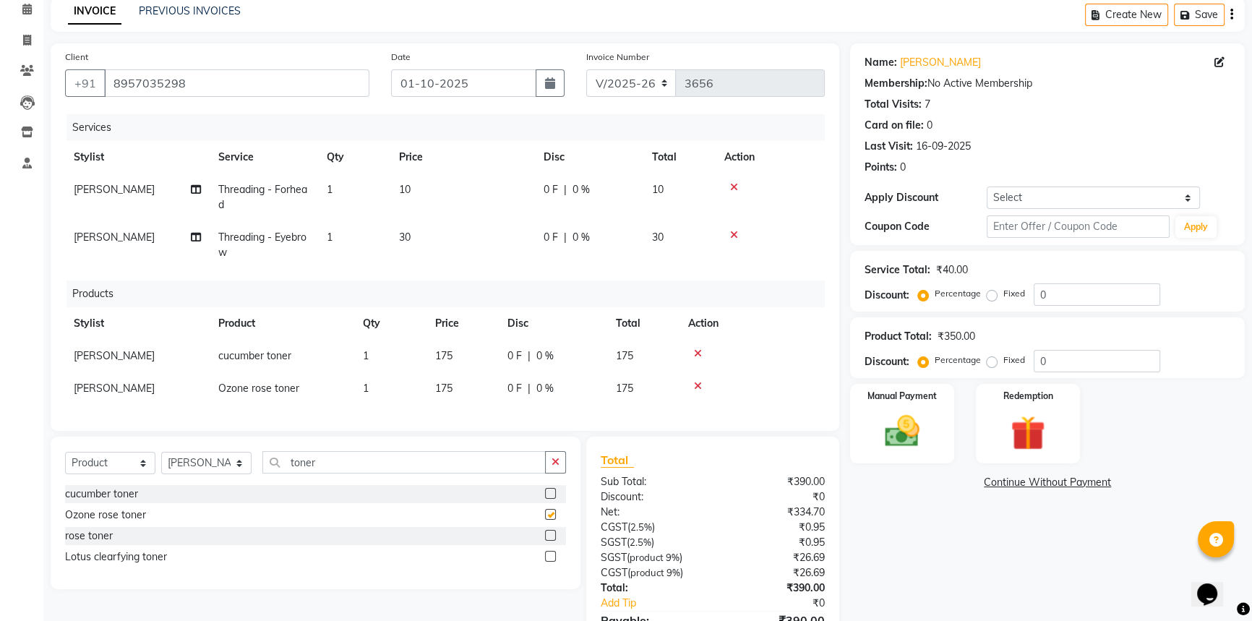
checkbox input "false"
click at [698, 385] on icon at bounding box center [698, 386] width 8 height 10
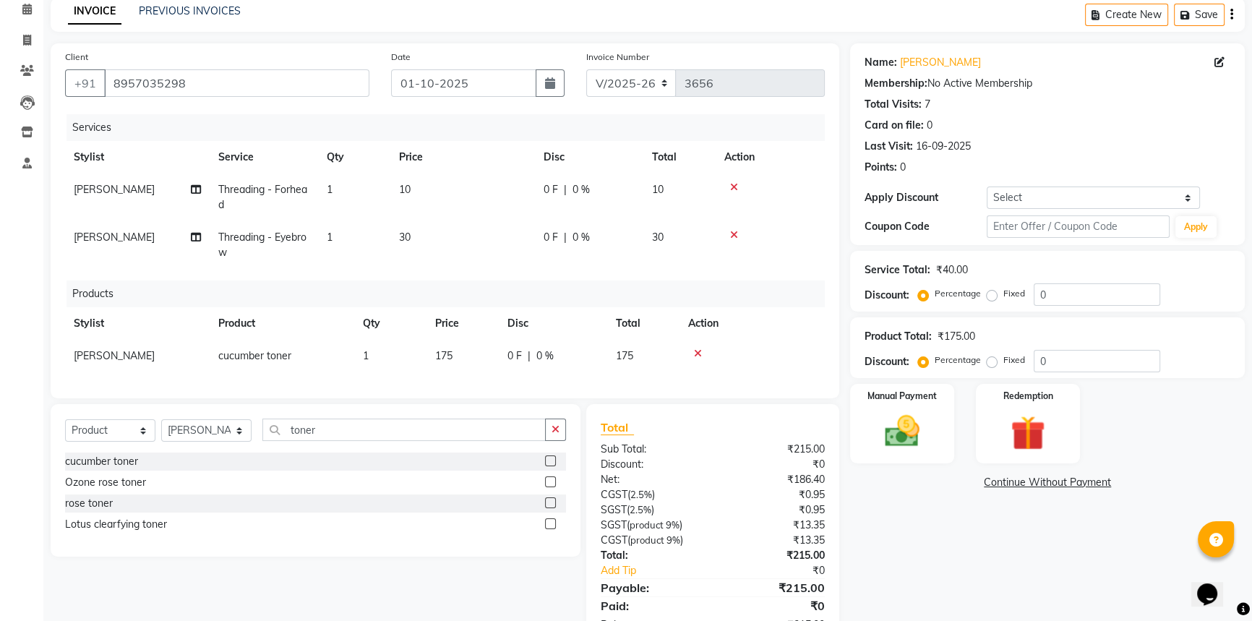
click at [550, 529] on label at bounding box center [550, 523] width 11 height 11
click at [550, 529] on input "checkbox" at bounding box center [549, 524] width 9 height 9
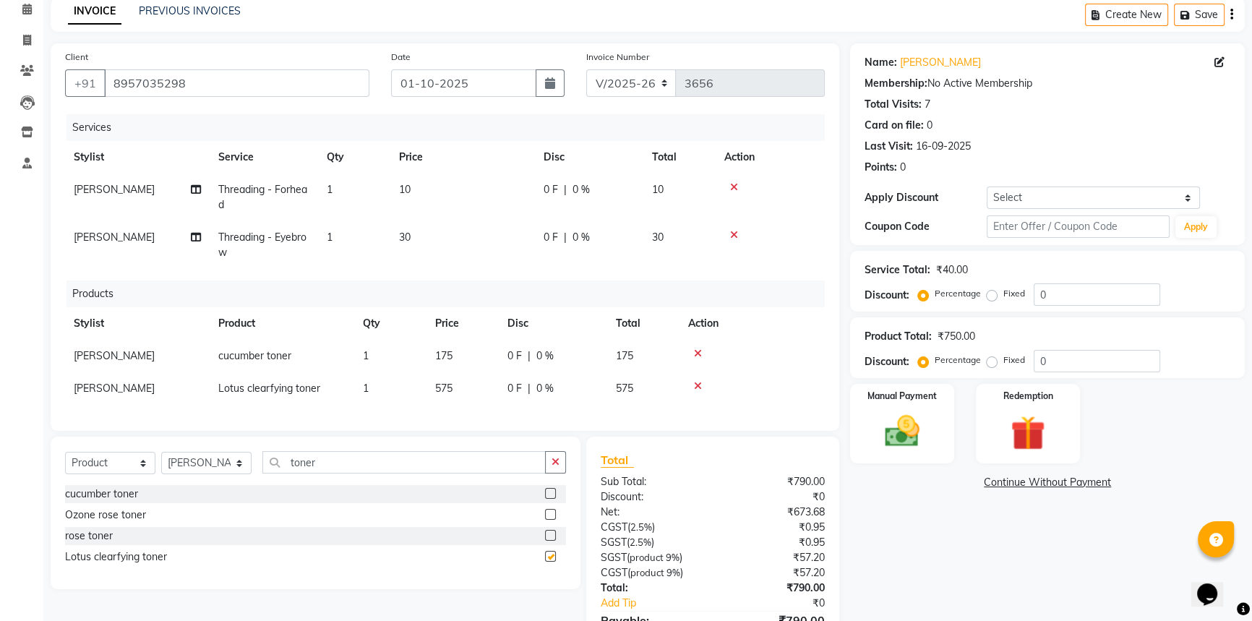
checkbox input "false"
click at [699, 382] on icon at bounding box center [698, 386] width 8 height 10
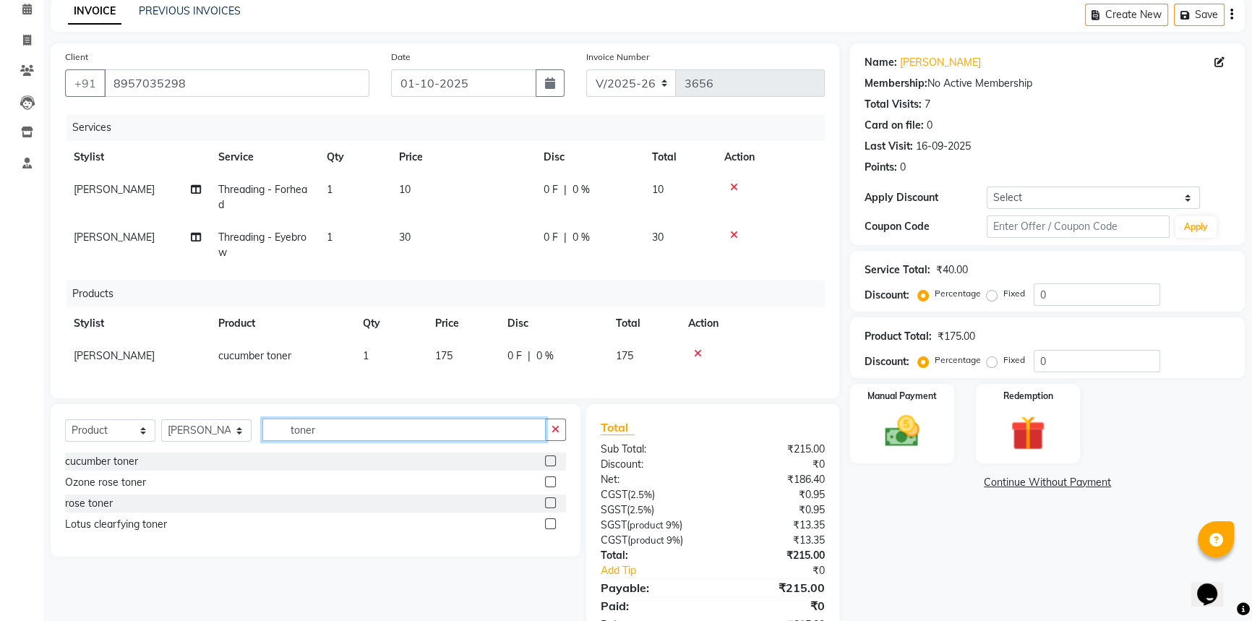
click at [356, 439] on input "toner" at bounding box center [403, 430] width 283 height 22
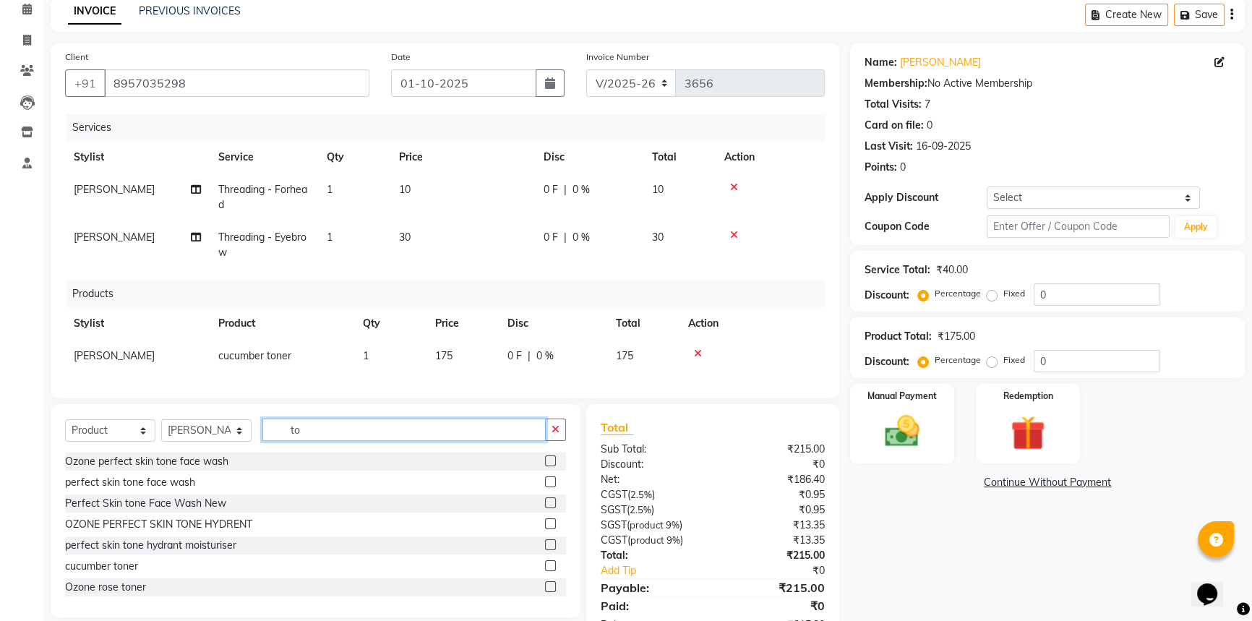
type input "t"
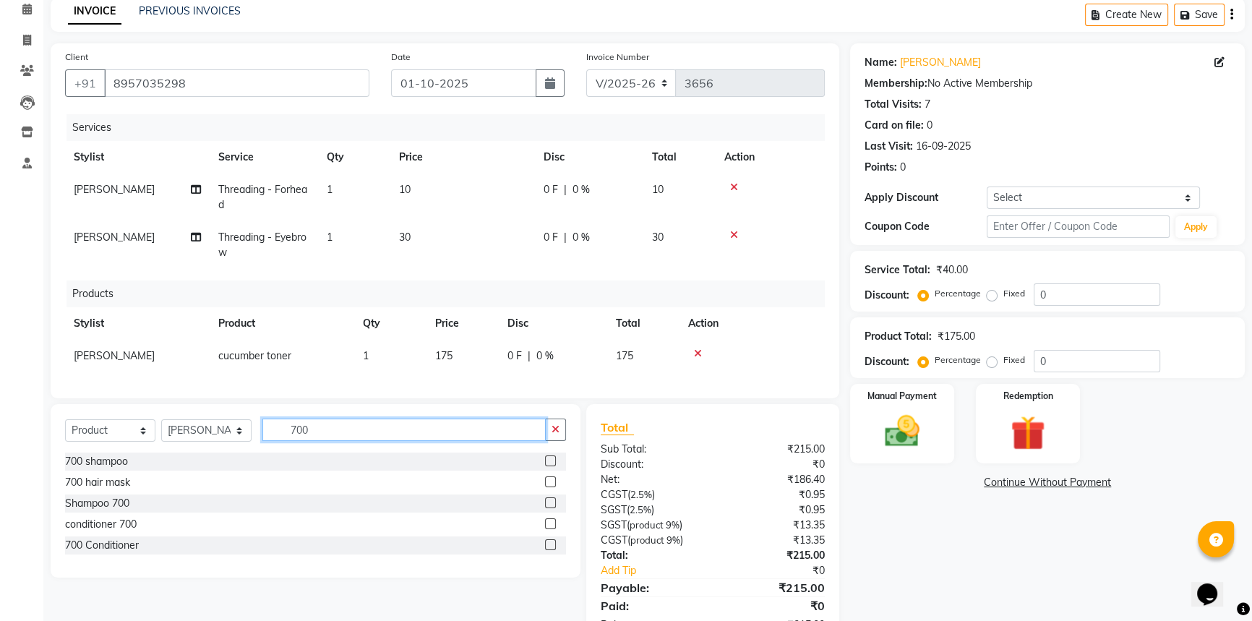
type input "700"
click at [550, 529] on label at bounding box center [550, 523] width 11 height 11
click at [550, 529] on input "checkbox" at bounding box center [549, 524] width 9 height 9
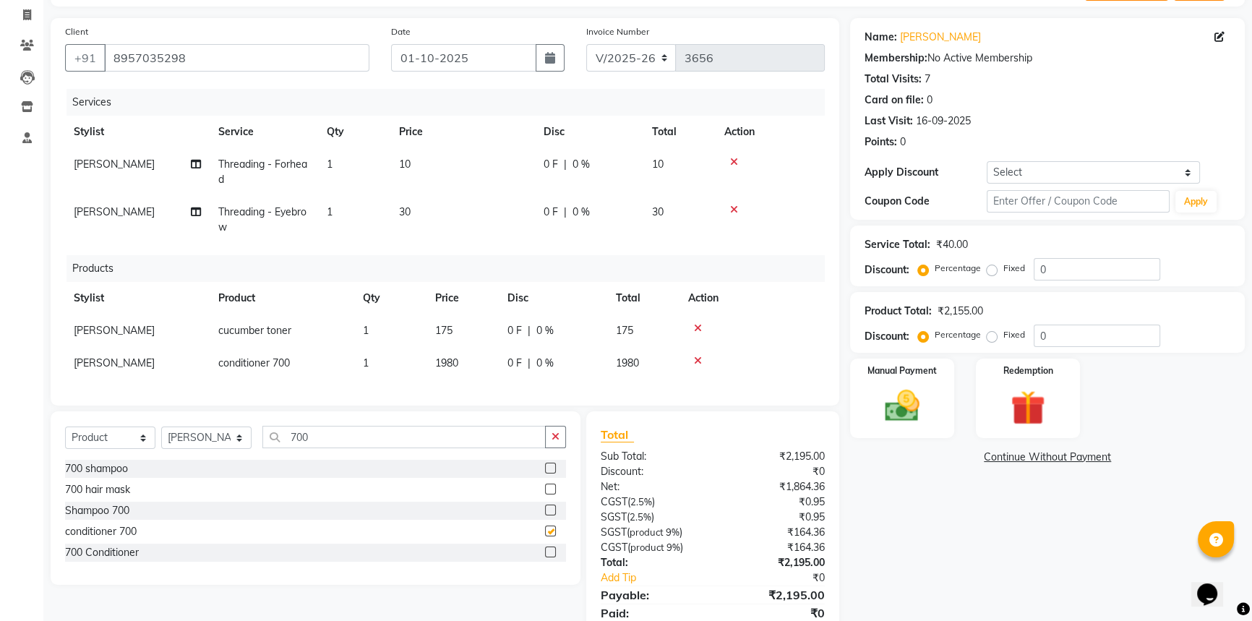
checkbox input "false"
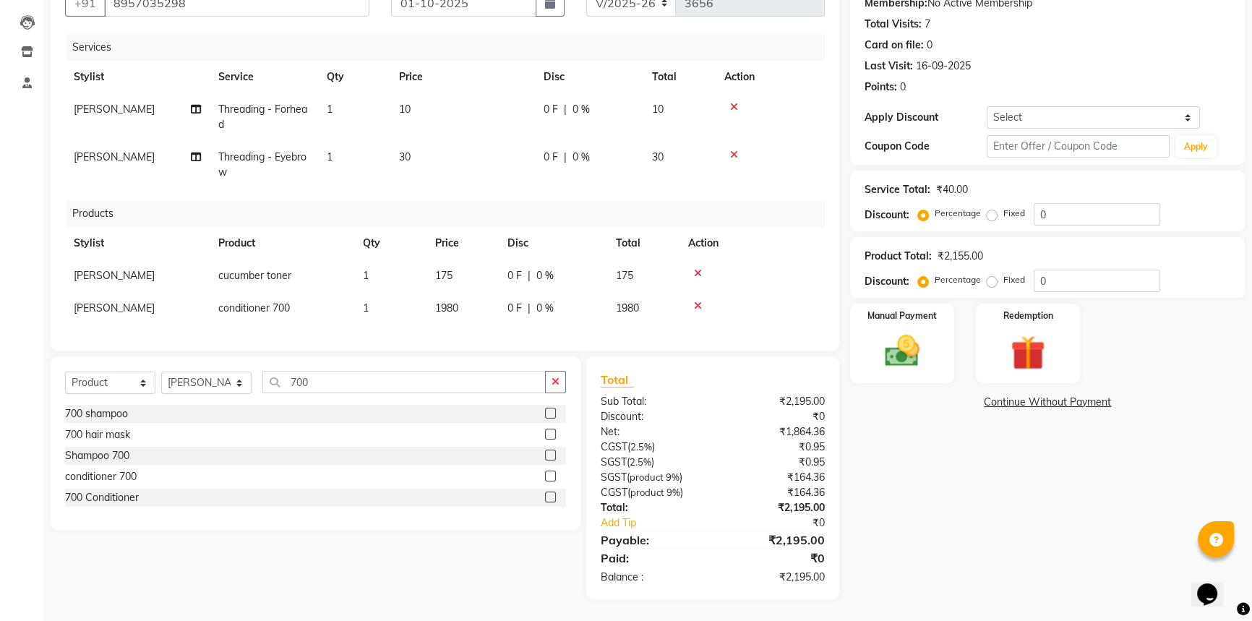
scroll to position [156, 0]
drag, startPoint x: 547, startPoint y: 411, endPoint x: 557, endPoint y: 405, distance: 11.4
click at [547, 411] on label at bounding box center [550, 413] width 11 height 11
click at [547, 411] on input "checkbox" at bounding box center [549, 413] width 9 height 9
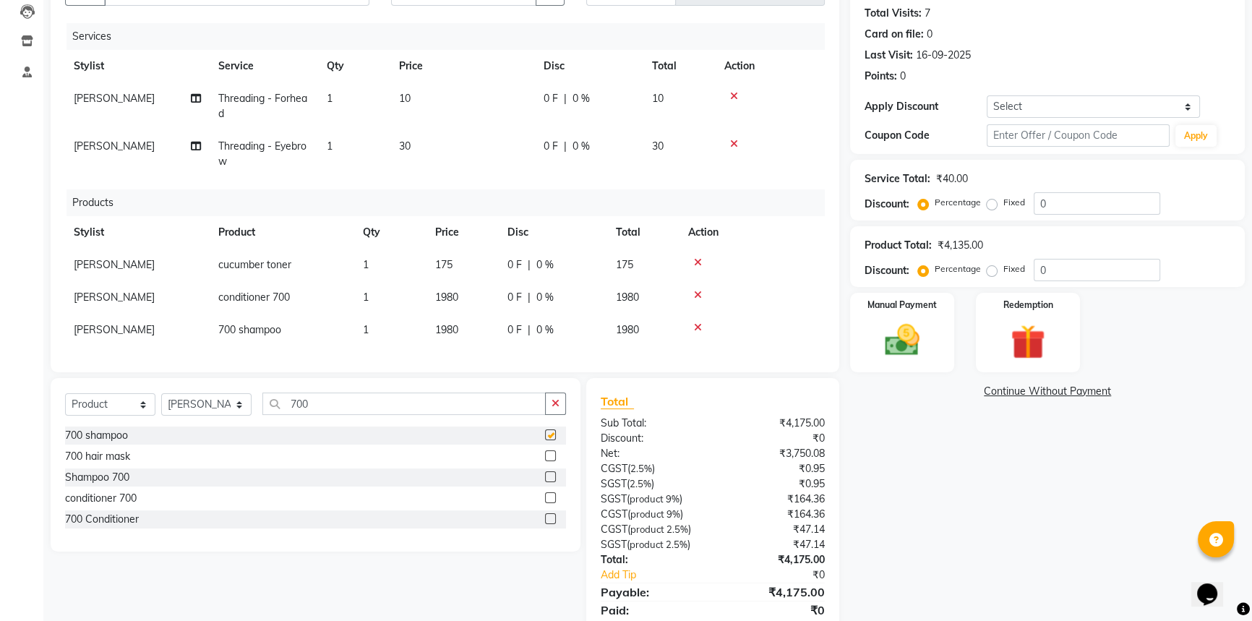
checkbox input "false"
click at [701, 329] on div at bounding box center [752, 327] width 128 height 10
click at [701, 328] on icon at bounding box center [698, 327] width 8 height 10
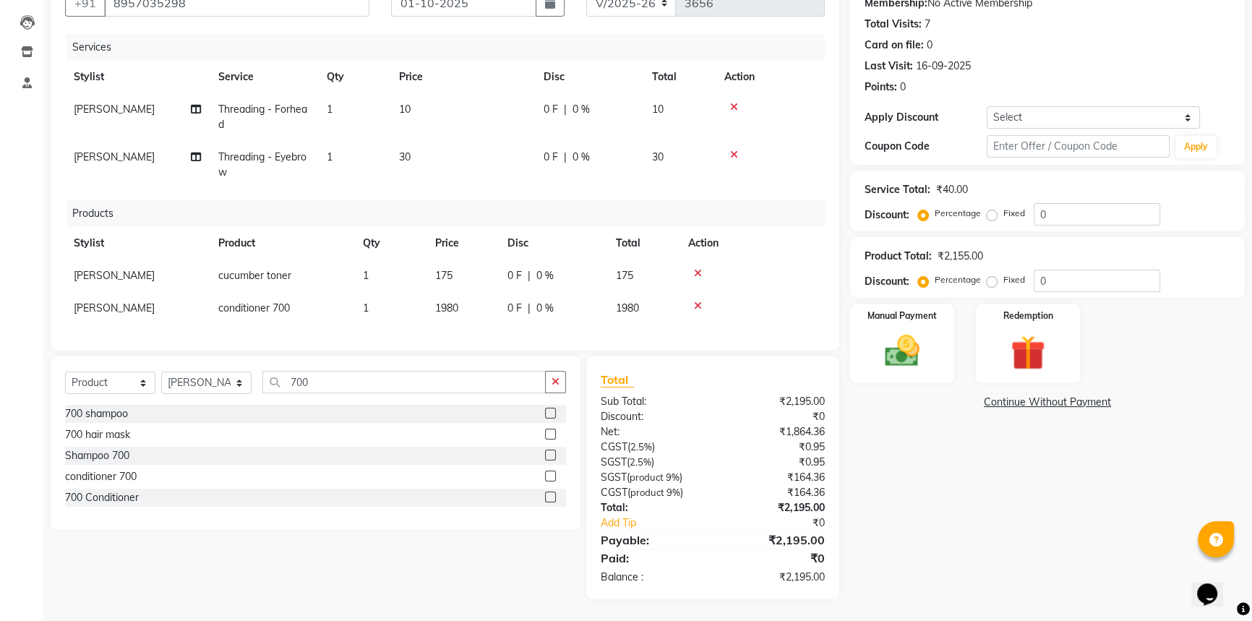
click at [548, 455] on label at bounding box center [550, 455] width 11 height 11
click at [548, 455] on input "checkbox" at bounding box center [549, 455] width 9 height 9
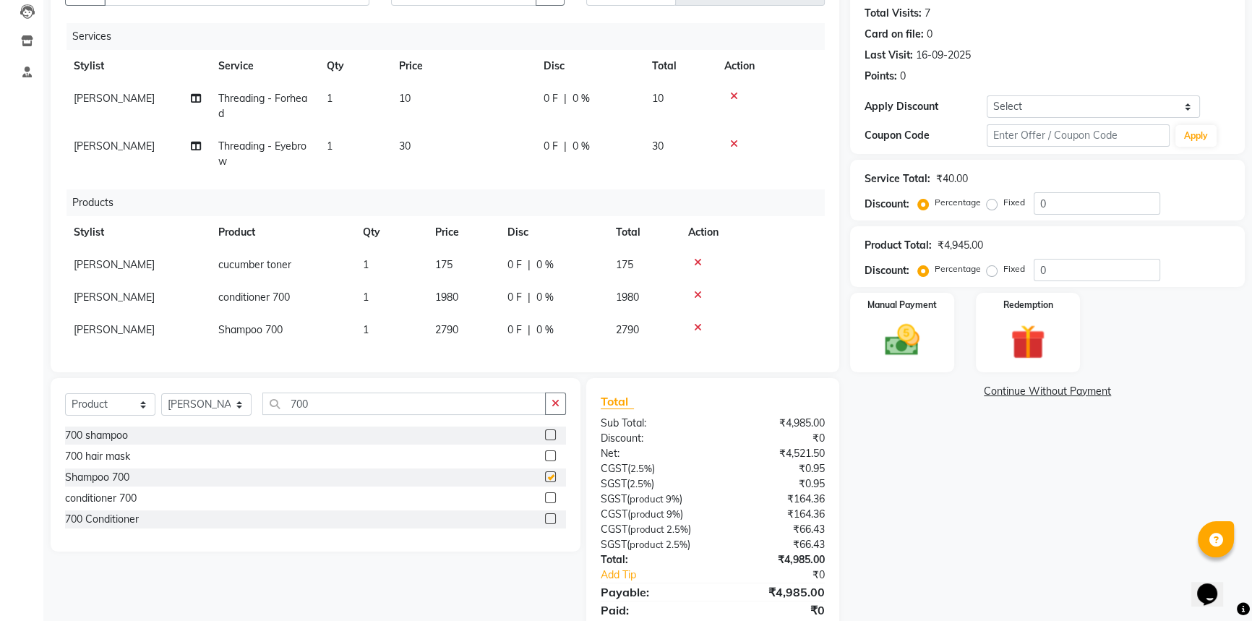
checkbox input "false"
click at [698, 325] on icon at bounding box center [698, 327] width 8 height 10
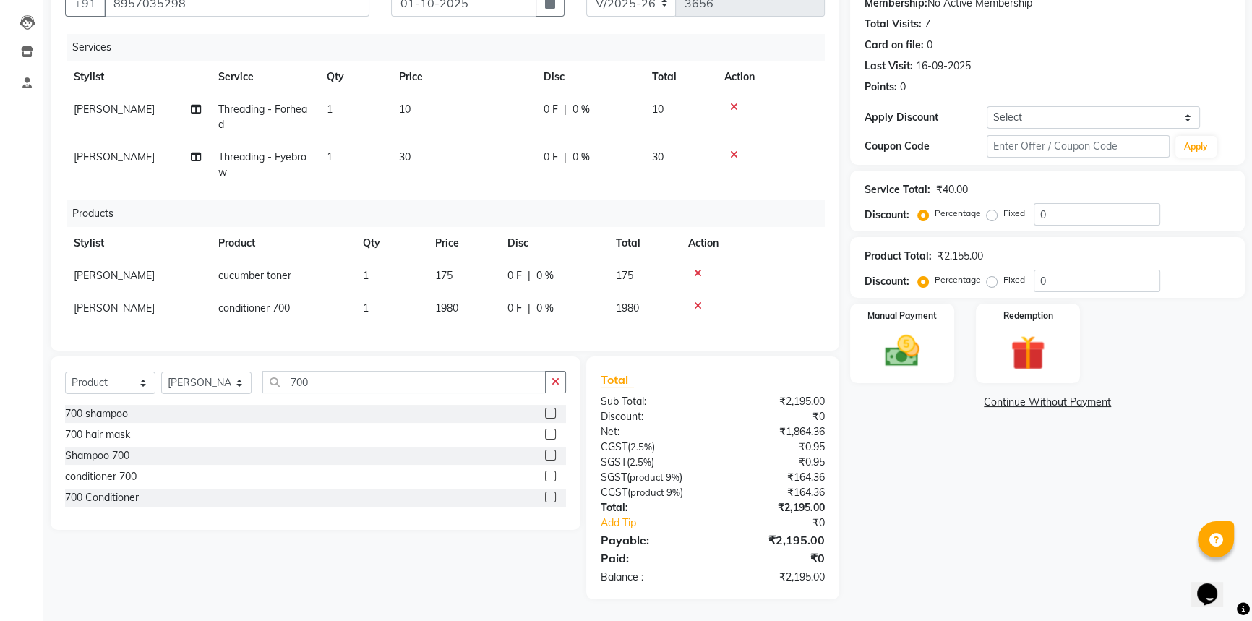
click at [552, 429] on label at bounding box center [550, 434] width 11 height 11
click at [552, 430] on input "checkbox" at bounding box center [549, 434] width 9 height 9
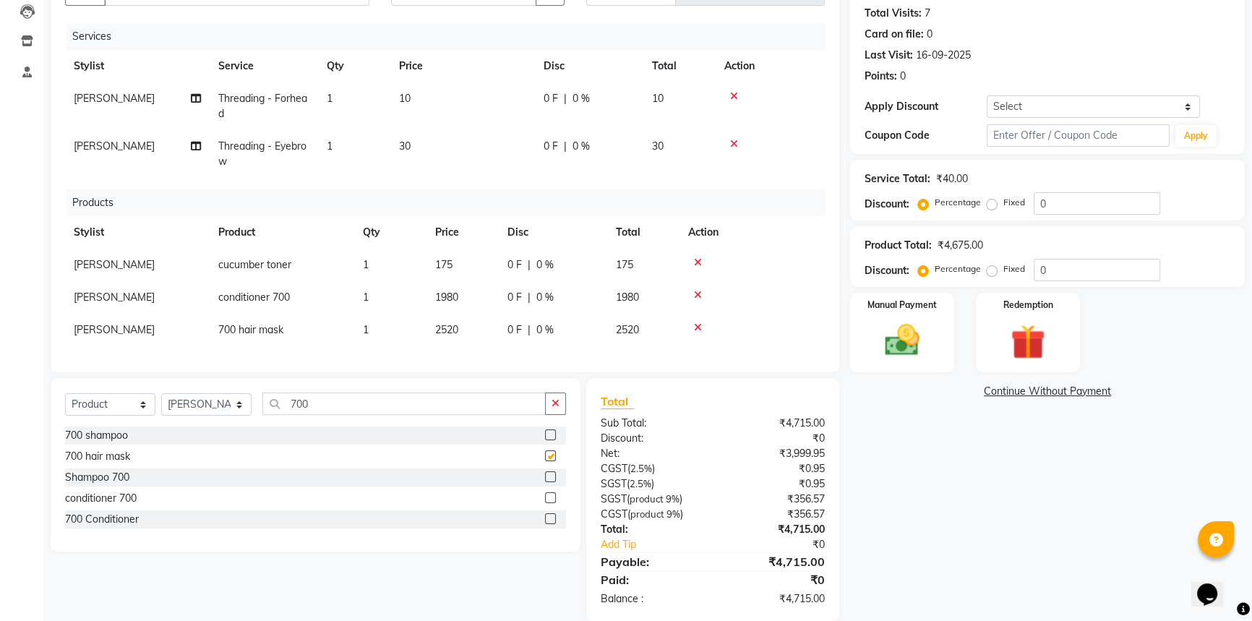
checkbox input "false"
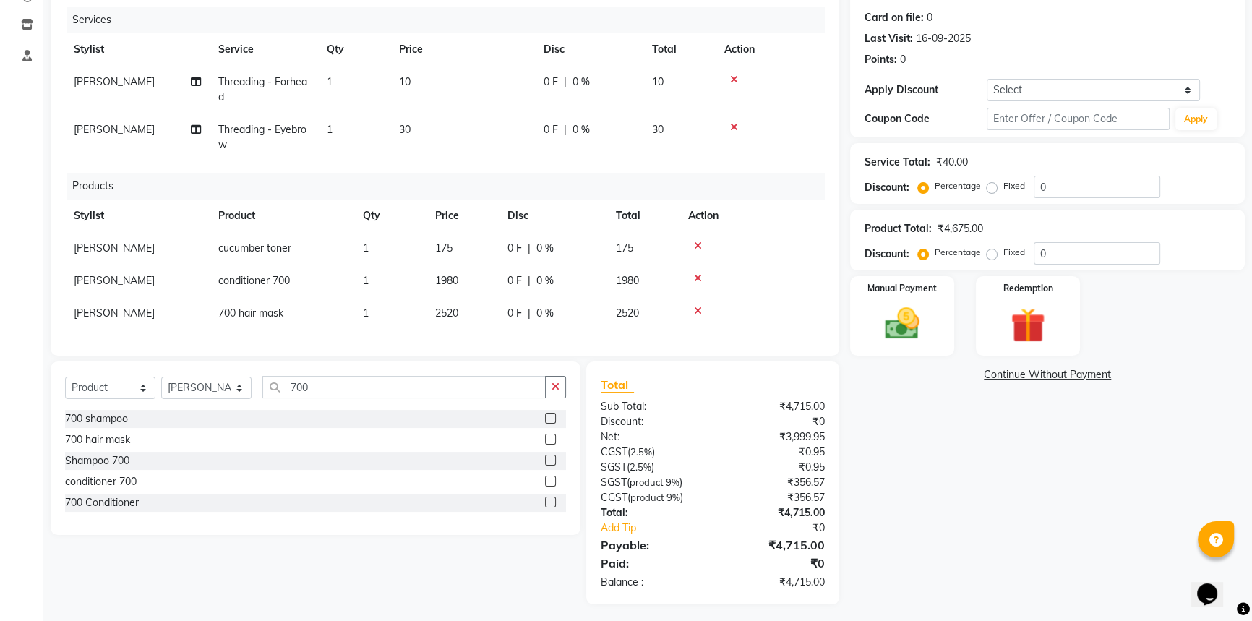
scroll to position [188, 0]
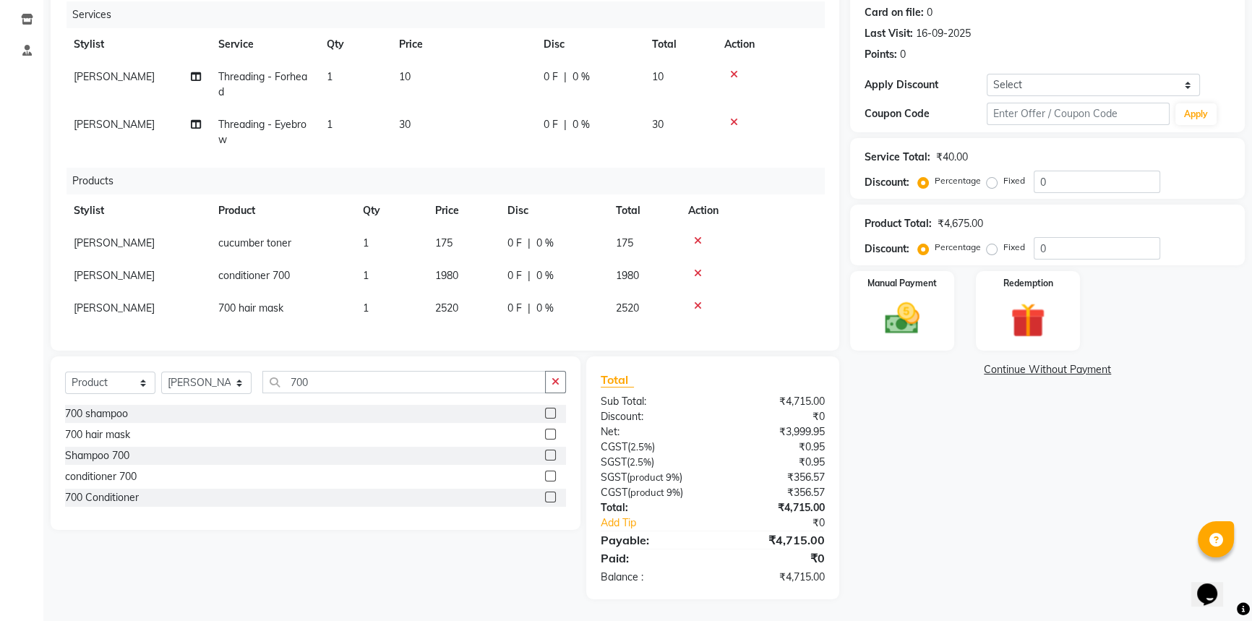
click at [696, 301] on icon at bounding box center [698, 306] width 8 height 10
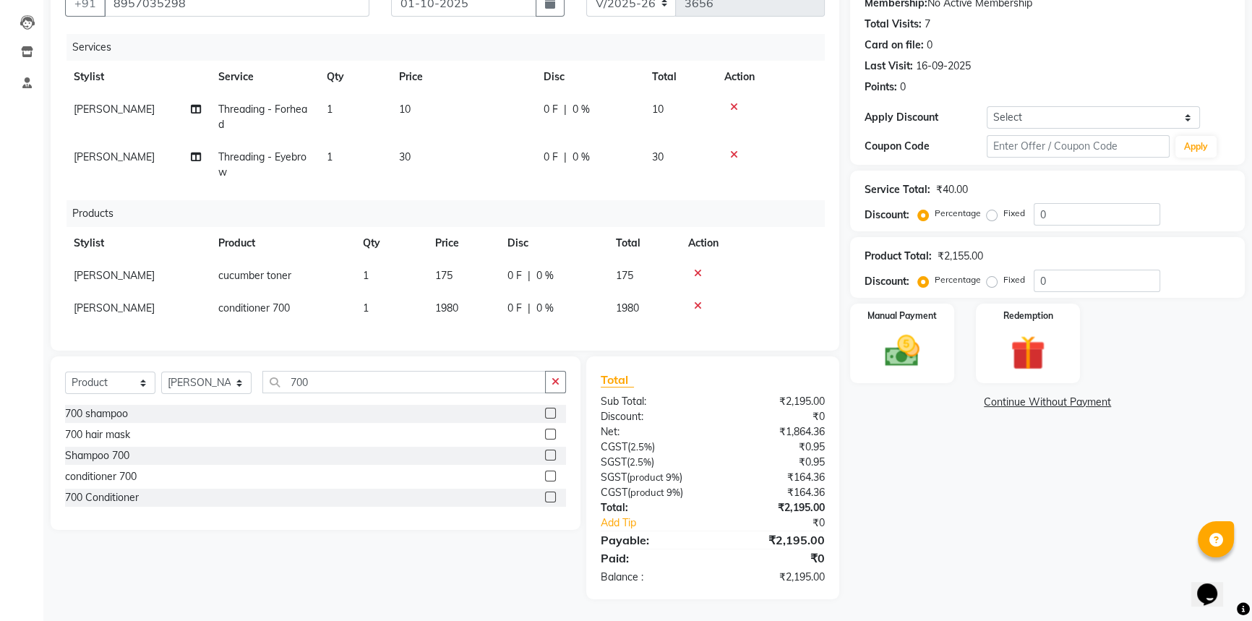
click at [547, 452] on label at bounding box center [550, 455] width 11 height 11
click at [547, 452] on input "checkbox" at bounding box center [549, 455] width 9 height 9
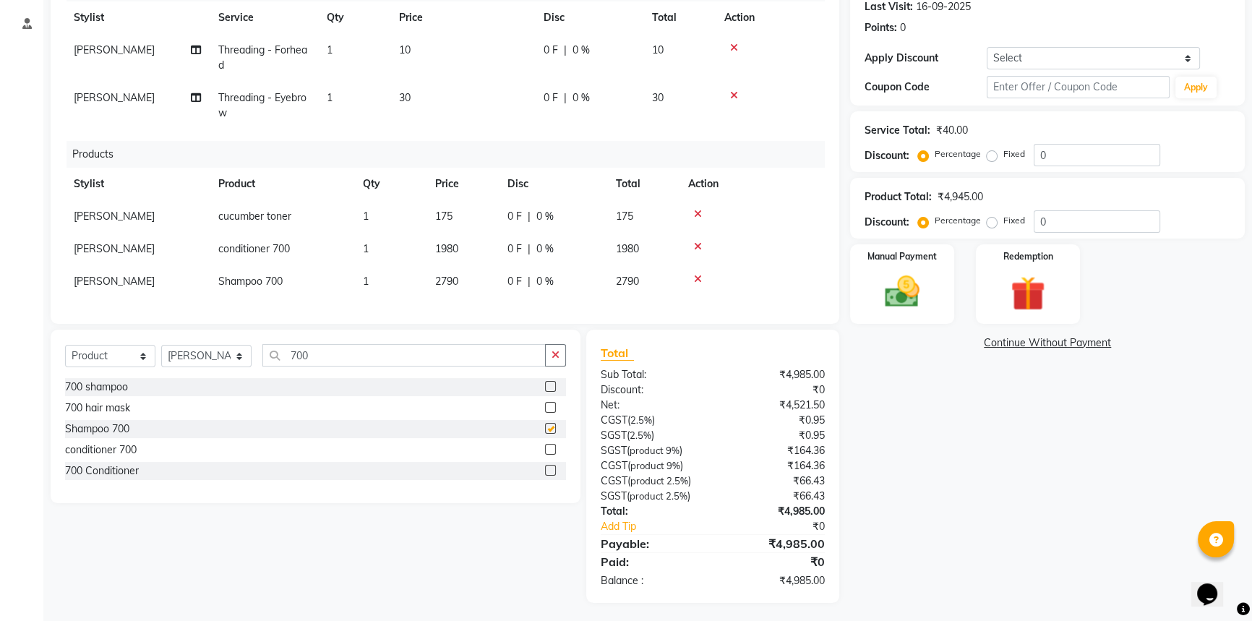
checkbox input "false"
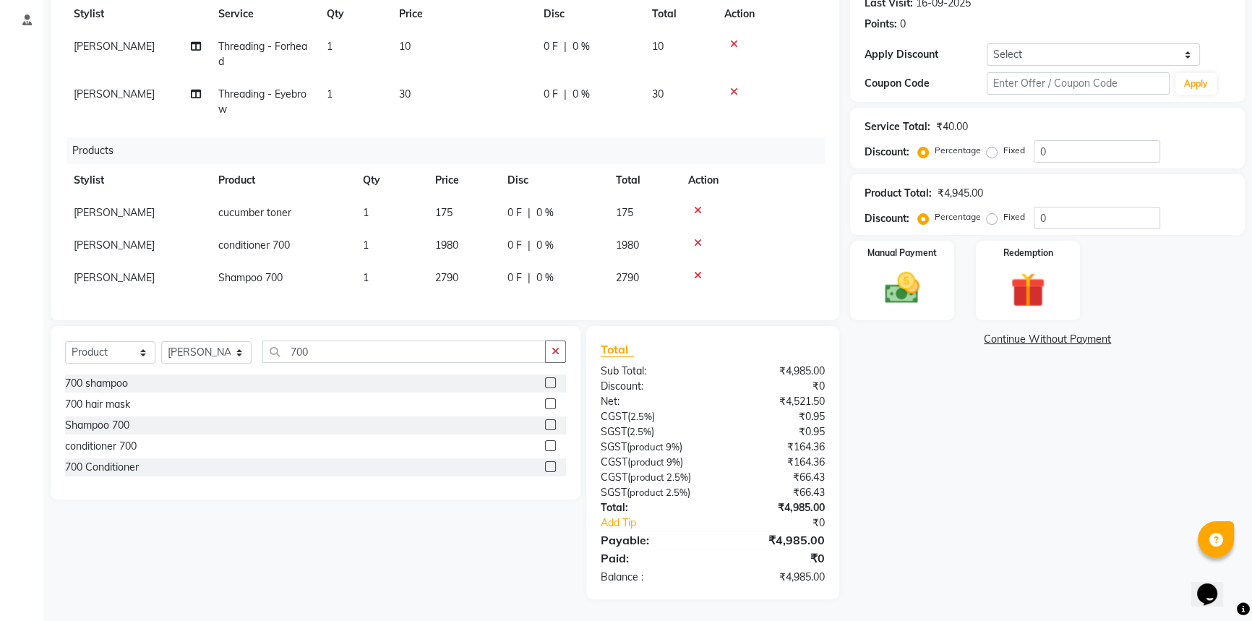
click at [456, 271] on span "2790" at bounding box center [446, 277] width 23 height 13
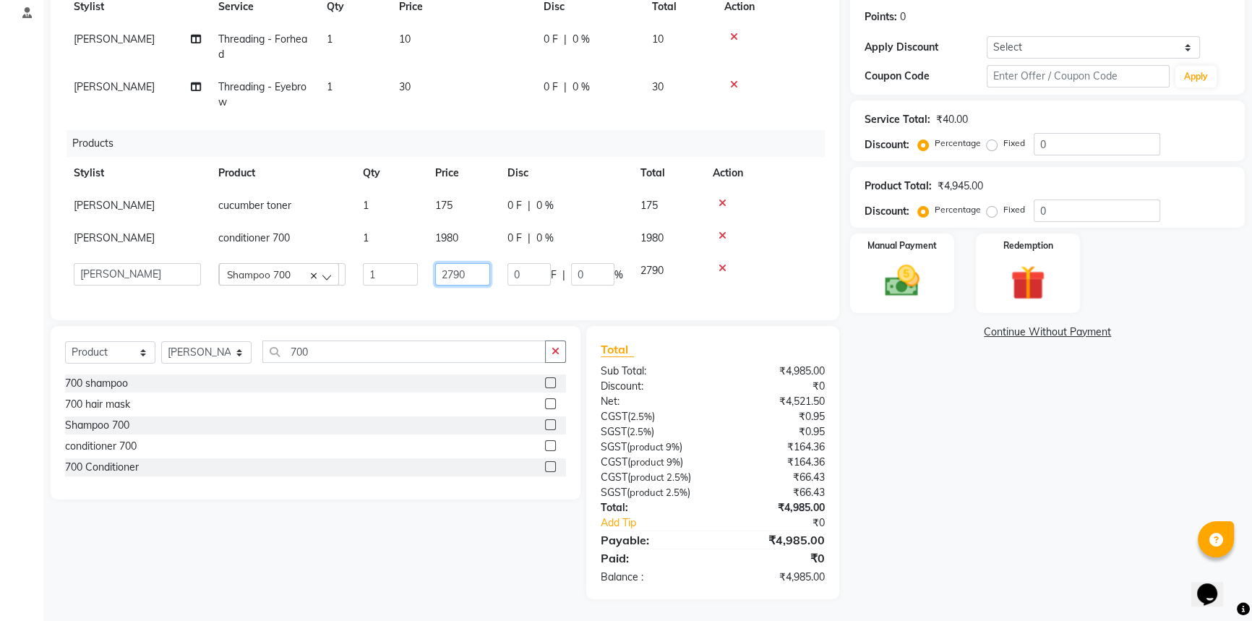
click at [466, 268] on input "2790" at bounding box center [462, 274] width 55 height 22
type input "2"
type input "2250"
click at [907, 422] on div "Name: [PERSON_NAME] Membership: No Active Membership Total Visits: 7 Card on fi…" at bounding box center [1053, 246] width 406 height 706
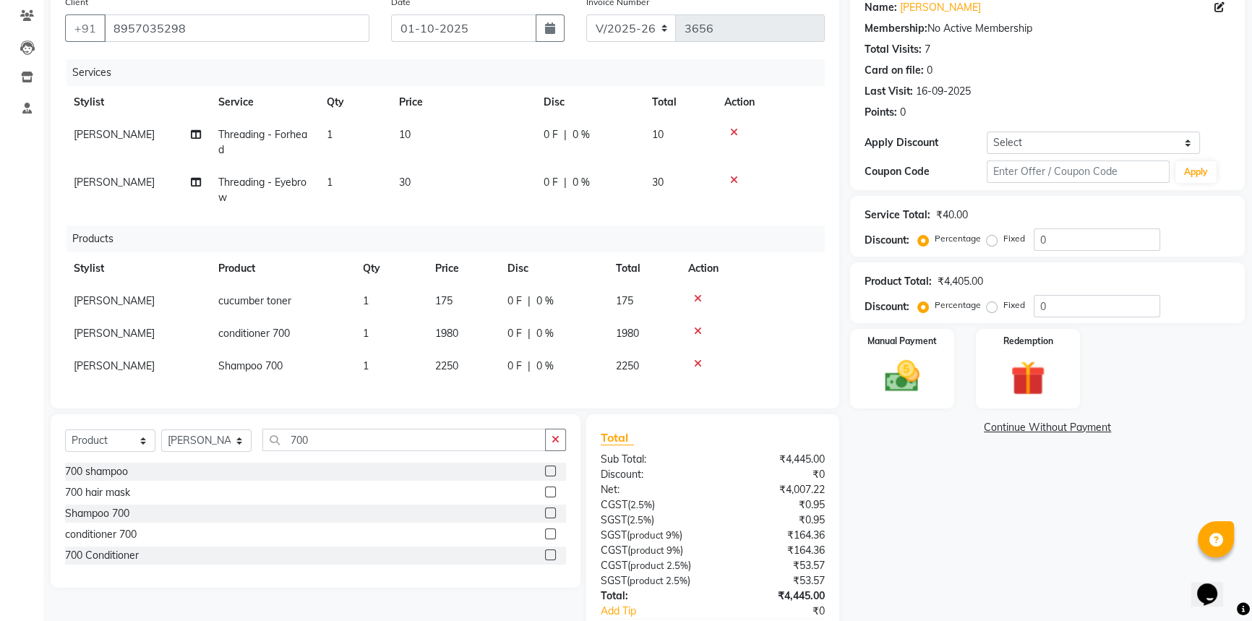
scroll to position [131, 0]
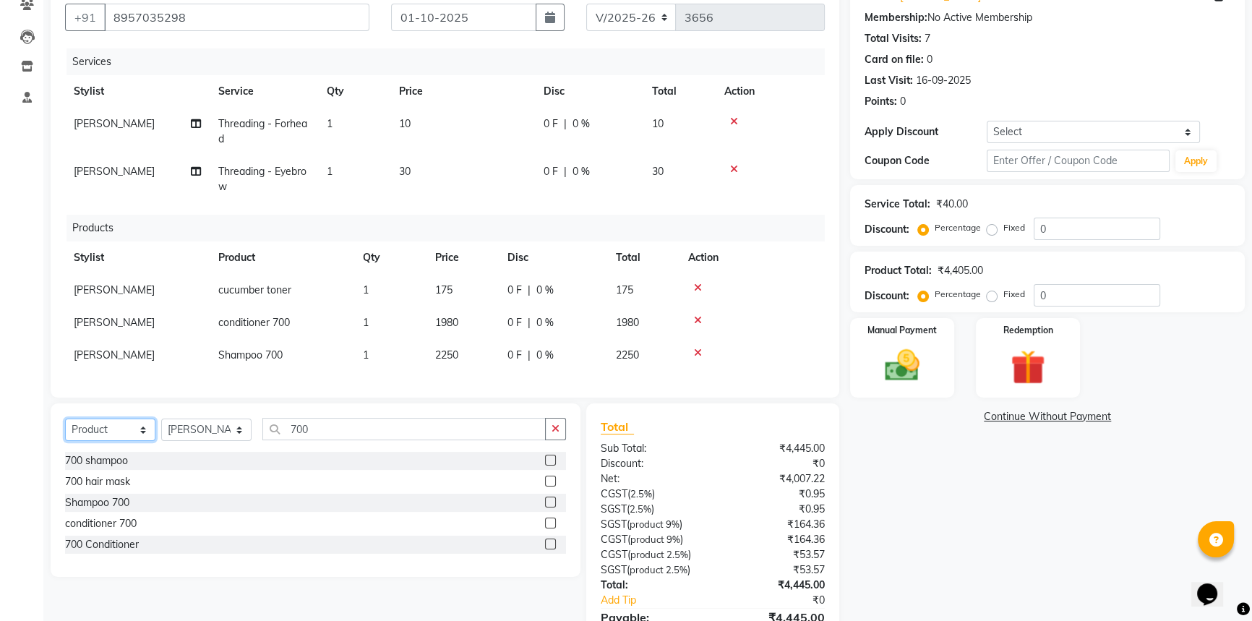
click at [95, 441] on select "Select Service Product Membership Package Voucher Prepaid Gift Card" at bounding box center [110, 430] width 90 height 22
click at [65, 428] on select "Select Service Product Membership Package Voucher Prepaid Gift Card" at bounding box center [110, 430] width 90 height 22
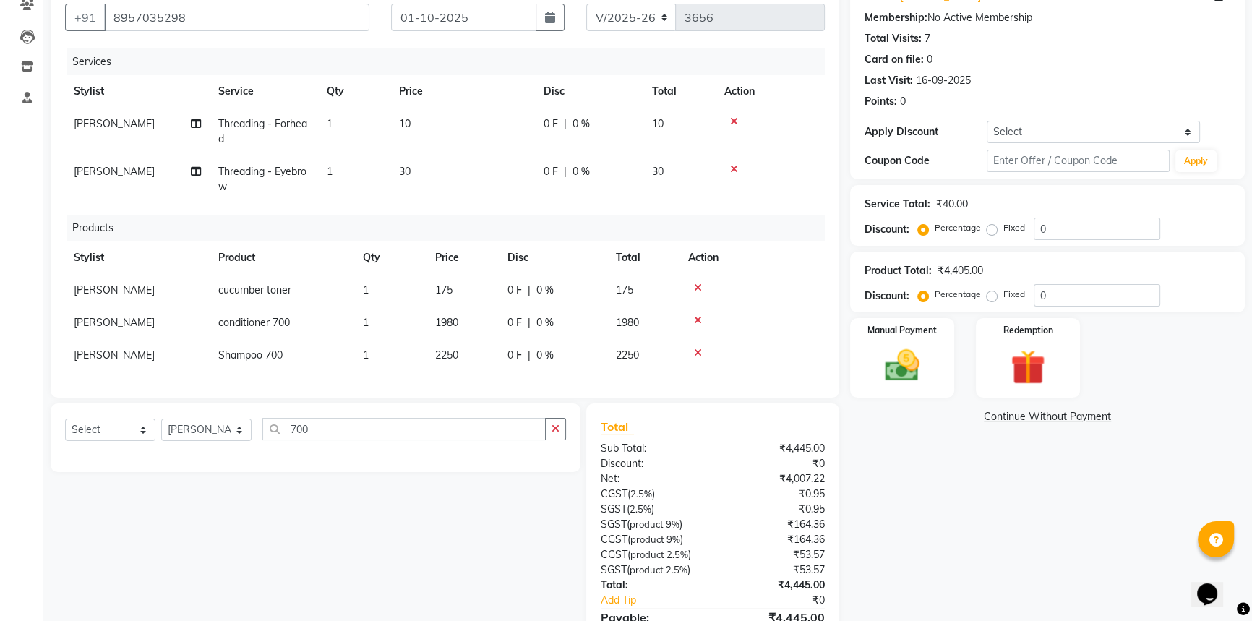
click at [108, 411] on div "Client [PHONE_NUMBER] Date [DATE] Invoice Number V/2025 V/[PHONE_NUMBER] Servic…" at bounding box center [445, 327] width 811 height 699
drag, startPoint x: 106, startPoint y: 435, endPoint x: 106, endPoint y: 449, distance: 14.5
click at [106, 435] on select "Select Service Product Membership Package Voucher Prepaid Gift Card" at bounding box center [110, 430] width 90 height 22
select select "service"
click at [65, 428] on select "Select Service Product Membership Package Voucher Prepaid Gift Card" at bounding box center [110, 430] width 90 height 22
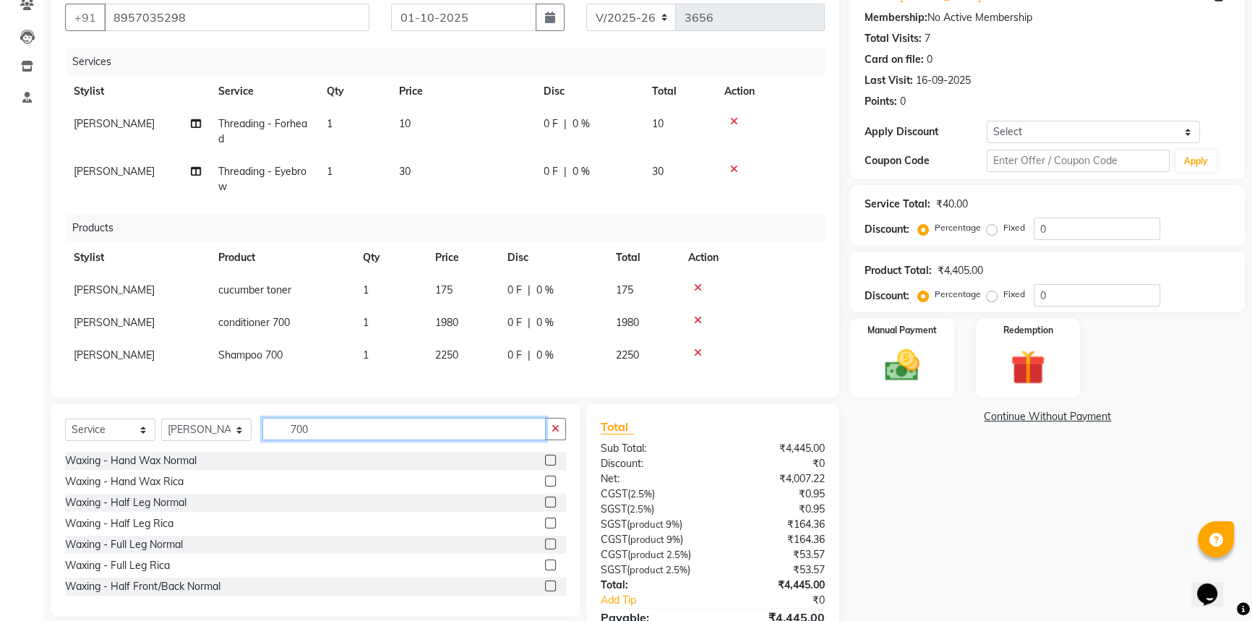
click at [339, 440] on input "700" at bounding box center [403, 429] width 283 height 22
type input "7"
type input "spa"
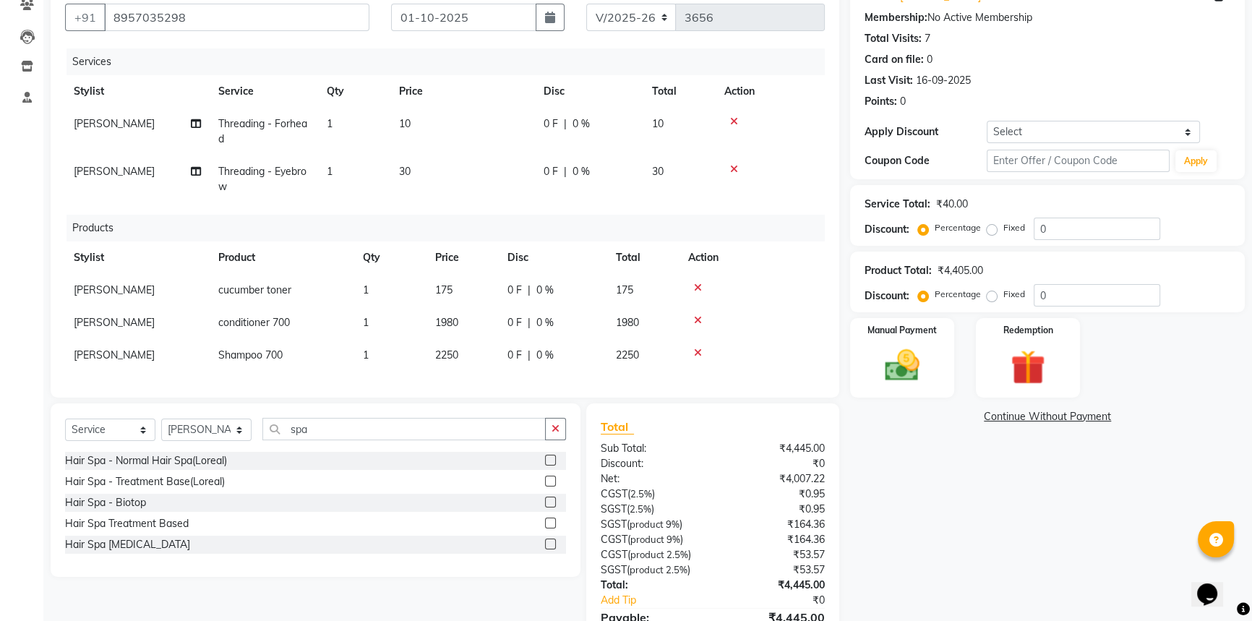
click at [549, 466] on label at bounding box center [550, 460] width 11 height 11
click at [549, 466] on input "checkbox" at bounding box center [549, 460] width 9 height 9
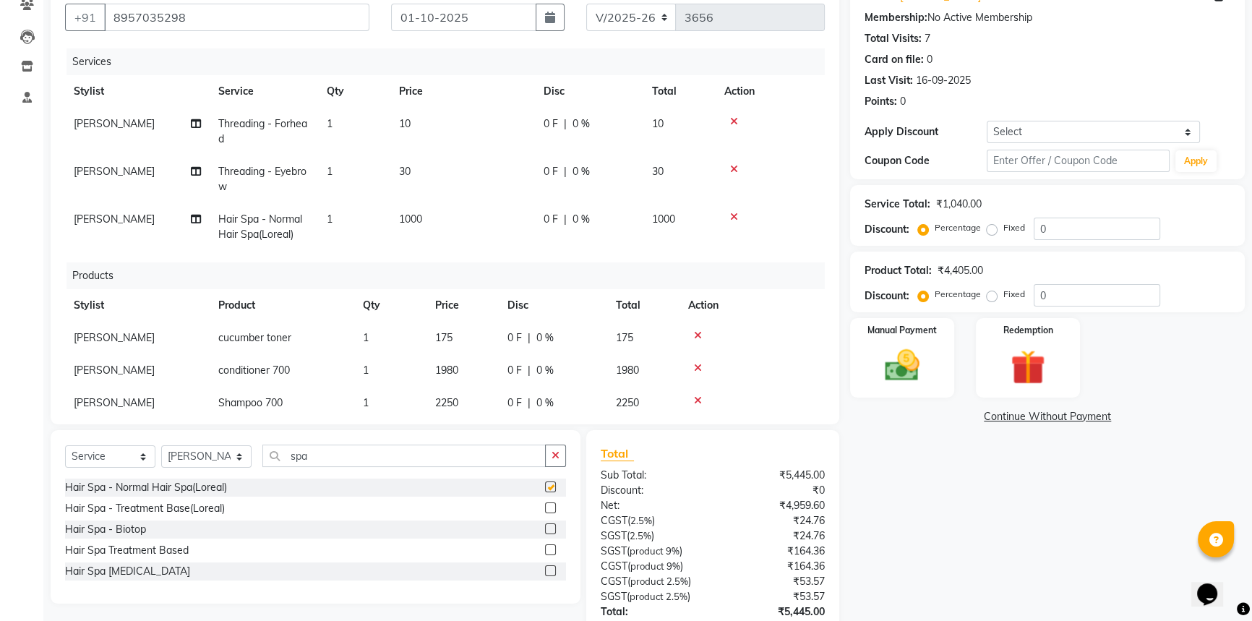
checkbox input "false"
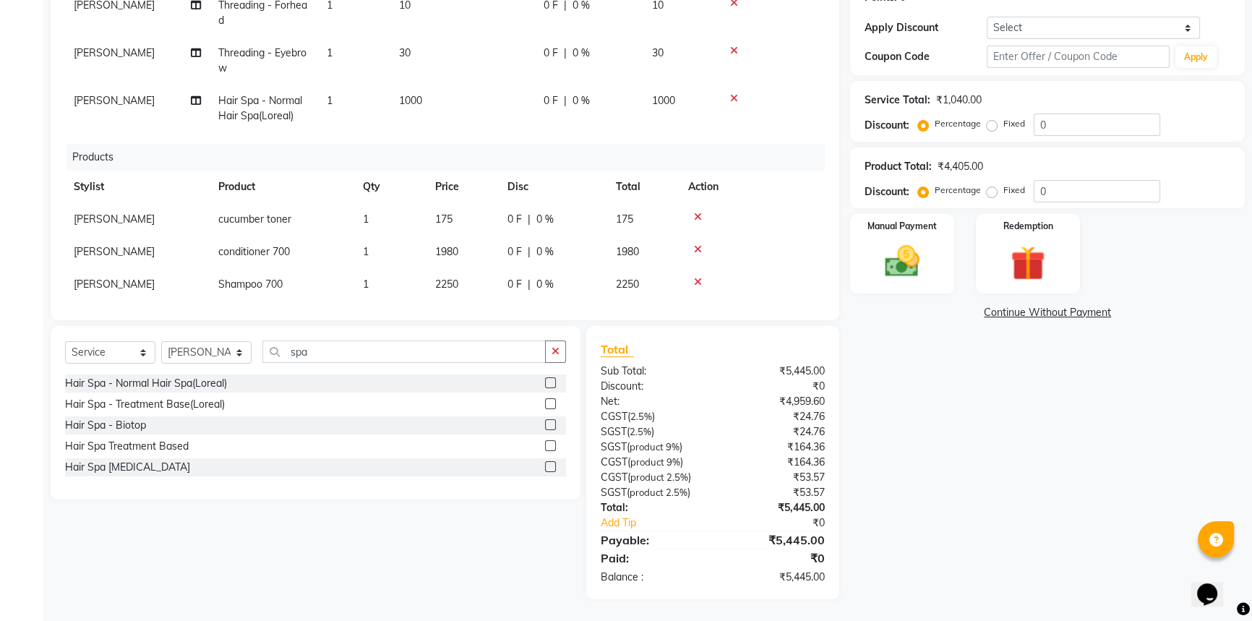
scroll to position [0, 0]
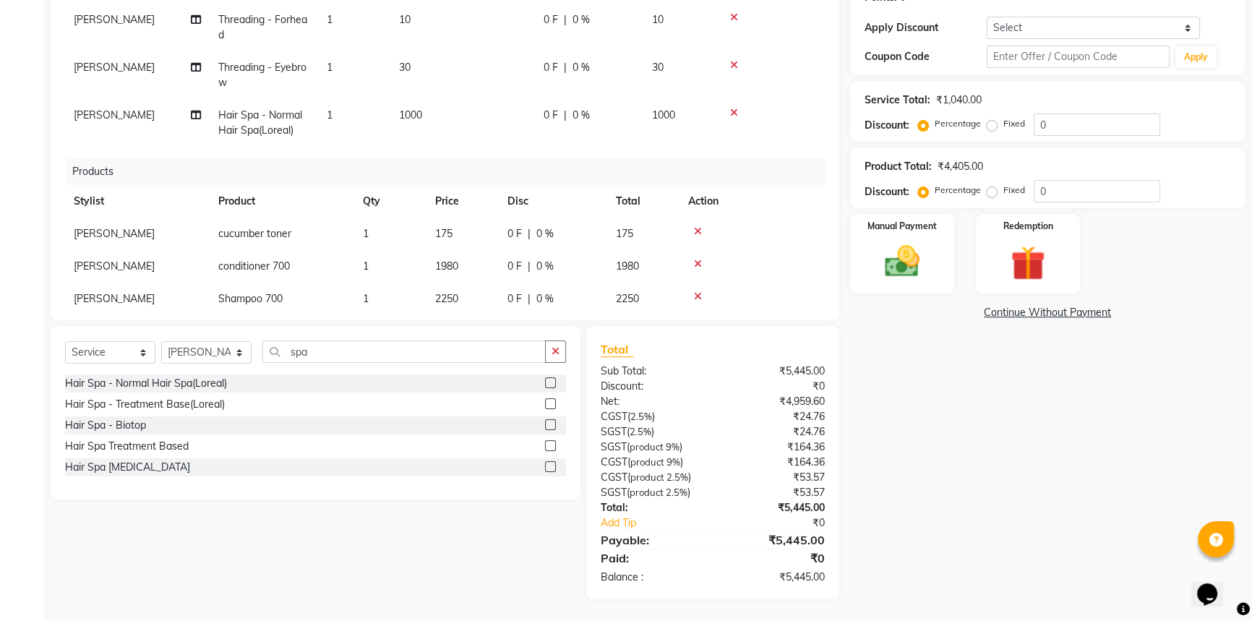
click at [732, 114] on icon at bounding box center [734, 113] width 8 height 10
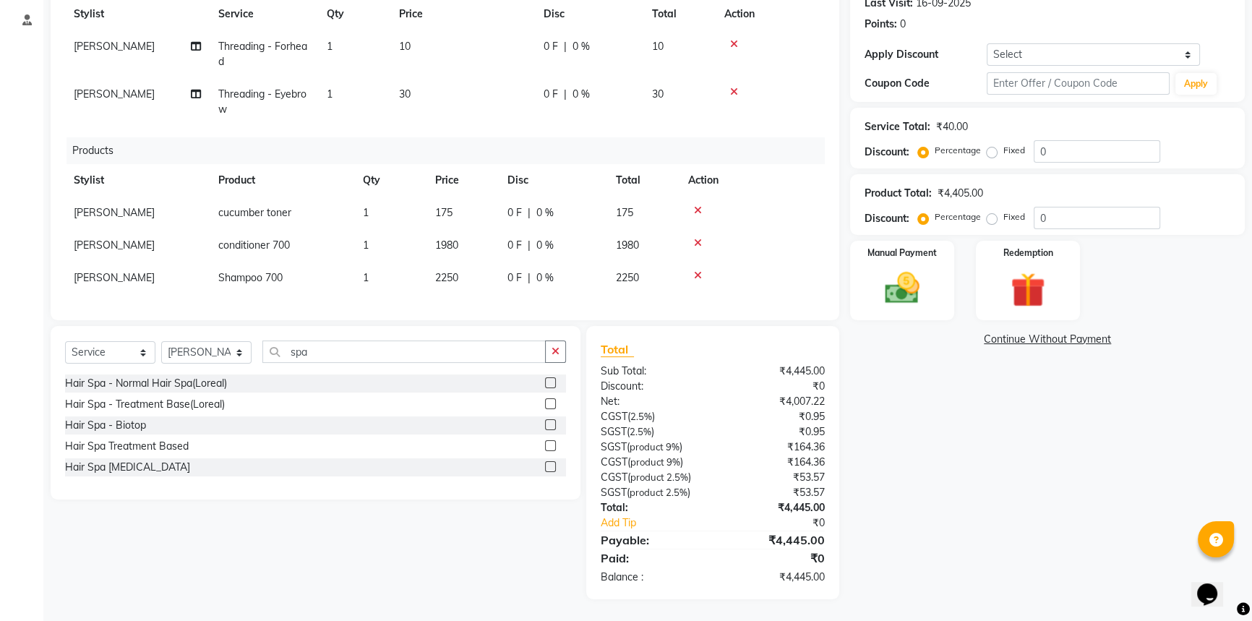
scroll to position [219, 0]
click at [550, 400] on label at bounding box center [550, 403] width 11 height 11
click at [550, 400] on input "checkbox" at bounding box center [549, 404] width 9 height 9
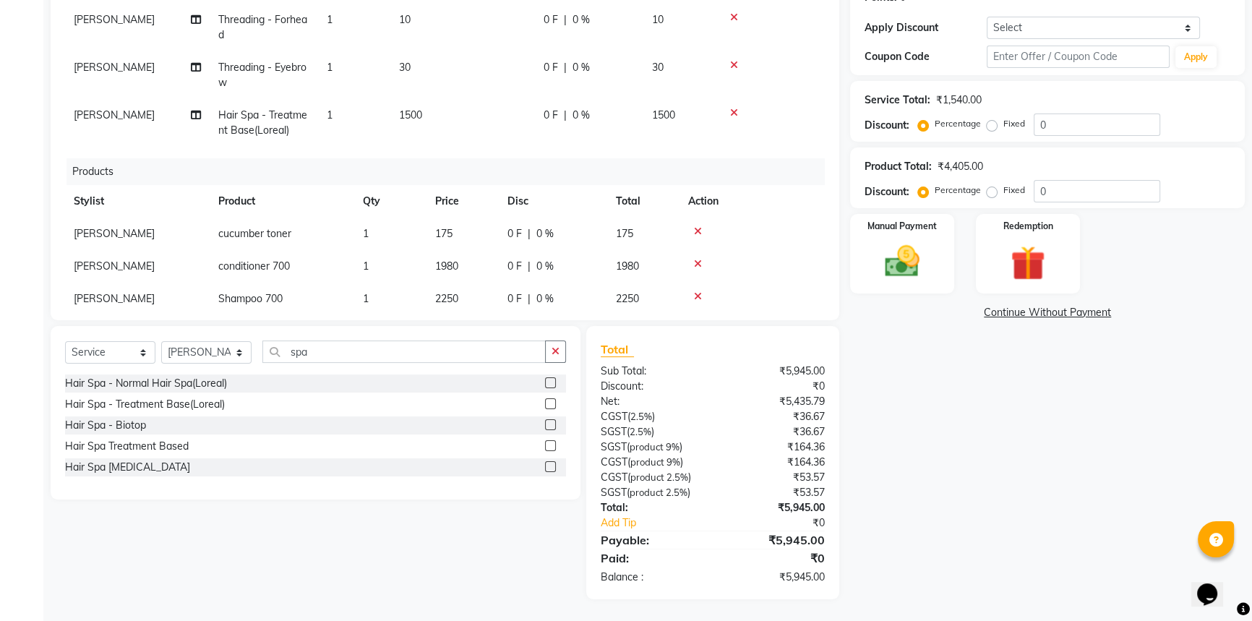
checkbox input "false"
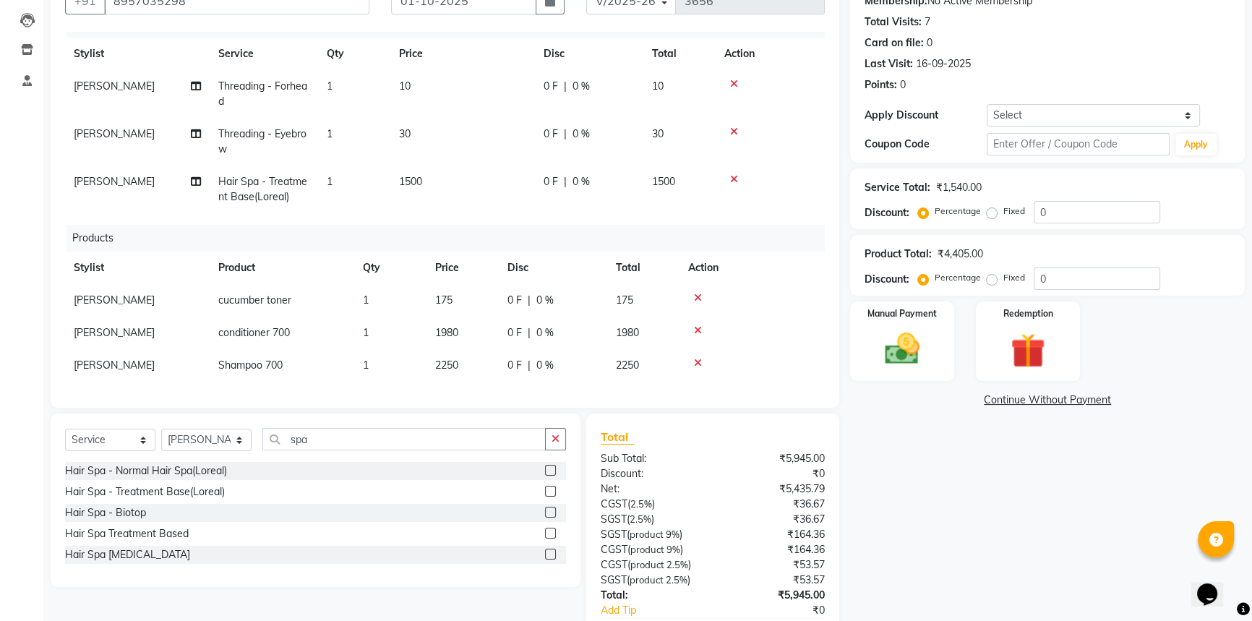
scroll to position [171, 0]
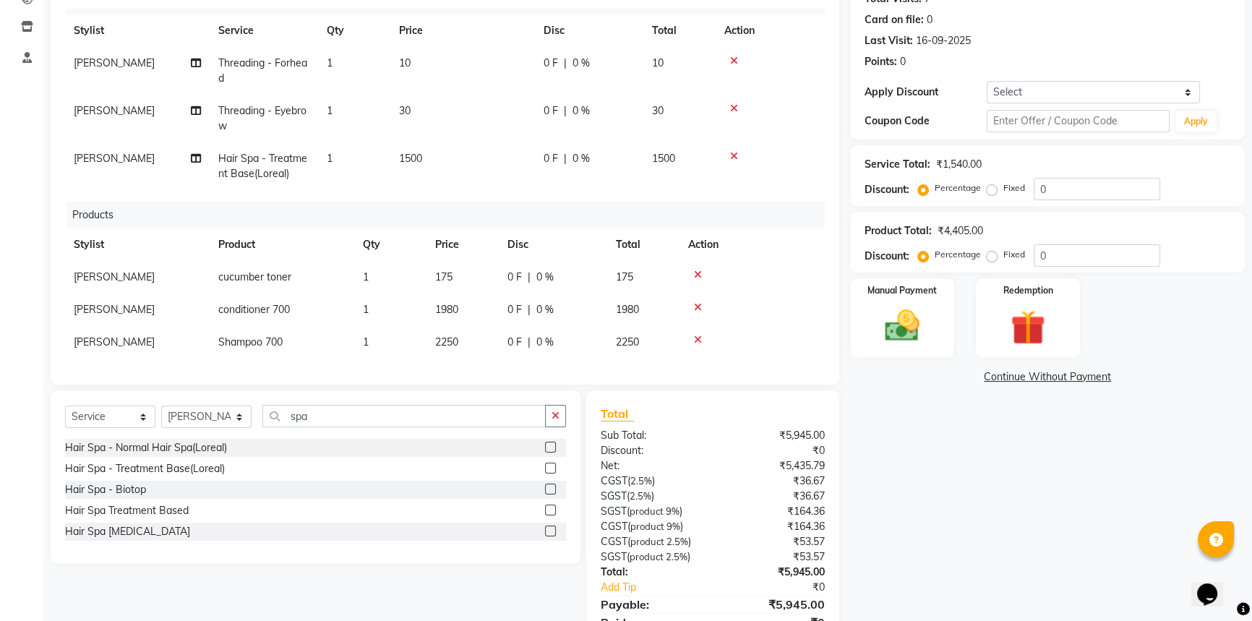
click at [1004, 256] on label "Fixed" at bounding box center [1015, 254] width 22 height 13
click at [991, 256] on input "Fixed" at bounding box center [995, 254] width 10 height 10
radio input "true"
click at [1058, 256] on input "0" at bounding box center [1097, 255] width 127 height 22
type input "105"
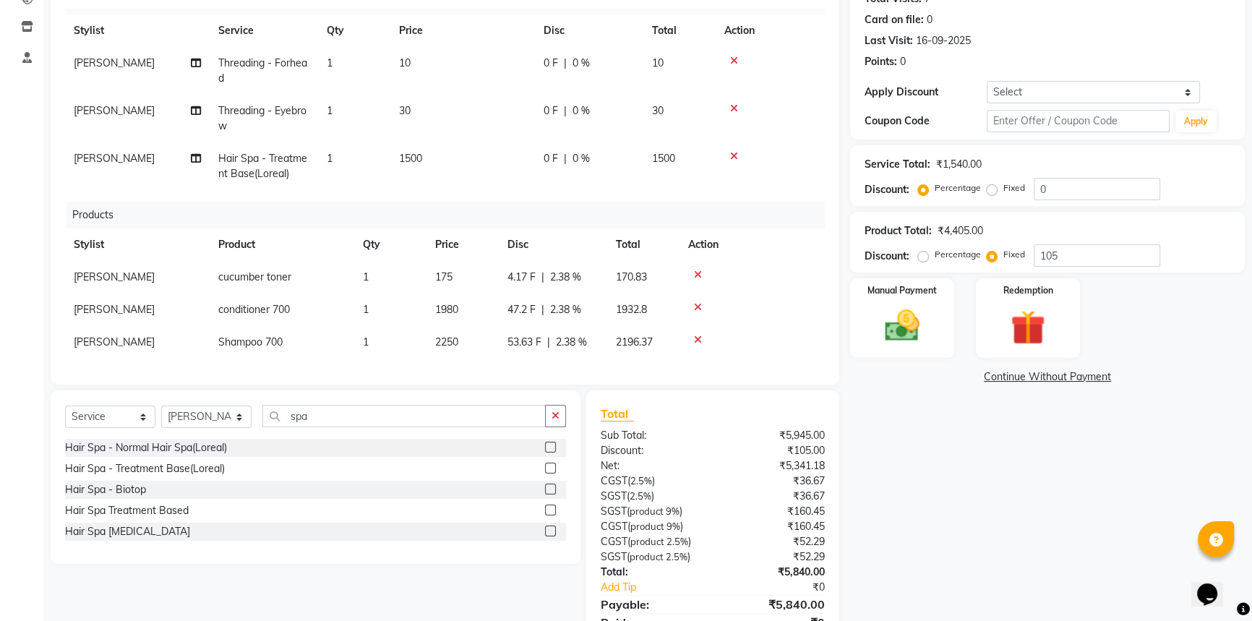
click at [889, 423] on div "Name: [PERSON_NAME] Membership: No Active Membership Total Visits: 7 Card on fi…" at bounding box center [1053, 301] width 406 height 726
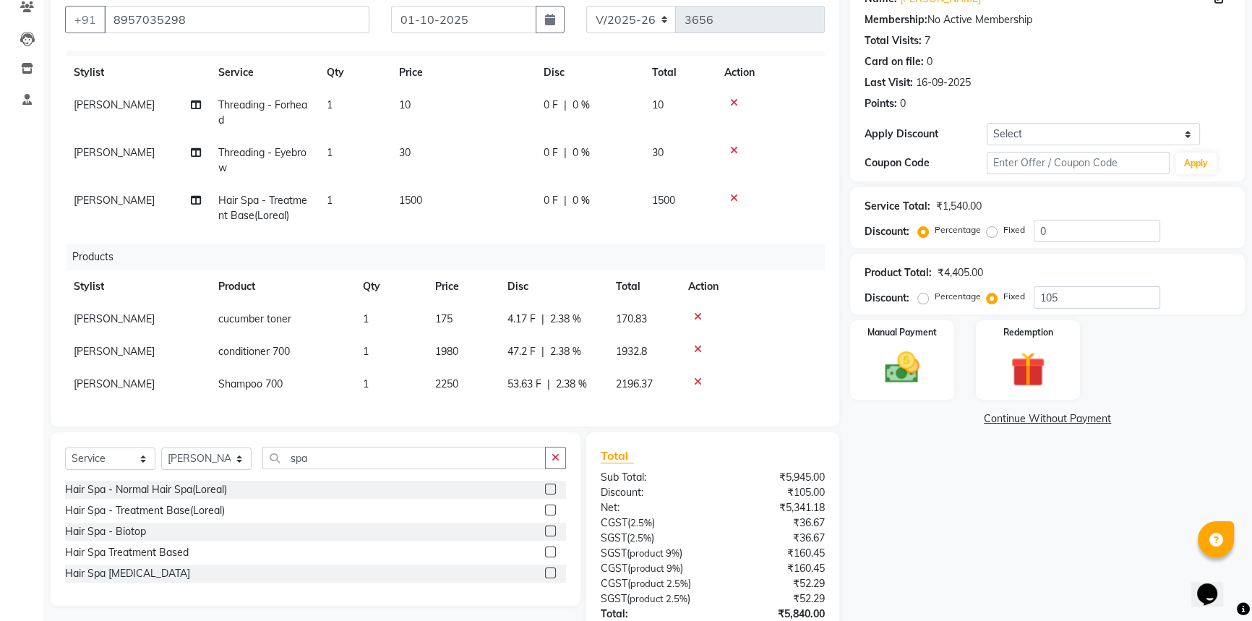
scroll to position [236, 0]
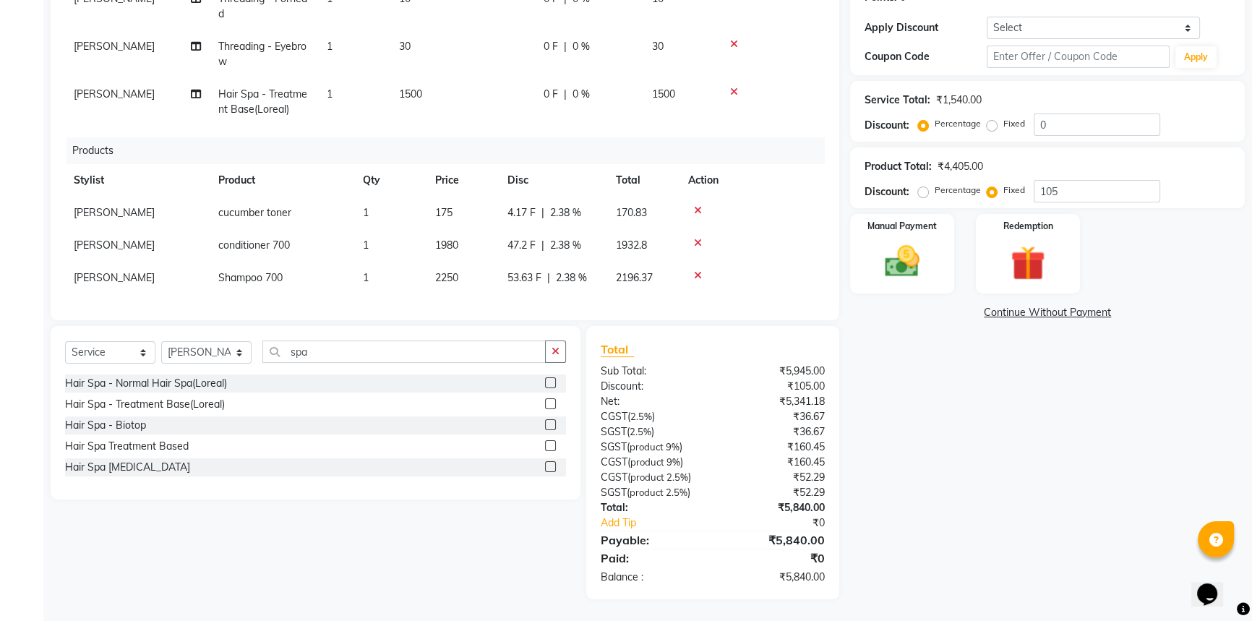
click at [1067, 312] on link "Continue Without Payment" at bounding box center [1047, 312] width 389 height 15
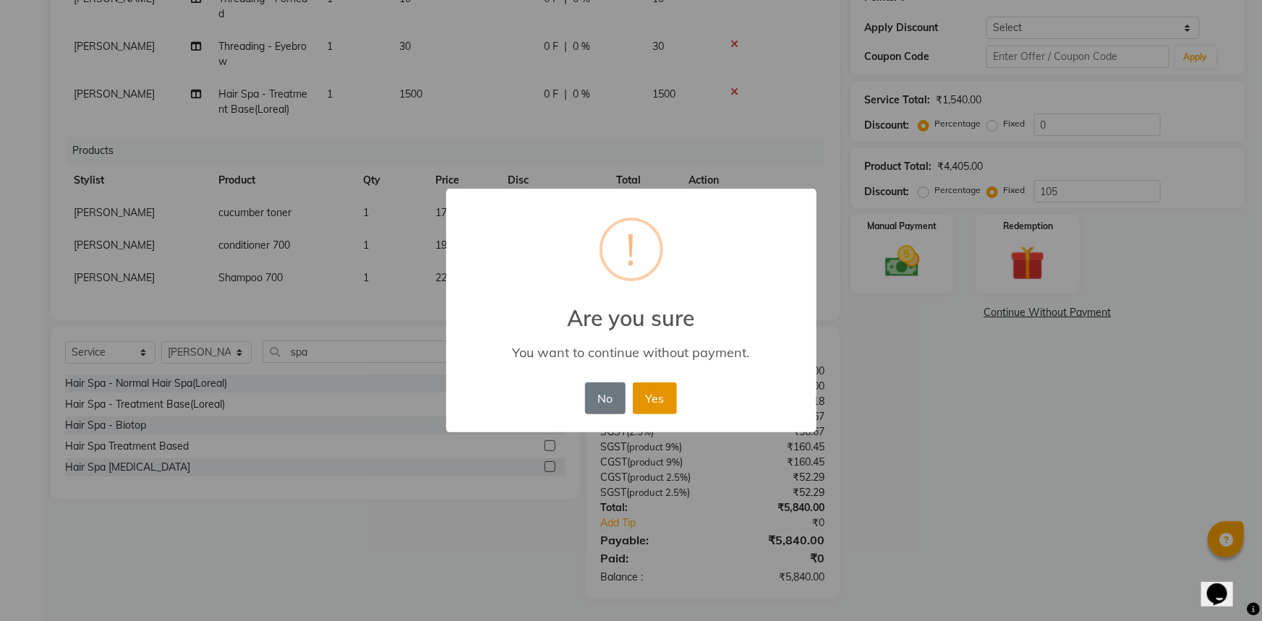
click at [650, 400] on button "Yes" at bounding box center [655, 398] width 44 height 32
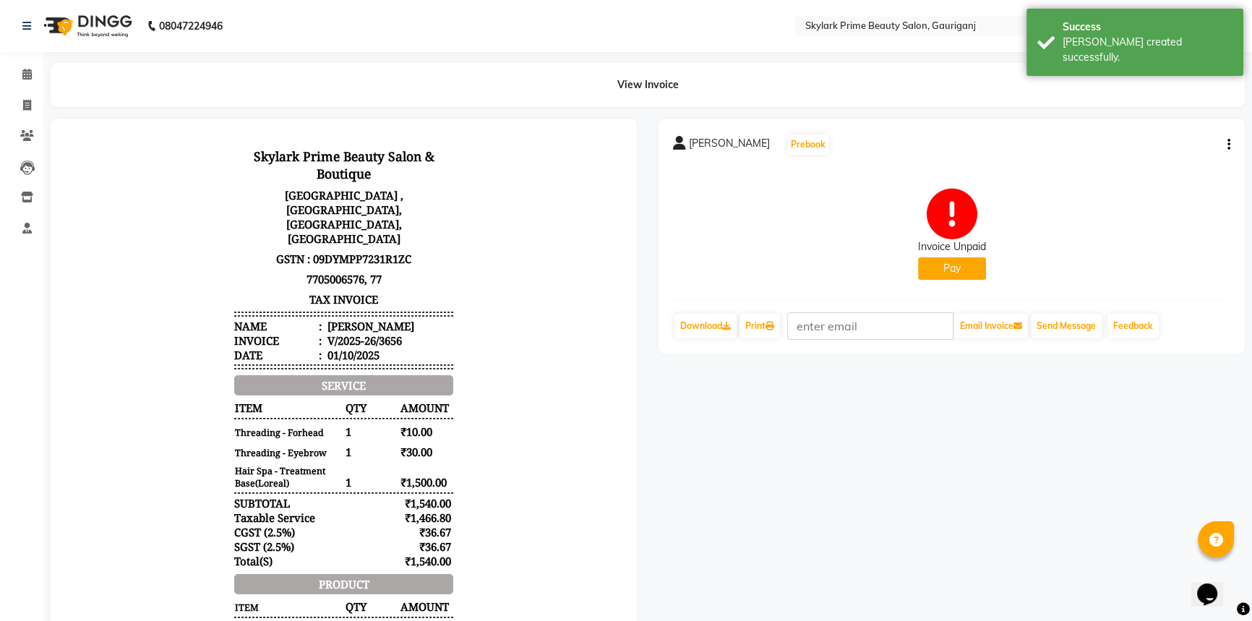
click at [1228, 145] on icon "button" at bounding box center [1229, 145] width 3 height 1
click at [1021, 216] on div "Invoice Unpaid Pay" at bounding box center [951, 234] width 557 height 108
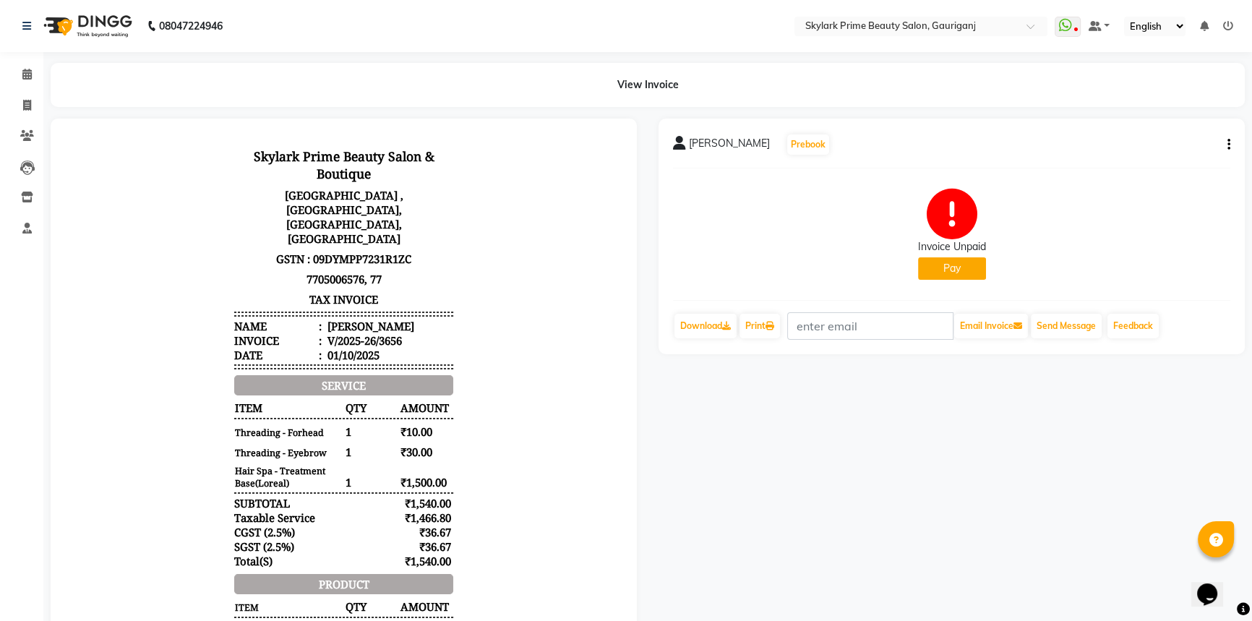
drag, startPoint x: 1254, startPoint y: 1, endPoint x: 889, endPoint y: 84, distance: 374.3
click at [889, 84] on div "View Invoice" at bounding box center [648, 85] width 1194 height 44
click at [1226, 25] on icon at bounding box center [1228, 26] width 10 height 10
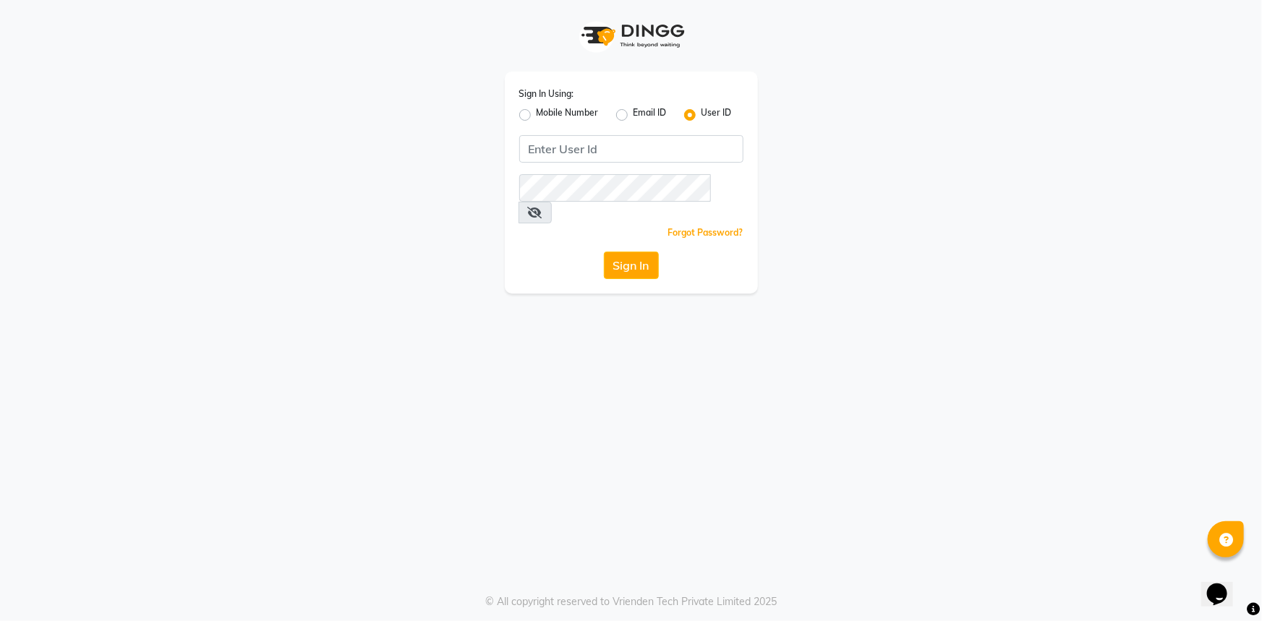
click at [536, 111] on label "Mobile Number" at bounding box center [567, 114] width 62 height 17
click at [536, 111] on input "Mobile Number" at bounding box center [540, 110] width 9 height 9
radio input "true"
radio input "false"
click at [593, 150] on input "Username" at bounding box center [656, 148] width 176 height 27
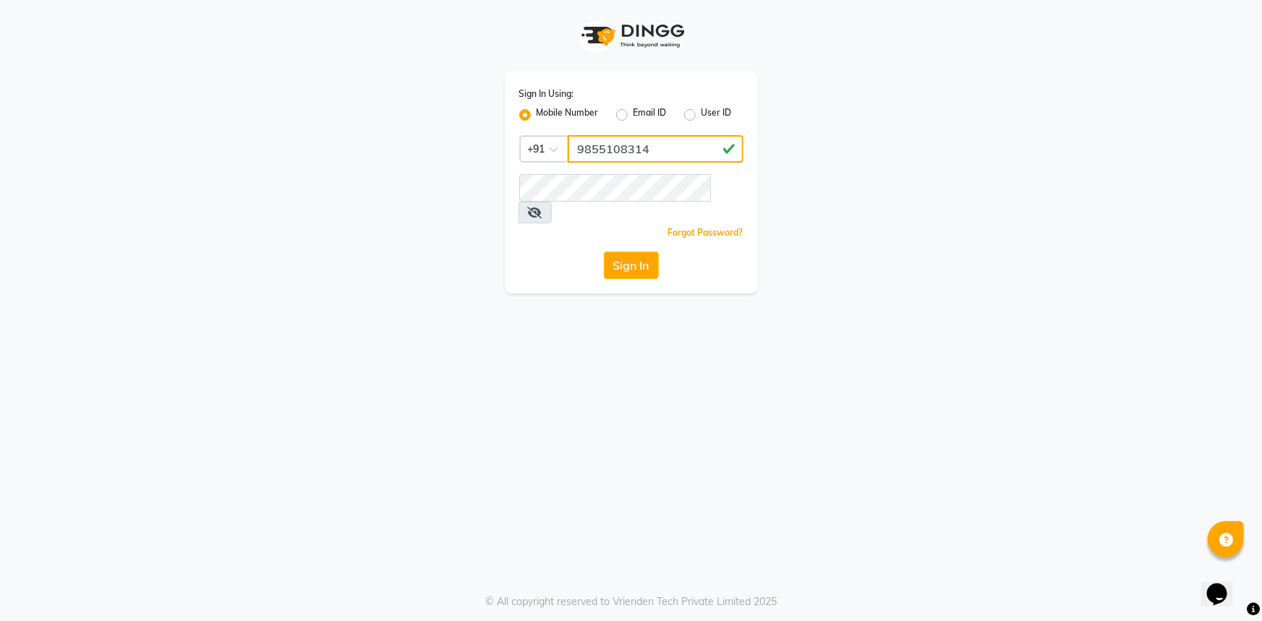
type input "9855108314"
click at [617, 252] on button "Sign In" at bounding box center [631, 265] width 55 height 27
